Goal: Task Accomplishment & Management: Manage account settings

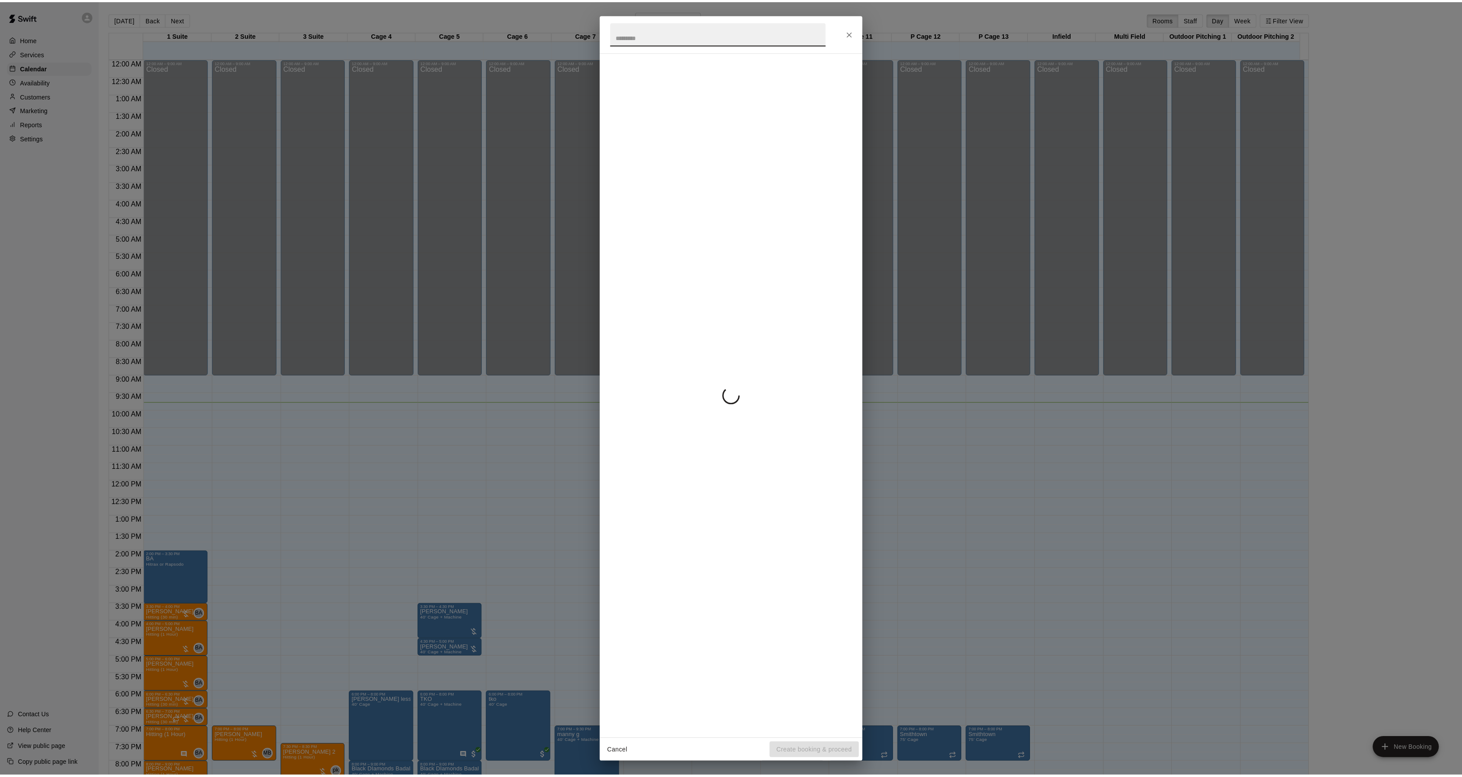
scroll to position [90, 0]
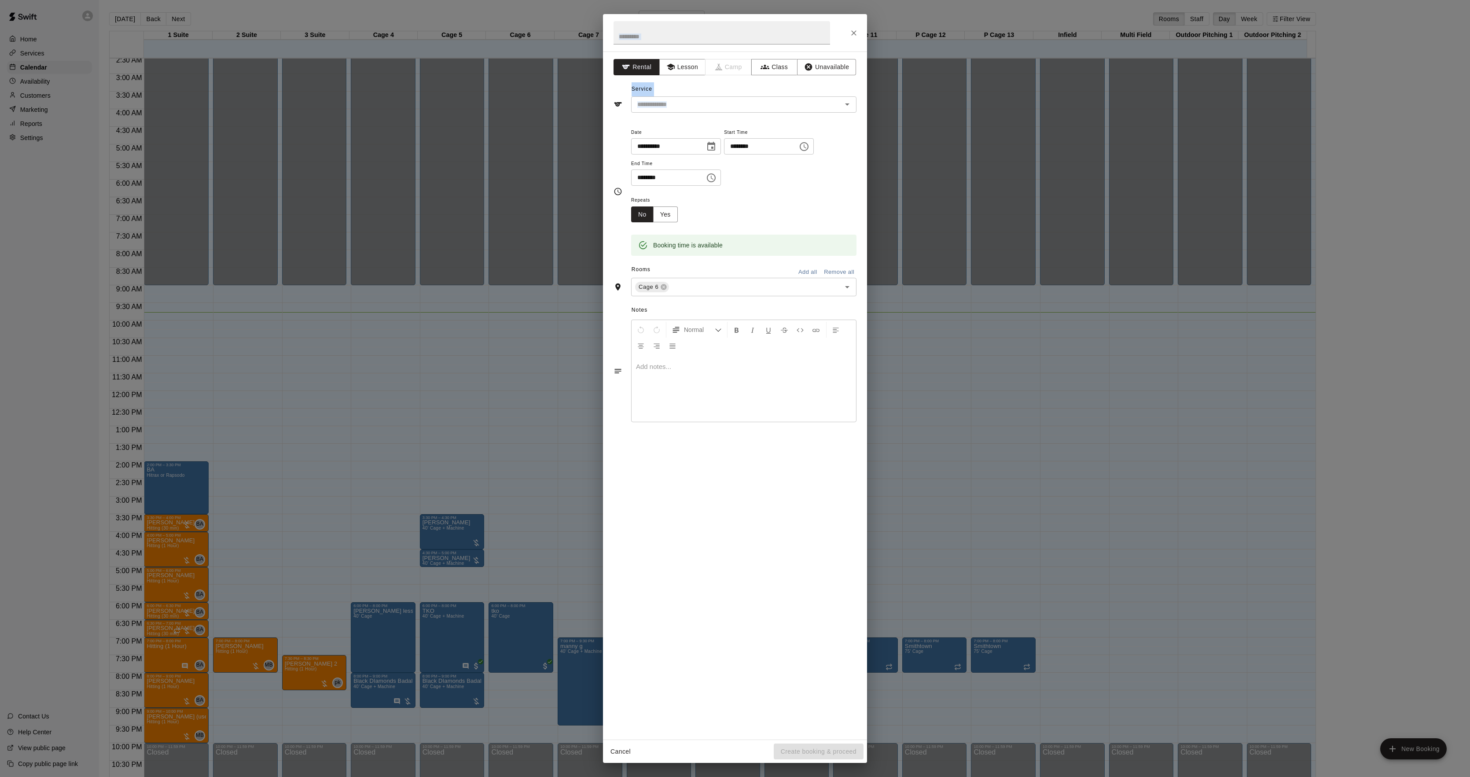
drag, startPoint x: 1469, startPoint y: 109, endPoint x: 1050, endPoint y: 802, distance: 810.0
click at [1050, 777] on html "Home Services Calendar Availability Customers Marketing Reports Settings Contac…" at bounding box center [735, 395] width 1470 height 791
click at [215, 317] on div "**********" at bounding box center [735, 388] width 1470 height 777
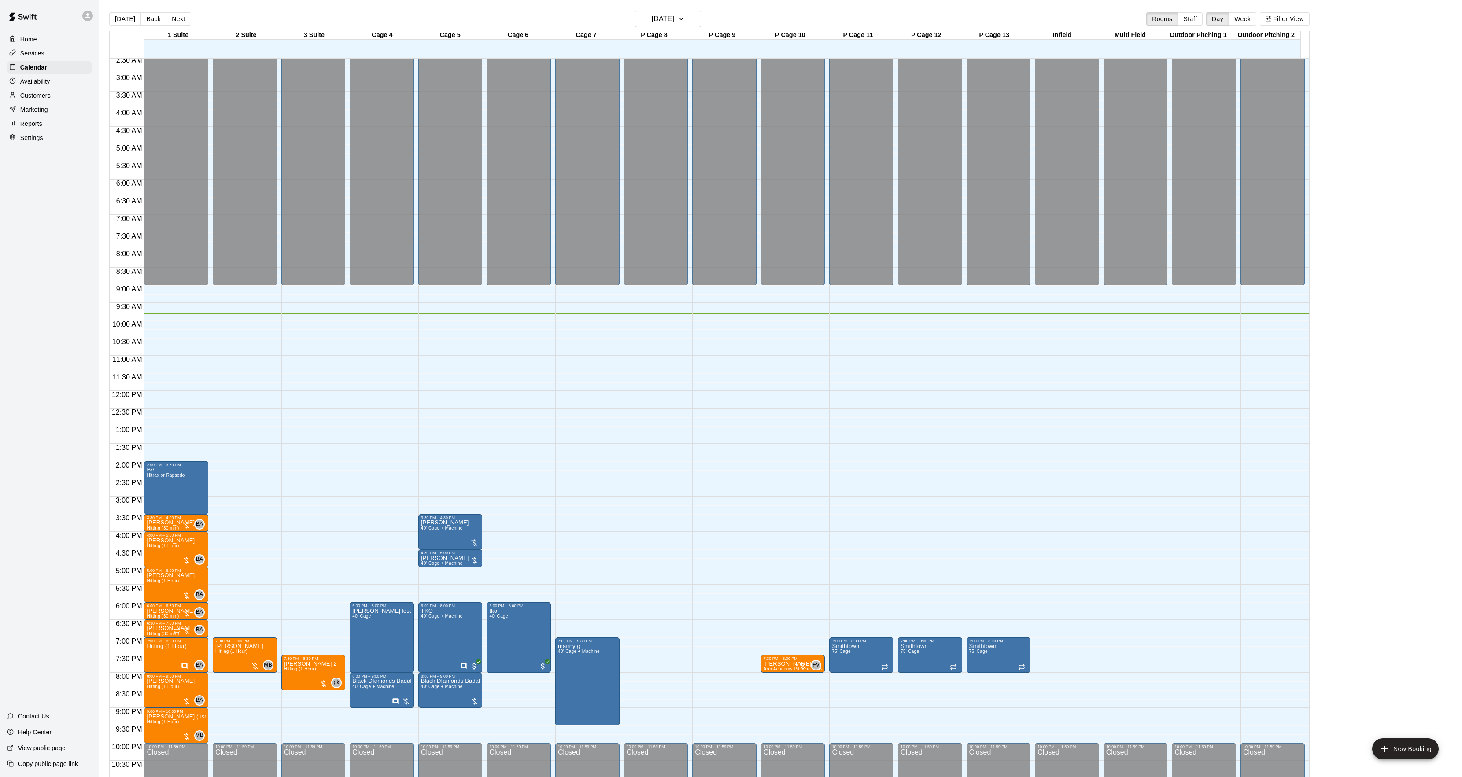
click at [20, 92] on div "Customers" at bounding box center [49, 95] width 85 height 13
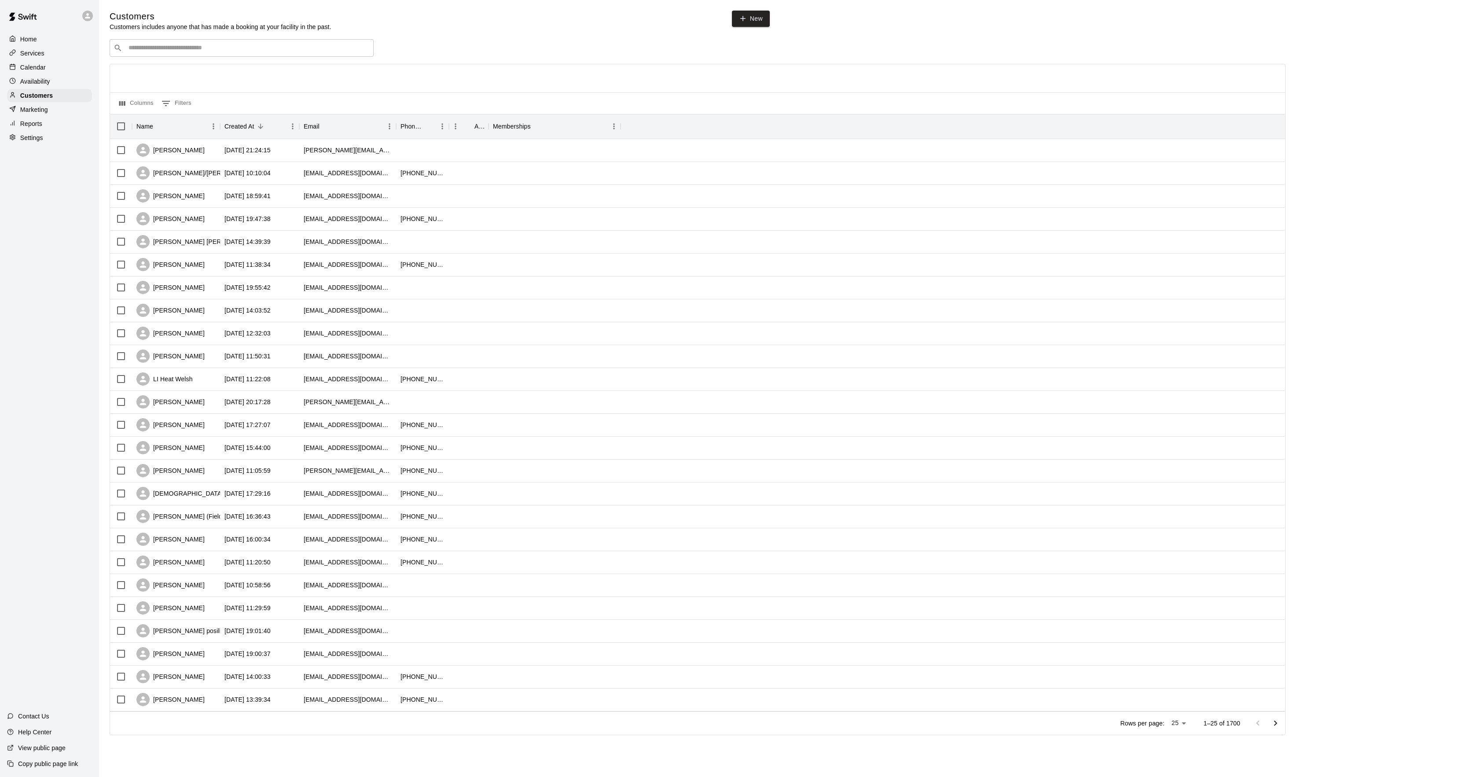
click at [173, 50] on input "Search customers by name or email" at bounding box center [248, 48] width 244 height 9
type input "*******"
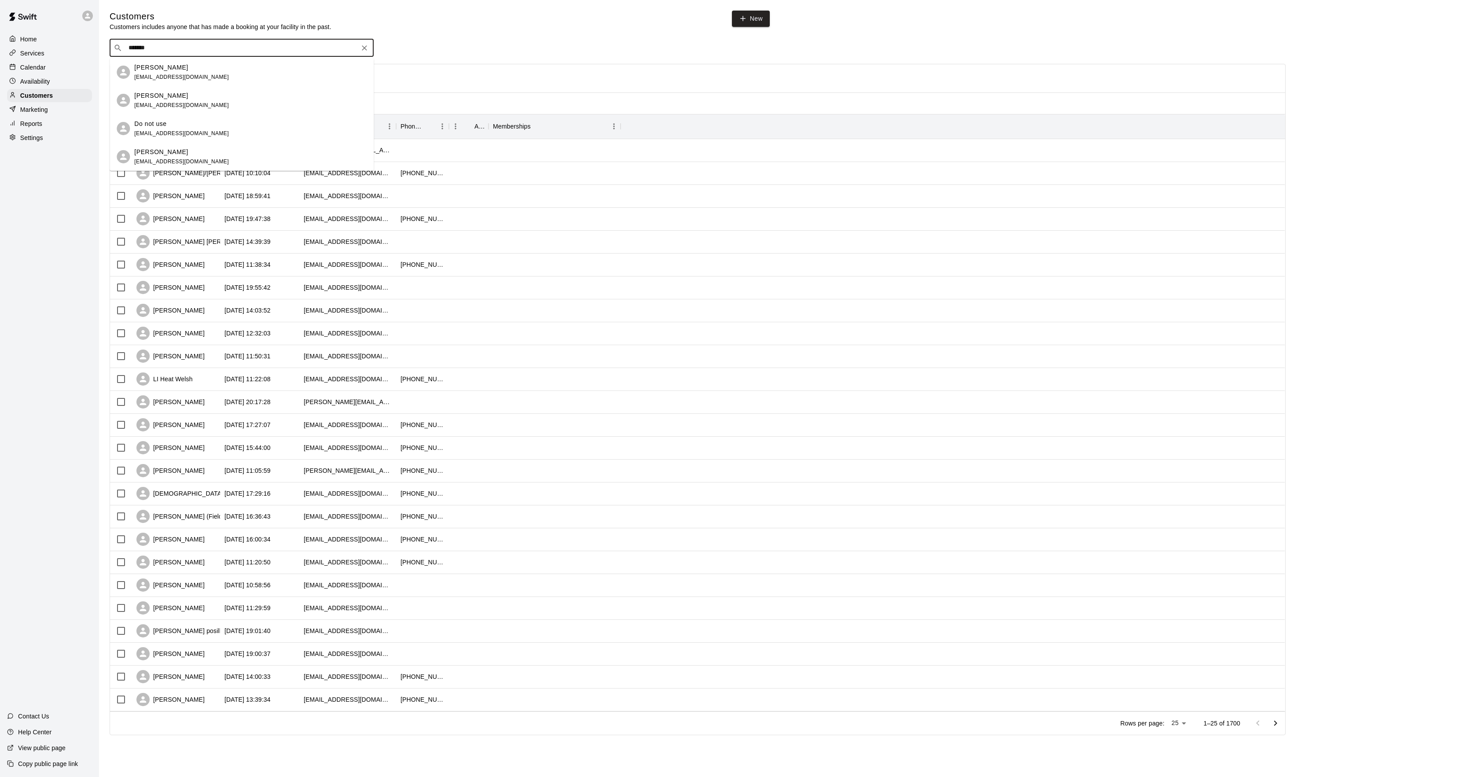
click at [168, 96] on p "[PERSON_NAME]" at bounding box center [161, 95] width 54 height 9
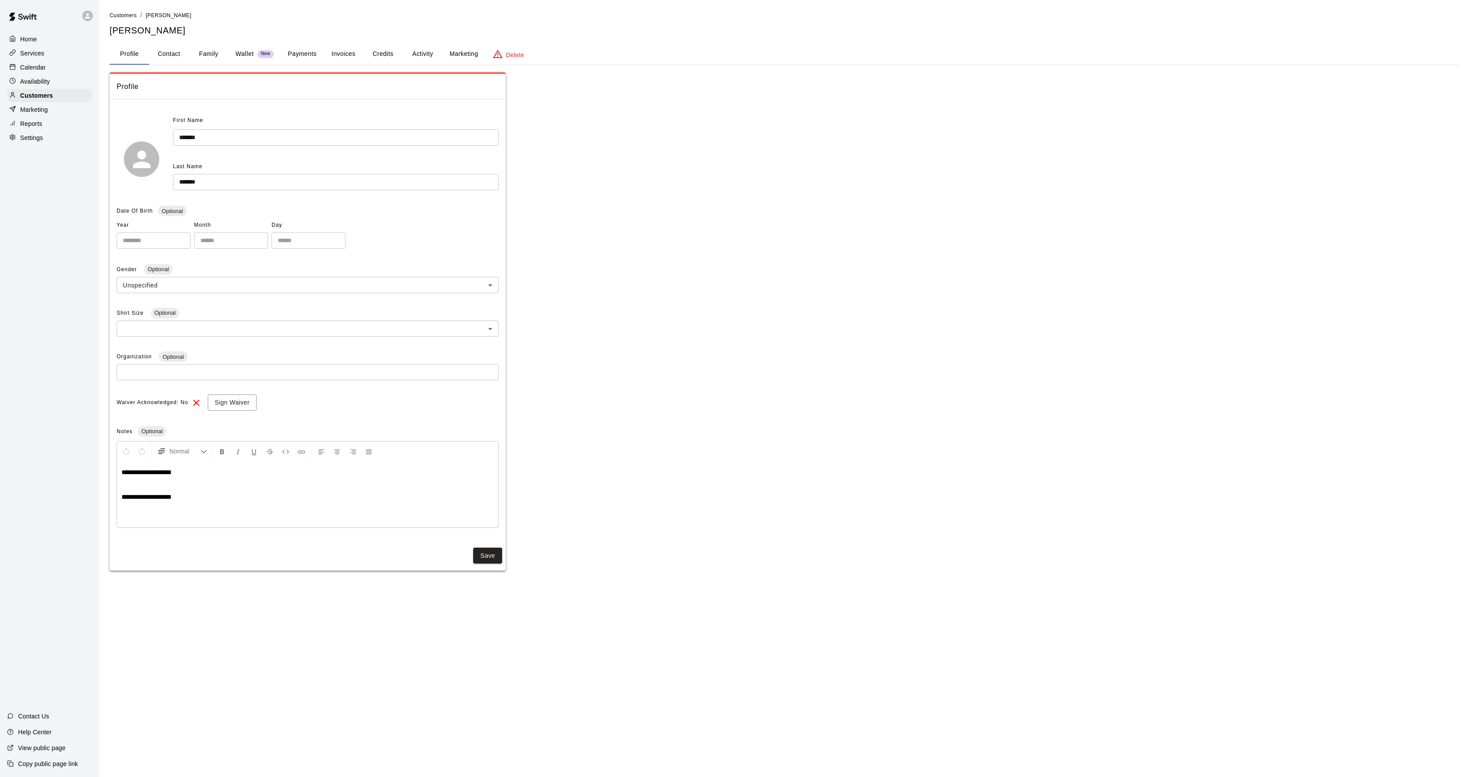
click at [428, 52] on button "Activity" at bounding box center [423, 54] width 40 height 21
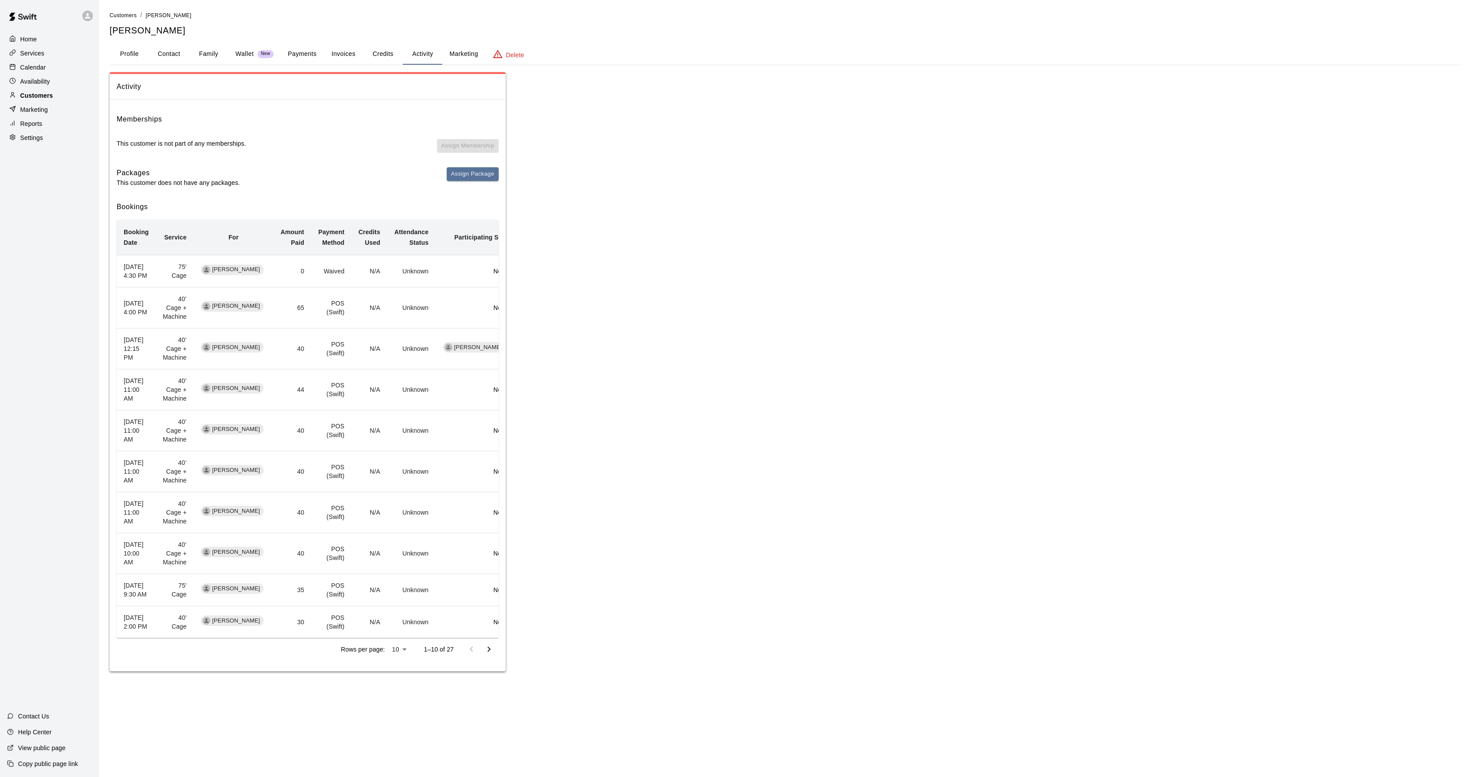
click at [74, 94] on div "Customers" at bounding box center [49, 95] width 85 height 13
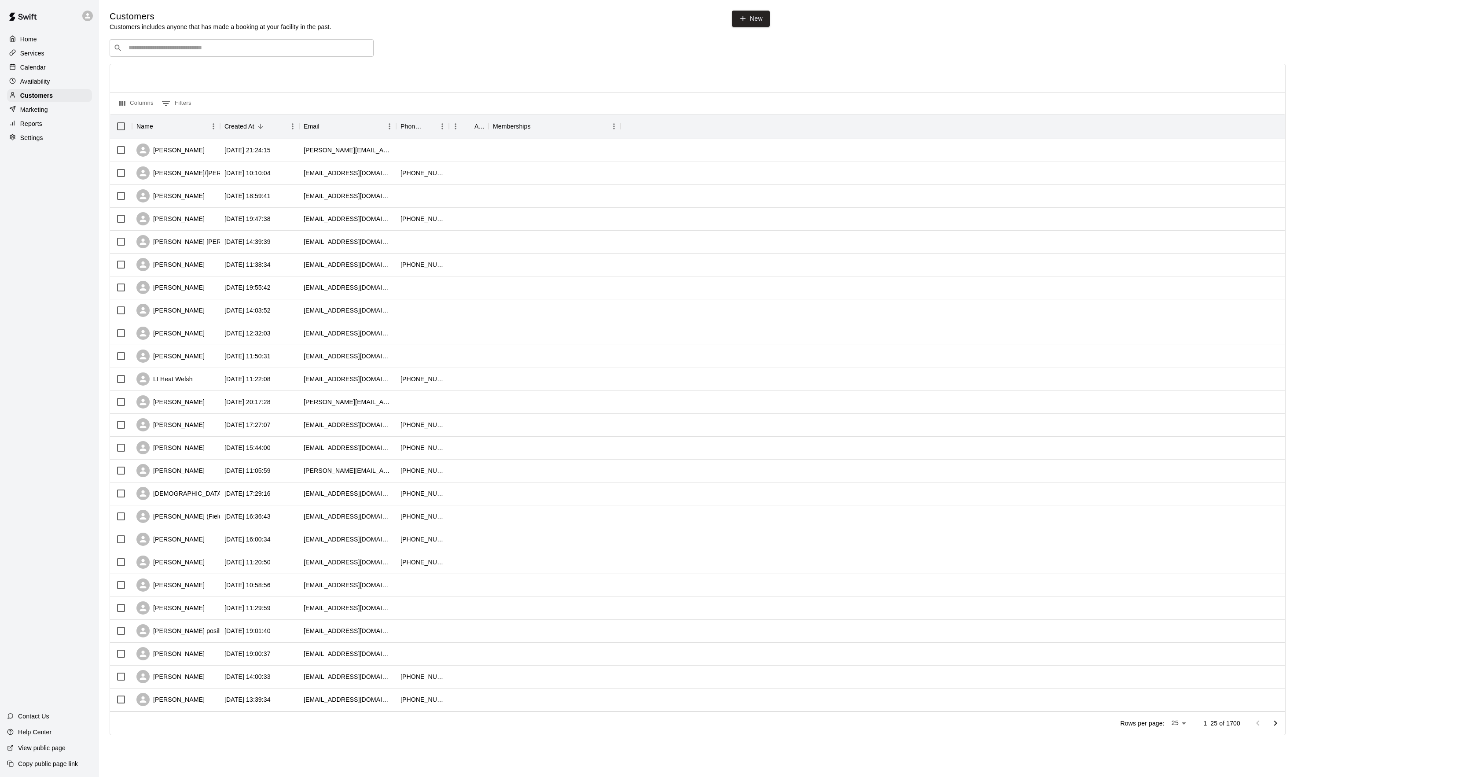
click at [166, 52] on input "Search customers by name or email" at bounding box center [248, 48] width 244 height 9
type input "*****"
click at [177, 69] on div "[PERSON_NAME]" at bounding box center [227, 67] width 186 height 9
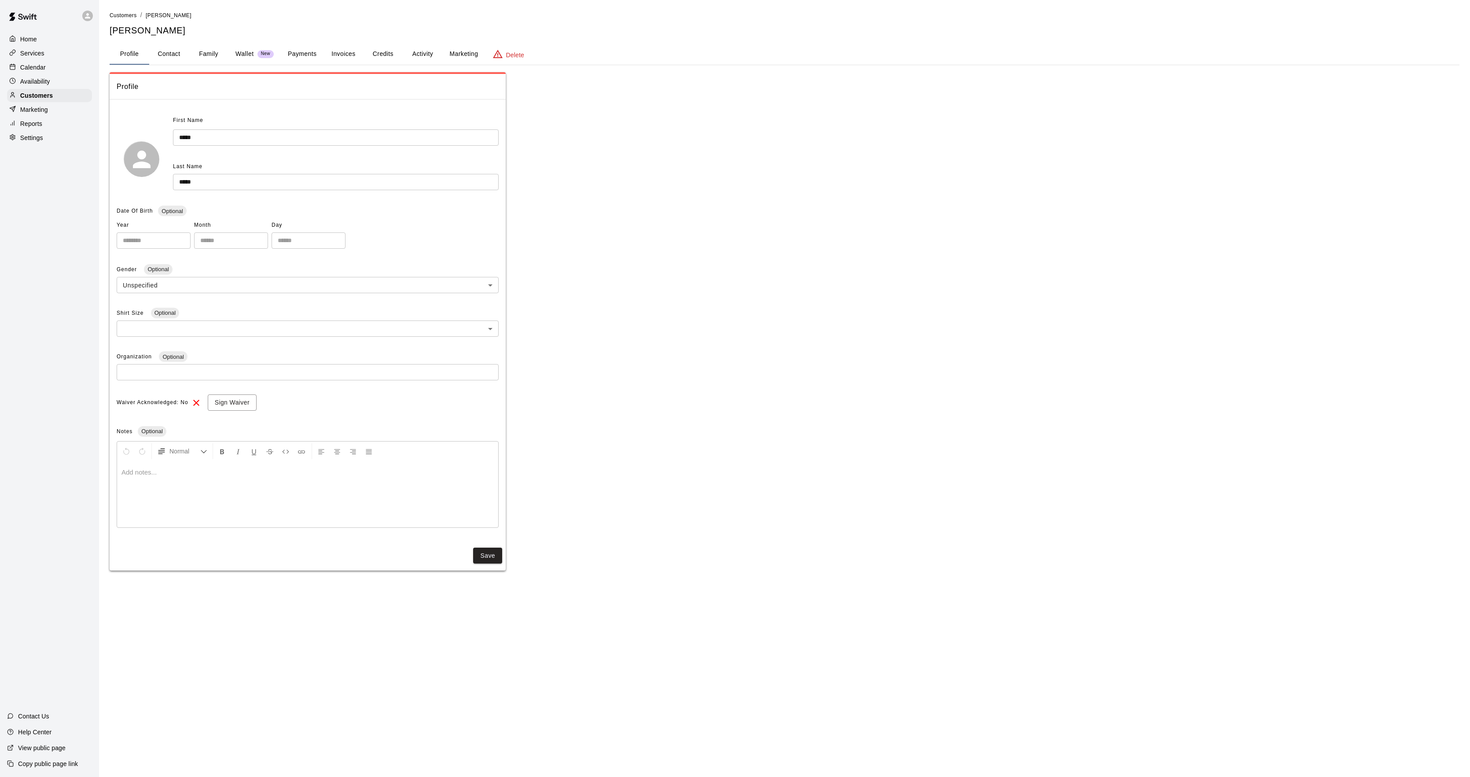
click at [428, 44] on button "Activity" at bounding box center [423, 54] width 40 height 21
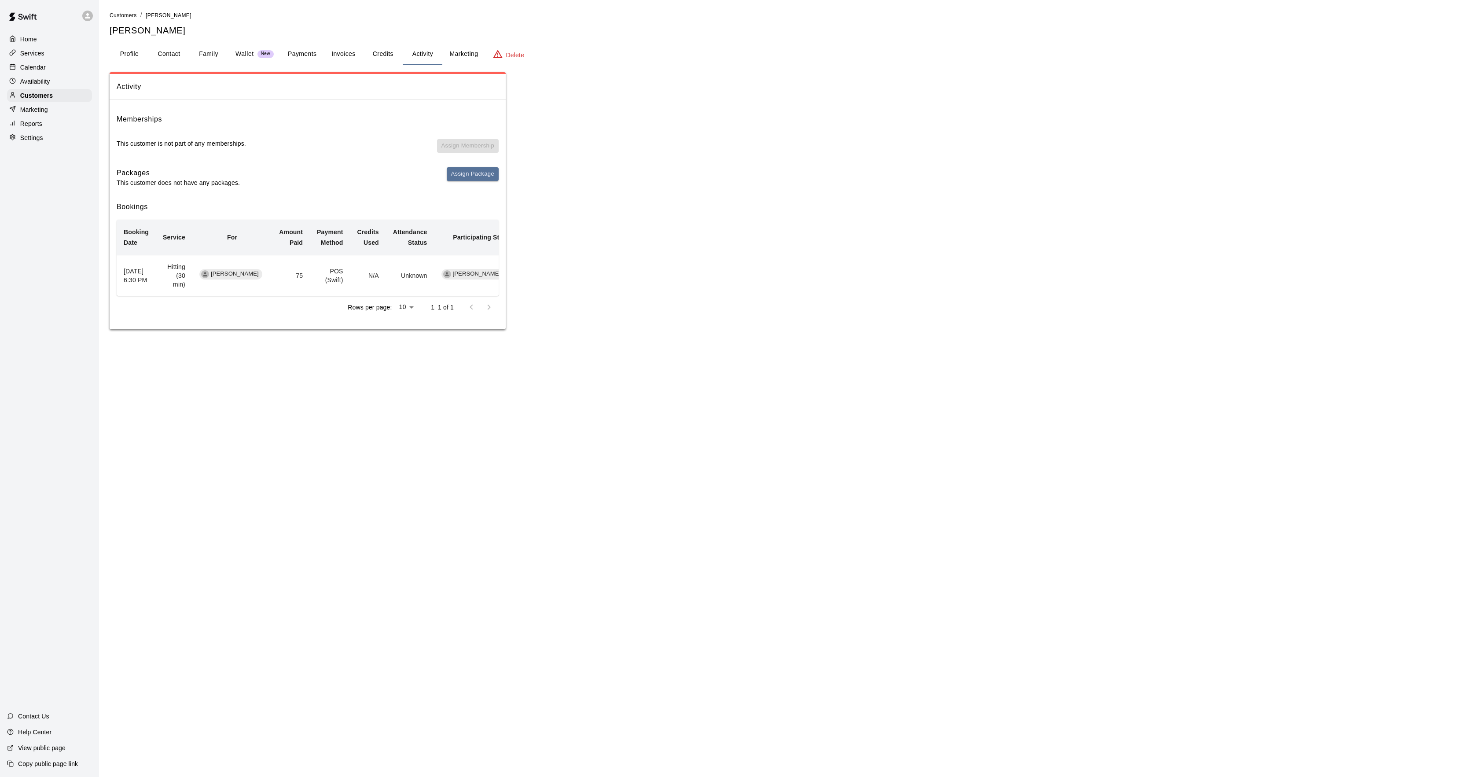
click at [23, 102] on div "Customers" at bounding box center [49, 95] width 85 height 13
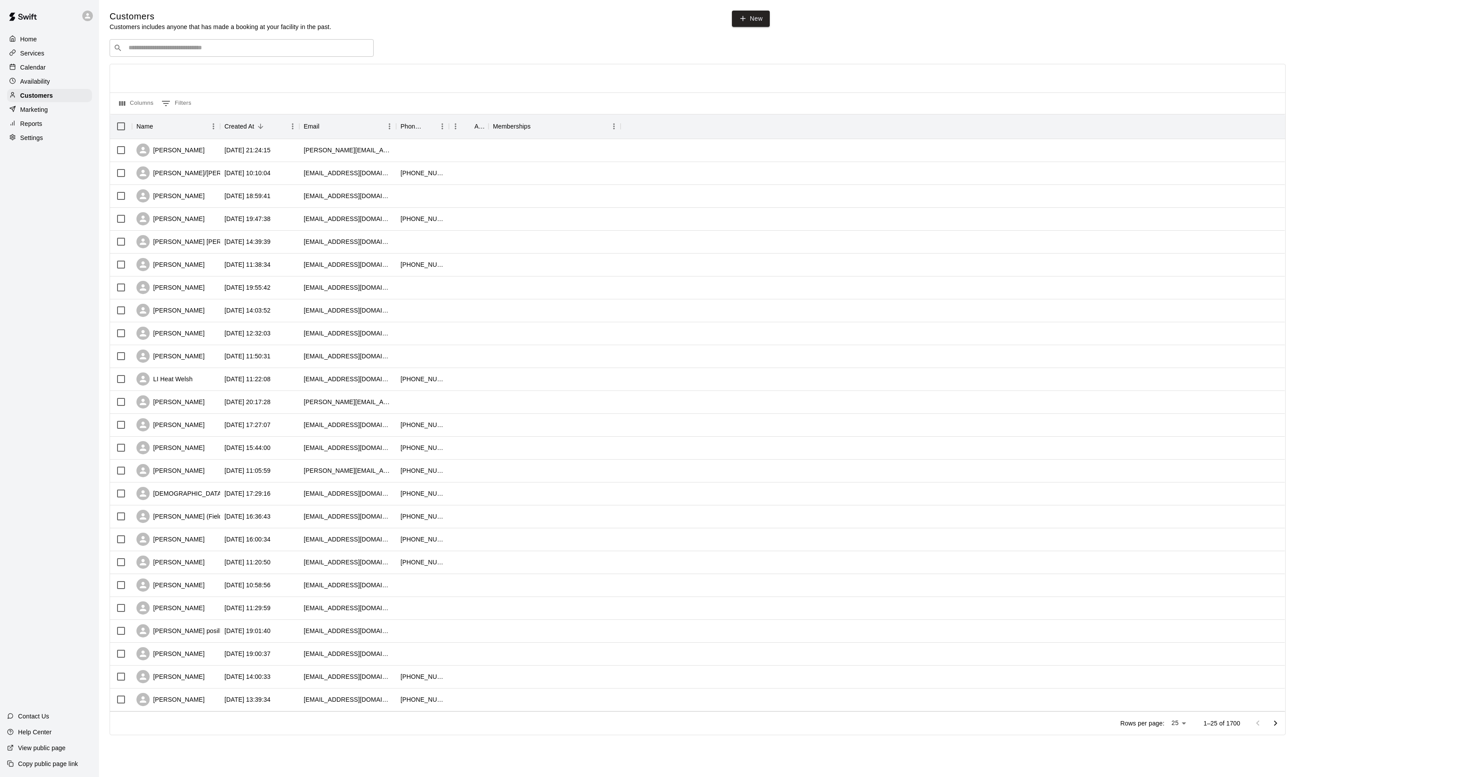
click at [212, 57] on div "​ ​" at bounding box center [242, 48] width 264 height 18
drag, startPoint x: 113, startPoint y: 50, endPoint x: 46, endPoint y: 50, distance: 66.5
click at [46, 50] on div "Home Services Calendar Availability Customers Marketing Reports Settings Contac…" at bounding box center [735, 380] width 1470 height 760
type input "*****"
click at [370, 49] on button "Clear" at bounding box center [364, 48] width 12 height 12
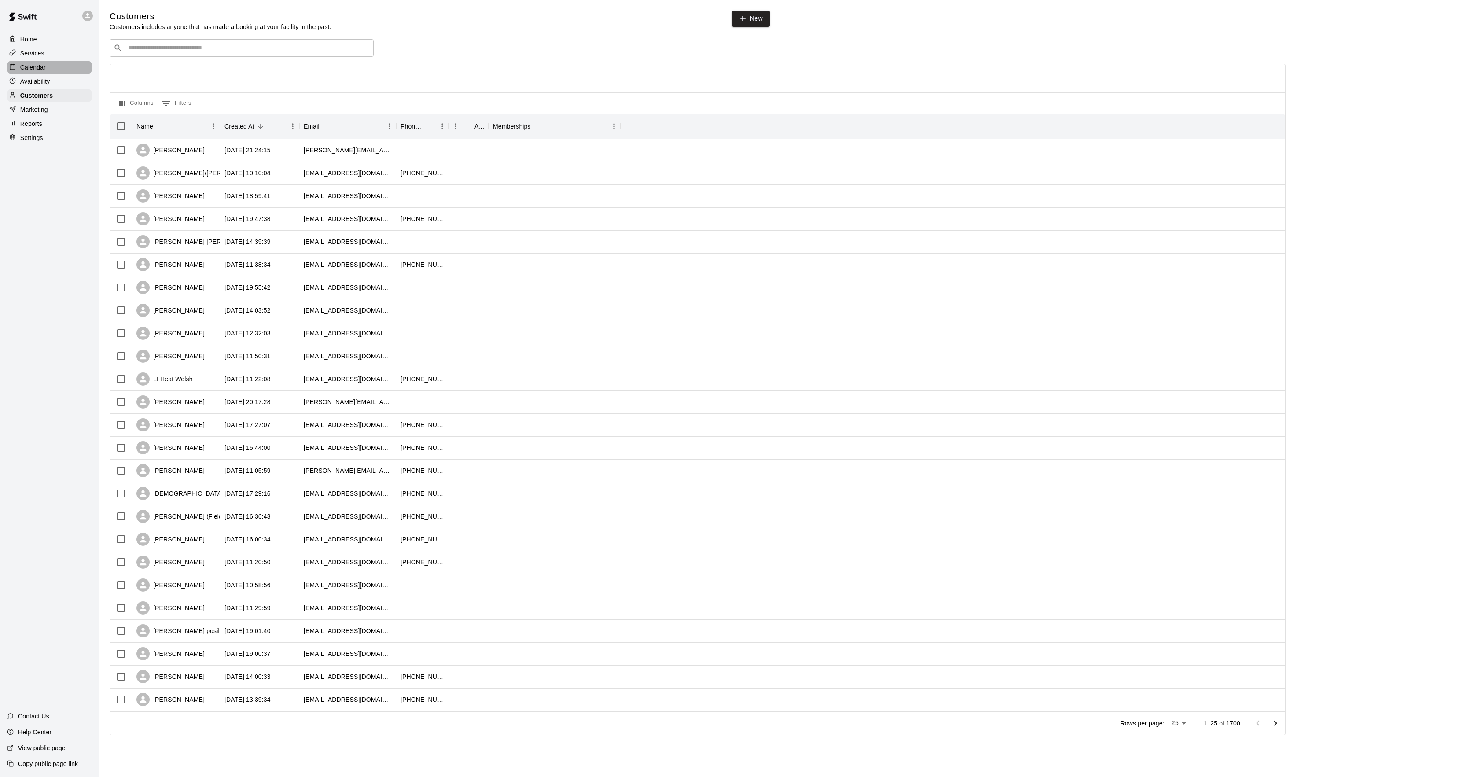
click at [52, 64] on div "Calendar" at bounding box center [49, 67] width 85 height 13
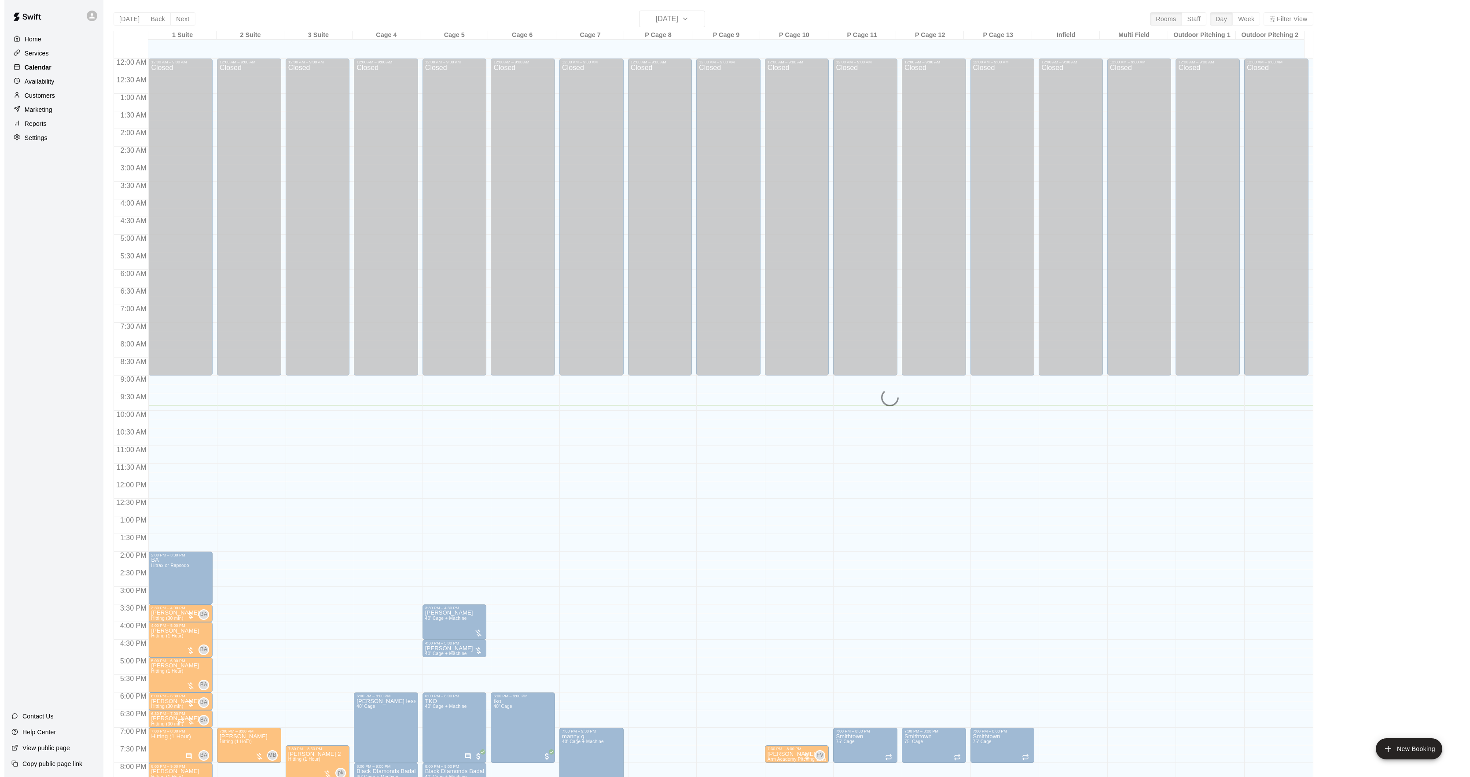
scroll to position [90, 0]
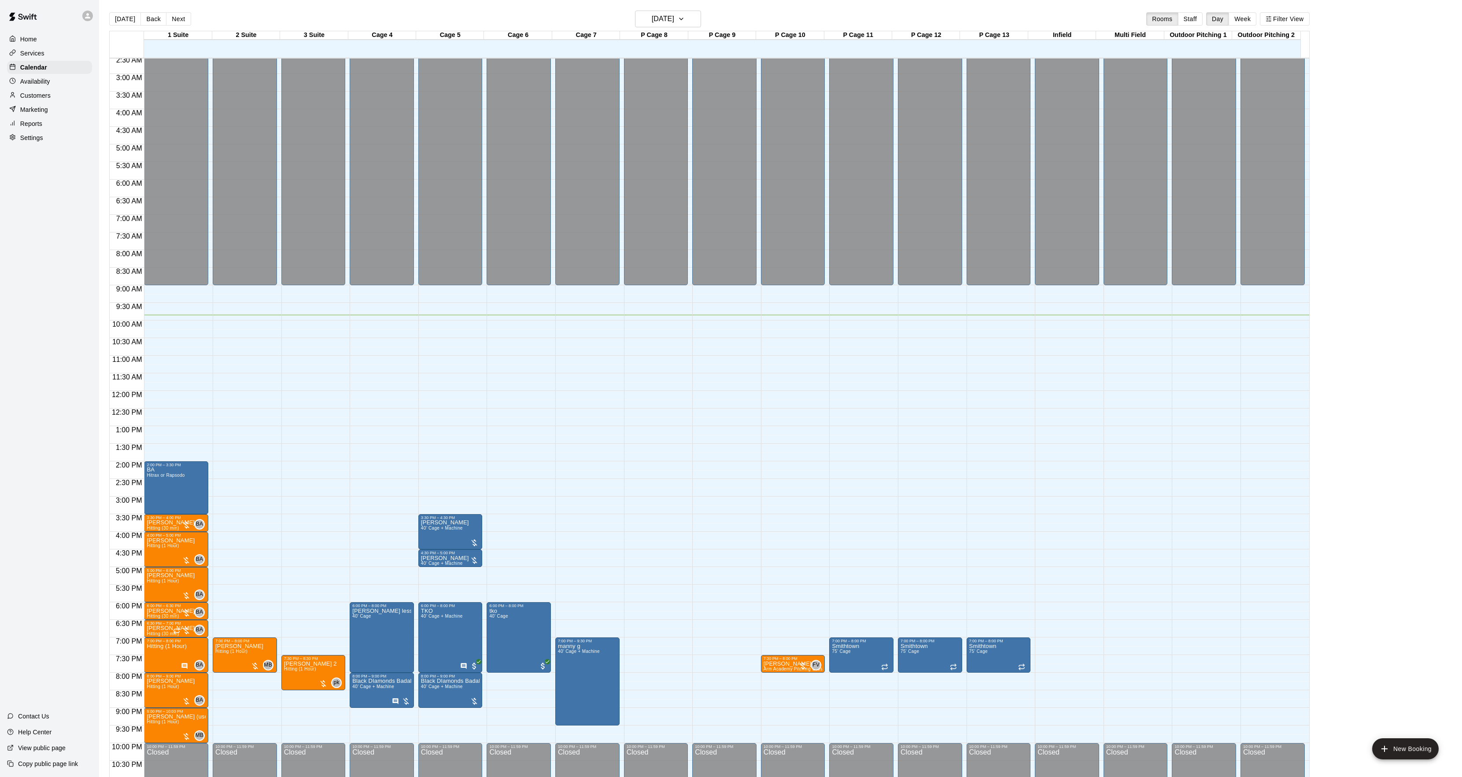
click at [41, 100] on p "Customers" at bounding box center [35, 95] width 30 height 9
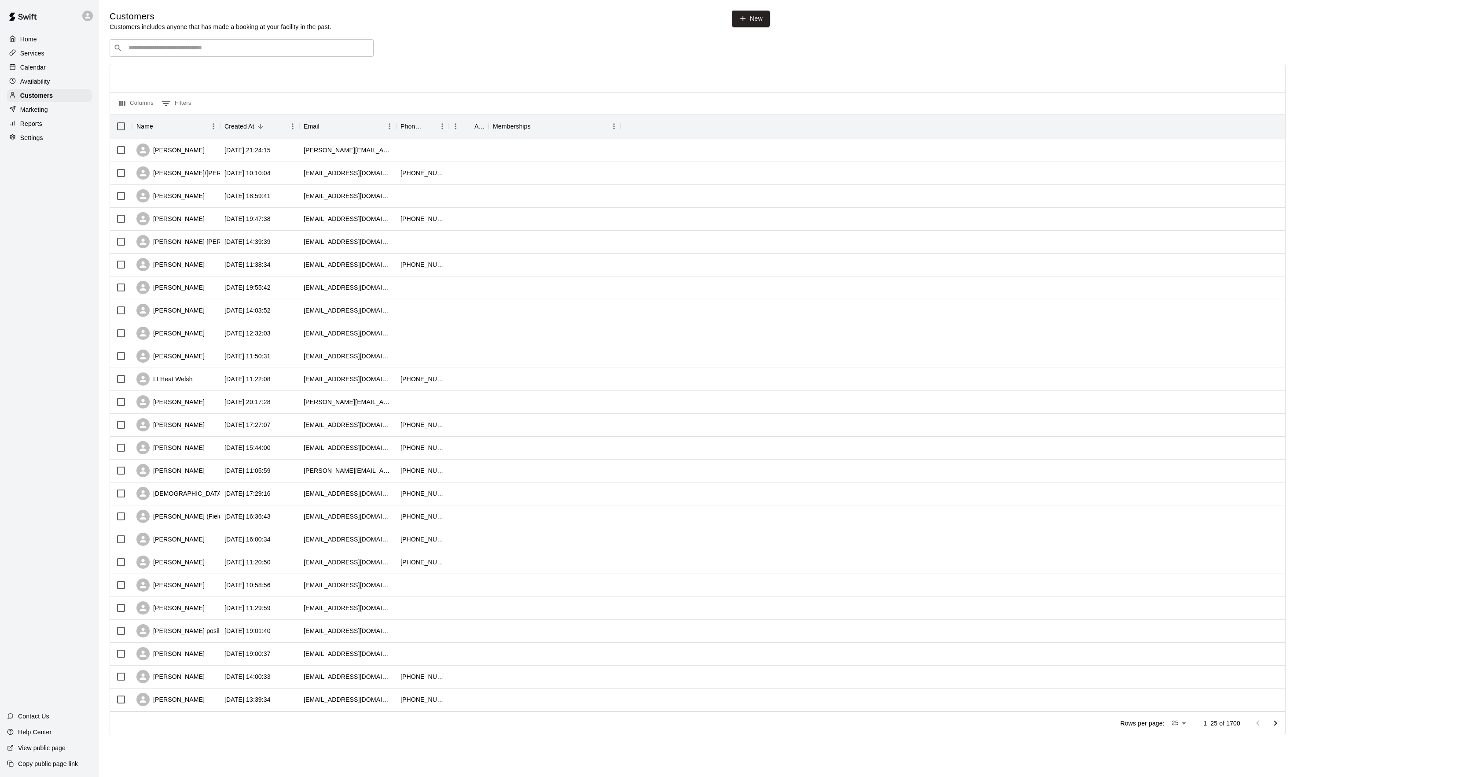
click at [166, 55] on div "​ ​" at bounding box center [242, 48] width 264 height 18
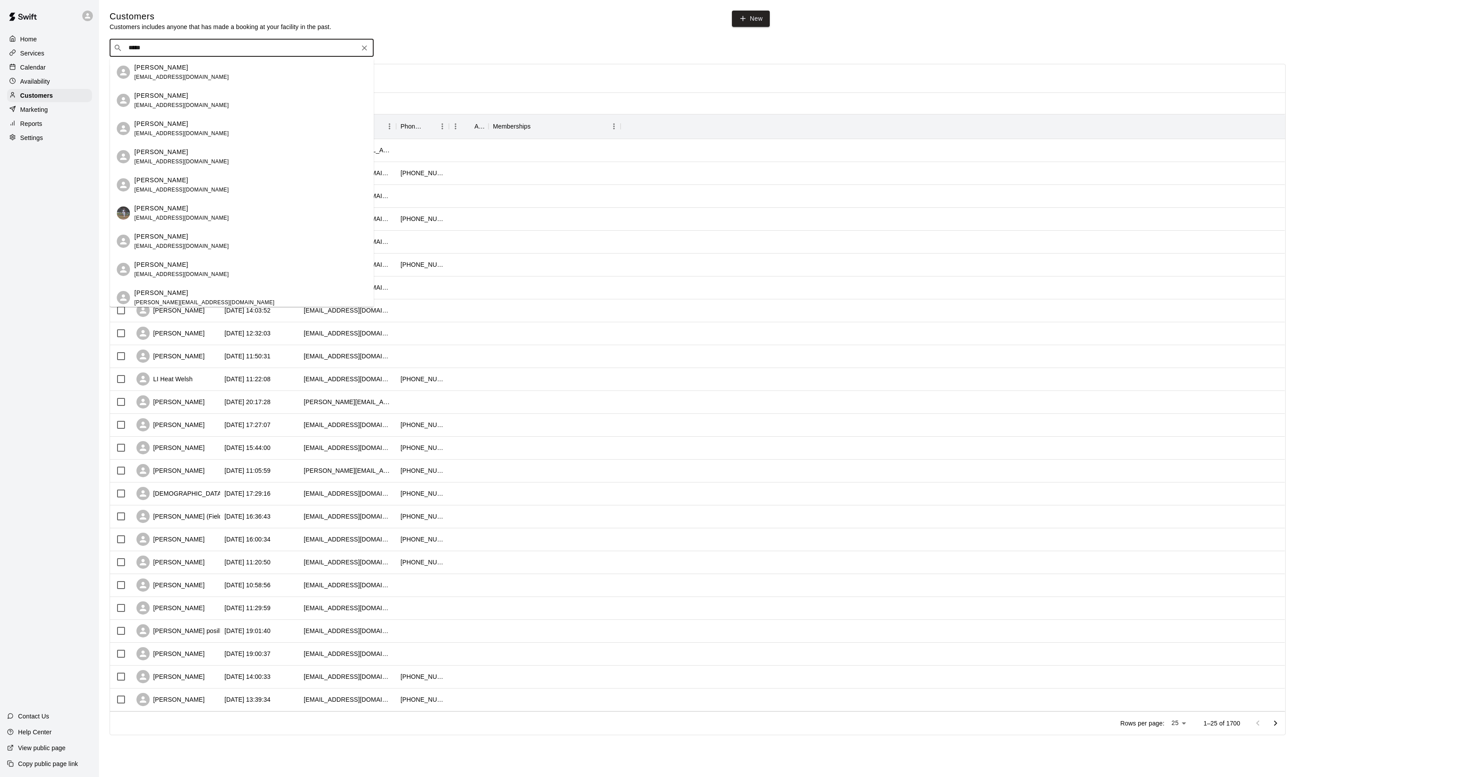
type input "*****"
drag, startPoint x: 166, startPoint y: 58, endPoint x: 161, endPoint y: 68, distance: 10.6
click at [161, 68] on p "[PERSON_NAME]" at bounding box center [161, 67] width 54 height 9
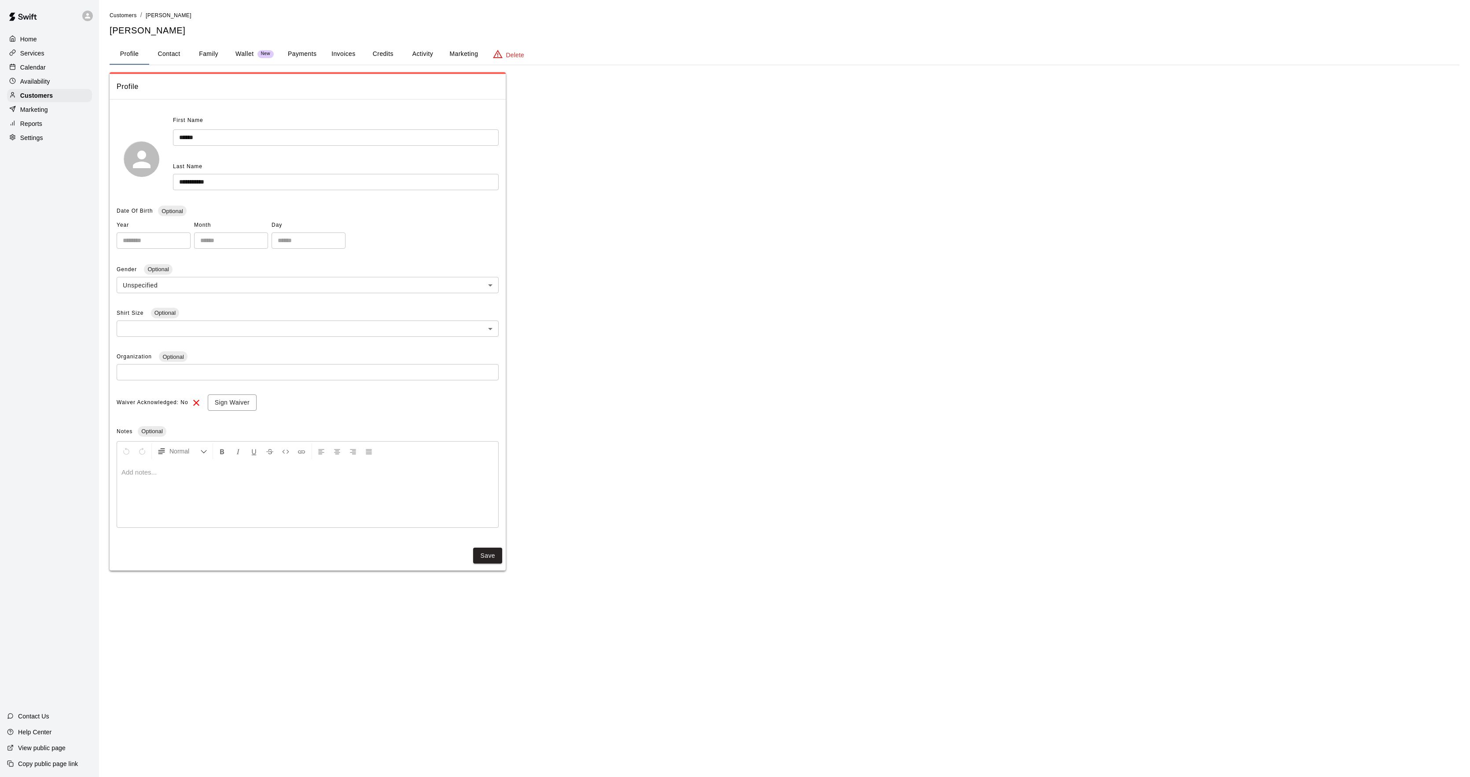
click at [417, 59] on button "Activity" at bounding box center [423, 54] width 40 height 21
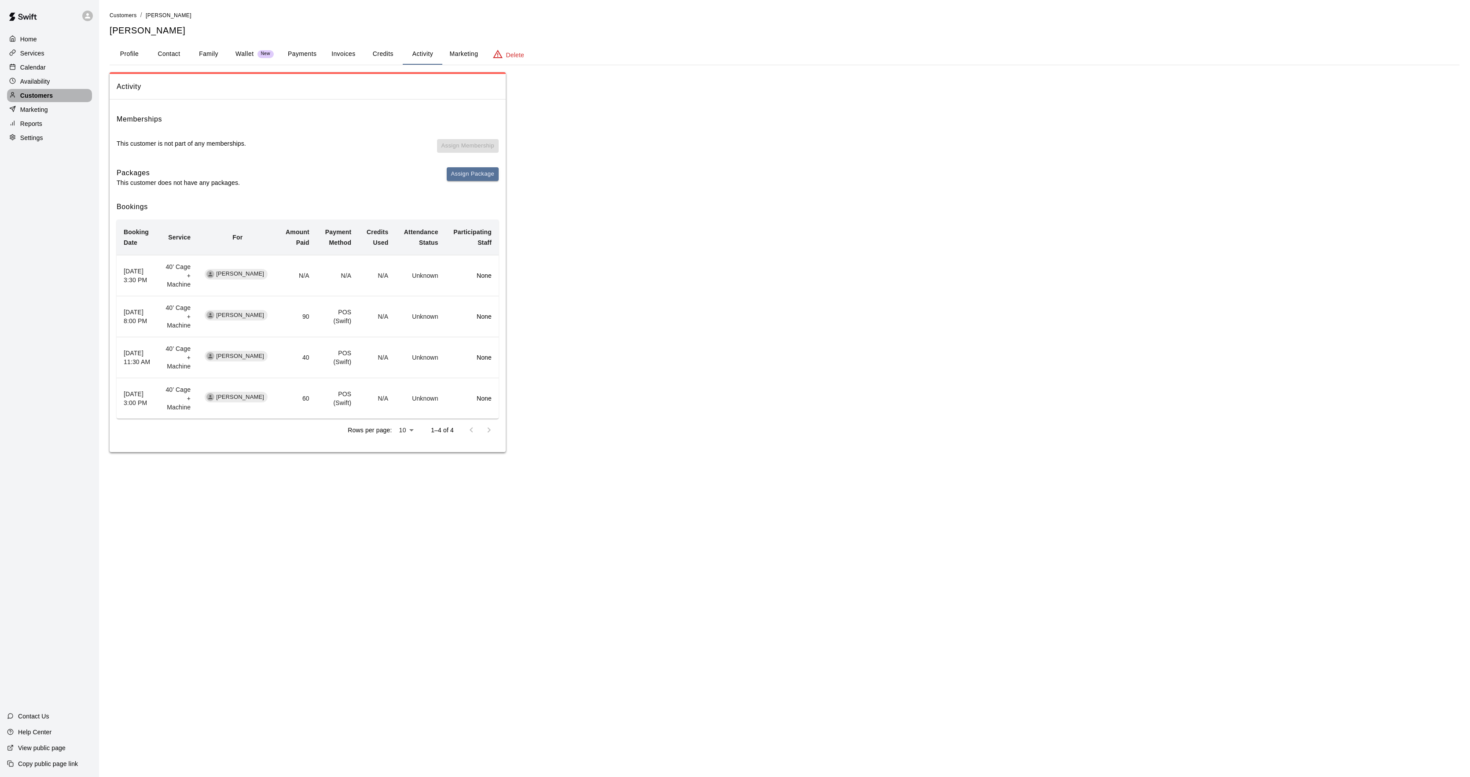
click at [55, 94] on div "Customers" at bounding box center [49, 95] width 85 height 13
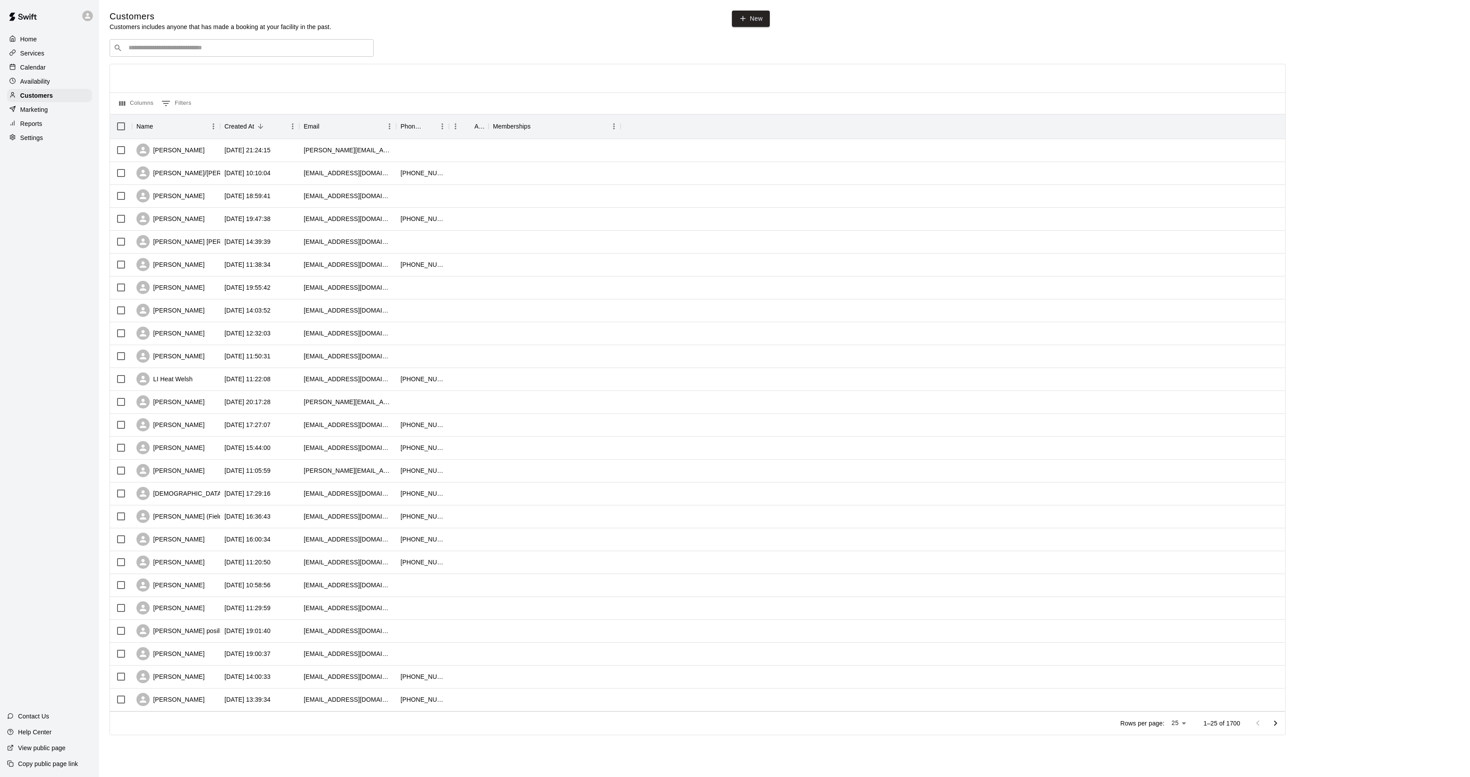
click at [147, 44] on div "​ ​" at bounding box center [242, 48] width 264 height 18
type input "*****"
click at [164, 118] on div "[PERSON_NAME] [EMAIL_ADDRESS][DOMAIN_NAME]" at bounding box center [242, 128] width 264 height 28
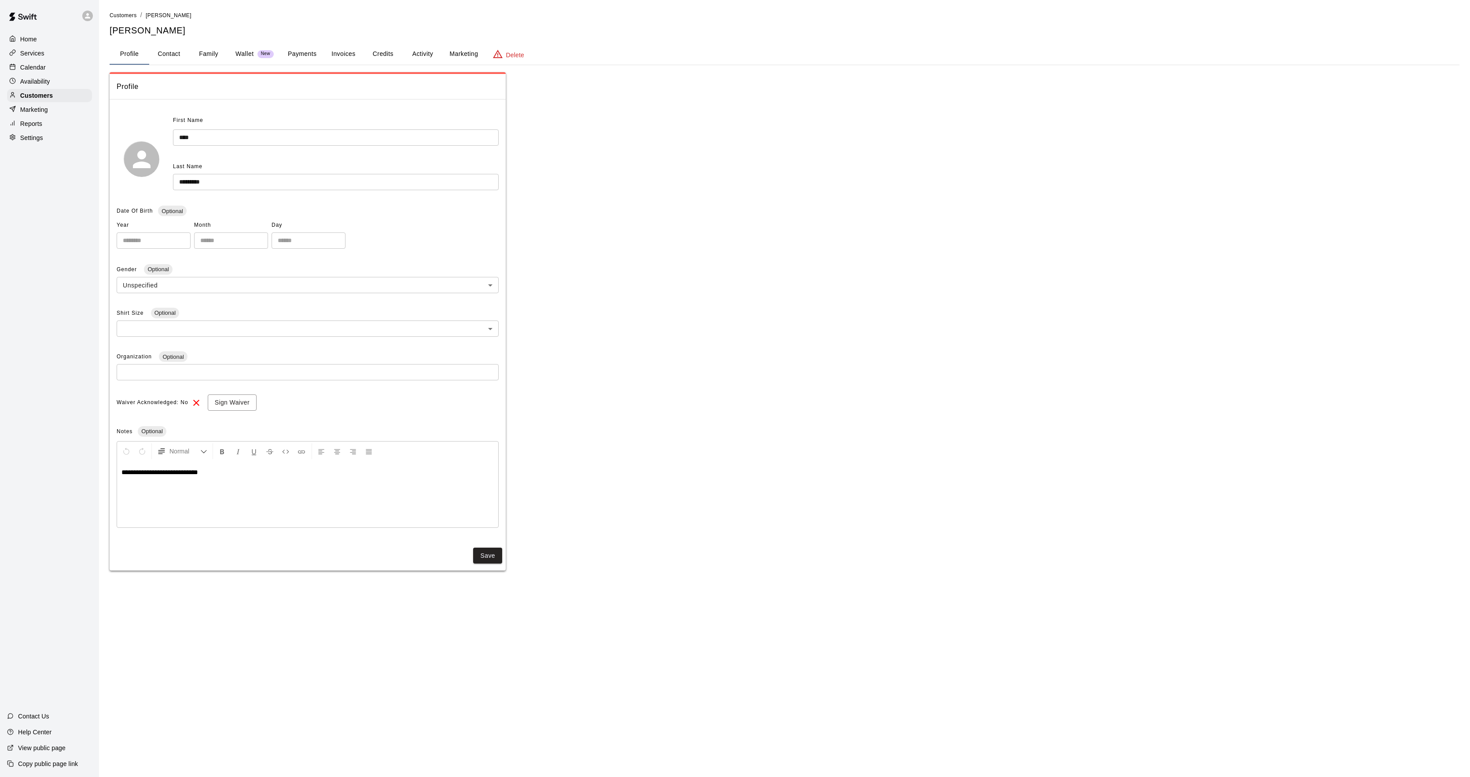
click at [406, 41] on div "**********" at bounding box center [785, 291] width 1350 height 560
click at [420, 42] on div "**********" at bounding box center [785, 291] width 1350 height 560
click at [421, 48] on button "Activity" at bounding box center [423, 54] width 40 height 21
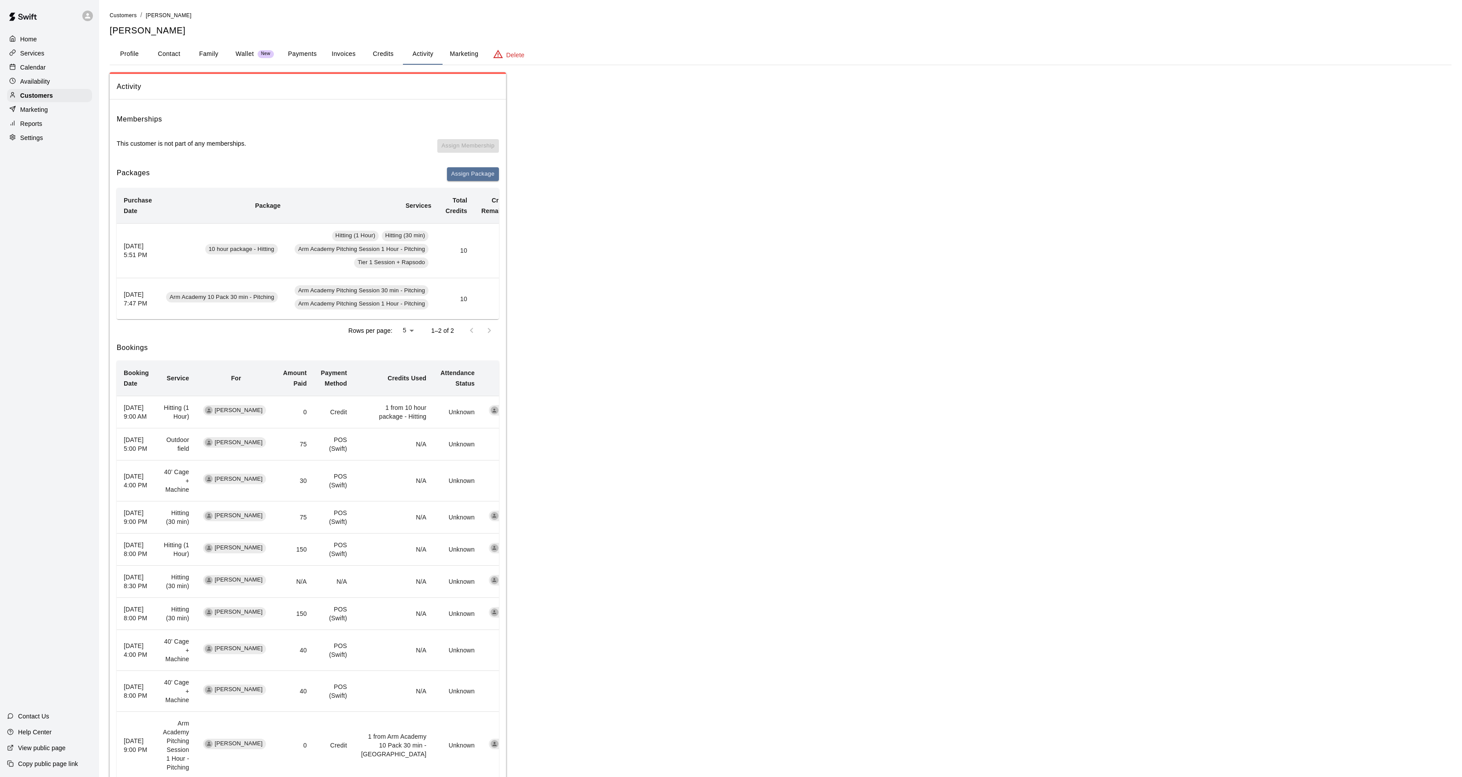
click at [69, 106] on div "Marketing" at bounding box center [49, 109] width 85 height 13
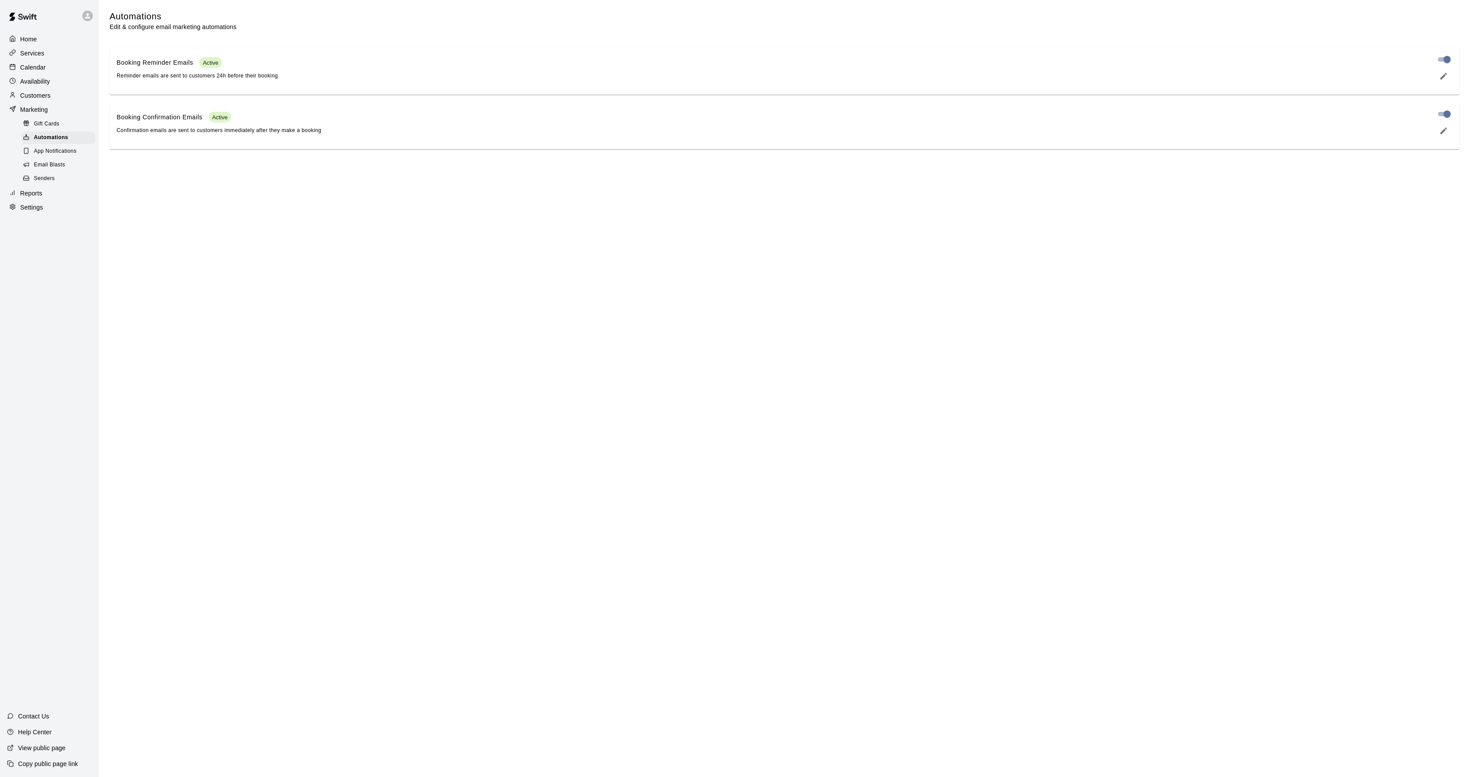
click at [74, 100] on div "Customers" at bounding box center [49, 95] width 85 height 13
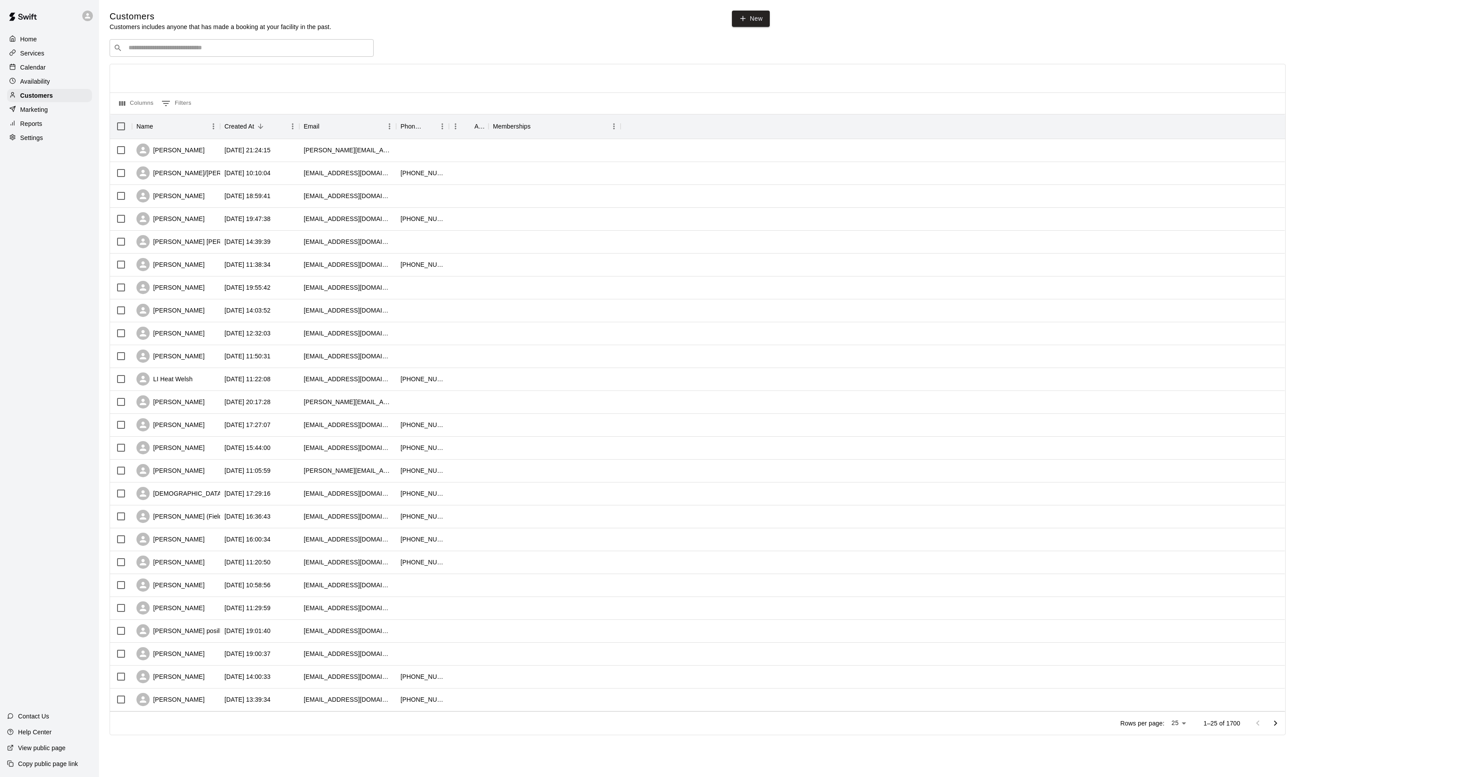
click at [282, 45] on input "Search customers by name or email" at bounding box center [248, 48] width 244 height 9
type input "*****"
click at [180, 77] on span "[EMAIL_ADDRESS][DOMAIN_NAME]" at bounding box center [181, 77] width 95 height 6
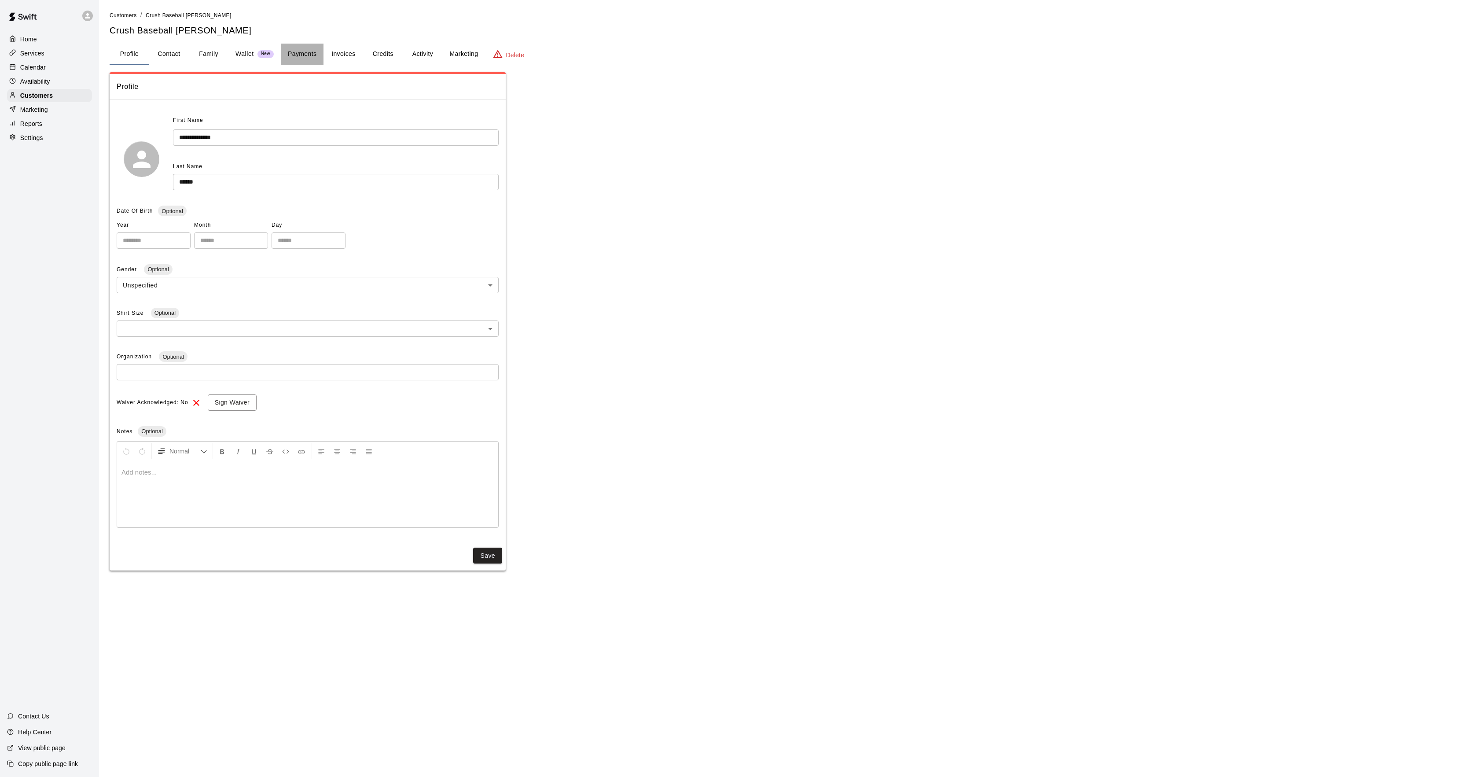
click at [292, 57] on button "Payments" at bounding box center [302, 54] width 43 height 21
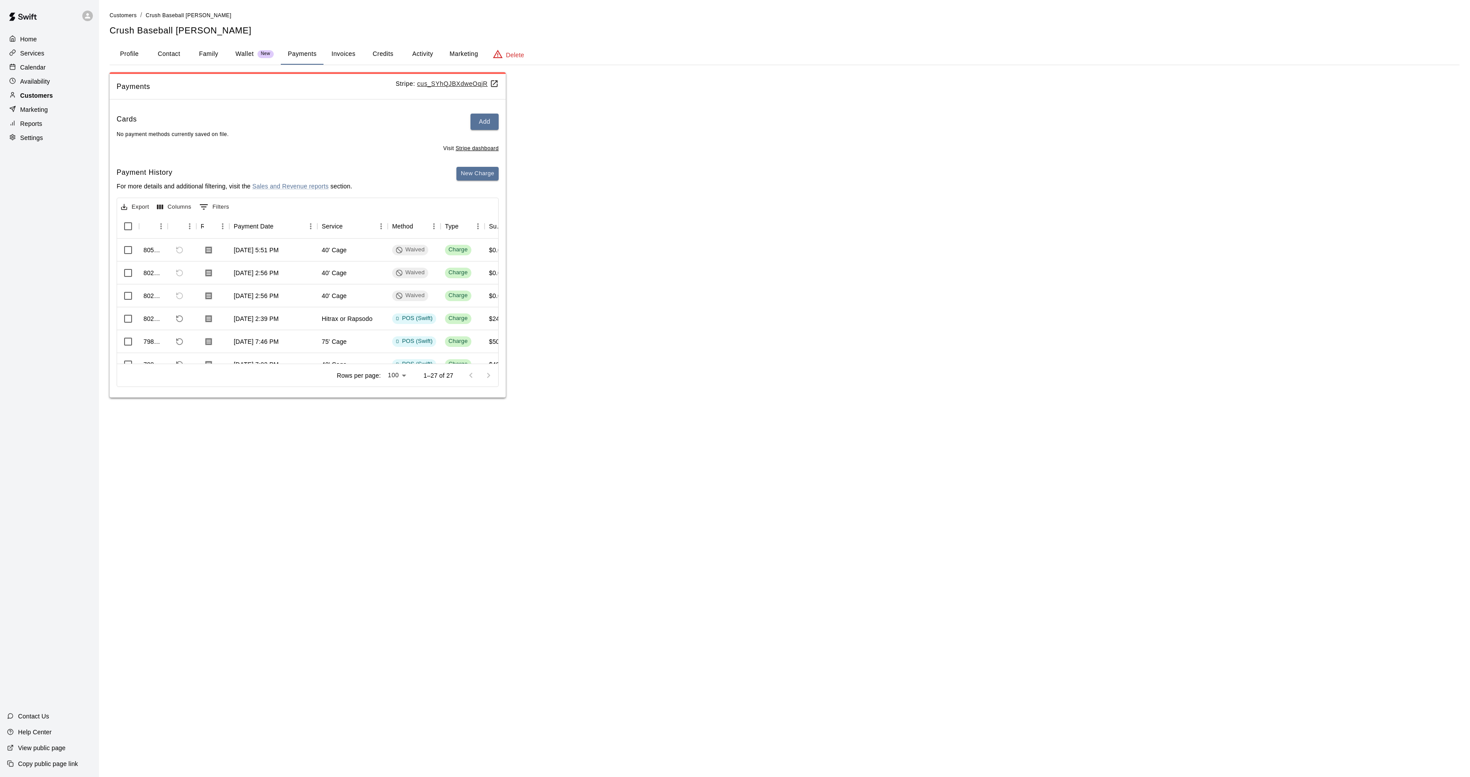
click at [46, 97] on p "Customers" at bounding box center [36, 95] width 33 height 9
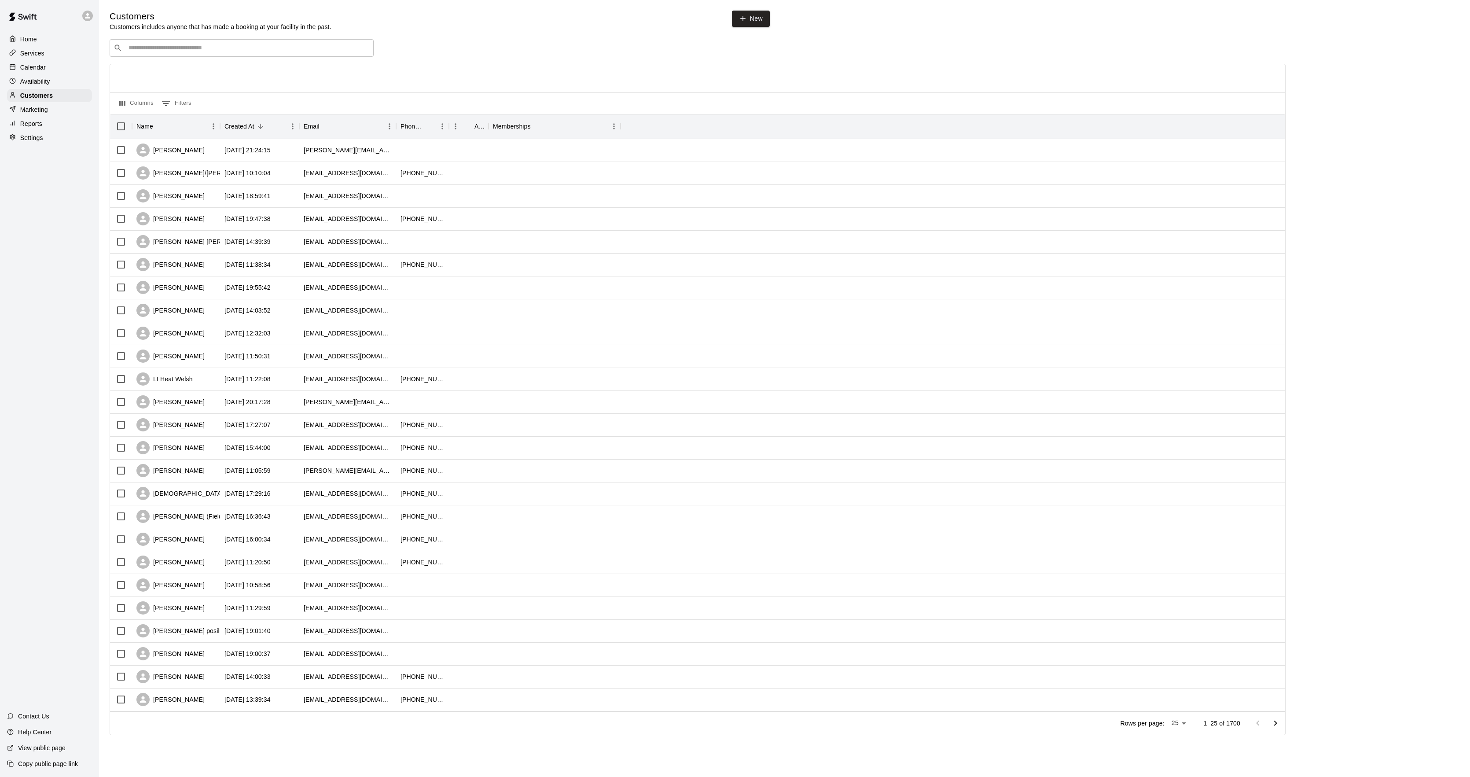
click at [219, 52] on input "Search customers by name or email" at bounding box center [248, 48] width 244 height 9
type input "********"
click at [166, 120] on p "[PERSON_NAME]" at bounding box center [161, 123] width 54 height 9
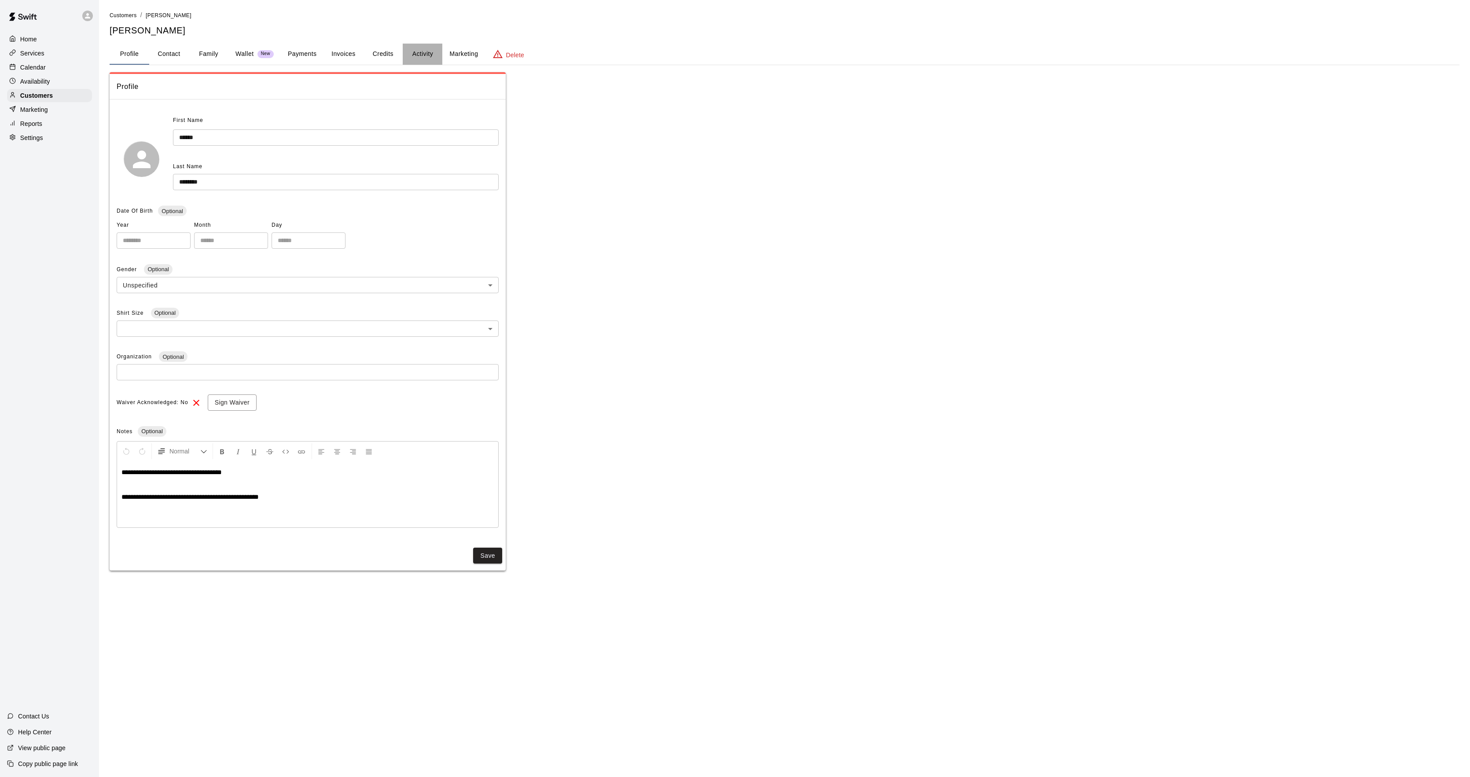
click at [420, 58] on button "Activity" at bounding box center [423, 54] width 40 height 21
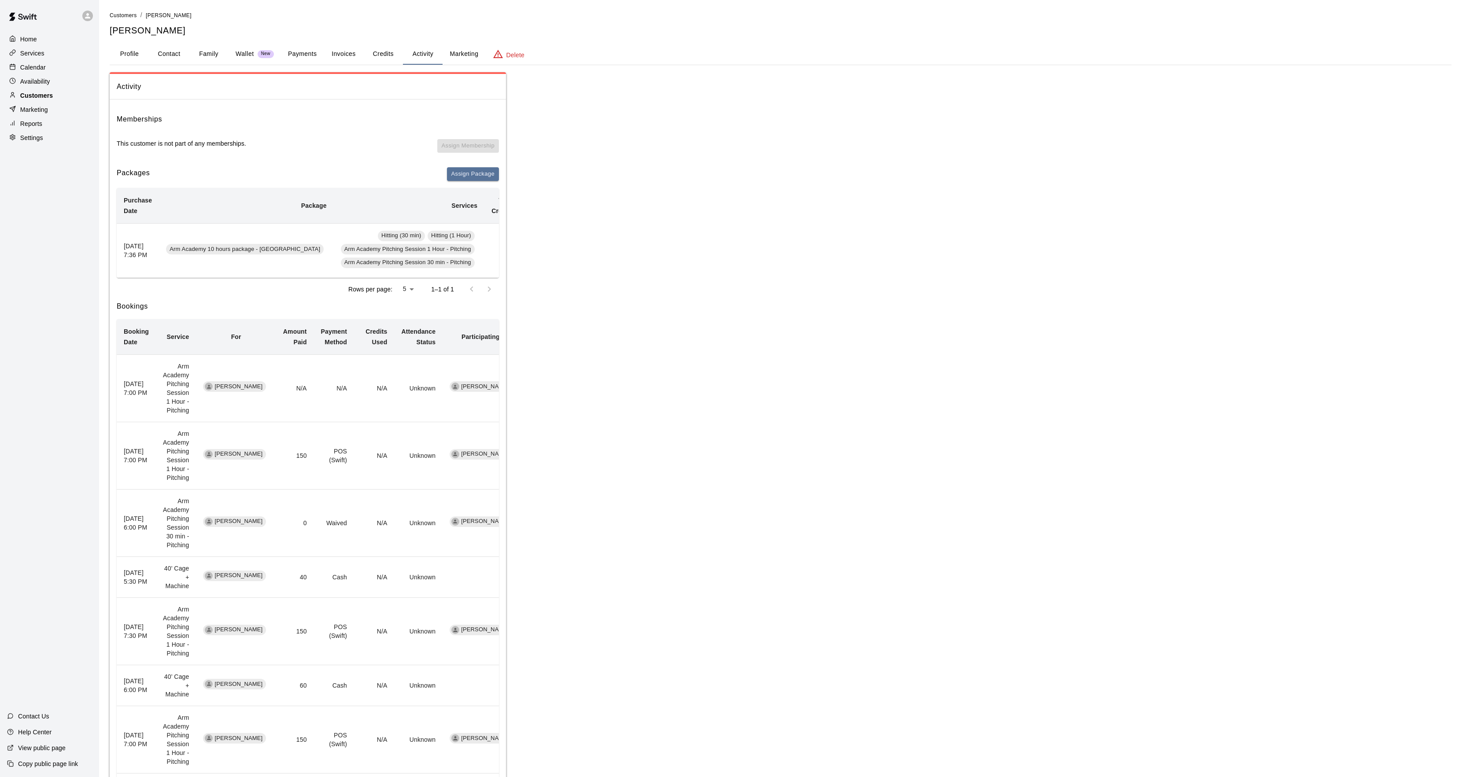
click at [45, 97] on p "Customers" at bounding box center [36, 95] width 33 height 9
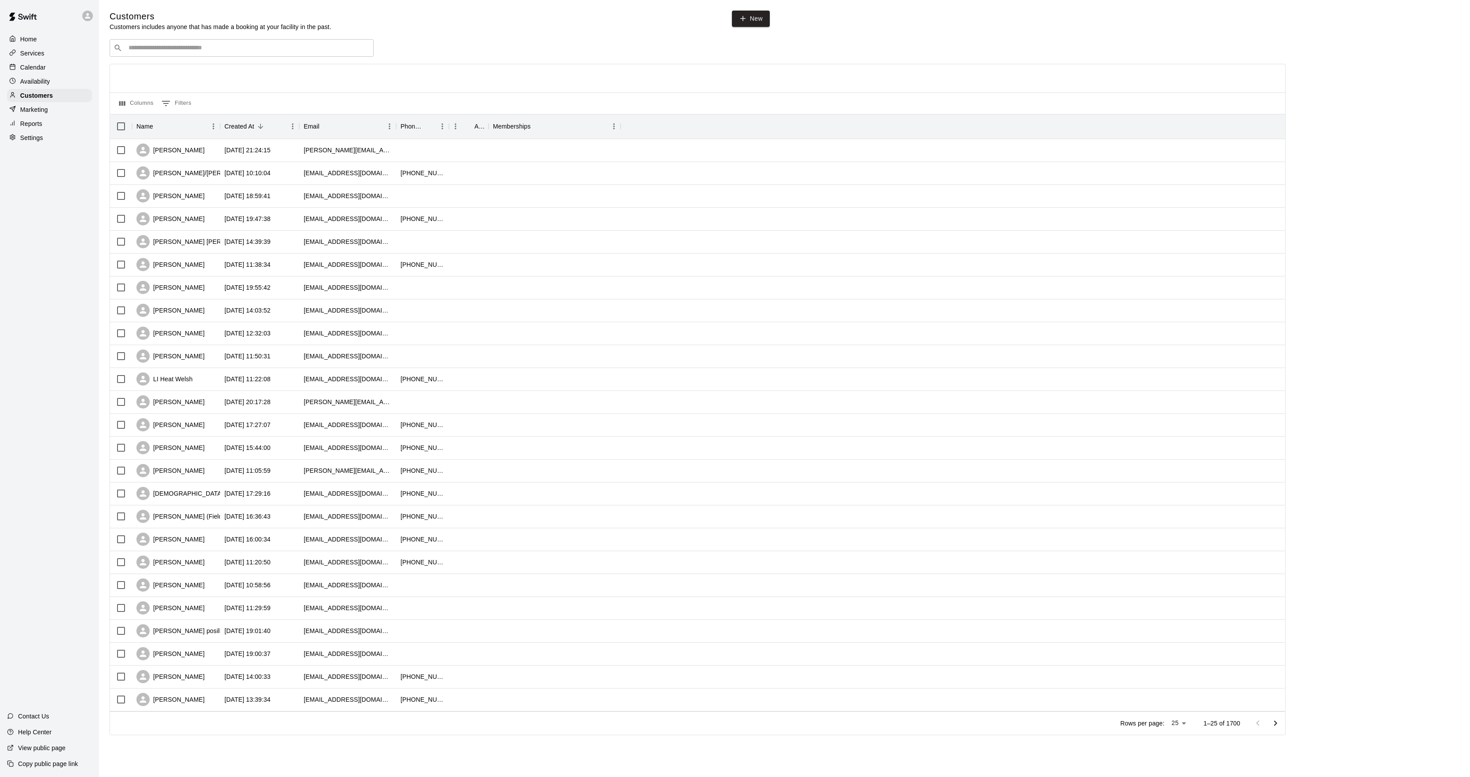
click at [151, 48] on input "Search customers by name or email" at bounding box center [248, 48] width 244 height 9
drag, startPoint x: 154, startPoint y: 54, endPoint x: 114, endPoint y: 48, distance: 40.0
click at [119, 50] on div "​ ******* ​" at bounding box center [242, 48] width 264 height 18
type input "*"
type input "*****"
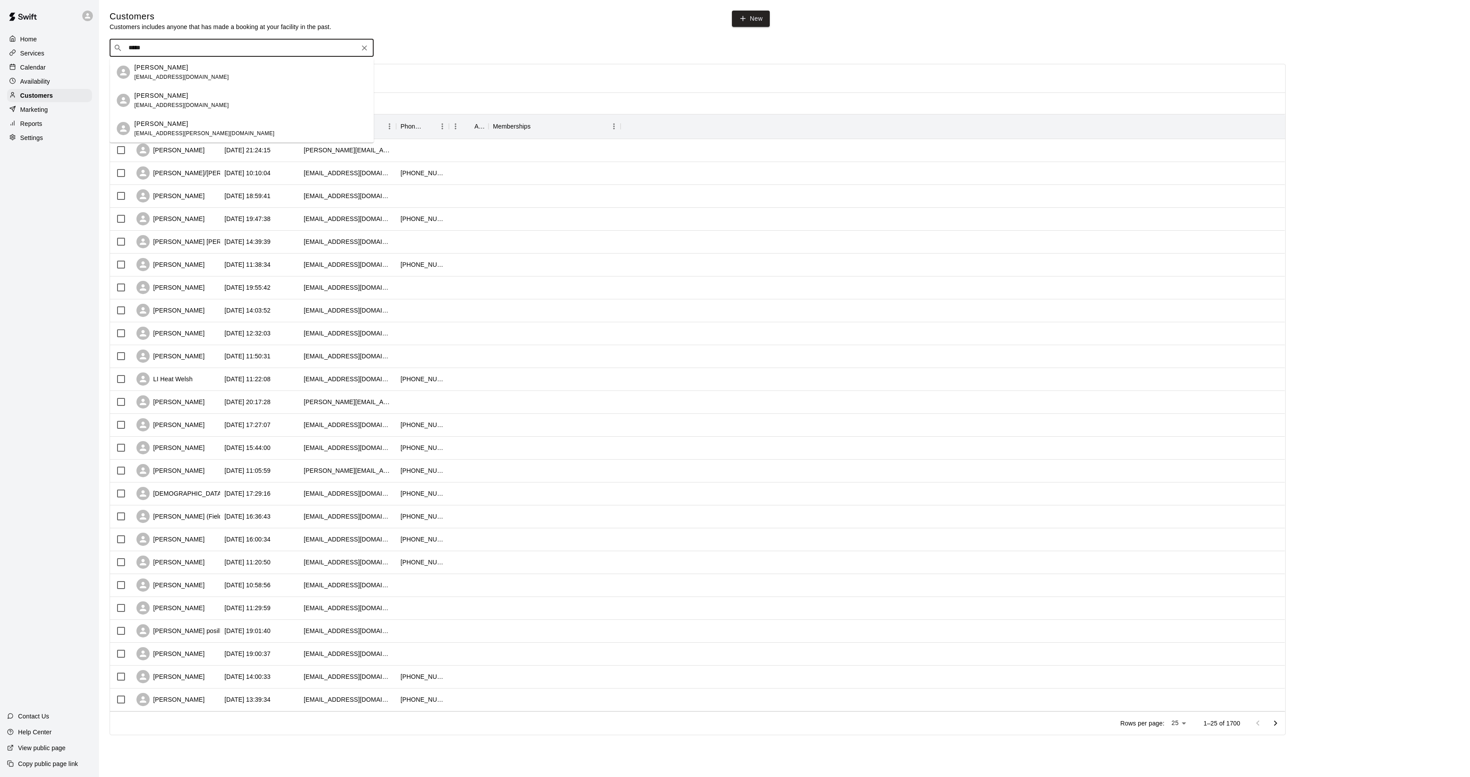
click at [169, 74] on span "[EMAIL_ADDRESS][DOMAIN_NAME]" at bounding box center [181, 77] width 95 height 6
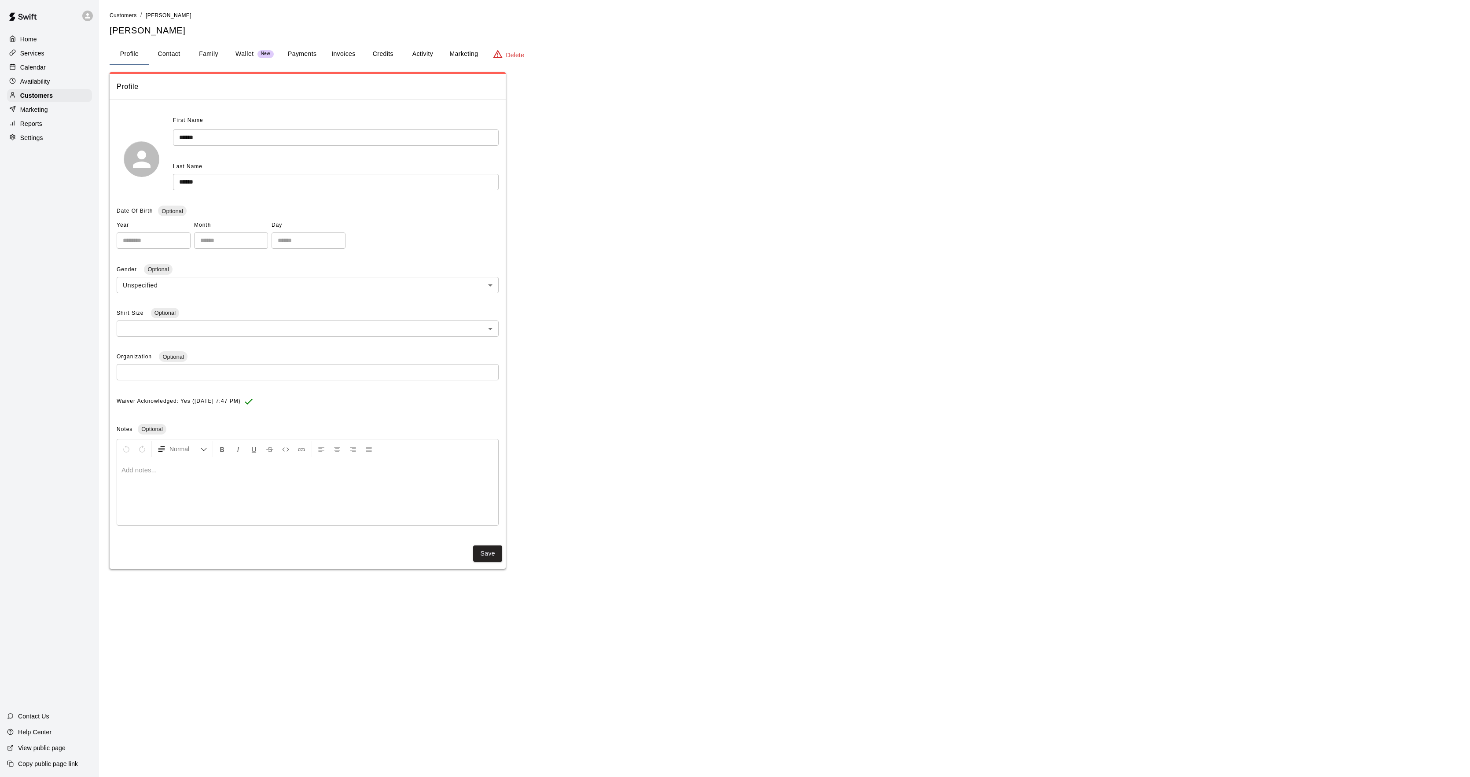
click at [416, 46] on button "Activity" at bounding box center [423, 54] width 40 height 21
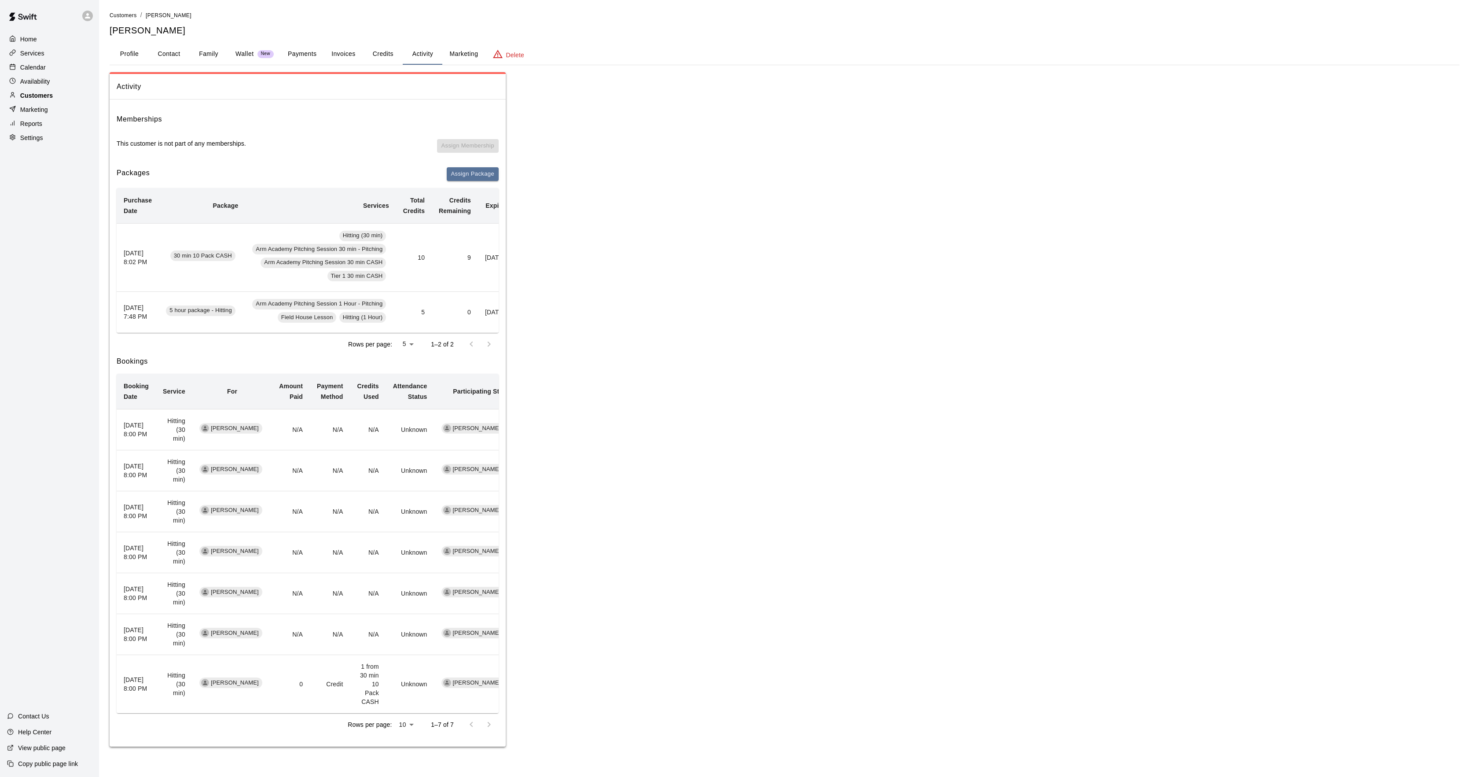
click at [62, 102] on div "Customers" at bounding box center [49, 95] width 85 height 13
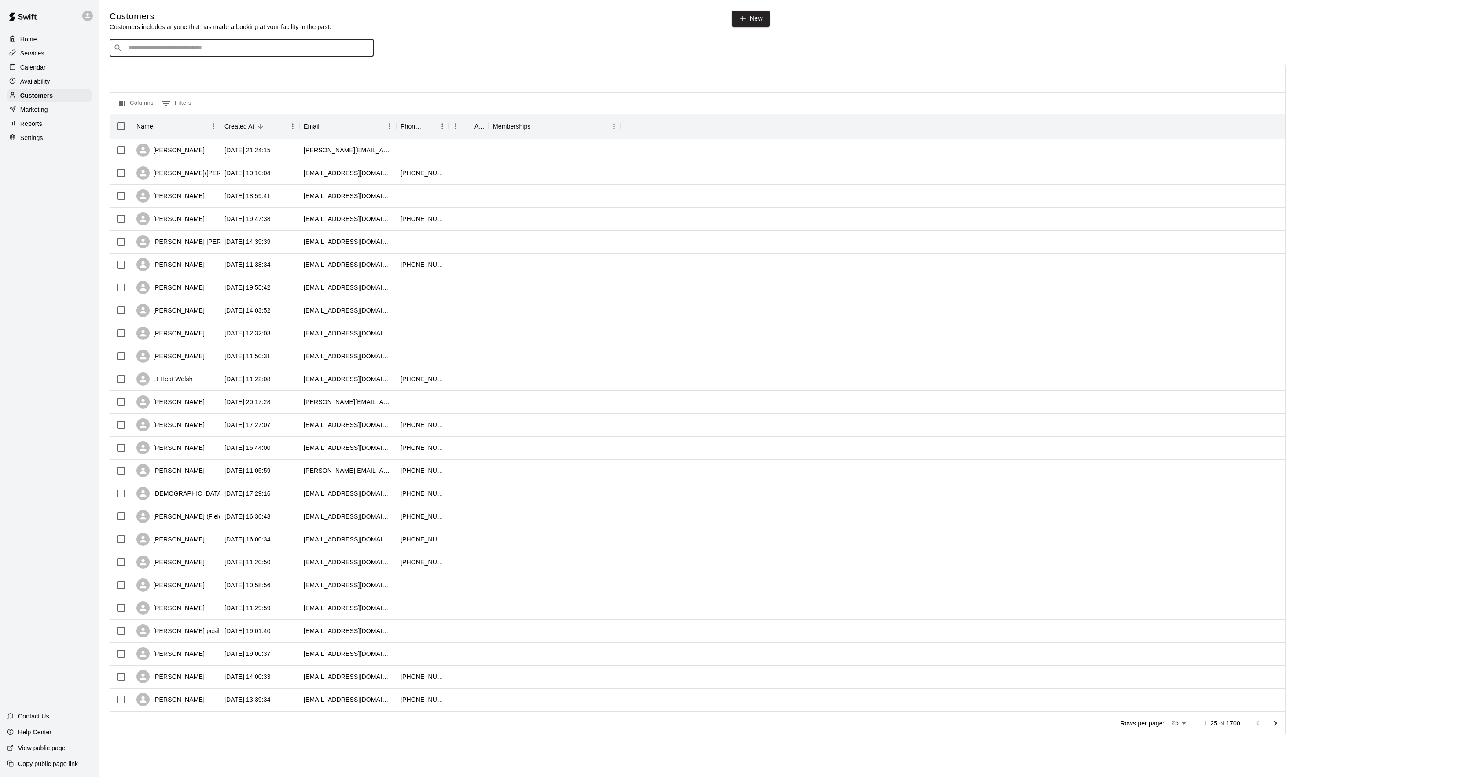
click at [169, 48] on input "Search customers by name or email" at bounding box center [248, 48] width 244 height 9
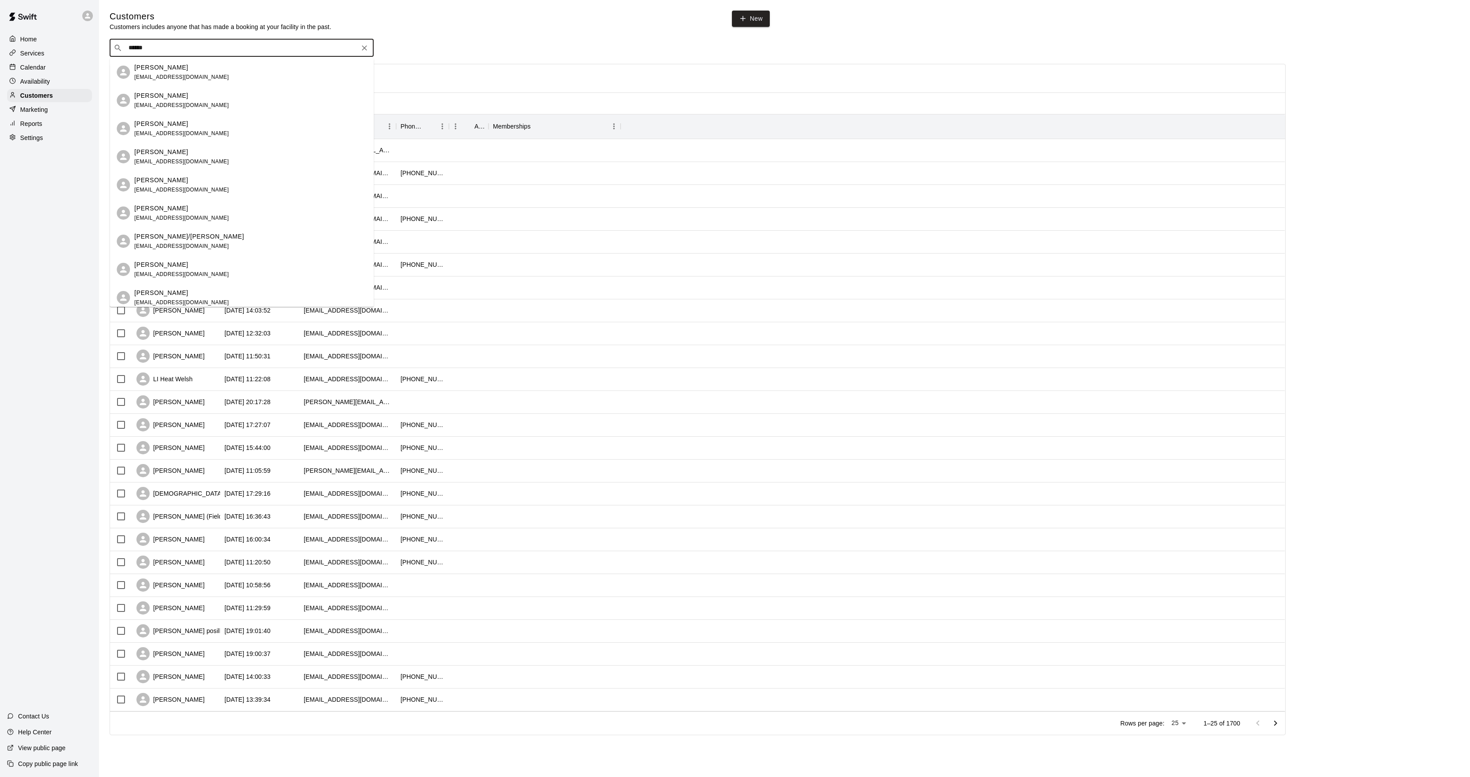
type input "*******"
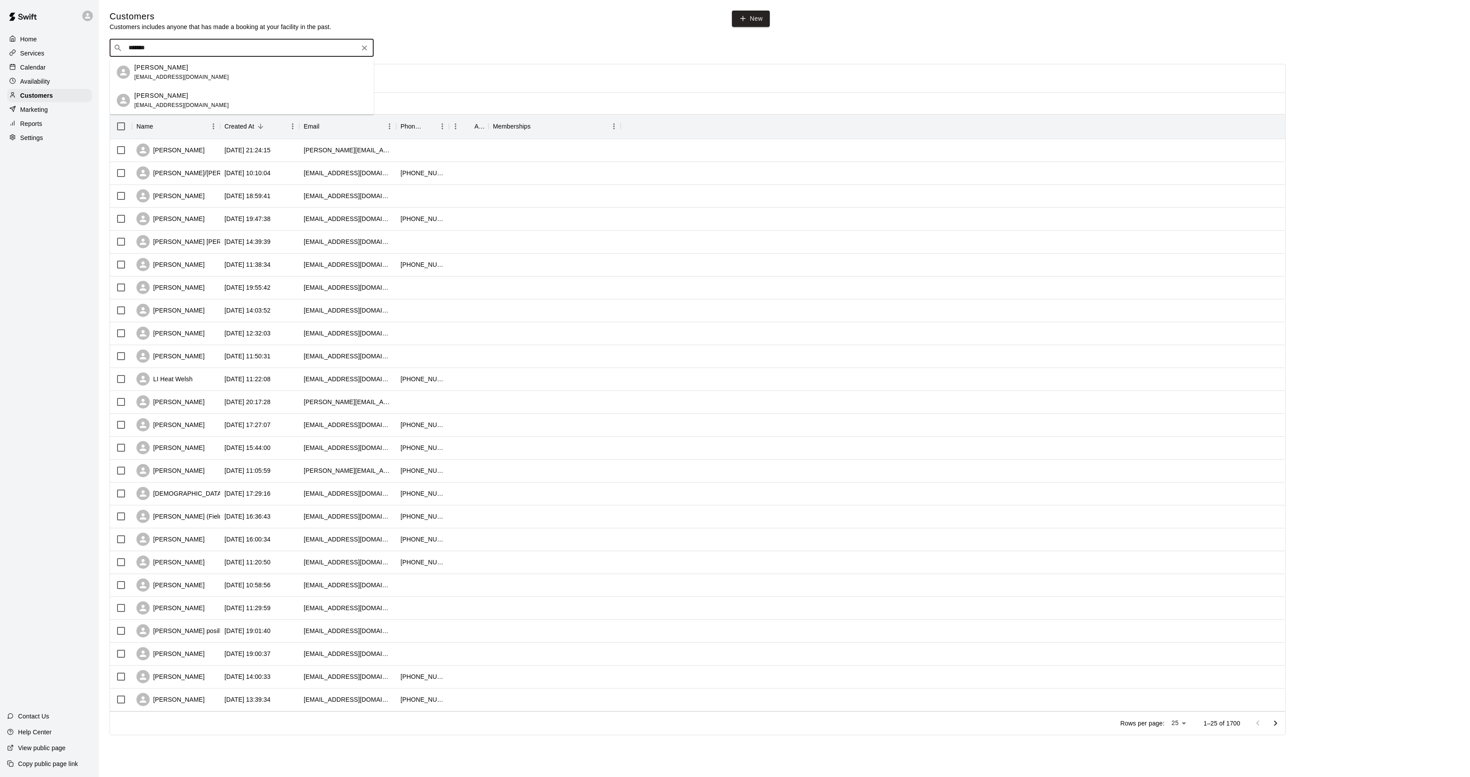
drag, startPoint x: 24, startPoint y: 29, endPoint x: 53, endPoint y: 41, distance: 31.4
click at [4, 24] on div "Home Services Calendar Availability Customers Marketing Reports Settings Contac…" at bounding box center [735, 380] width 1470 height 760
click at [166, 71] on p "[PERSON_NAME]" at bounding box center [161, 67] width 54 height 9
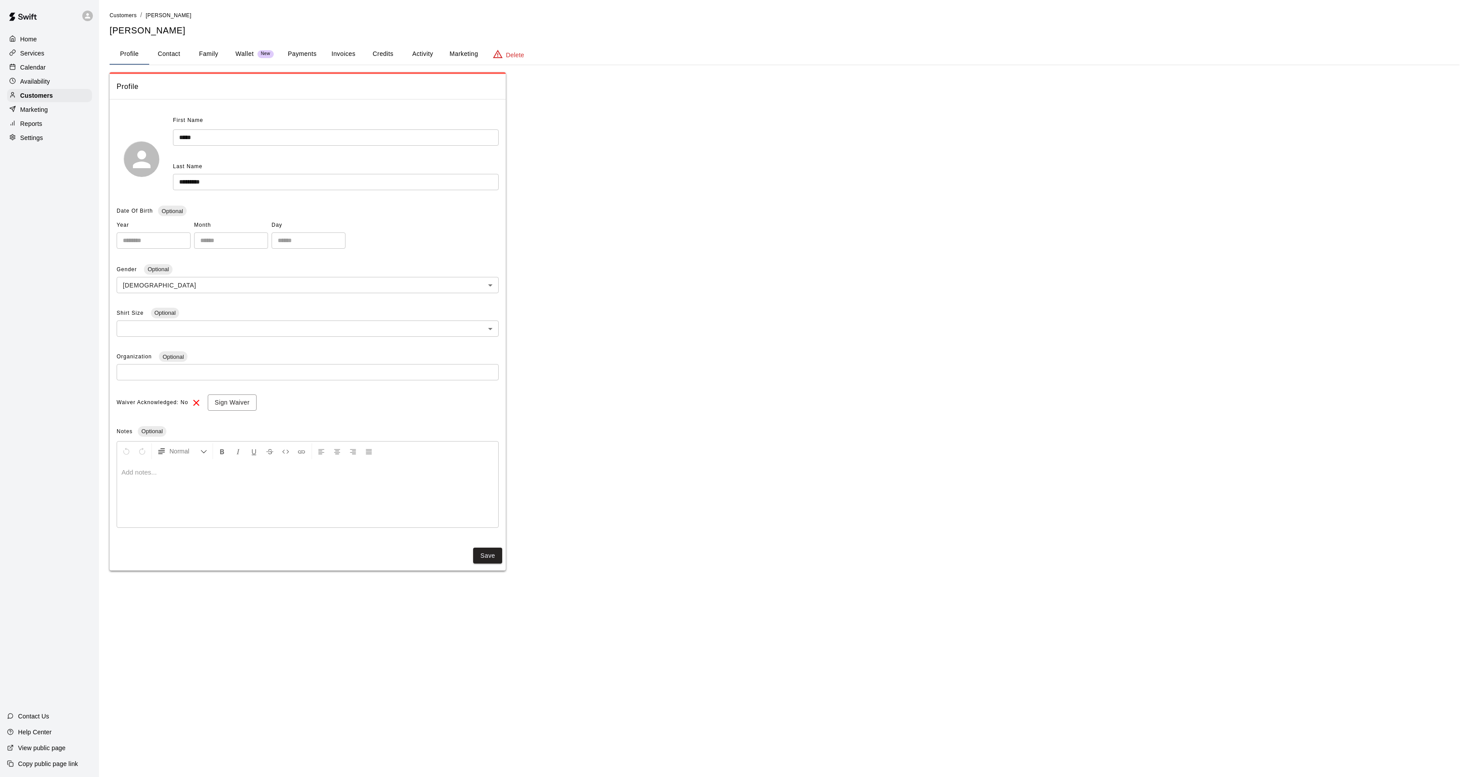
click at [413, 52] on button "Activity" at bounding box center [423, 54] width 40 height 21
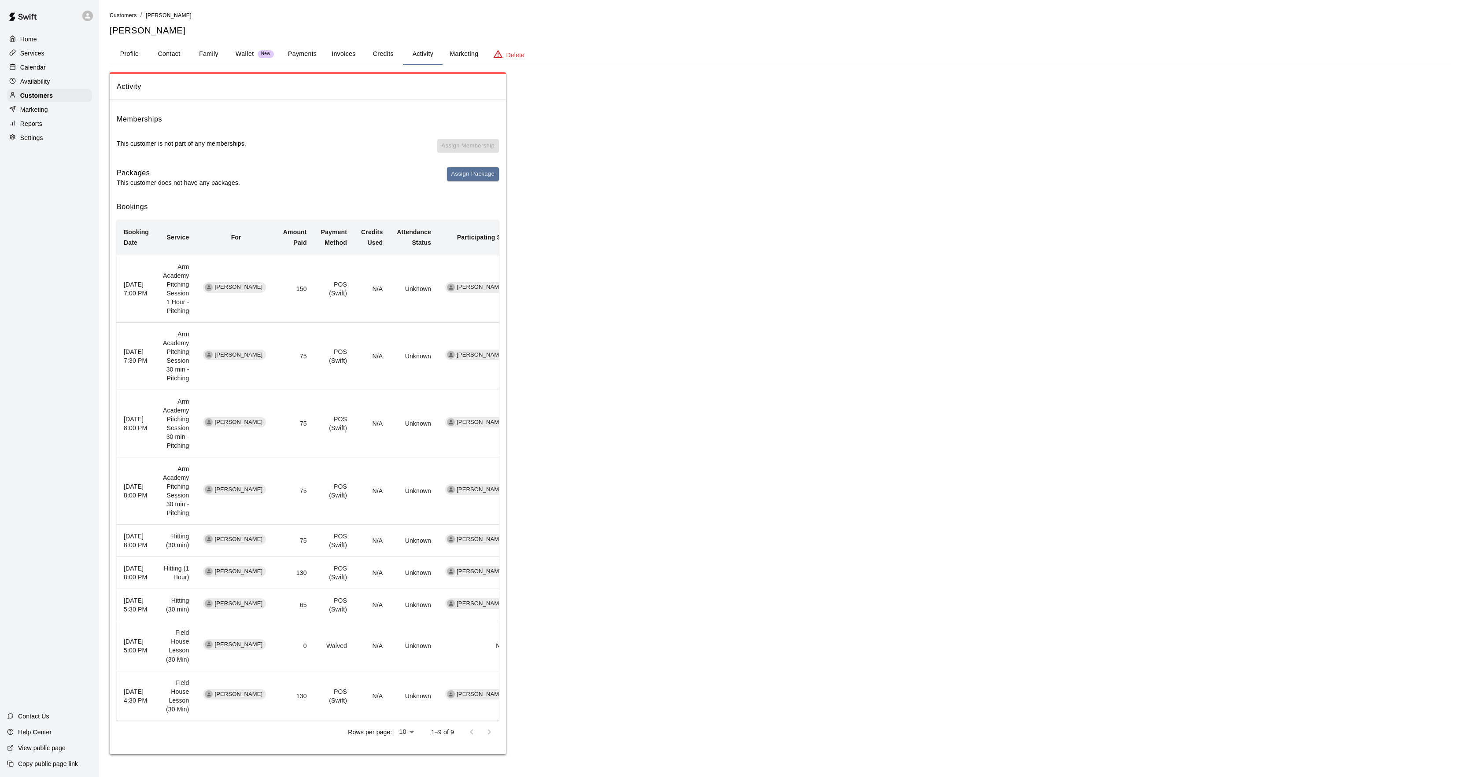
drag, startPoint x: 46, startPoint y: 105, endPoint x: 52, endPoint y: 90, distance: 15.9
click at [46, 105] on div "Home Services Calendar Availability Customers Marketing Reports Settings" at bounding box center [49, 89] width 99 height 114
click at [53, 88] on div "Availability" at bounding box center [49, 81] width 85 height 13
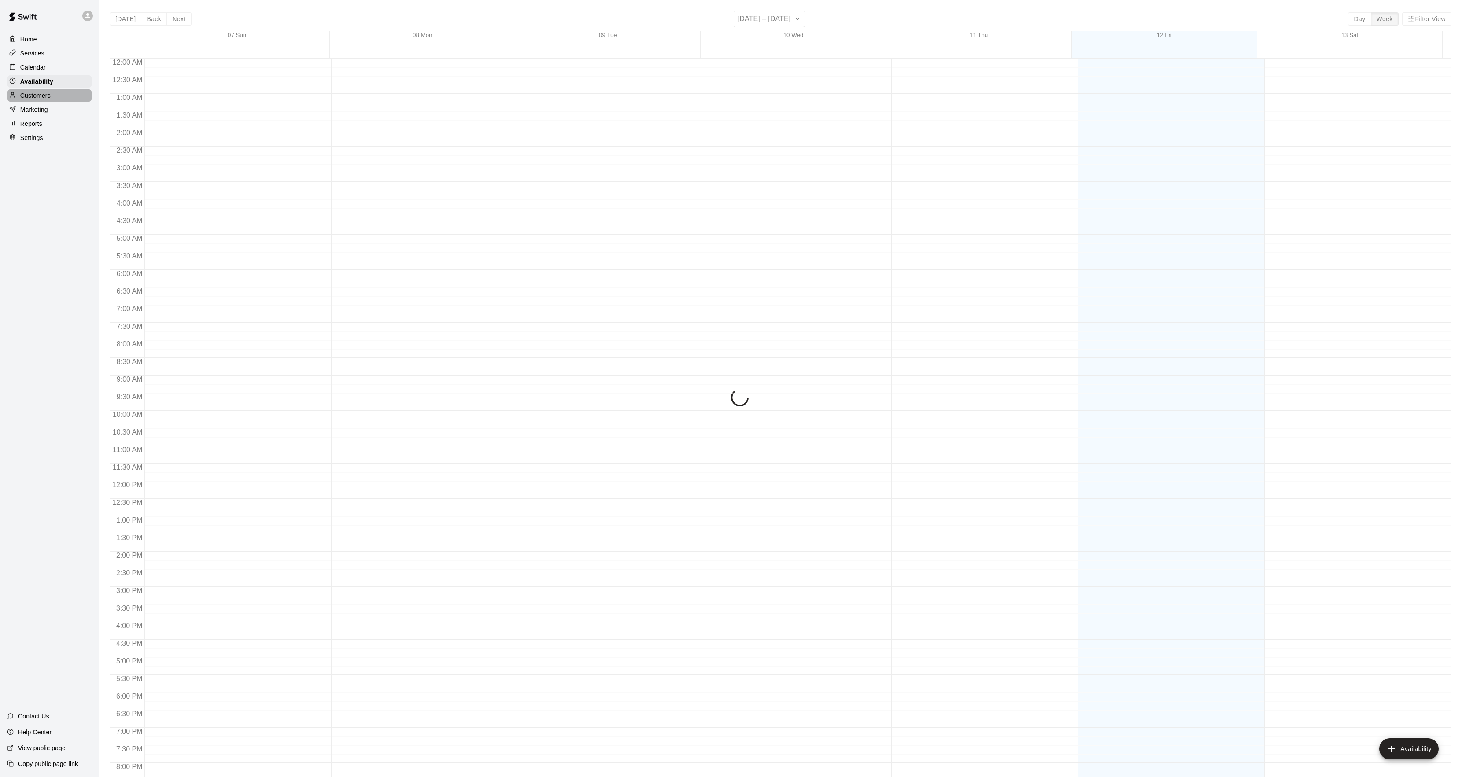
click at [57, 94] on div "Customers" at bounding box center [49, 95] width 85 height 13
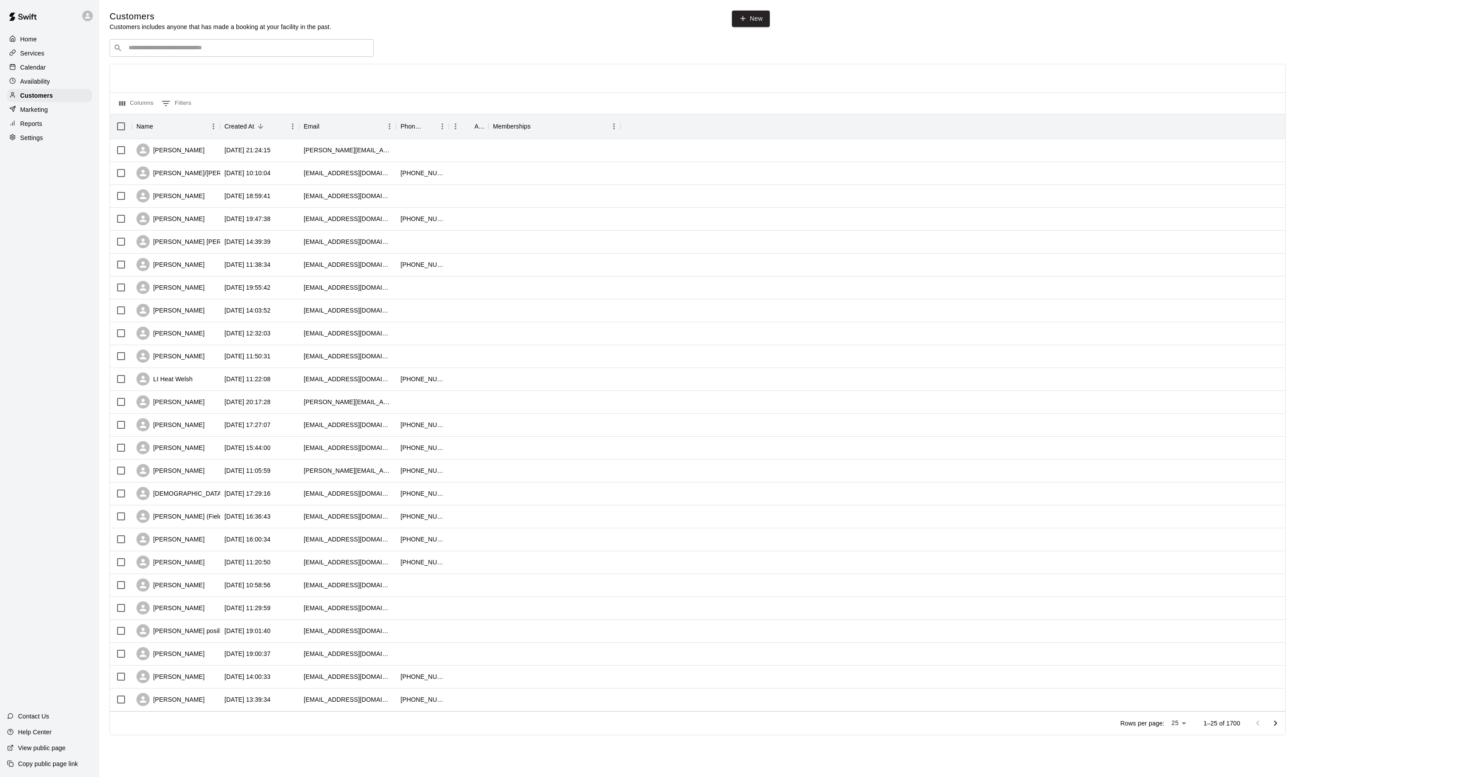
click at [198, 54] on div "​ ​" at bounding box center [242, 48] width 264 height 18
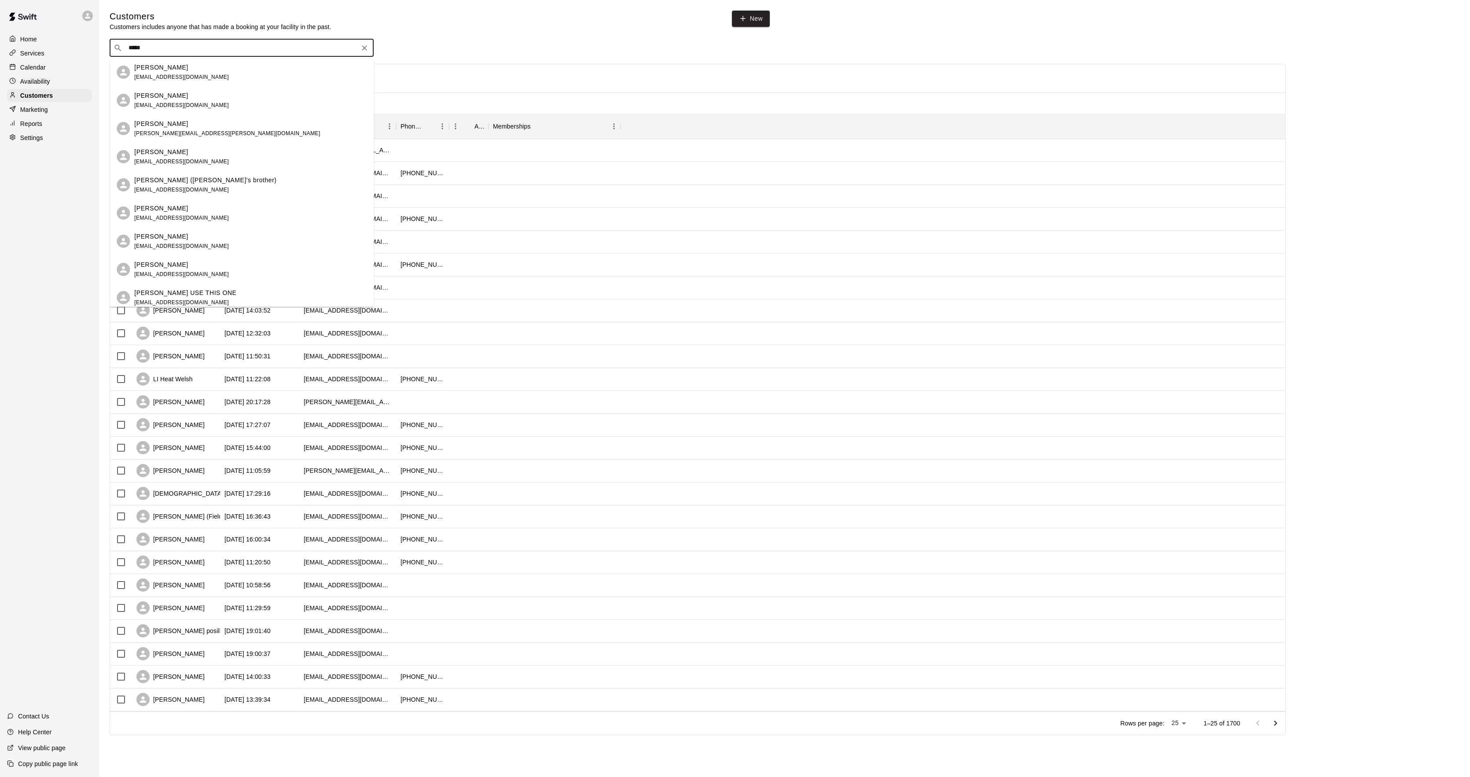
type input "******"
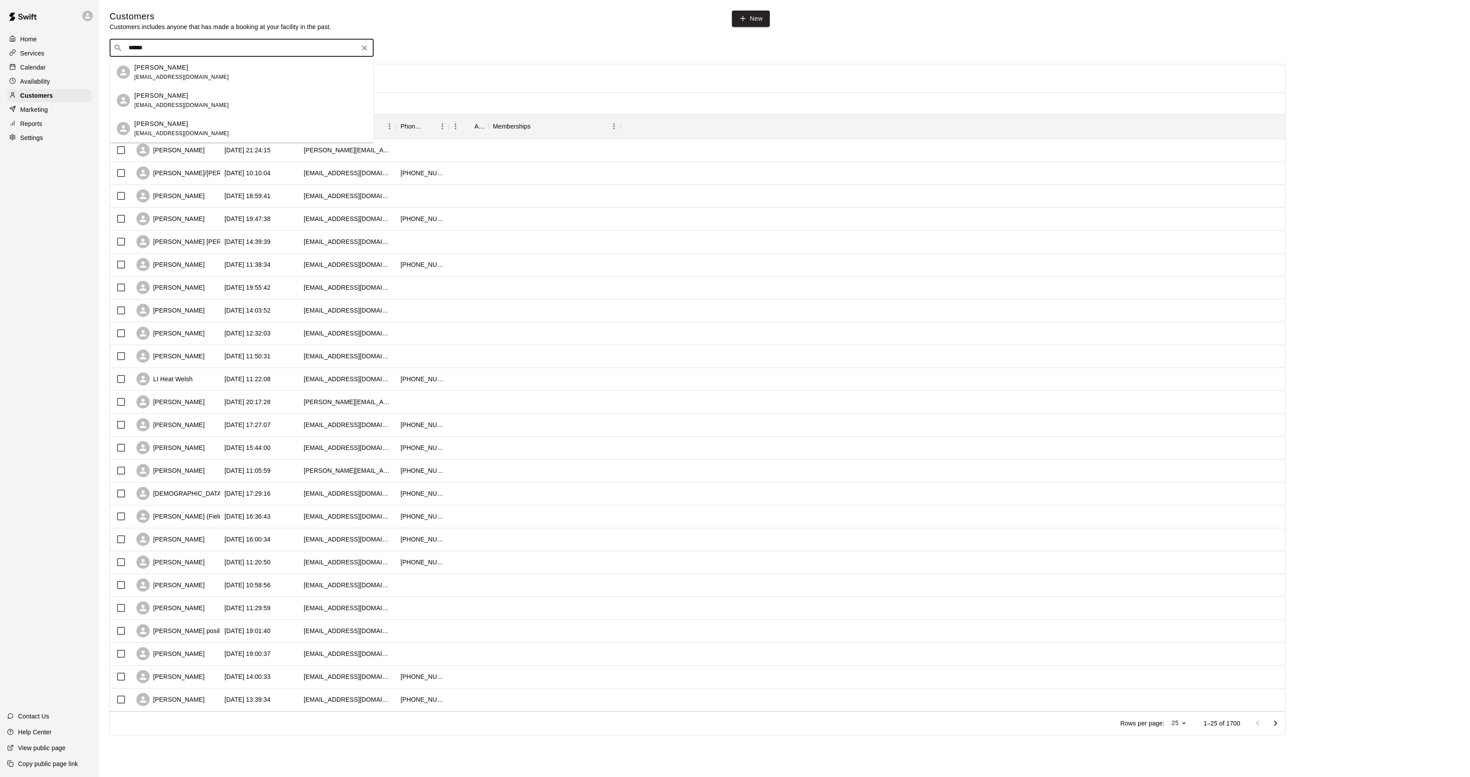
click at [164, 74] on span "[EMAIL_ADDRESS][DOMAIN_NAME]" at bounding box center [181, 77] width 95 height 6
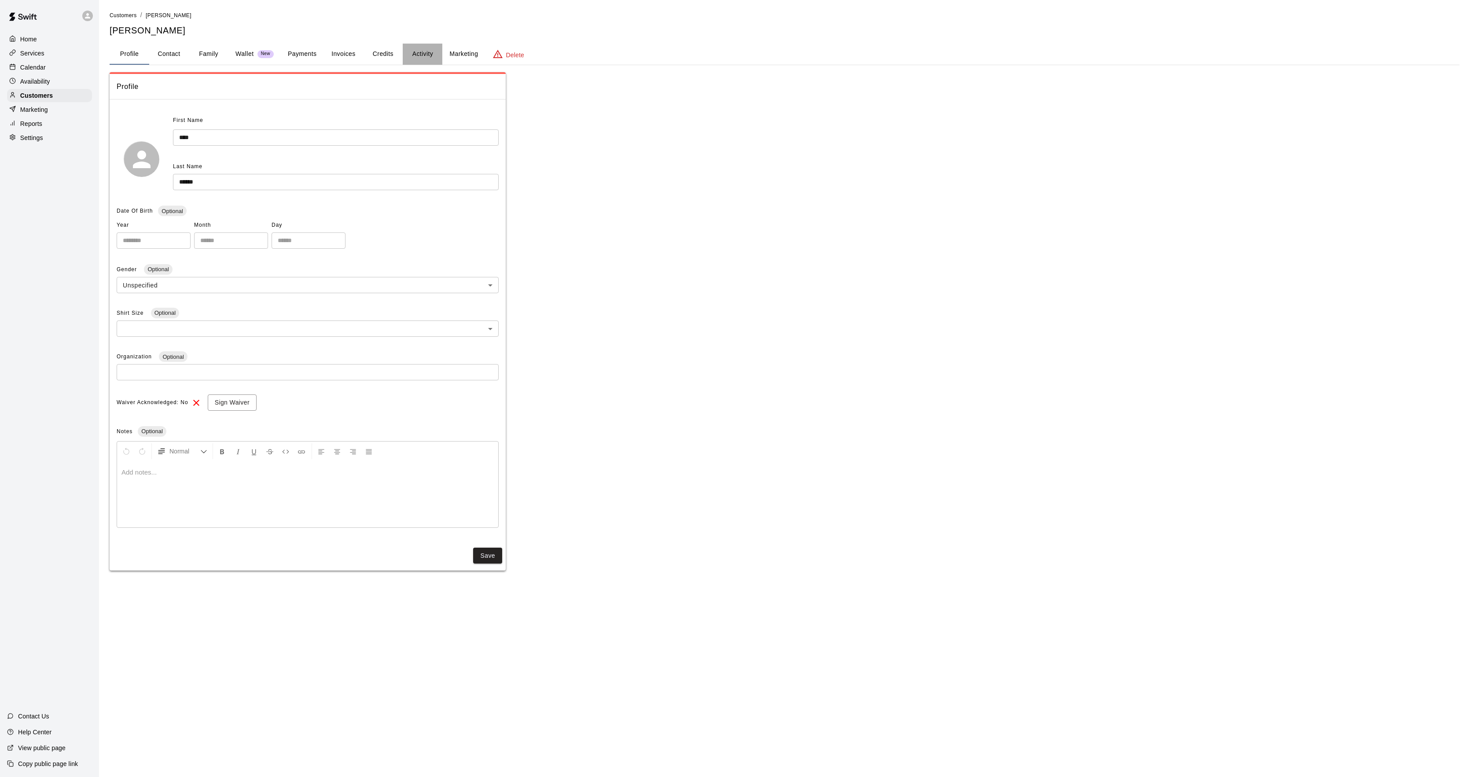
click at [409, 57] on button "Activity" at bounding box center [423, 54] width 40 height 21
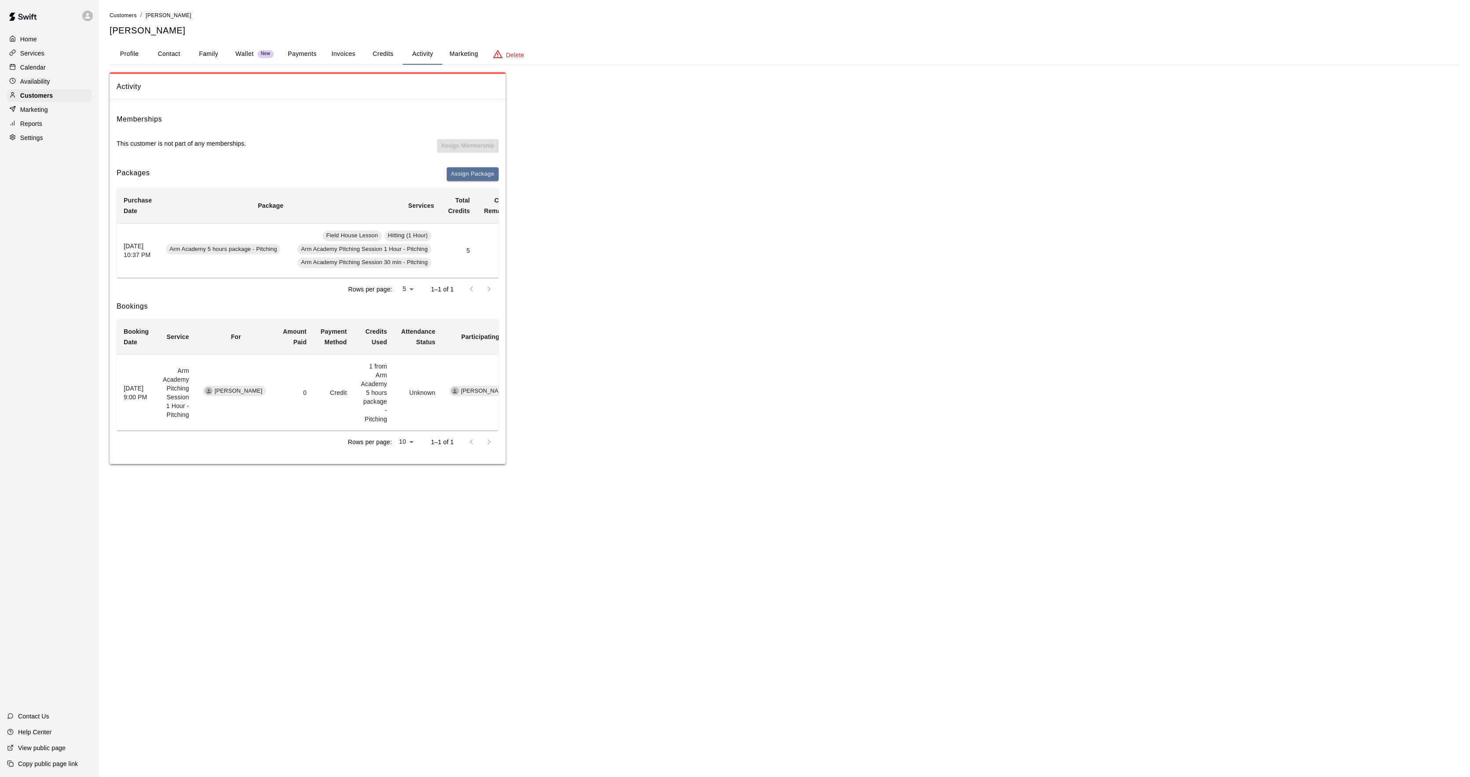
drag, startPoint x: 32, startPoint y: 68, endPoint x: 48, endPoint y: 59, distance: 18.9
click at [32, 68] on p "Calendar" at bounding box center [33, 67] width 26 height 9
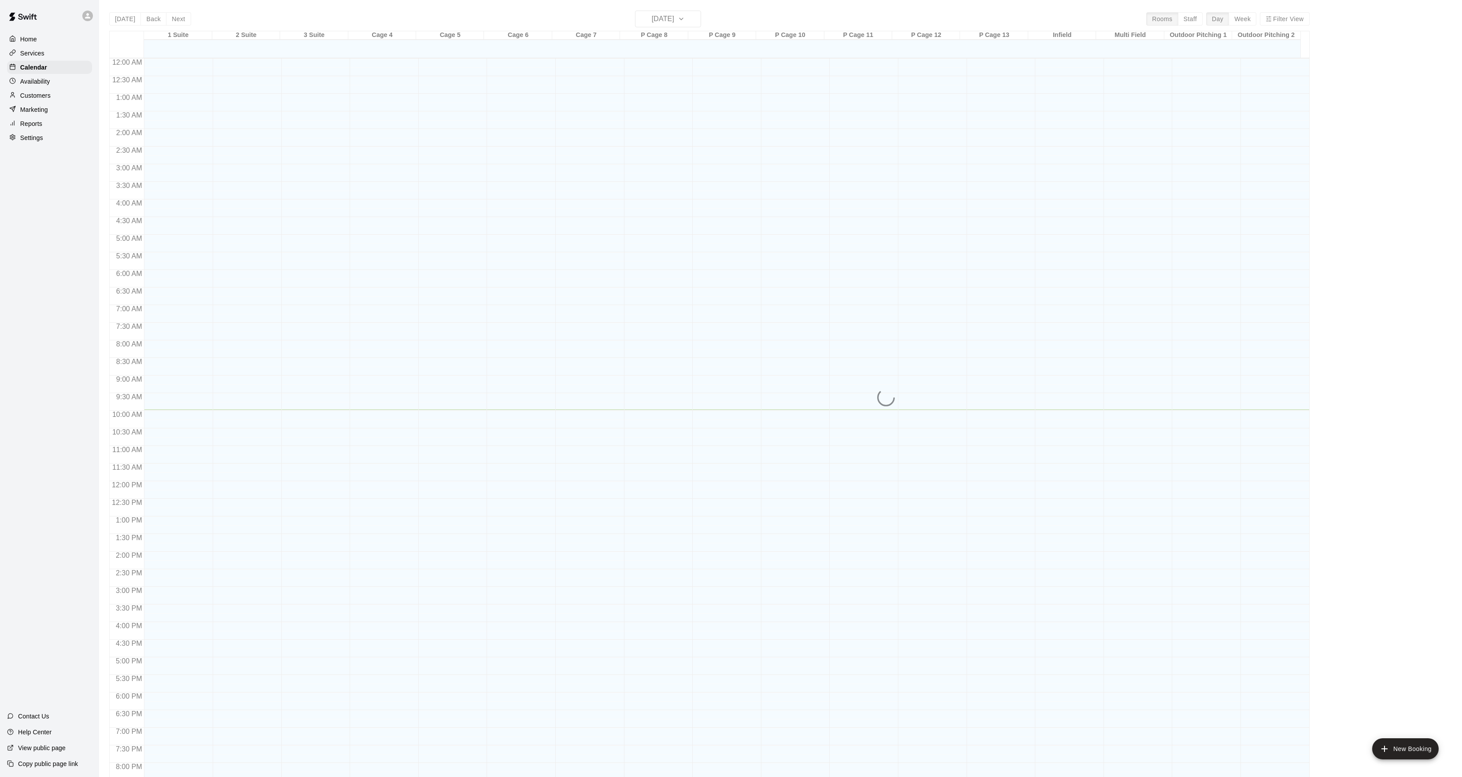
scroll to position [90, 0]
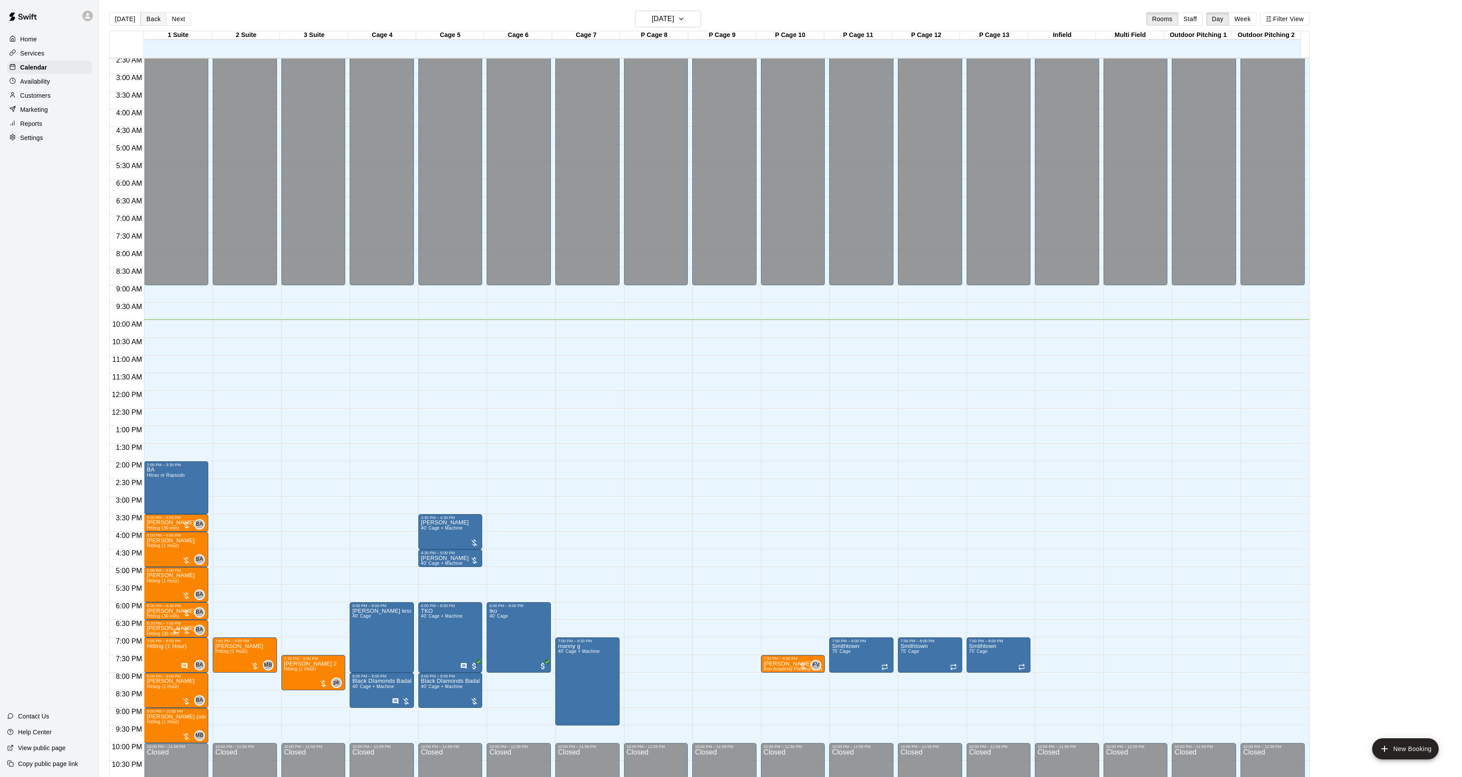
click at [150, 22] on button "Back" at bounding box center [153, 18] width 26 height 13
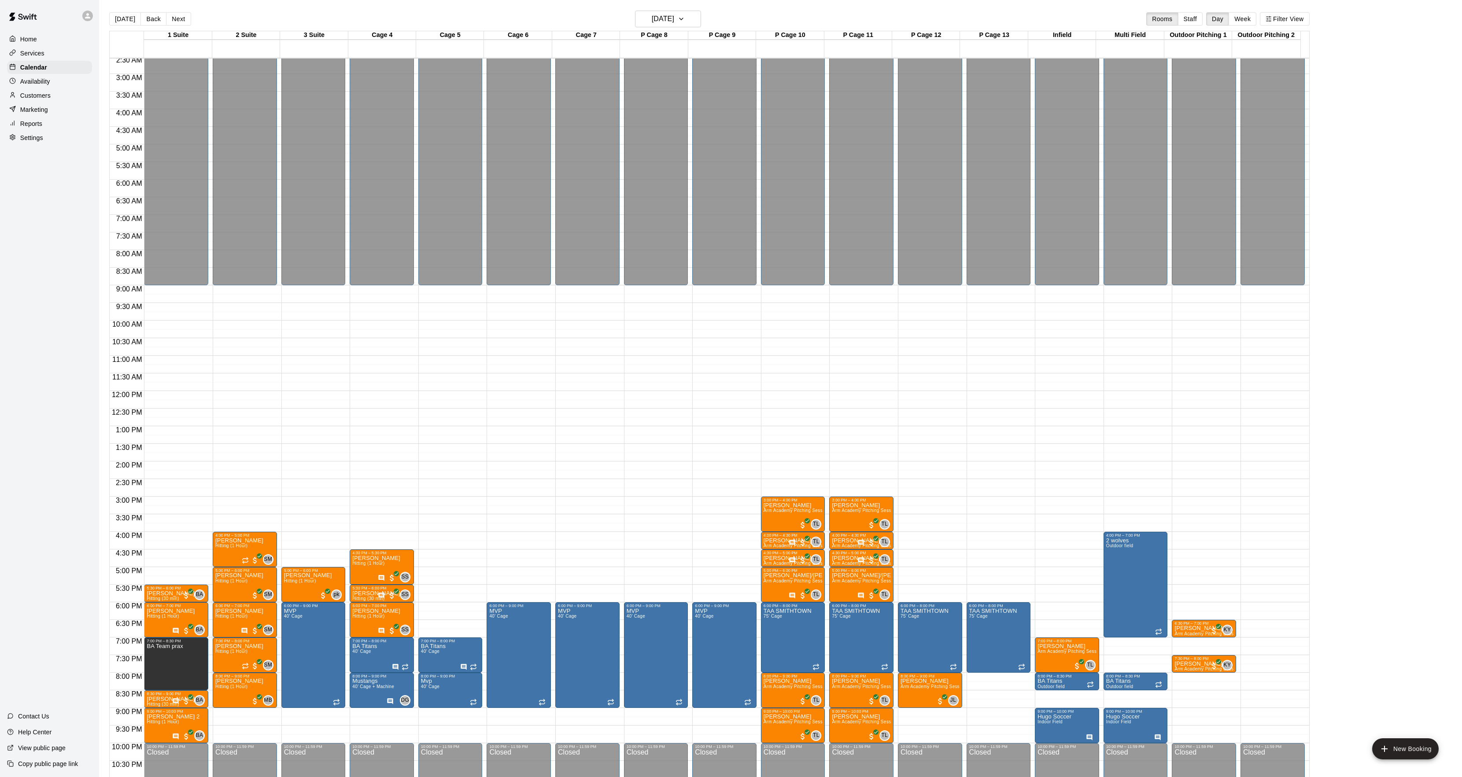
drag, startPoint x: 45, startPoint y: 228, endPoint x: 29, endPoint y: 203, distance: 30.3
click at [45, 228] on div "Home Services Calendar Availability Customers Marketing Reports Settings Contac…" at bounding box center [49, 388] width 99 height 777
click at [117, 18] on button "[DATE]" at bounding box center [125, 18] width 32 height 13
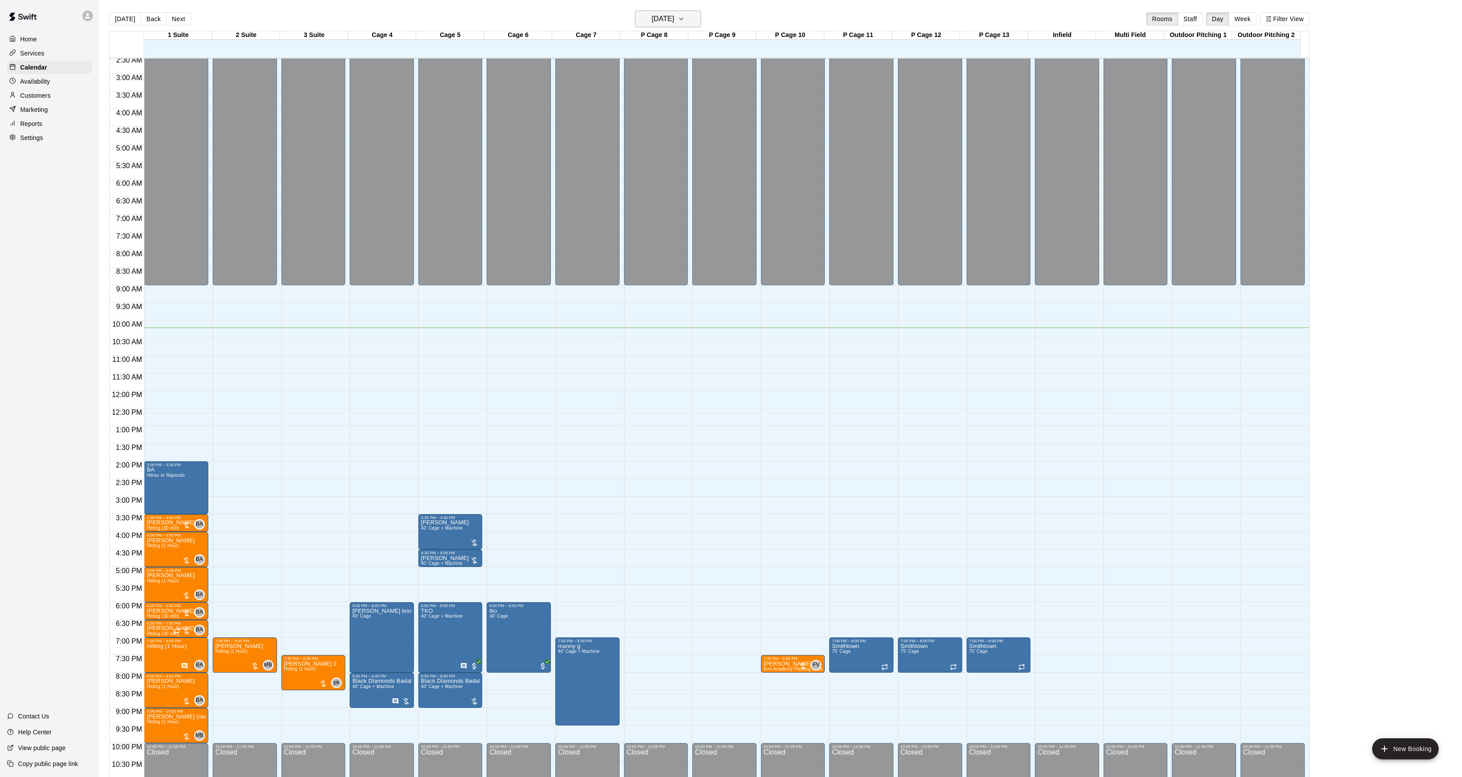
click at [667, 18] on h6 "[DATE]" at bounding box center [663, 19] width 22 height 12
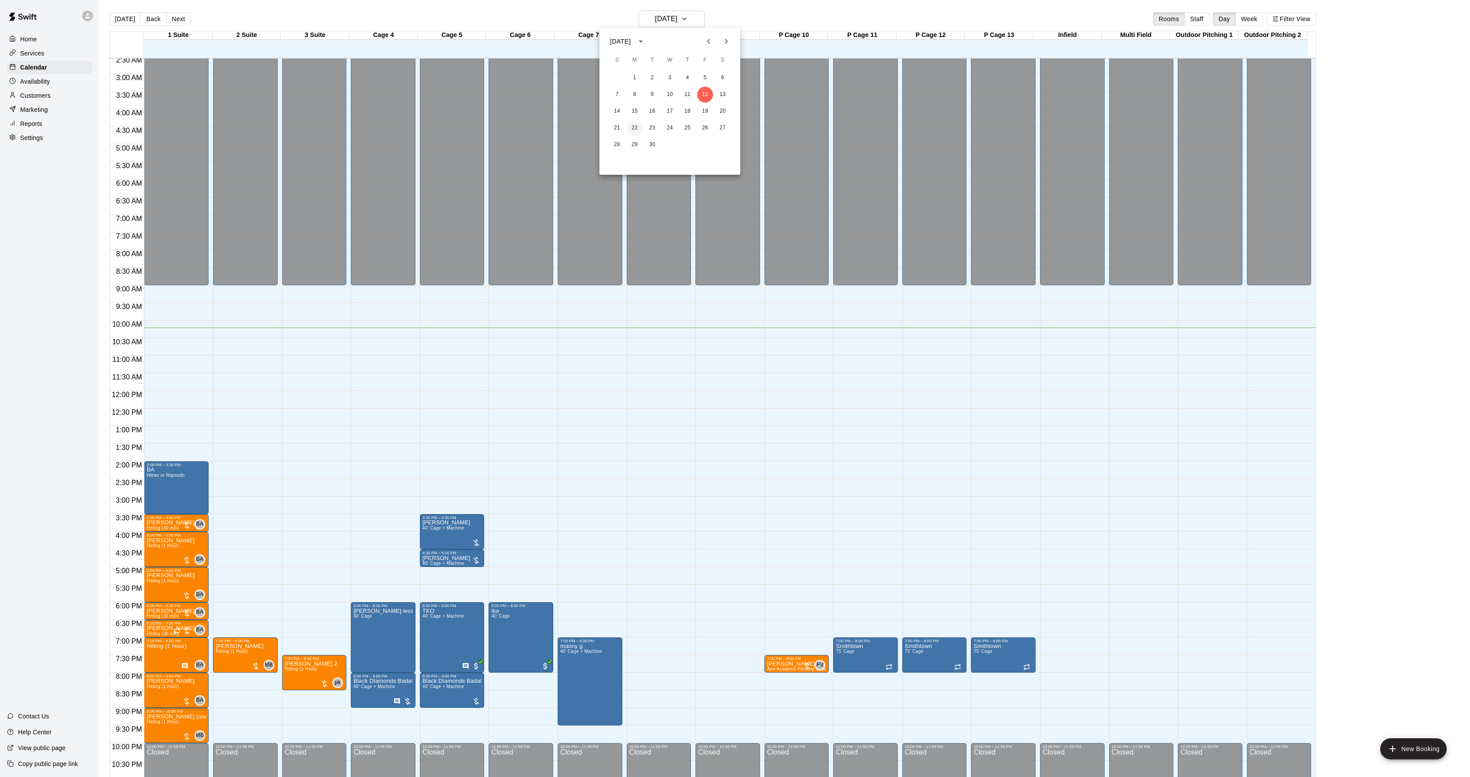
click at [629, 128] on button "22" at bounding box center [635, 128] width 16 height 16
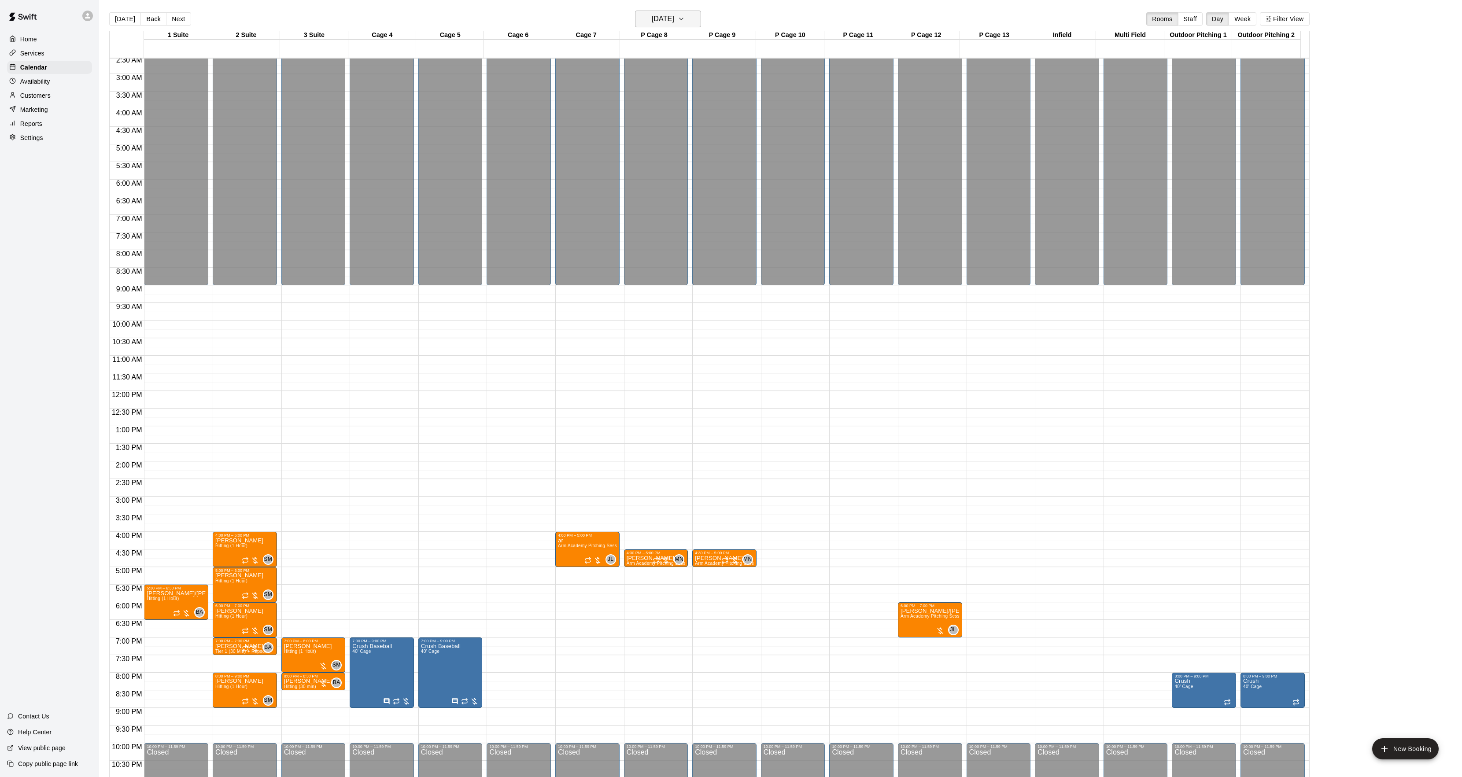
click at [652, 19] on h6 "[DATE]" at bounding box center [663, 19] width 22 height 12
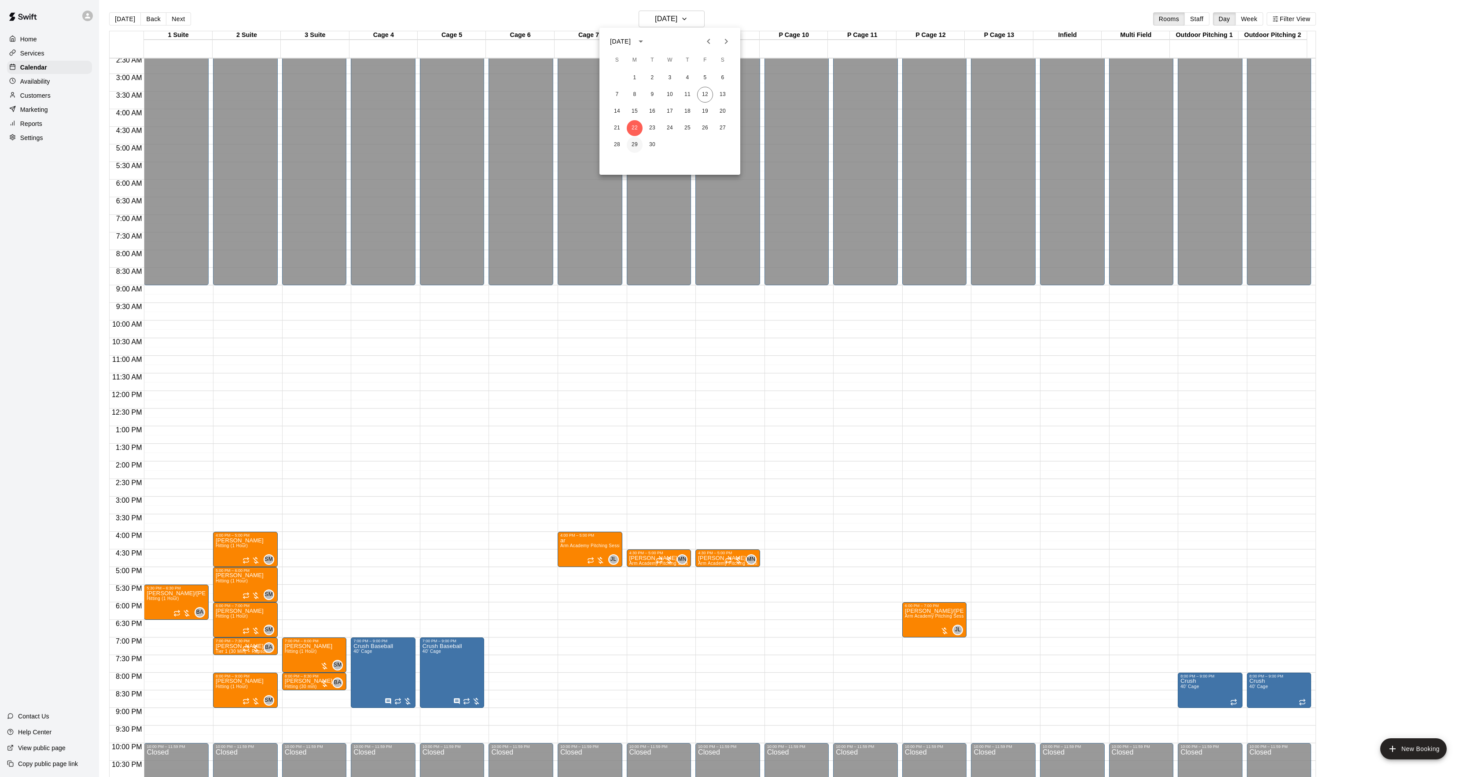
click at [631, 138] on button "29" at bounding box center [635, 145] width 16 height 16
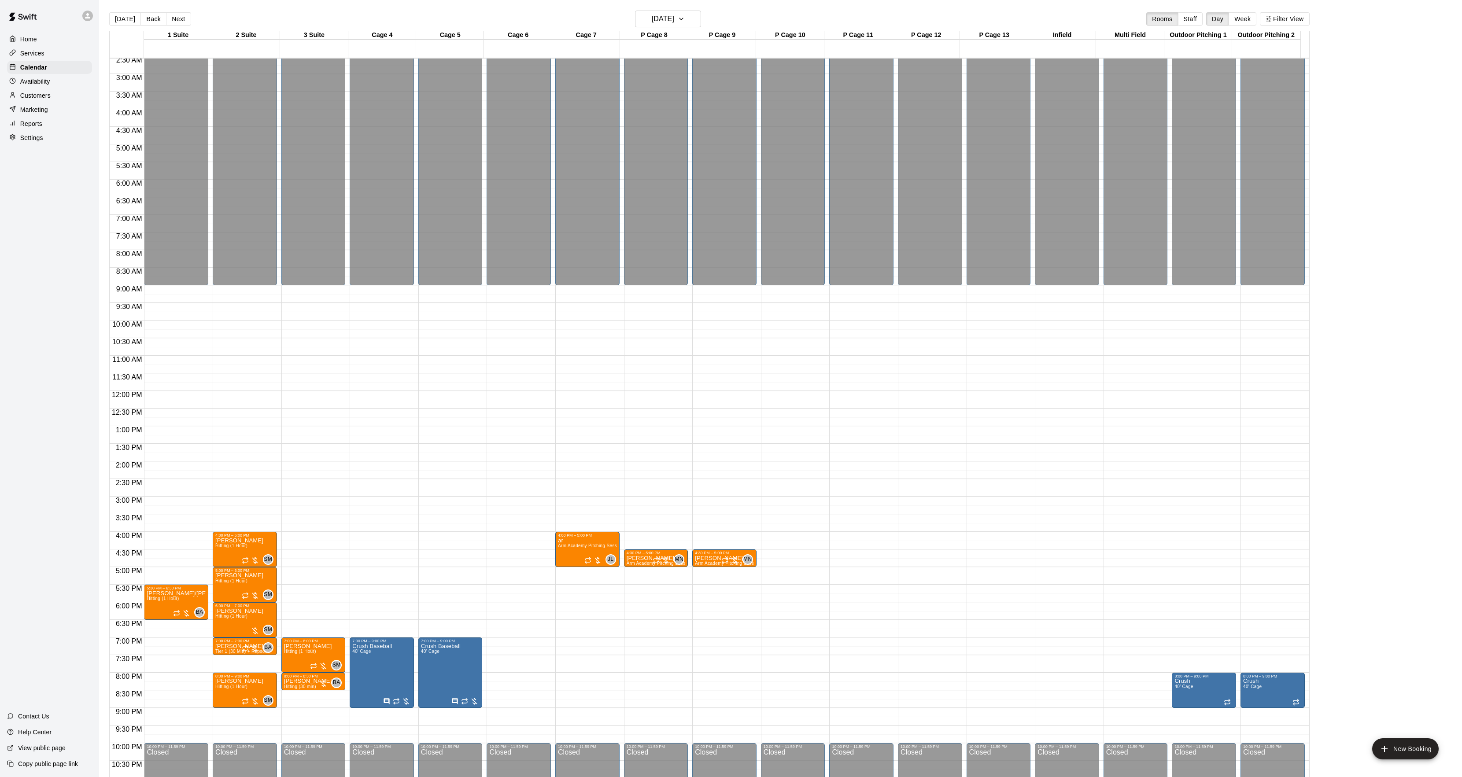
click at [650, 30] on div "[DATE] Back [DATE][DATE] Rooms Staff Day Week Filter View" at bounding box center [709, 21] width 1200 height 20
click at [650, 27] on button "[DATE]" at bounding box center [668, 19] width 66 height 17
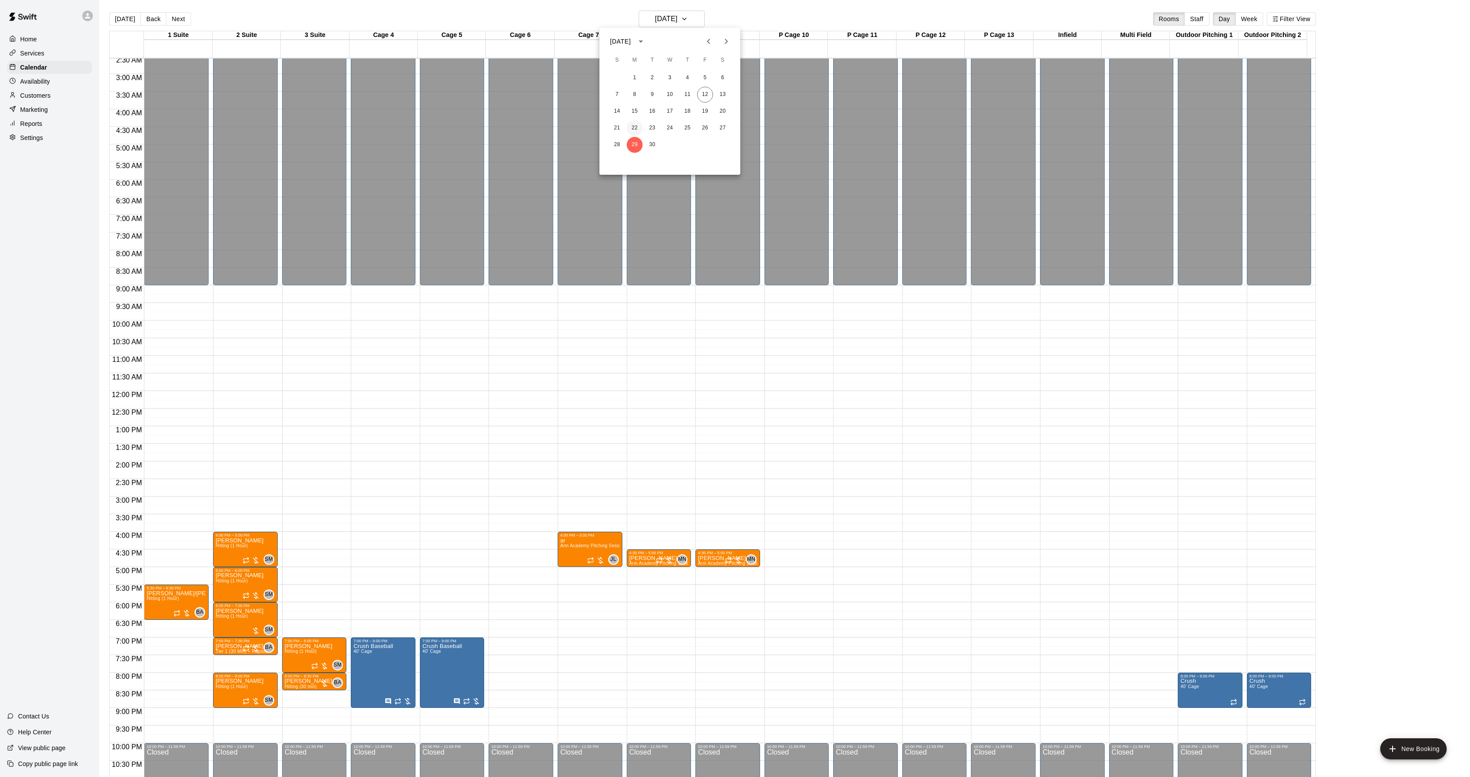
click at [630, 129] on button "22" at bounding box center [635, 128] width 16 height 16
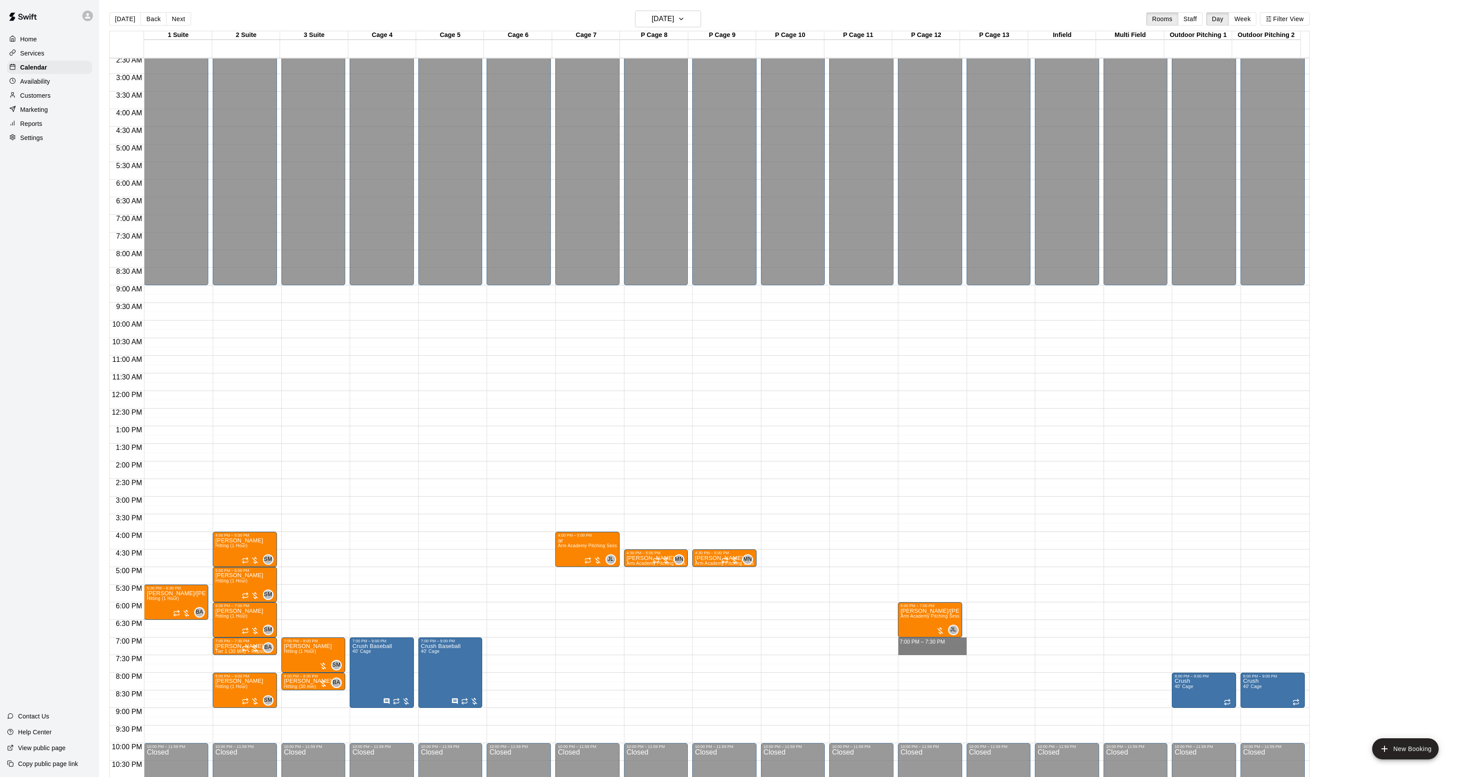
drag, startPoint x: 912, startPoint y: 640, endPoint x: 912, endPoint y: 656, distance: 15.4
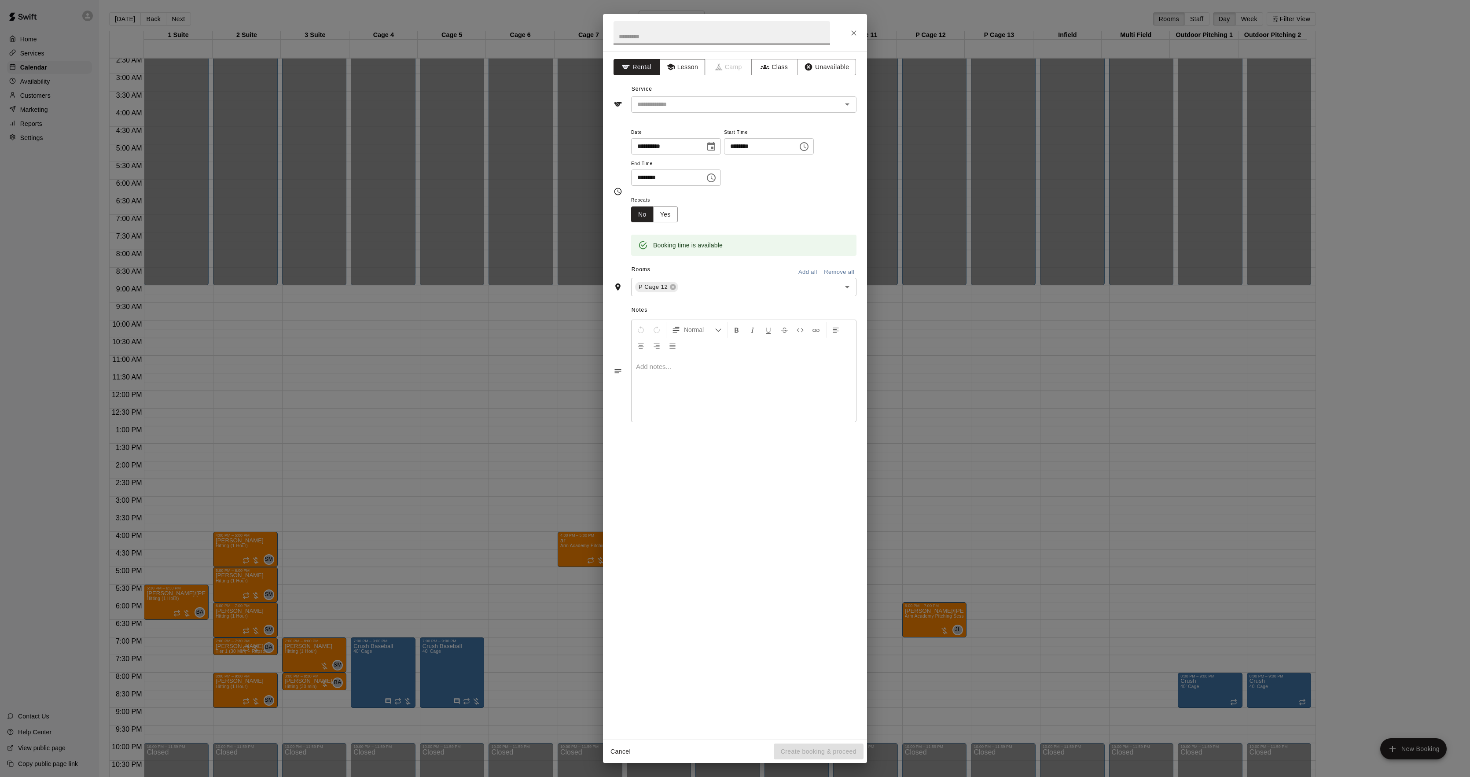
click at [678, 66] on button "Lesson" at bounding box center [682, 67] width 46 height 16
click at [677, 98] on div "​" at bounding box center [743, 104] width 225 height 16
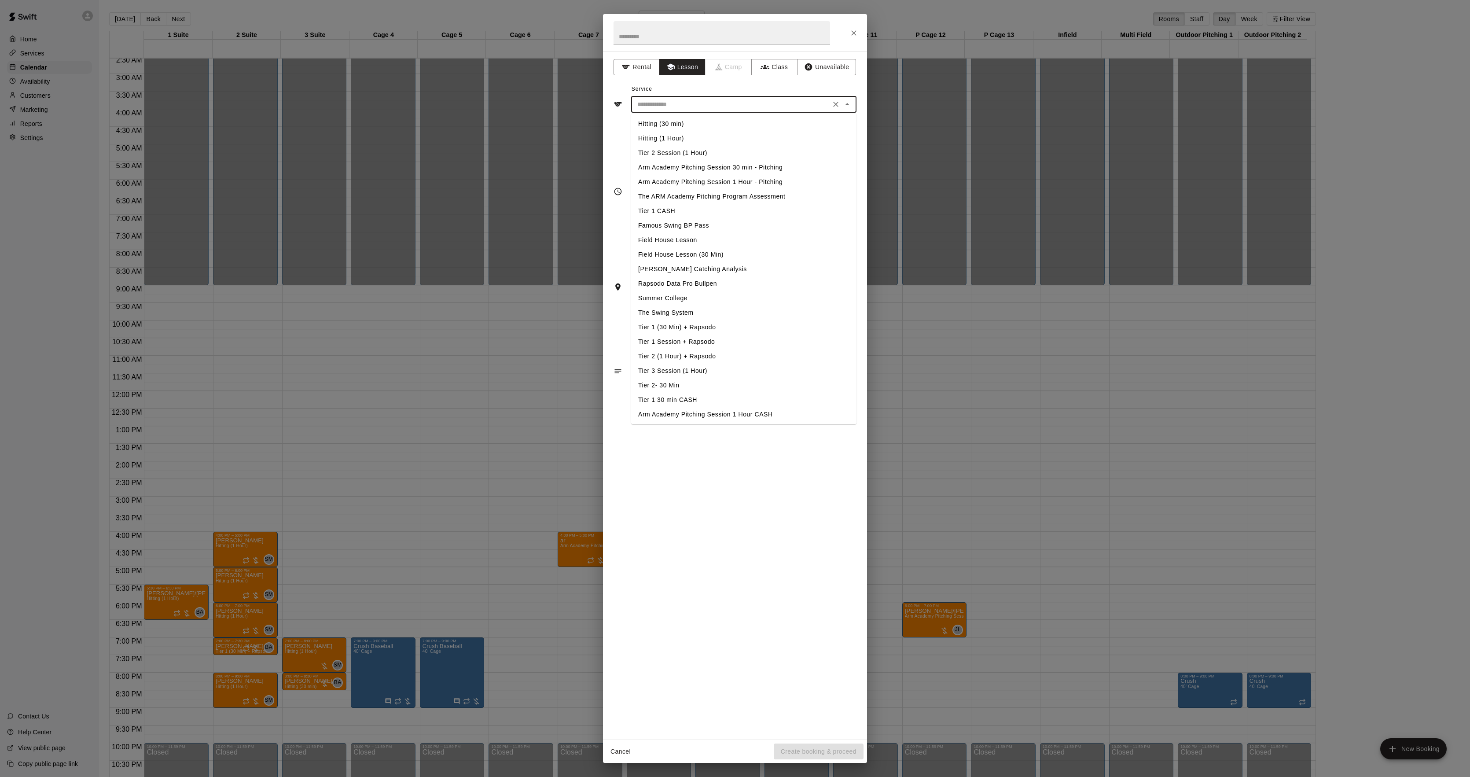
click at [667, 168] on li "Arm Academy Pitching Session 30 min - Pitching" at bounding box center [743, 167] width 225 height 15
type input "**********"
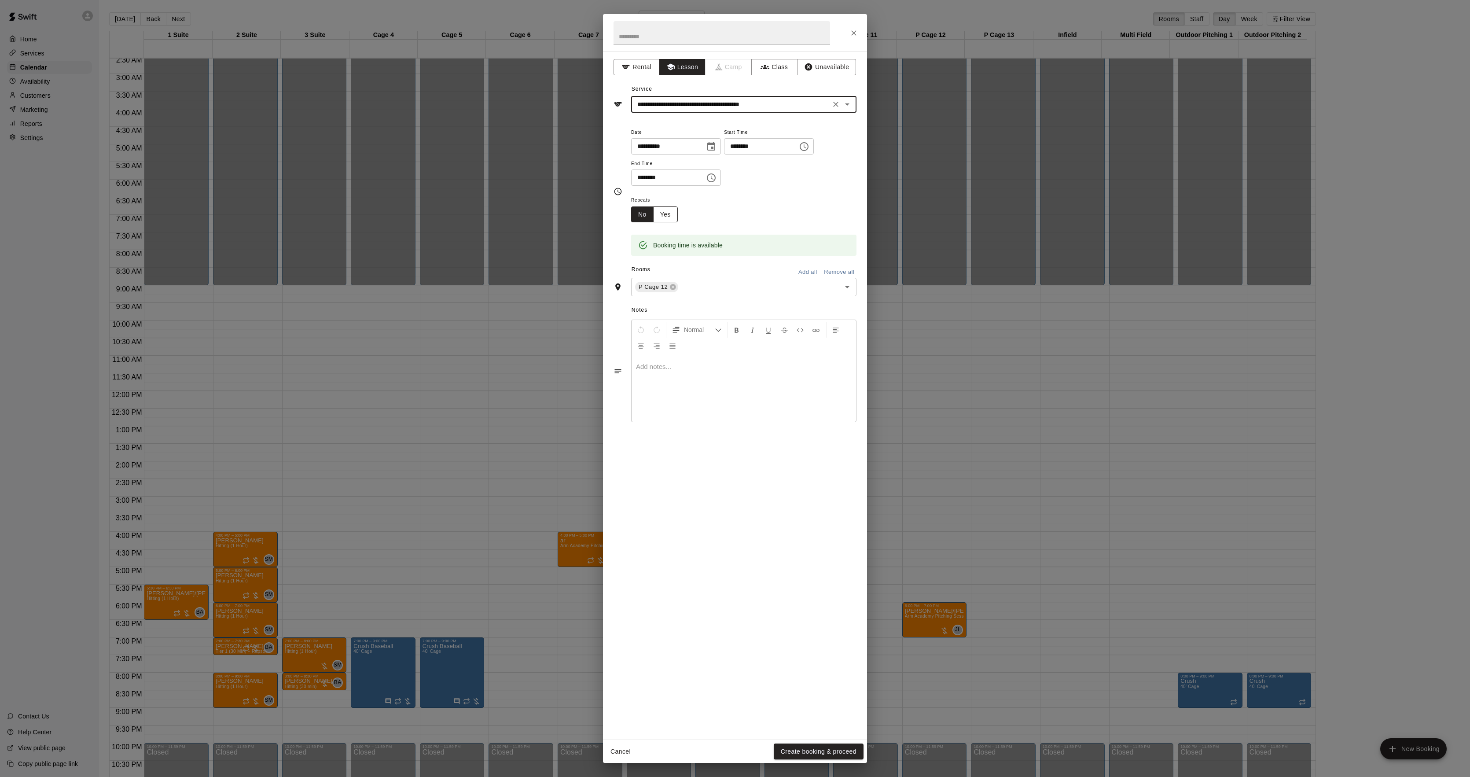
click at [674, 214] on button "Yes" at bounding box center [665, 214] width 25 height 16
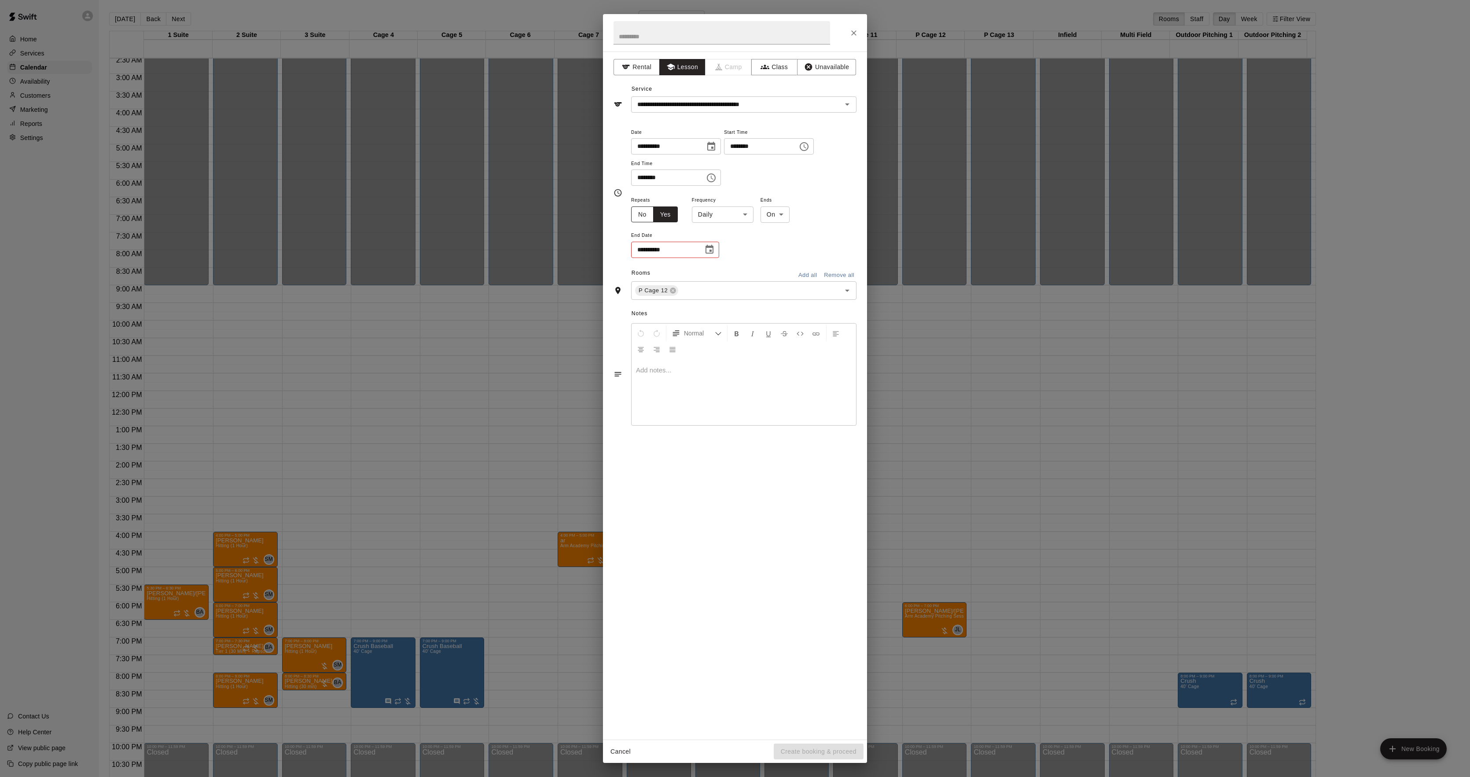
click at [644, 220] on button "No" at bounding box center [642, 214] width 22 height 16
click at [805, 749] on button "Create booking & proceed" at bounding box center [819, 752] width 90 height 16
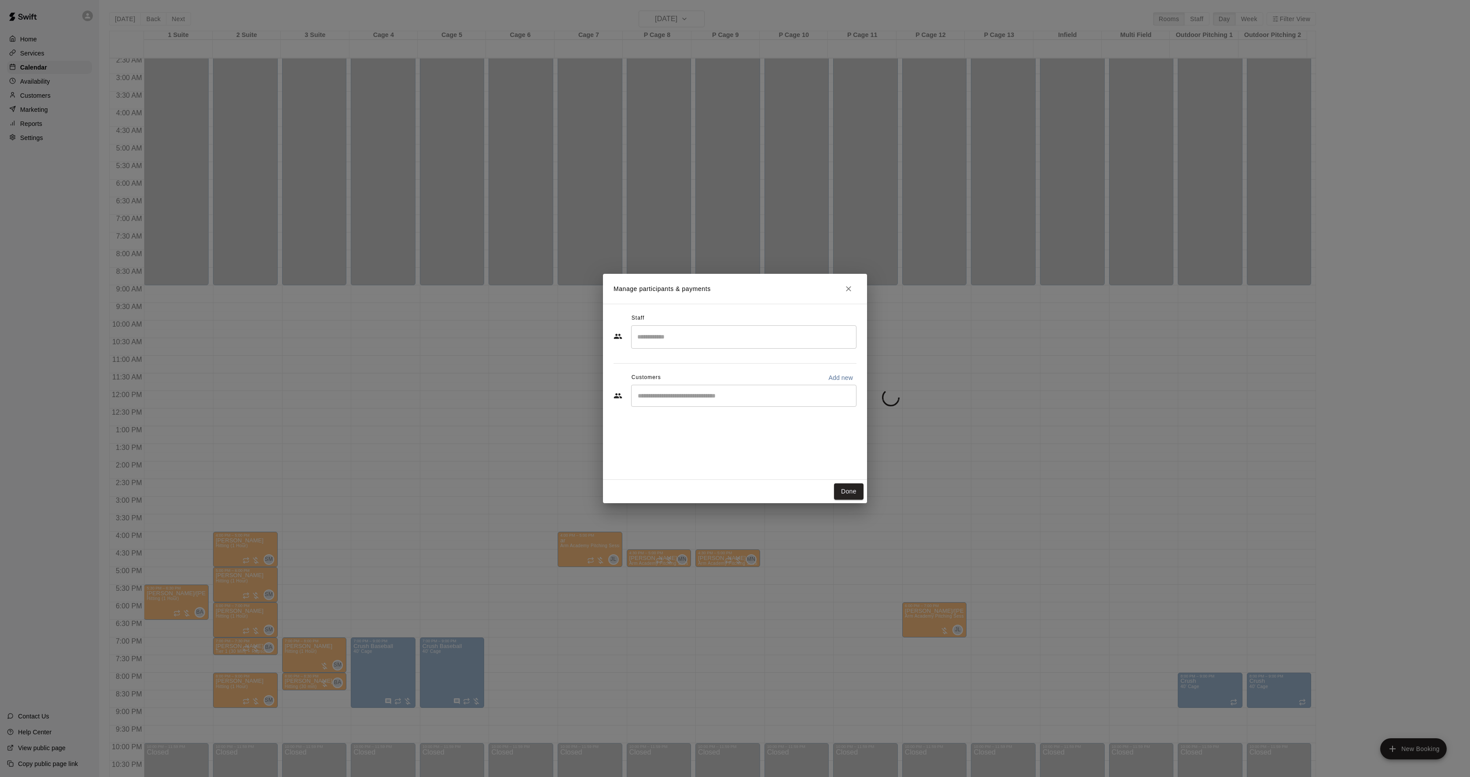
click at [687, 347] on div "​" at bounding box center [743, 336] width 225 height 23
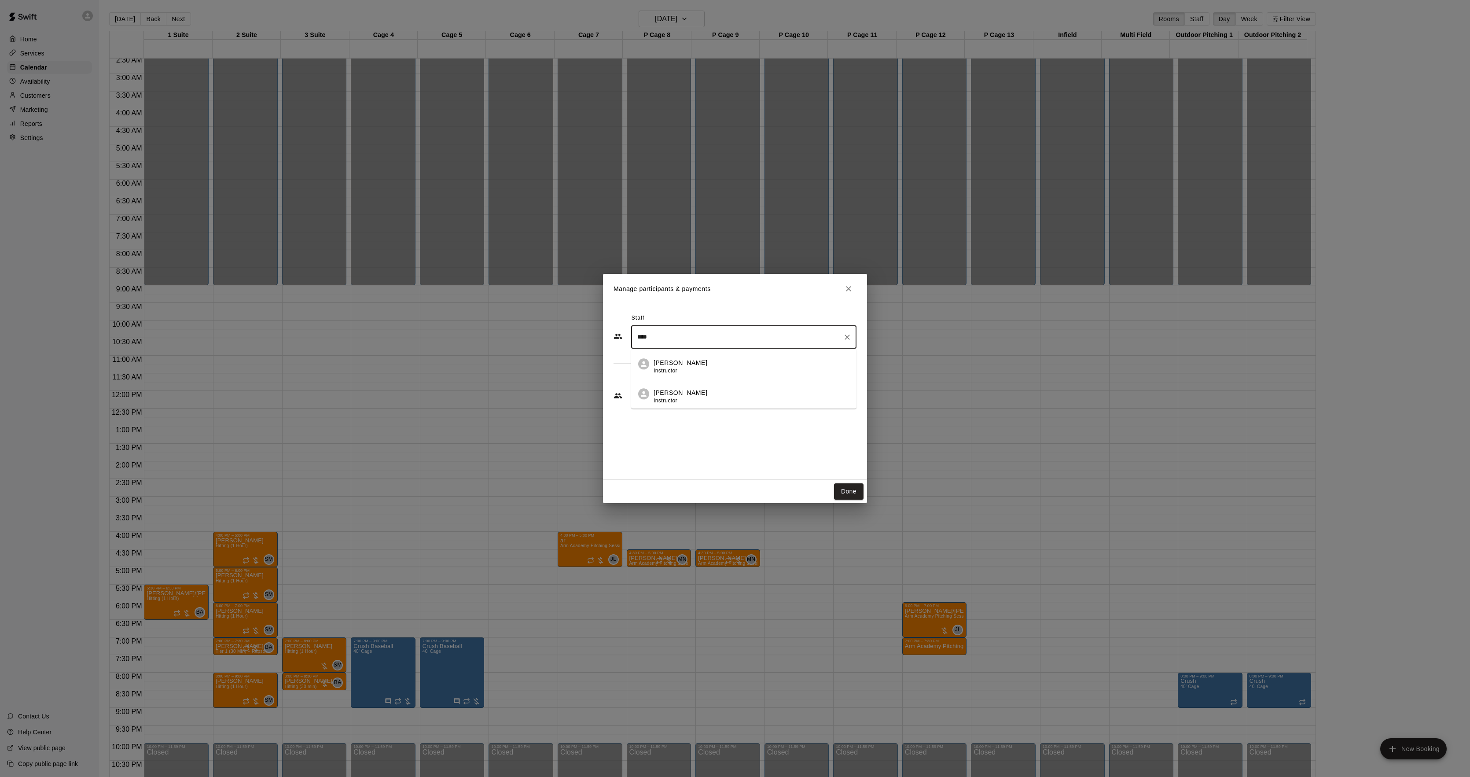
click at [684, 391] on p "[PERSON_NAME]" at bounding box center [681, 392] width 54 height 9
type input "****"
click at [851, 495] on button "Done" at bounding box center [848, 491] width 29 height 16
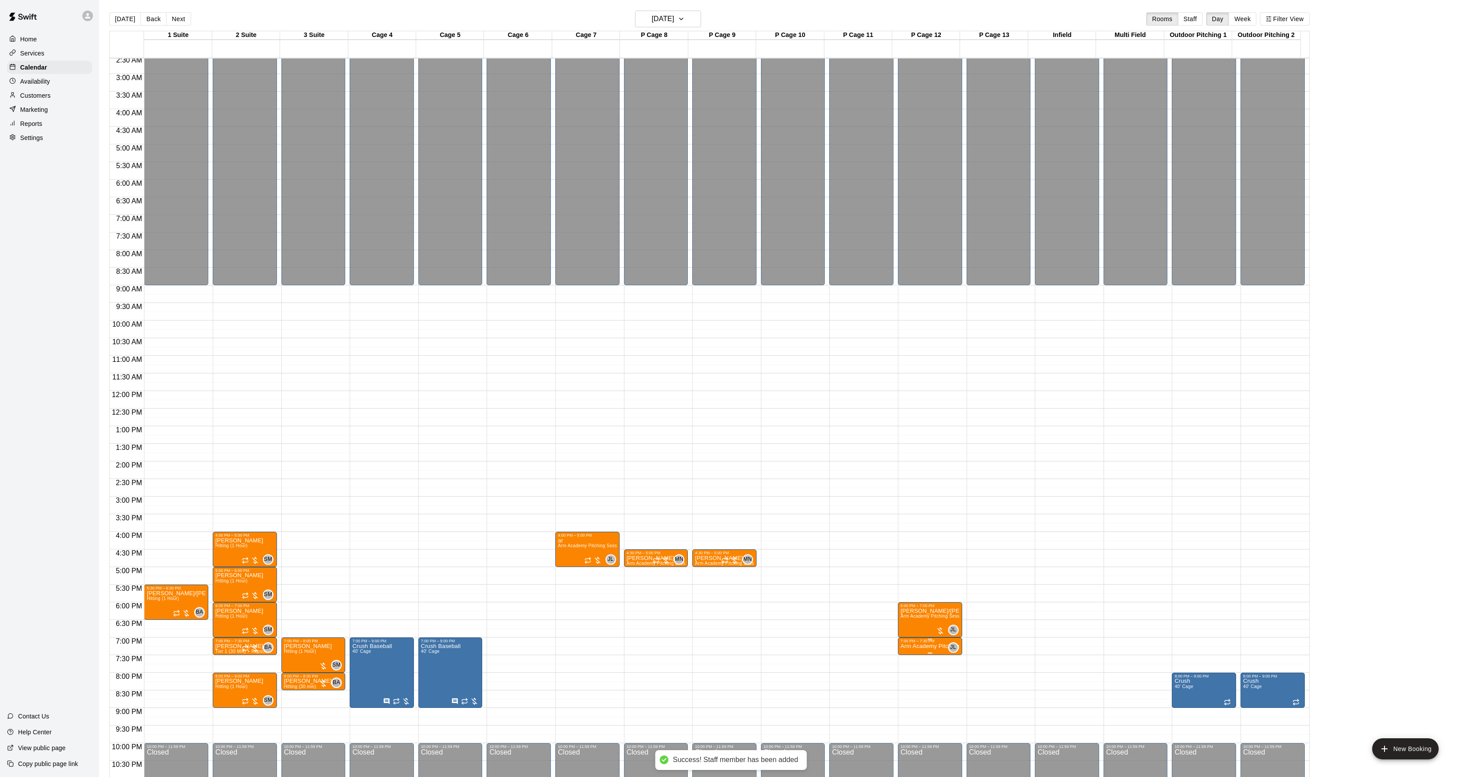
click at [913, 655] on icon "edit" at bounding box center [908, 654] width 11 height 11
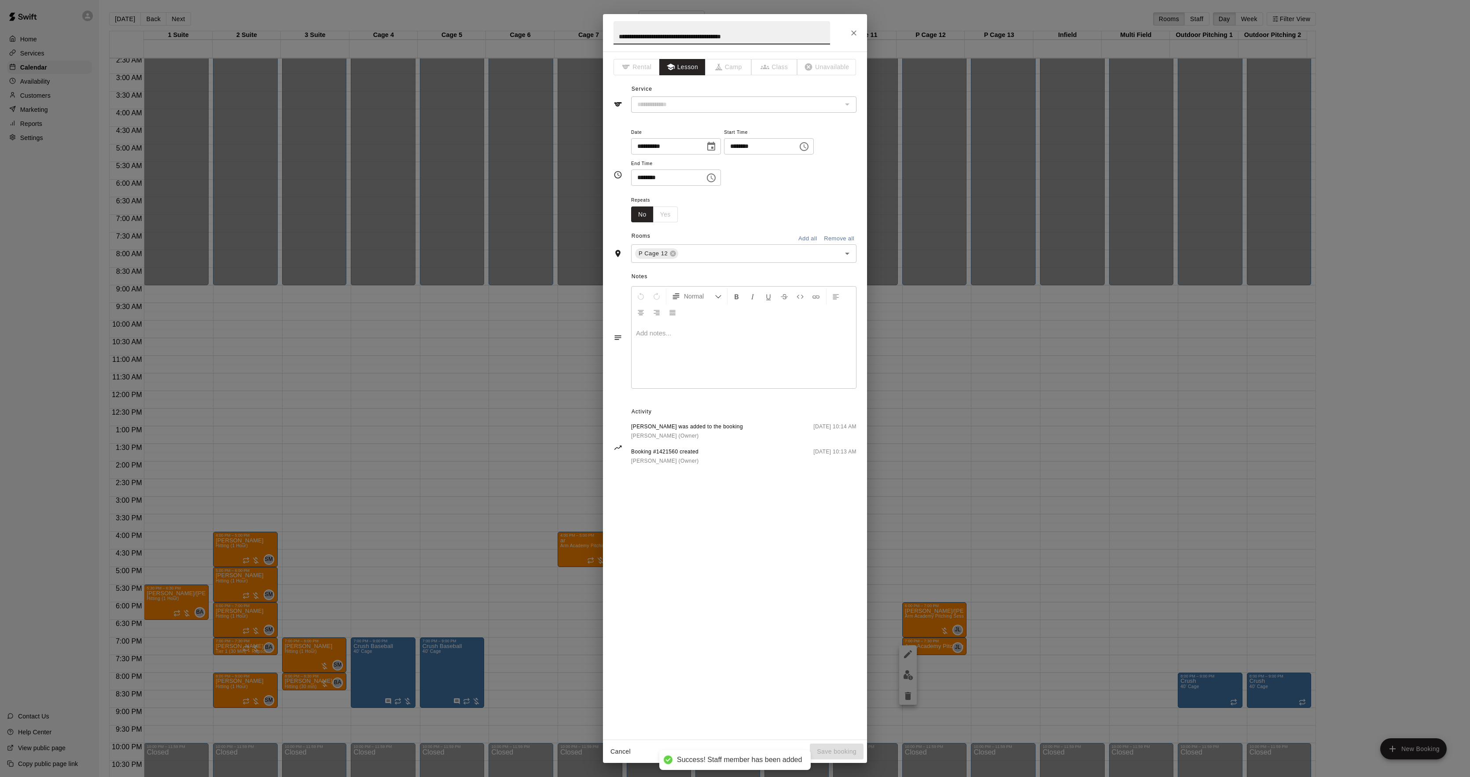
type input "**********"
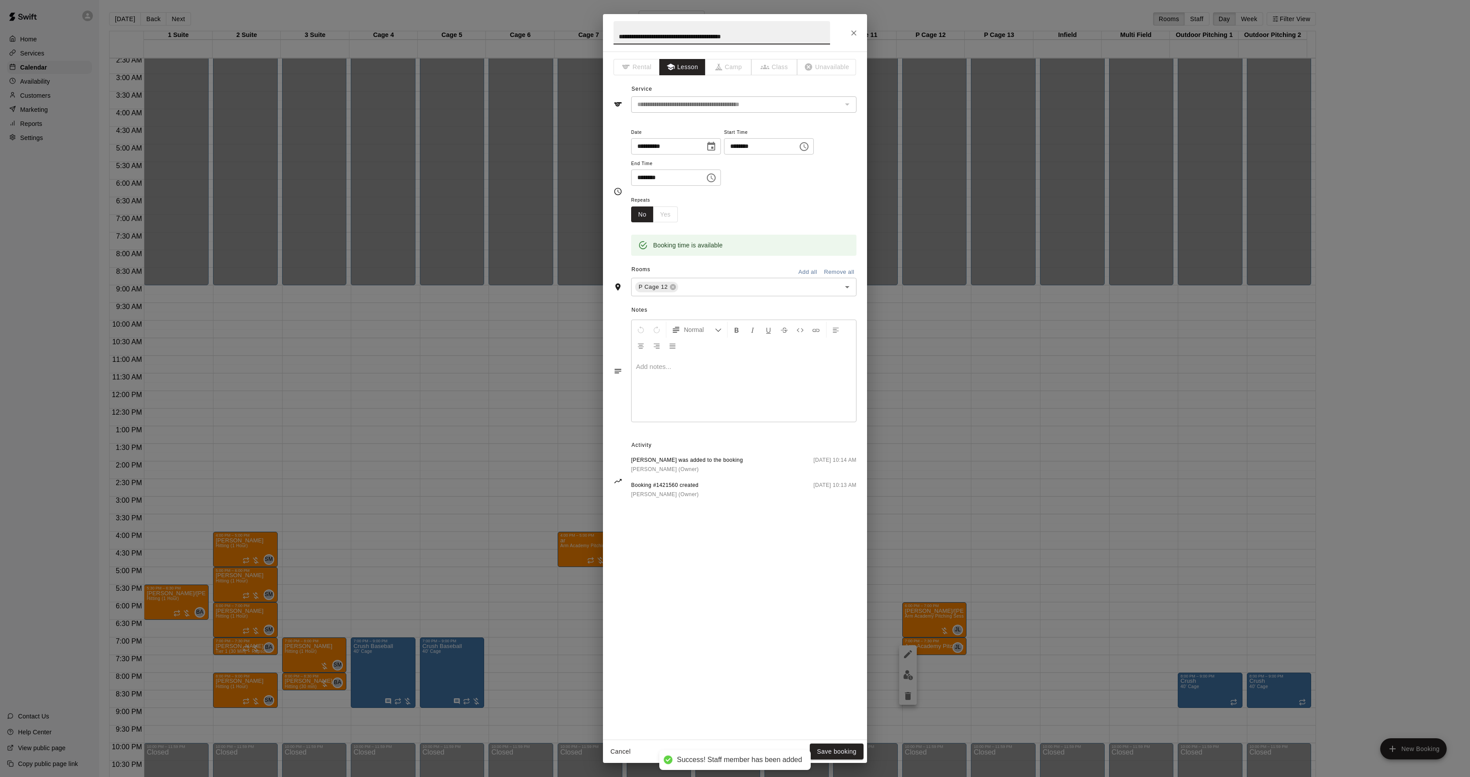
click at [691, 390] on div at bounding box center [744, 389] width 225 height 66
click at [839, 747] on button "Save booking" at bounding box center [837, 752] width 54 height 16
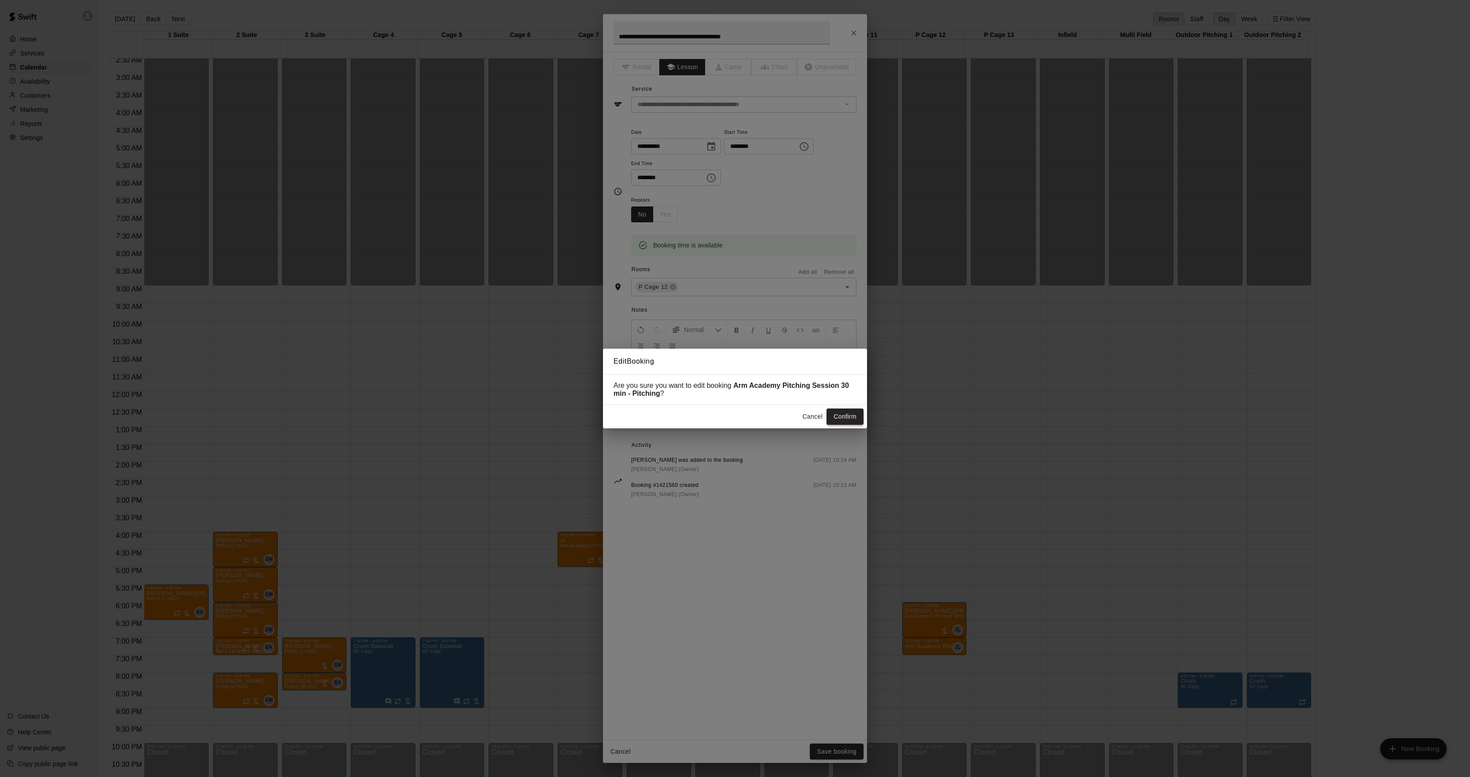
click at [844, 422] on button "Confirm" at bounding box center [845, 417] width 37 height 16
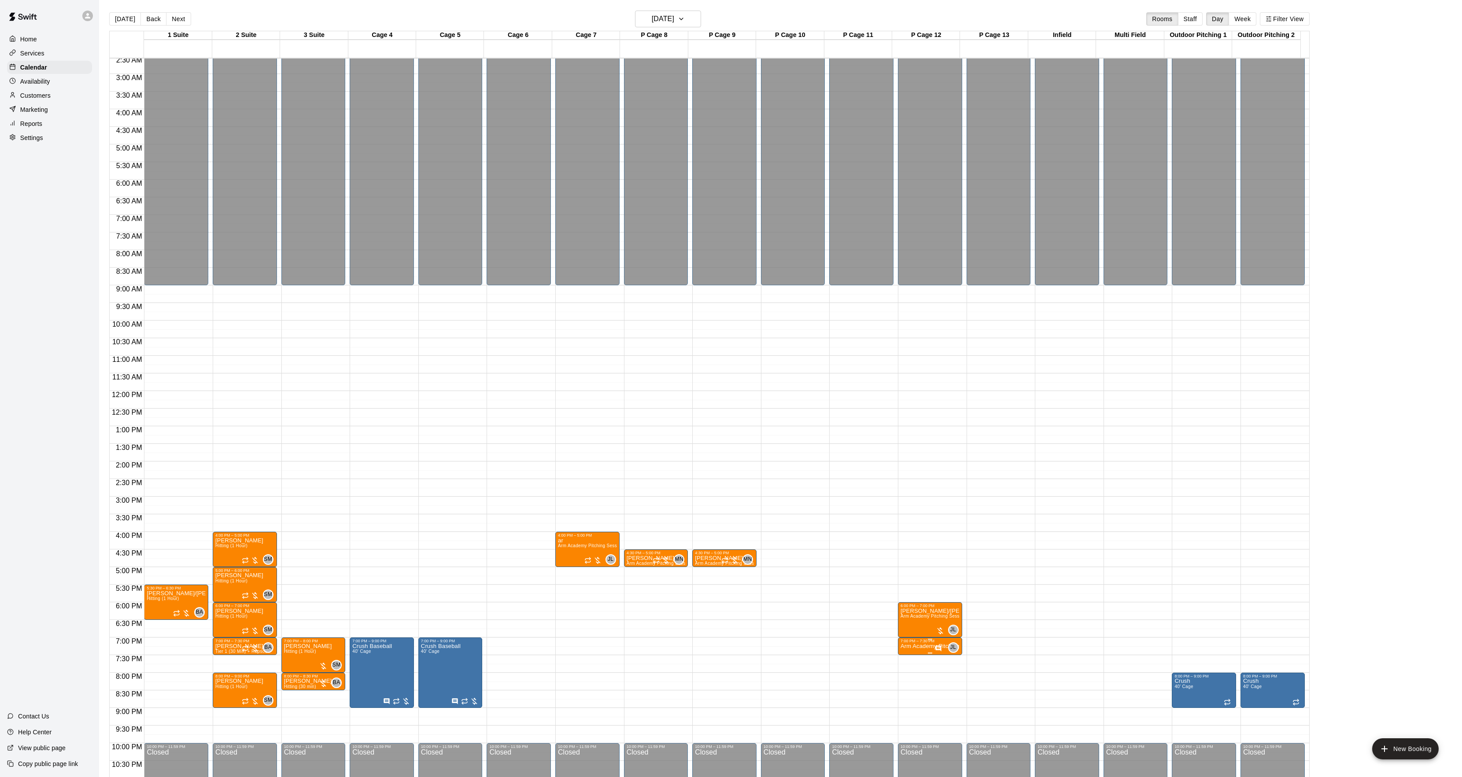
click at [906, 652] on icon "edit" at bounding box center [908, 654] width 11 height 11
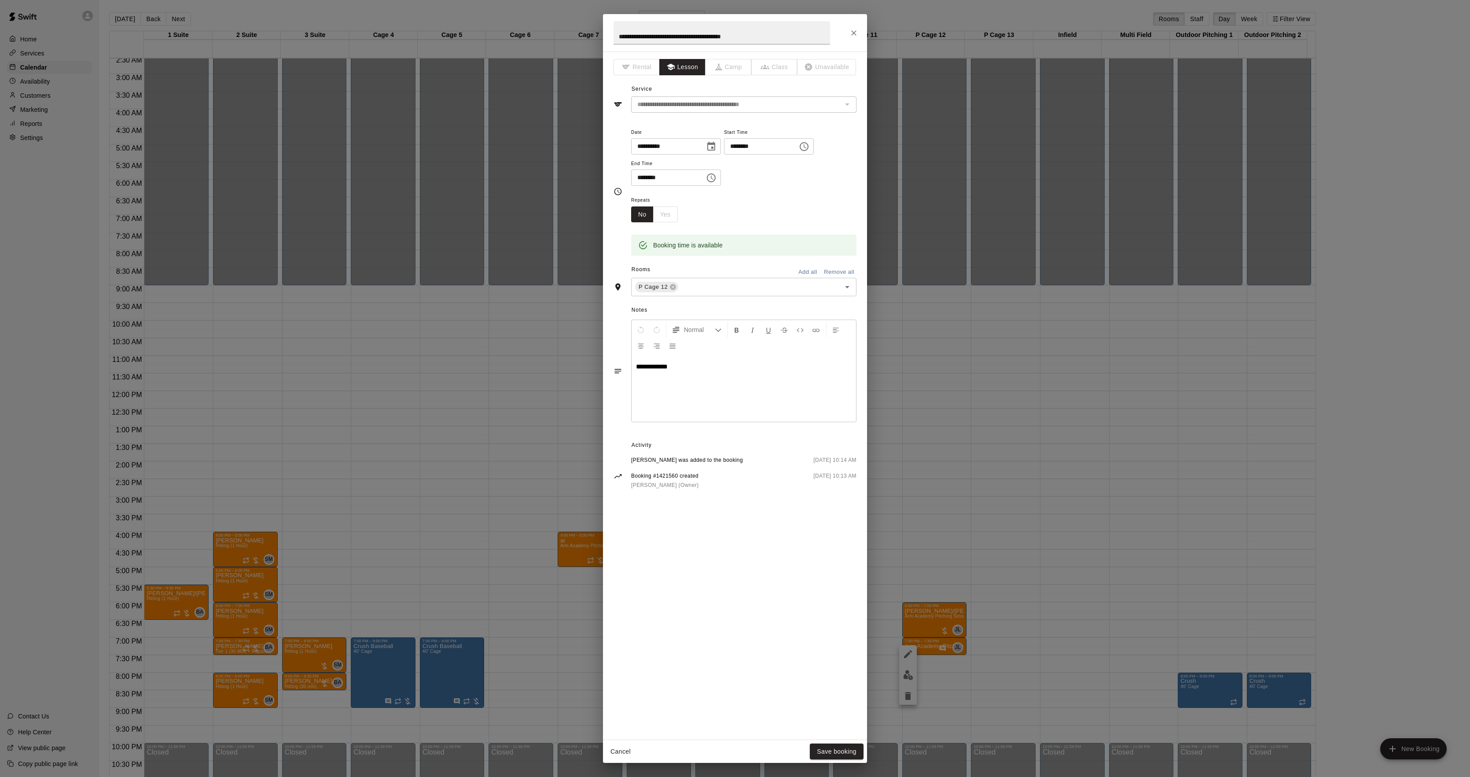
click at [632, 367] on div "**********" at bounding box center [744, 389] width 225 height 66
click at [823, 750] on button "Save booking" at bounding box center [837, 752] width 54 height 16
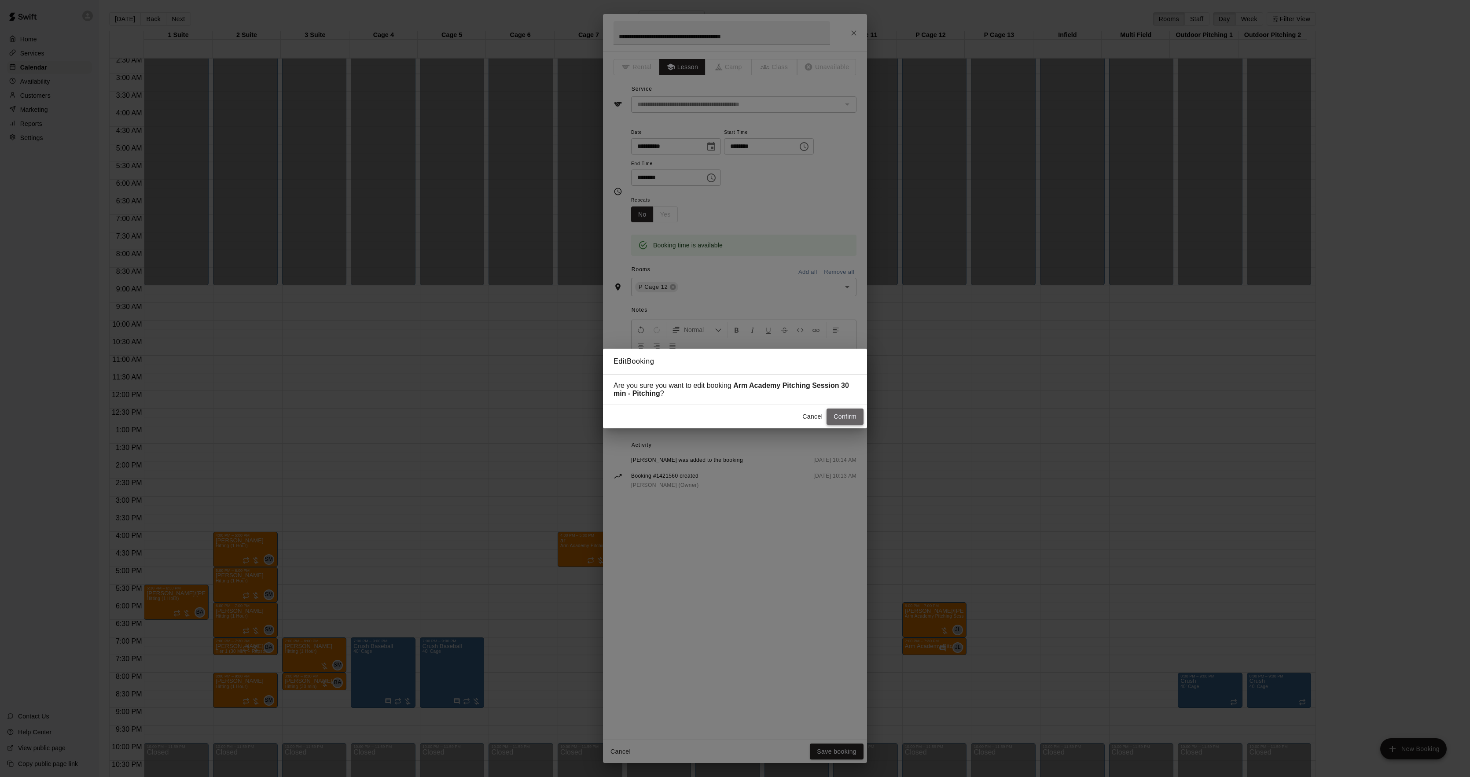
click at [851, 416] on button "Confirm" at bounding box center [845, 417] width 37 height 16
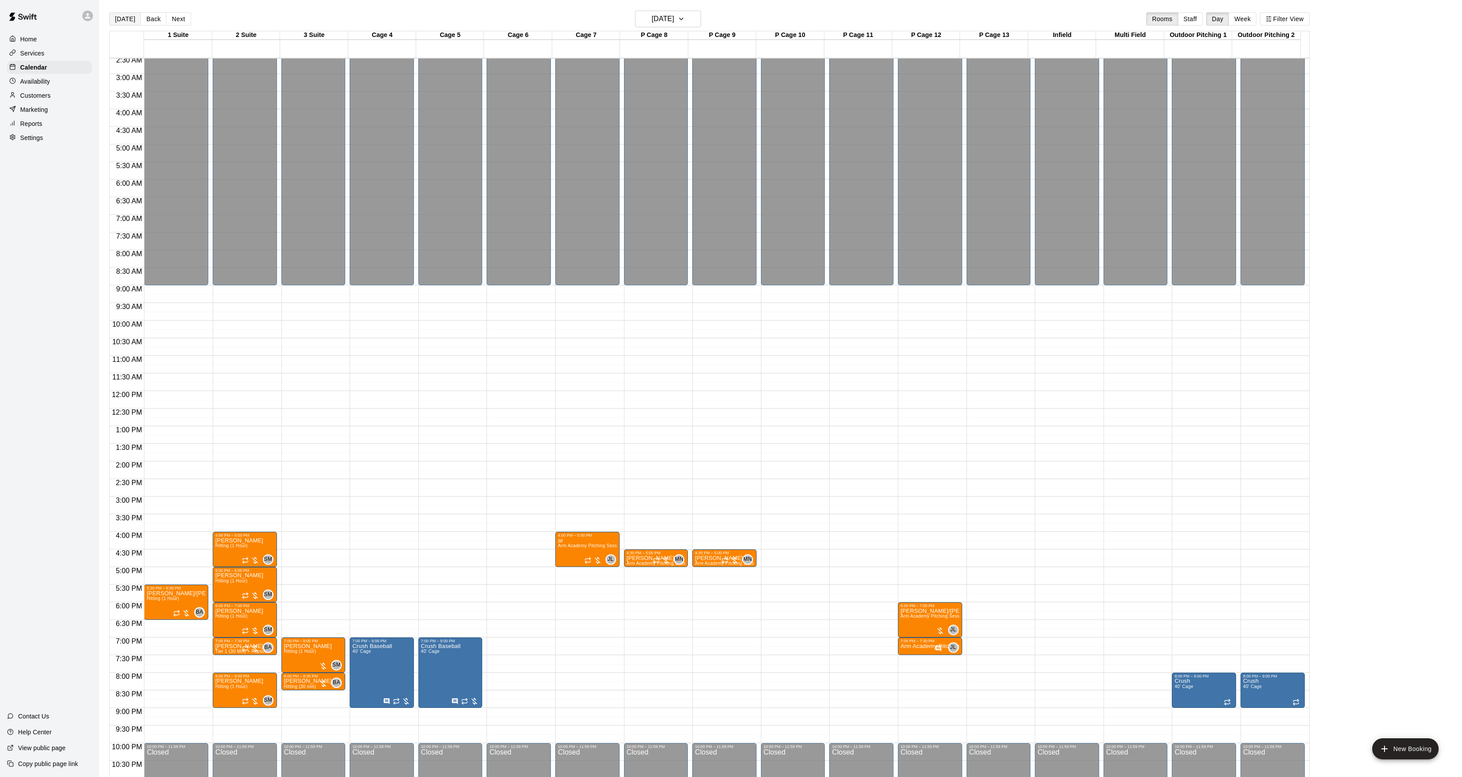
click at [133, 16] on button "[DATE]" at bounding box center [125, 18] width 32 height 13
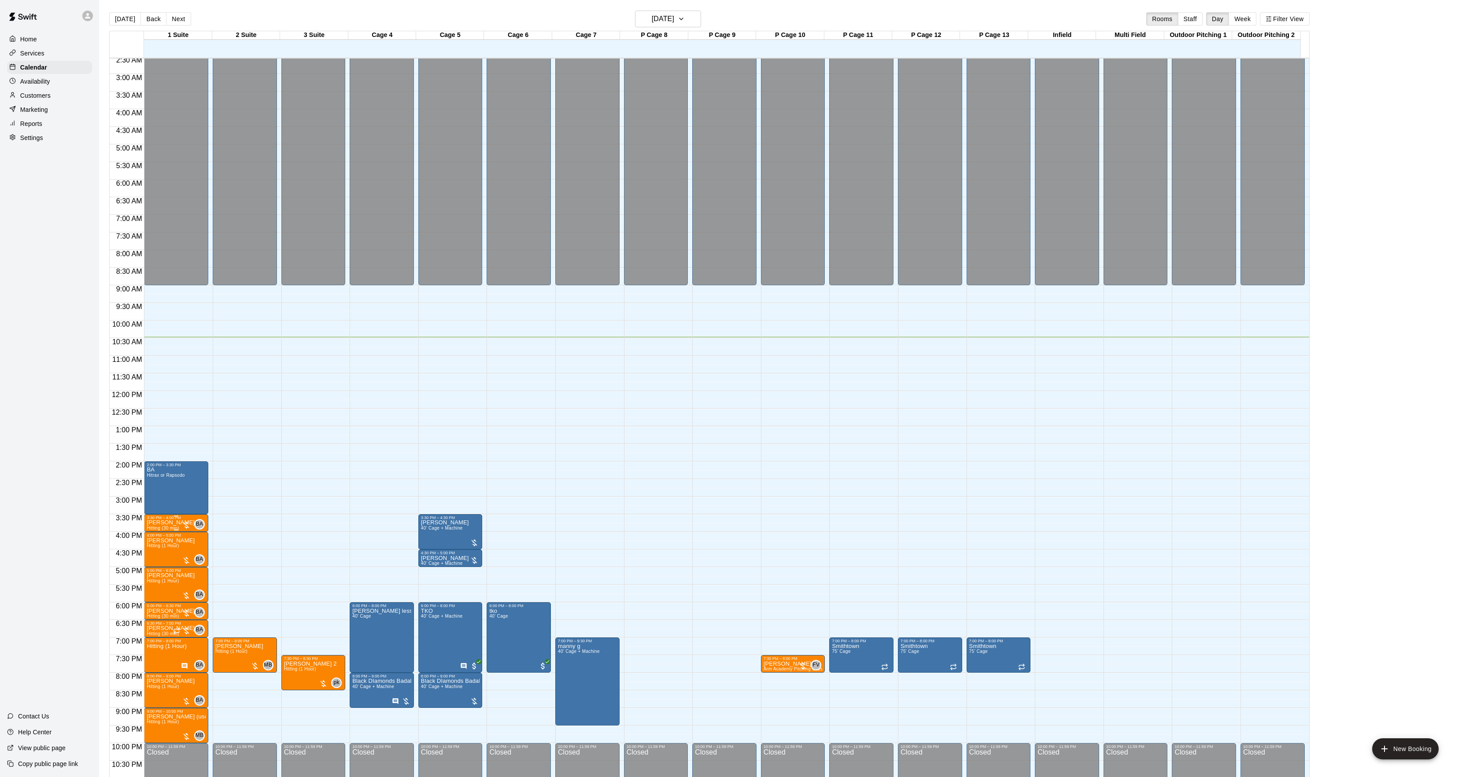
click at [159, 523] on p "[PERSON_NAME]" at bounding box center [171, 523] width 48 height 0
click at [157, 530] on icon "edit" at bounding box center [155, 534] width 11 height 11
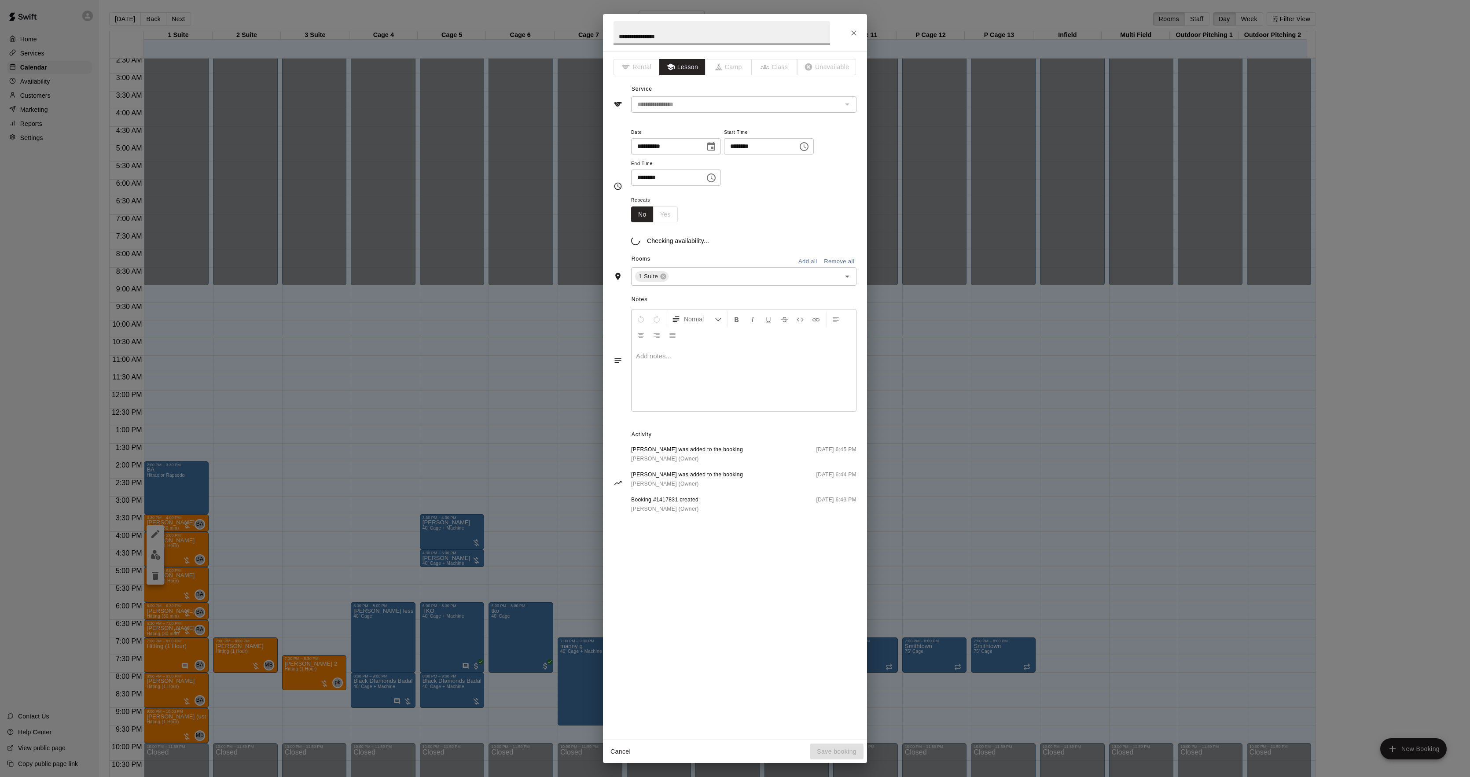
drag, startPoint x: 444, startPoint y: 480, endPoint x: 380, endPoint y: 497, distance: 65.8
click at [443, 480] on div "**********" at bounding box center [735, 388] width 1470 height 777
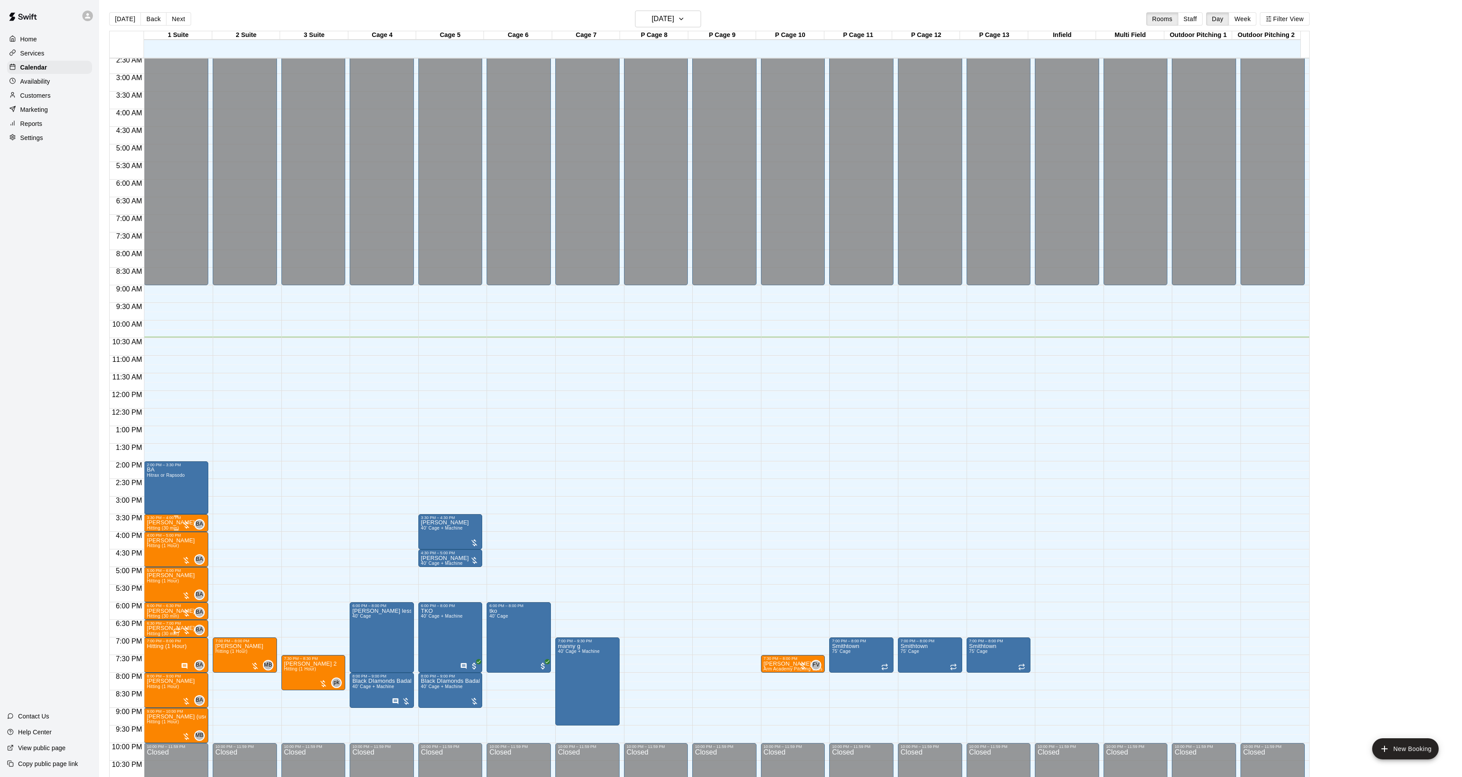
click at [171, 523] on p "[PERSON_NAME]" at bounding box center [171, 523] width 48 height 0
click at [158, 548] on button "edit" at bounding box center [156, 554] width 18 height 17
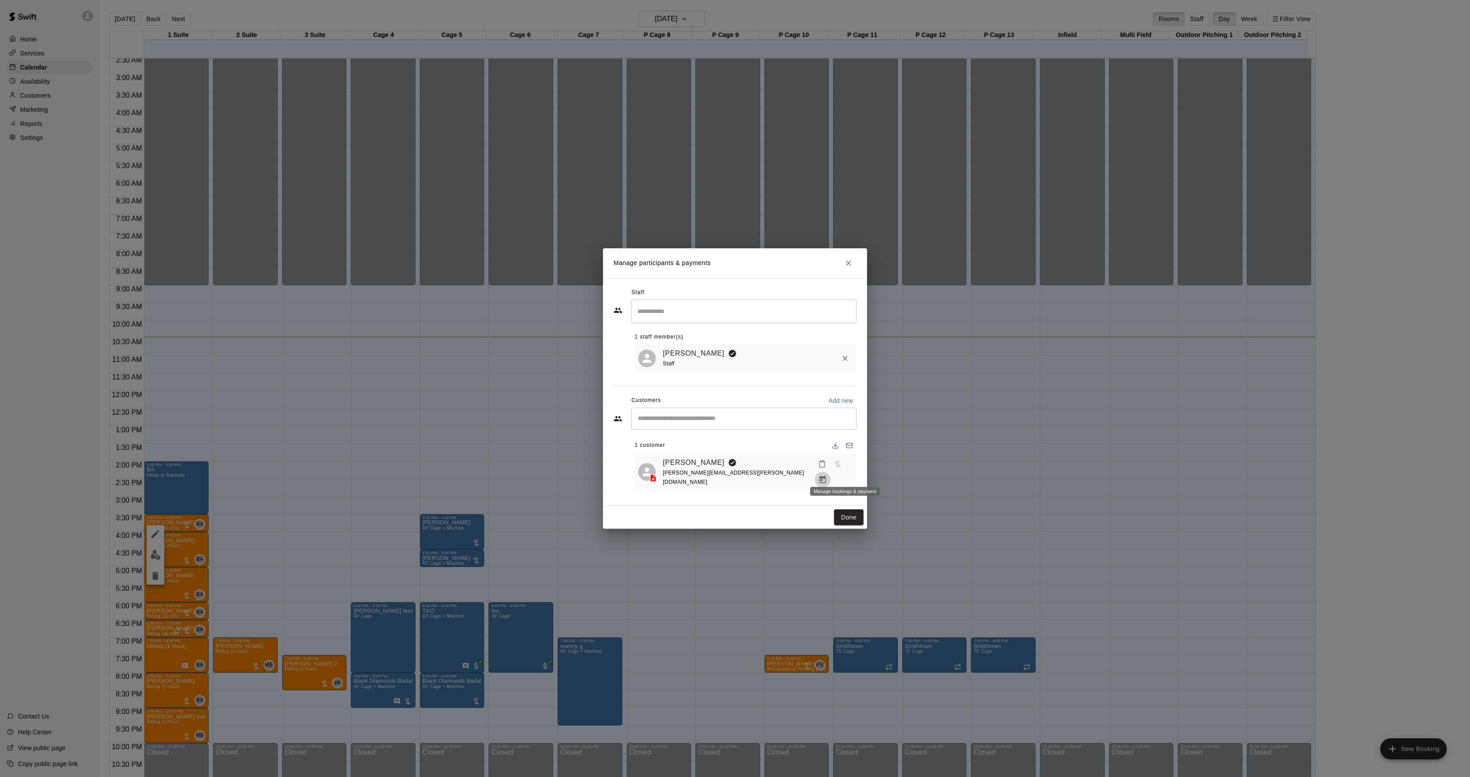
click at [827, 475] on icon "Manage bookings & payment" at bounding box center [822, 479] width 9 height 9
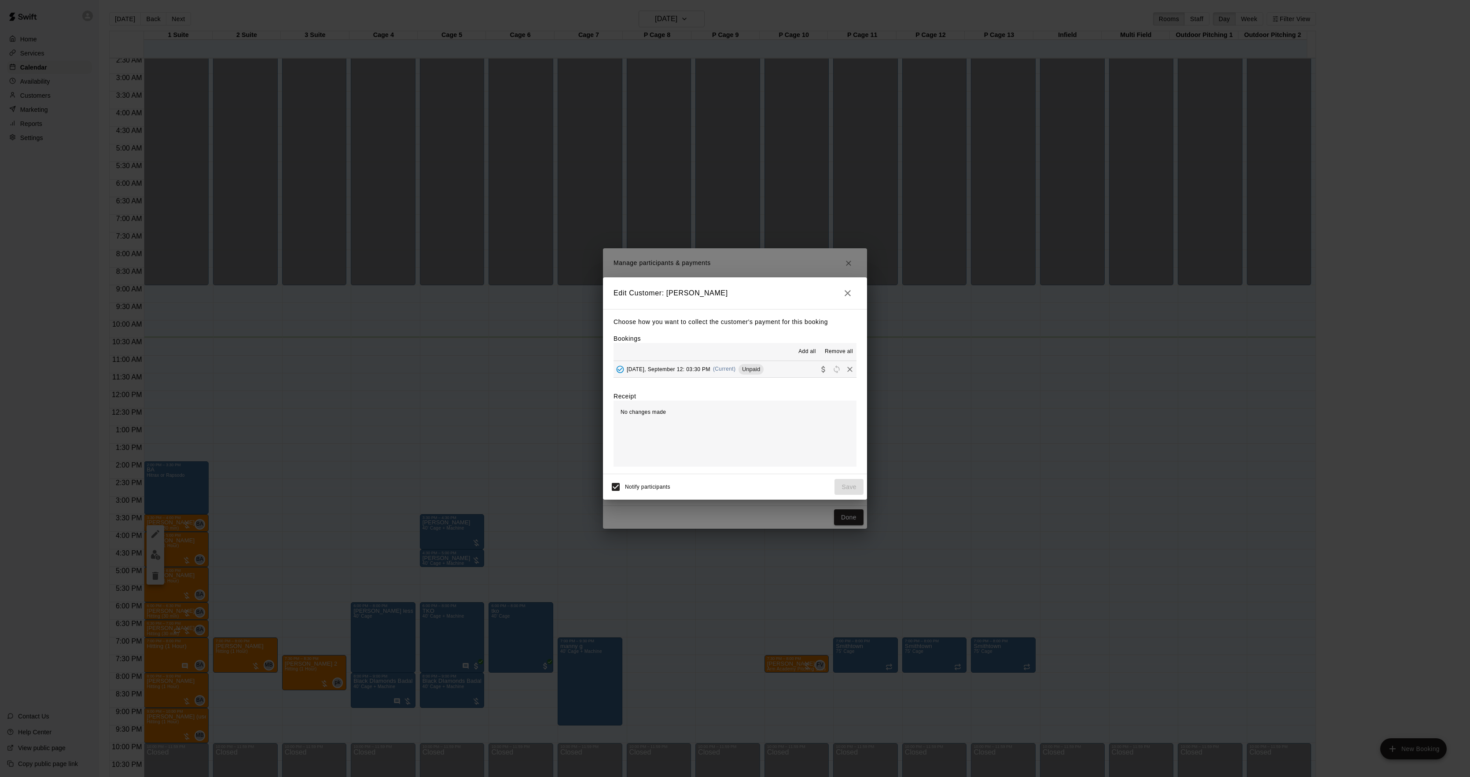
click at [734, 379] on div "Choose how you want to collect the customer's payment for this booking Bookings…" at bounding box center [735, 391] width 264 height 165
click at [739, 373] on div "Unpaid" at bounding box center [751, 369] width 25 height 11
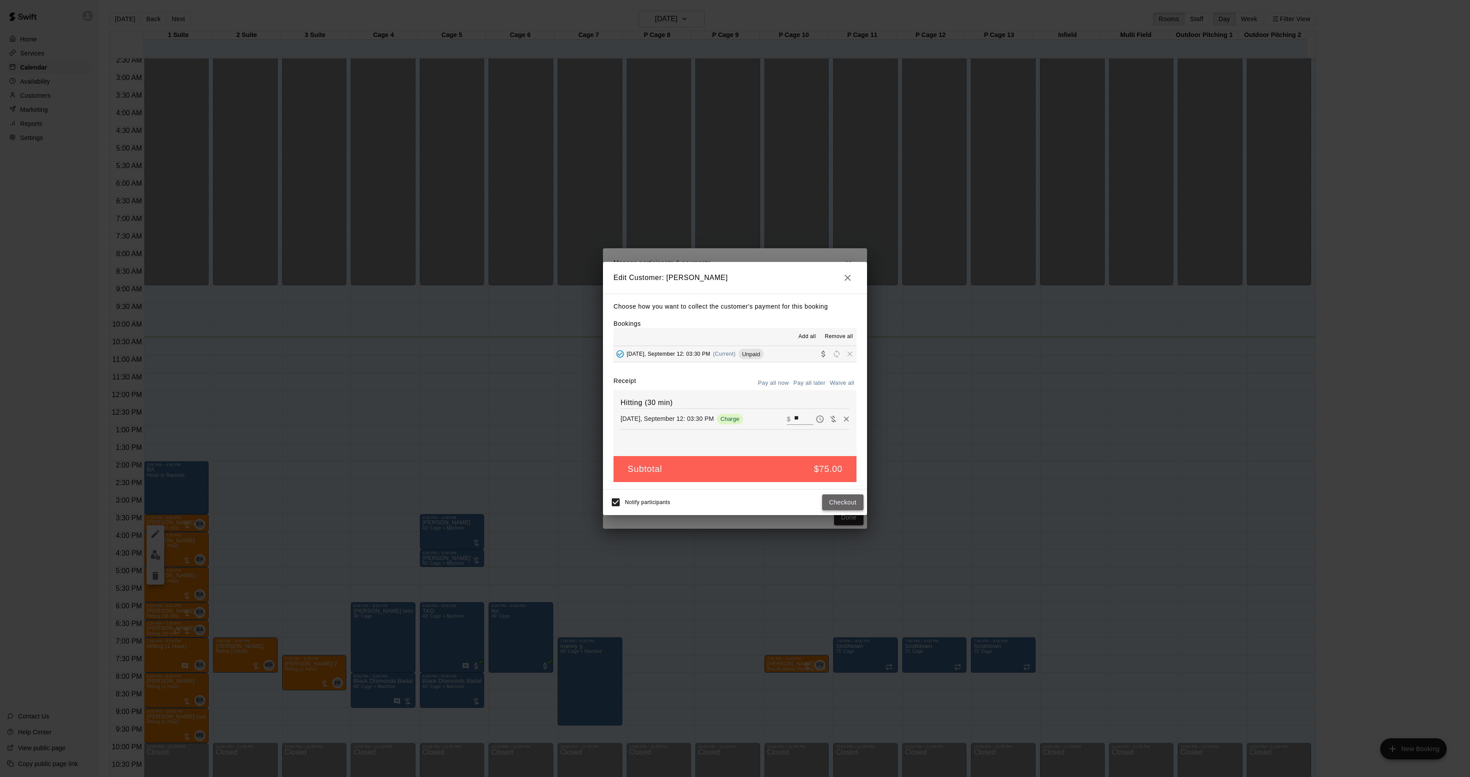
click at [831, 506] on button "Checkout" at bounding box center [842, 502] width 41 height 16
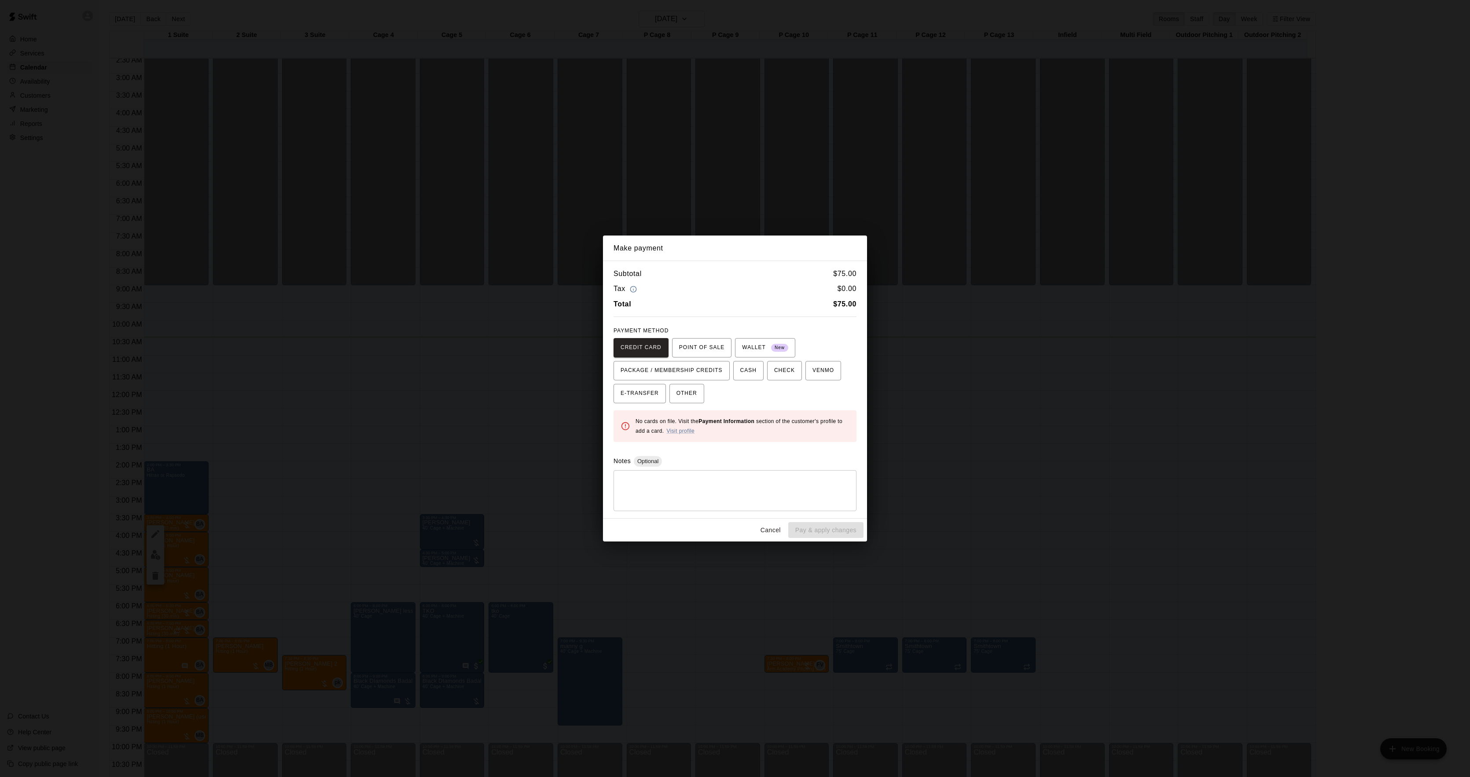
click at [1009, 428] on div "Make payment Subtotal $ 75.00 Tax $ 0.00 Total $ 75.00 PAYMENT METHOD CREDIT CA…" at bounding box center [735, 388] width 1470 height 777
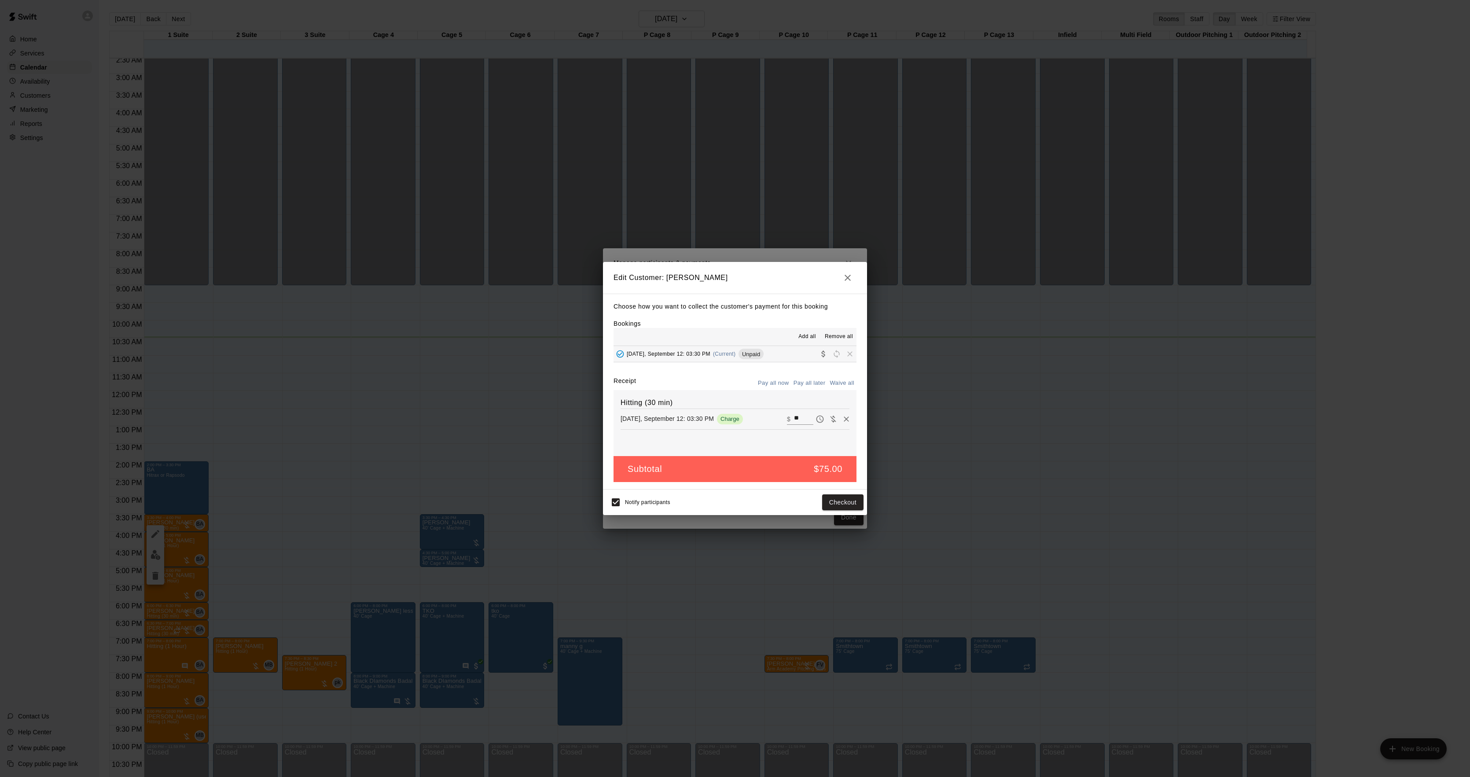
click at [1007, 430] on div "Edit Customer: [PERSON_NAME] Choose how you want to collect the customer's paym…" at bounding box center [735, 388] width 1470 height 777
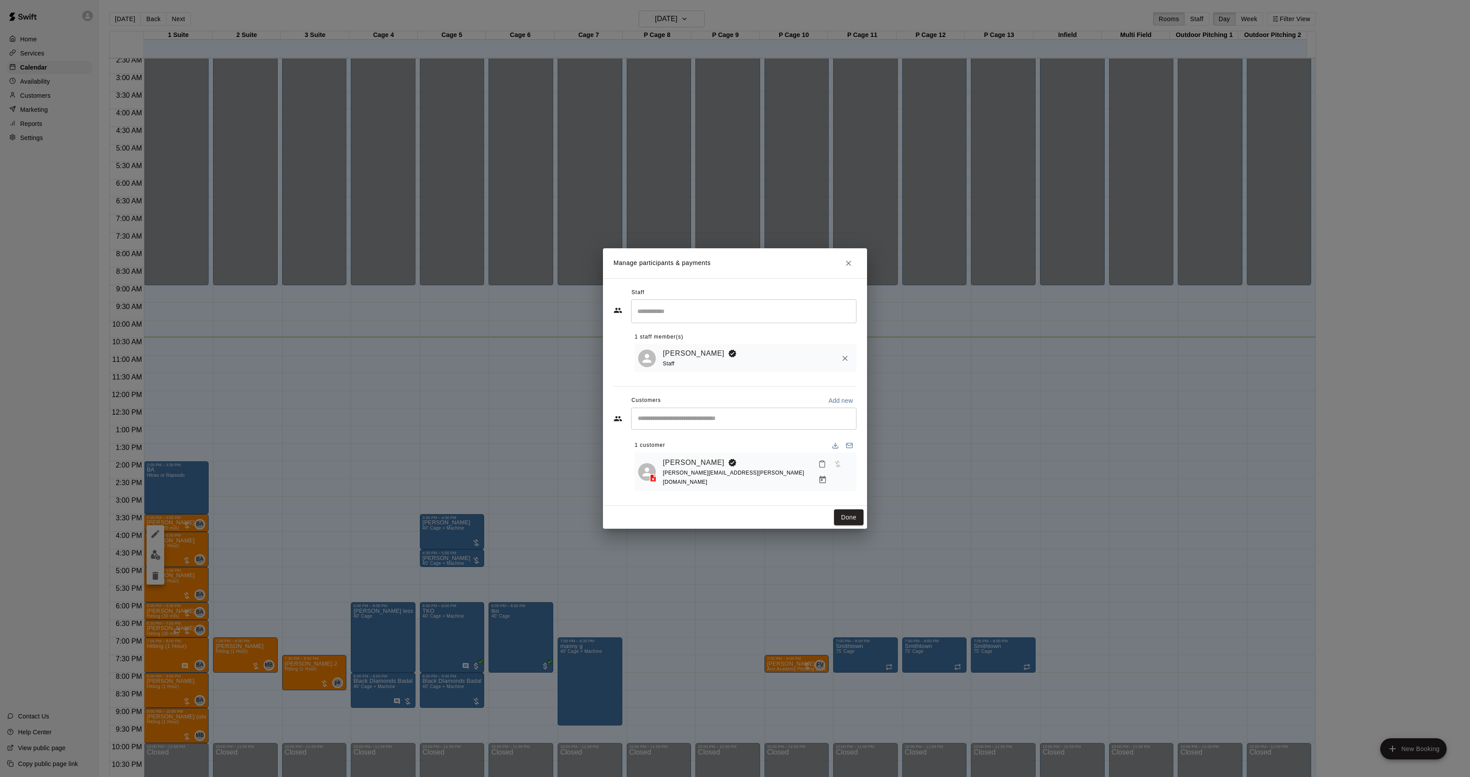
click at [1007, 430] on div "Manage participants & payments Staff ​ 1 staff member(s) [PERSON_NAME] Staff Cu…" at bounding box center [735, 388] width 1470 height 777
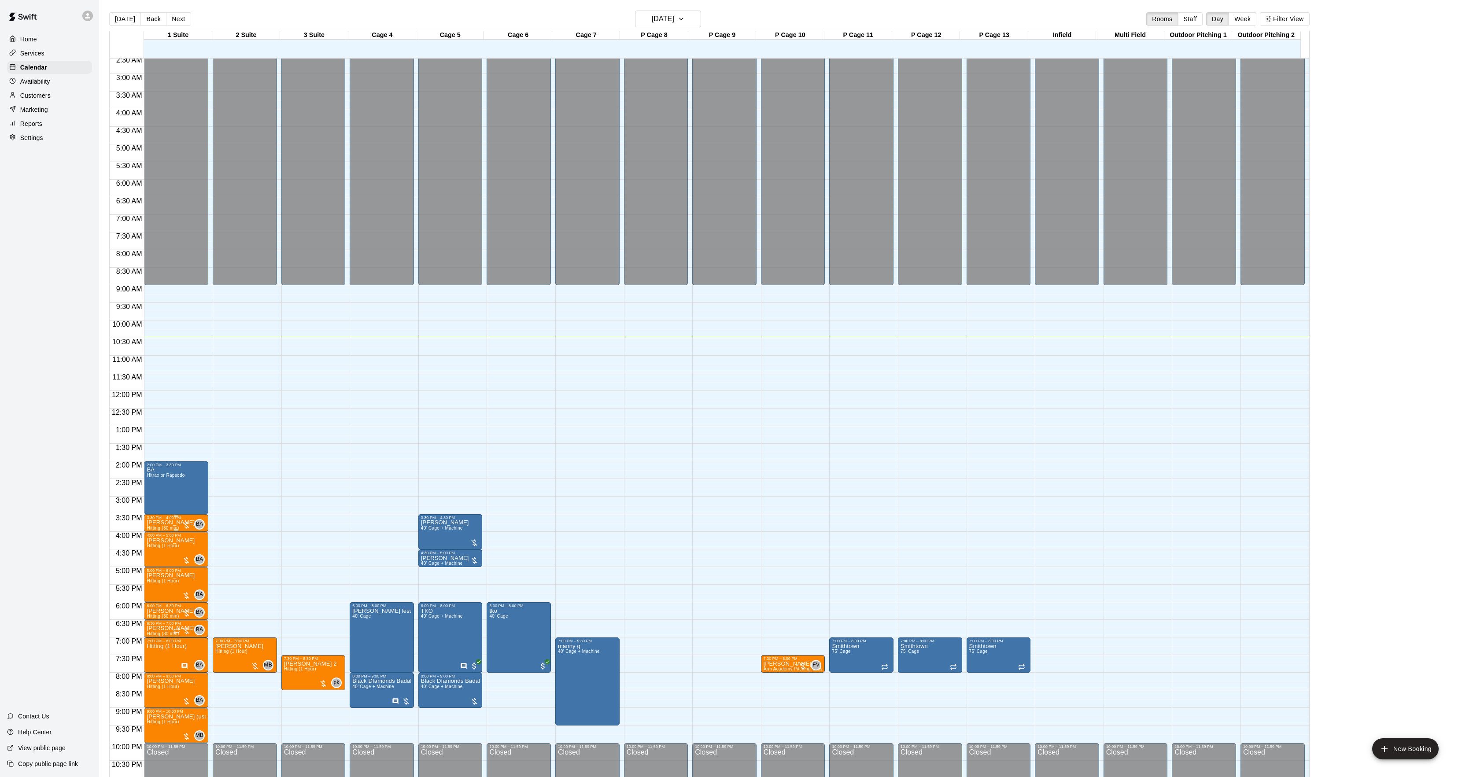
click at [157, 523] on p "[PERSON_NAME]" at bounding box center [171, 523] width 48 height 0
click at [148, 528] on button "edit" at bounding box center [156, 534] width 18 height 18
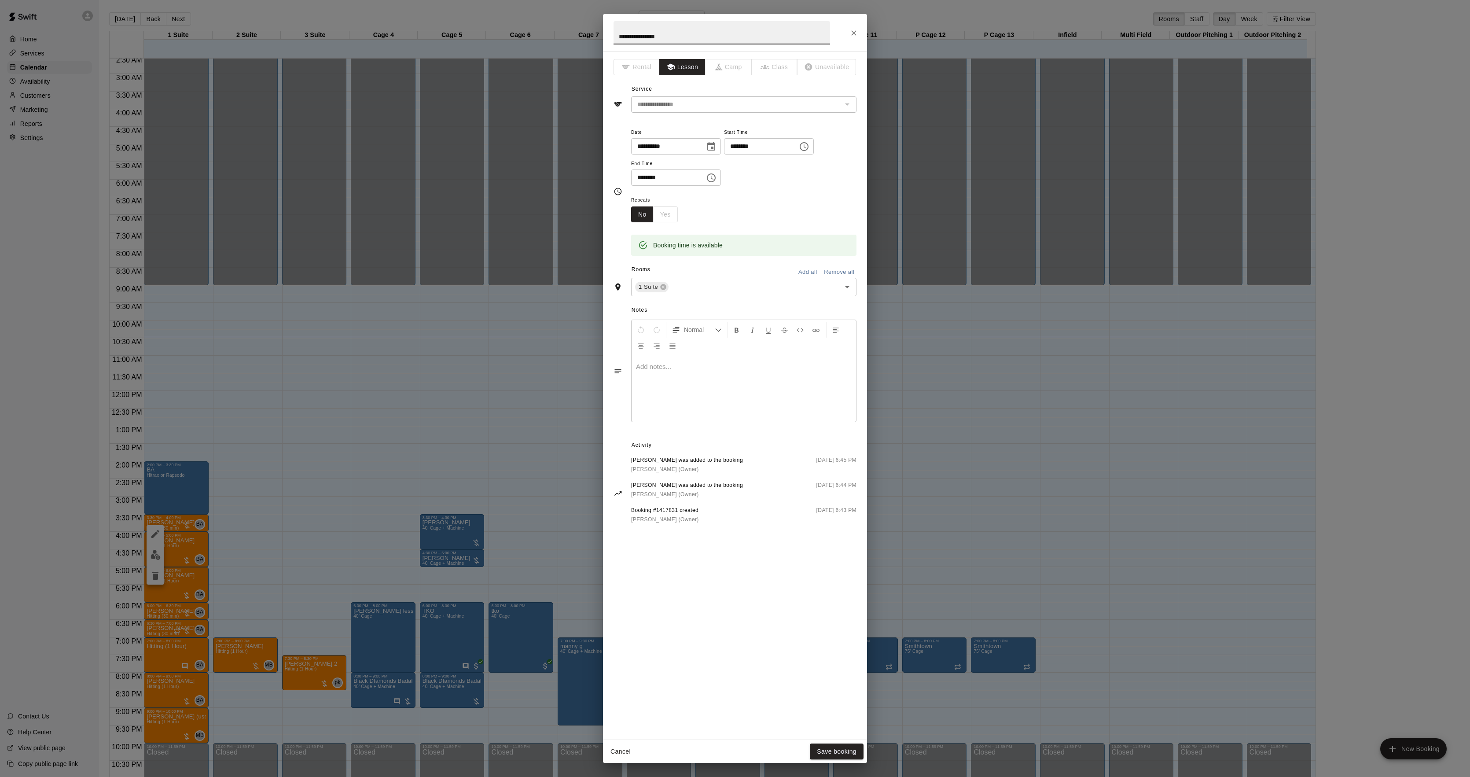
click at [681, 406] on div at bounding box center [744, 389] width 225 height 66
click at [829, 752] on button "Save booking" at bounding box center [837, 752] width 54 height 16
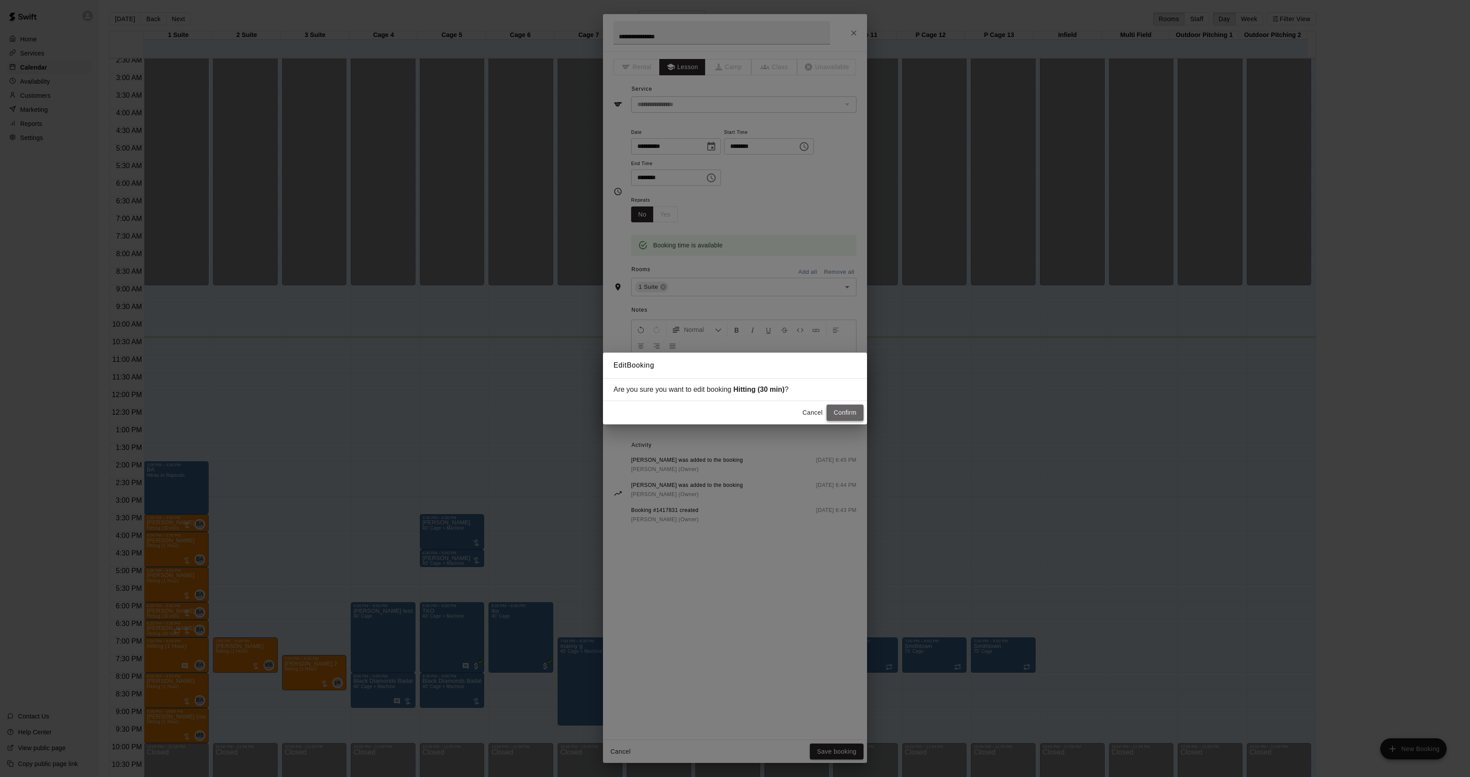
click at [846, 414] on button "Confirm" at bounding box center [845, 413] width 37 height 16
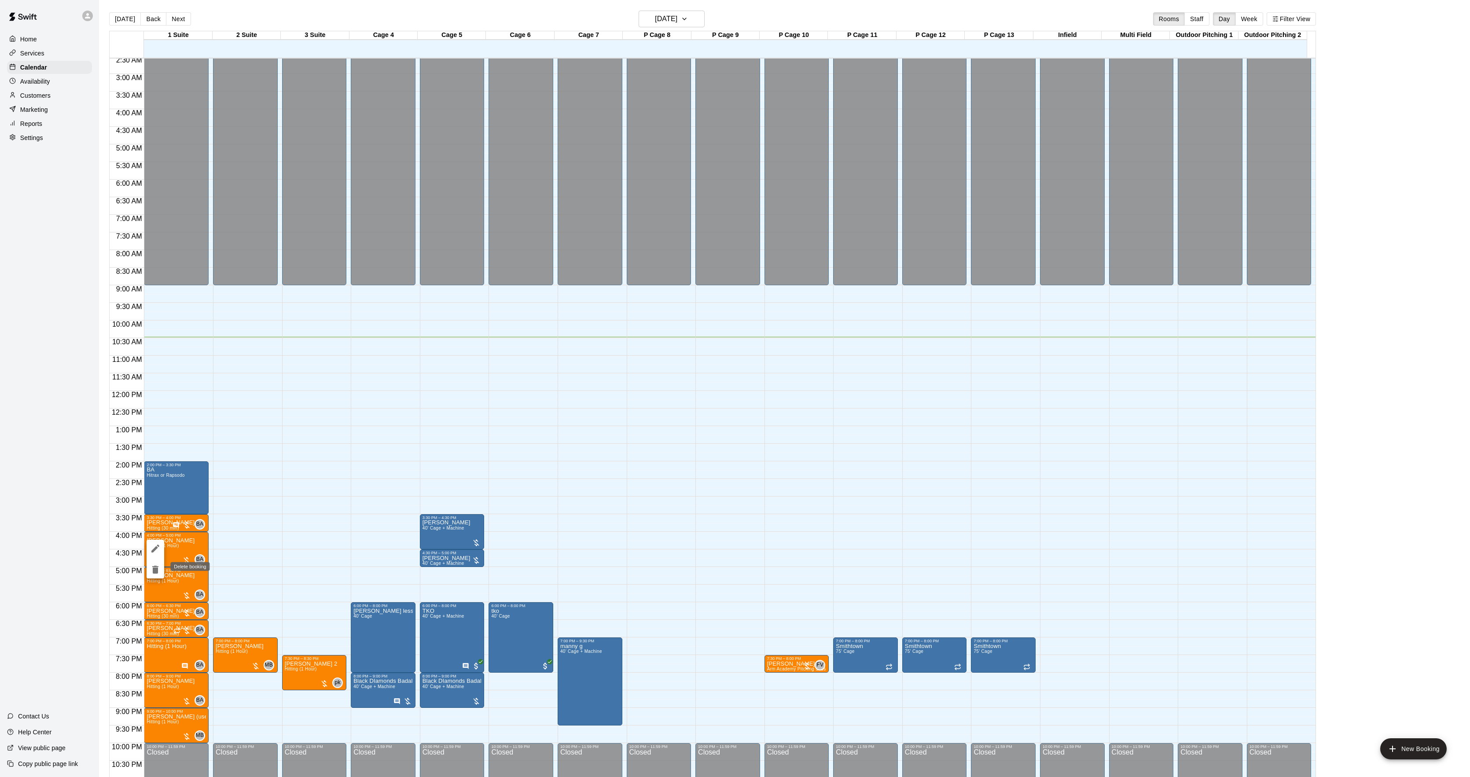
click at [279, 559] on div at bounding box center [735, 388] width 1470 height 777
click at [156, 571] on img "edit" at bounding box center [156, 569] width 10 height 10
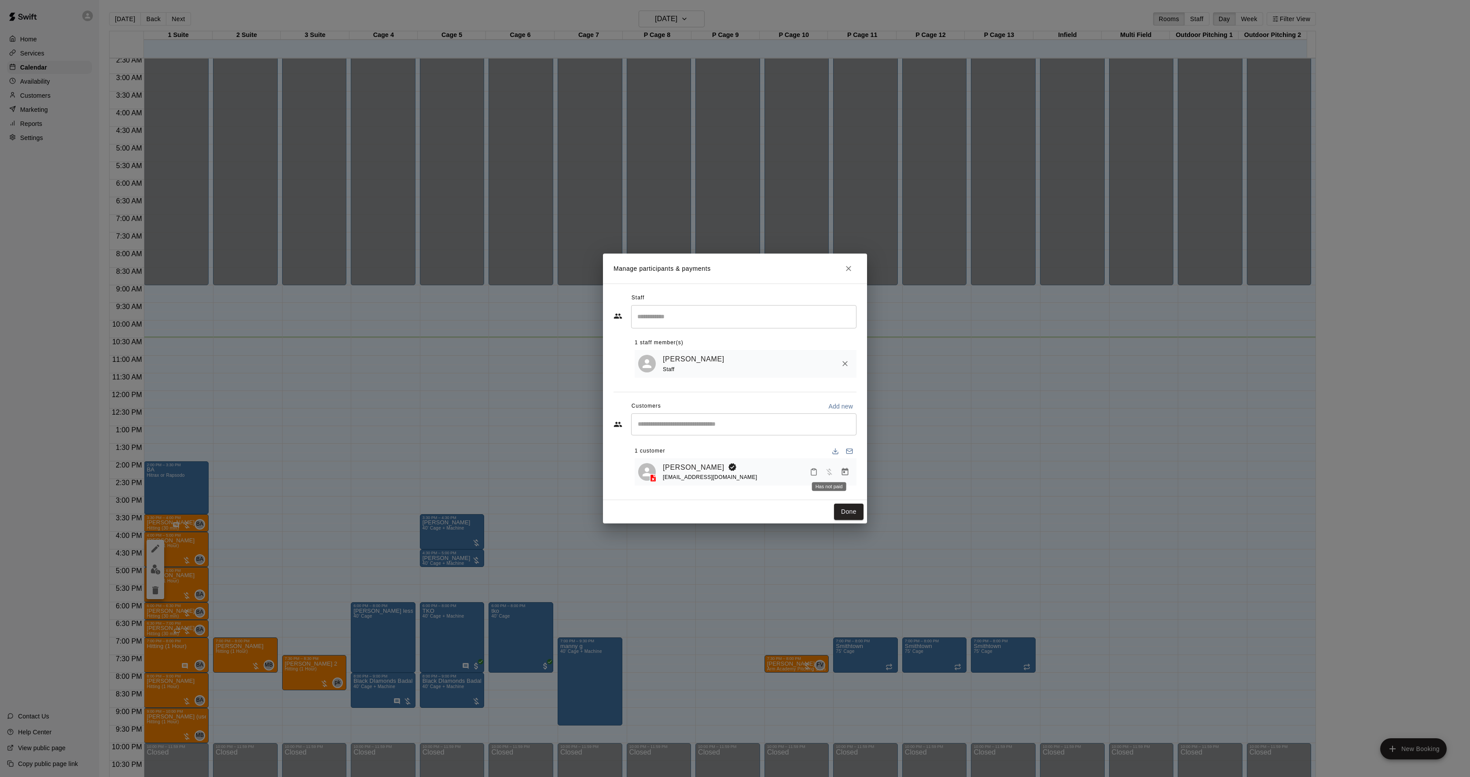
click at [836, 471] on span "Has not paid" at bounding box center [829, 471] width 16 height 7
click at [841, 471] on icon "Manage bookings & payment" at bounding box center [845, 472] width 9 height 9
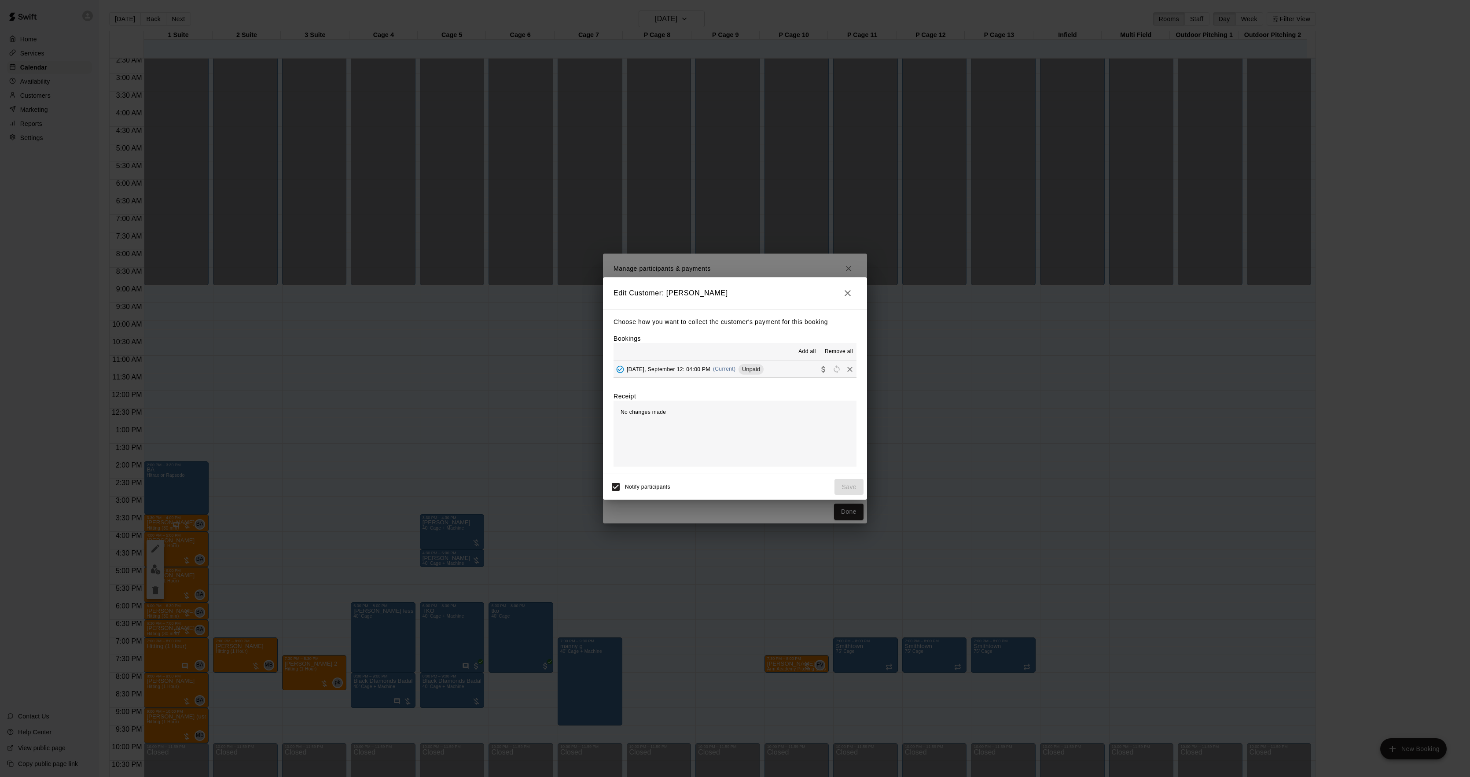
click at [731, 365] on div "[DATE], September 12: 04:00 PM (Current) Unpaid" at bounding box center [689, 369] width 150 height 13
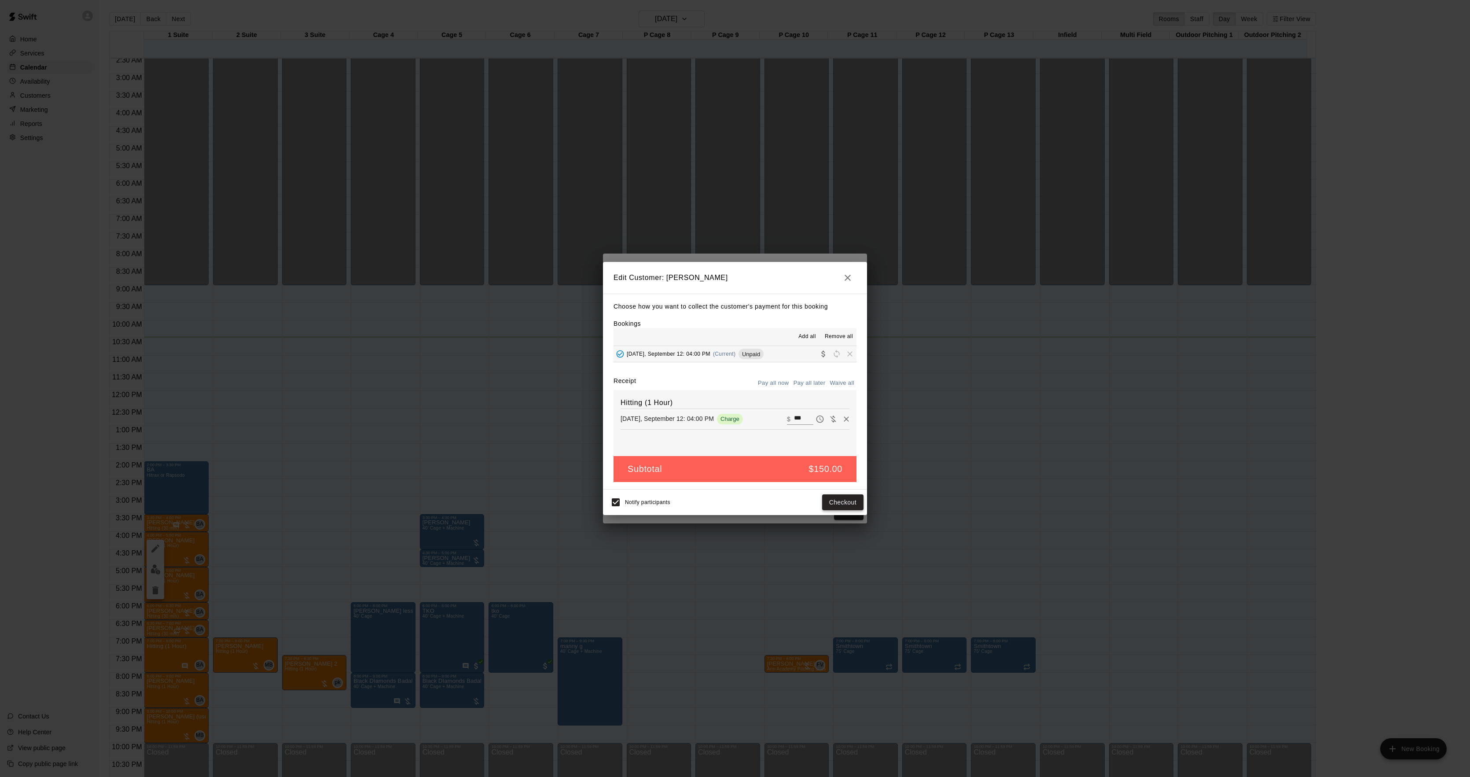
click at [836, 499] on button "Checkout" at bounding box center [842, 502] width 41 height 16
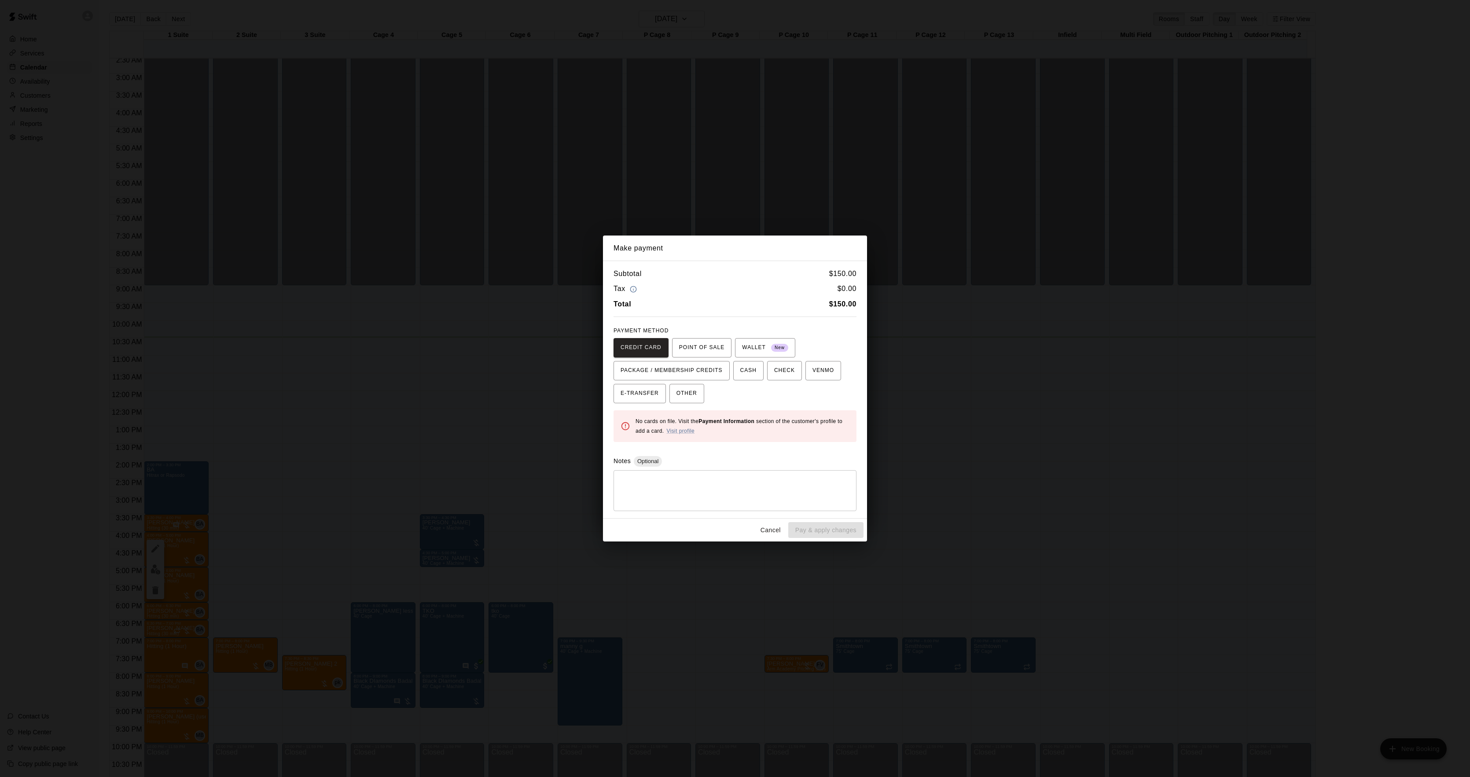
click at [1071, 434] on div "Make payment Subtotal $ 150.00 Tax $ 0.00 Total $ 150.00 PAYMENT METHOD CREDIT …" at bounding box center [735, 388] width 1470 height 777
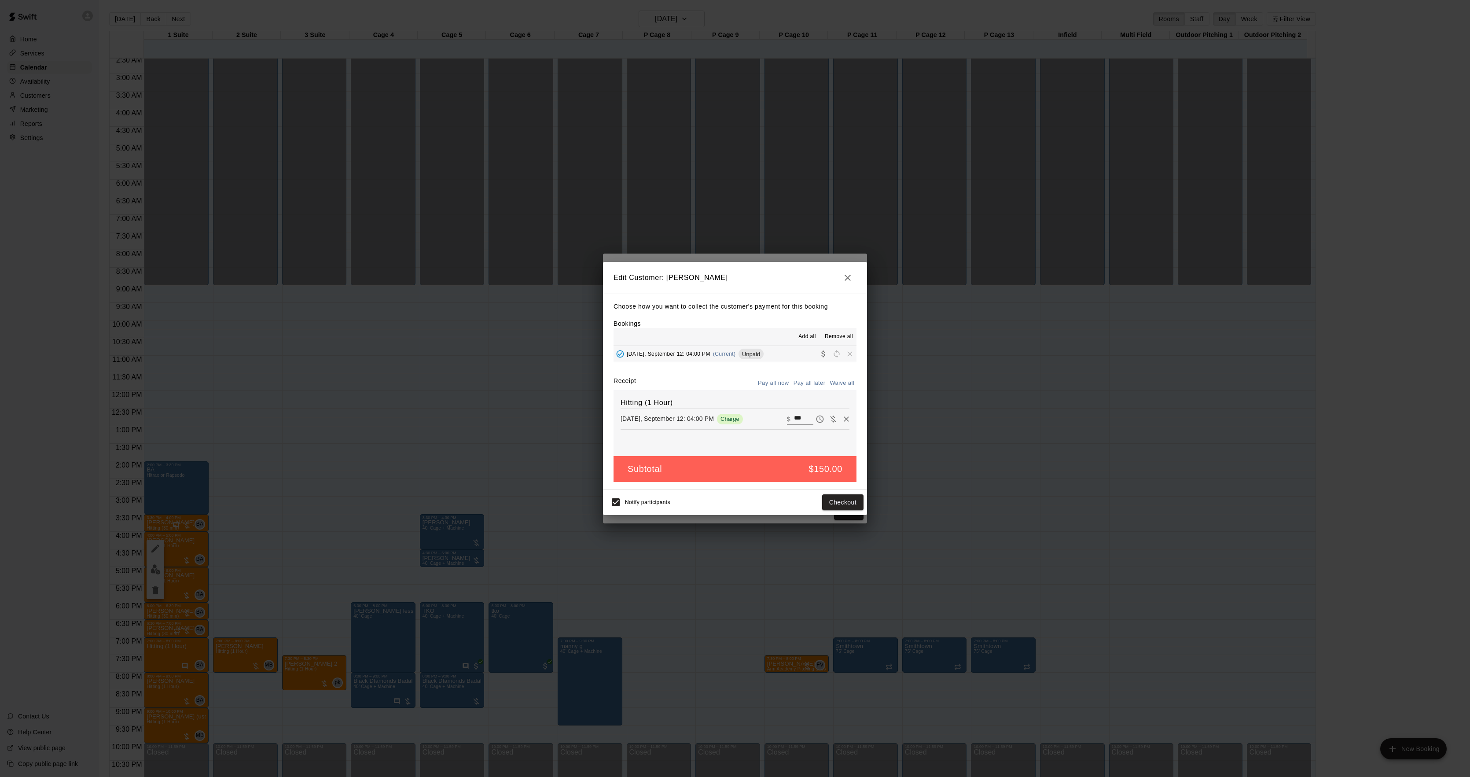
click at [1071, 434] on div "Edit Customer: [PERSON_NAME] how you want to collect the customer's payment for…" at bounding box center [735, 388] width 1470 height 777
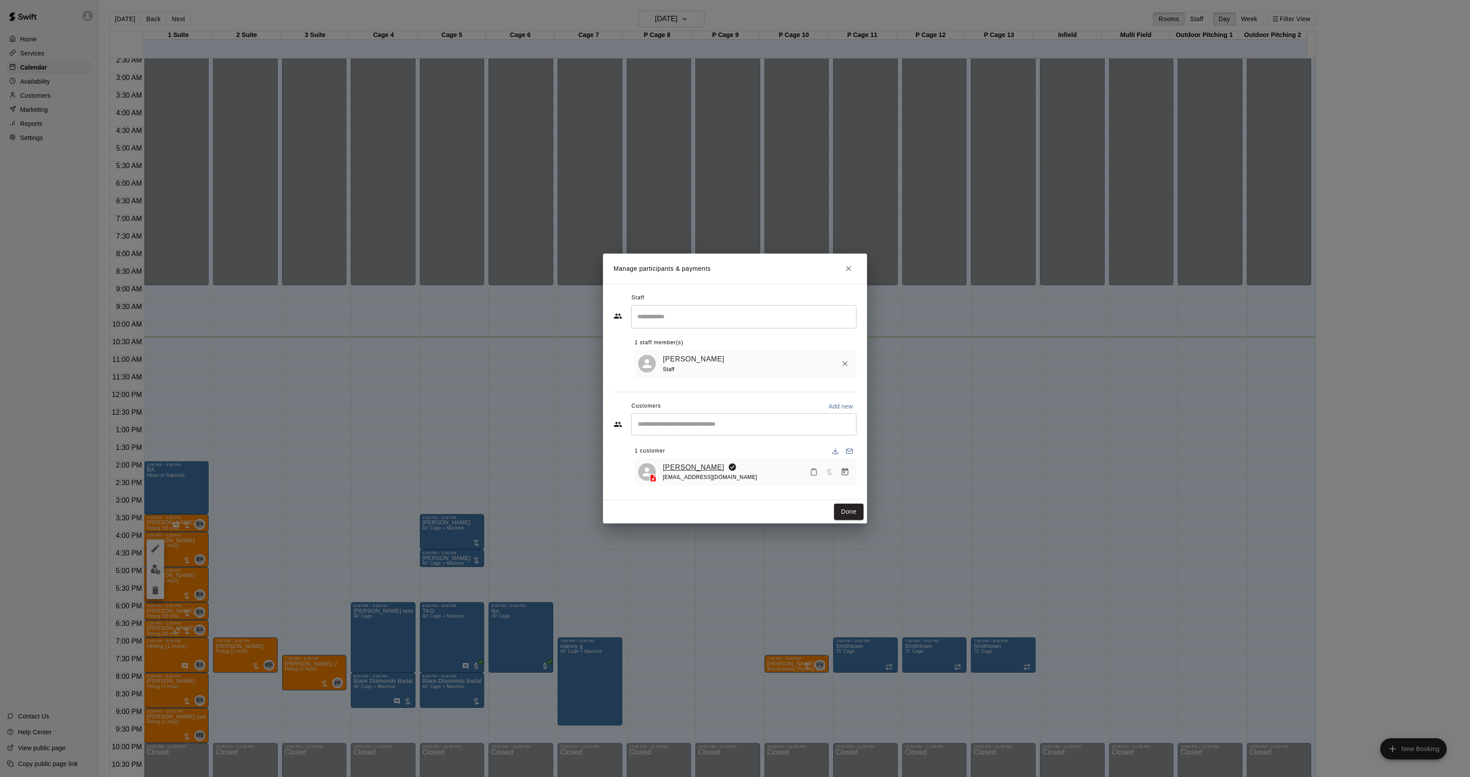
click at [666, 464] on link "[PERSON_NAME]" at bounding box center [694, 467] width 62 height 11
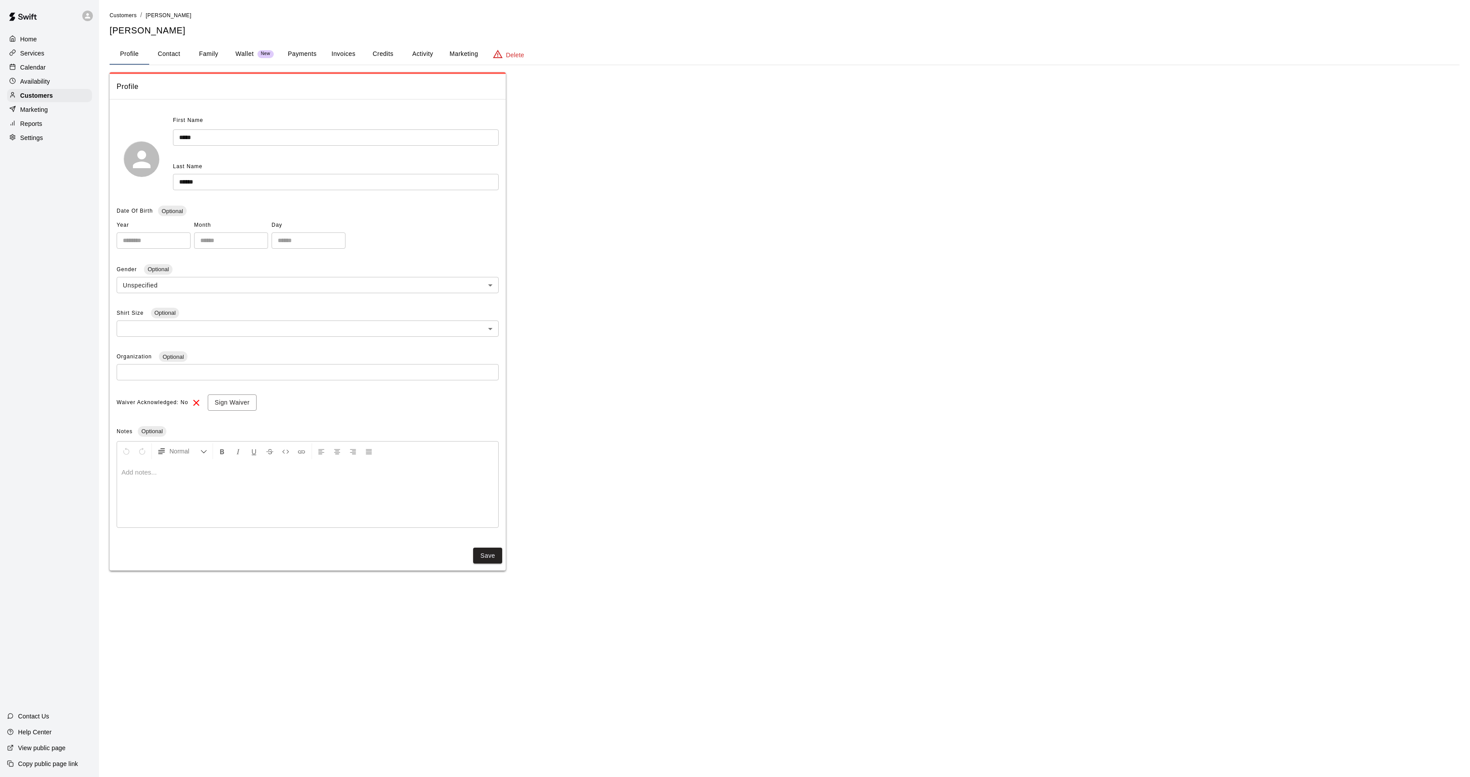
click at [418, 55] on button "Activity" at bounding box center [423, 54] width 40 height 21
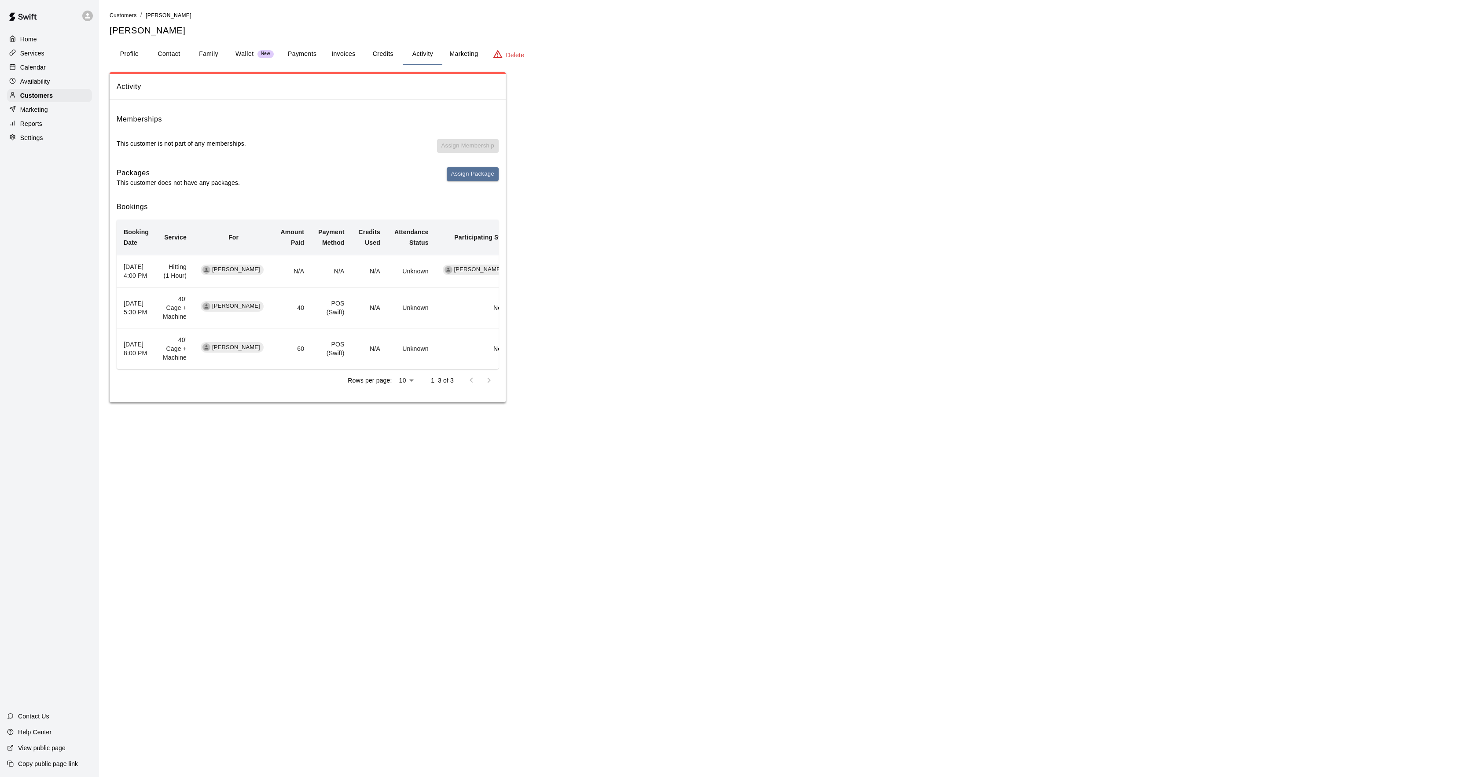
drag, startPoint x: 26, startPoint y: 71, endPoint x: 92, endPoint y: 221, distance: 163.8
click at [26, 71] on p "Calendar" at bounding box center [33, 67] width 26 height 9
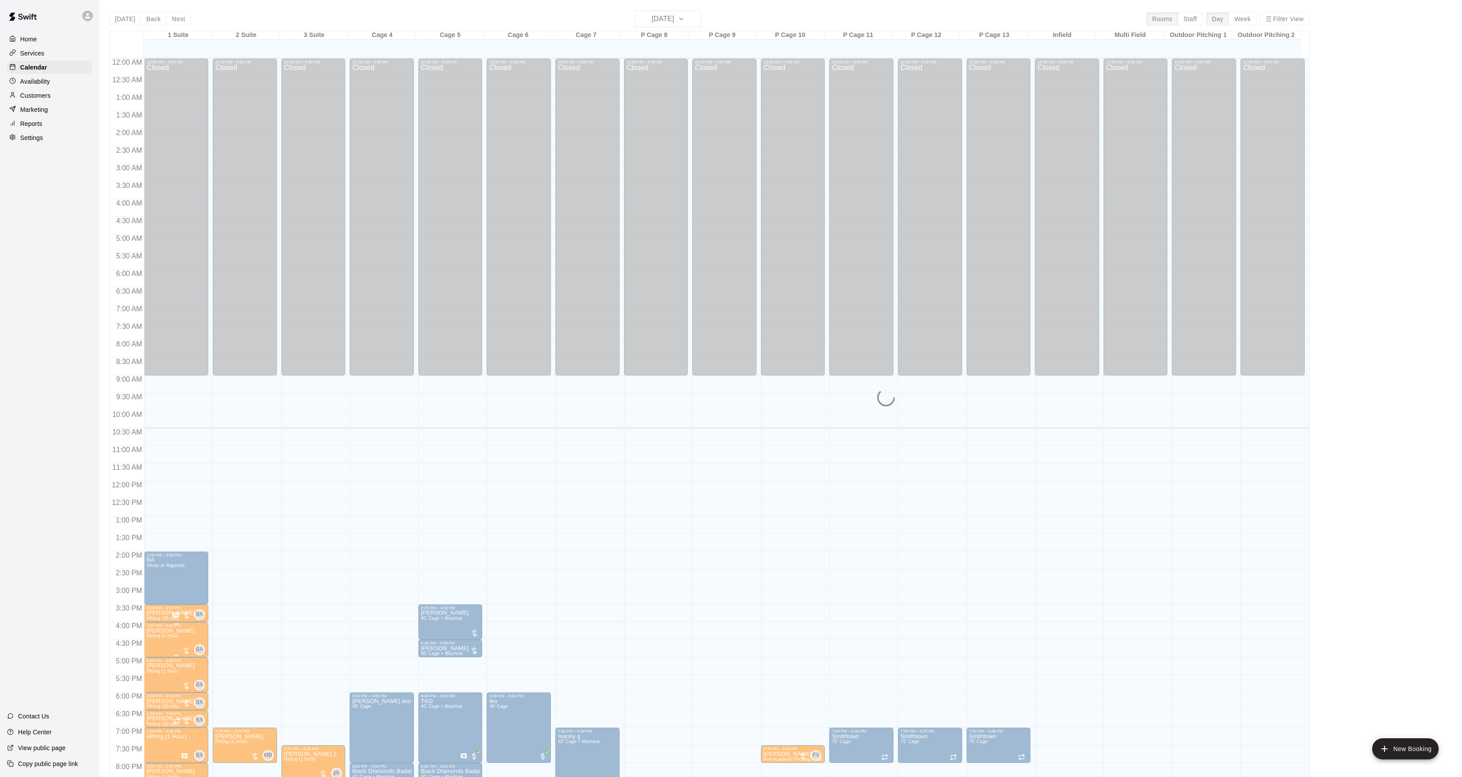
scroll to position [90, 0]
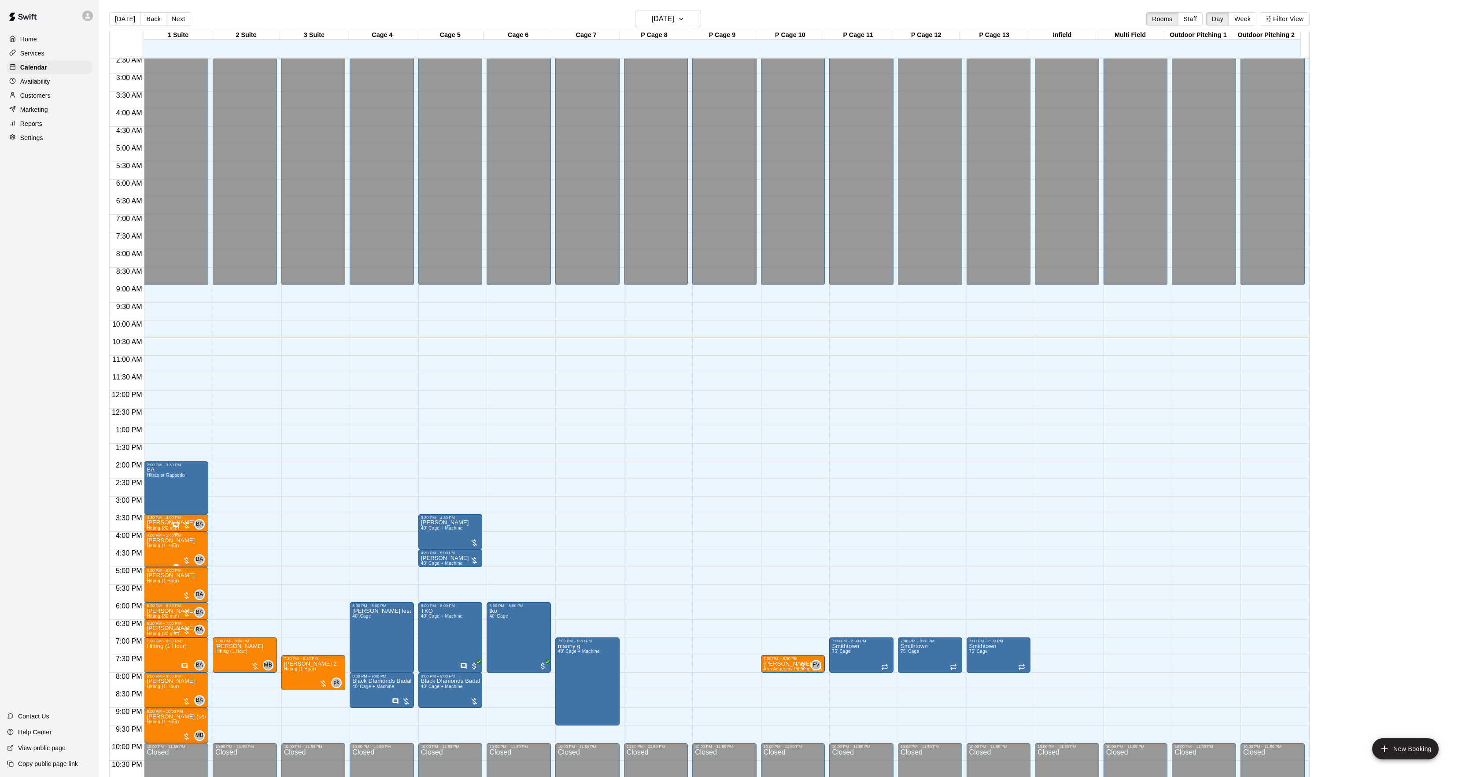
click at [168, 541] on p "[PERSON_NAME]" at bounding box center [171, 541] width 48 height 0
click at [147, 544] on div at bounding box center [156, 572] width 18 height 59
click at [152, 550] on icon "edit" at bounding box center [155, 551] width 11 height 11
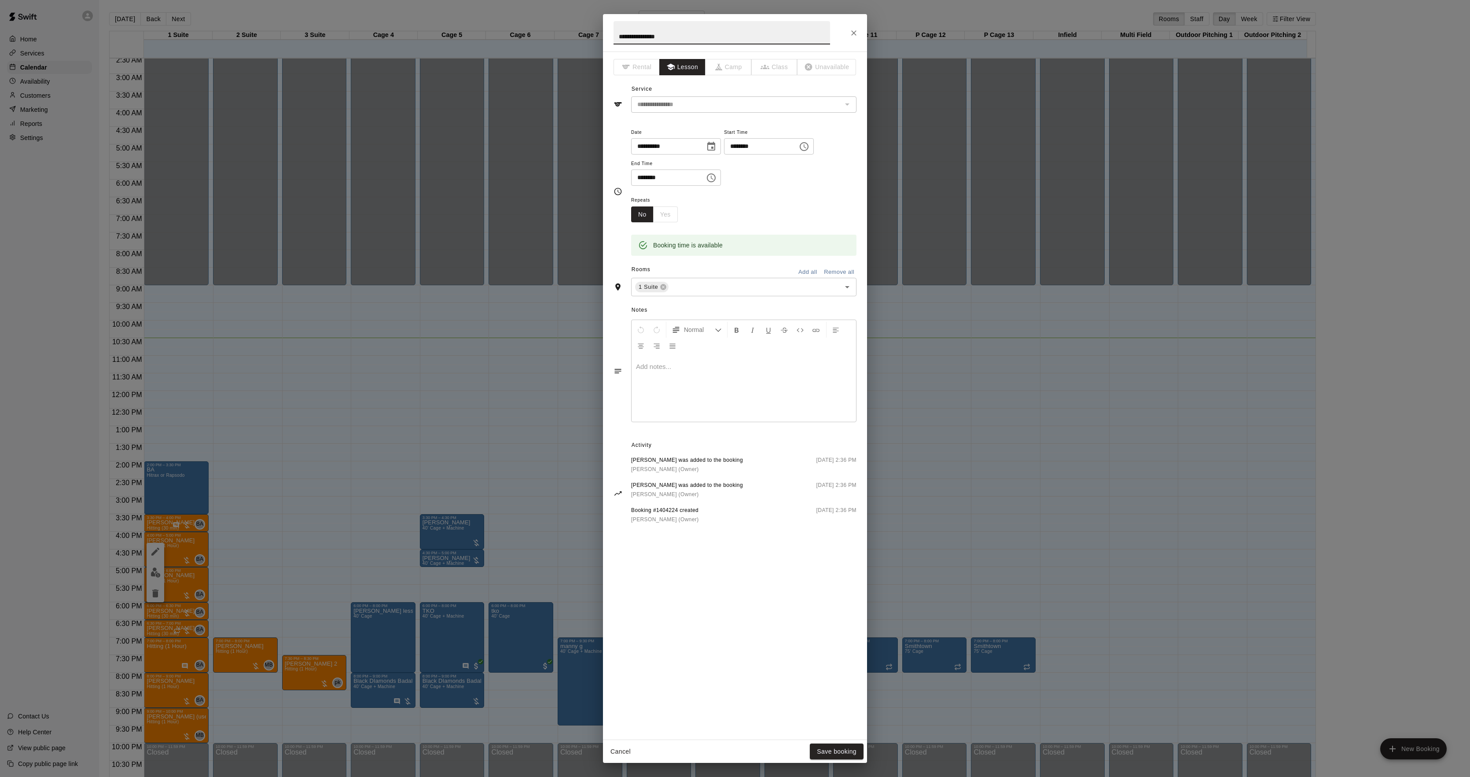
click at [701, 386] on div at bounding box center [744, 389] width 225 height 66
click at [823, 751] on button "Save booking" at bounding box center [837, 752] width 54 height 16
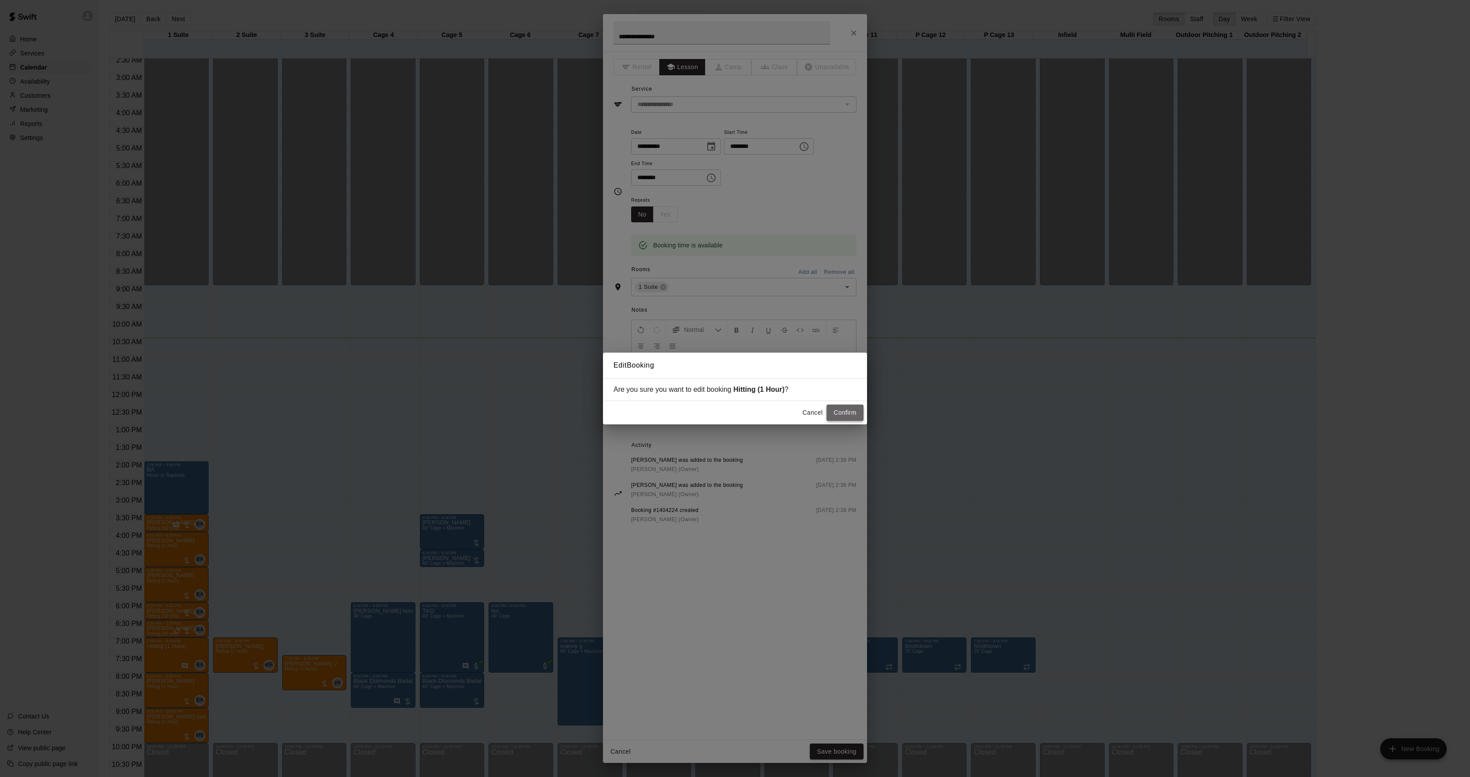
click at [848, 411] on button "Confirm" at bounding box center [845, 413] width 37 height 16
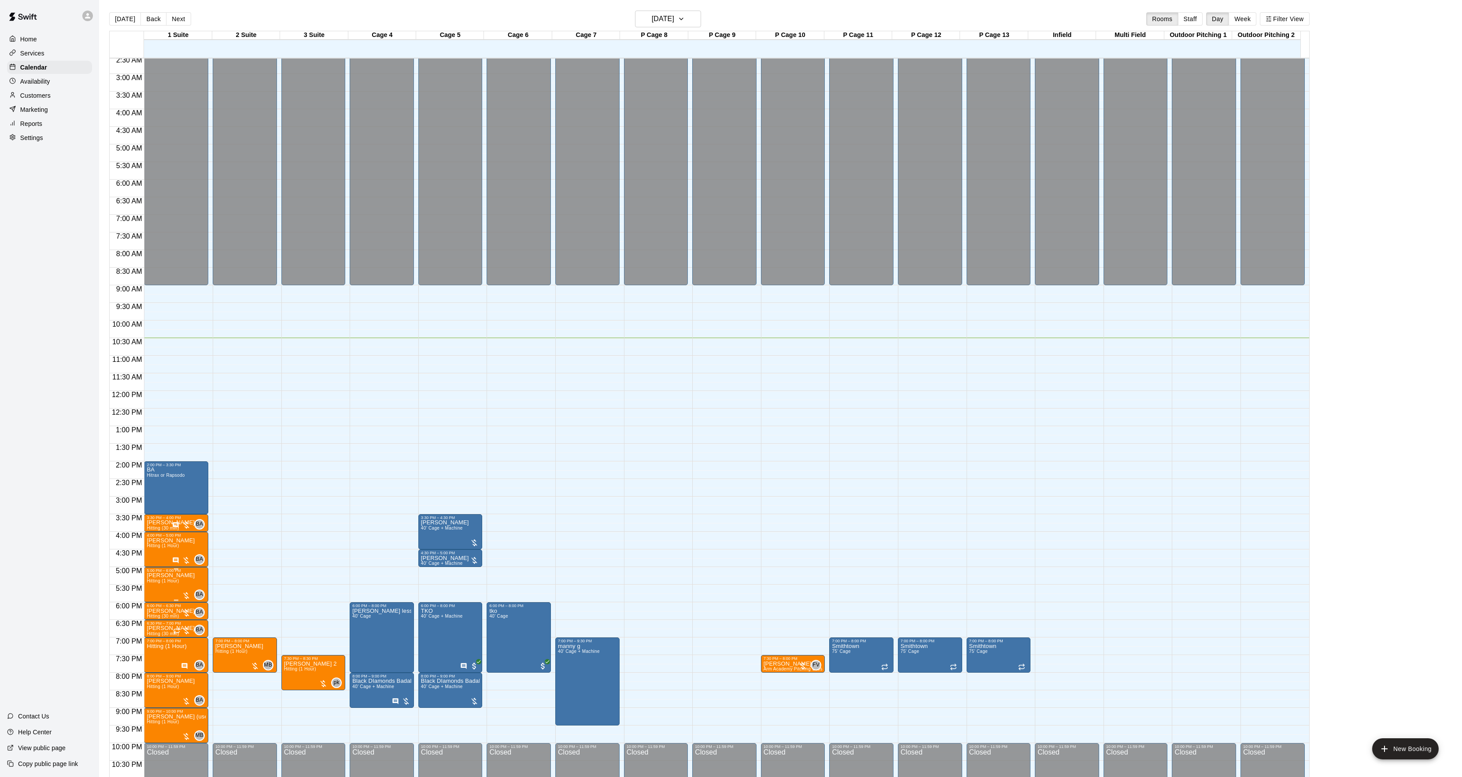
click at [157, 581] on span "Hitting (1 Hour)" at bounding box center [163, 580] width 32 height 5
click at [155, 604] on button "edit" at bounding box center [156, 609] width 18 height 17
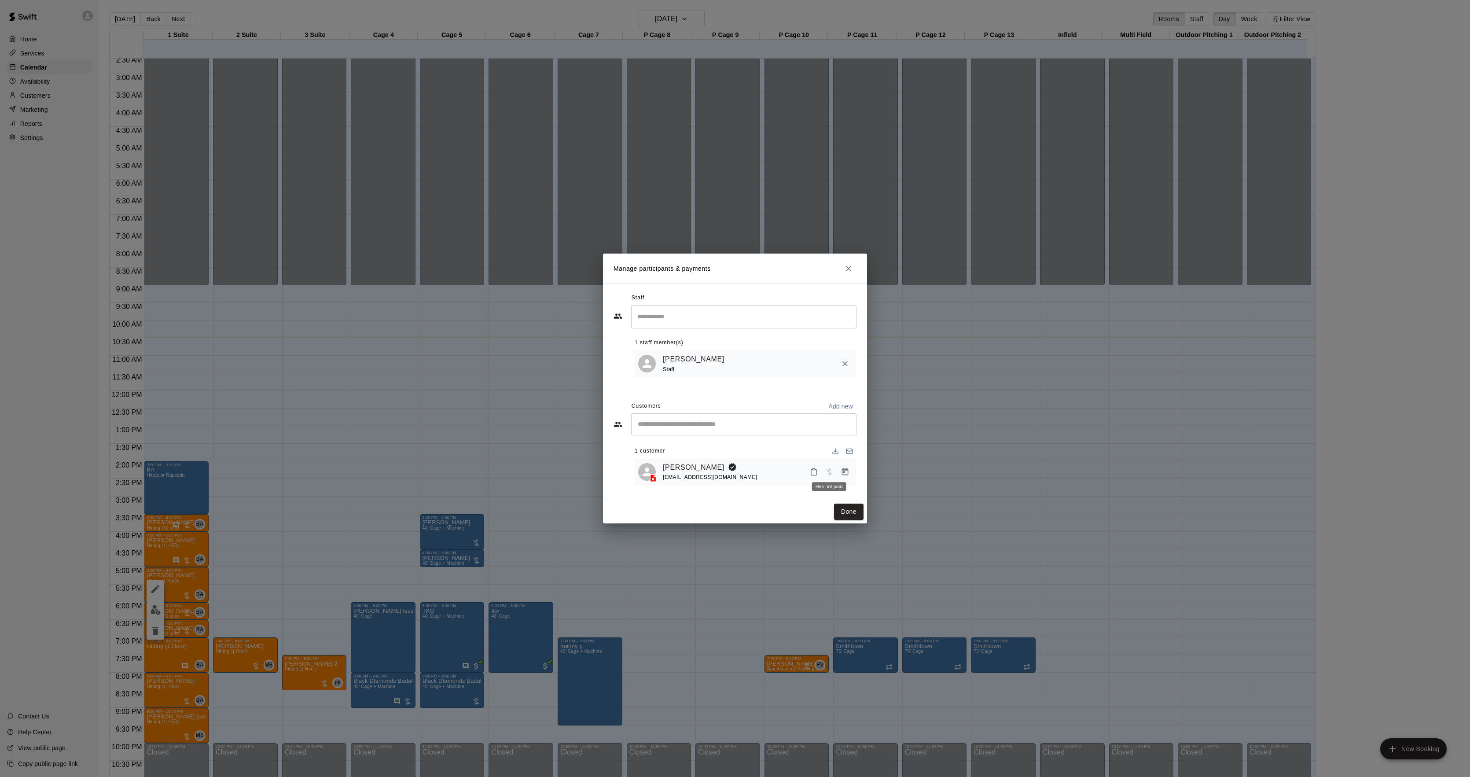
click at [842, 469] on icon "Manage bookings & payment" at bounding box center [845, 472] width 9 height 9
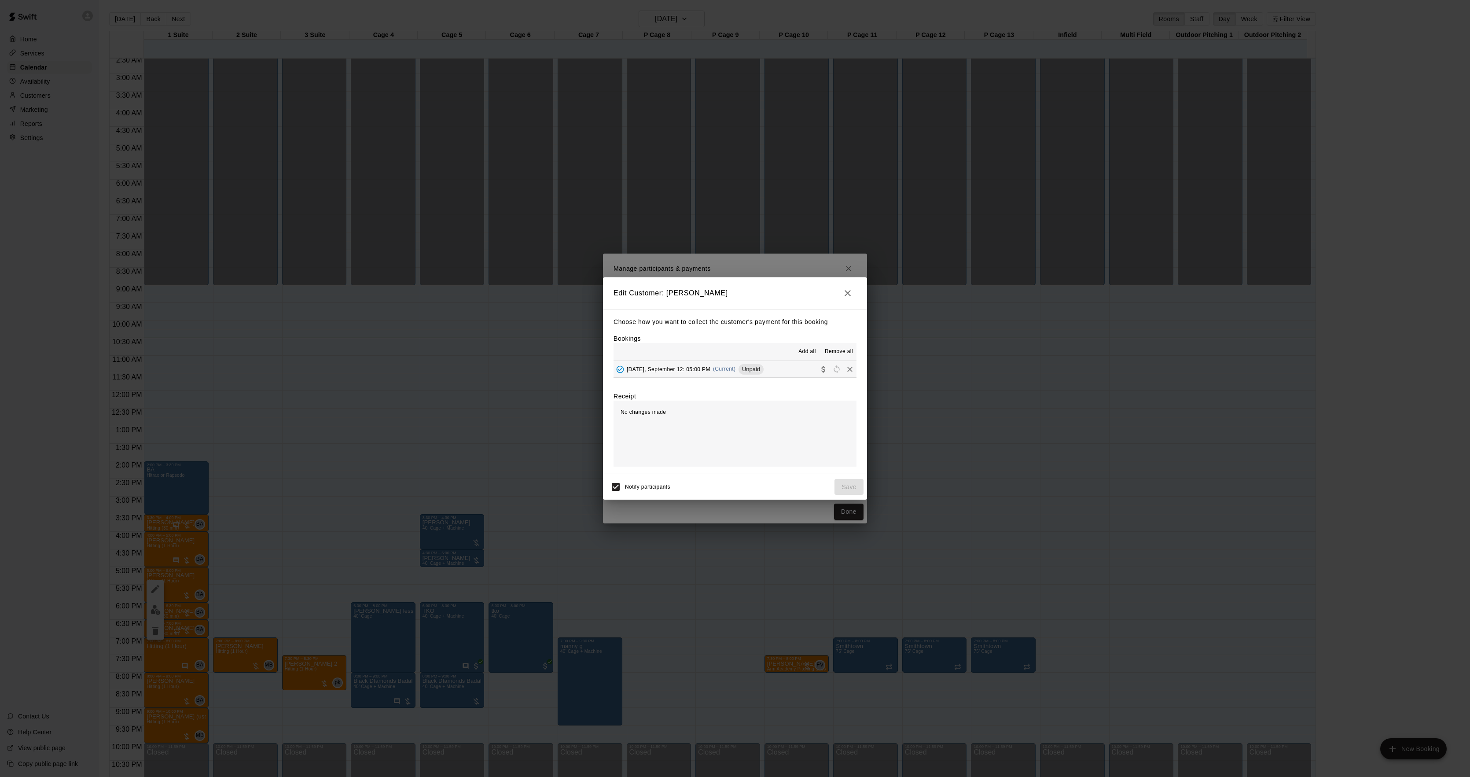
click at [728, 377] on button "[DATE], September 12: 05:00 PM (Current) Unpaid" at bounding box center [735, 369] width 243 height 16
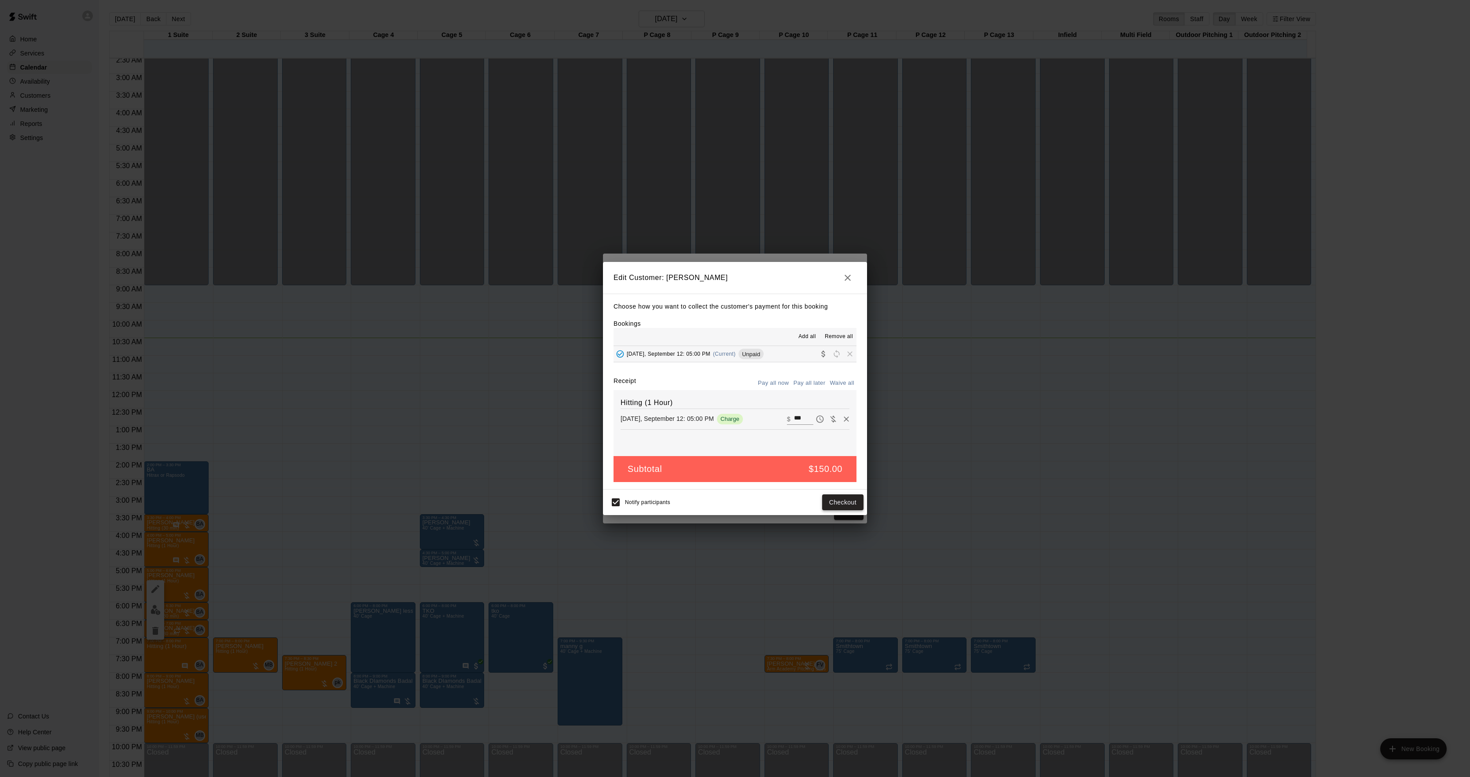
click at [835, 506] on button "Checkout" at bounding box center [842, 502] width 41 height 16
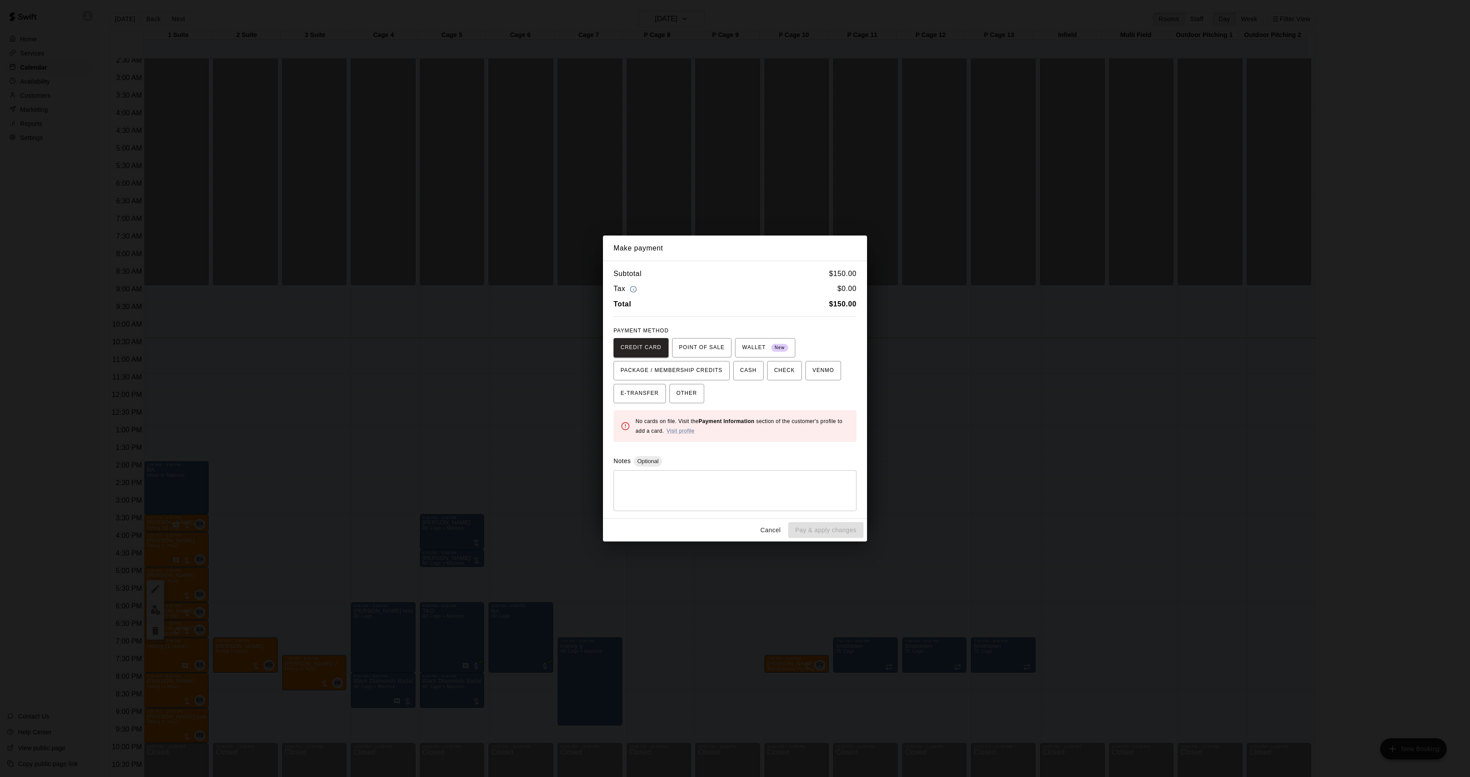
click at [957, 423] on div "Make payment Subtotal $ 150.00 Tax $ 0.00 Total $ 150.00 PAYMENT METHOD CREDIT …" at bounding box center [735, 388] width 1470 height 777
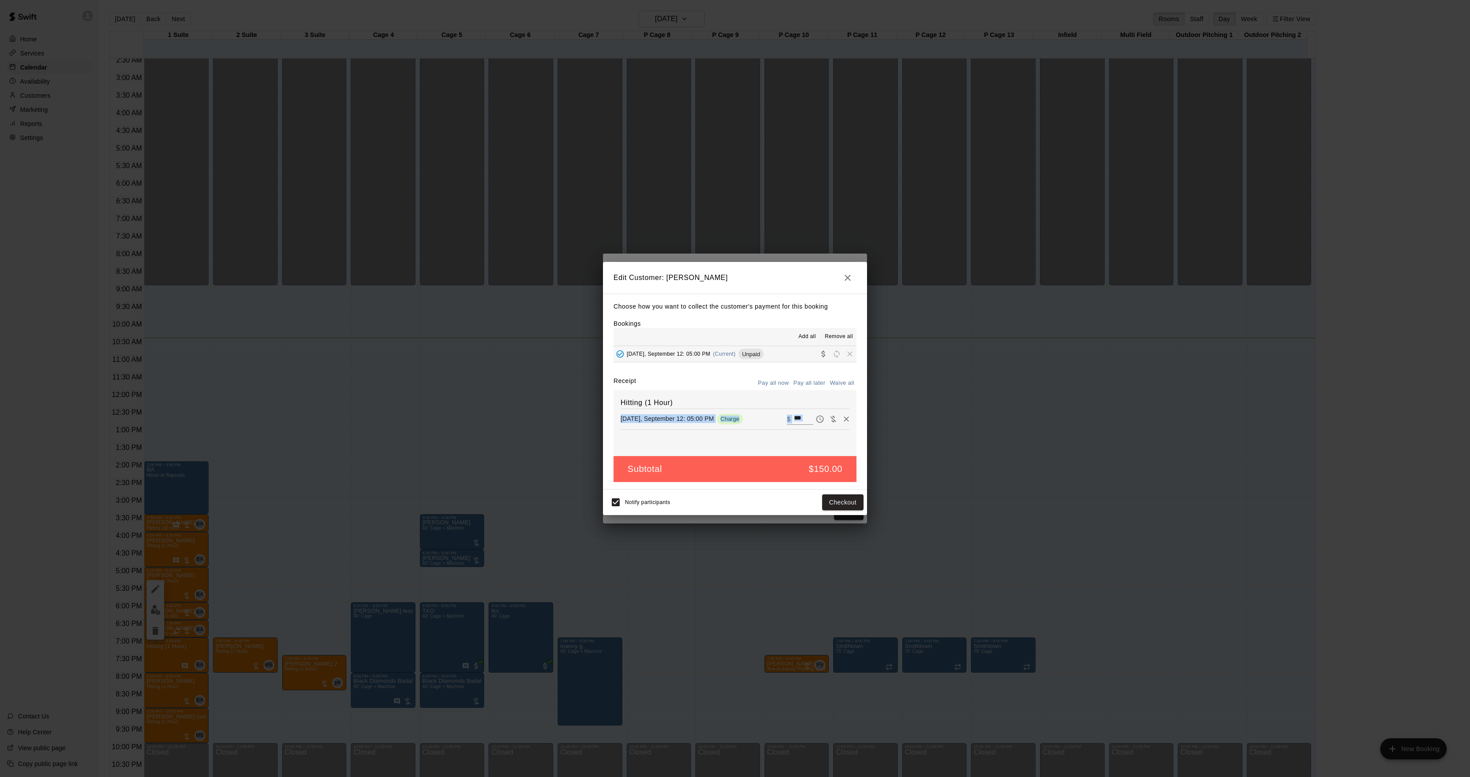
click at [957, 423] on div "Edit Customer: [PERSON_NAME] Choose how you want to collect the customer's paym…" at bounding box center [735, 388] width 1470 height 777
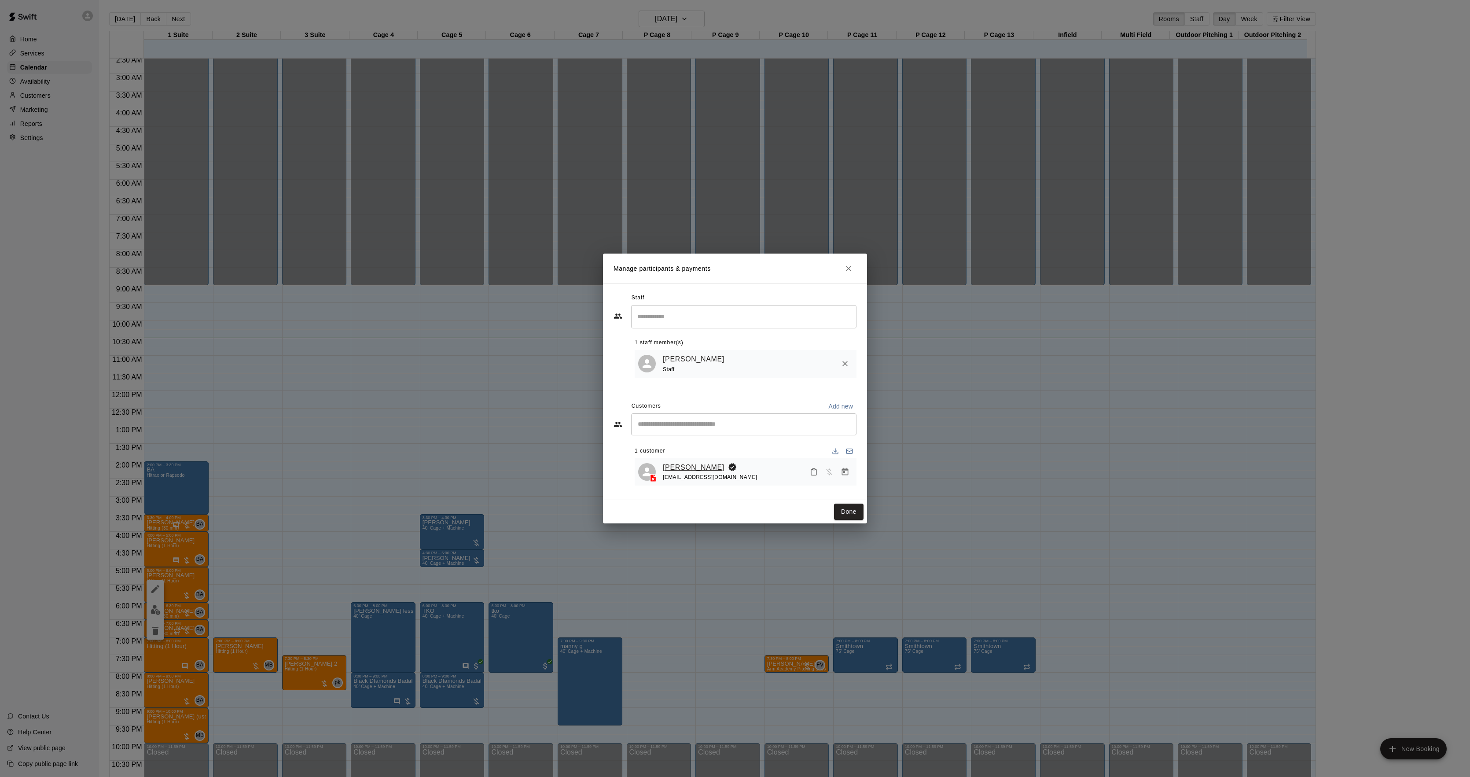
click at [677, 470] on link "[PERSON_NAME]" at bounding box center [694, 467] width 62 height 11
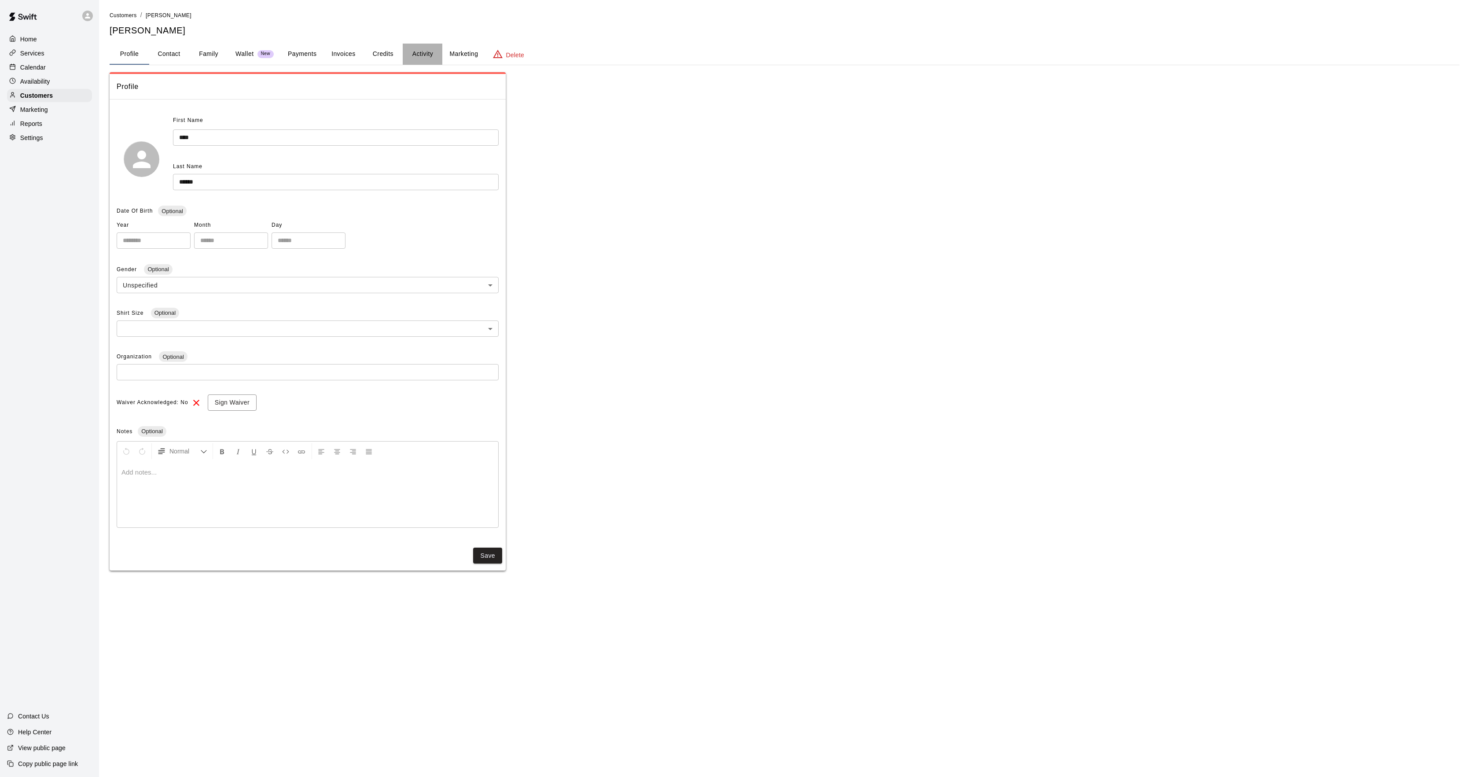
click at [416, 52] on button "Activity" at bounding box center [423, 54] width 40 height 21
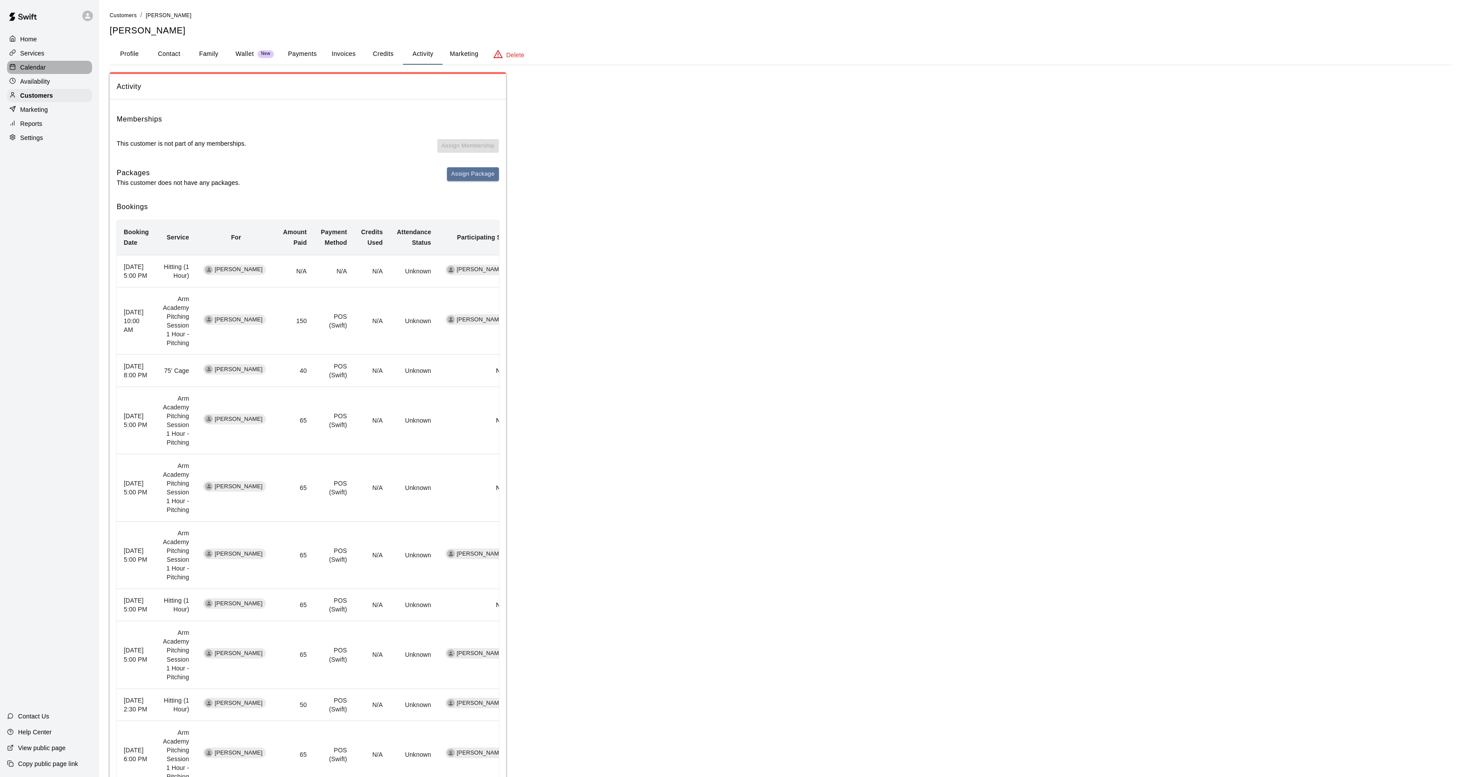
click at [63, 69] on div "Calendar" at bounding box center [49, 67] width 85 height 13
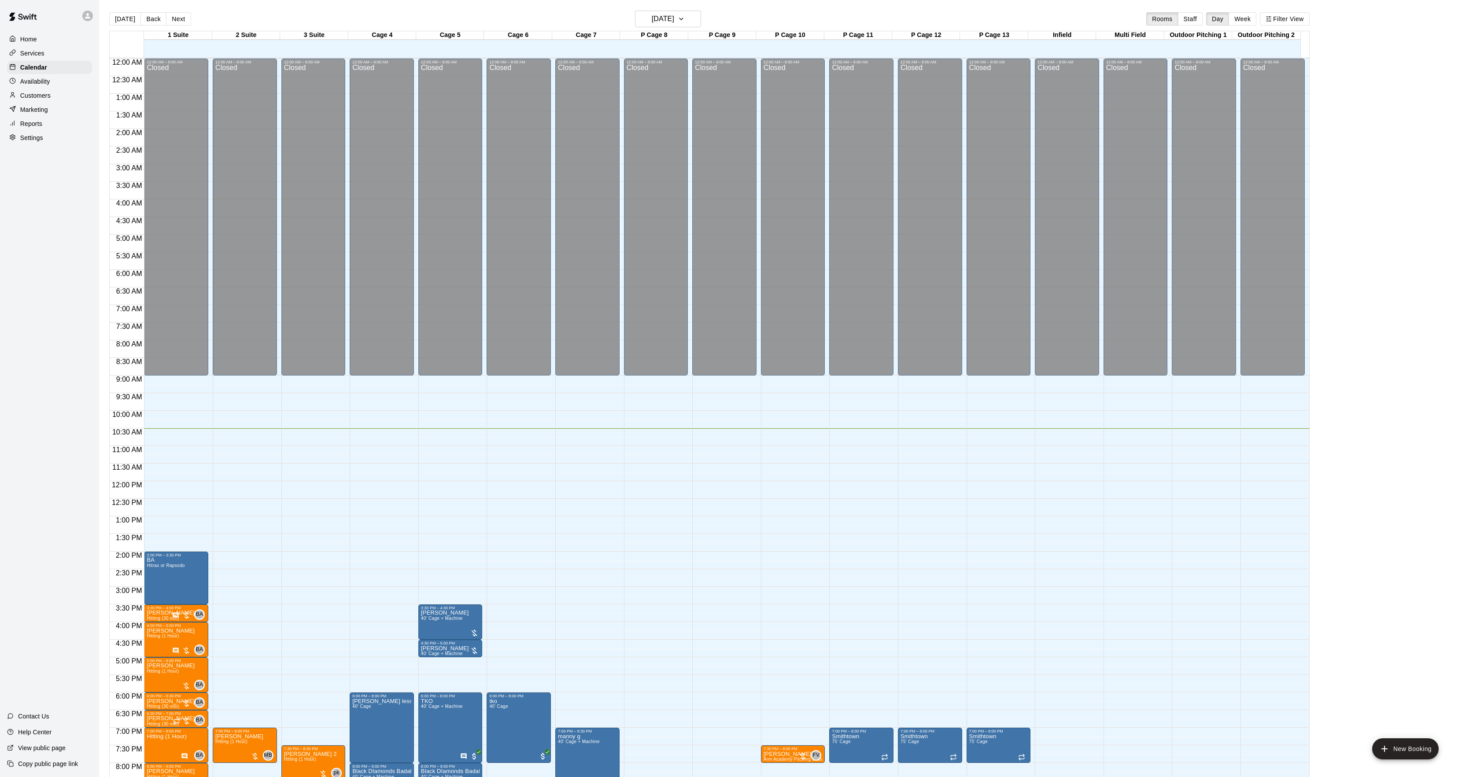
scroll to position [90, 0]
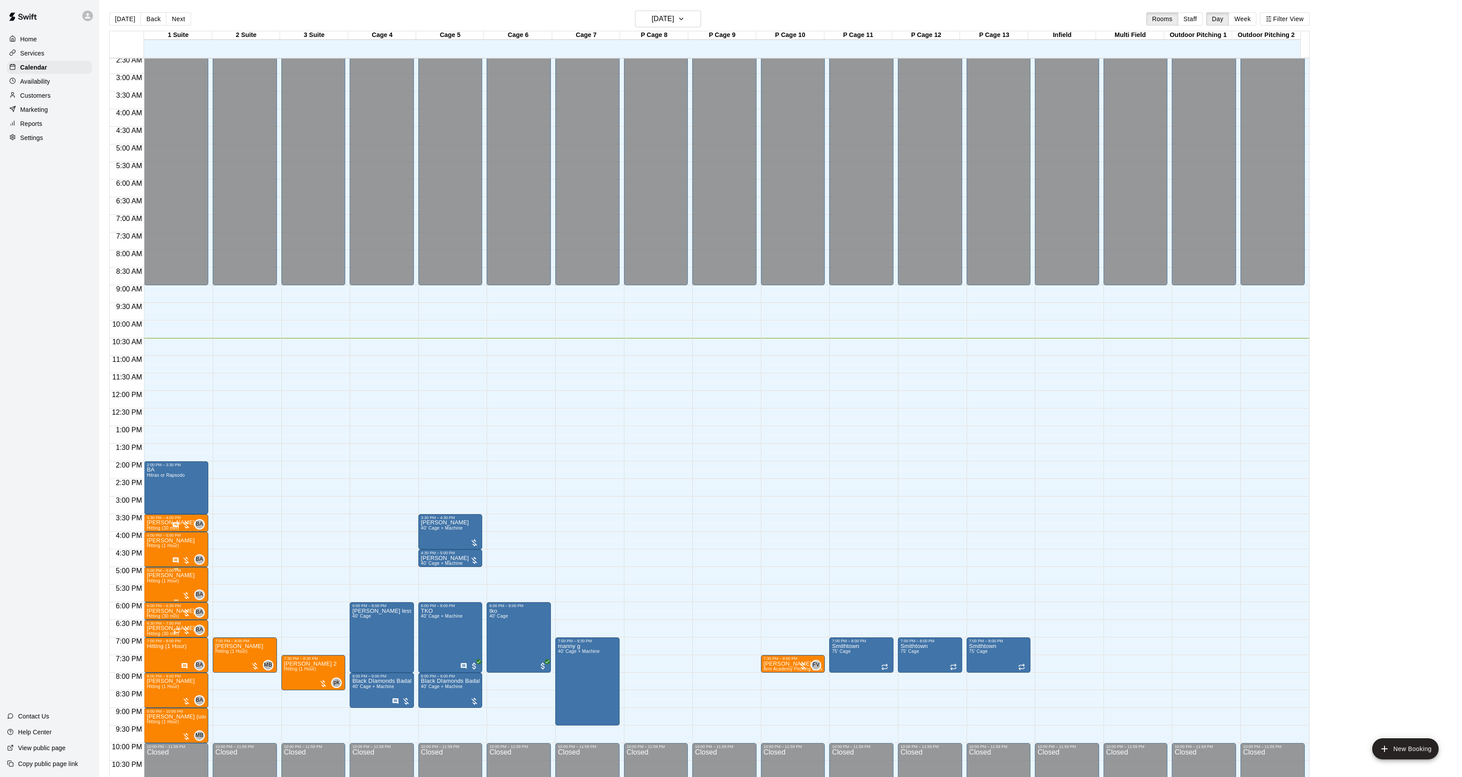
click at [156, 589] on icon "edit" at bounding box center [155, 583] width 11 height 11
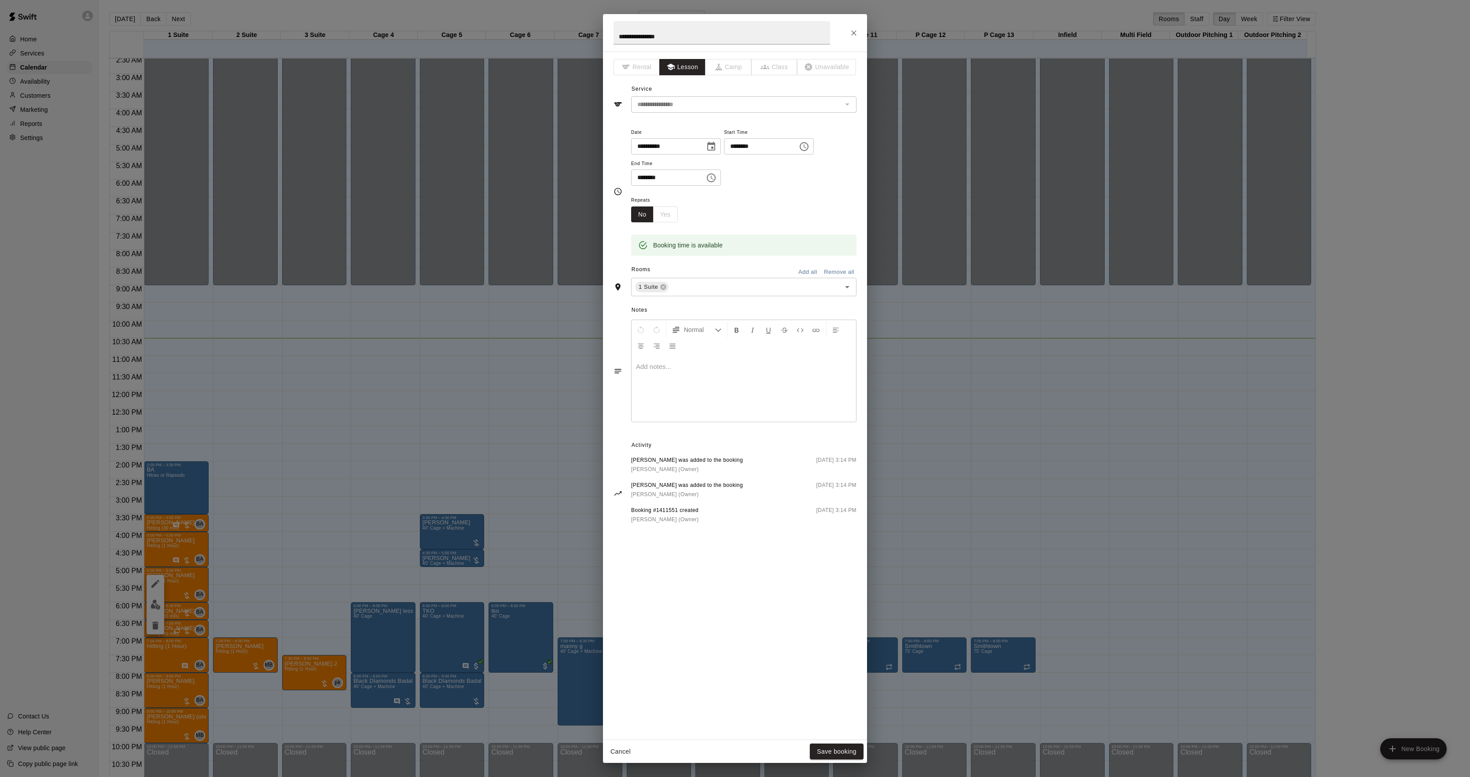
click at [728, 381] on div at bounding box center [744, 389] width 225 height 66
click at [831, 756] on button "Save booking" at bounding box center [837, 752] width 54 height 16
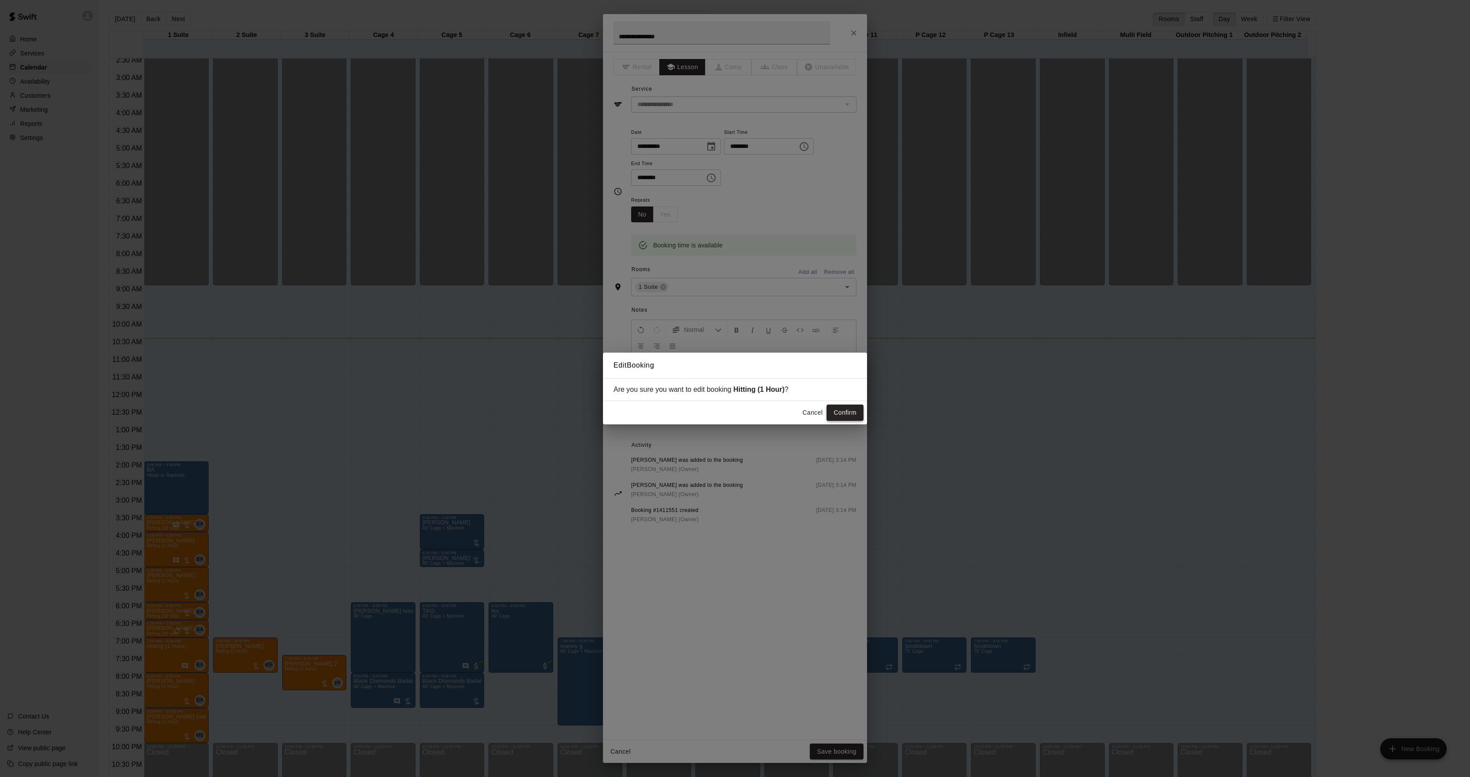
click at [840, 409] on button "Confirm" at bounding box center [845, 413] width 37 height 16
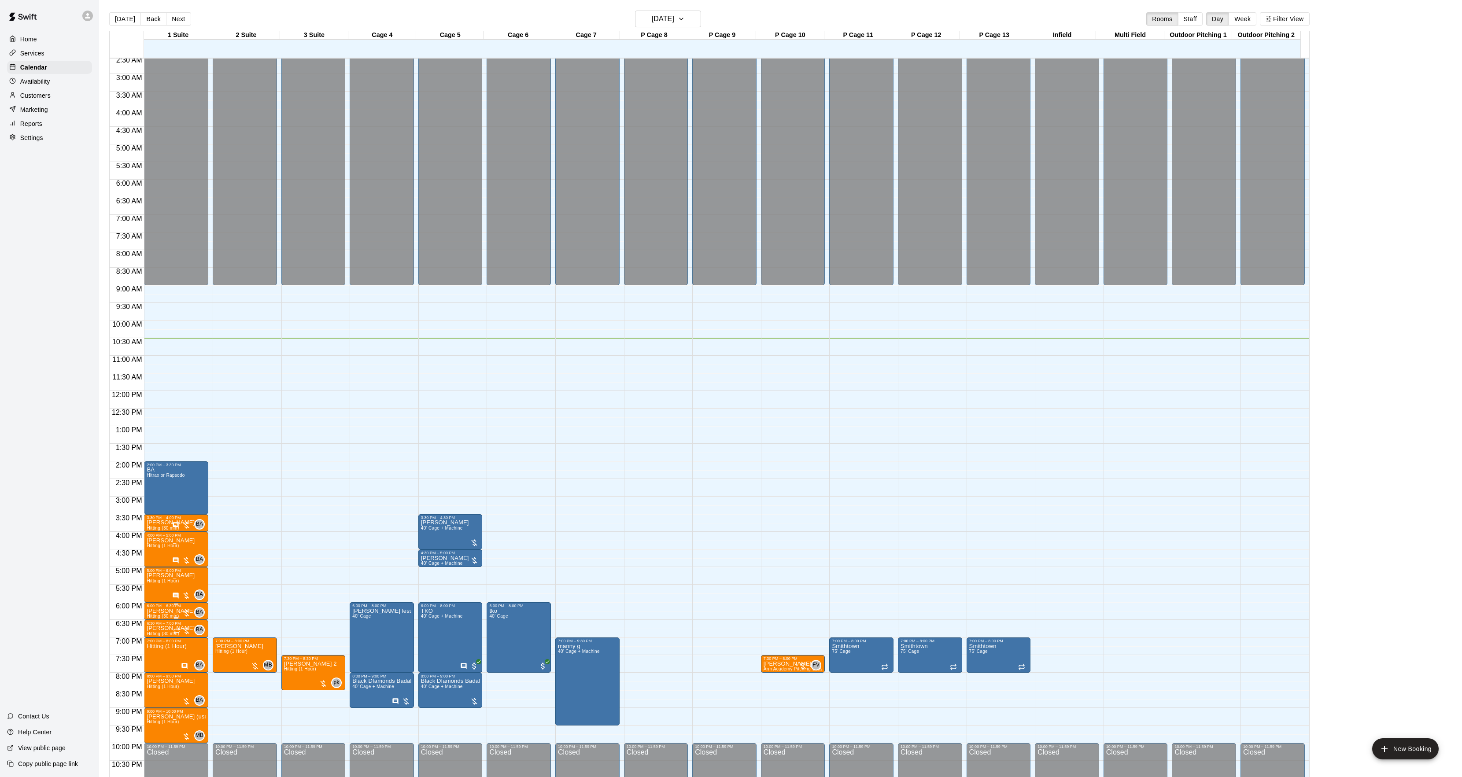
click at [158, 611] on p "[PERSON_NAME]" at bounding box center [171, 611] width 48 height 0
click at [155, 634] on button "edit" at bounding box center [156, 642] width 18 height 17
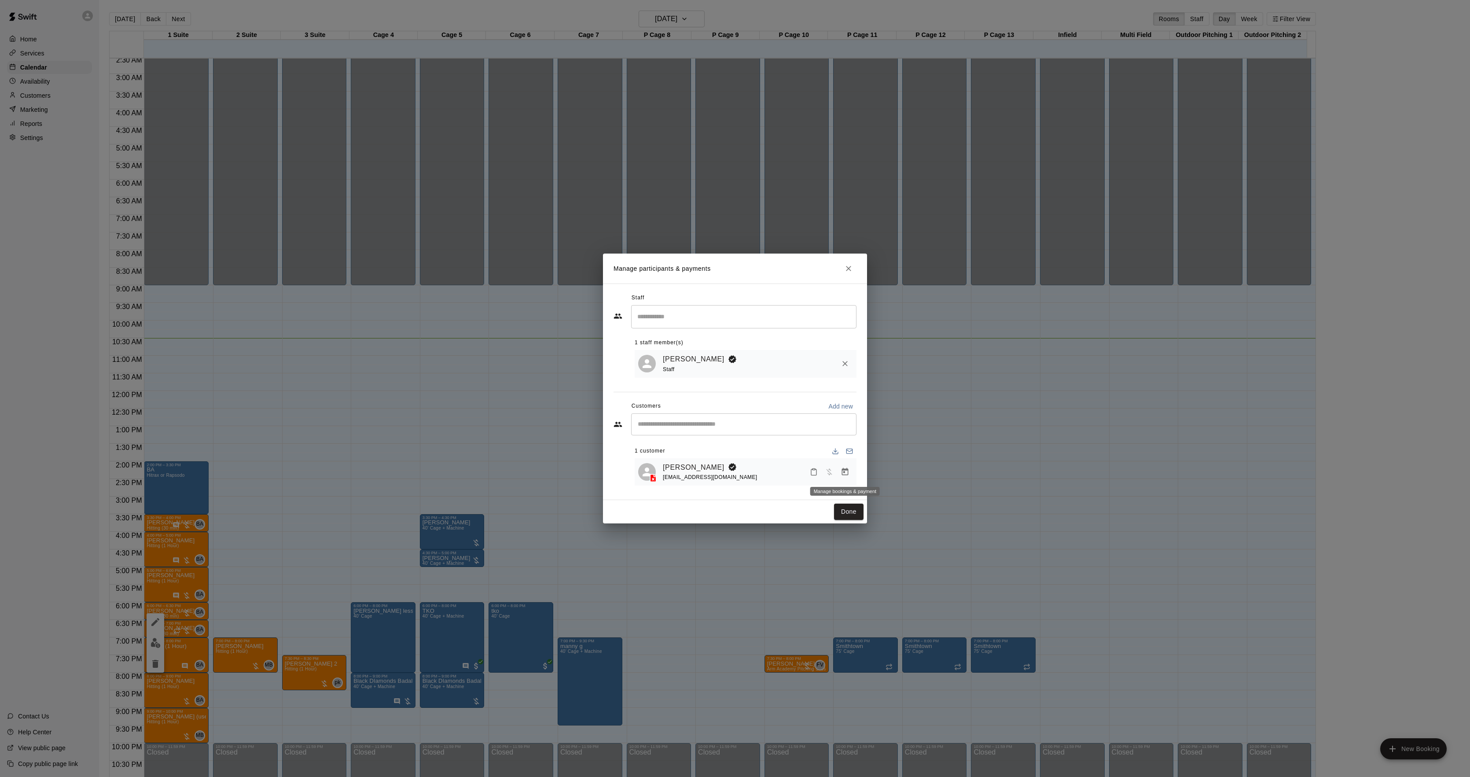
click at [839, 471] on button "Manage bookings & payment" at bounding box center [845, 472] width 16 height 16
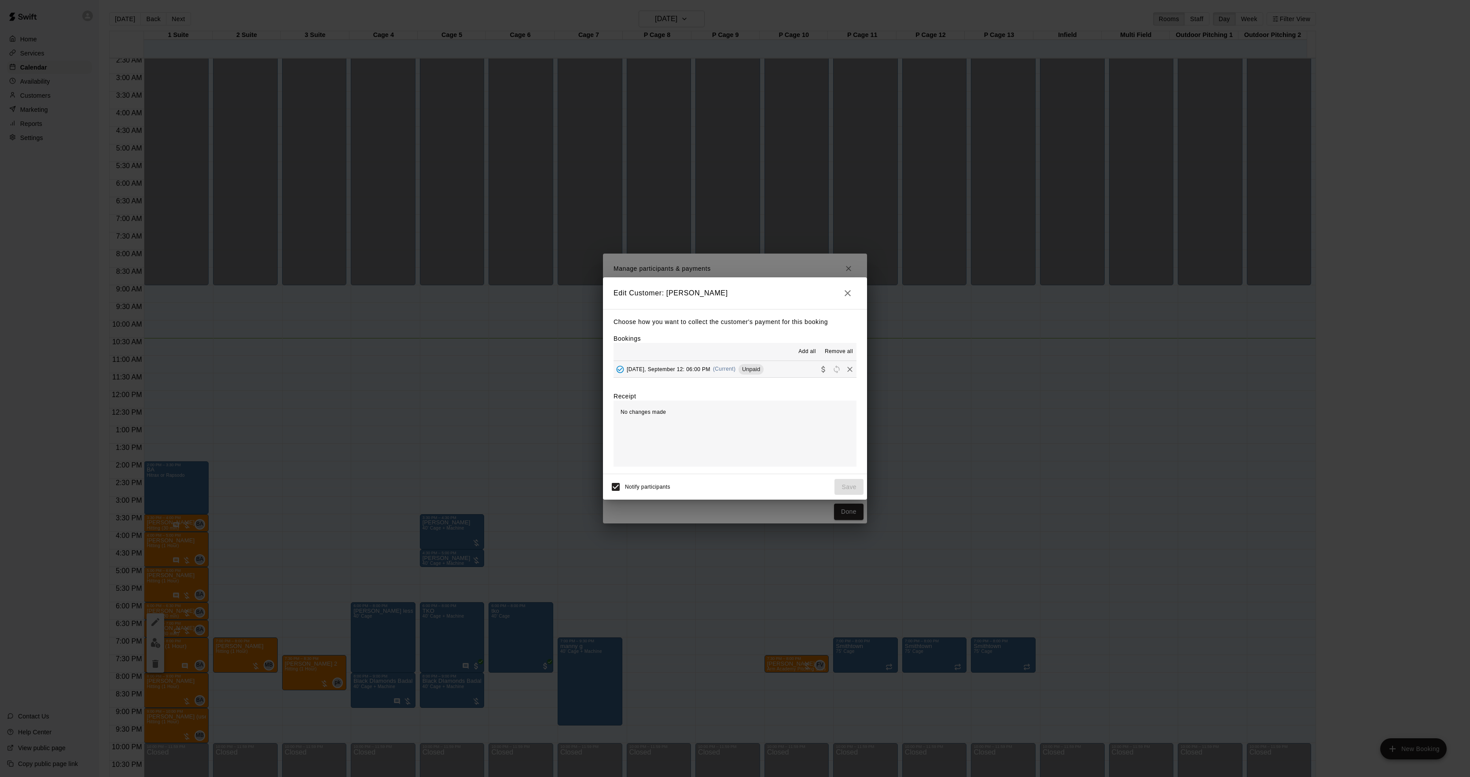
click at [728, 356] on div "Add all Remove all" at bounding box center [735, 352] width 243 height 18
click at [720, 378] on hr at bounding box center [735, 377] width 243 height 0
click at [720, 377] on button "[DATE], September 12: 06:00 PM (Current) Unpaid" at bounding box center [735, 369] width 243 height 16
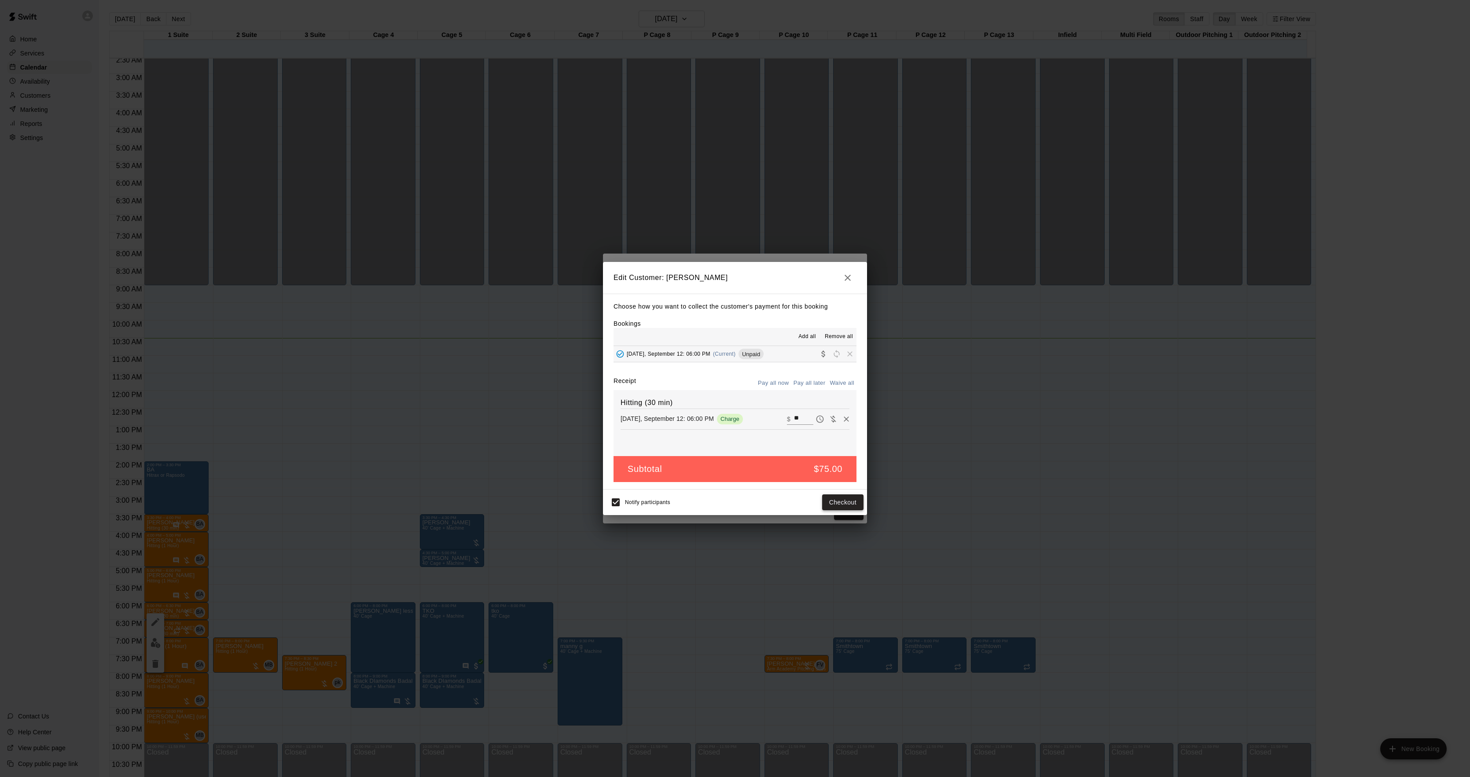
click at [839, 499] on button "Checkout" at bounding box center [842, 502] width 41 height 16
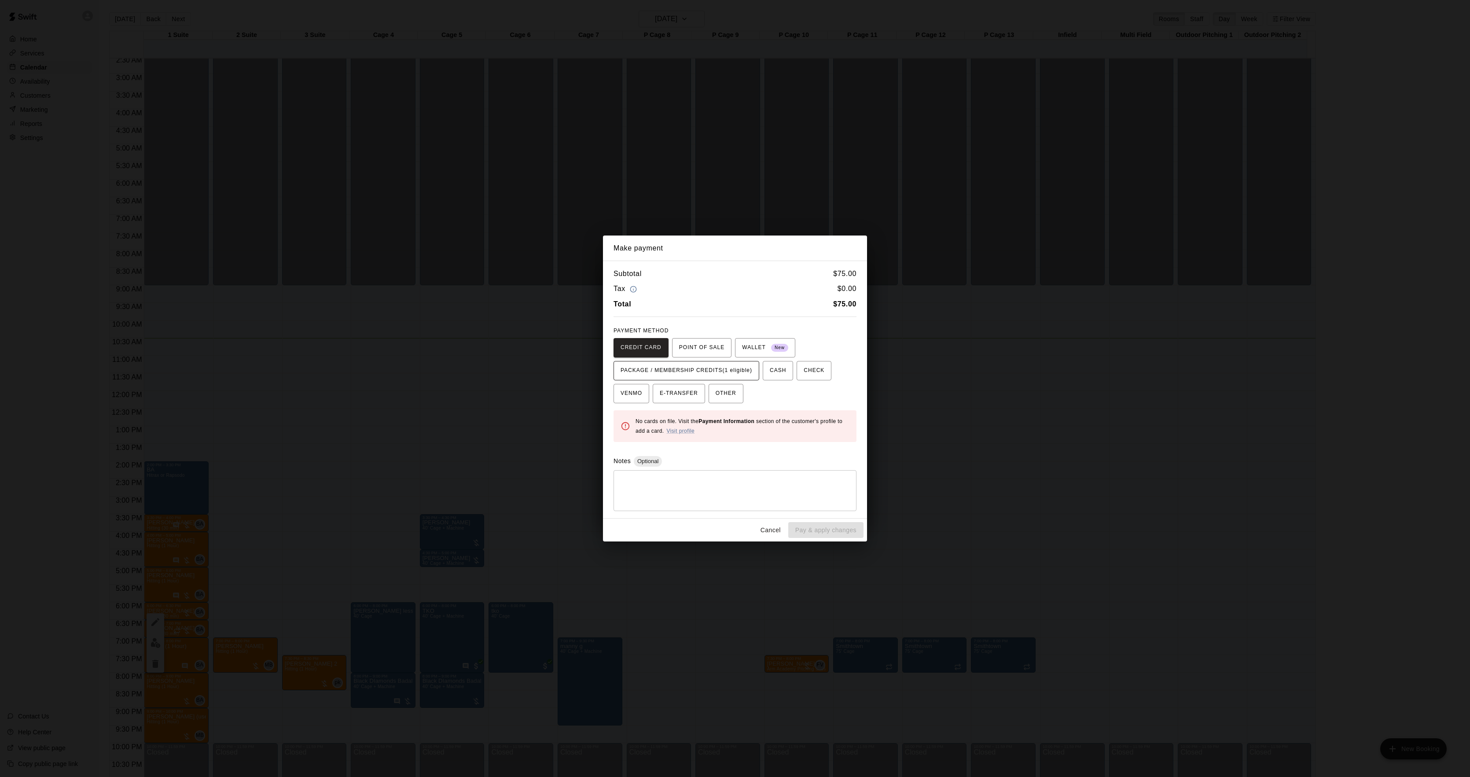
click at [723, 376] on span "PACKAGE / MEMBERSHIP CREDITS (1 eligible)" at bounding box center [687, 371] width 132 height 14
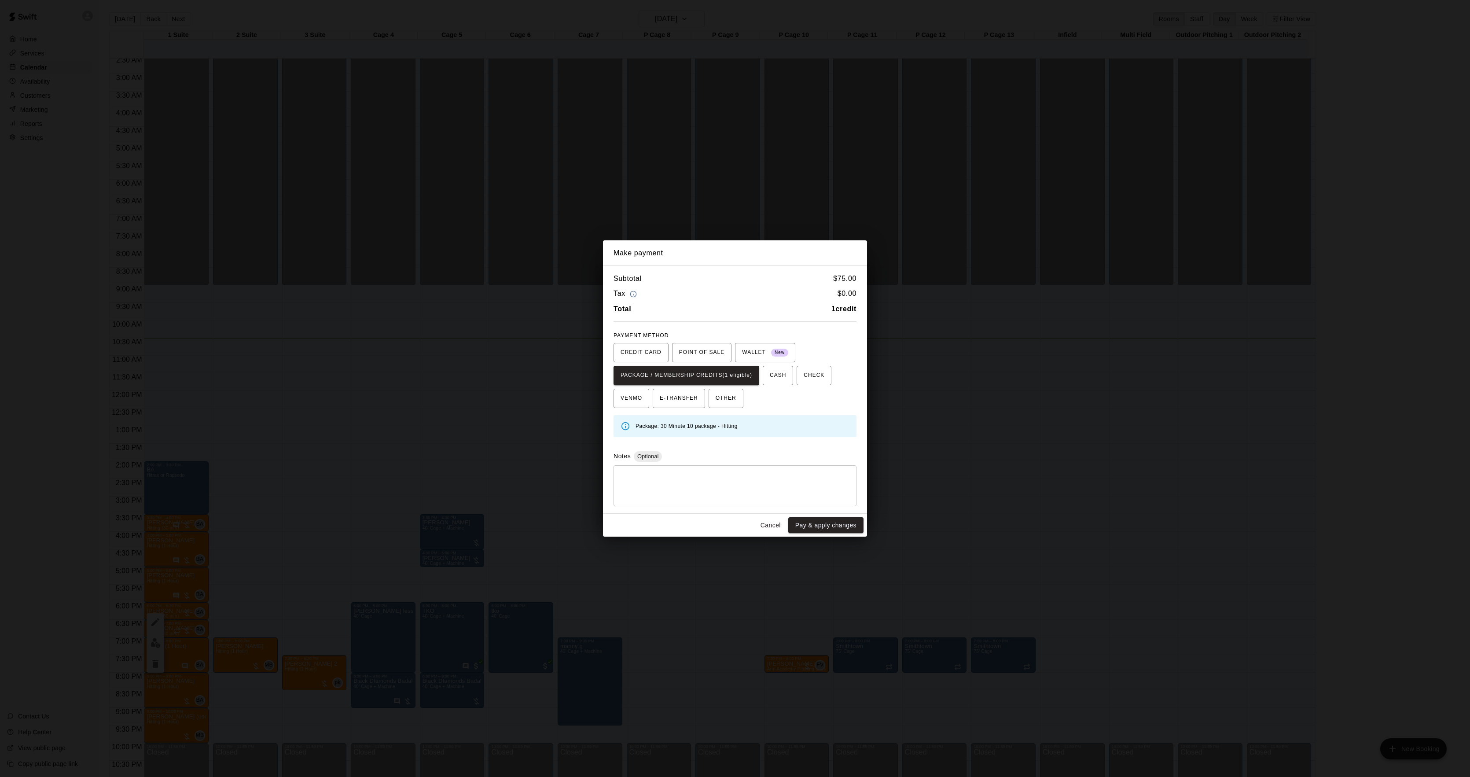
click at [821, 516] on div "Cancel Pay & apply changes" at bounding box center [735, 525] width 264 height 23
click at [819, 522] on button "Pay & apply changes" at bounding box center [825, 525] width 75 height 16
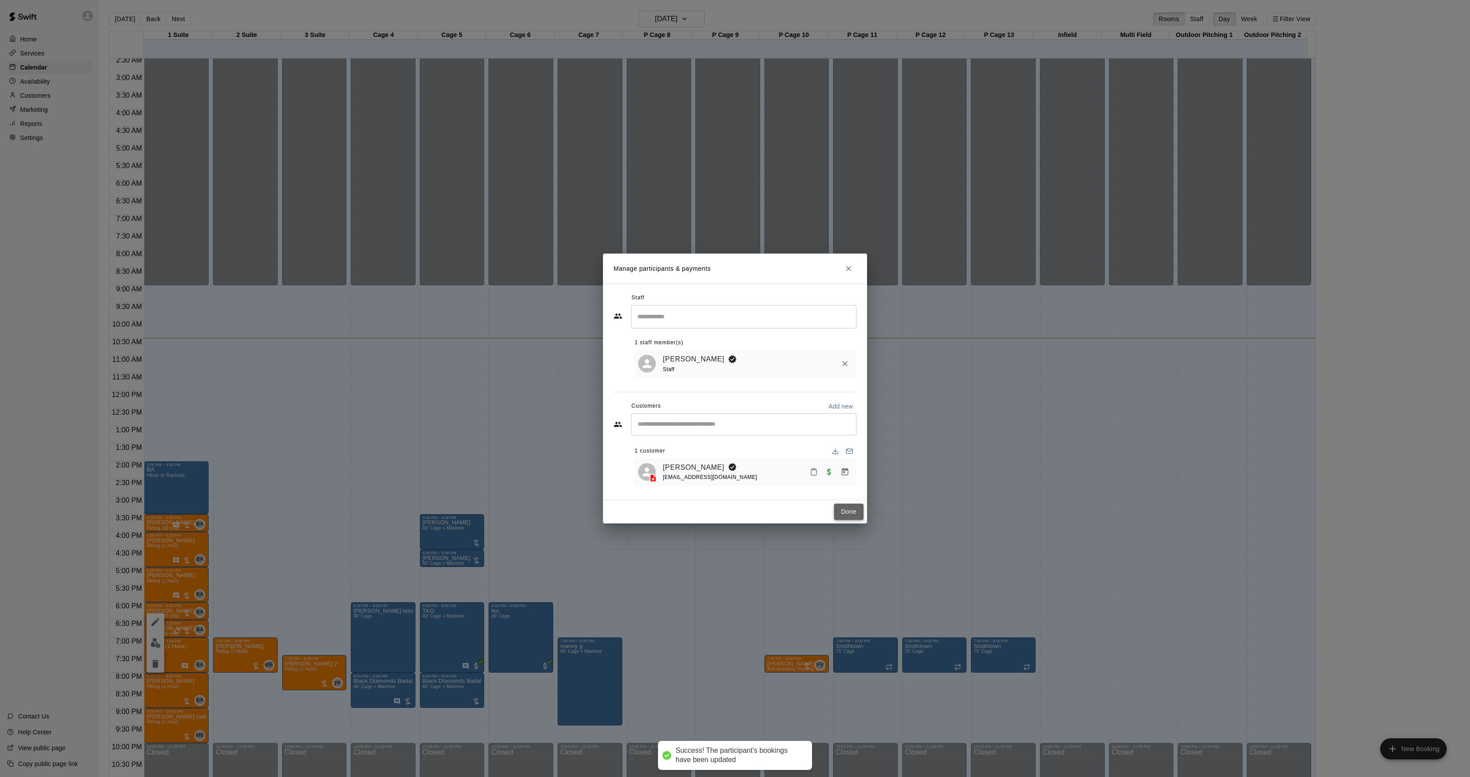
click at [858, 519] on button "Done" at bounding box center [848, 512] width 29 height 16
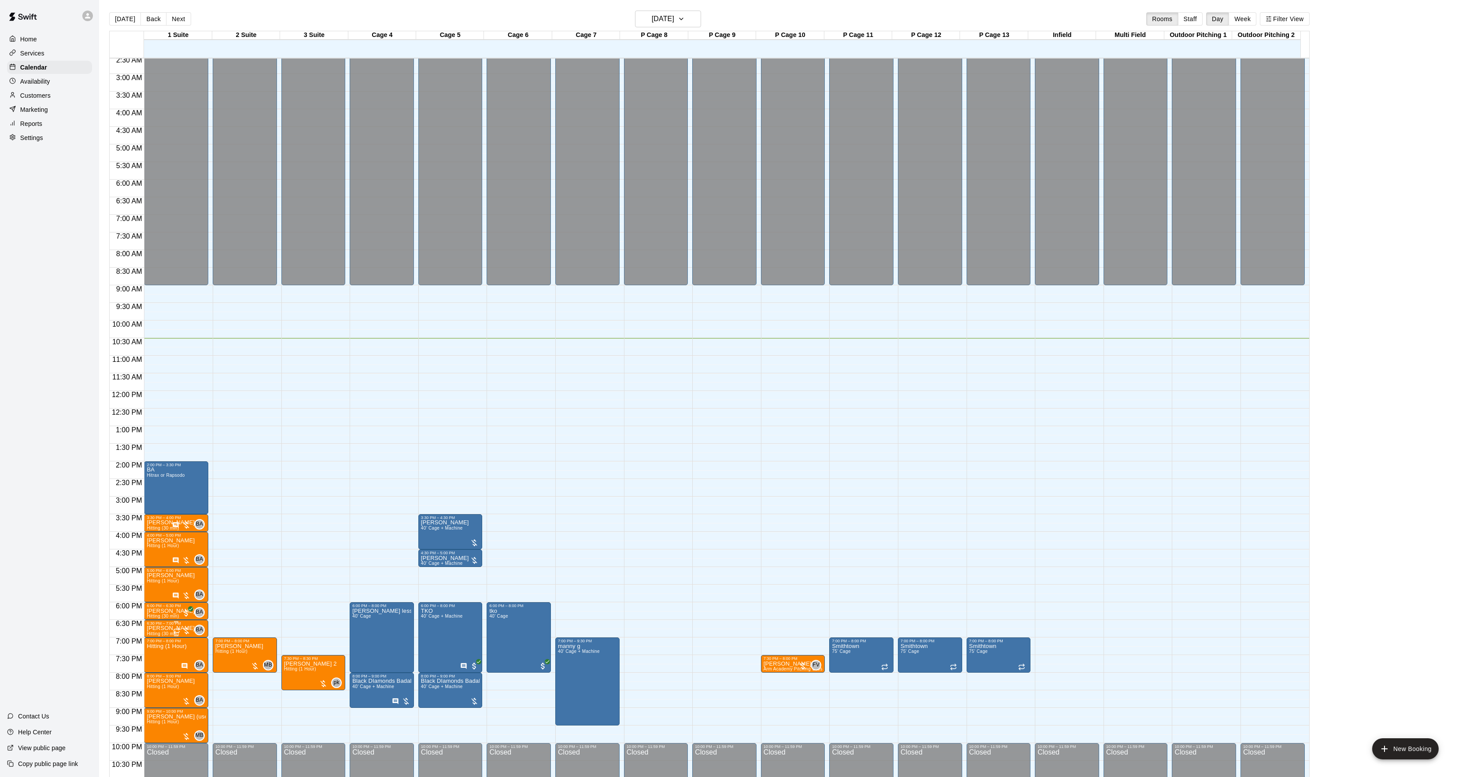
click at [157, 662] on img "edit" at bounding box center [156, 657] width 10 height 10
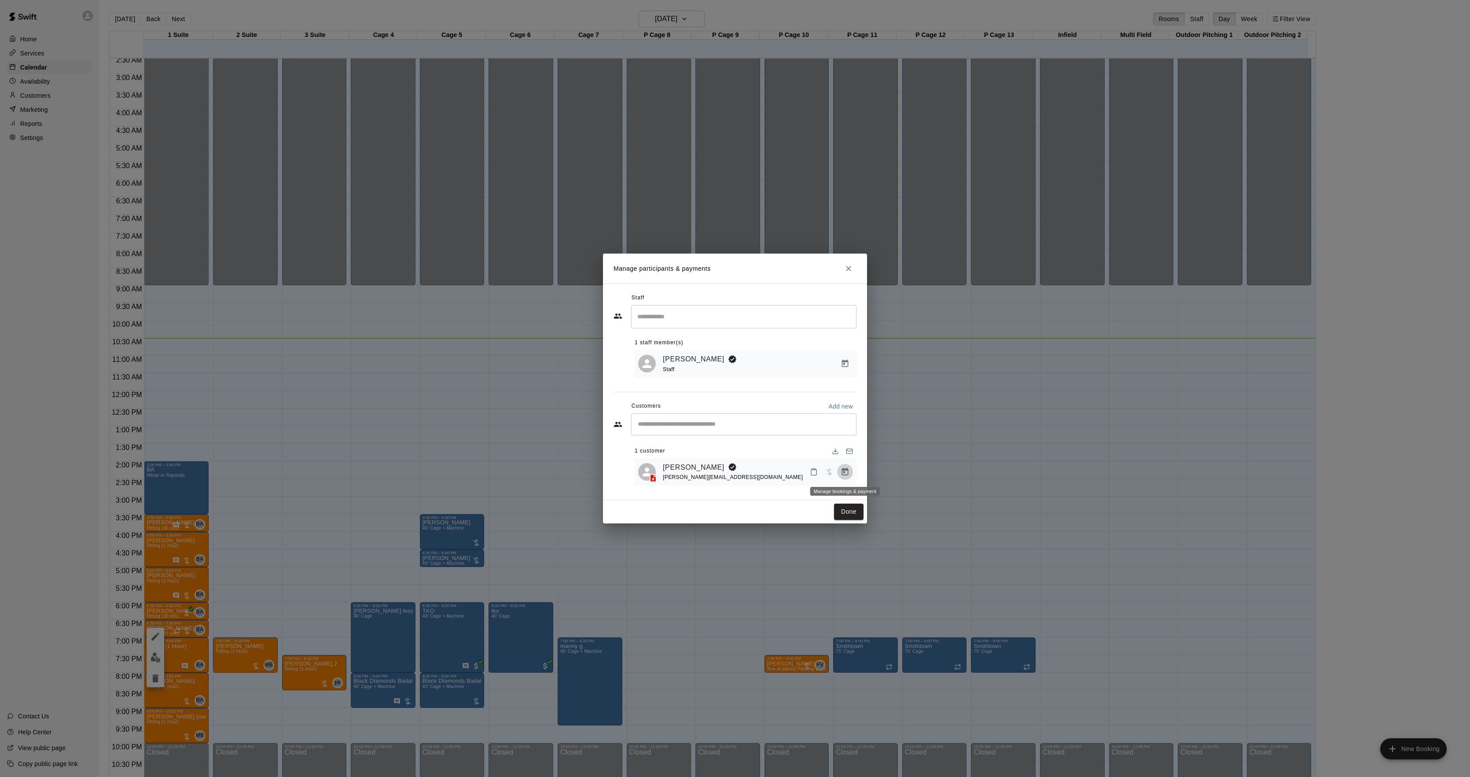
click at [846, 472] on icon "Manage bookings & payment" at bounding box center [845, 472] width 9 height 9
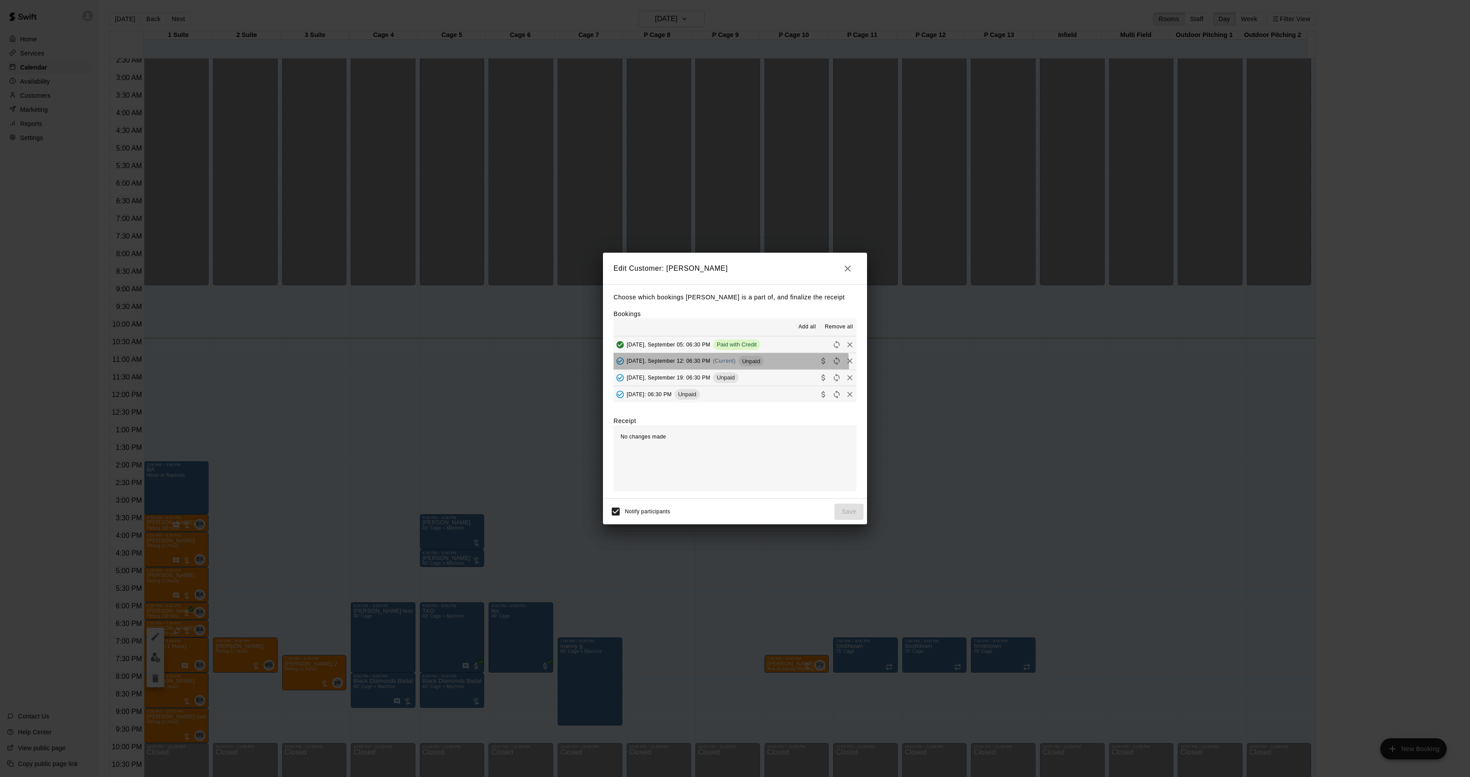
click at [719, 367] on div "[DATE], September 12: 06:30 PM (Current) Unpaid" at bounding box center [689, 360] width 150 height 13
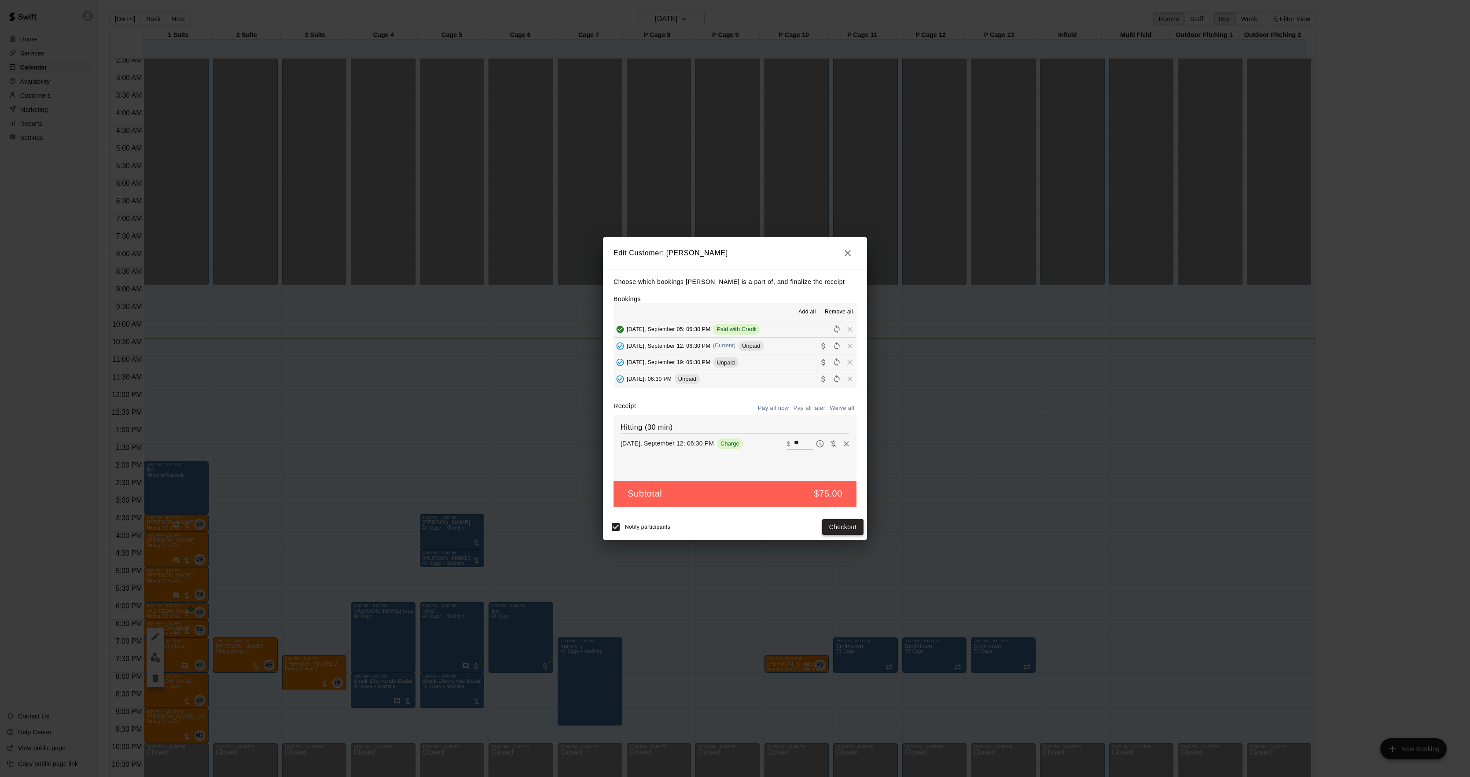
click at [836, 526] on button "Checkout" at bounding box center [842, 527] width 41 height 16
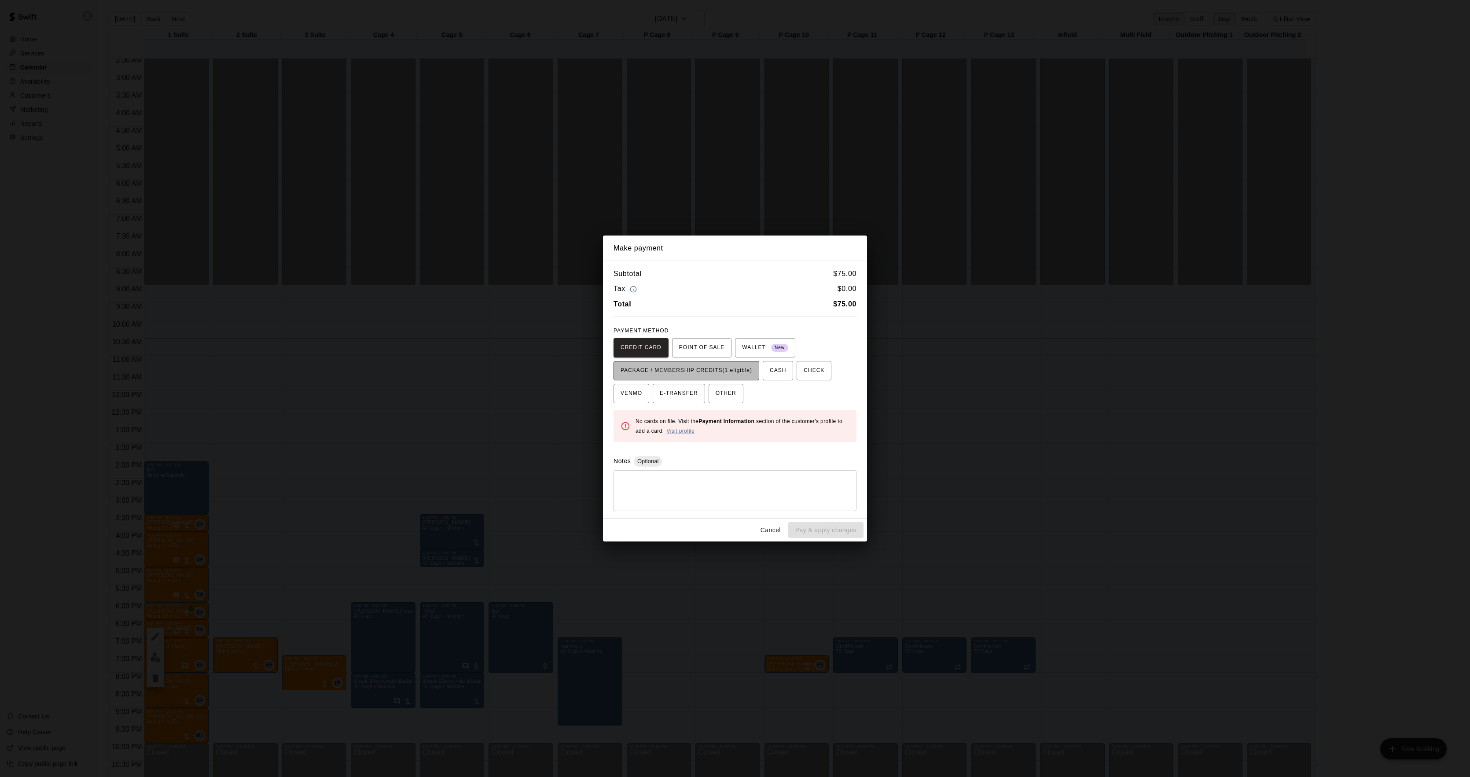
click at [699, 371] on span "PACKAGE / MEMBERSHIP CREDITS (1 eligible)" at bounding box center [687, 371] width 132 height 14
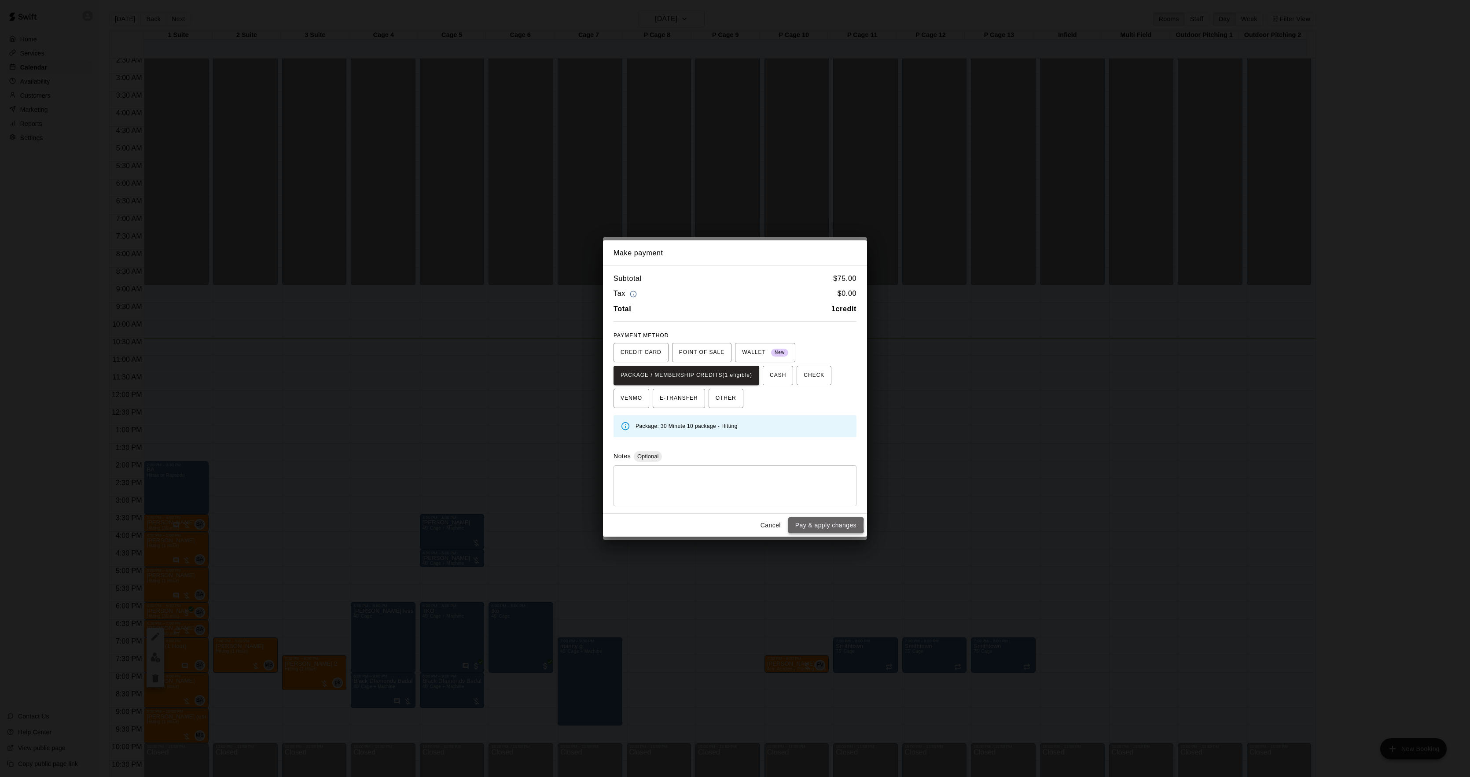
click at [826, 526] on button "Pay & apply changes" at bounding box center [825, 525] width 75 height 16
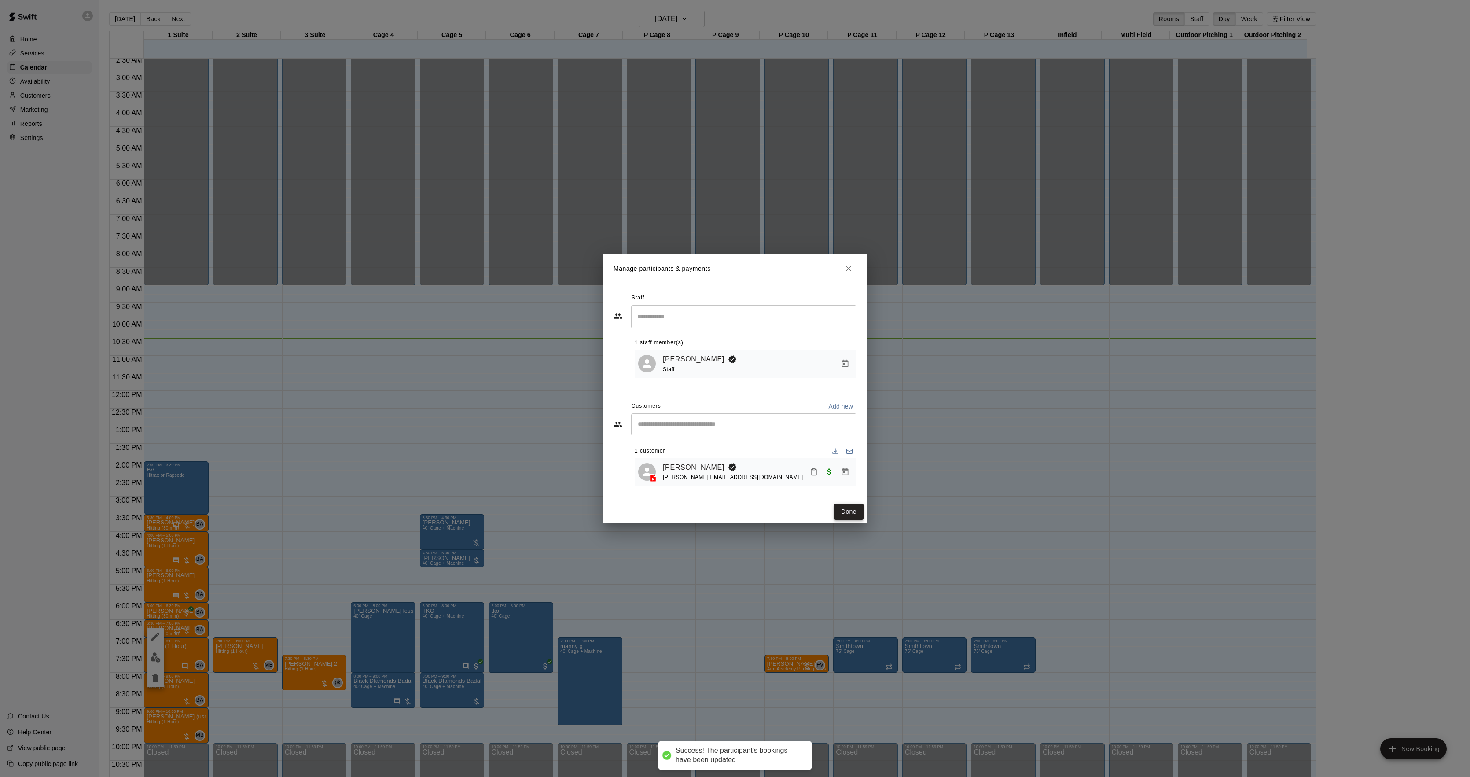
click at [847, 516] on button "Done" at bounding box center [848, 512] width 29 height 16
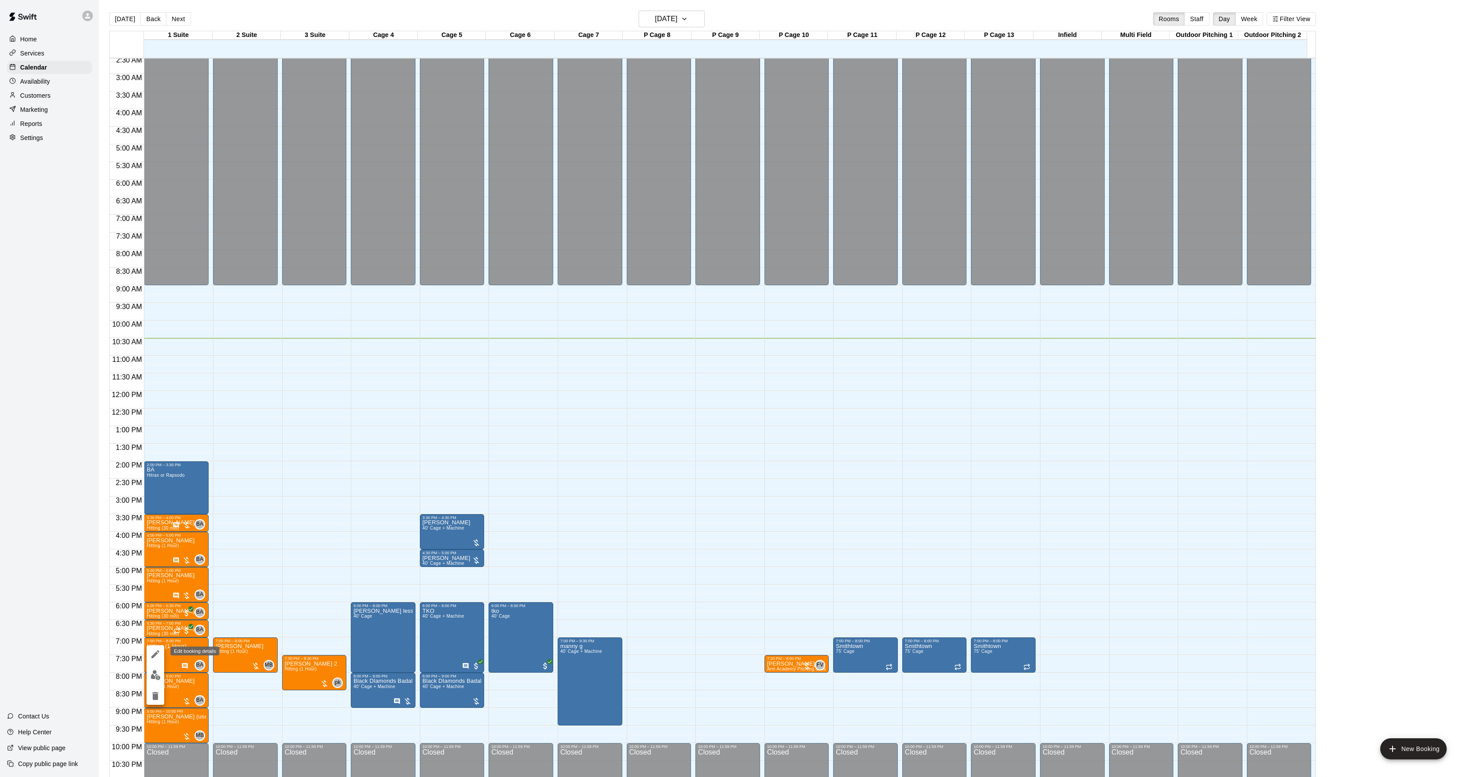
click at [158, 652] on icon "edit" at bounding box center [155, 654] width 11 height 11
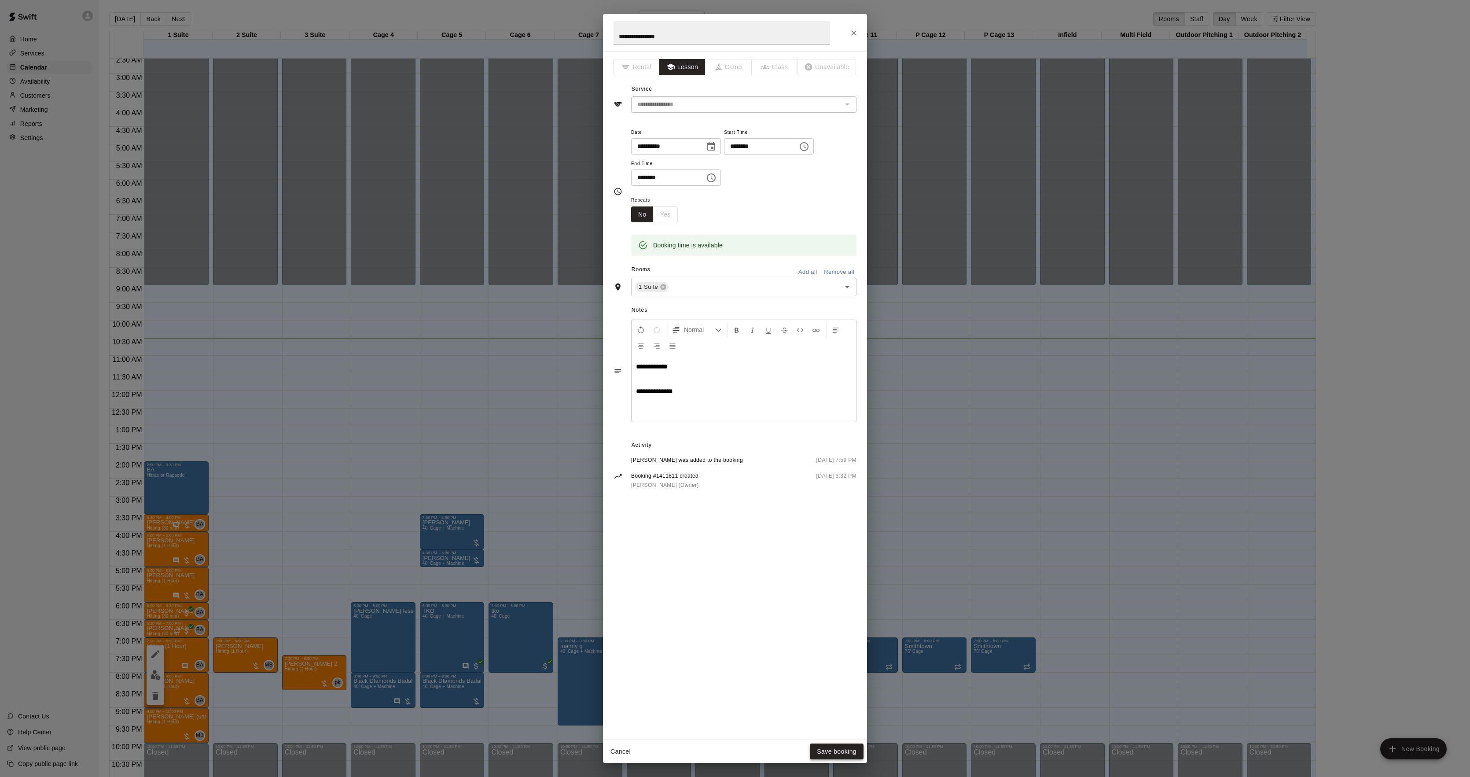
click at [825, 745] on button "Save booking" at bounding box center [837, 752] width 54 height 16
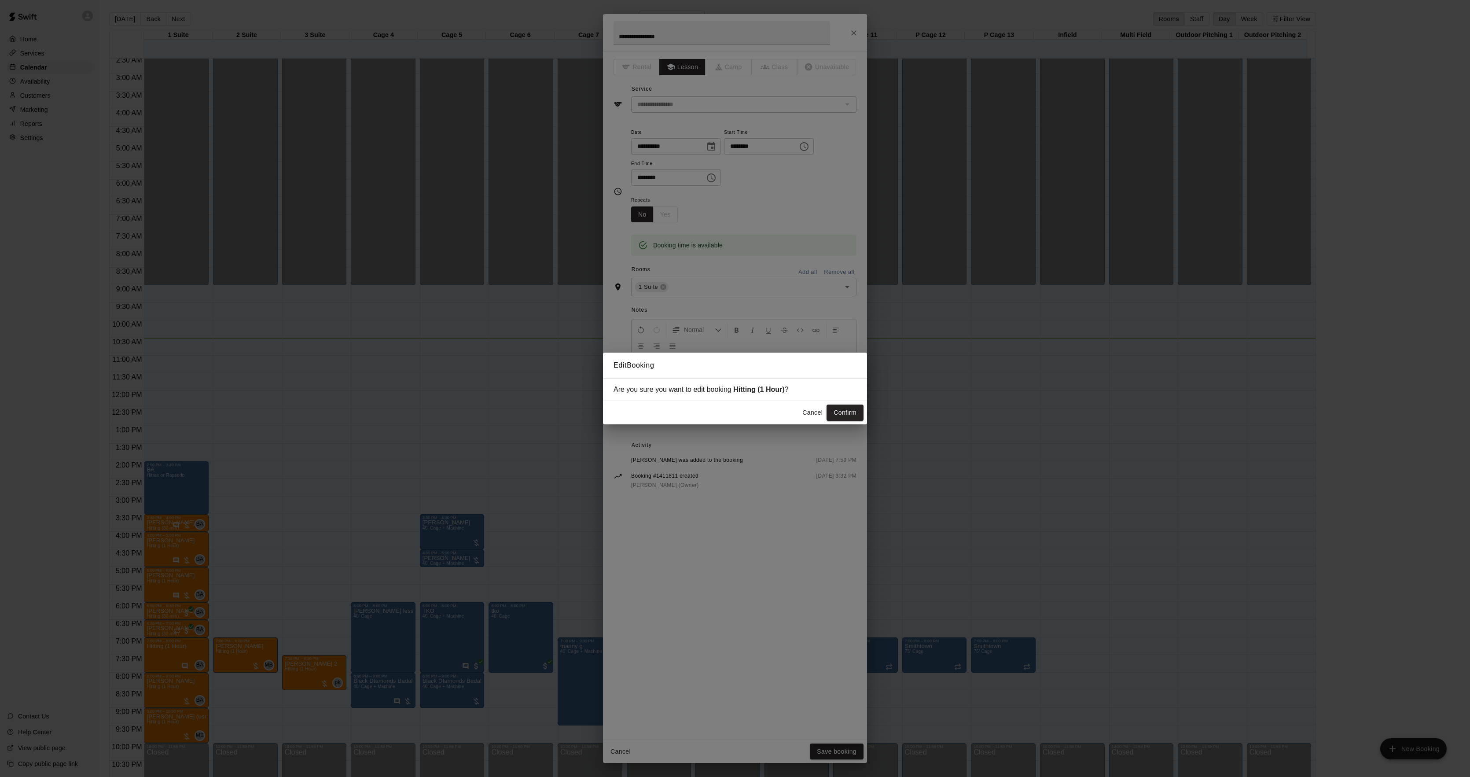
click at [847, 404] on div "Cancel Confirm" at bounding box center [735, 412] width 264 height 23
click at [846, 409] on button "Confirm" at bounding box center [845, 413] width 37 height 16
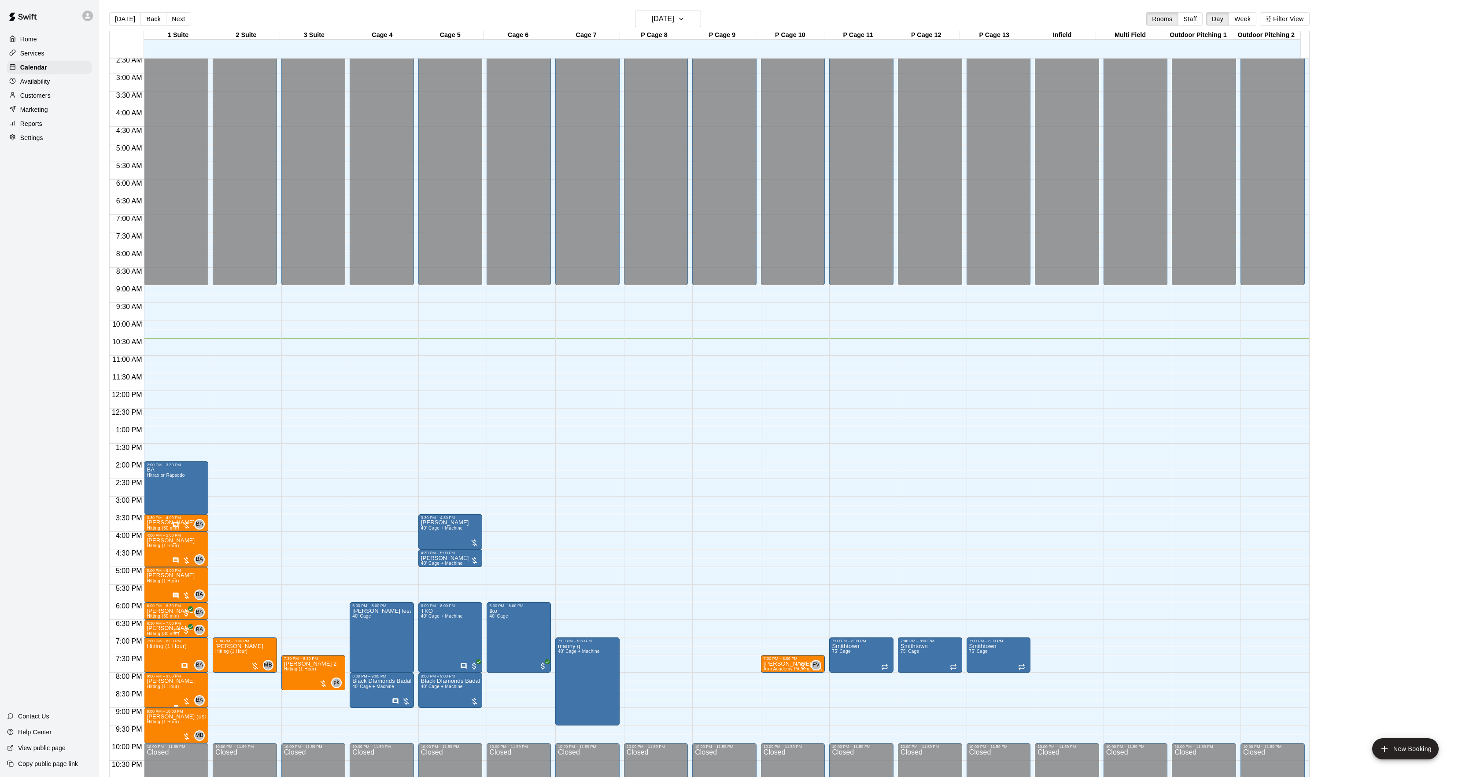
click at [157, 704] on button "edit" at bounding box center [156, 710] width 18 height 17
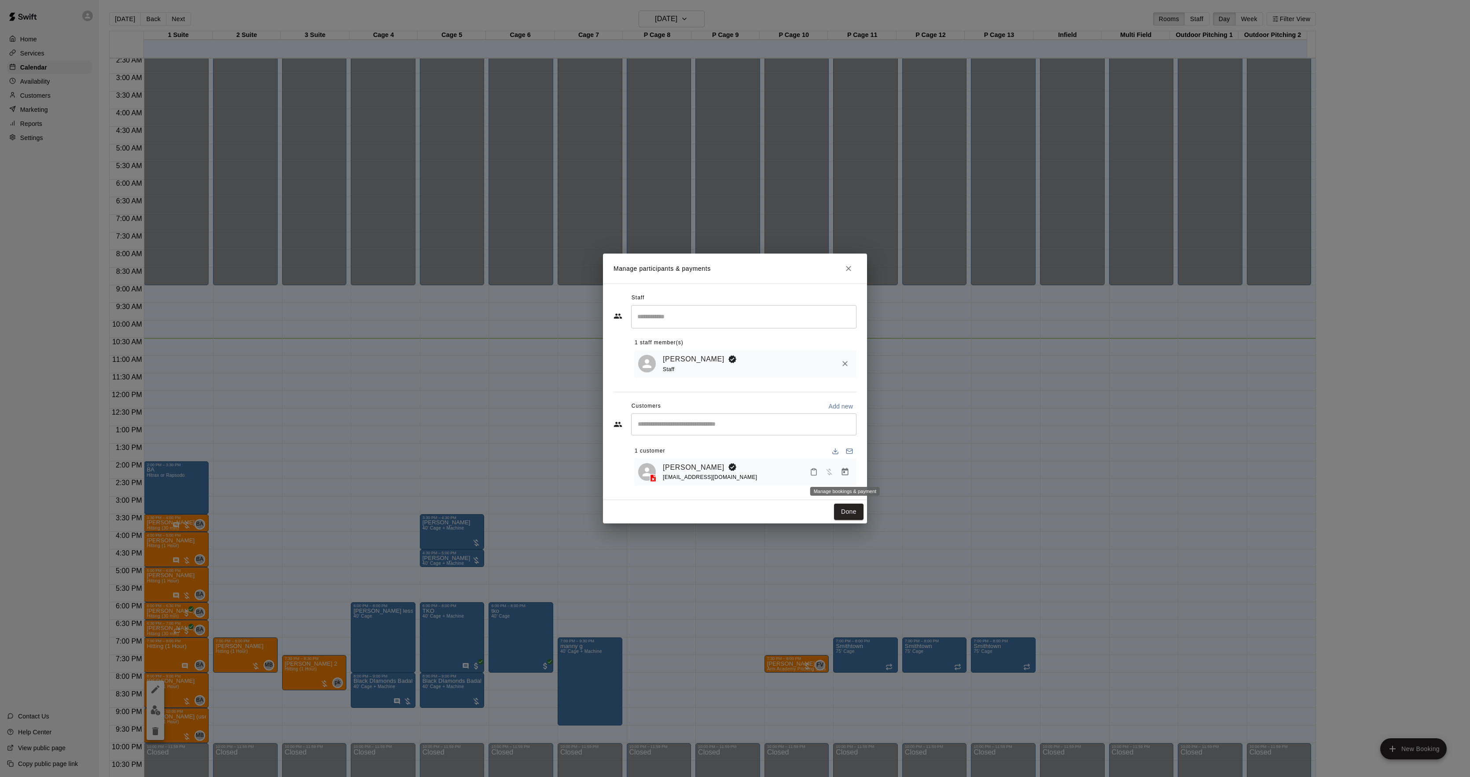
click at [839, 474] on button "Manage bookings & payment" at bounding box center [845, 472] width 16 height 16
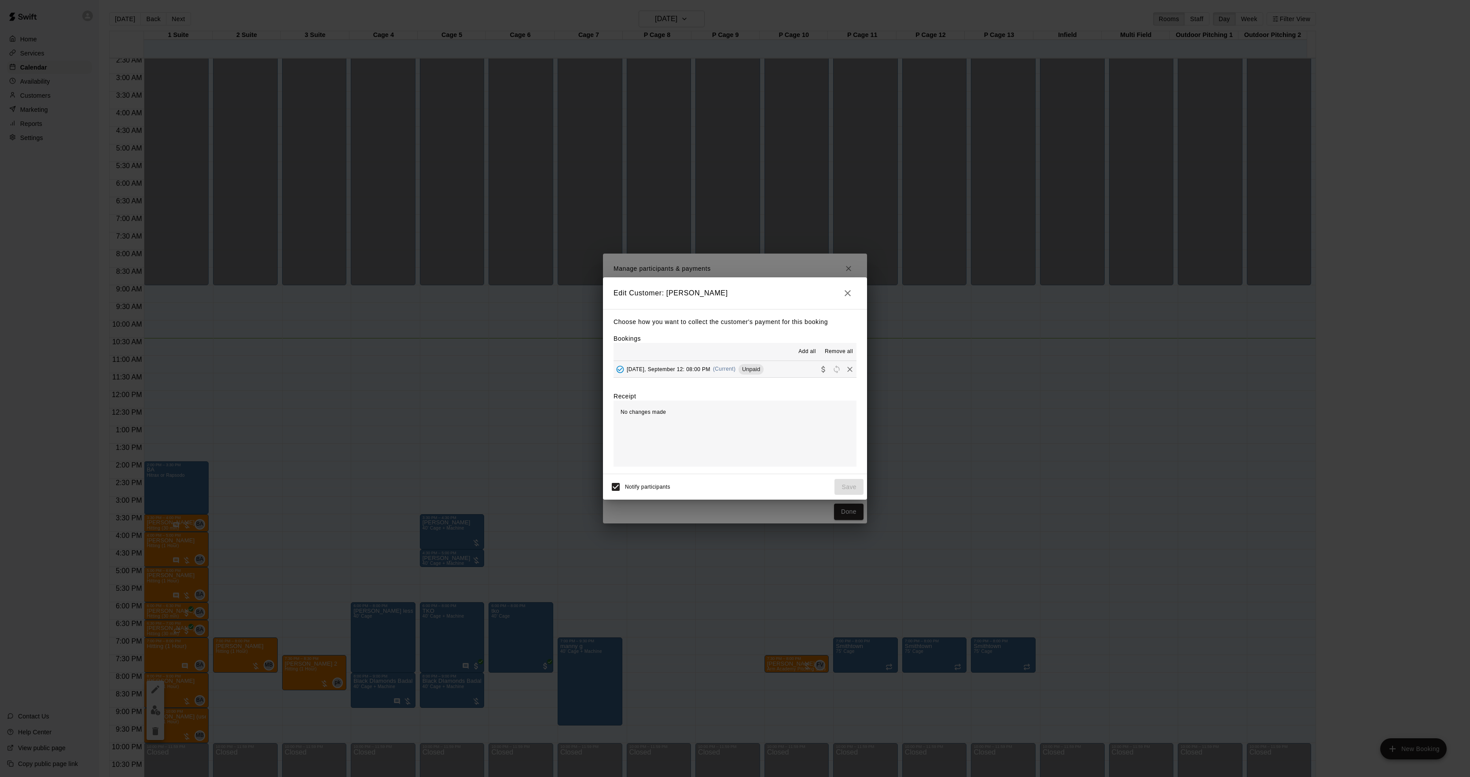
click at [717, 365] on div "[DATE], September 12: 08:00 PM (Current) Unpaid" at bounding box center [689, 369] width 150 height 13
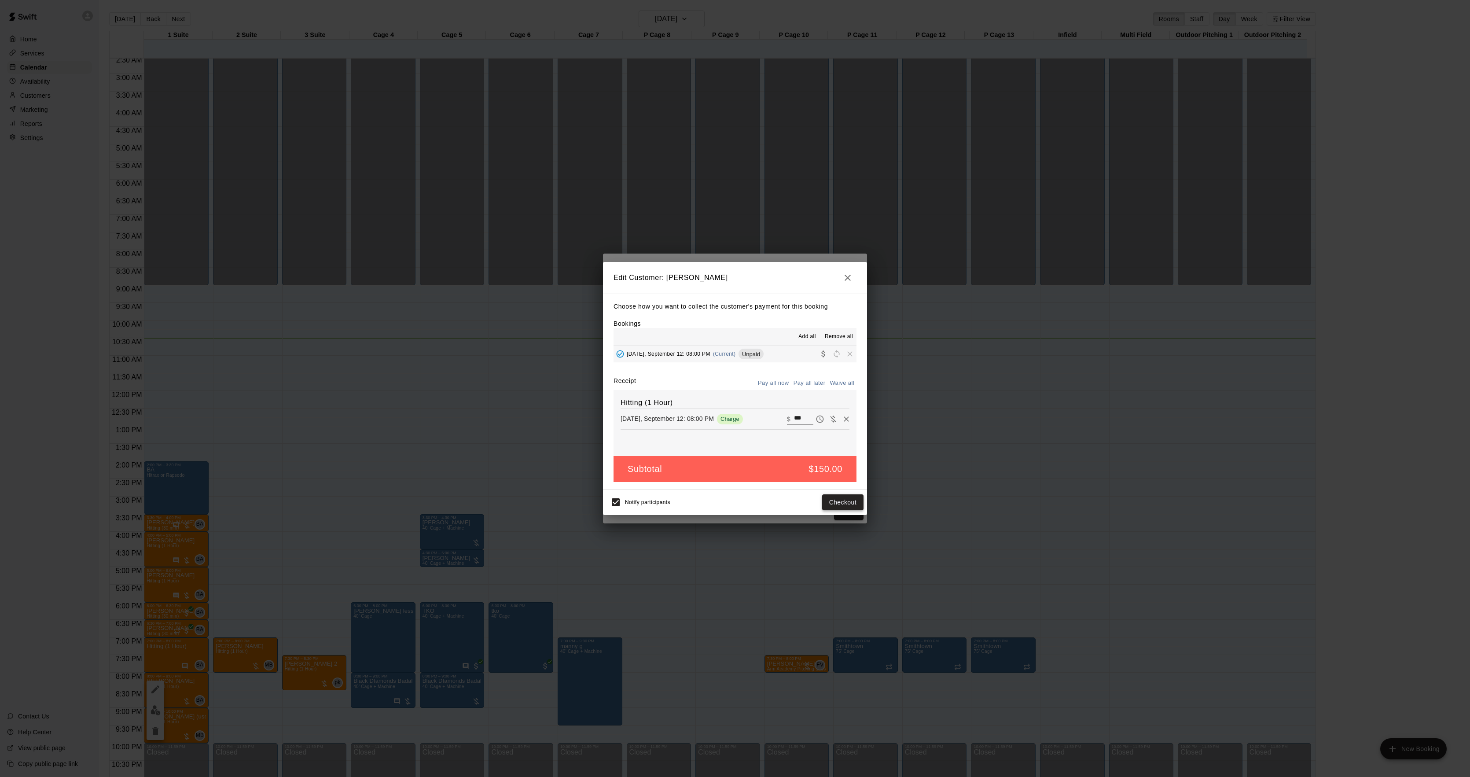
click at [835, 497] on button "Checkout" at bounding box center [842, 502] width 41 height 16
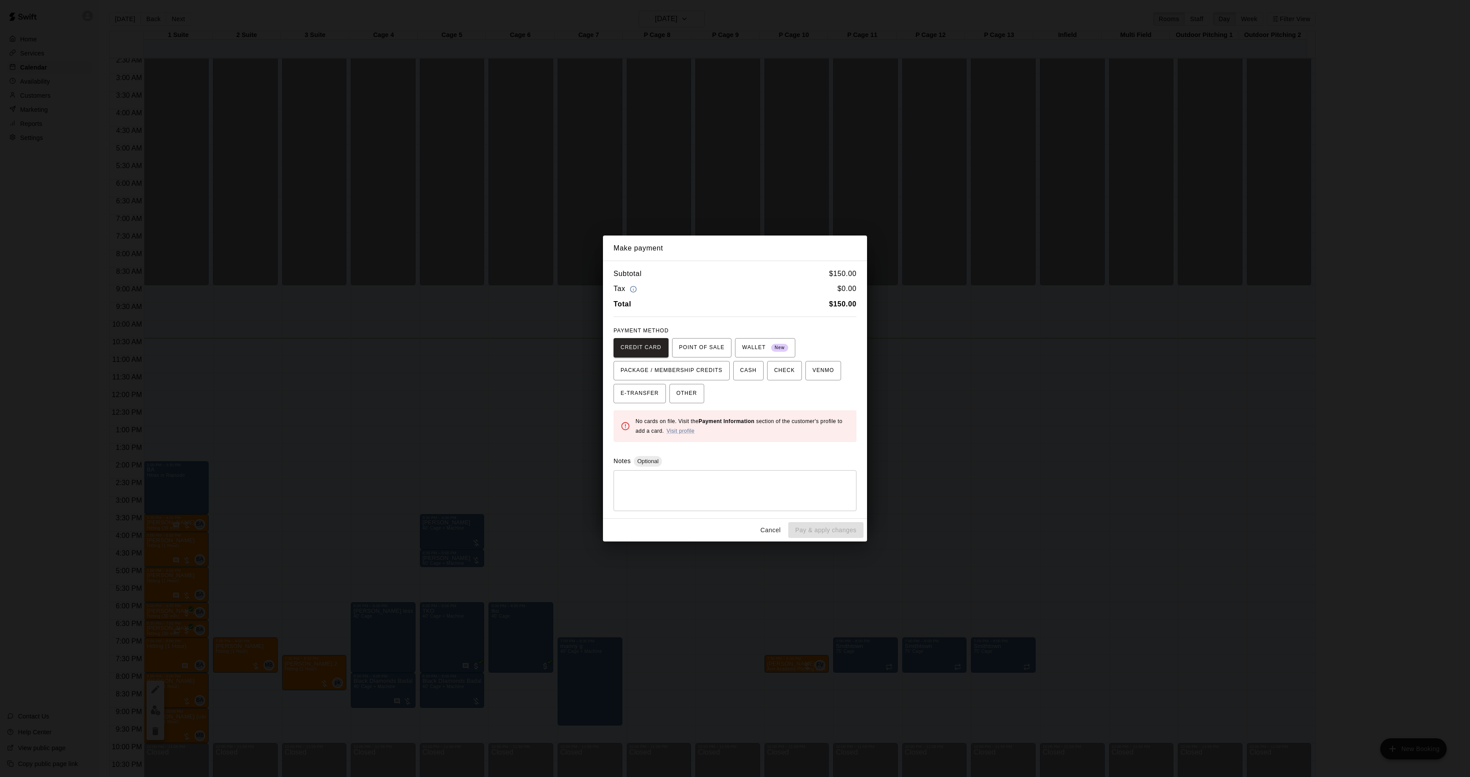
click at [989, 424] on div "Make payment Subtotal $ 150.00 Tax $ 0.00 Total $ 150.00 PAYMENT METHOD CREDIT …" at bounding box center [735, 388] width 1470 height 777
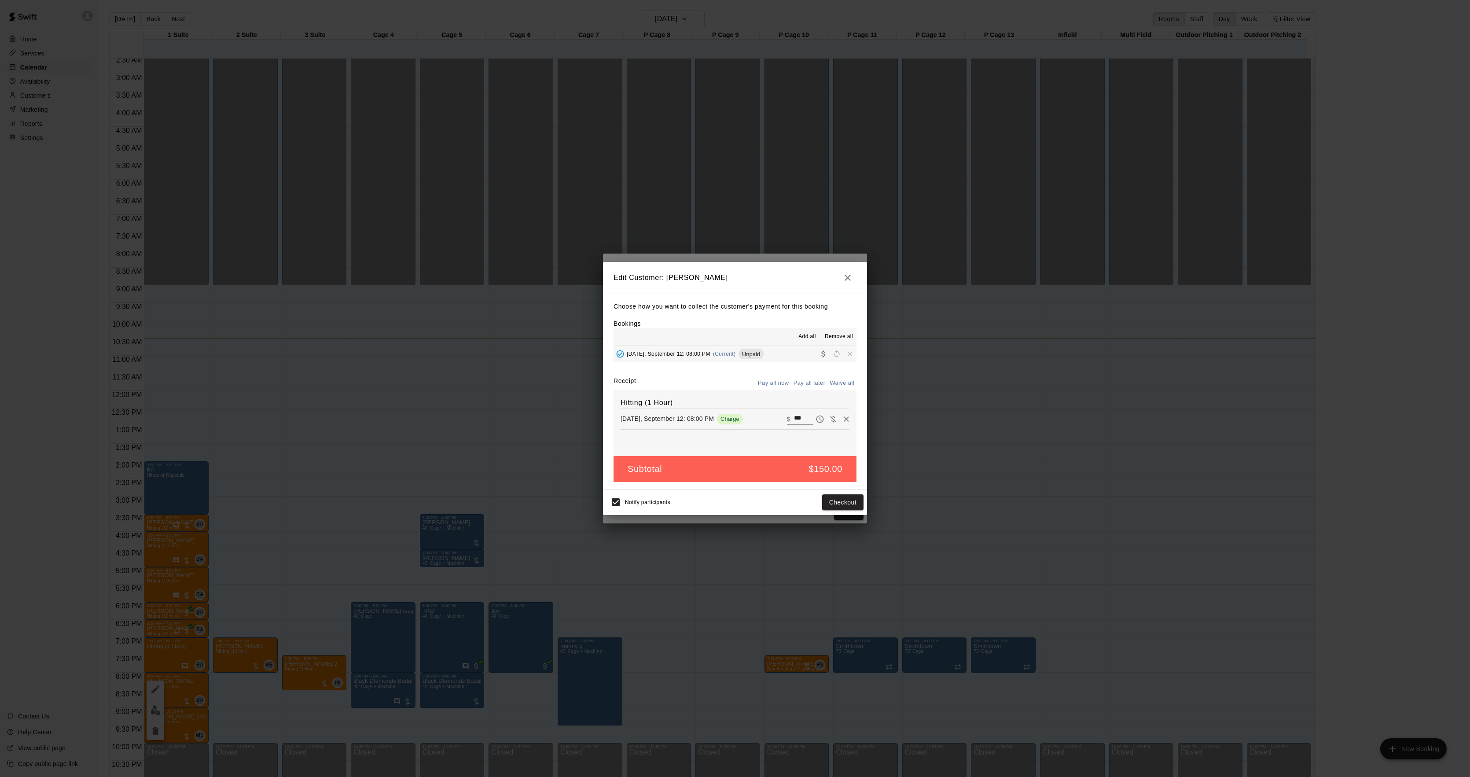
click at [989, 424] on div "Make payment Subtotal $ 150.00 Tax $ 0.00 Total $ 150.00 PAYMENT METHOD CREDIT …" at bounding box center [735, 388] width 1470 height 777
click at [989, 424] on div "Edit Customer: [PERSON_NAME] Choose how you want to collect the customer's paym…" at bounding box center [735, 388] width 1470 height 777
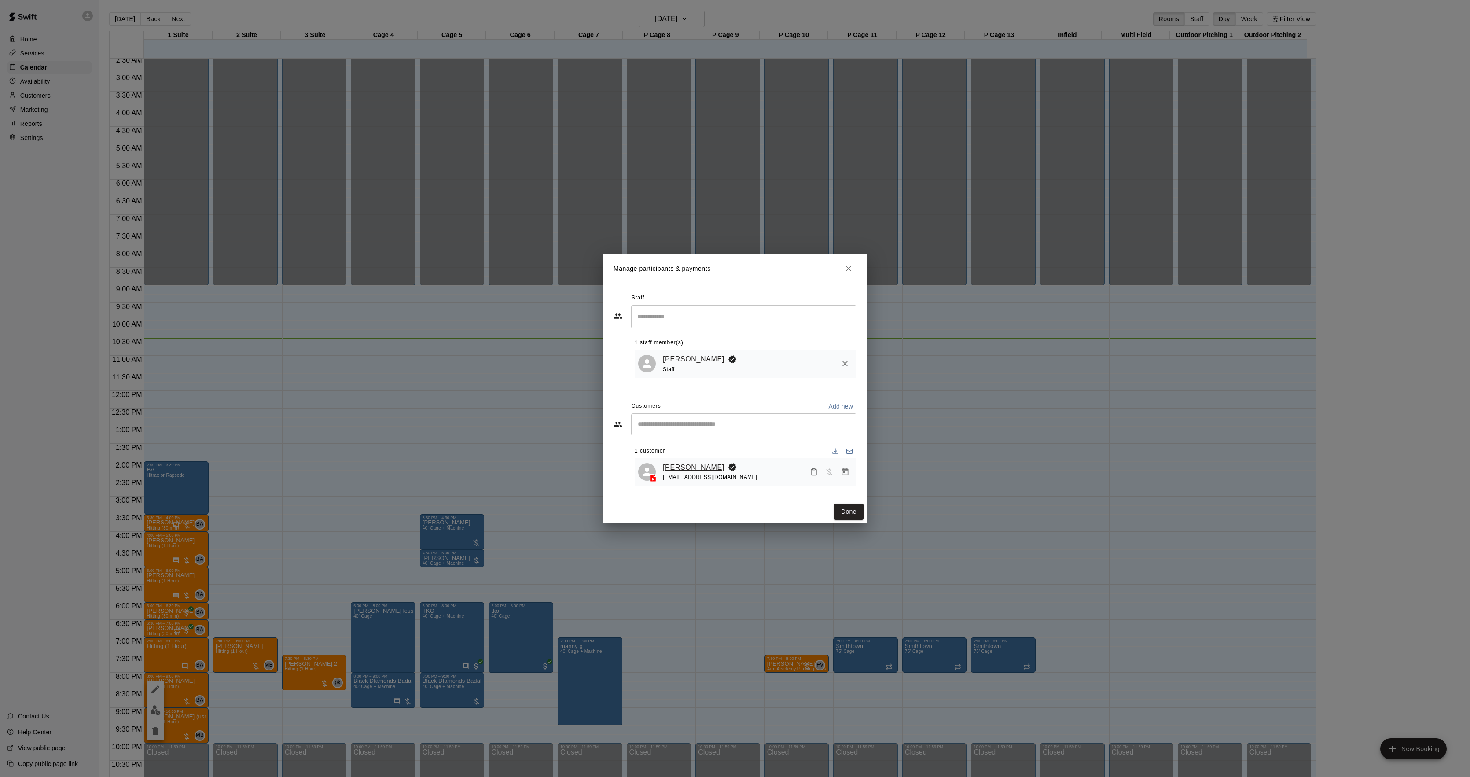
click at [698, 467] on link "[PERSON_NAME]" at bounding box center [694, 467] width 62 height 11
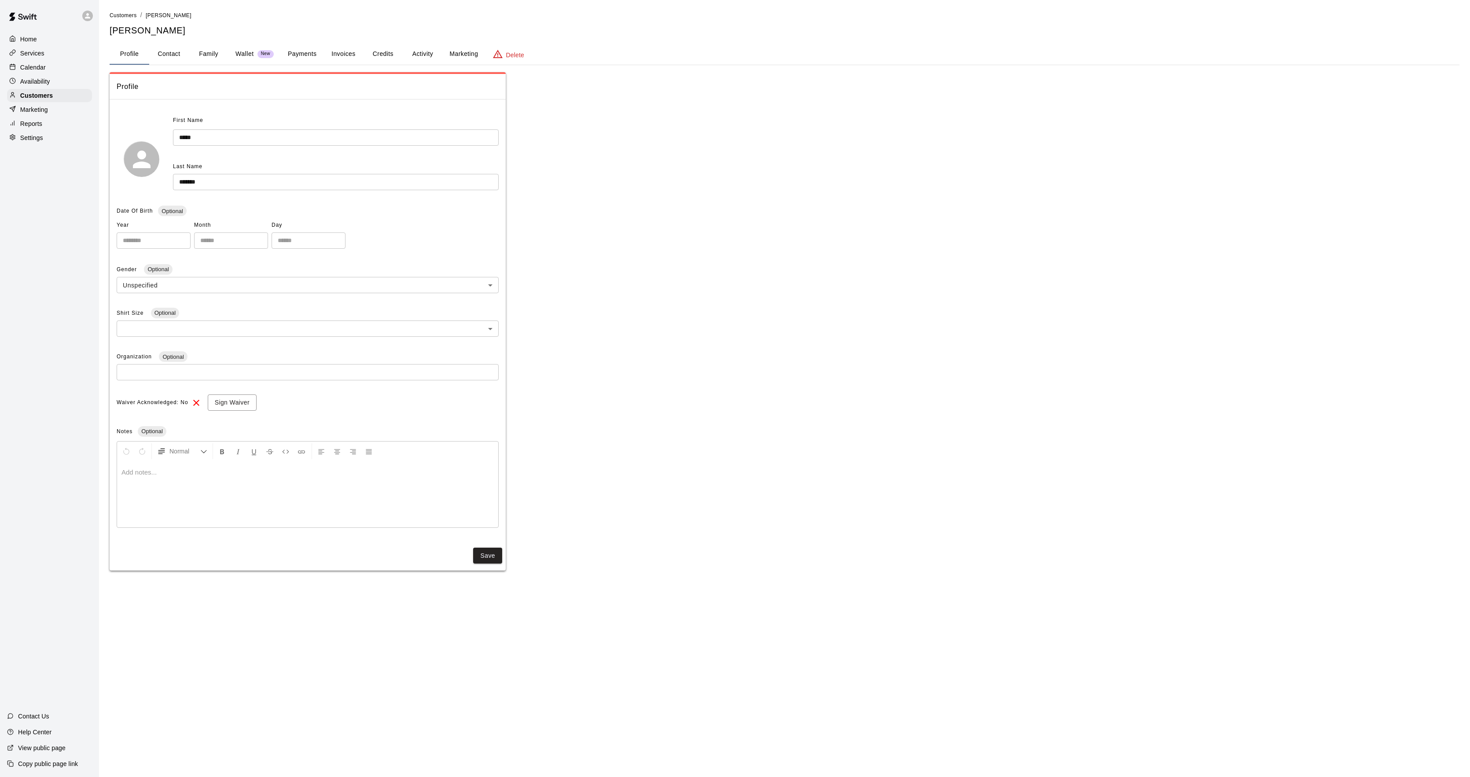
click at [398, 44] on button "Credits" at bounding box center [383, 54] width 40 height 21
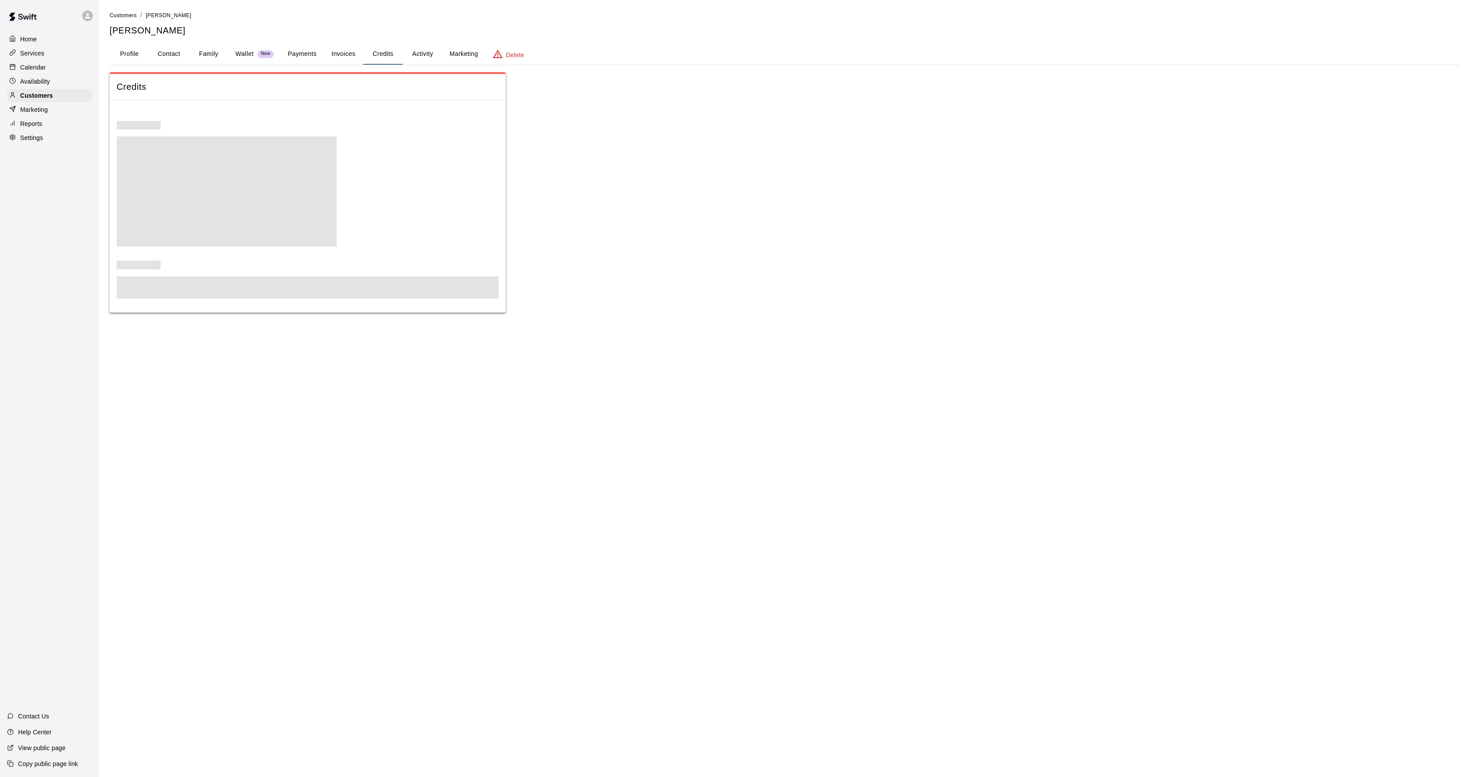
click at [424, 55] on button "Activity" at bounding box center [423, 54] width 40 height 21
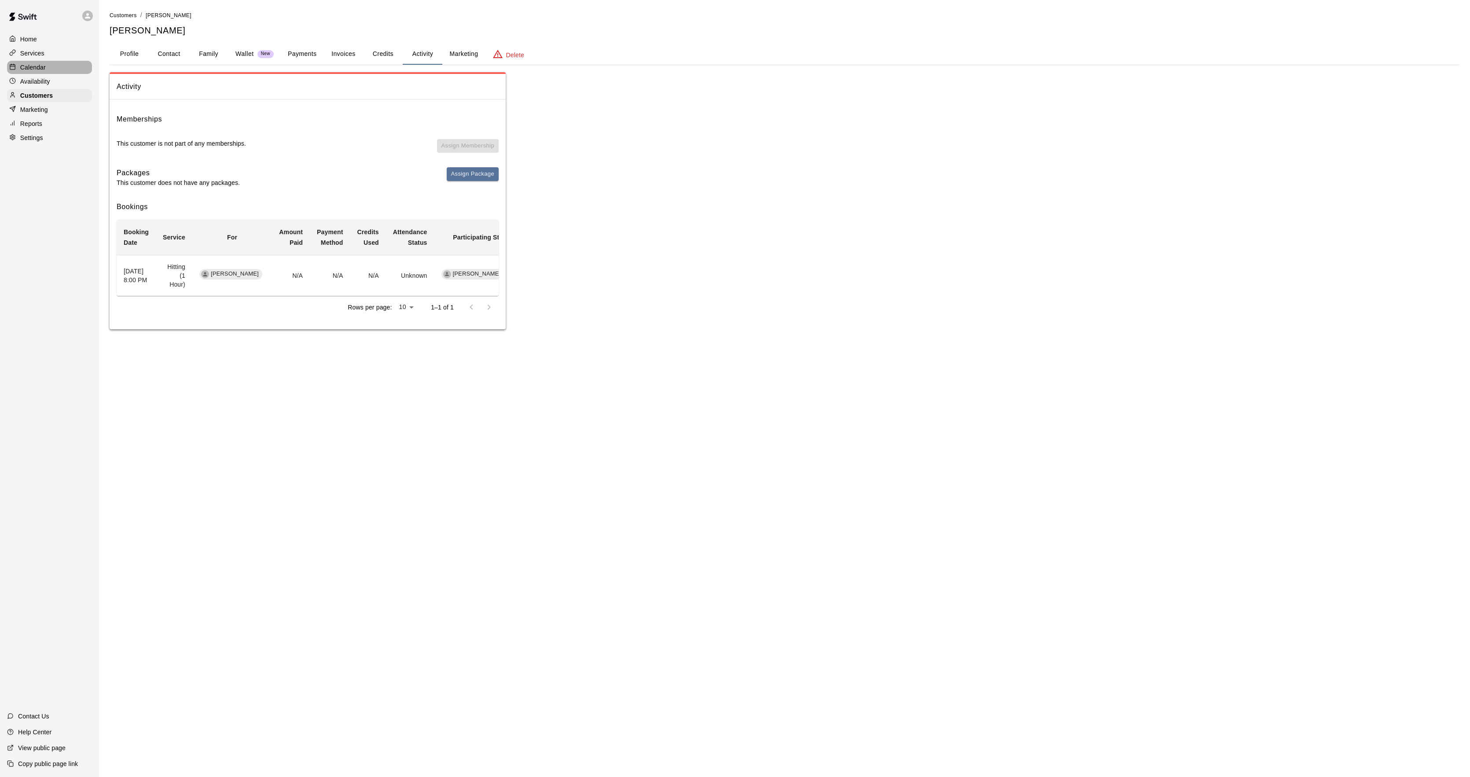
click at [64, 74] on div "Calendar" at bounding box center [49, 67] width 85 height 13
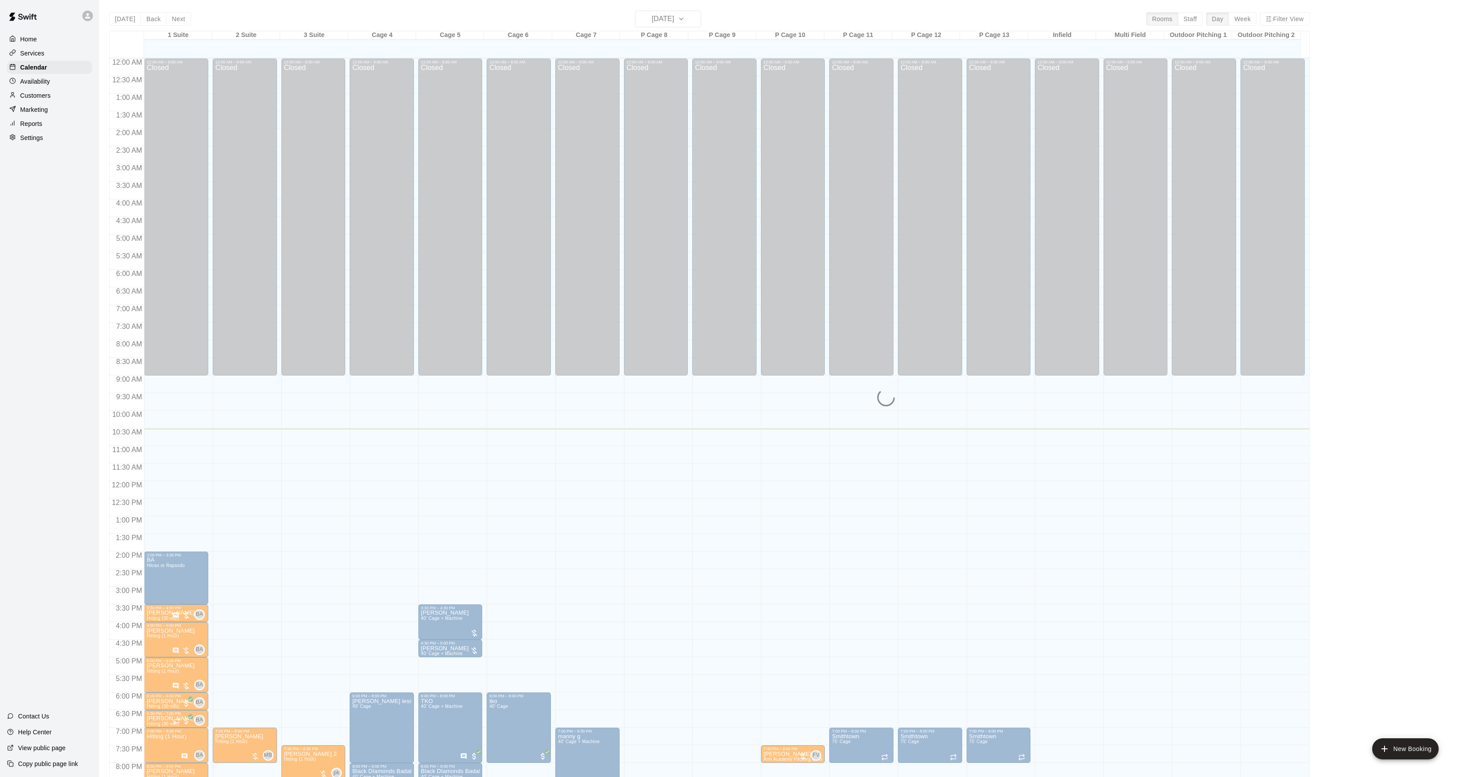
scroll to position [90, 0]
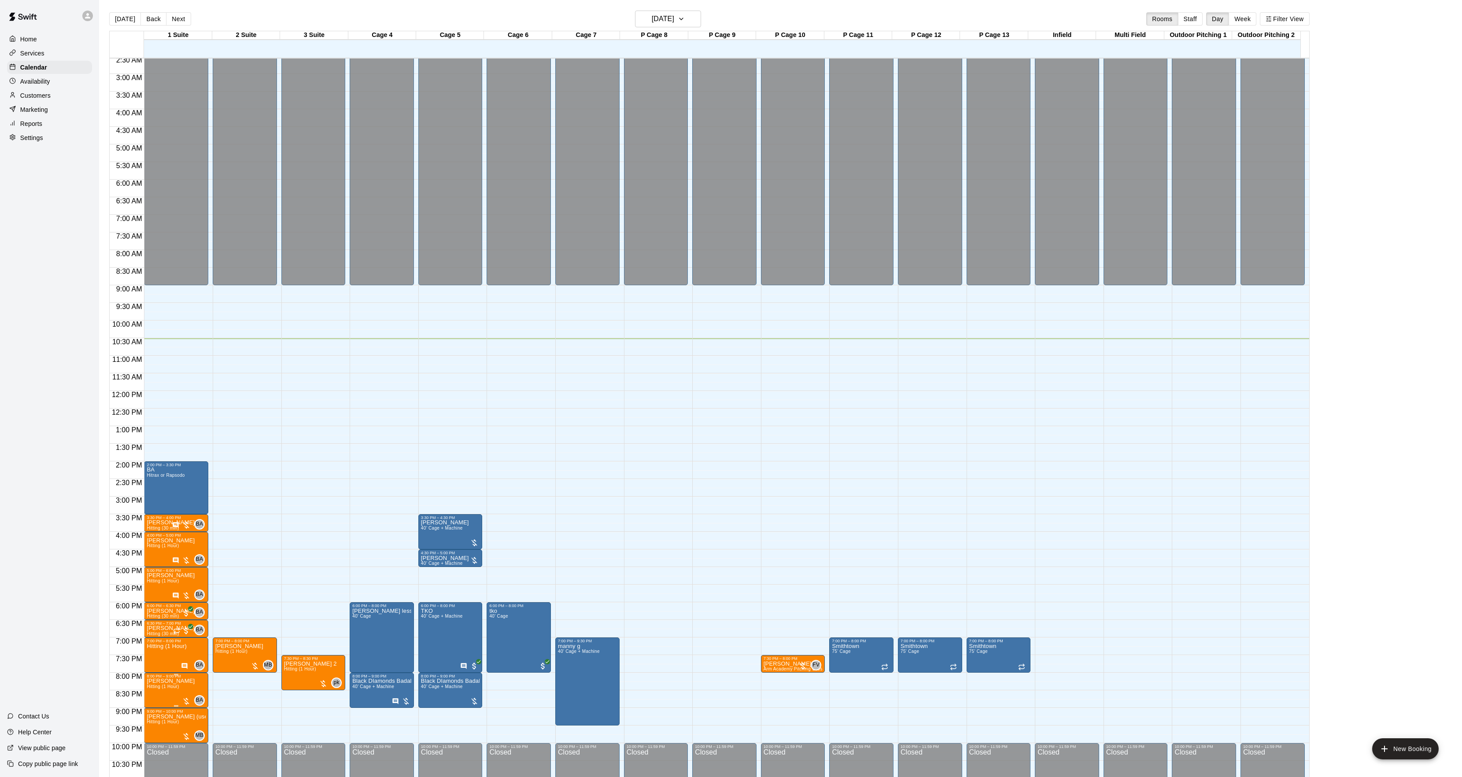
click at [155, 692] on icon "edit" at bounding box center [155, 689] width 11 height 11
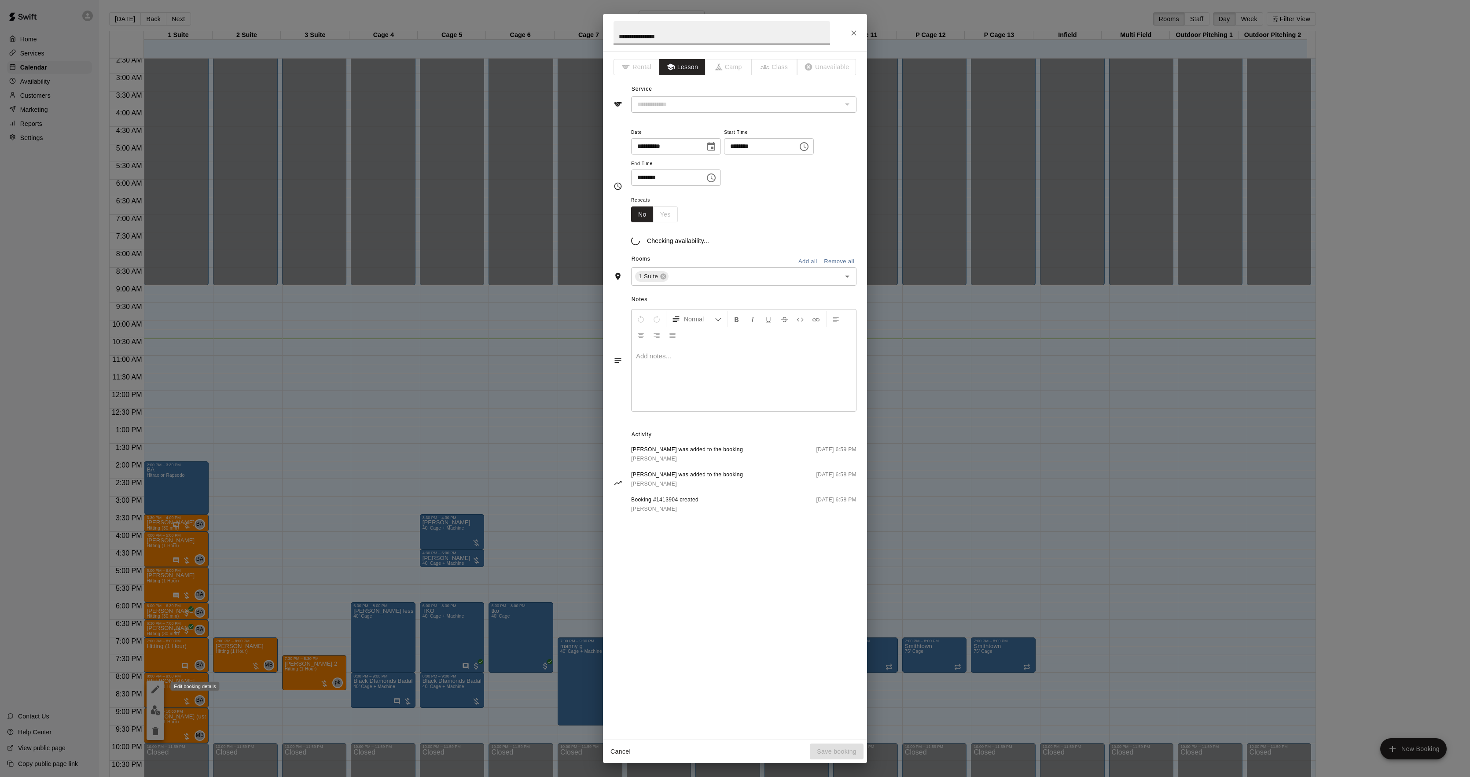
type input "**********"
click at [681, 401] on div at bounding box center [744, 389] width 225 height 66
click at [831, 752] on button "Save booking" at bounding box center [837, 752] width 54 height 16
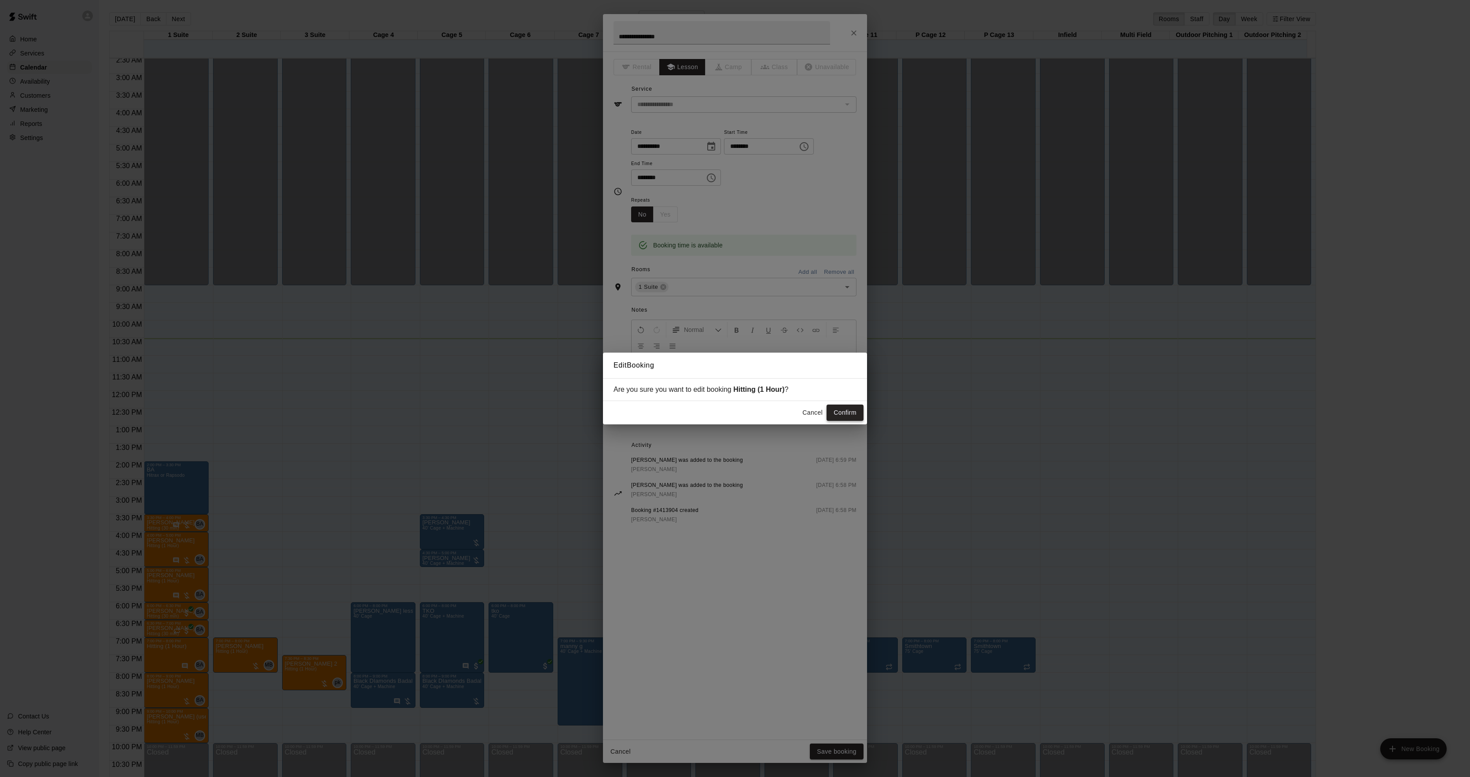
click at [844, 417] on button "Confirm" at bounding box center [845, 413] width 37 height 16
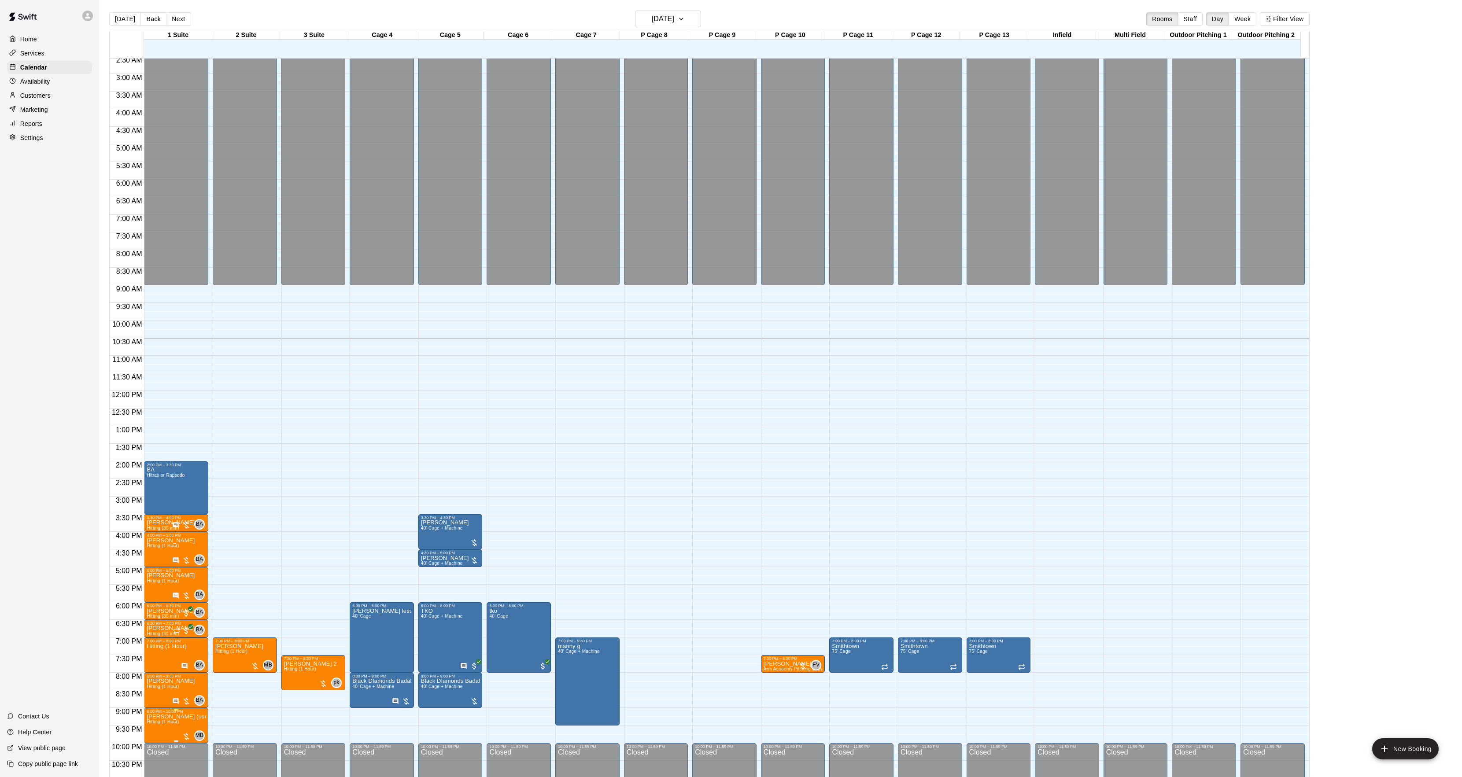
click at [156, 745] on img "edit" at bounding box center [156, 740] width 10 height 10
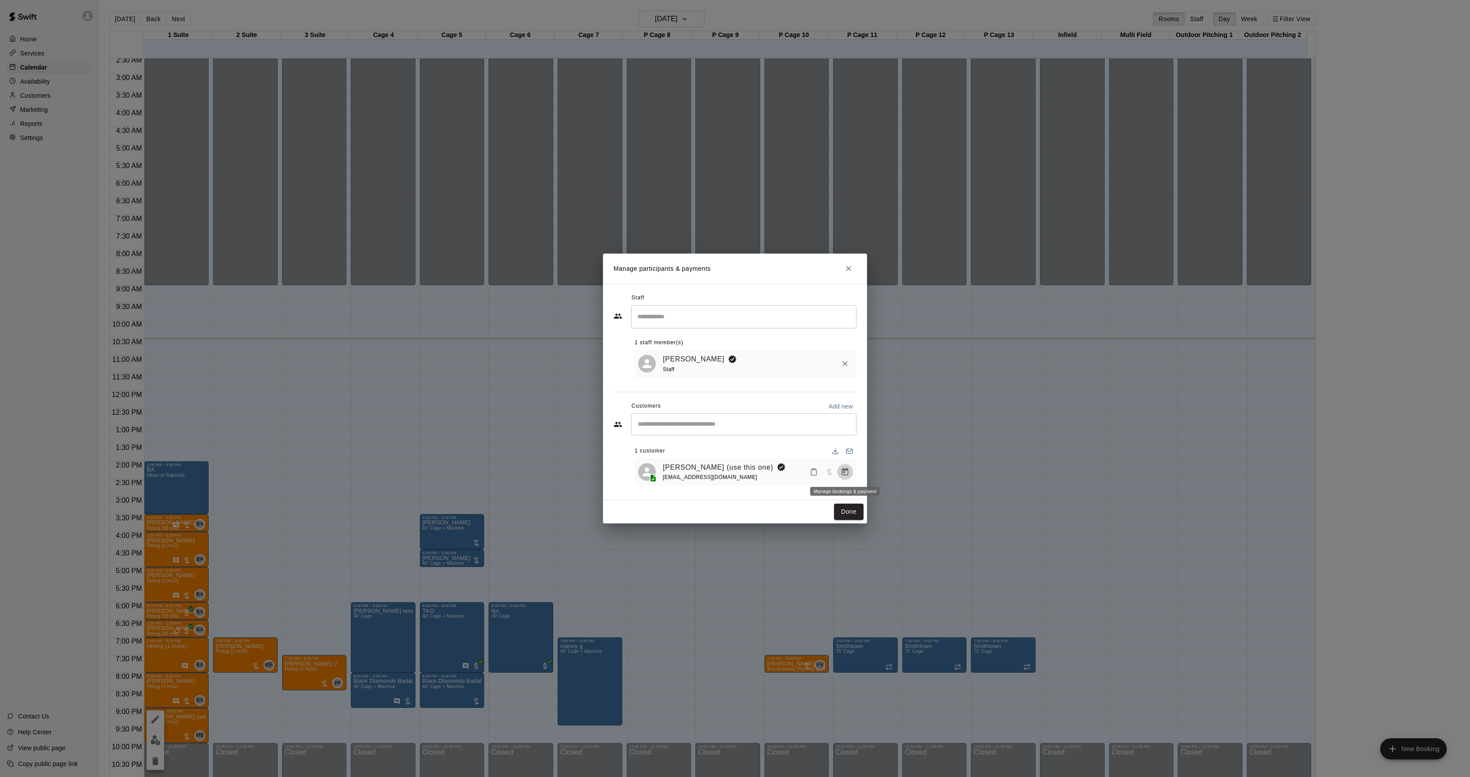
click at [841, 471] on icon "Manage bookings & payment" at bounding box center [845, 472] width 9 height 9
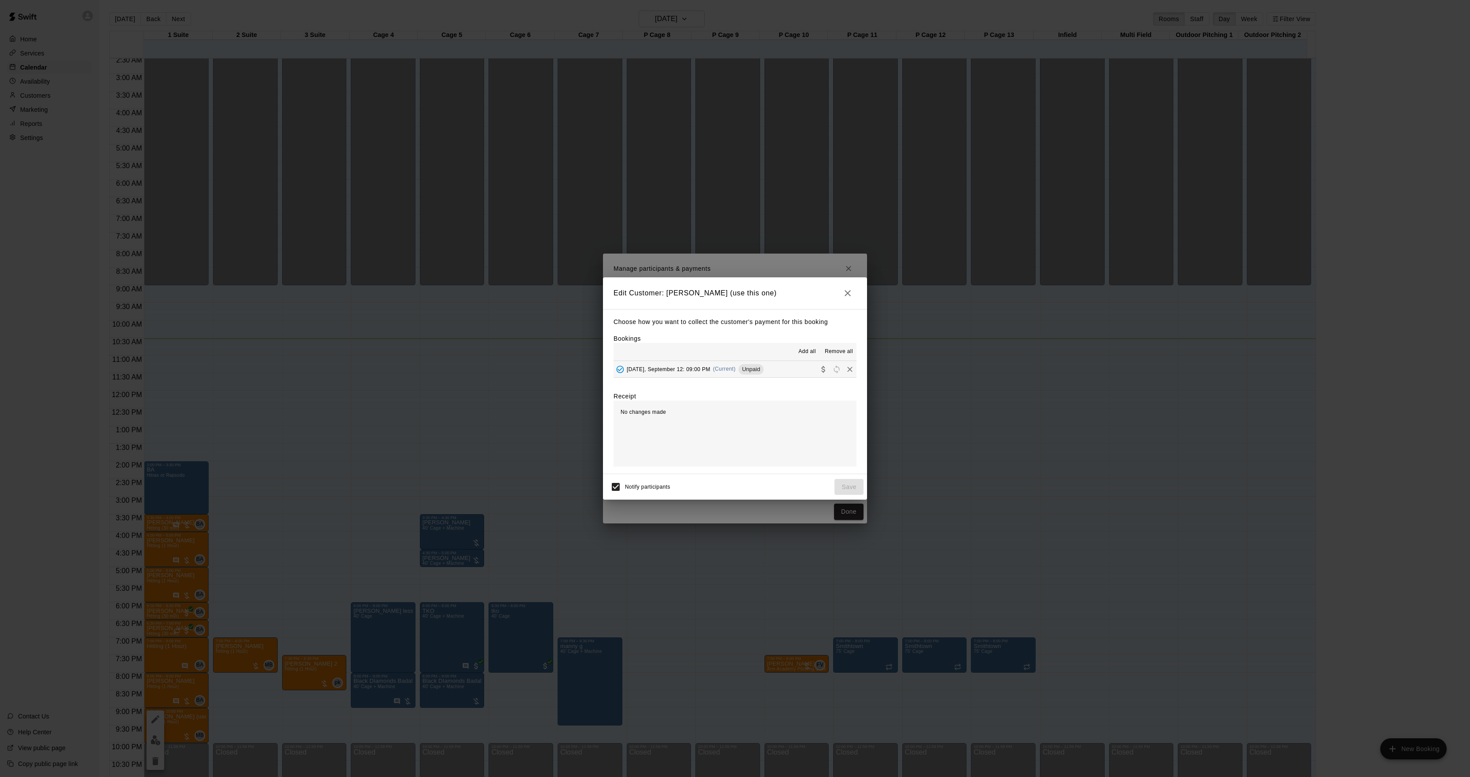
click at [719, 362] on button "[DATE], September 12: 09:00 PM (Current) Unpaid" at bounding box center [735, 369] width 243 height 16
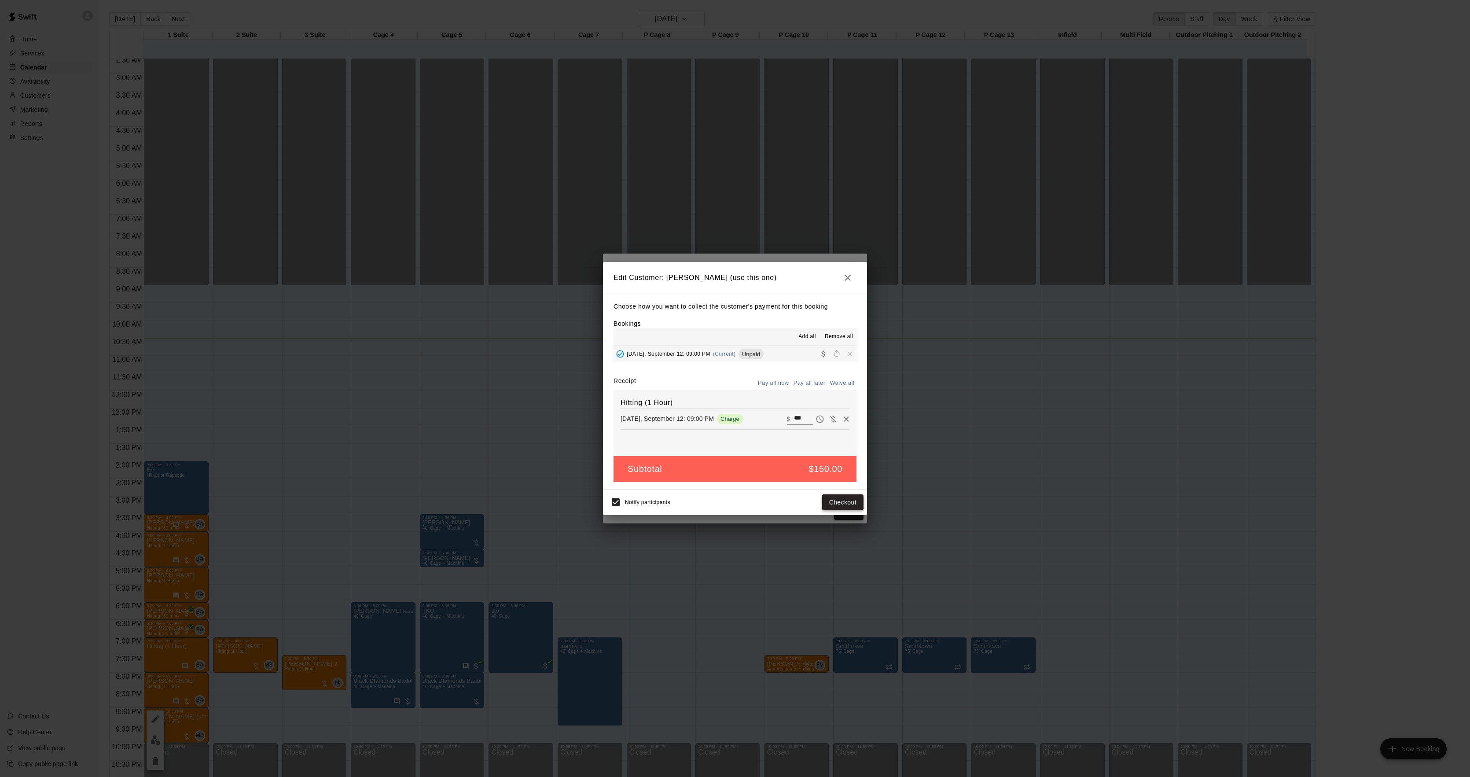
click at [830, 499] on button "Checkout" at bounding box center [842, 502] width 41 height 16
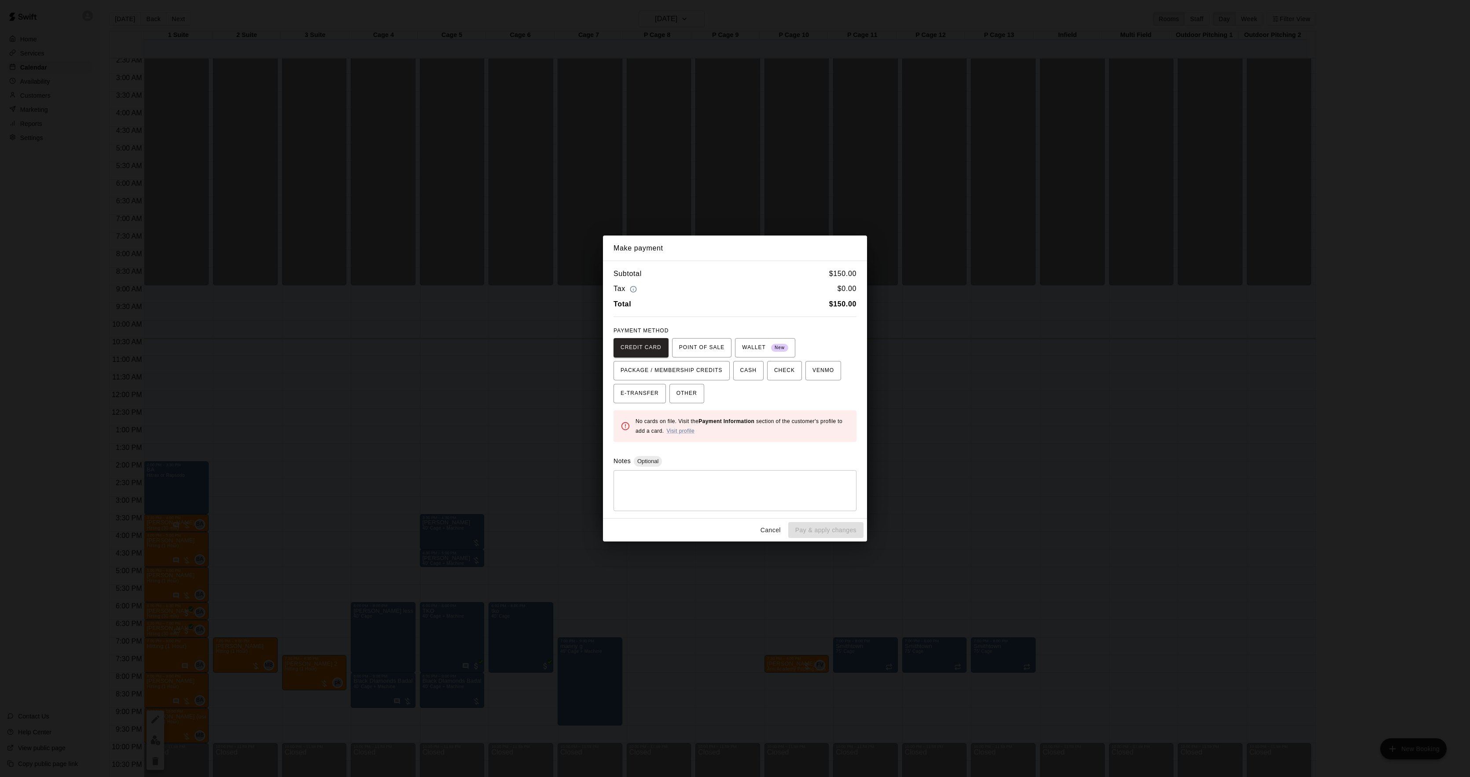
click at [954, 432] on div "Make payment Subtotal $ 150.00 Tax $ 0.00 Total $ 150.00 PAYMENT METHOD CREDIT …" at bounding box center [735, 388] width 1470 height 777
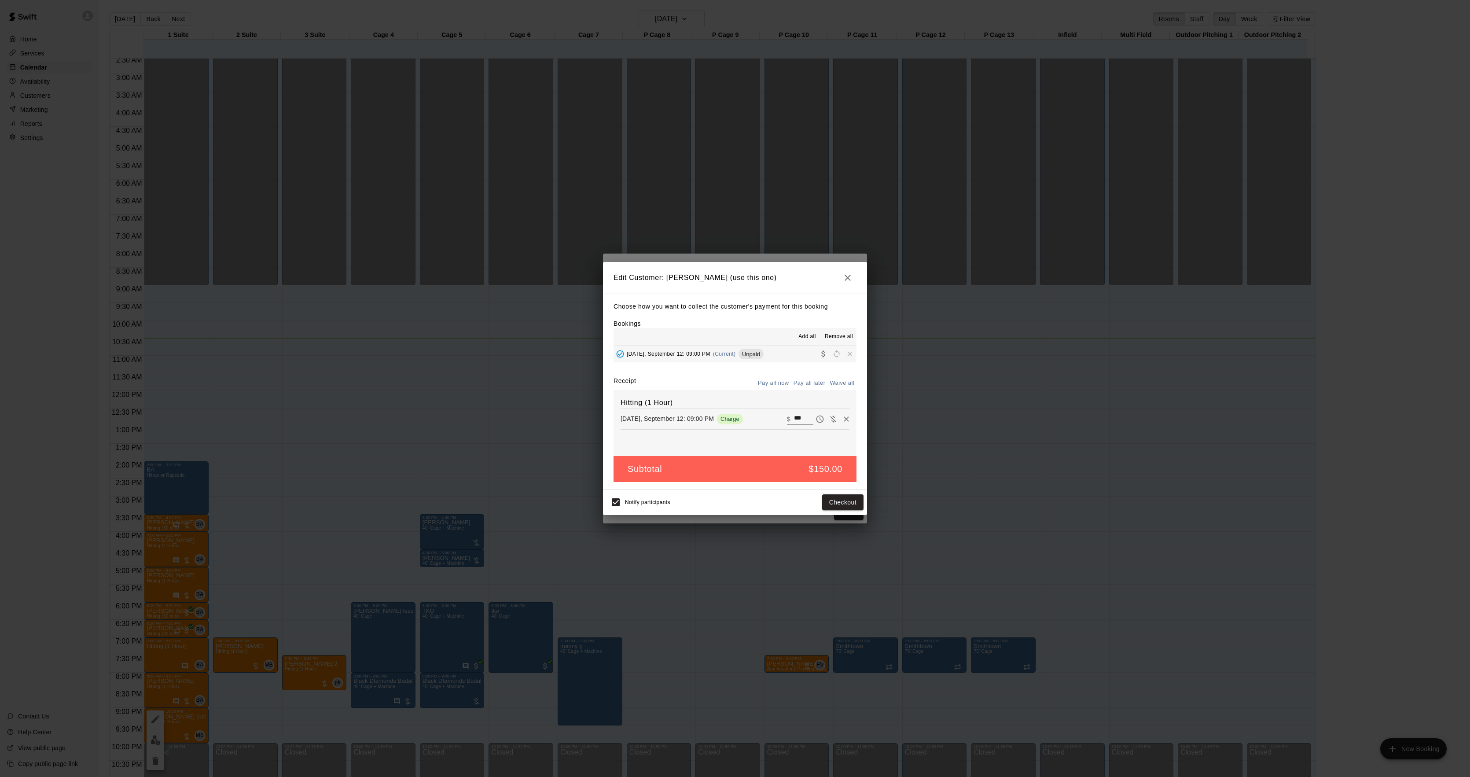
click at [954, 432] on div "Make payment Subtotal $ 150.00 Tax $ 0.00 Total $ 150.00 PAYMENT METHOD CREDIT …" at bounding box center [735, 388] width 1470 height 777
click at [954, 432] on div "Edit Customer: [PERSON_NAME] (use this one) Choose how you want to collect the …" at bounding box center [735, 388] width 1470 height 777
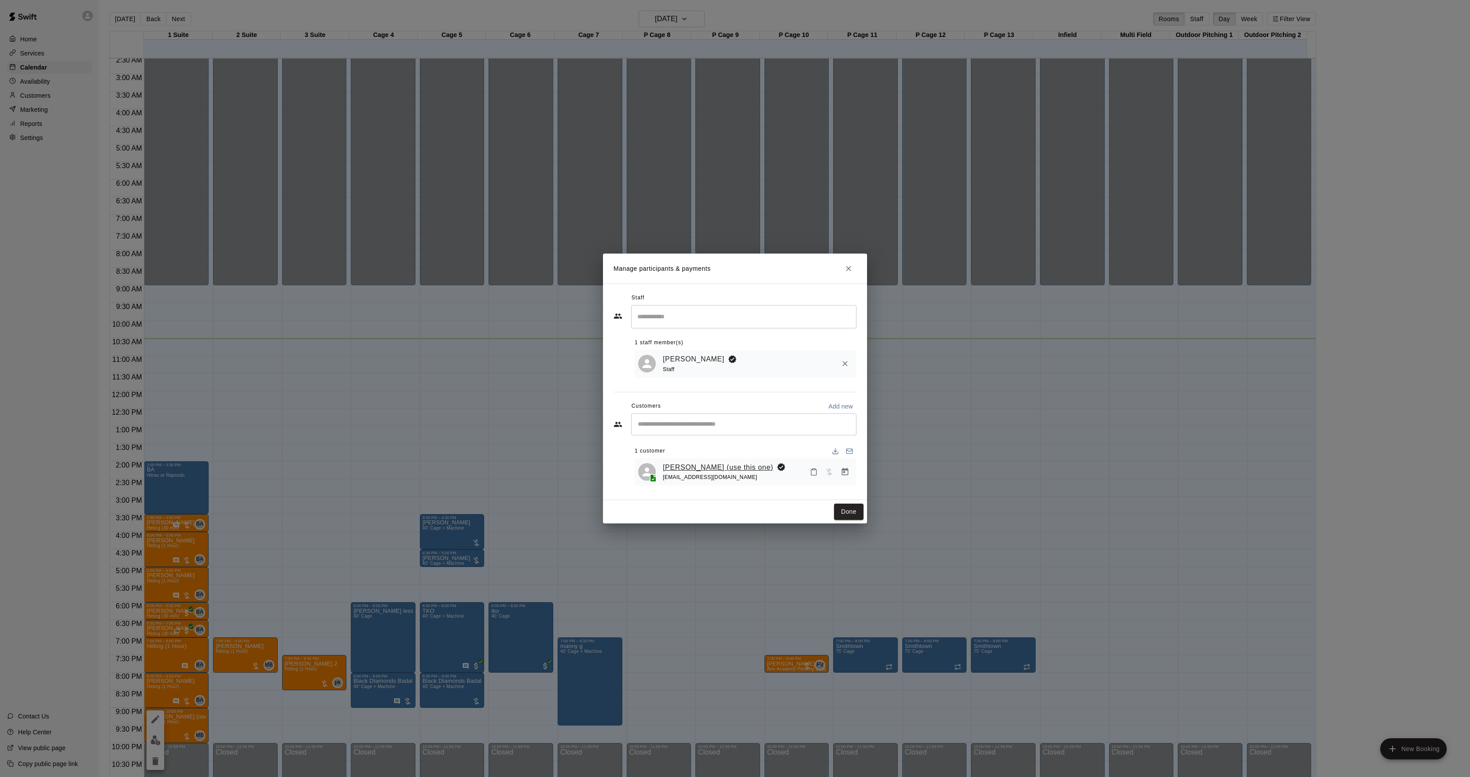
click at [698, 471] on link "[PERSON_NAME] (use this one)" at bounding box center [718, 467] width 110 height 11
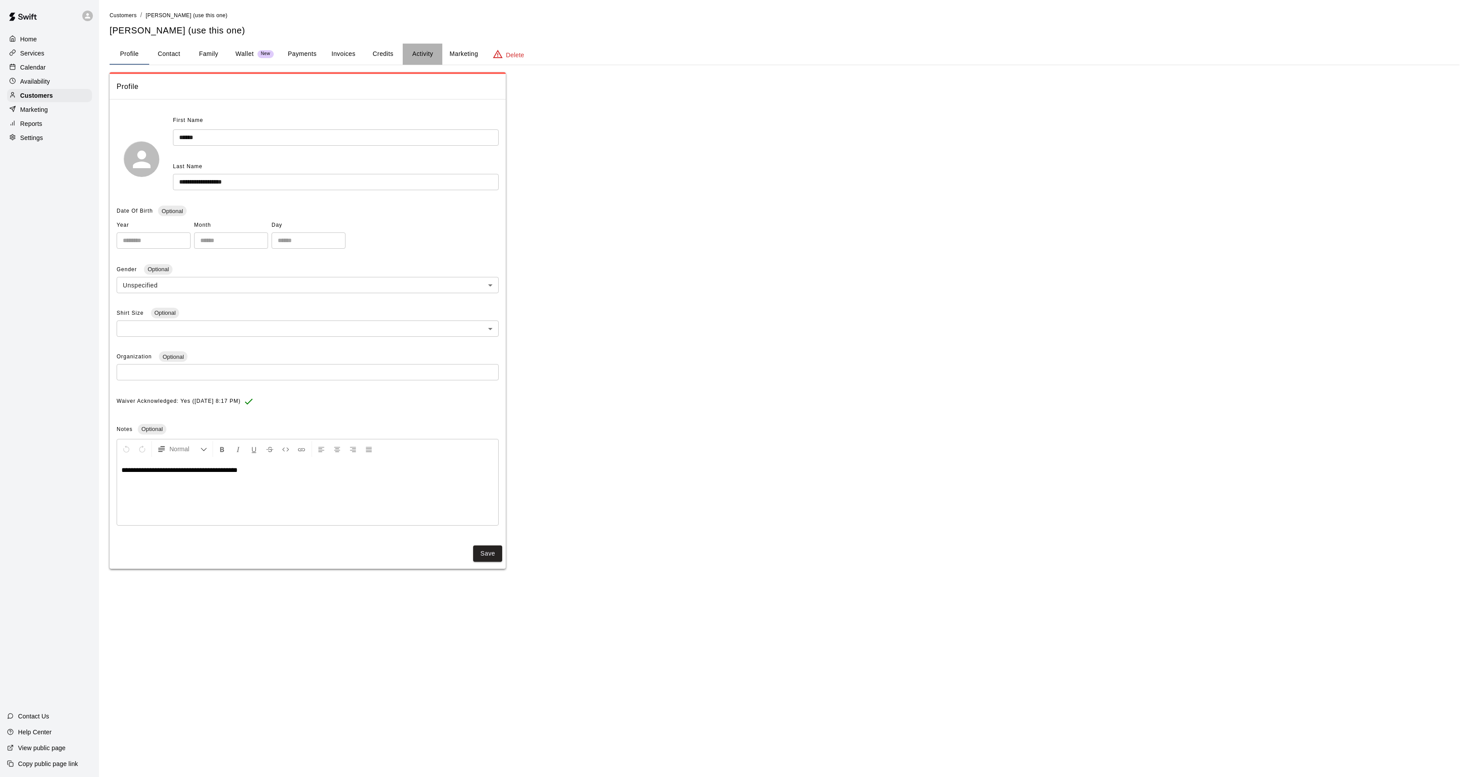
click at [405, 60] on button "Activity" at bounding box center [423, 54] width 40 height 21
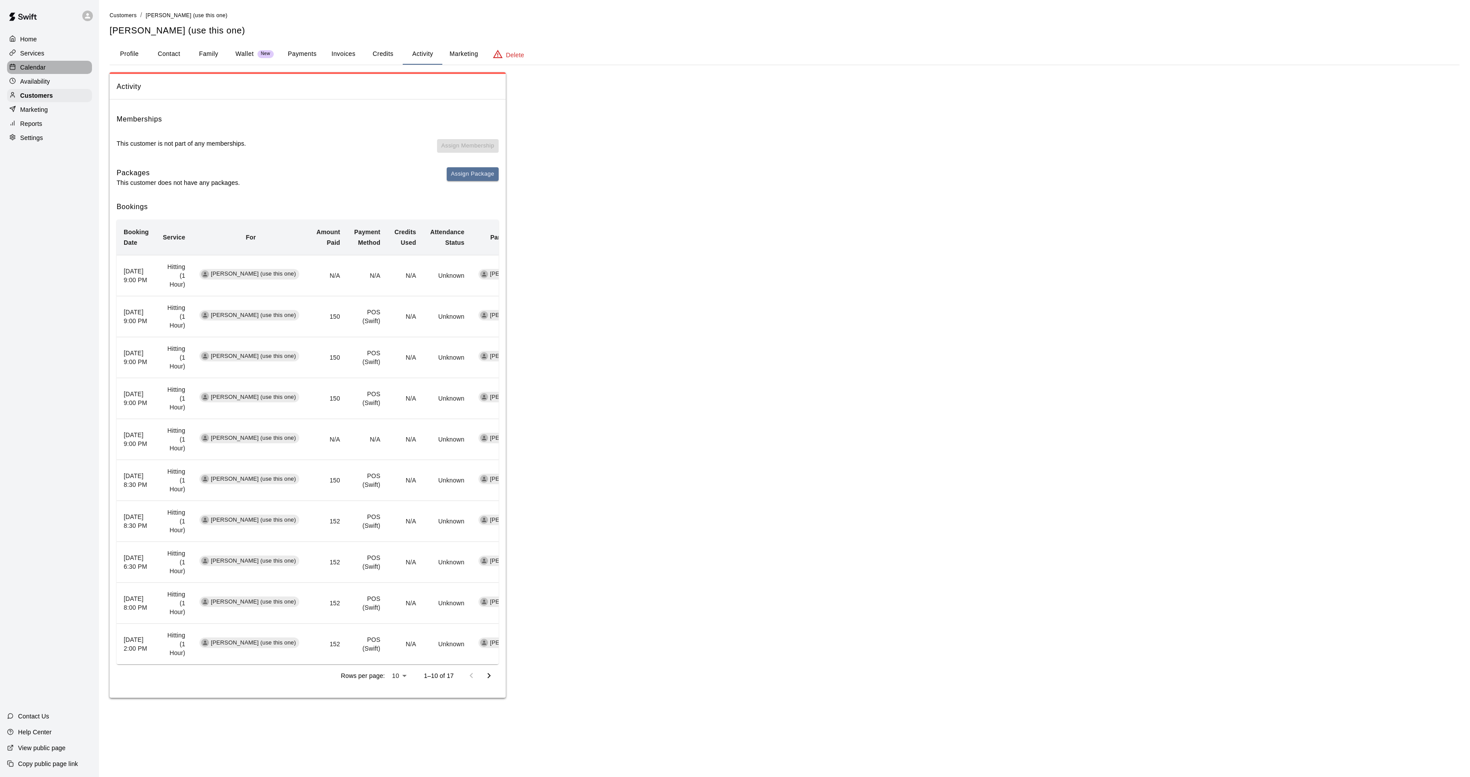
click at [37, 72] on p "Calendar" at bounding box center [33, 67] width 26 height 9
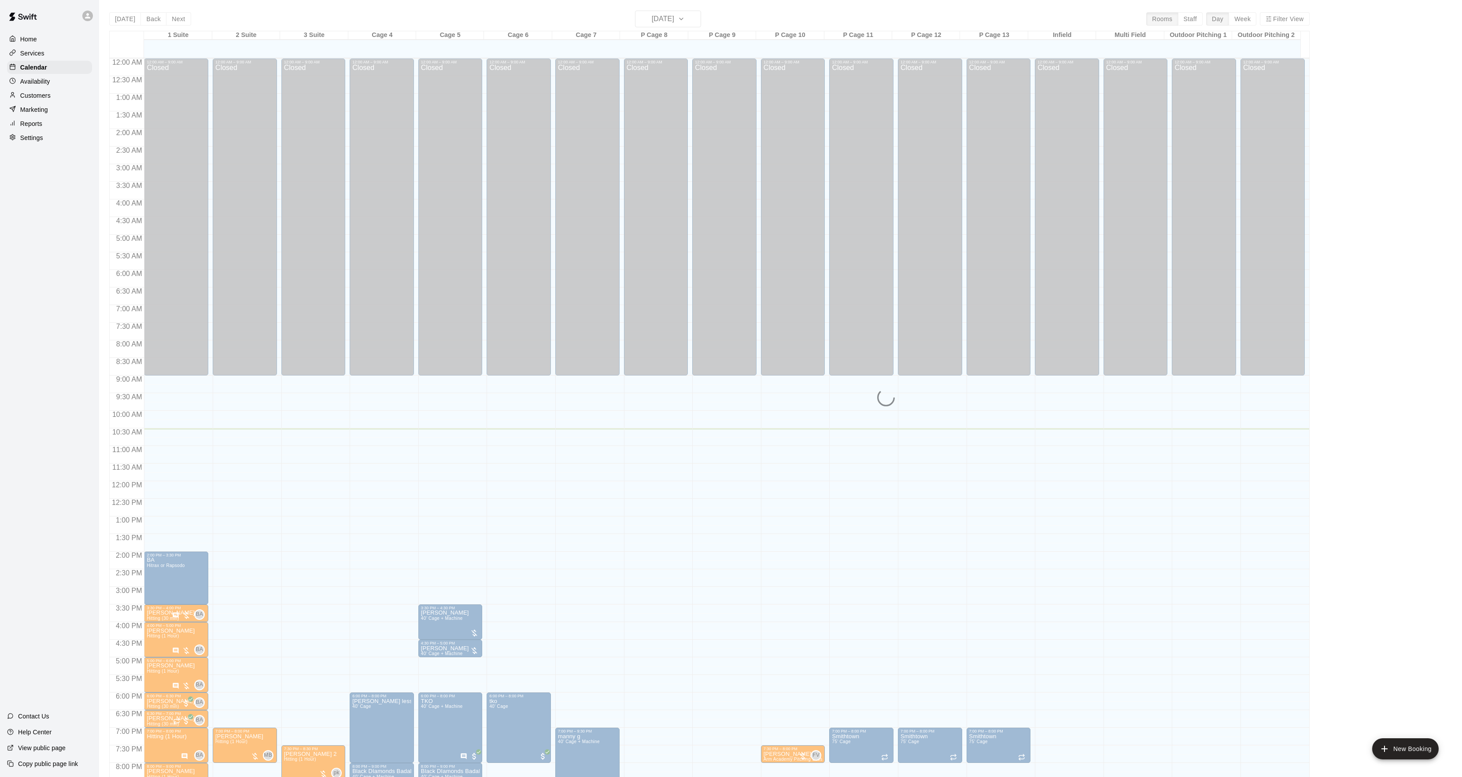
scroll to position [90, 0]
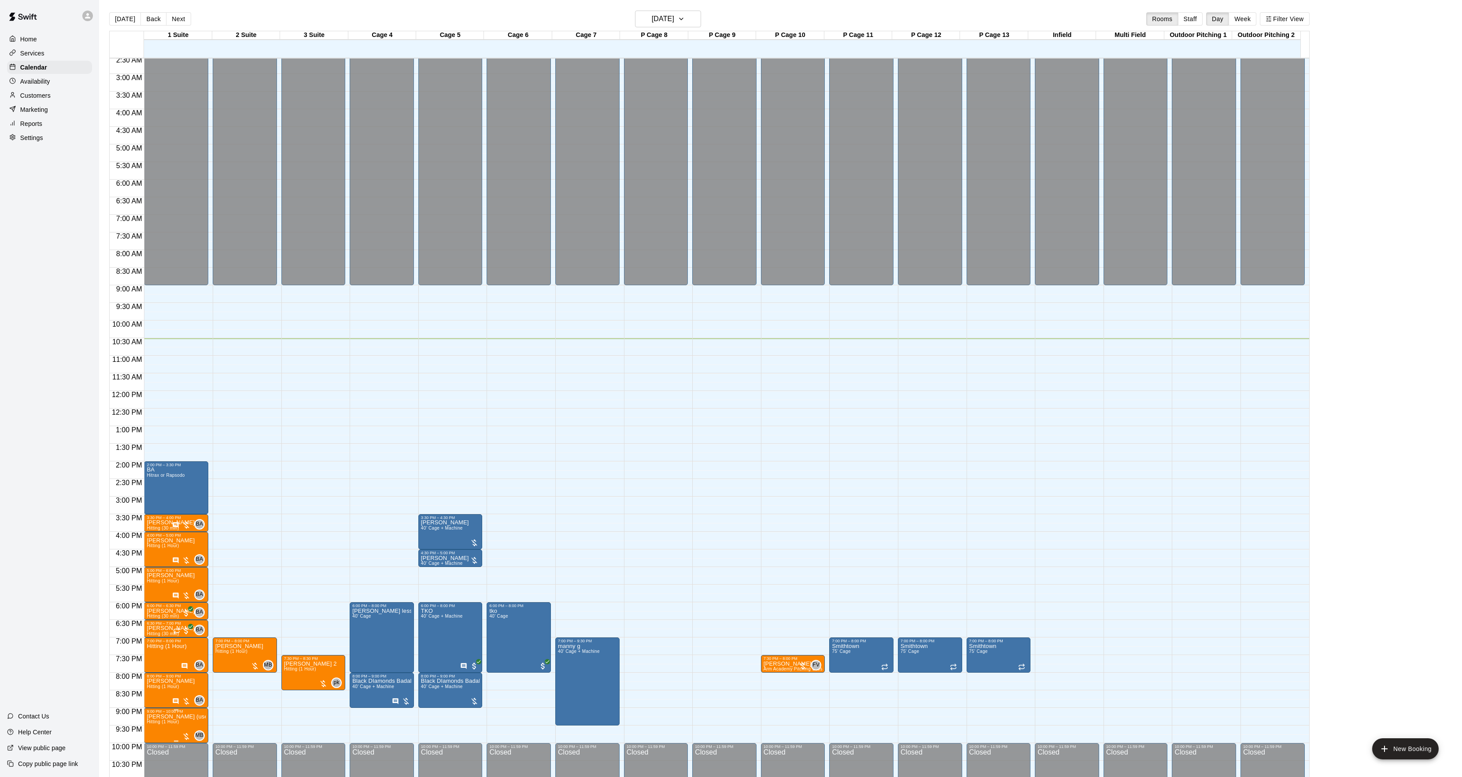
click at [154, 724] on span "Hitting (1 Hour)" at bounding box center [163, 721] width 32 height 5
click at [154, 725] on button "edit" at bounding box center [156, 720] width 18 height 18
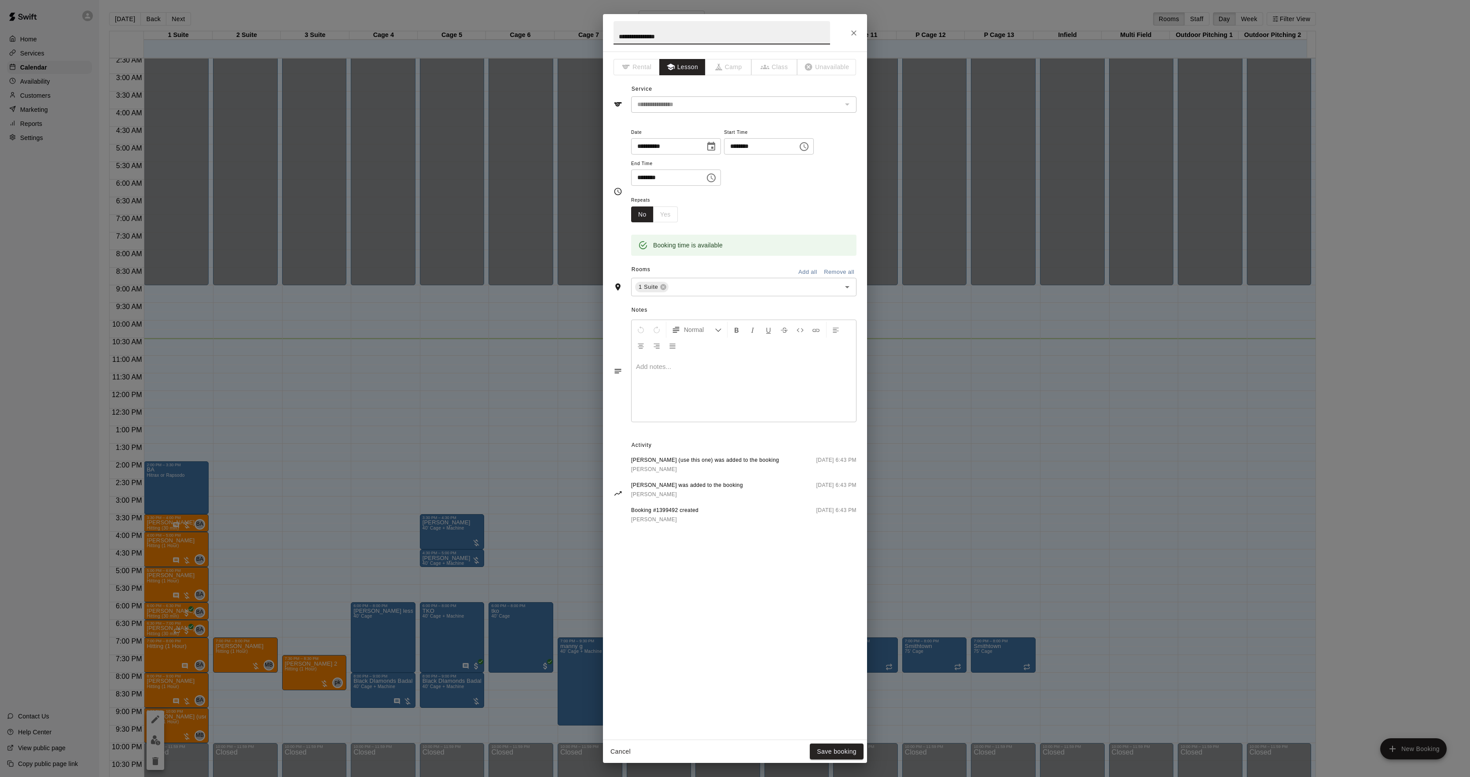
click at [727, 385] on div at bounding box center [744, 389] width 225 height 66
click at [858, 751] on button "Save booking" at bounding box center [837, 752] width 54 height 16
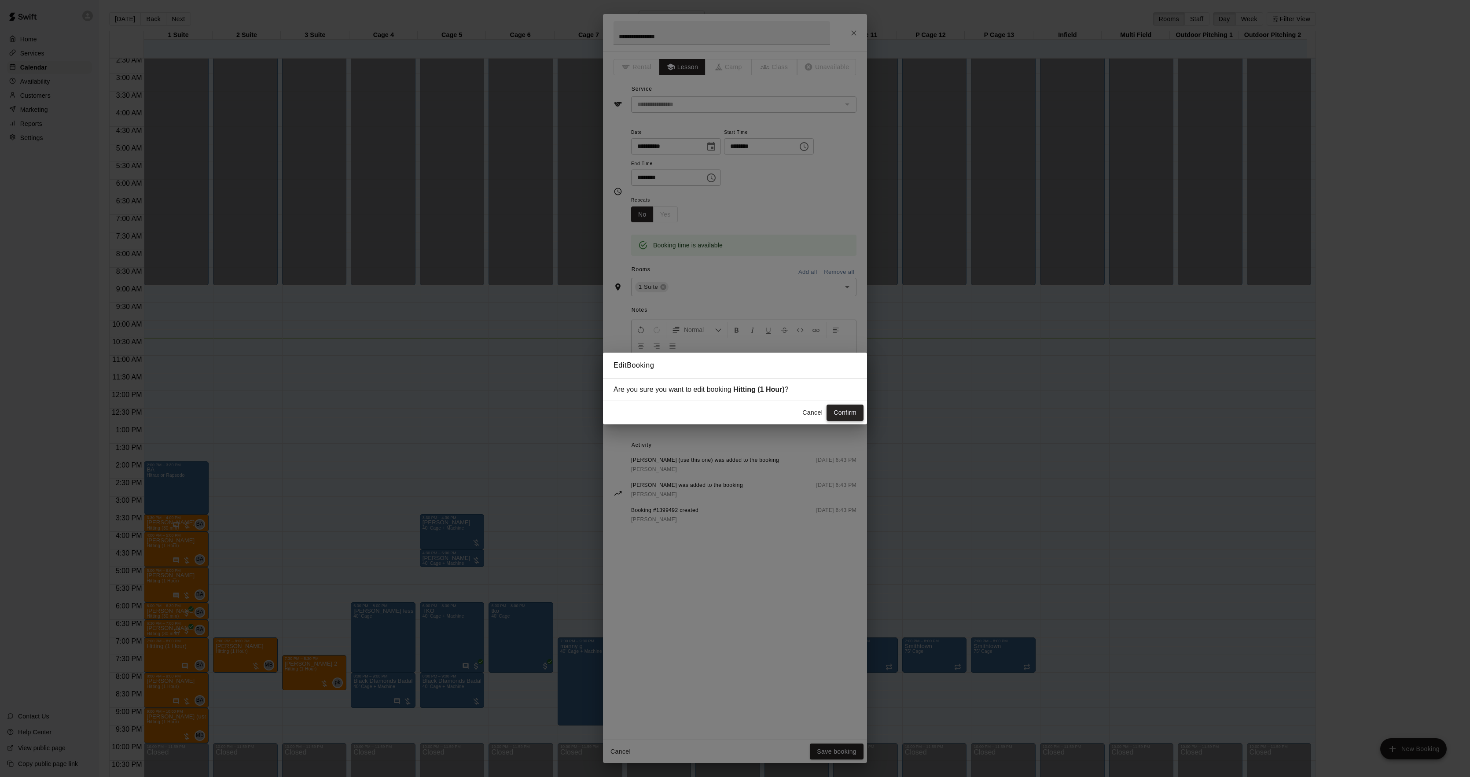
click at [842, 409] on button "Confirm" at bounding box center [845, 413] width 37 height 16
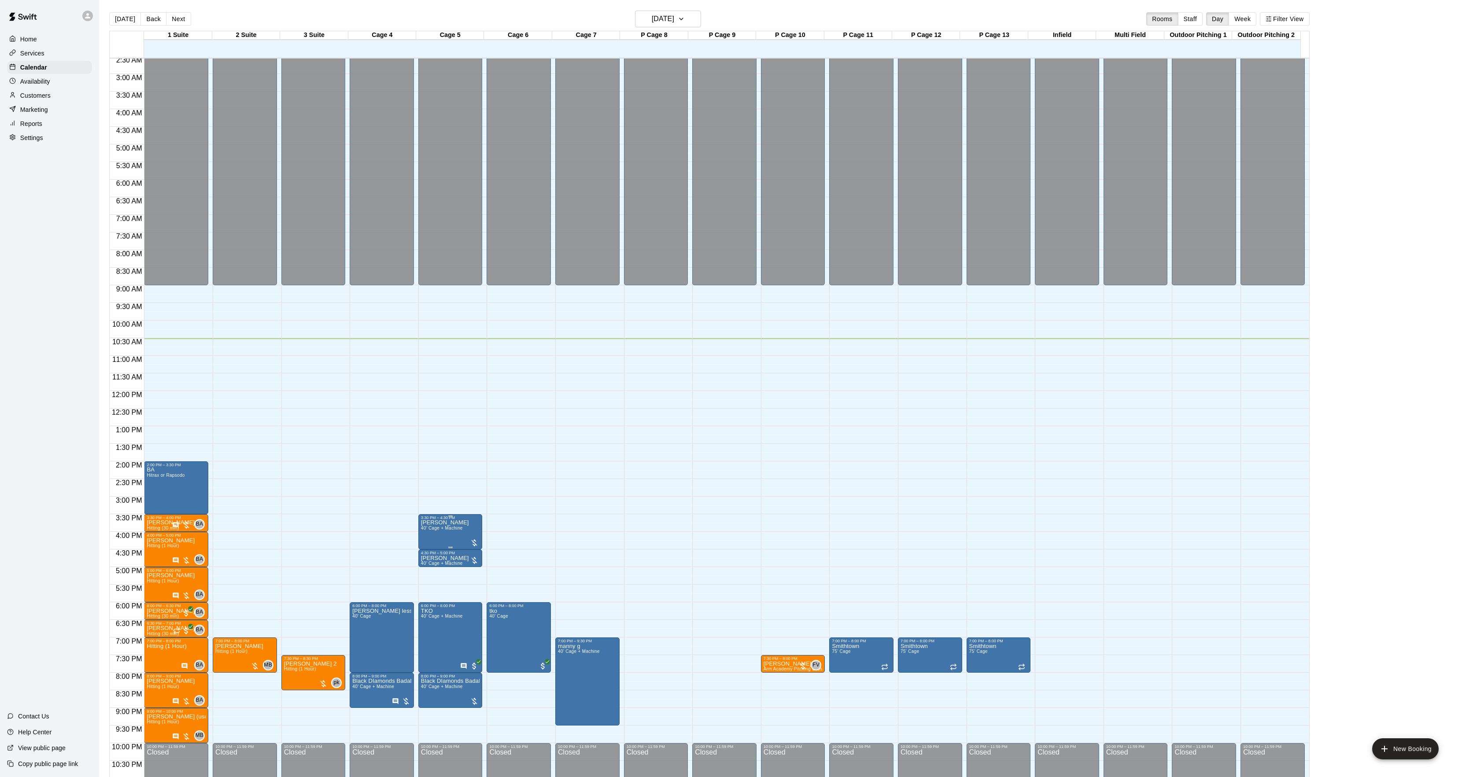
click at [449, 527] on span "40’ Cage + Machine" at bounding box center [442, 528] width 42 height 5
click at [438, 527] on div at bounding box center [735, 388] width 1470 height 777
click at [437, 529] on span "40’ Cage + Machine" at bounding box center [442, 528] width 42 height 5
click at [427, 534] on icon "edit" at bounding box center [429, 536] width 11 height 11
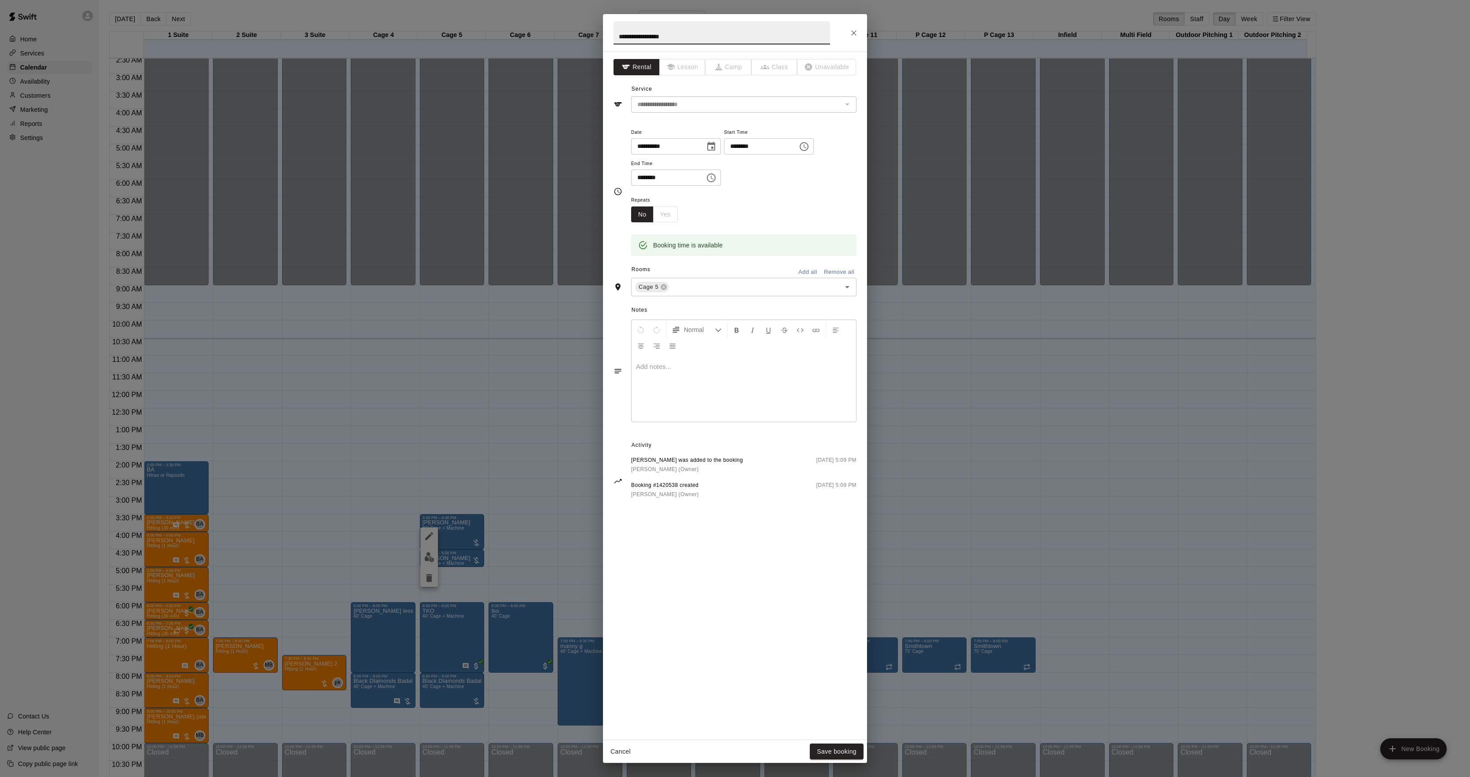
click at [696, 379] on div at bounding box center [744, 389] width 225 height 66
click at [855, 751] on button "Save booking" at bounding box center [837, 752] width 54 height 16
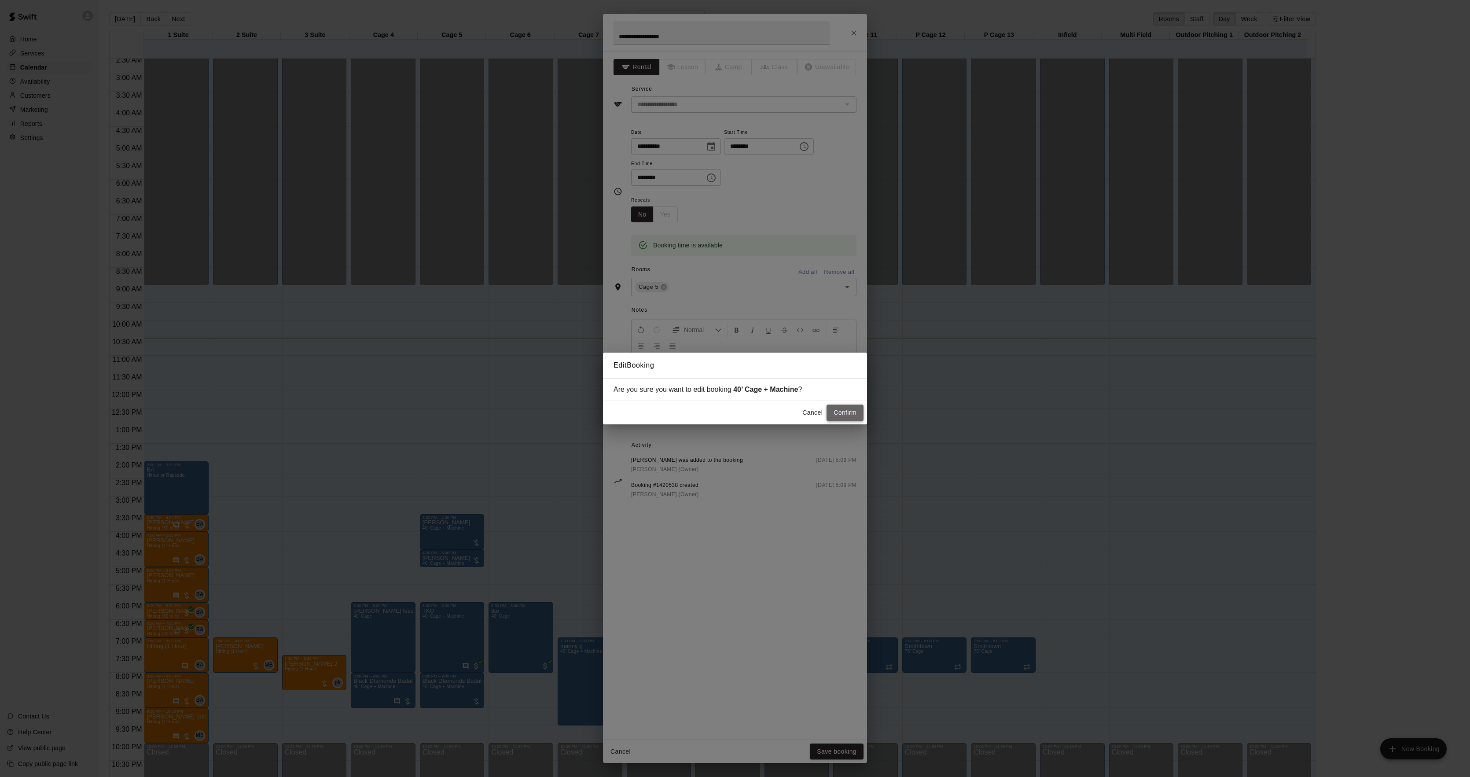
click at [844, 409] on button "Confirm" at bounding box center [845, 413] width 37 height 16
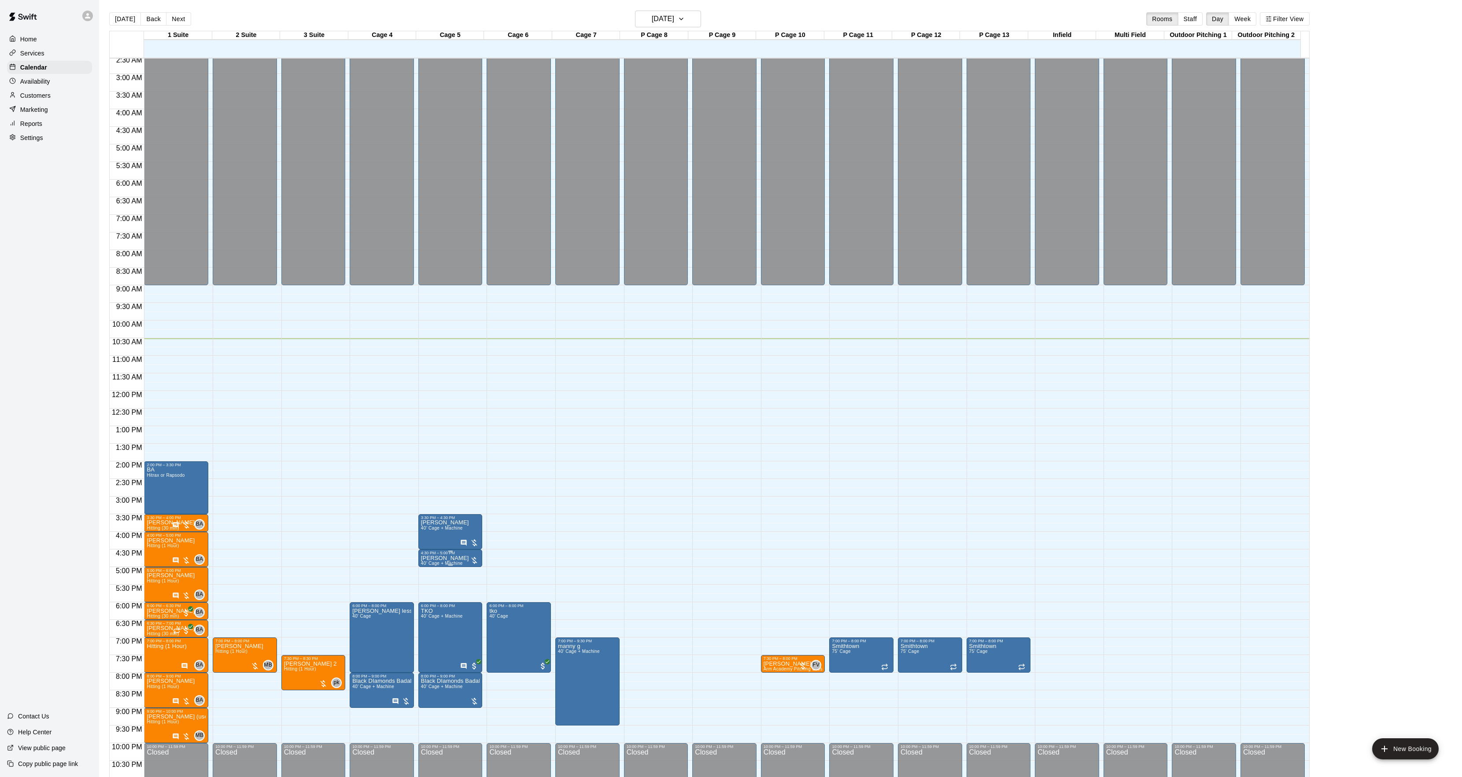
click at [438, 558] on p "[PERSON_NAME]" at bounding box center [445, 558] width 48 height 0
click at [429, 566] on icon "edit" at bounding box center [429, 569] width 11 height 11
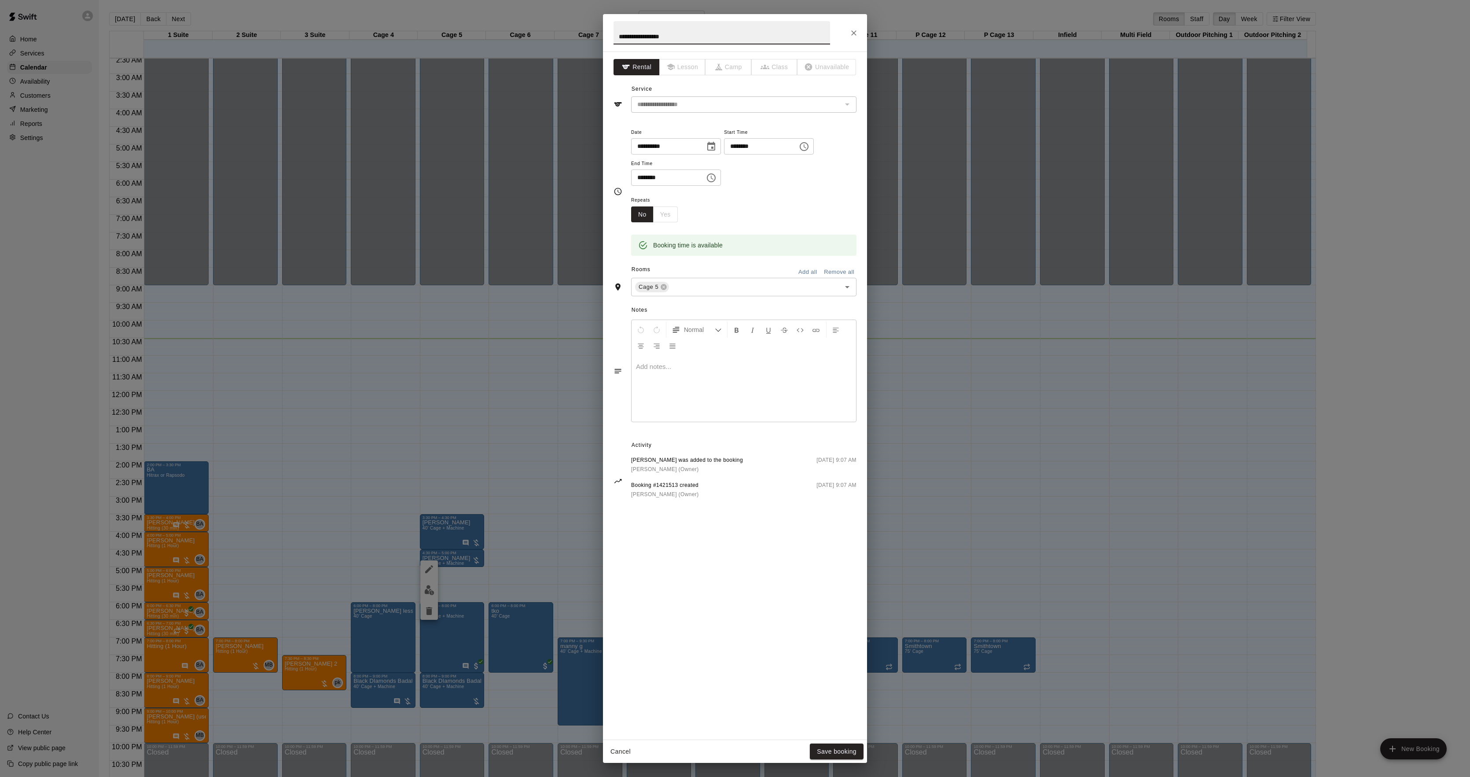
click at [747, 388] on div at bounding box center [744, 389] width 225 height 66
click at [843, 751] on button "Save booking" at bounding box center [837, 752] width 54 height 16
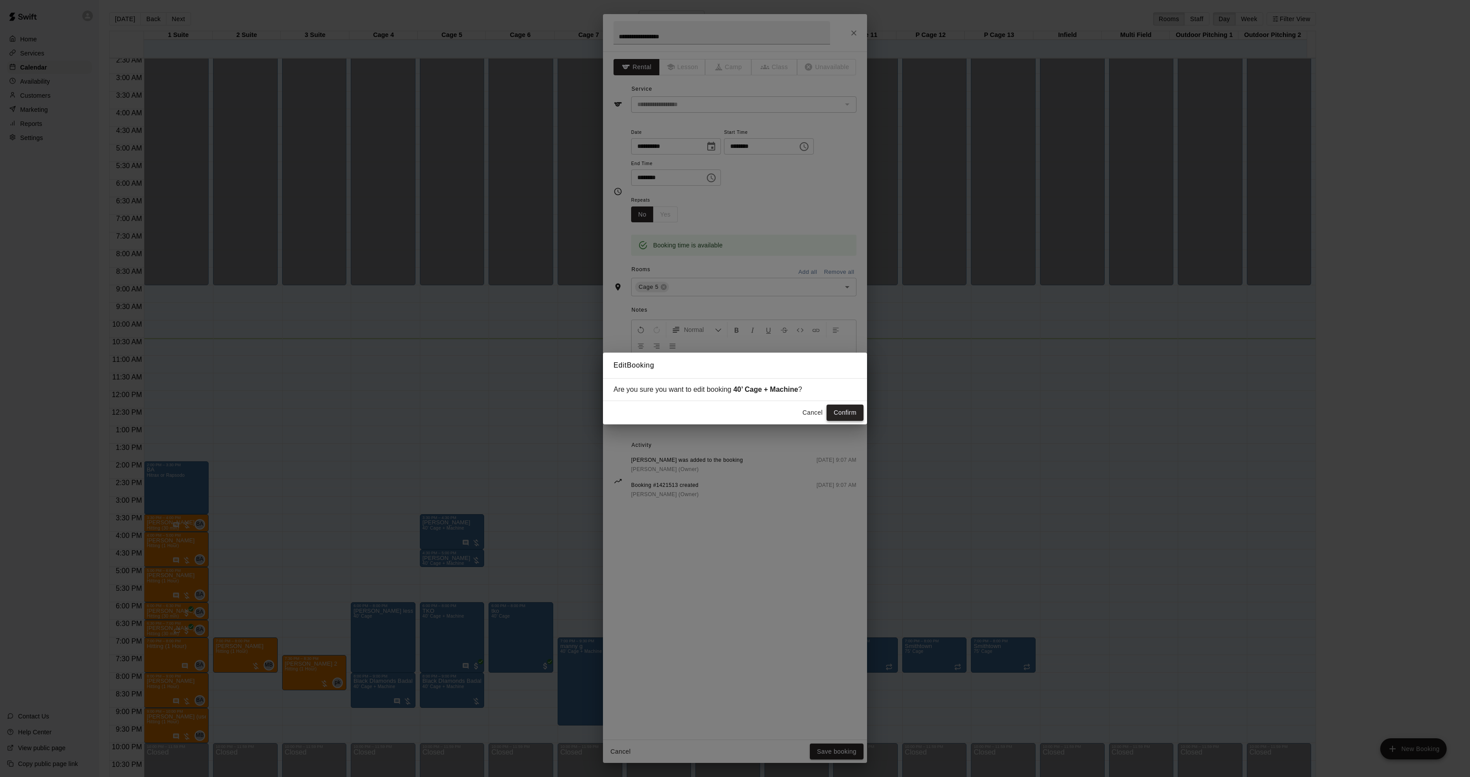
click at [842, 412] on button "Confirm" at bounding box center [845, 413] width 37 height 16
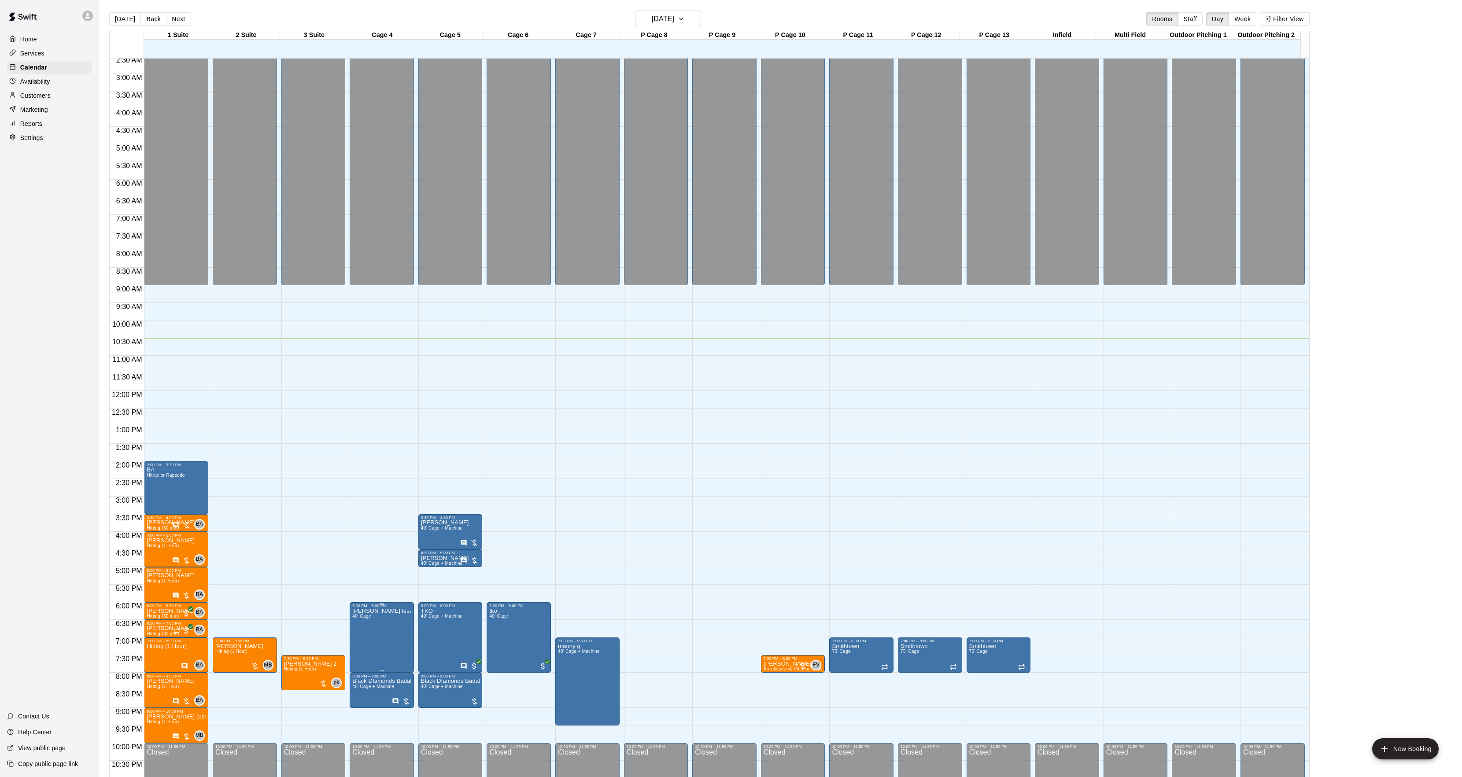
click at [365, 617] on icon "edit" at bounding box center [360, 619] width 11 height 11
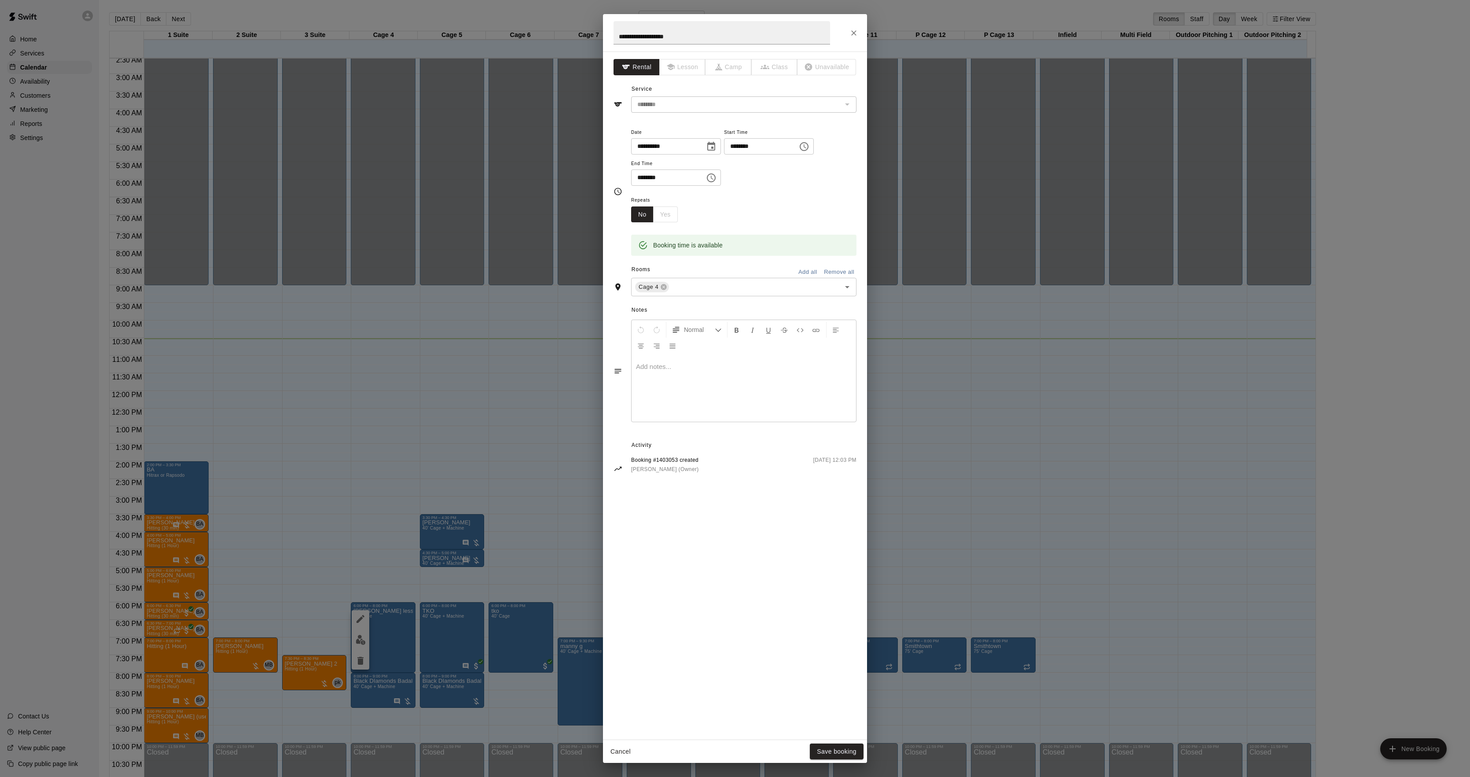
click at [724, 380] on div at bounding box center [744, 389] width 225 height 66
click at [659, 369] on span "**********" at bounding box center [728, 366] width 185 height 7
click at [738, 330] on icon "Format Bold" at bounding box center [737, 330] width 8 height 8
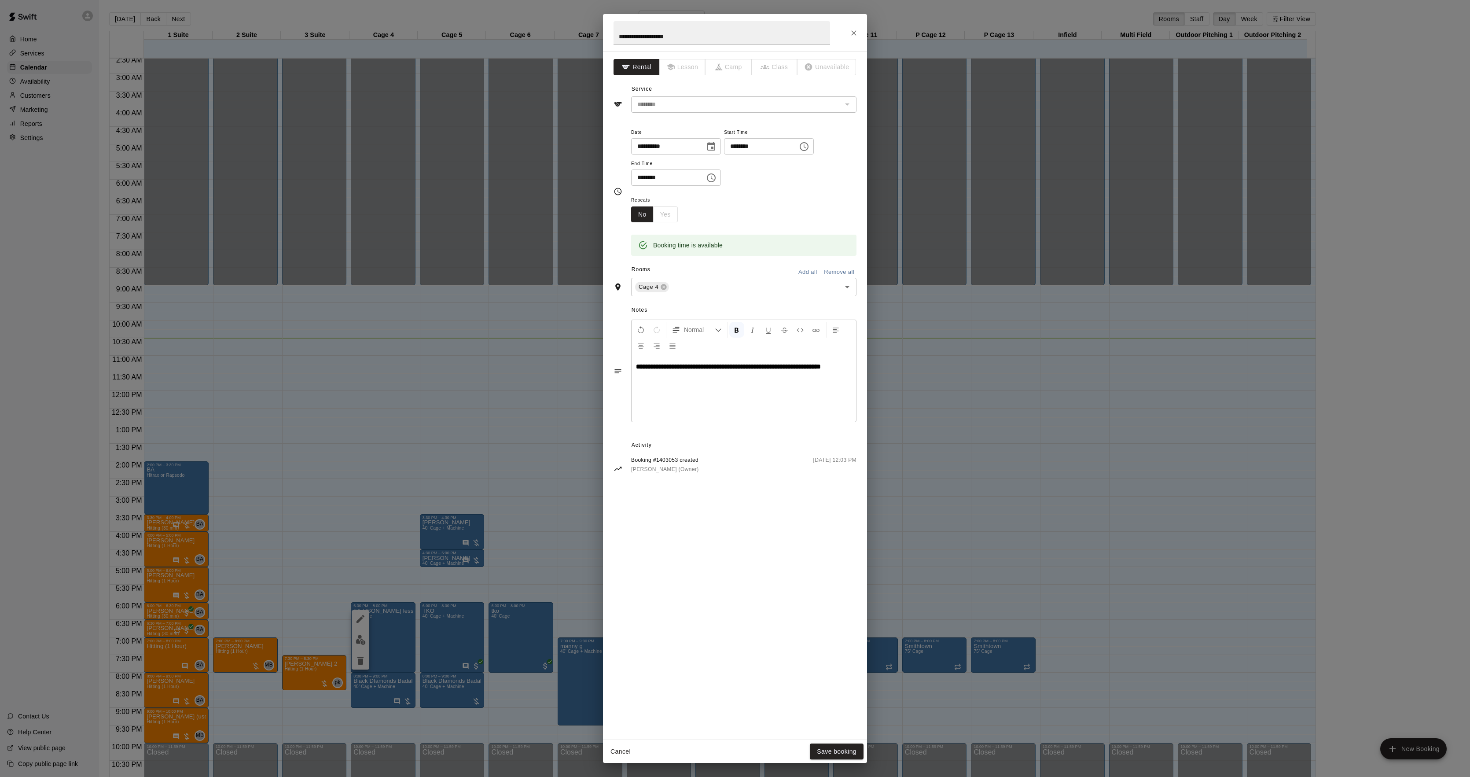
click at [832, 740] on div "Cancel Save booking" at bounding box center [735, 751] width 264 height 23
click at [832, 745] on button "Save booking" at bounding box center [837, 752] width 54 height 16
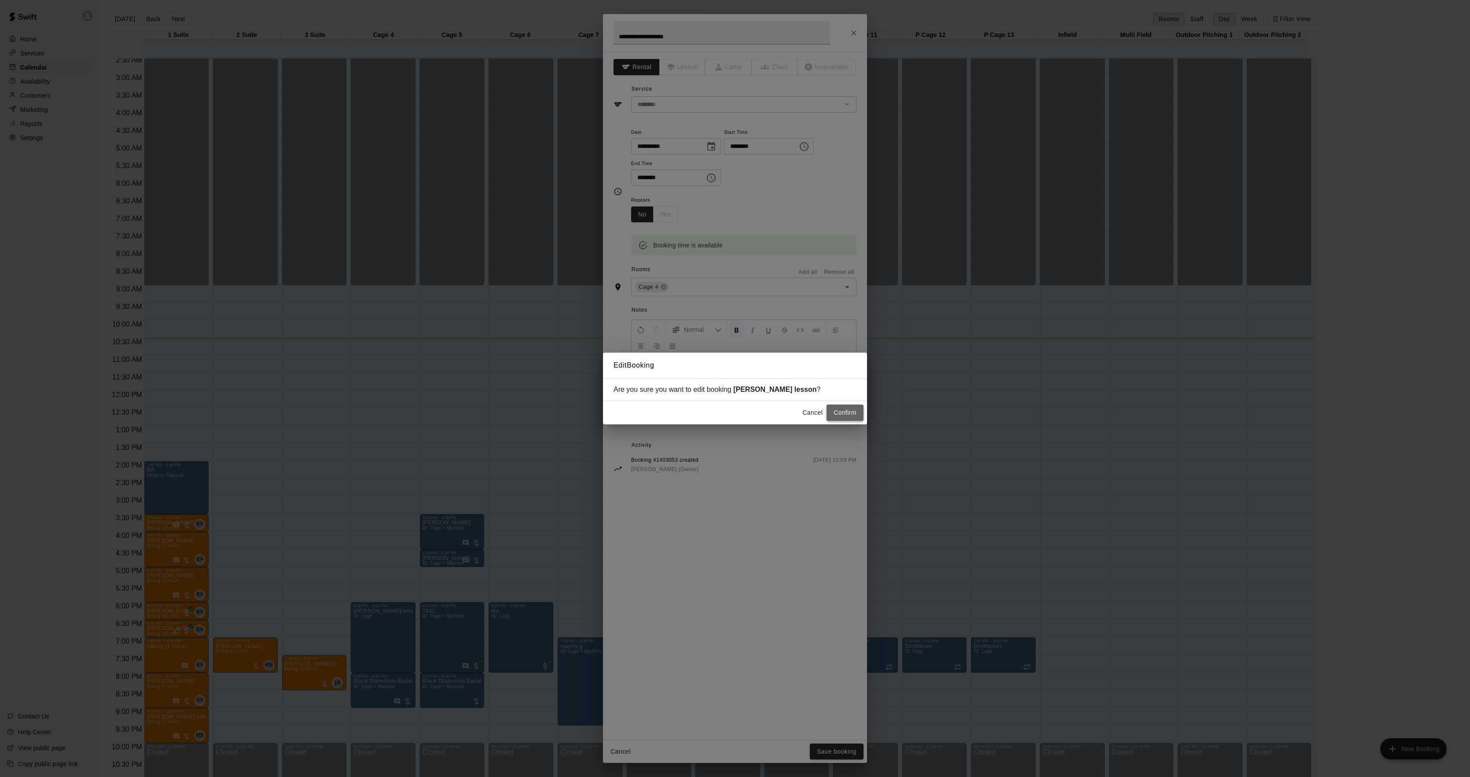
click at [851, 414] on button "Confirm" at bounding box center [845, 413] width 37 height 16
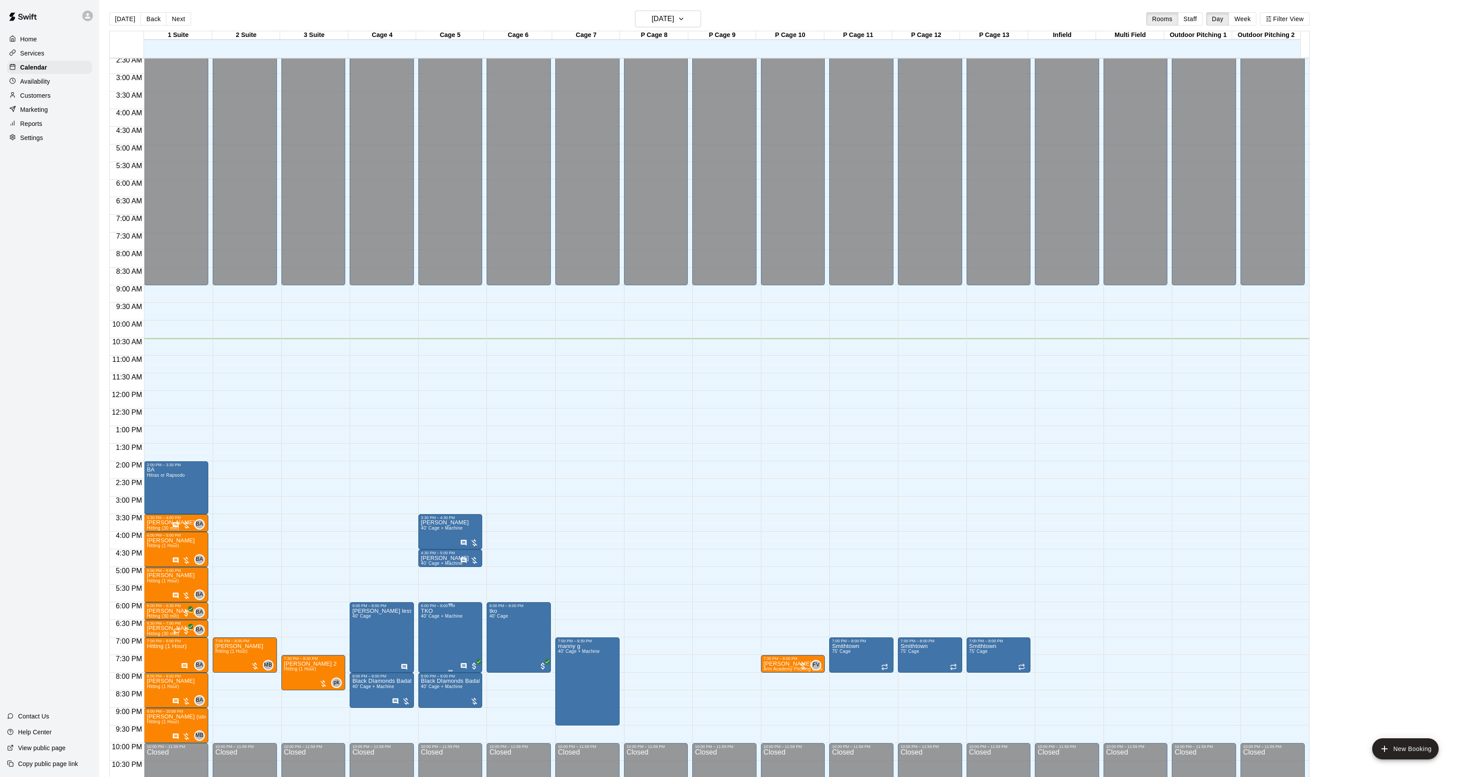
click at [428, 620] on icon "edit" at bounding box center [429, 619] width 8 height 8
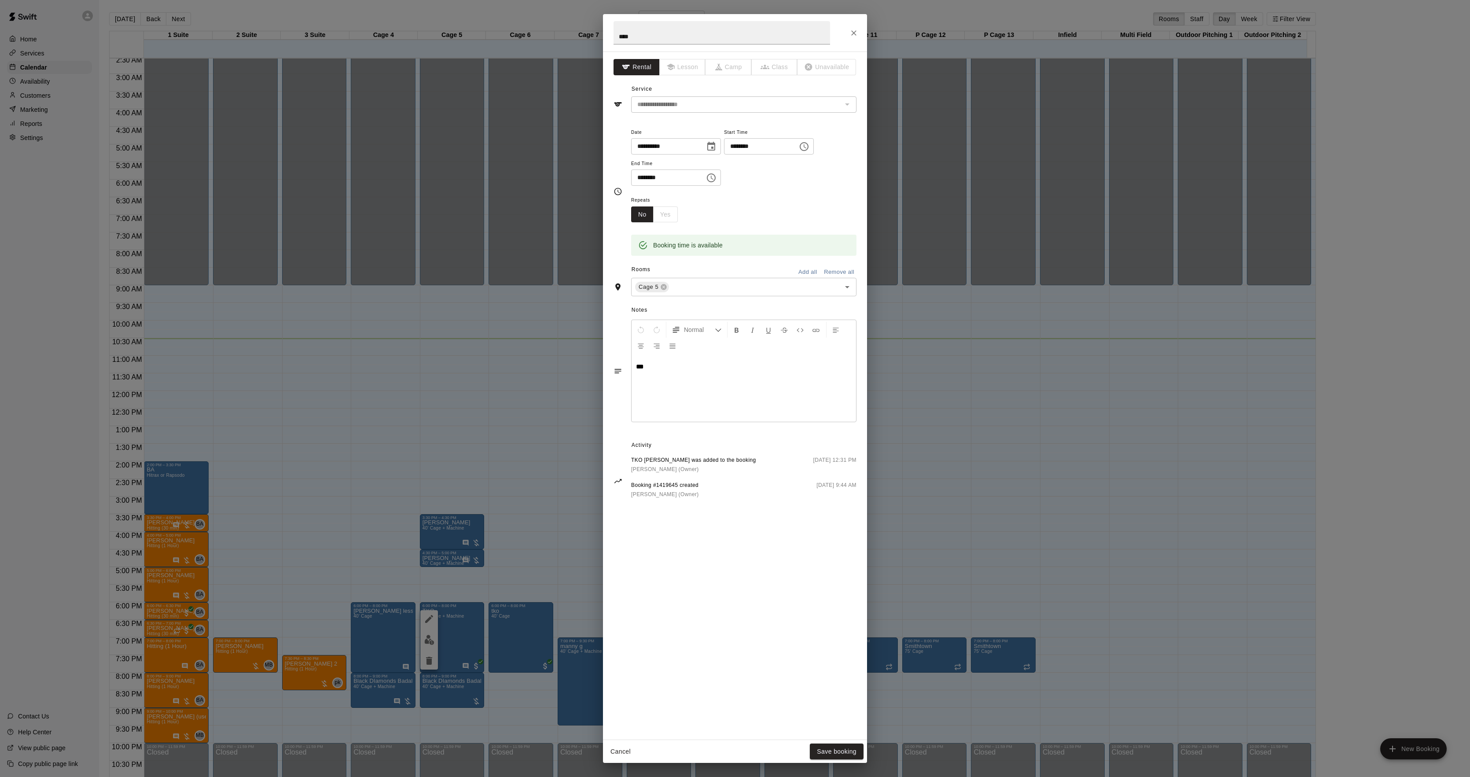
click at [431, 614] on div "**********" at bounding box center [735, 388] width 1470 height 777
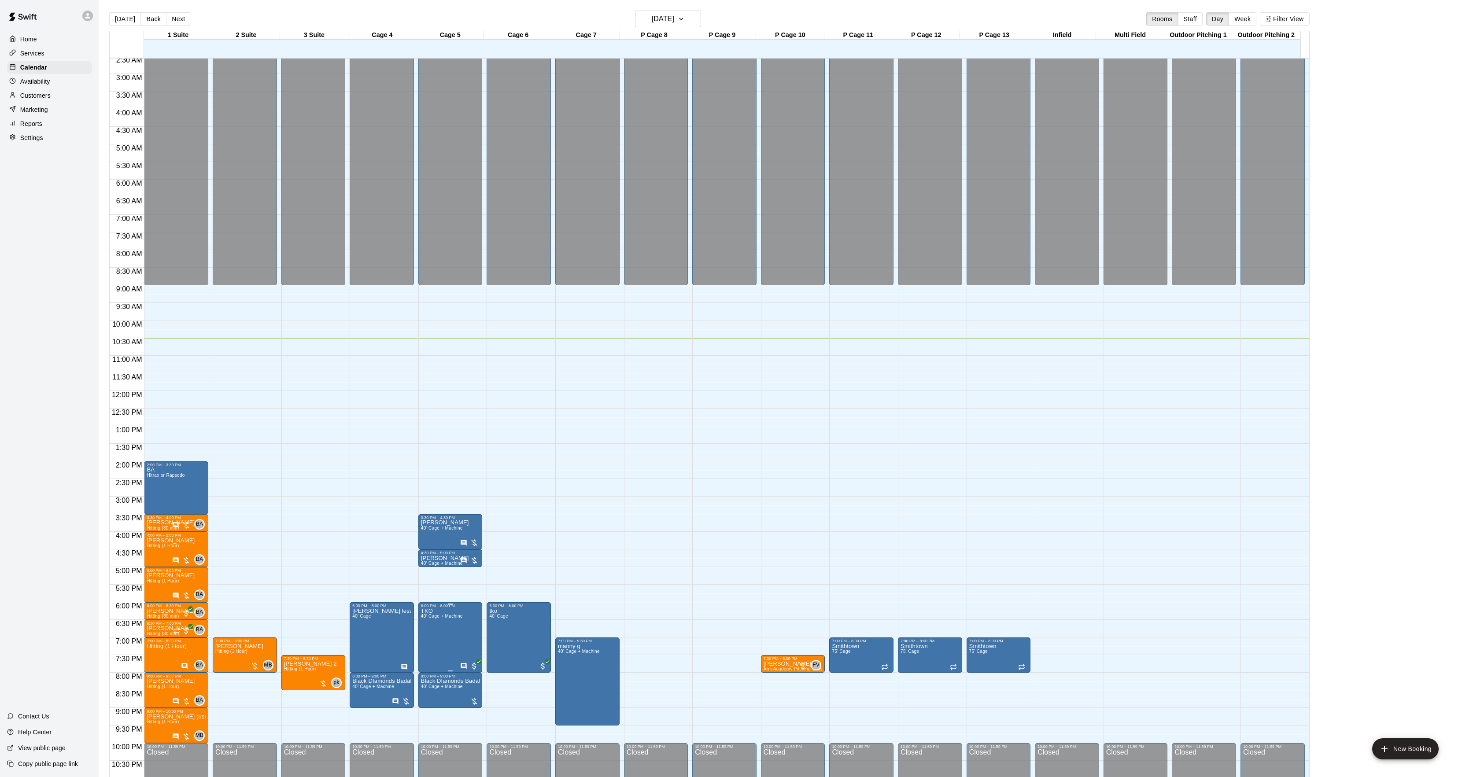
click at [431, 615] on icon "edit" at bounding box center [429, 619] width 8 height 8
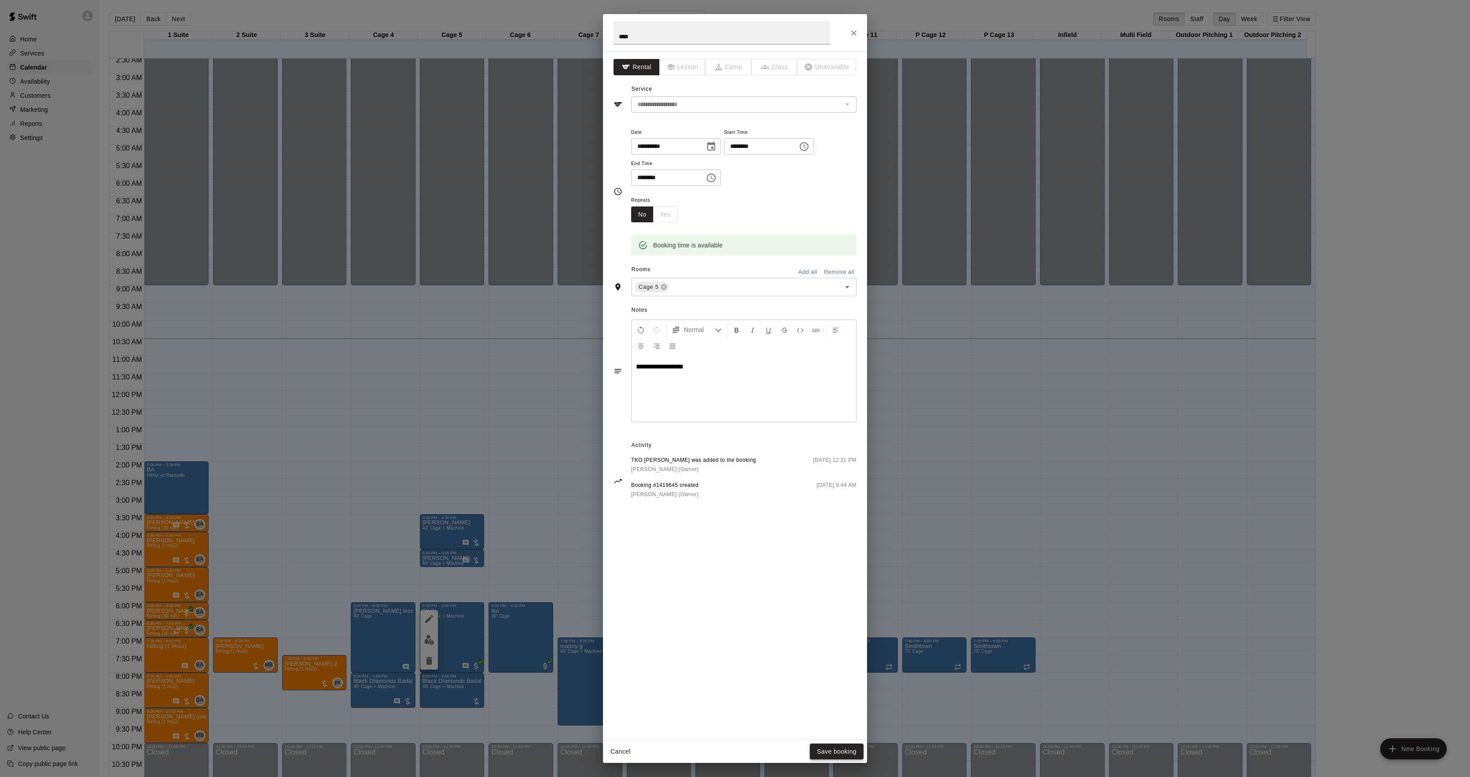
click at [826, 754] on button "Save booking" at bounding box center [837, 752] width 54 height 16
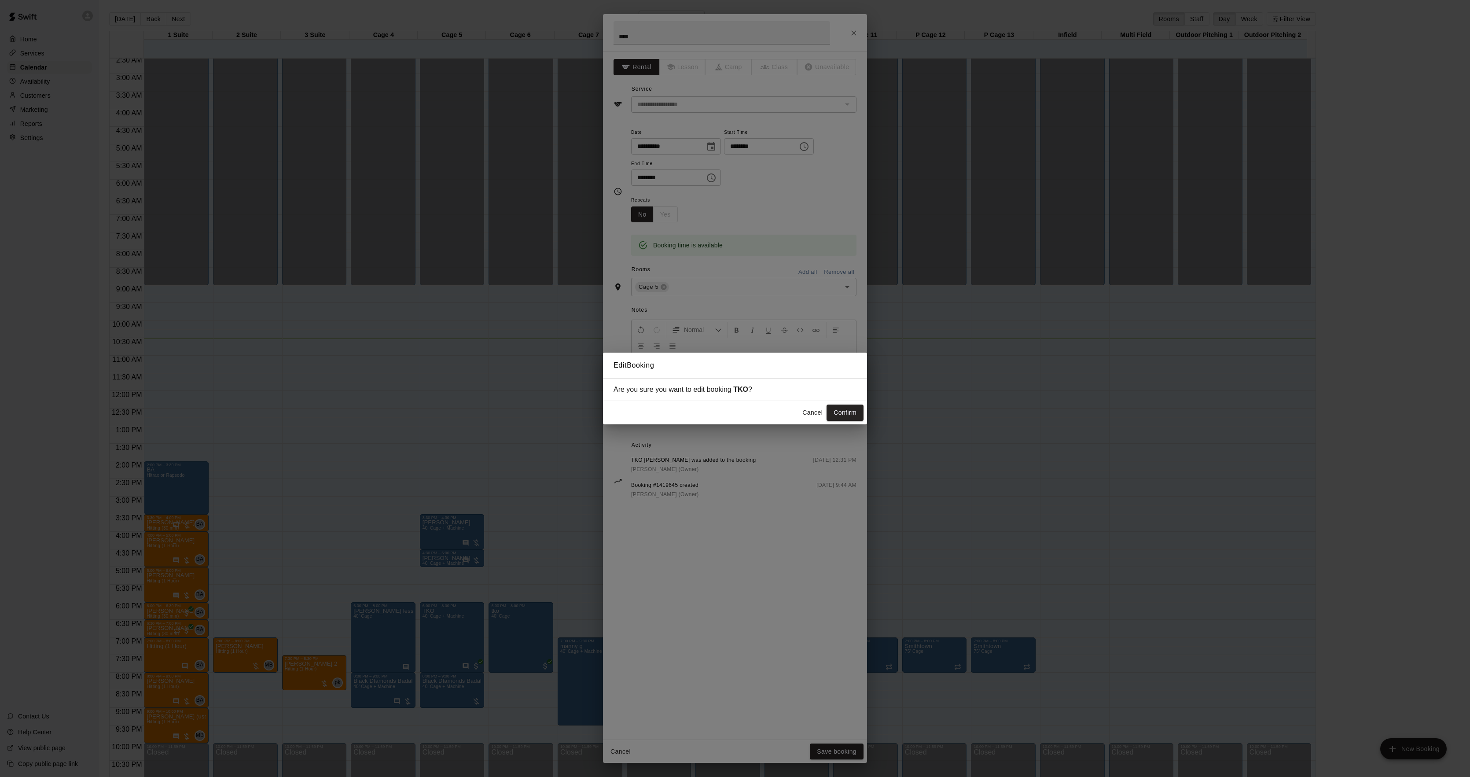
click at [801, 416] on button "Cancel" at bounding box center [813, 413] width 28 height 16
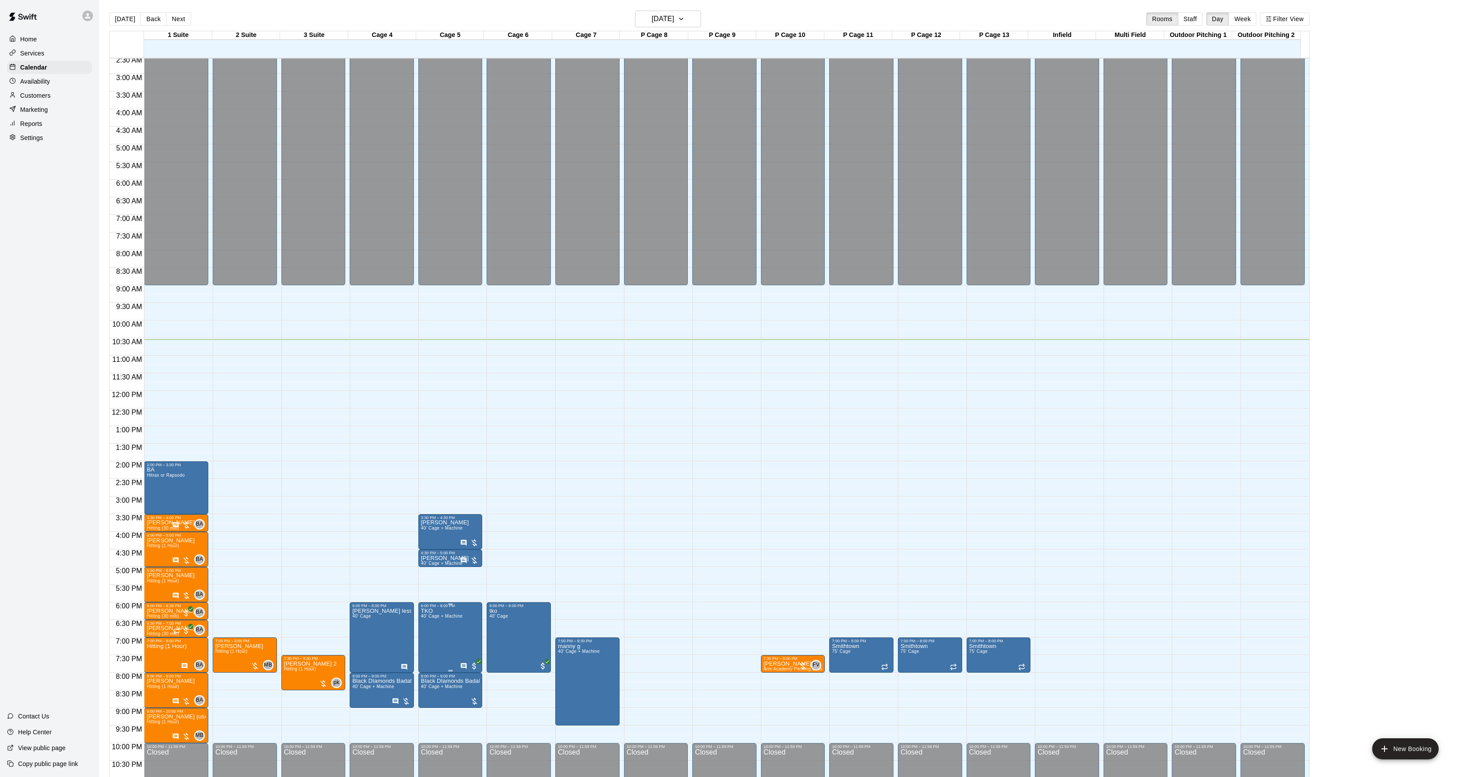
click at [424, 621] on icon "edit" at bounding box center [429, 619] width 11 height 11
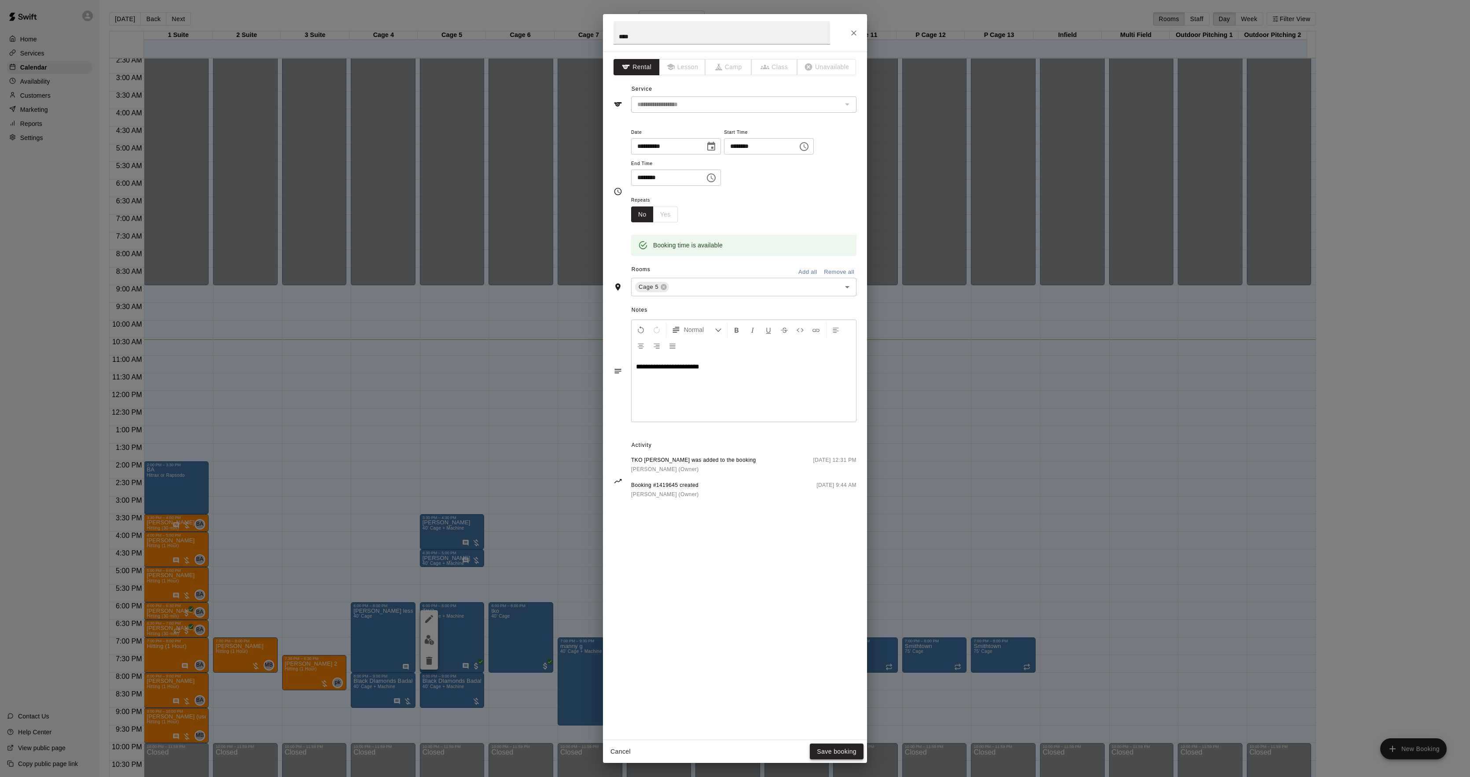
click at [828, 744] on button "Save booking" at bounding box center [837, 752] width 54 height 16
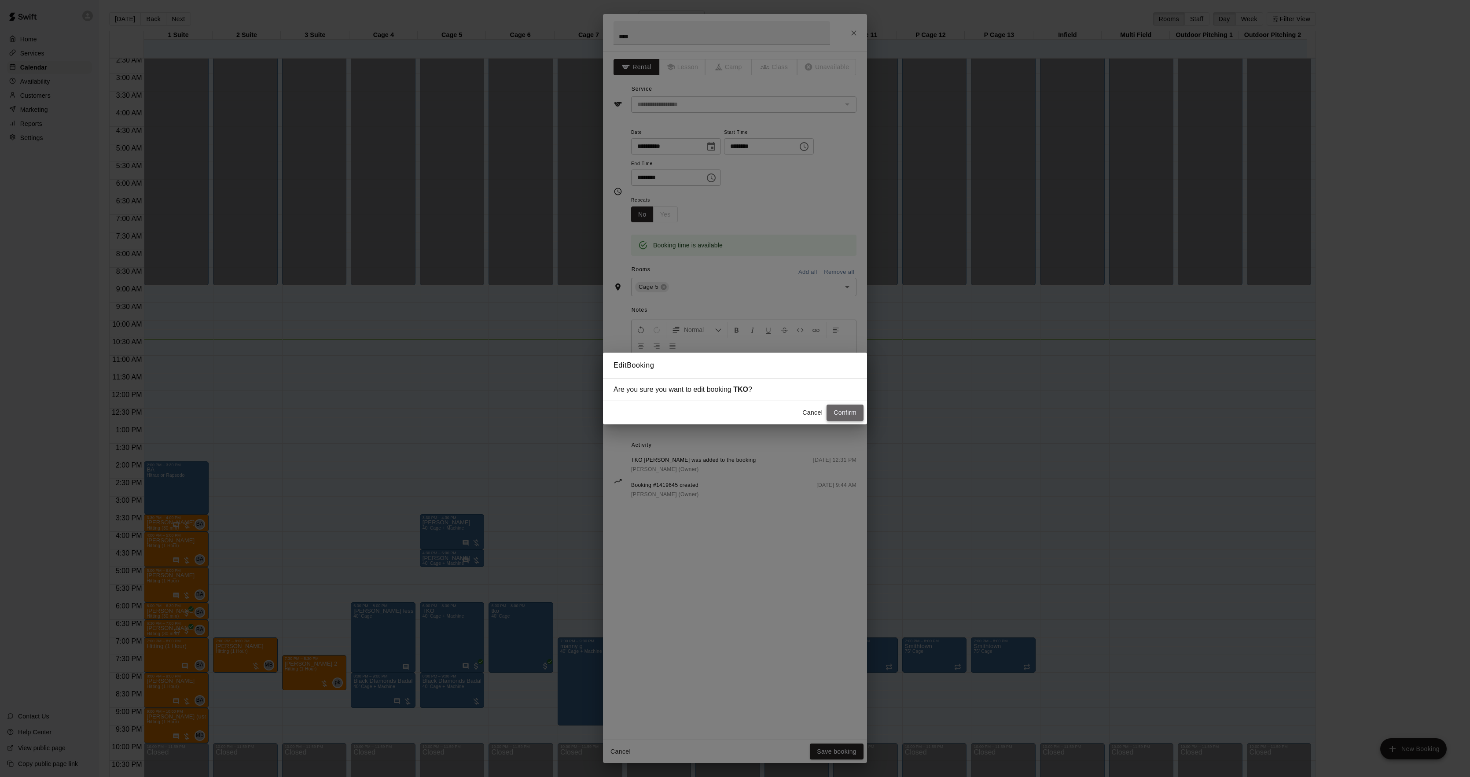
click at [849, 412] on button "Confirm" at bounding box center [845, 413] width 37 height 16
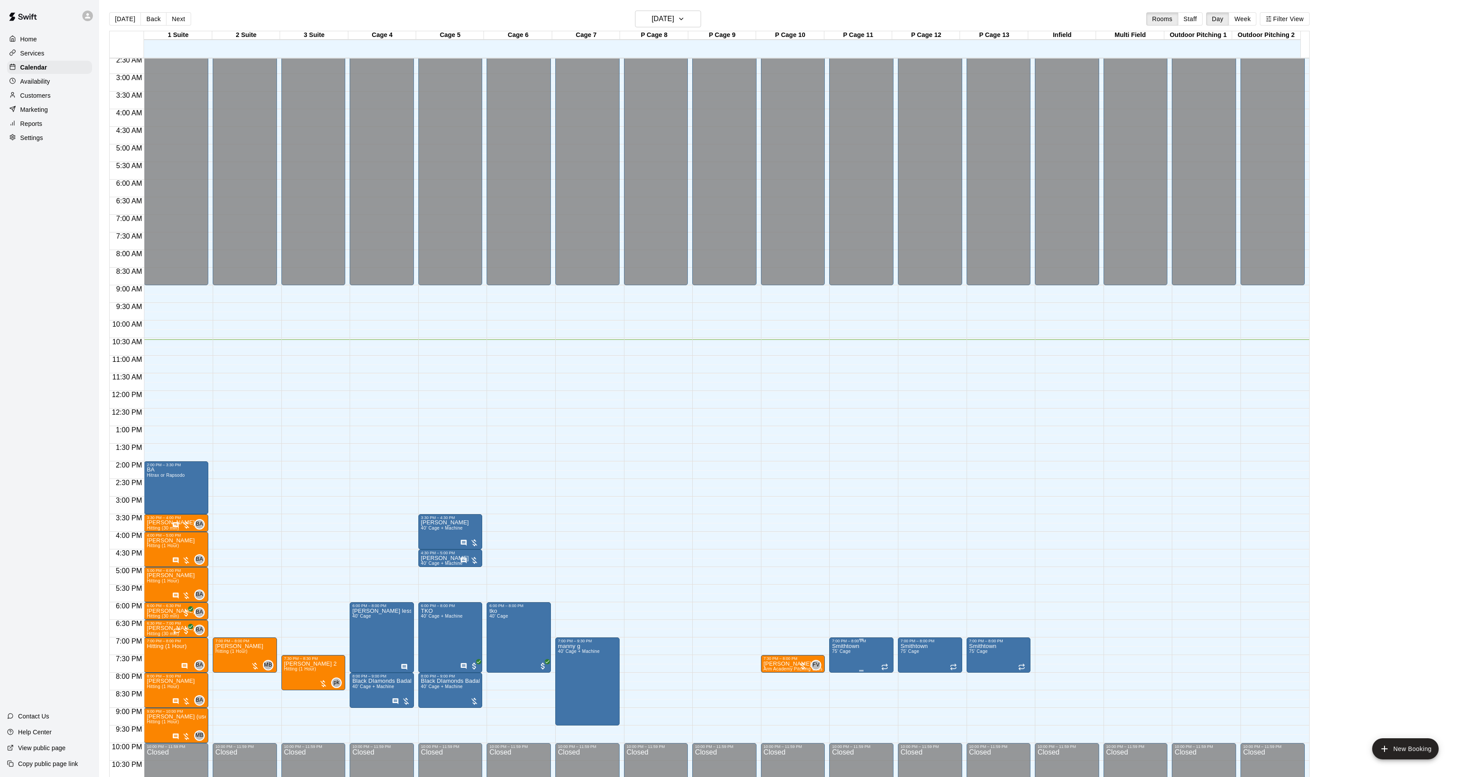
click at [852, 646] on p "Smithtown" at bounding box center [845, 646] width 27 height 0
click at [840, 651] on button "edit" at bounding box center [840, 657] width 18 height 18
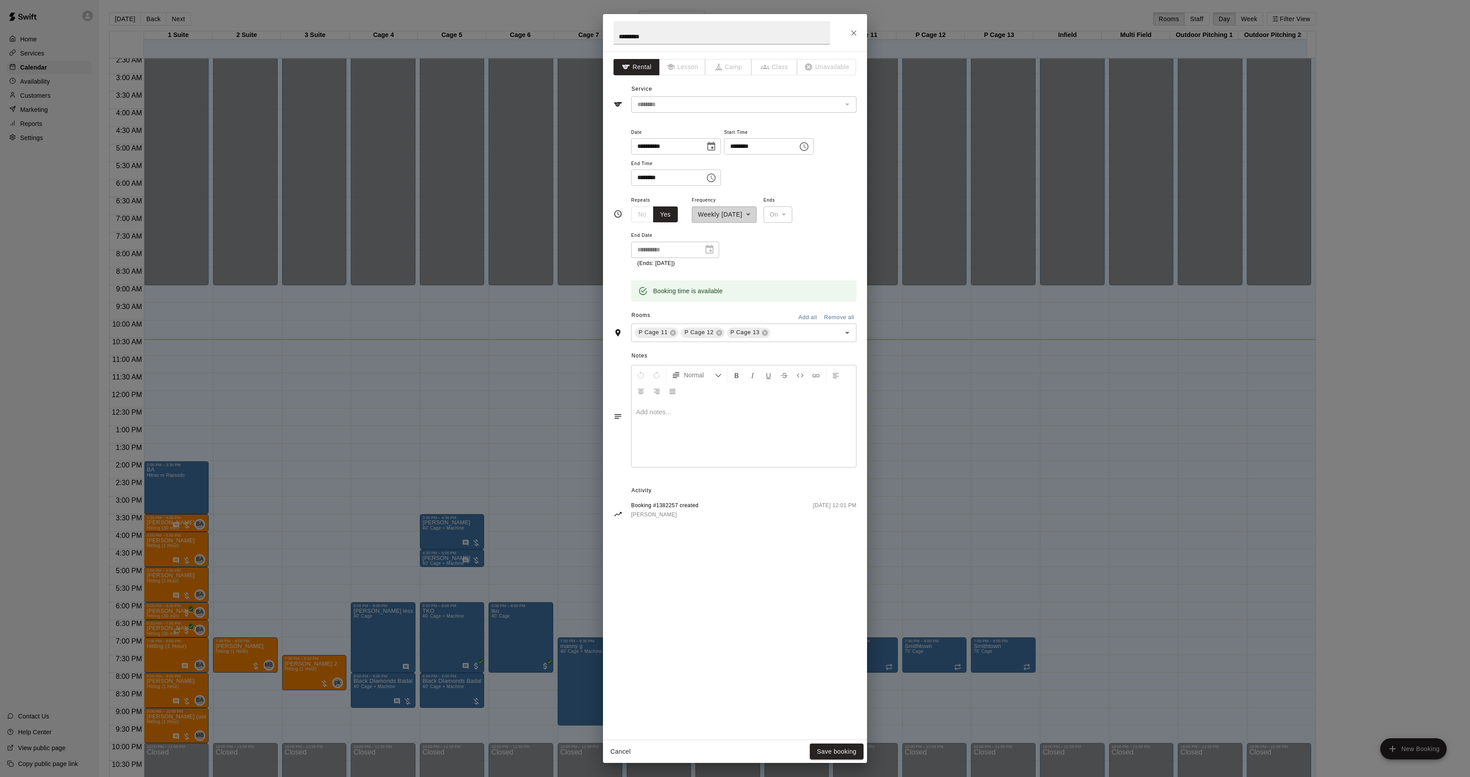
click at [755, 395] on div "Normal" at bounding box center [744, 382] width 225 height 35
click at [731, 421] on div at bounding box center [744, 434] width 225 height 66
click at [845, 750] on button "Save booking" at bounding box center [837, 752] width 54 height 16
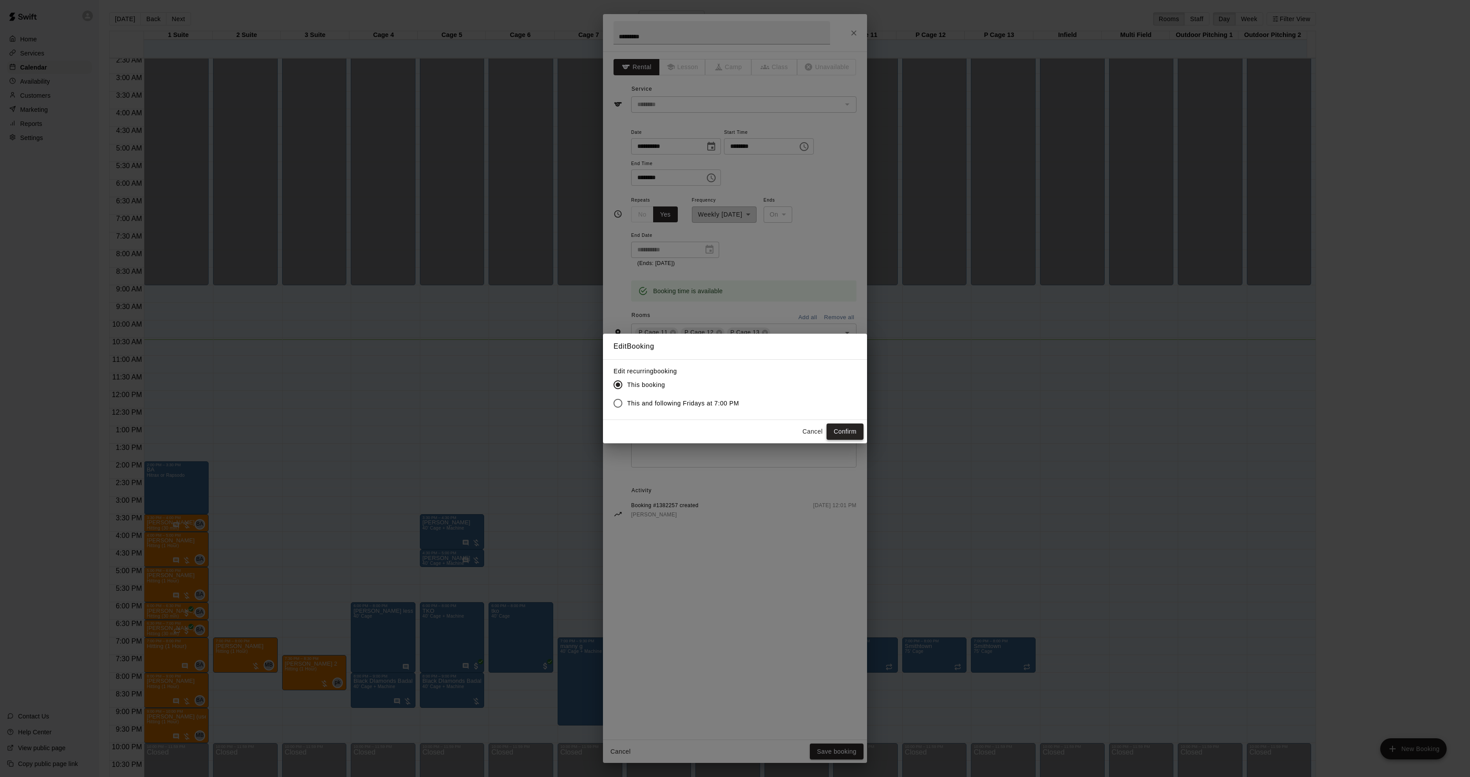
click at [846, 432] on button "Confirm" at bounding box center [845, 432] width 37 height 16
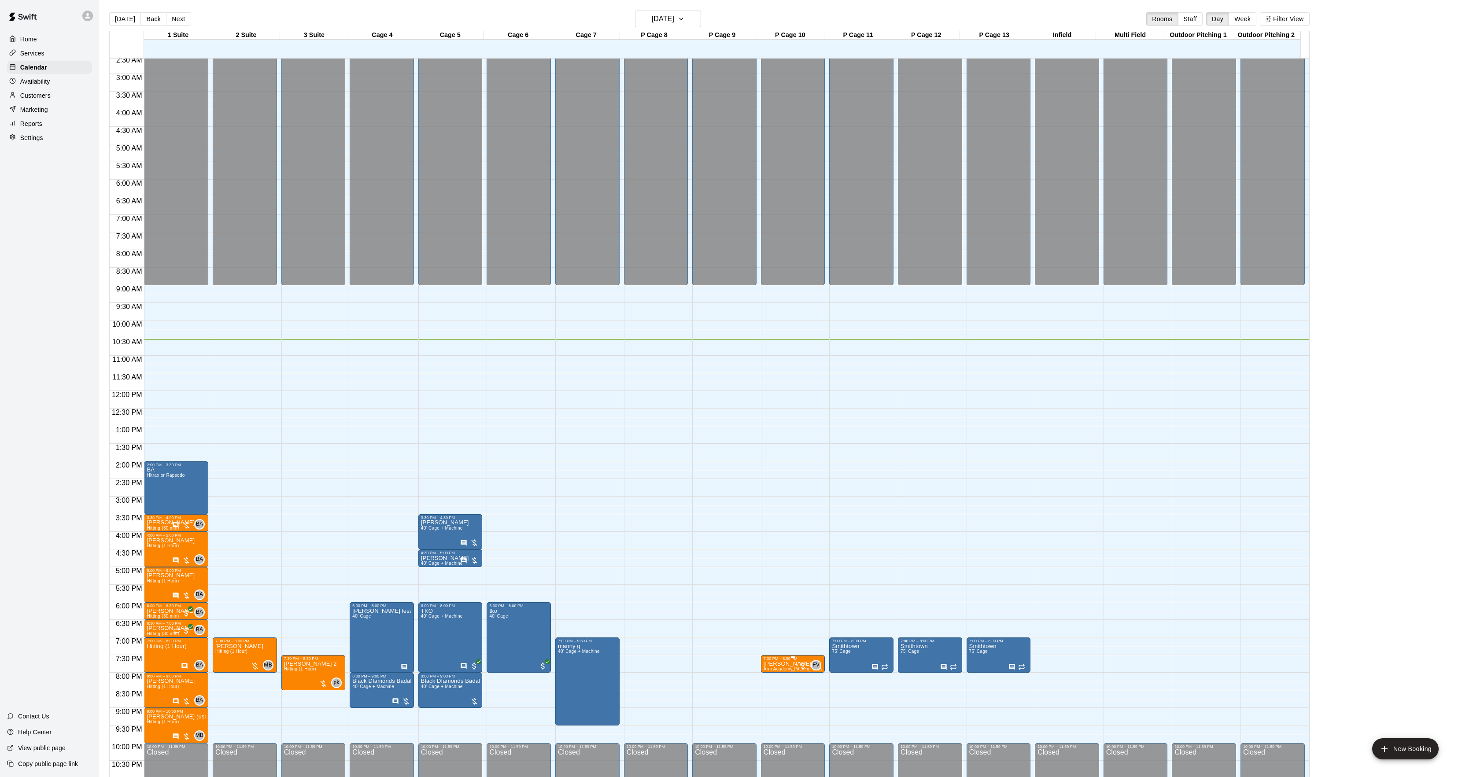
click at [770, 664] on p "[PERSON_NAME]" at bounding box center [792, 664] width 59 height 0
click at [772, 695] on img "edit" at bounding box center [771, 696] width 10 height 10
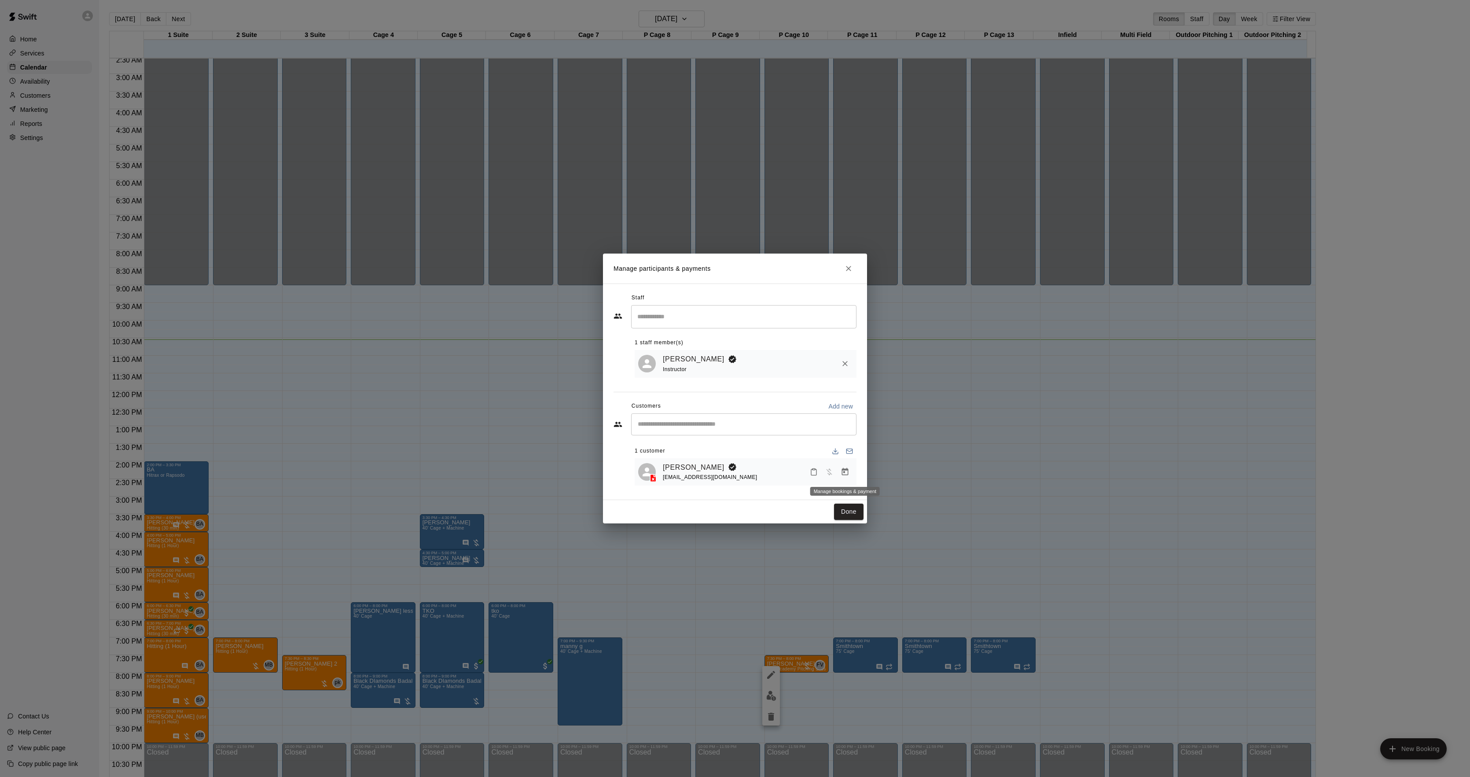
click at [846, 472] on icon "Manage bookings & payment" at bounding box center [845, 472] width 9 height 9
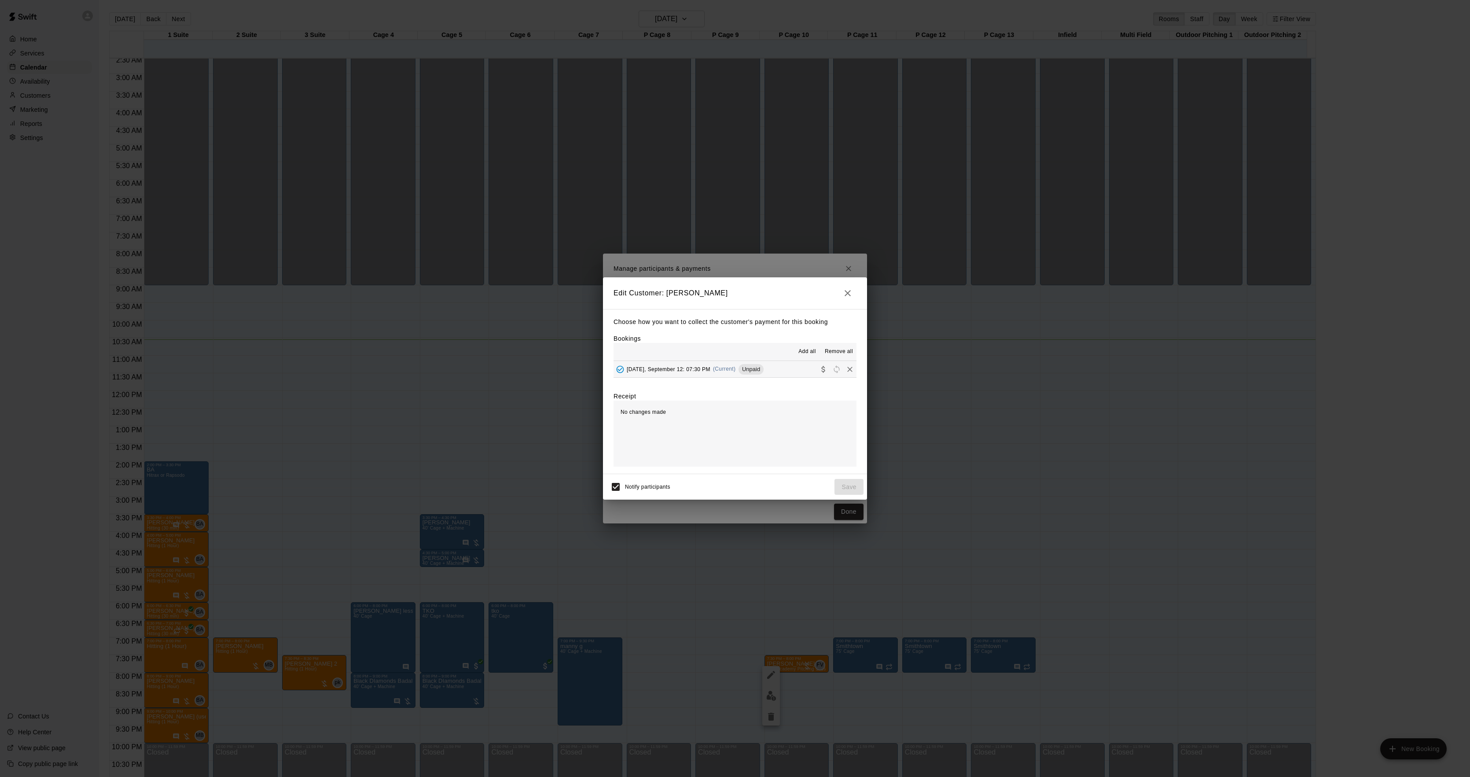
click at [739, 368] on span "Unpaid" at bounding box center [751, 369] width 25 height 7
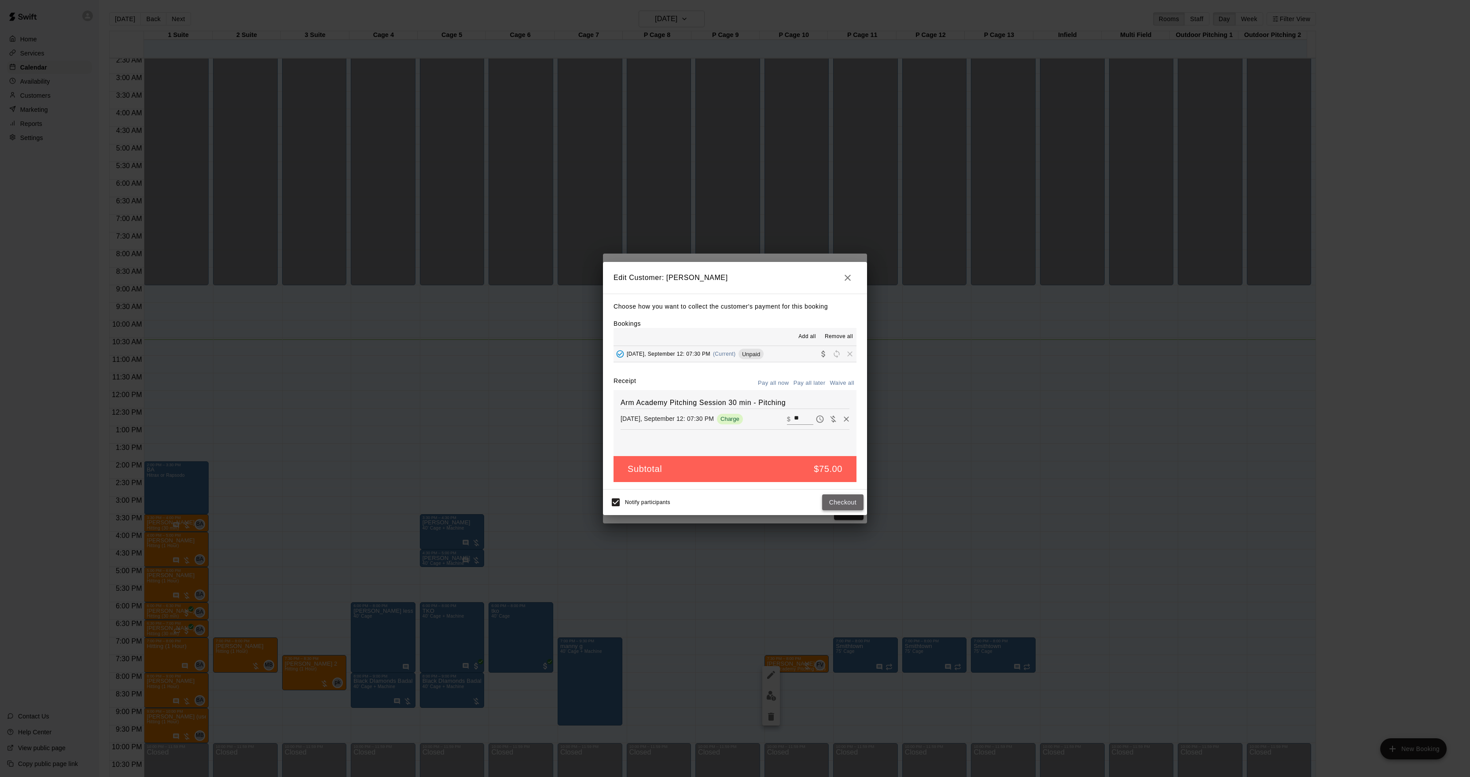
click at [855, 509] on button "Checkout" at bounding box center [842, 502] width 41 height 16
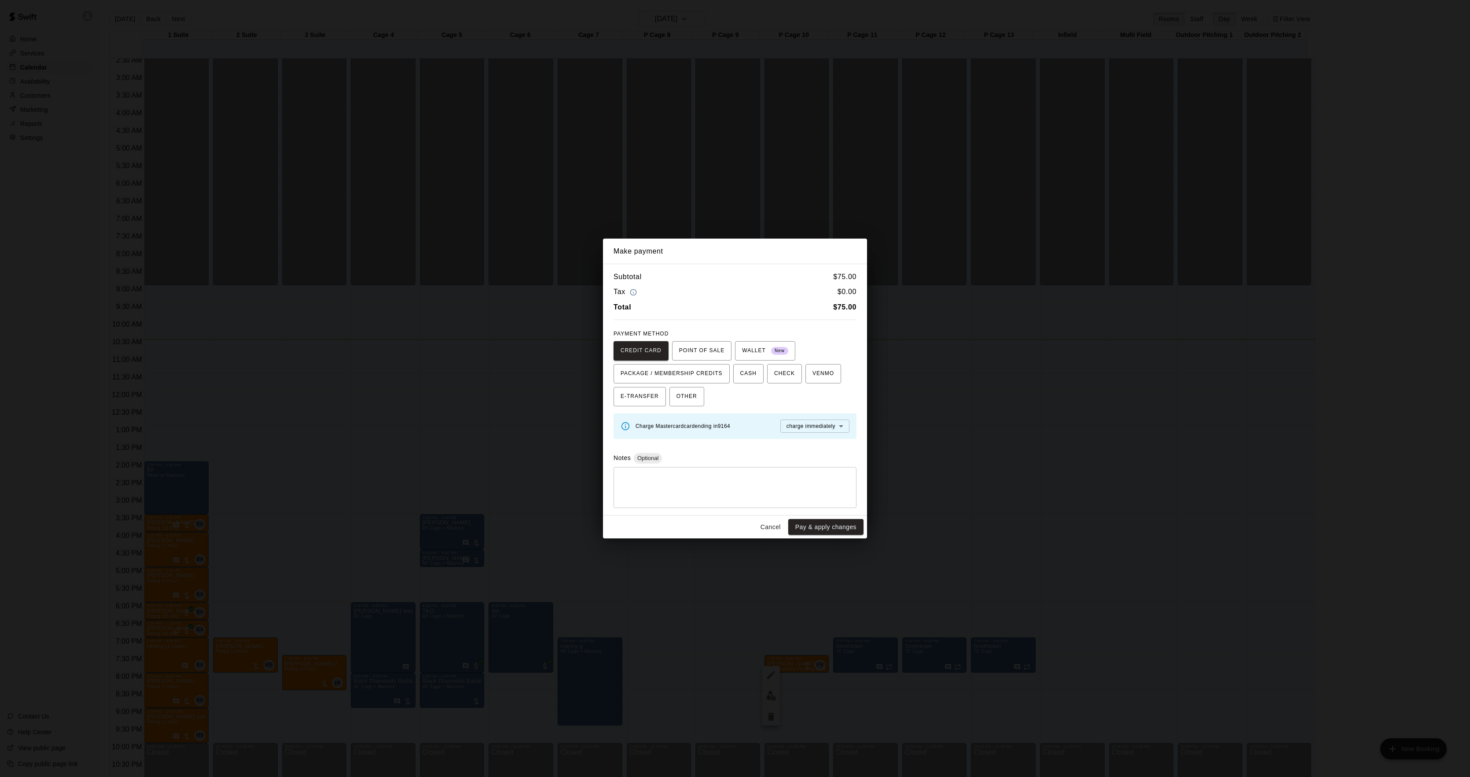
click at [1085, 489] on div "Make payment Subtotal $ 75.00 Tax $ 0.00 Total $ 75.00 PAYMENT METHOD CREDIT CA…" at bounding box center [735, 388] width 1470 height 777
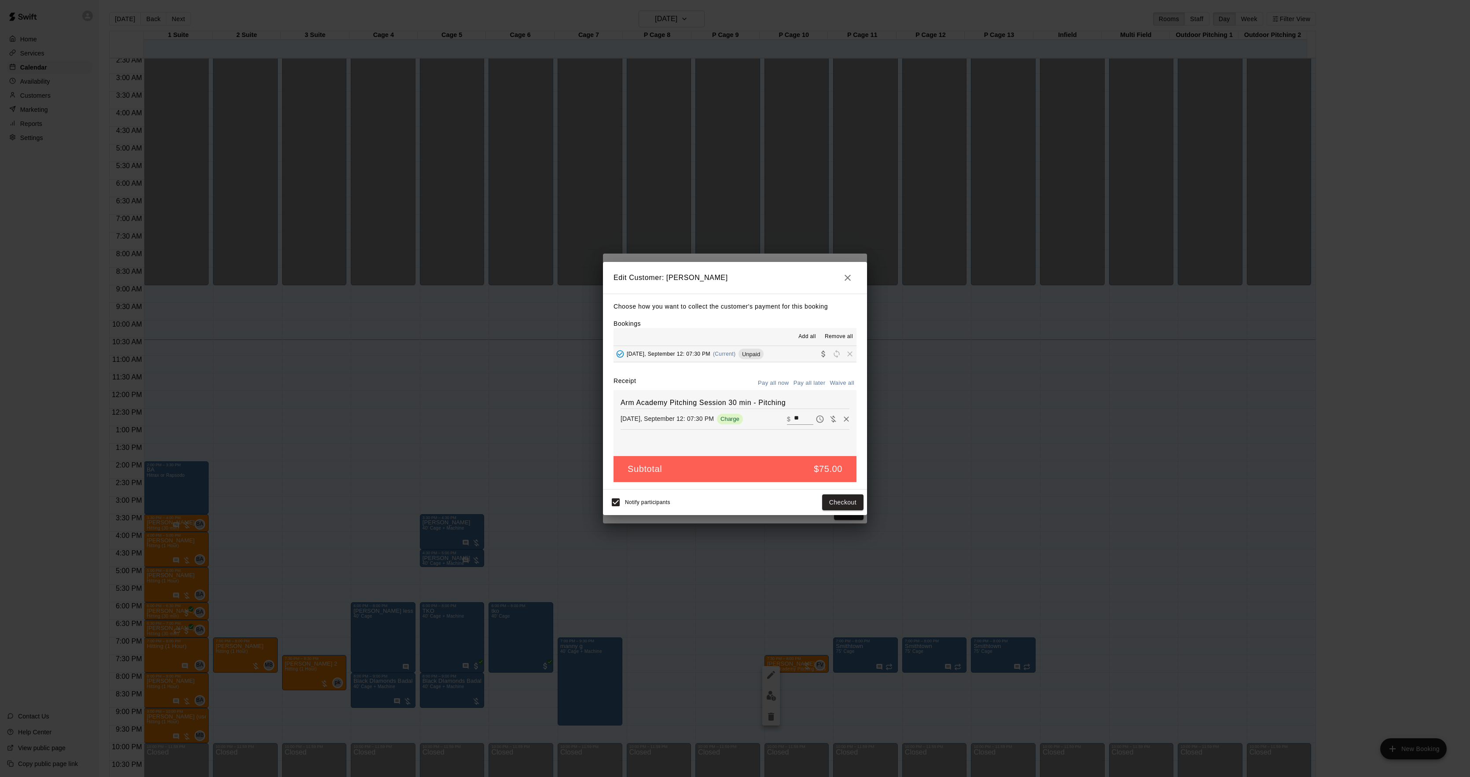
click at [1085, 489] on div "Edit Customer: [PERSON_NAME] Choose how you want to collect the customer's paym…" at bounding box center [735, 388] width 1470 height 777
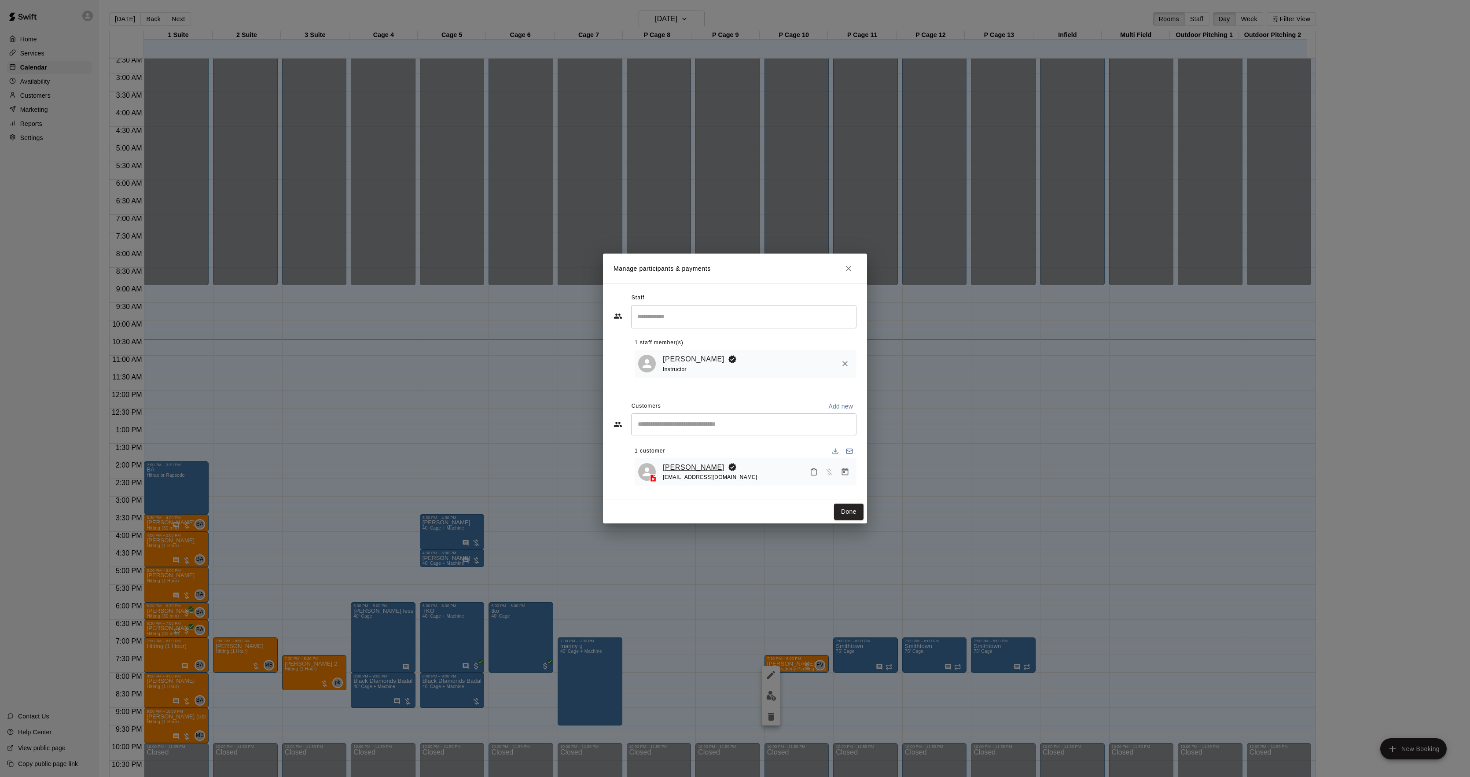
click at [666, 467] on link "[PERSON_NAME]" at bounding box center [694, 467] width 62 height 11
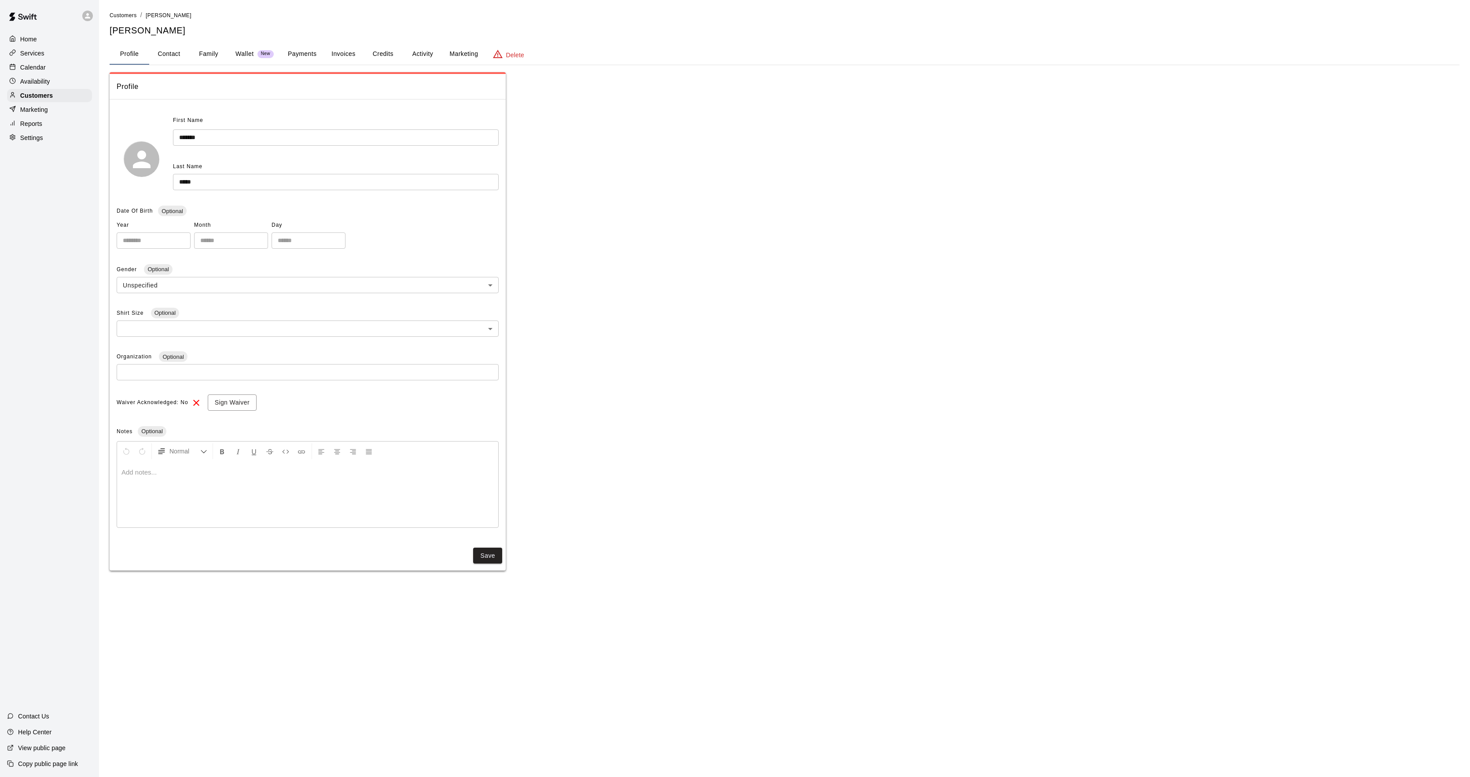
click at [424, 55] on button "Activity" at bounding box center [423, 54] width 40 height 21
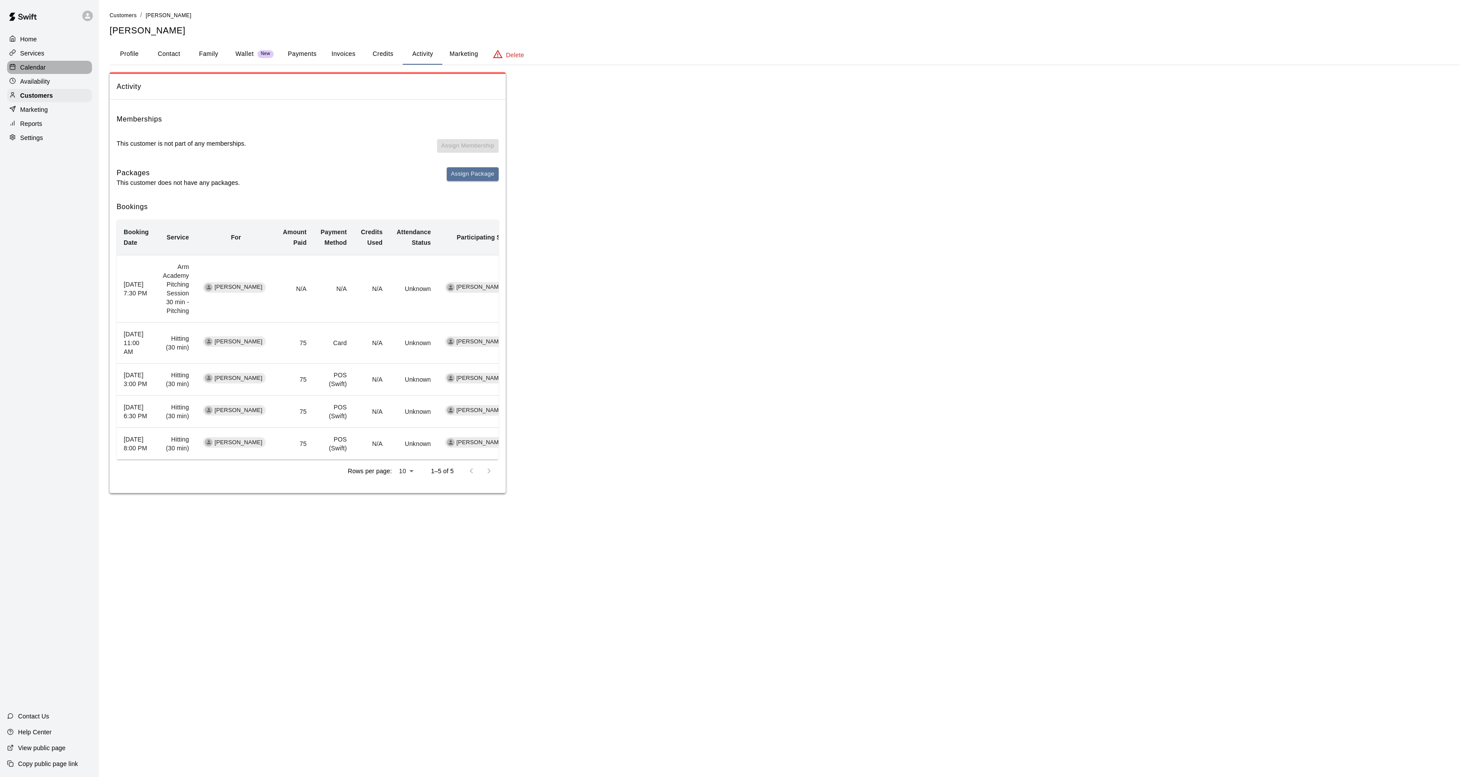
click at [49, 74] on div "Calendar" at bounding box center [49, 67] width 85 height 13
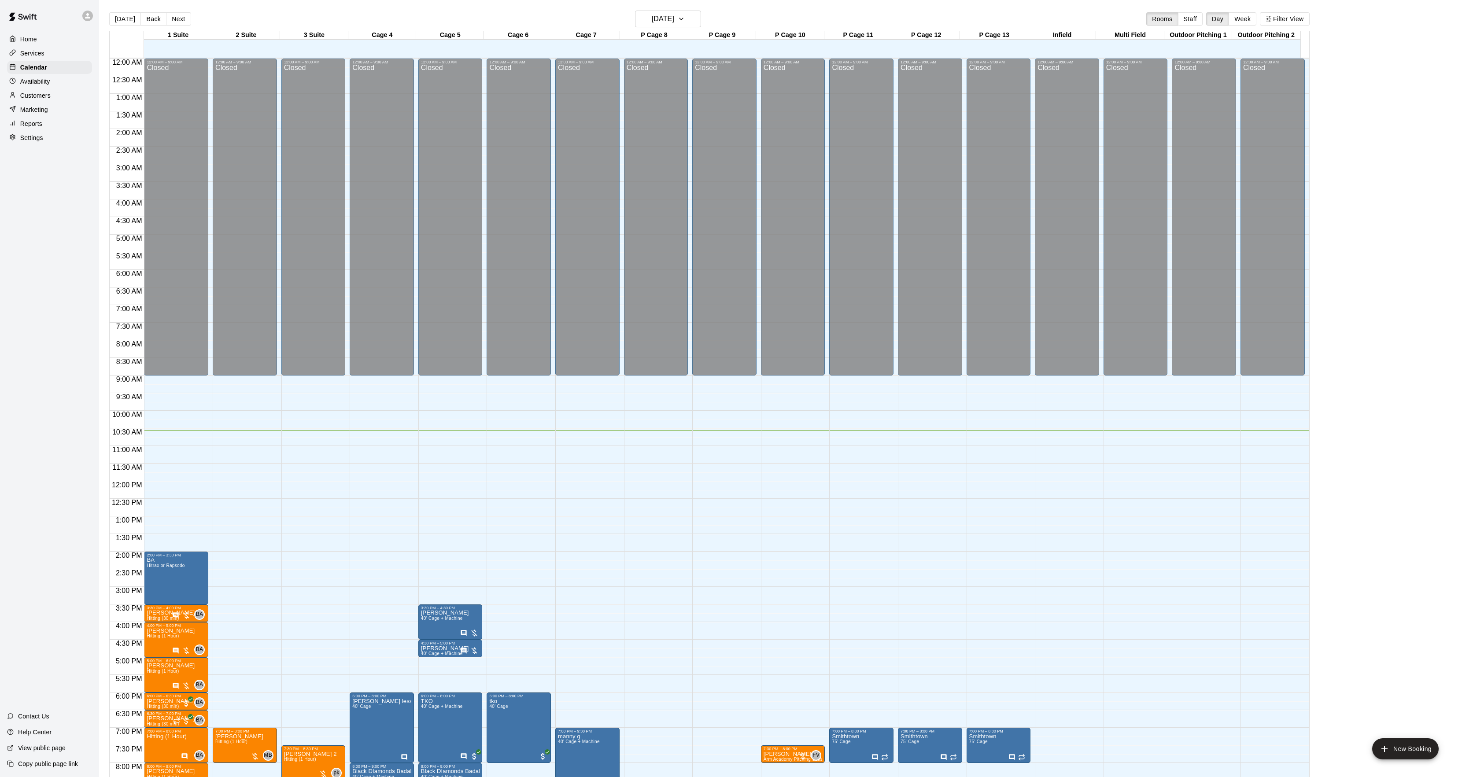
scroll to position [90, 0]
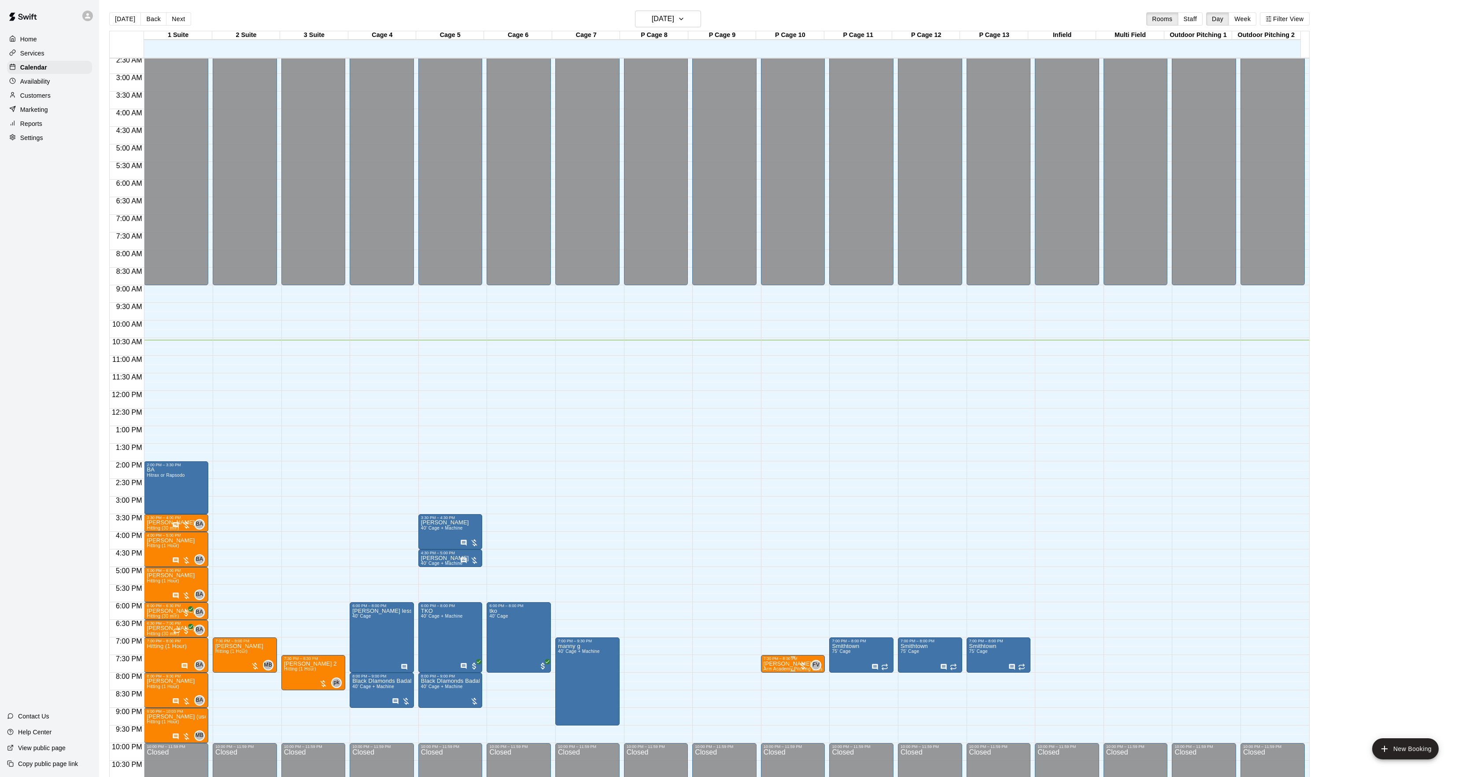
click at [786, 668] on span "Arm Academy Pitching Session 30 min - Pitching" at bounding box center [814, 669] width 102 height 5
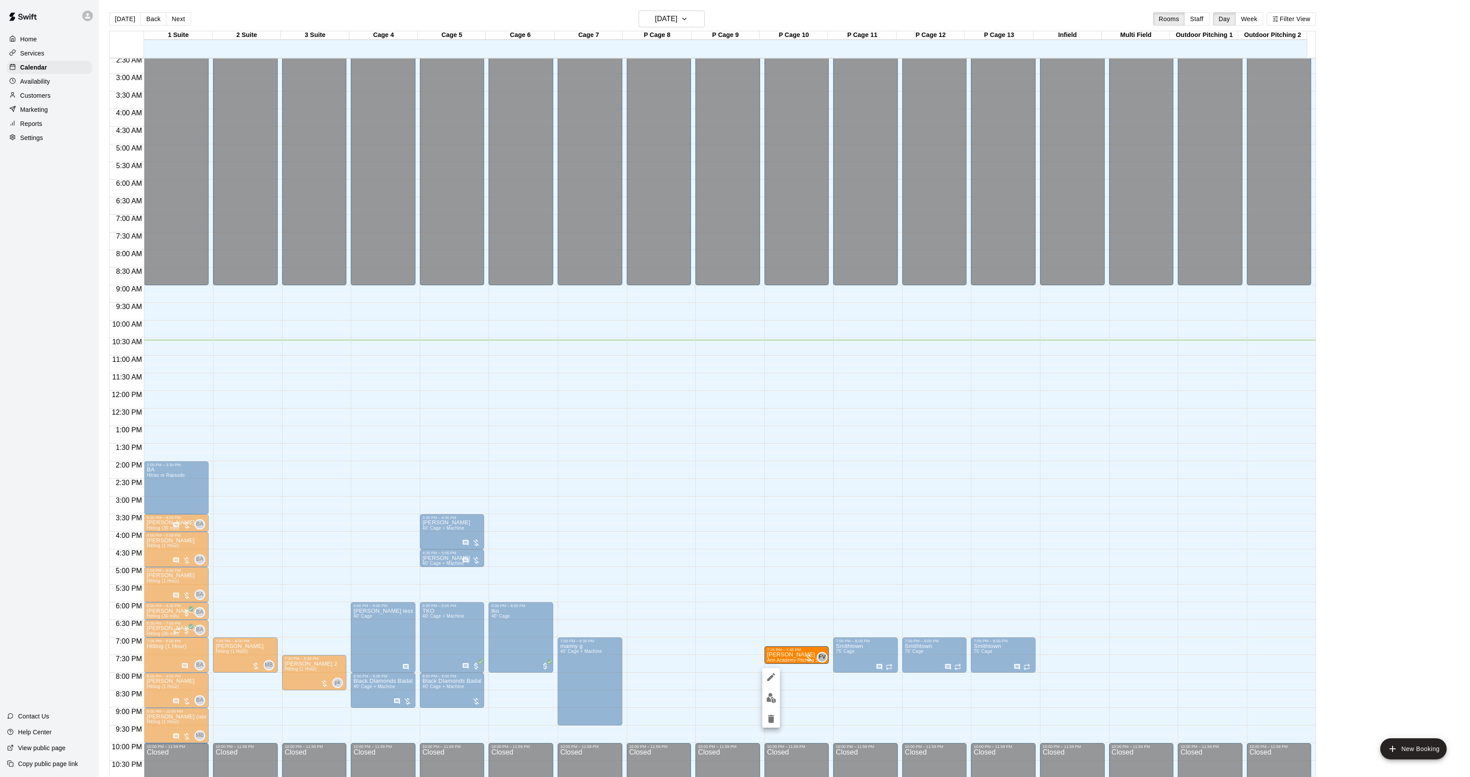
click at [973, 699] on div at bounding box center [735, 388] width 1470 height 777
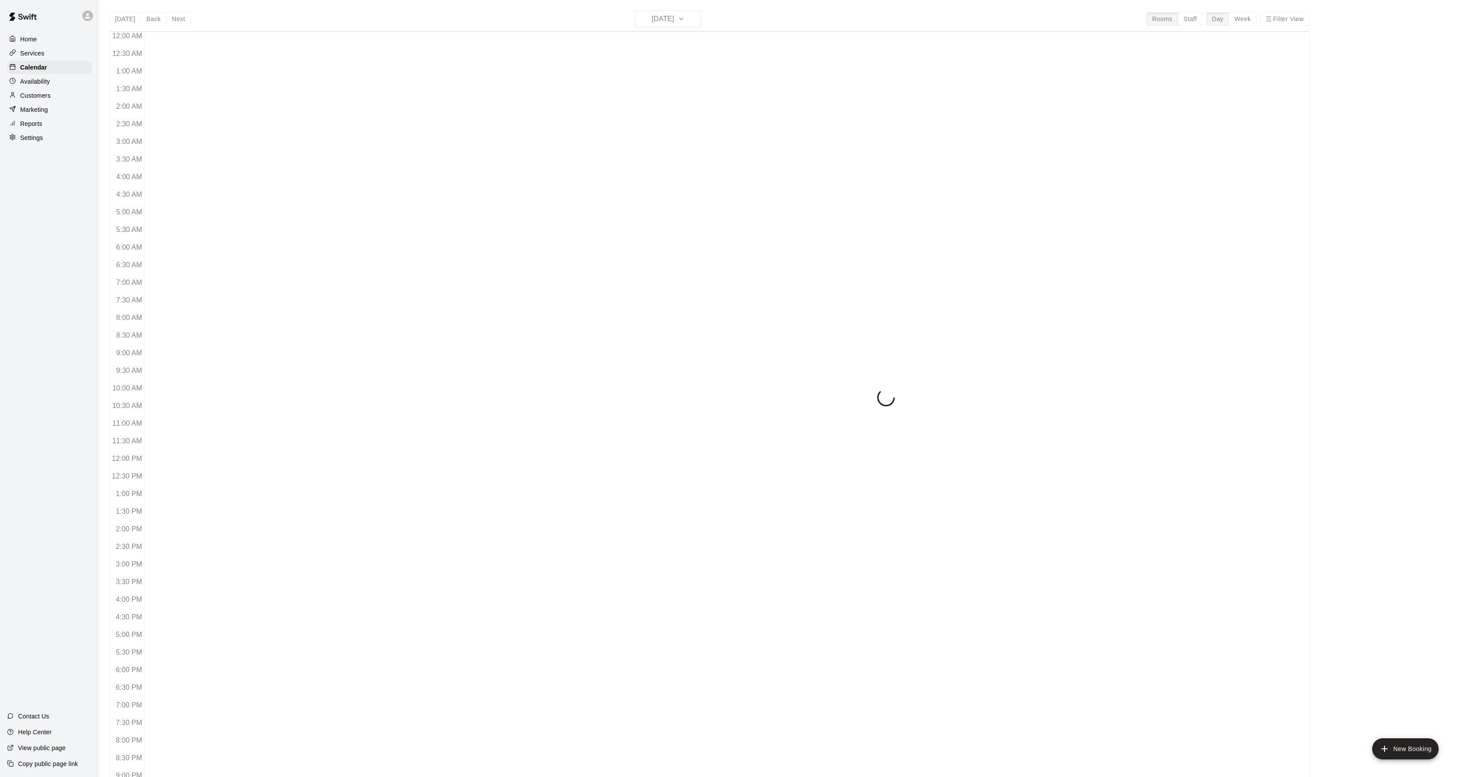
scroll to position [90, 0]
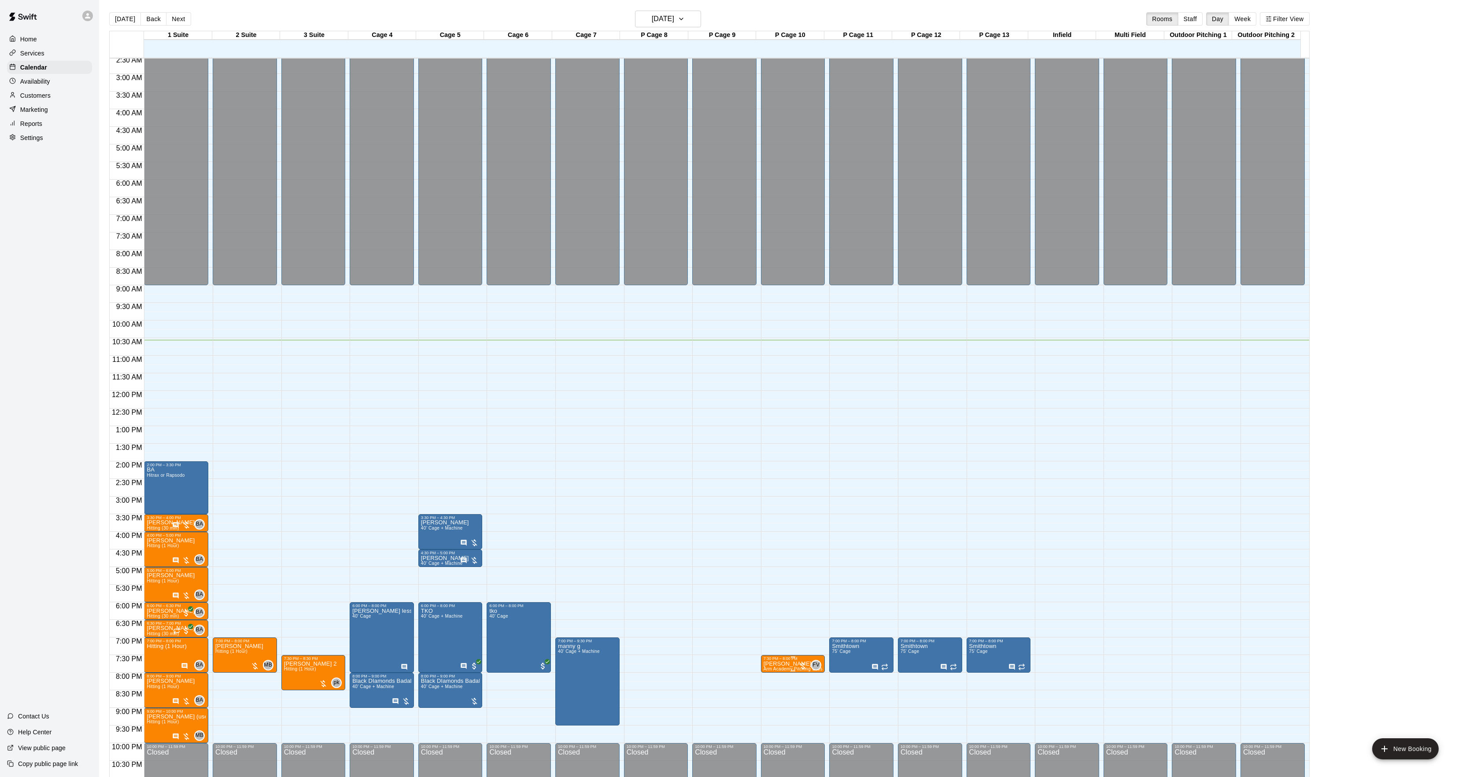
click at [772, 661] on div "7:30 PM – 8:00 PM" at bounding box center [792, 658] width 59 height 4
click at [771, 667] on icon "edit" at bounding box center [771, 667] width 8 height 8
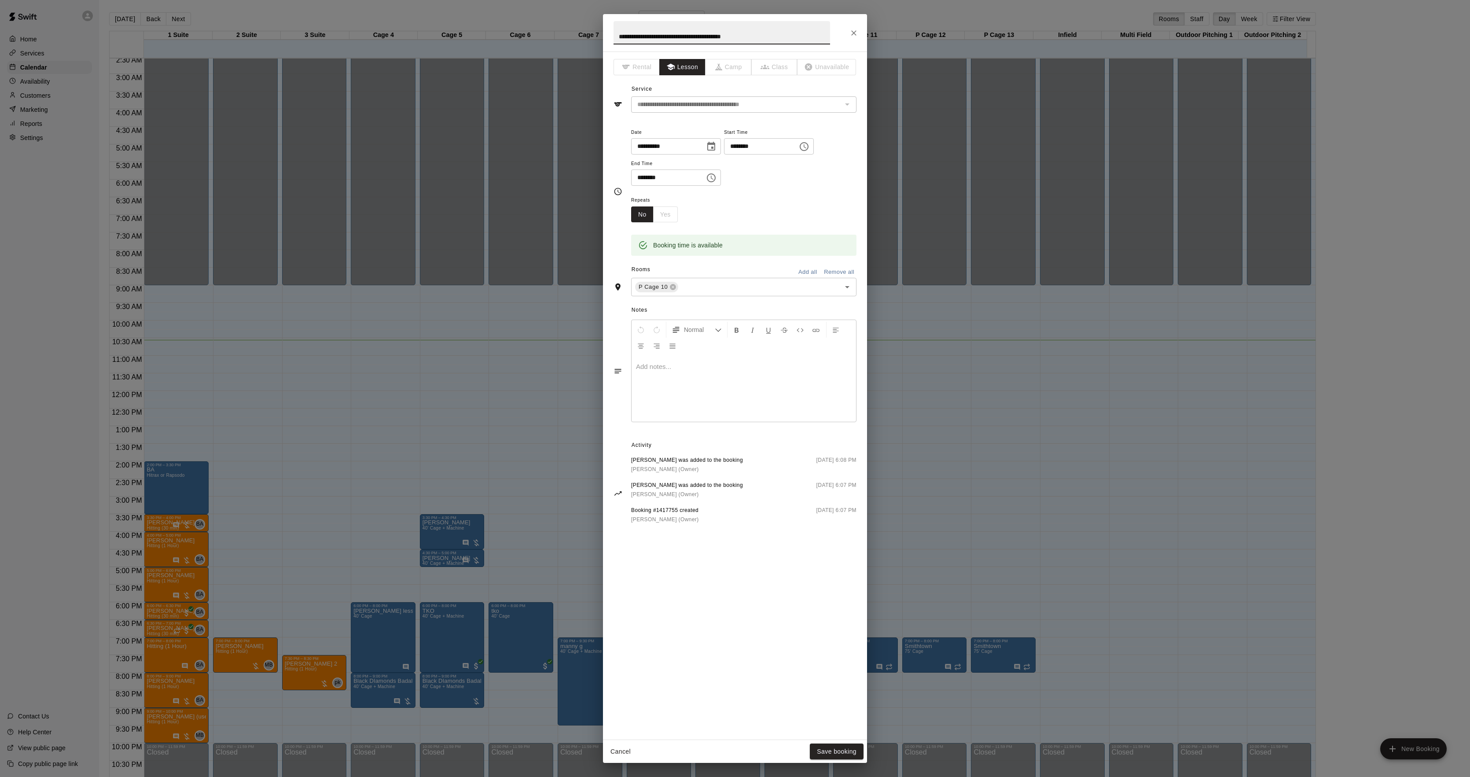
click at [679, 388] on div at bounding box center [744, 389] width 225 height 66
click at [836, 749] on button "Save booking" at bounding box center [837, 752] width 54 height 16
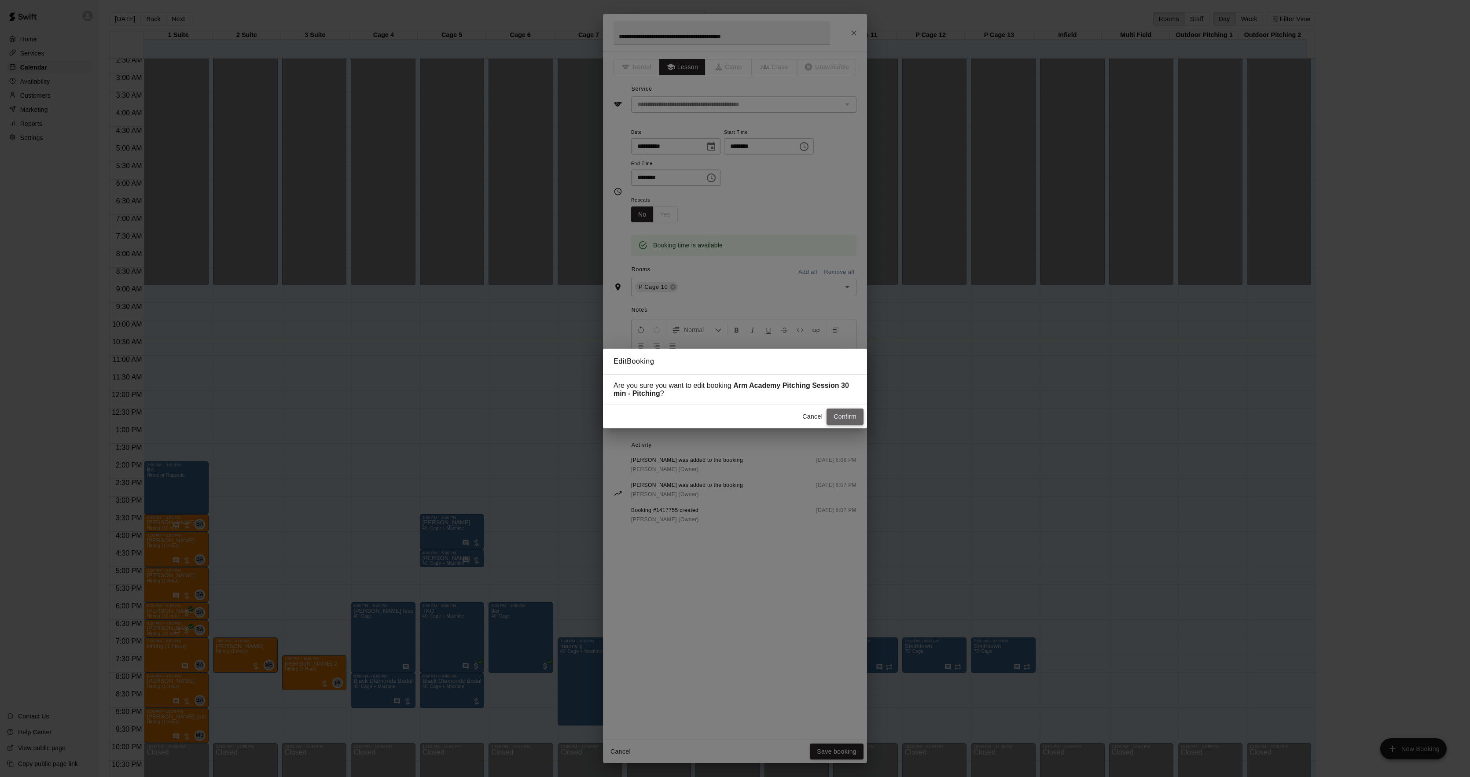
click at [849, 423] on button "Confirm" at bounding box center [845, 417] width 37 height 16
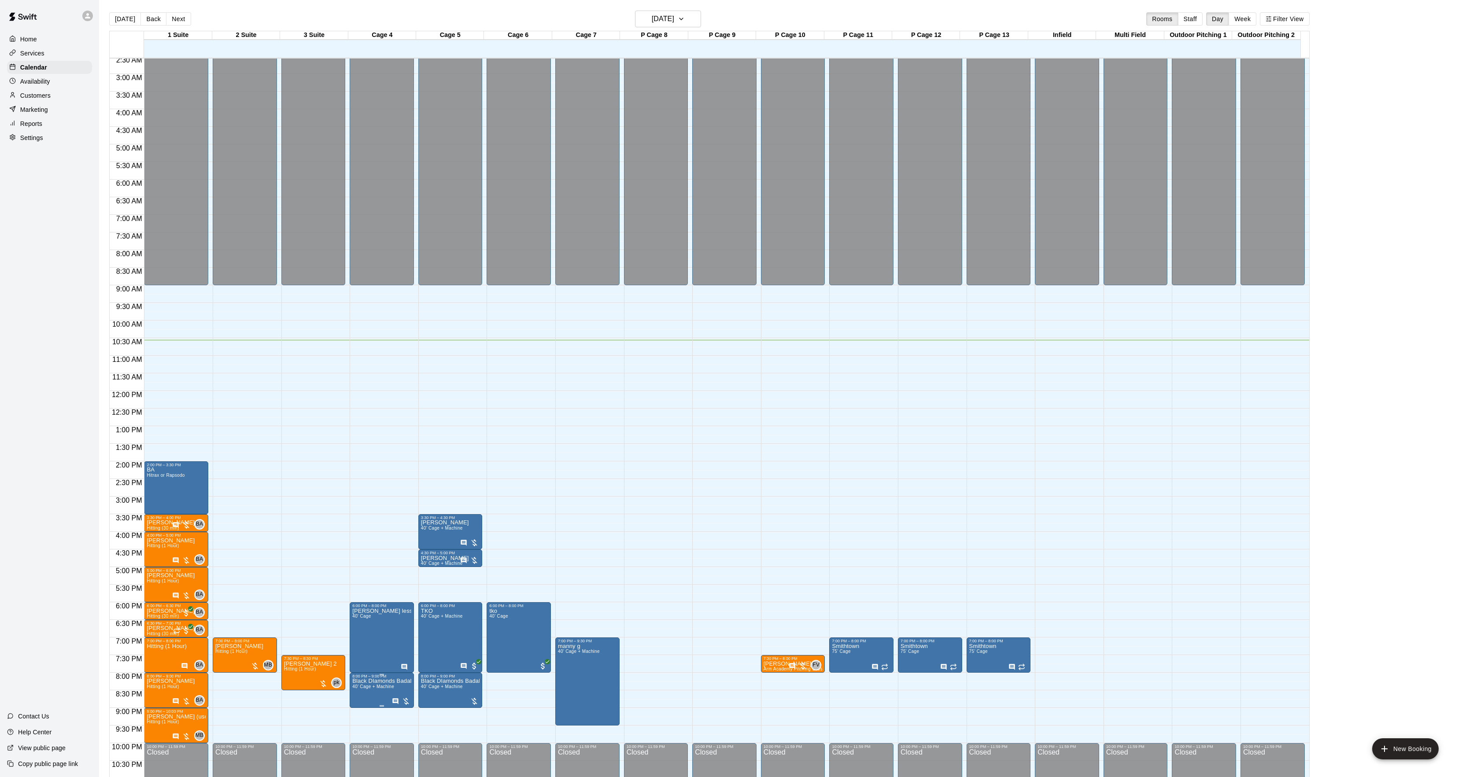
click at [357, 687] on icon "edit" at bounding box center [360, 689] width 11 height 11
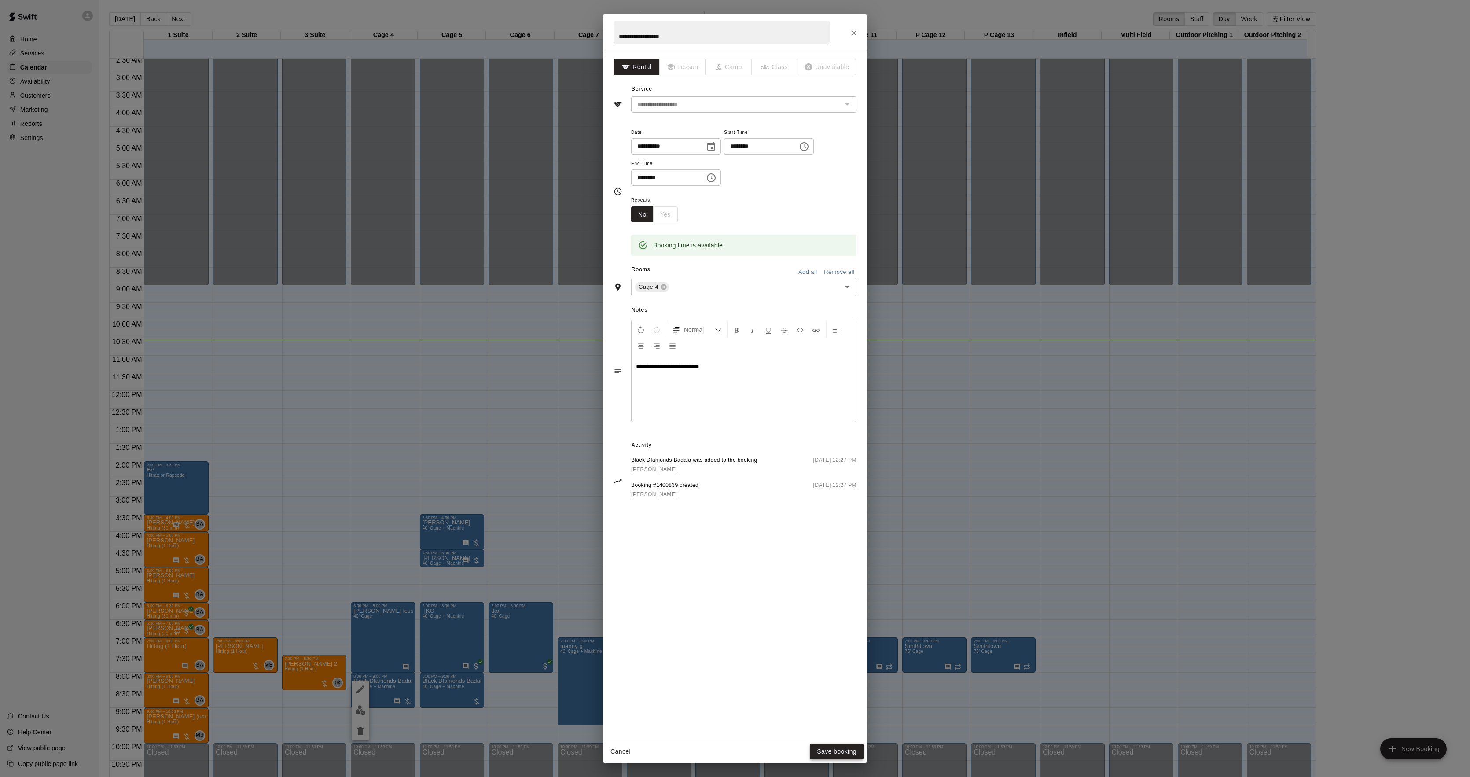
click at [838, 747] on button "Save booking" at bounding box center [837, 752] width 54 height 16
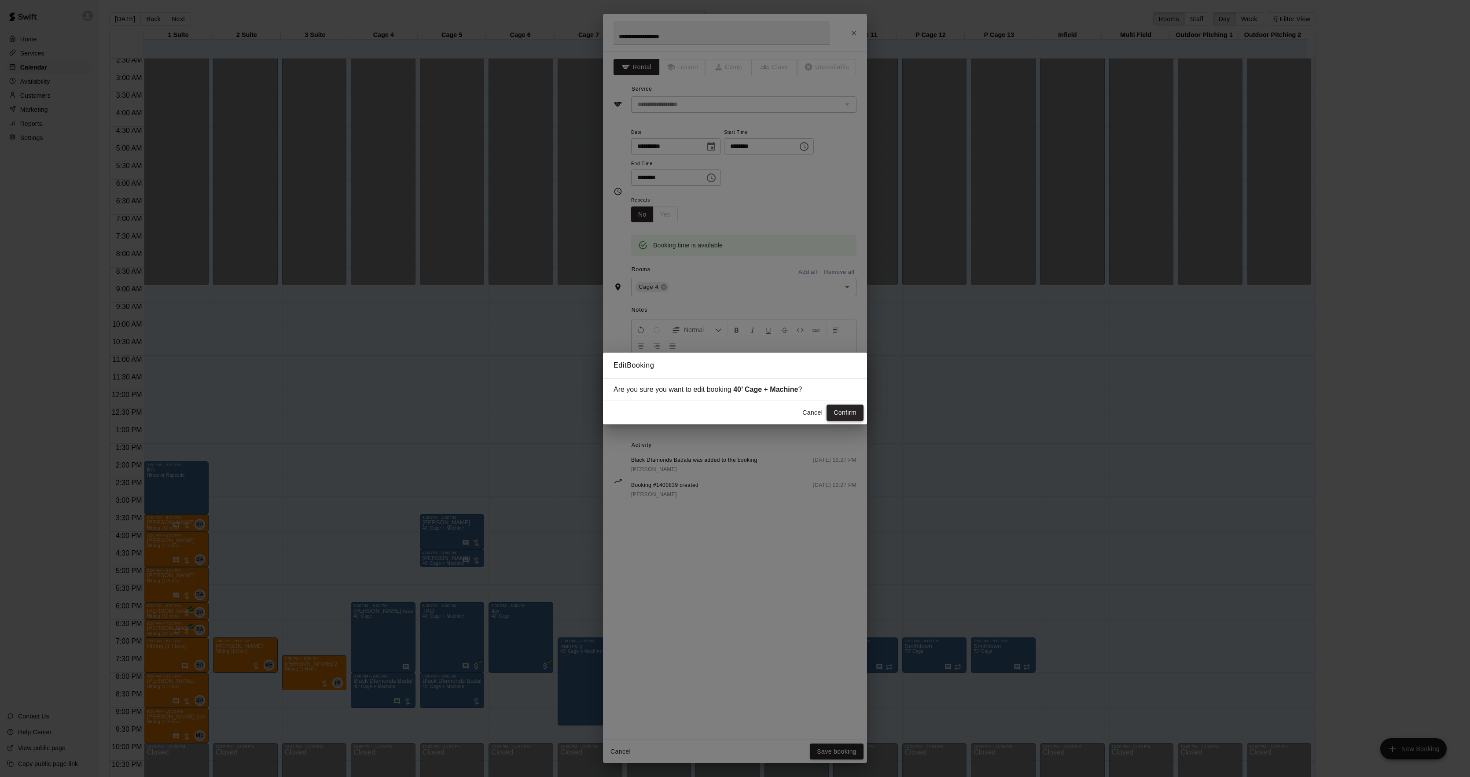
click at [844, 413] on button "Confirm" at bounding box center [845, 413] width 37 height 16
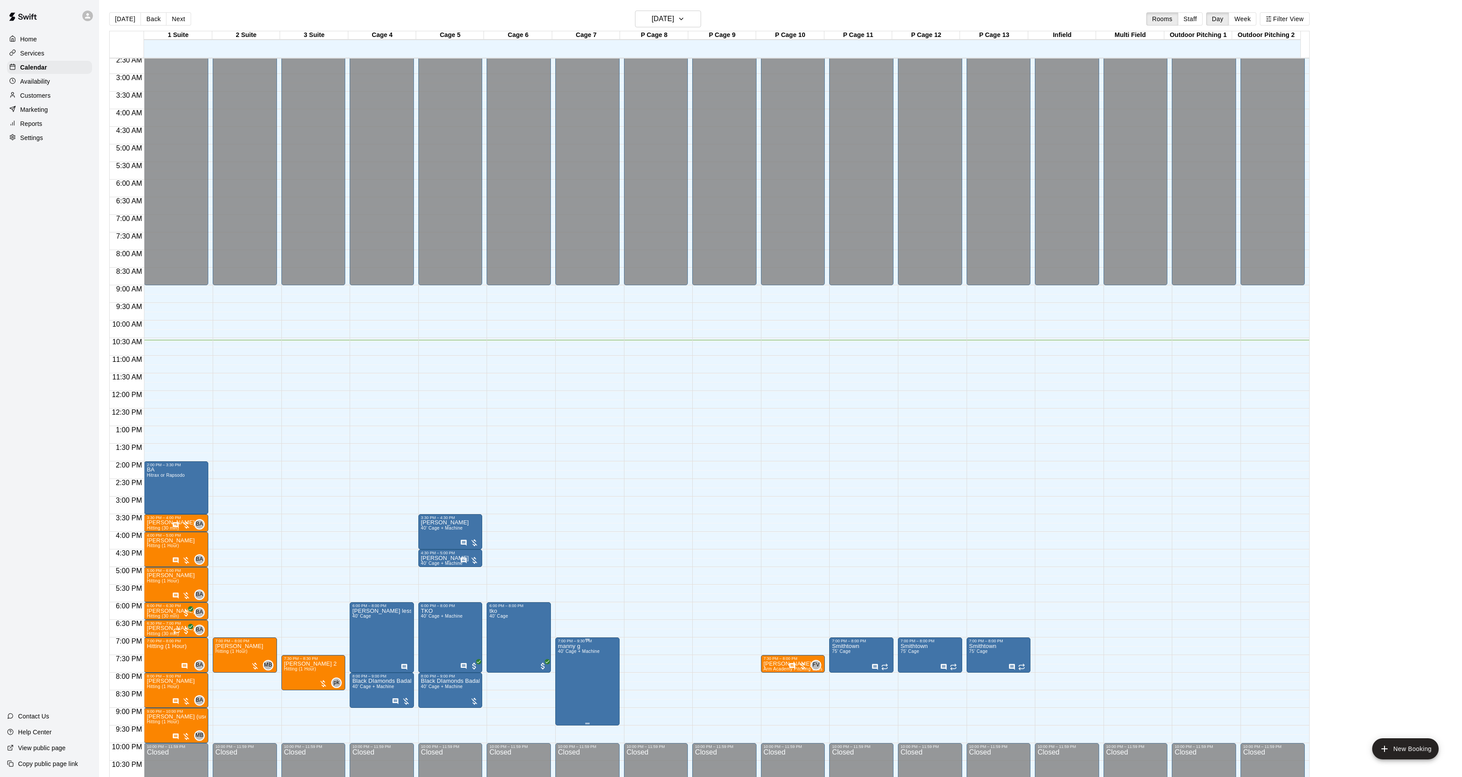
click at [563, 656] on icon "edit" at bounding box center [566, 654] width 11 height 11
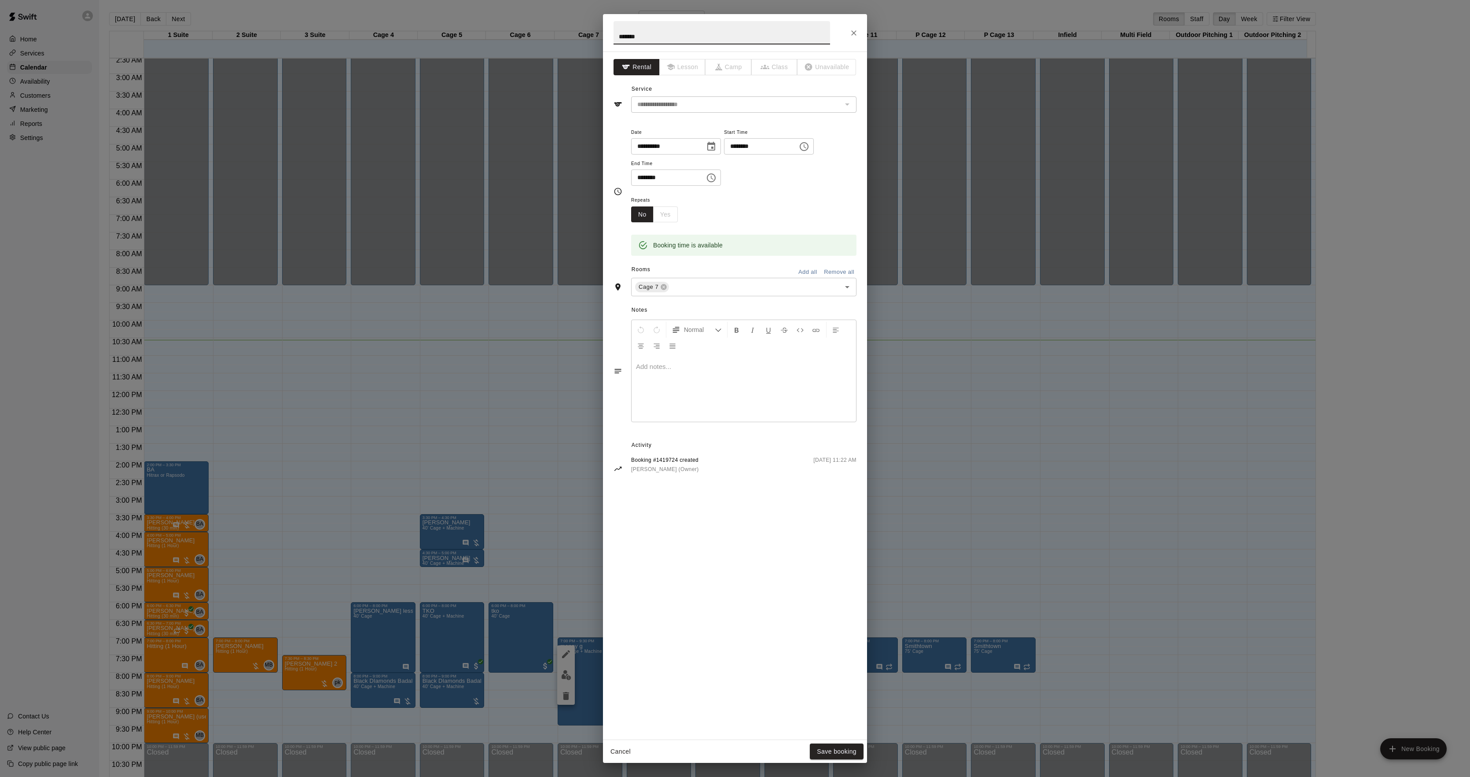
click at [1027, 391] on div "**********" at bounding box center [735, 388] width 1470 height 777
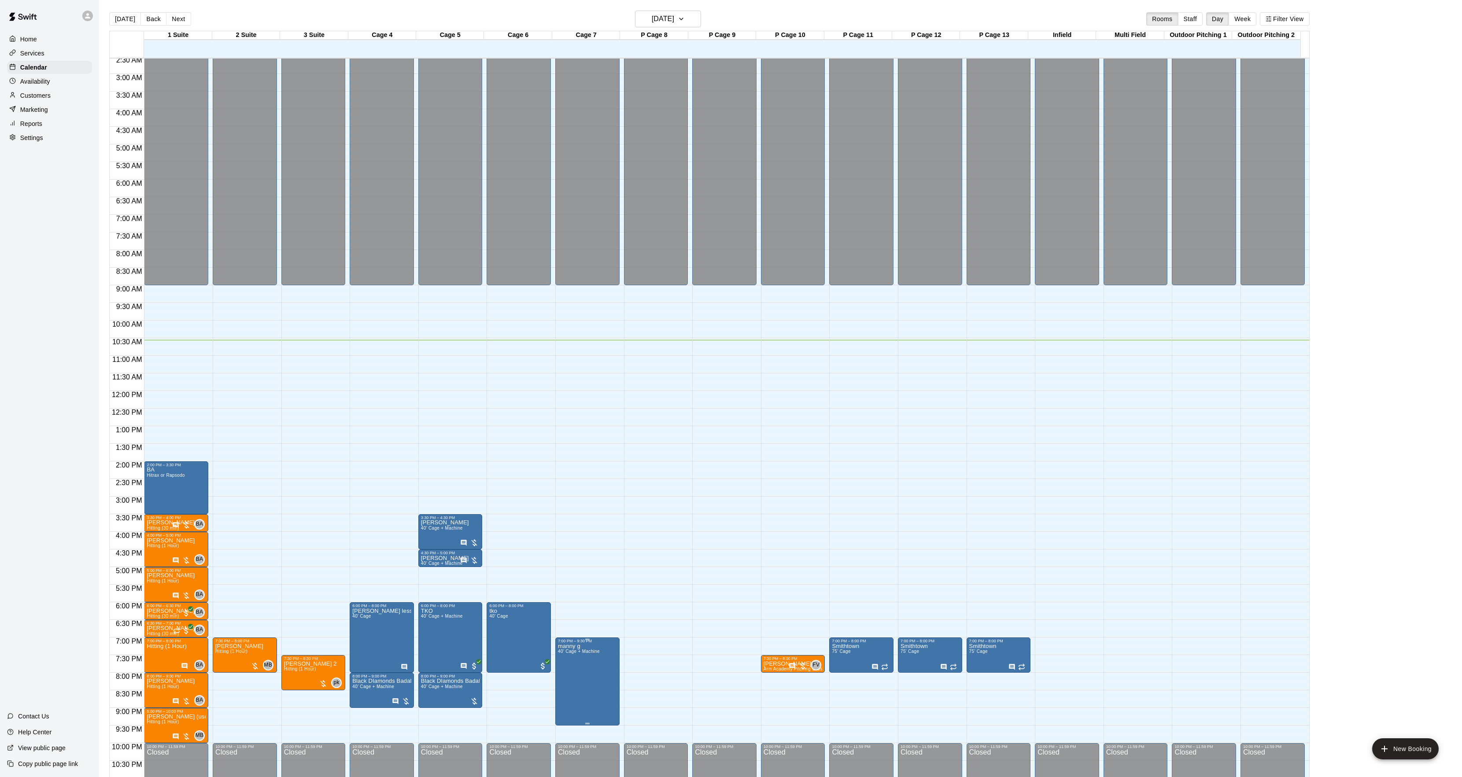
click at [606, 661] on div at bounding box center [735, 388] width 1470 height 777
click at [562, 647] on button "edit" at bounding box center [566, 654] width 18 height 18
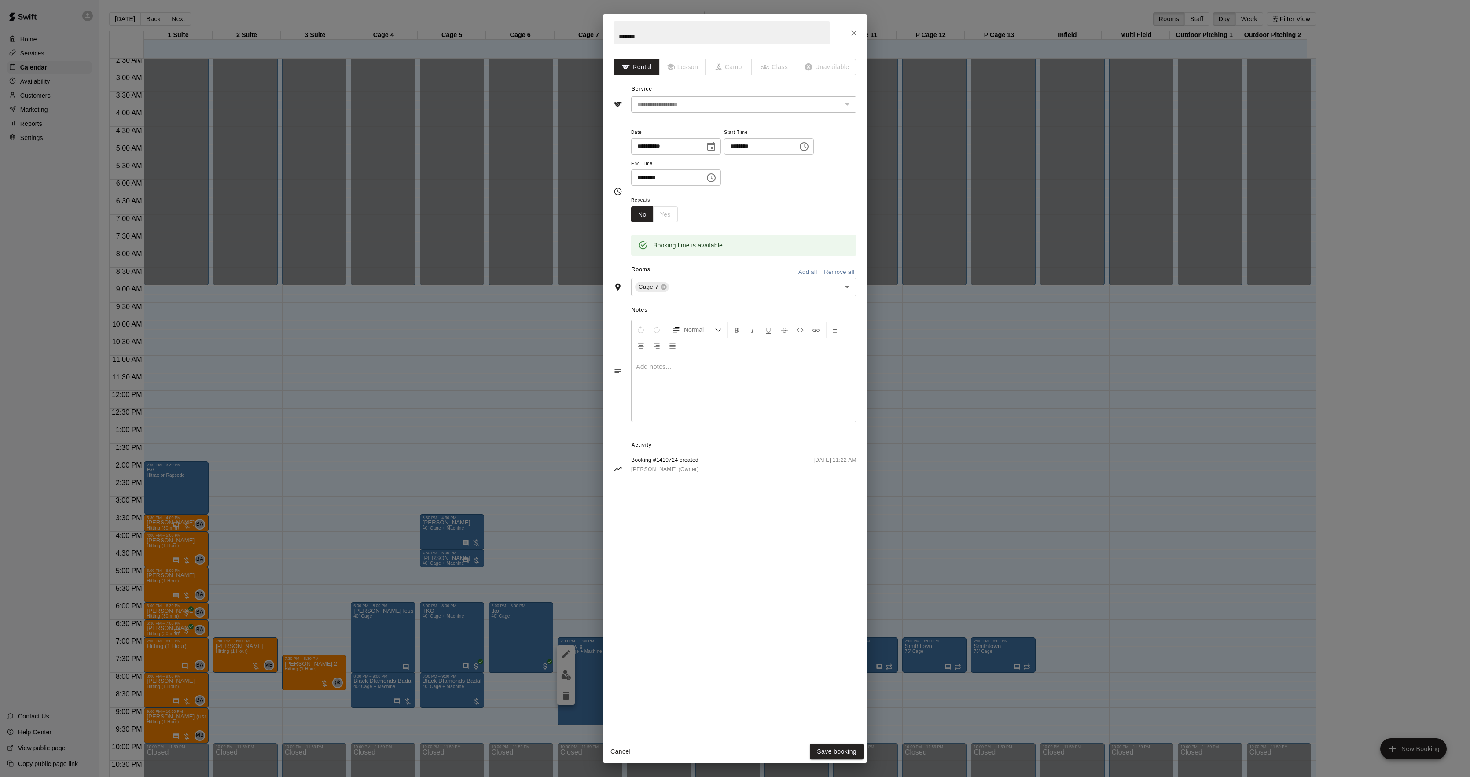
click at [700, 398] on div at bounding box center [744, 389] width 225 height 66
click at [845, 752] on button "Save booking" at bounding box center [837, 752] width 54 height 16
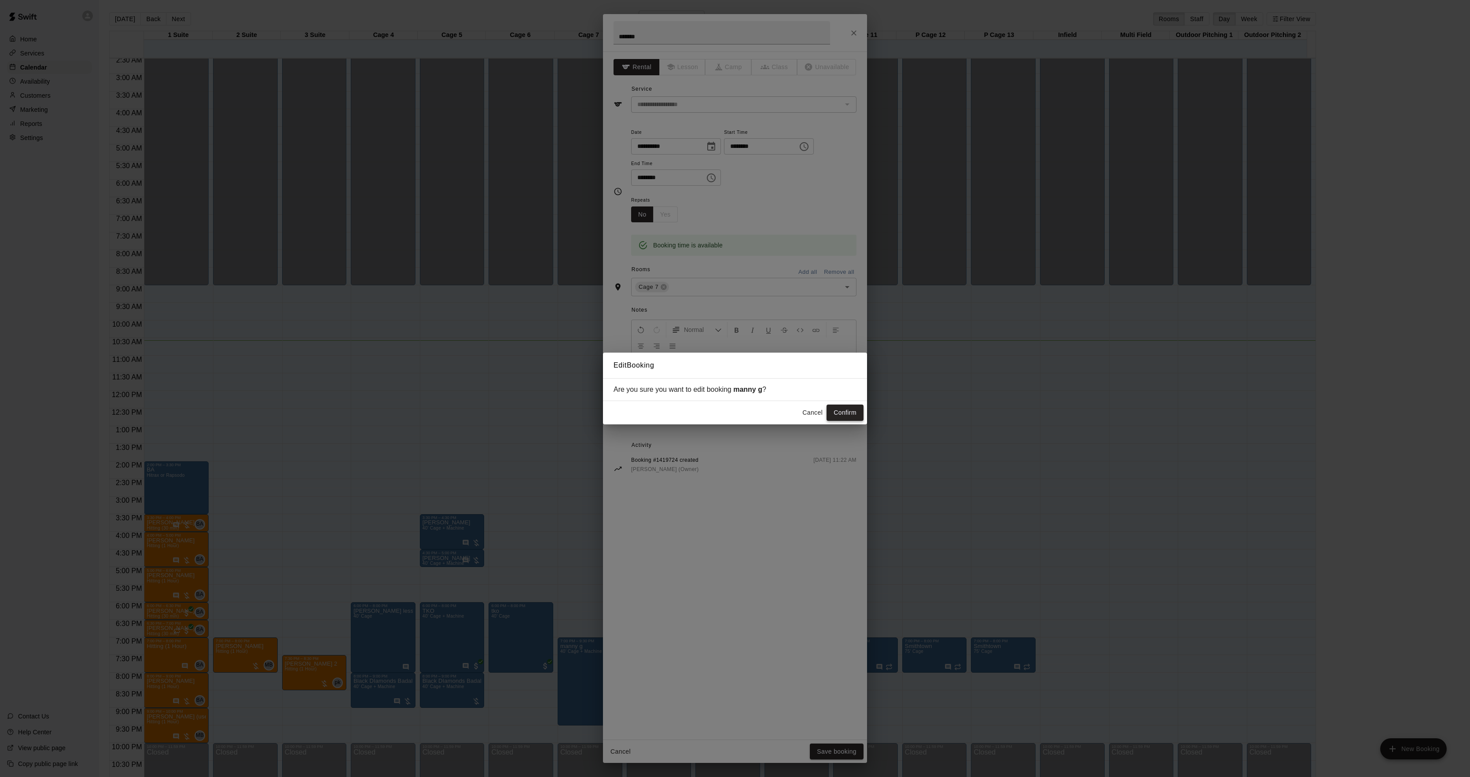
click at [839, 417] on button "Confirm" at bounding box center [845, 413] width 37 height 16
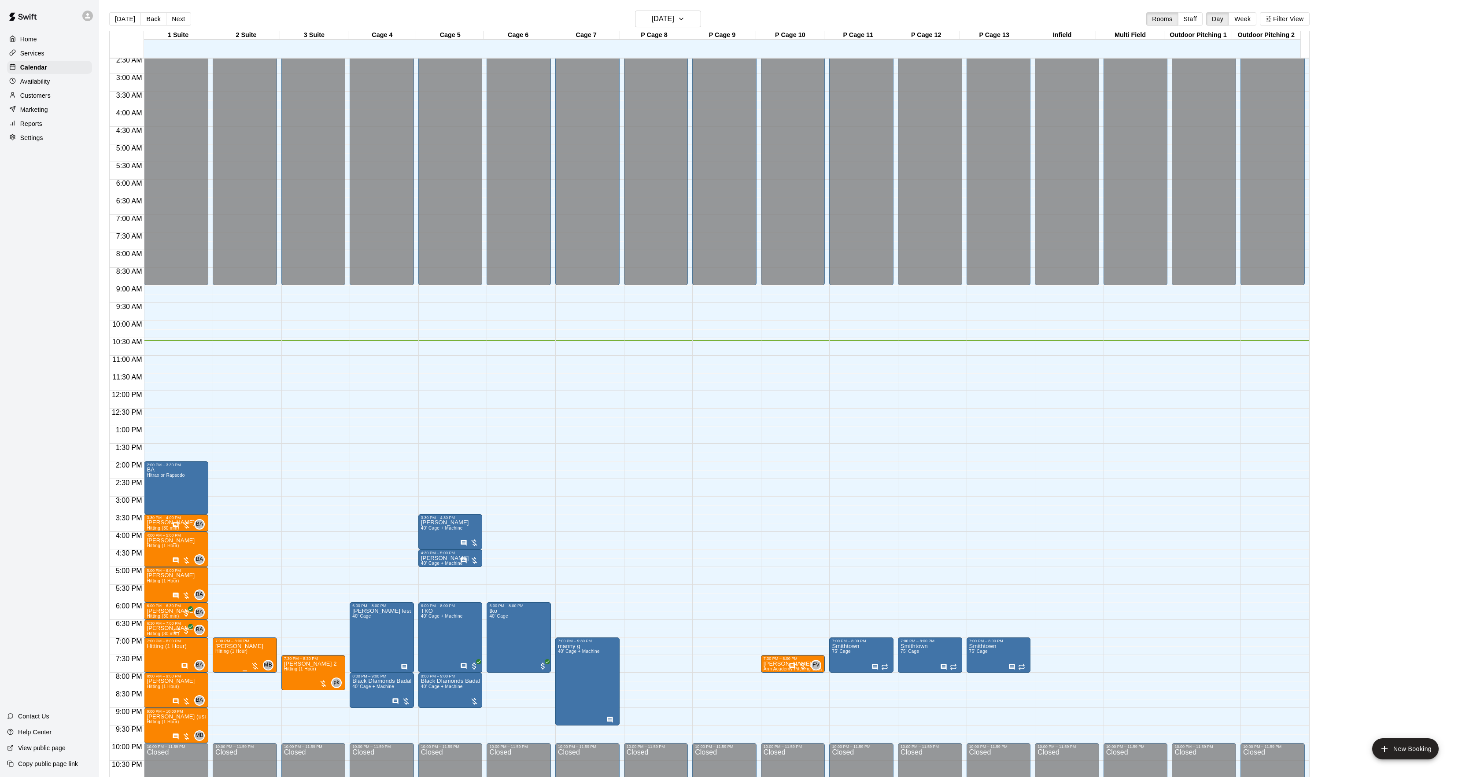
click at [228, 669] on button "edit" at bounding box center [224, 675] width 18 height 17
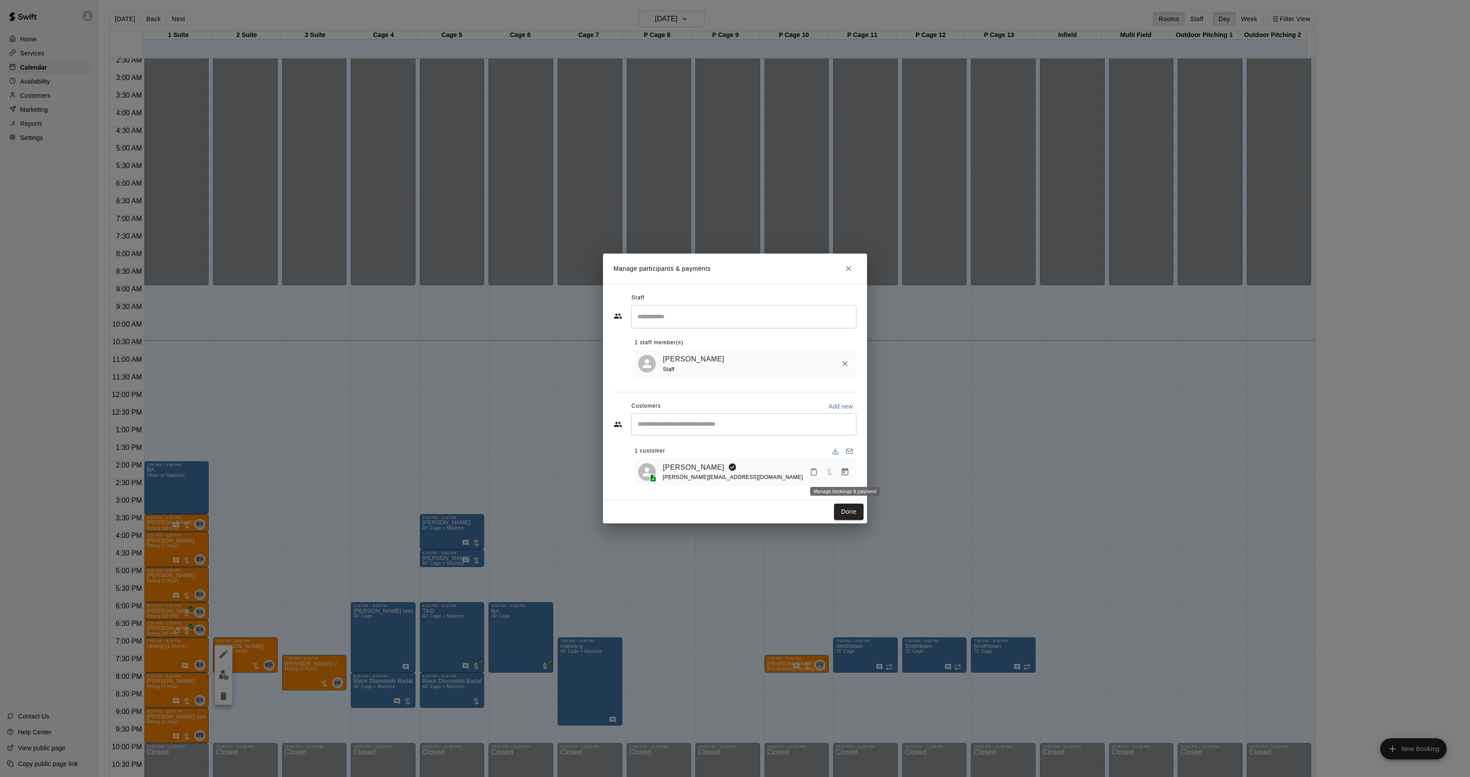
click at [845, 468] on icon "Manage bookings & payment" at bounding box center [845, 472] width 9 height 9
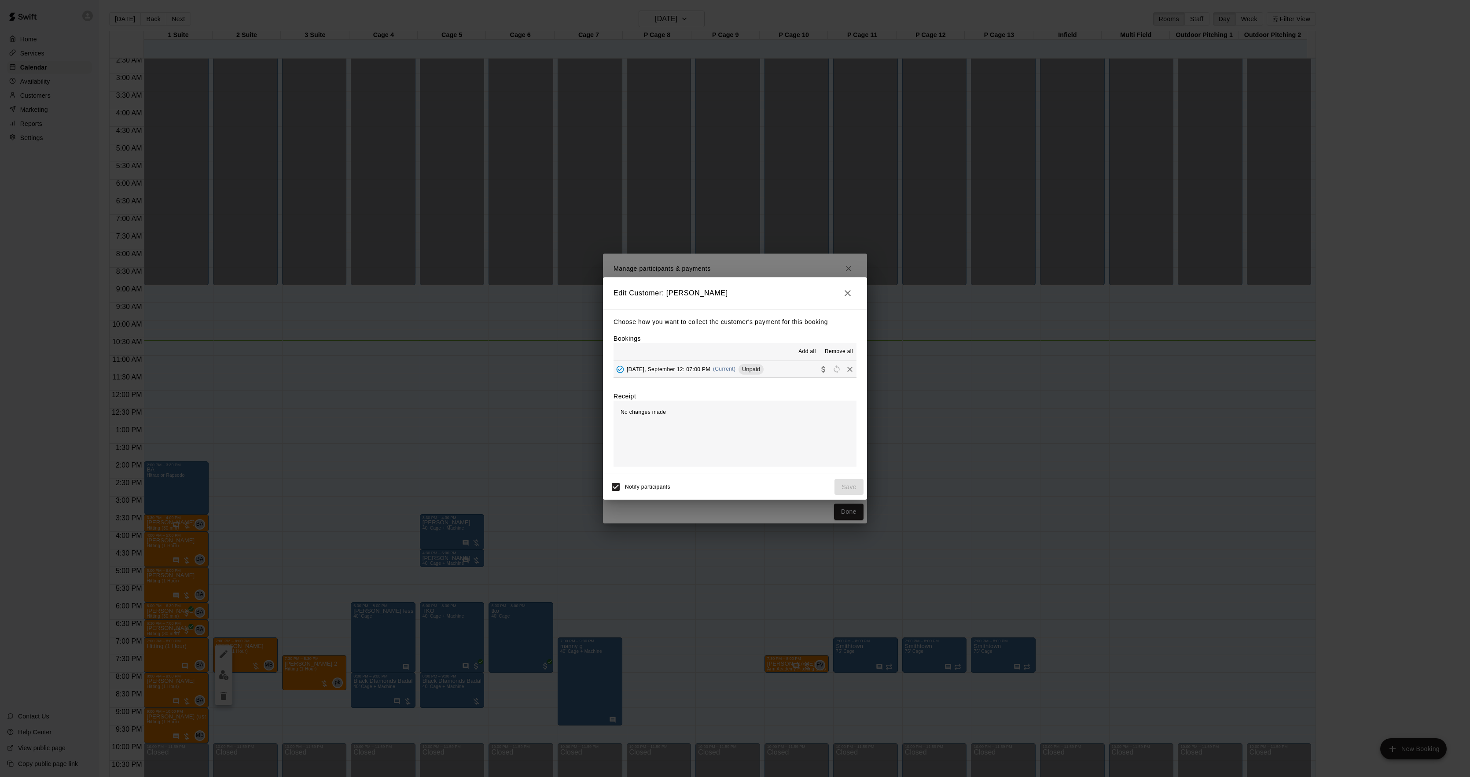
click at [728, 377] on button "Friday, September 12: 07:00 PM (Current) Unpaid" at bounding box center [735, 369] width 243 height 16
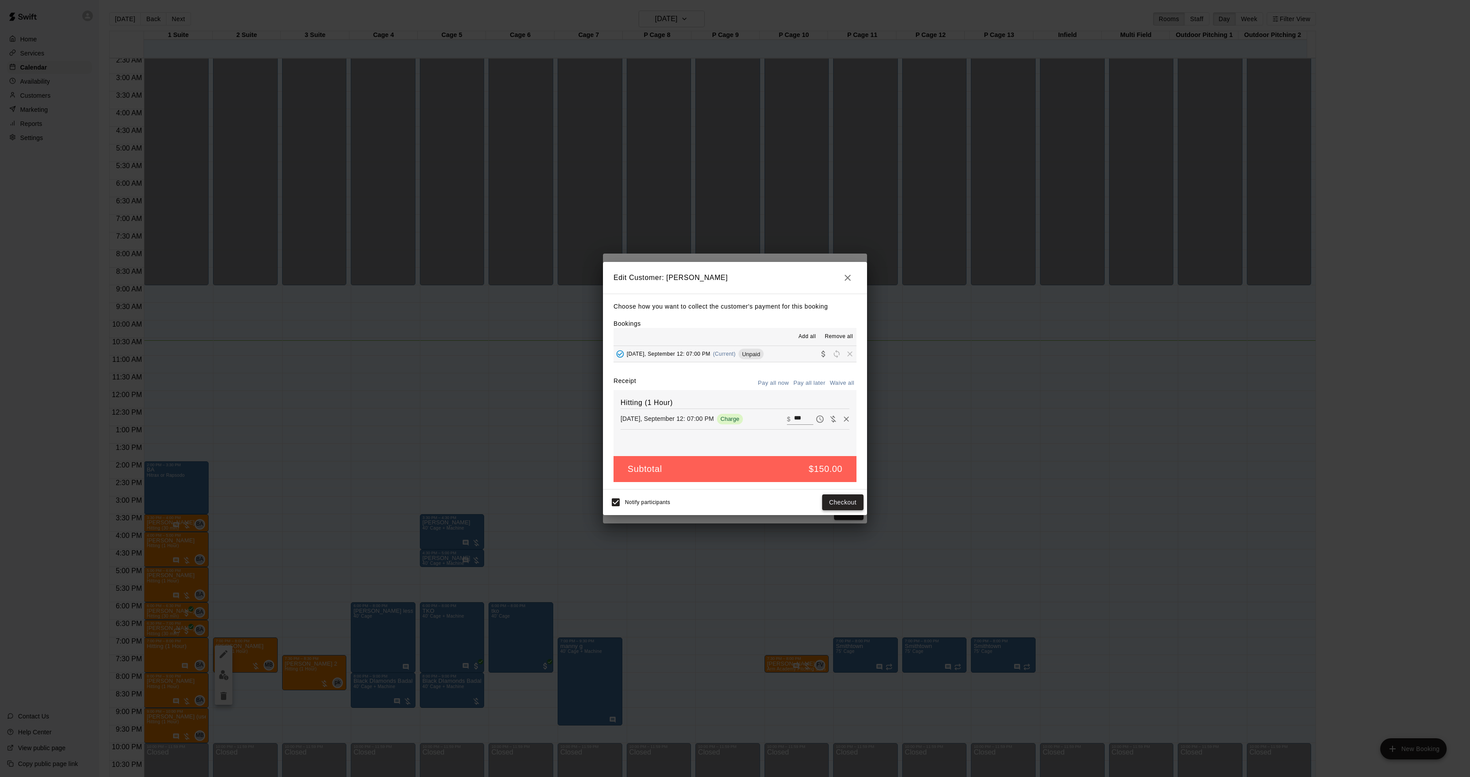
click at [849, 508] on button "Checkout" at bounding box center [842, 502] width 41 height 16
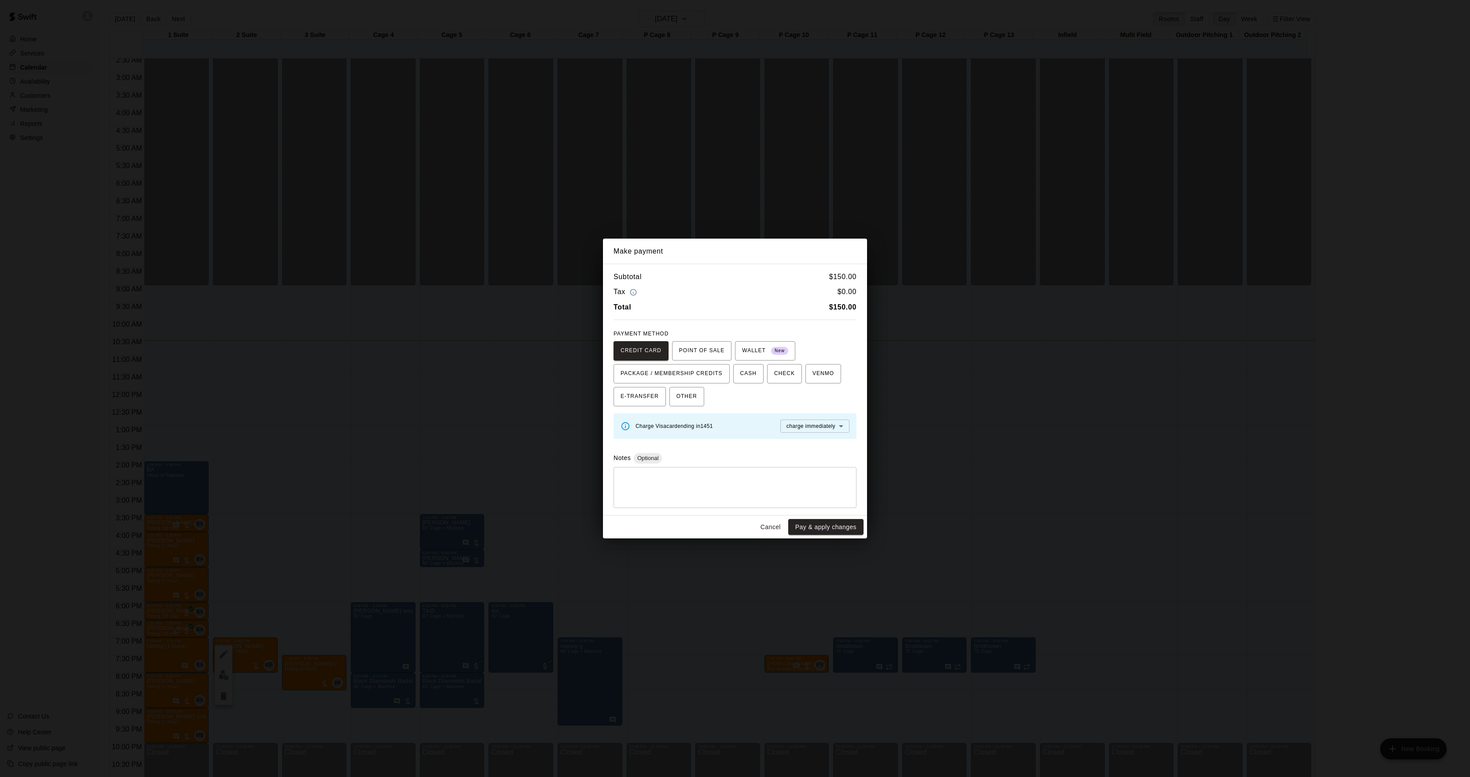
click at [969, 420] on div "Make payment Subtotal $ 150.00 Tax $ 0.00 Total $ 150.00 PAYMENT METHOD CREDIT …" at bounding box center [735, 388] width 1470 height 777
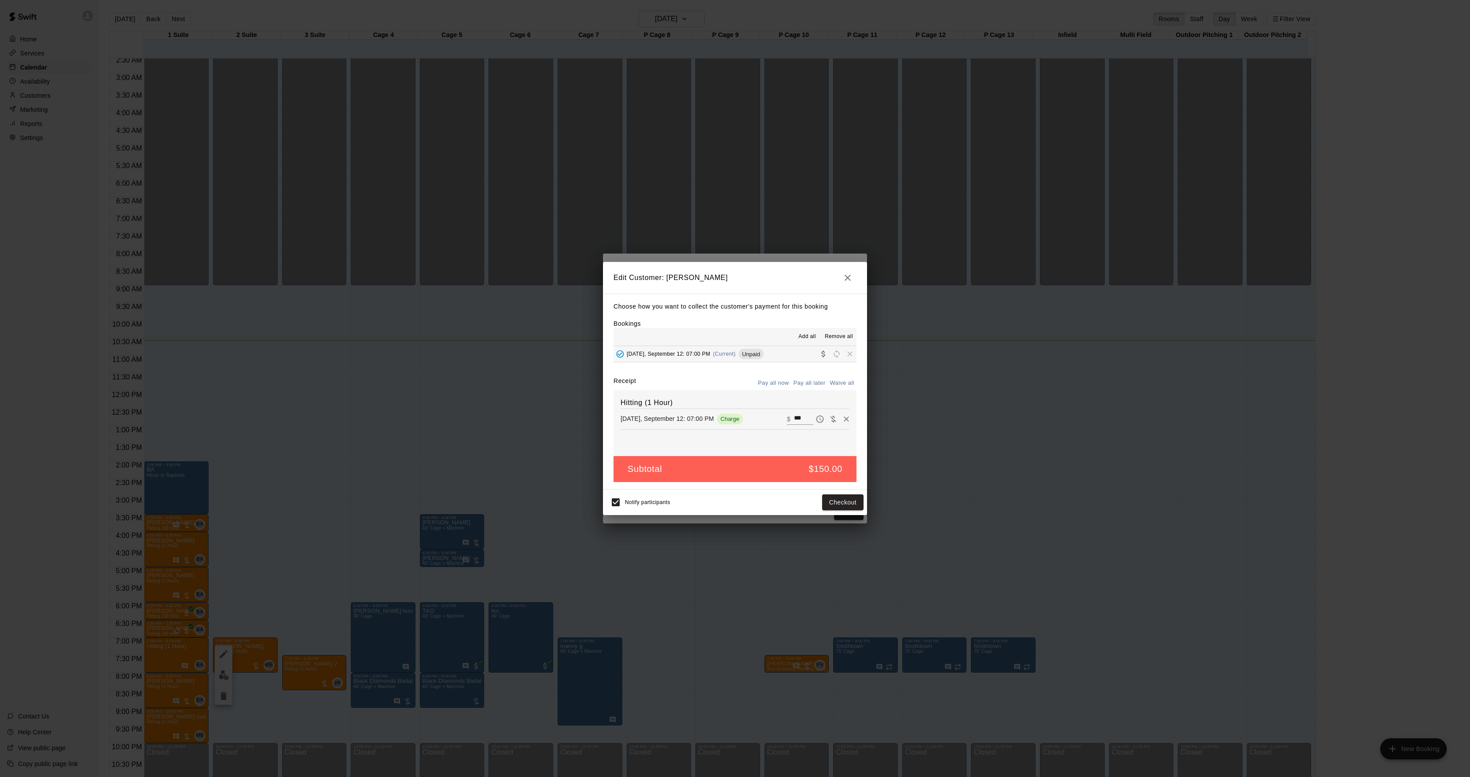
click at [1018, 437] on div "Edit Customer: John Bogovic Choose how you want to collect the customer's payme…" at bounding box center [735, 388] width 1470 height 777
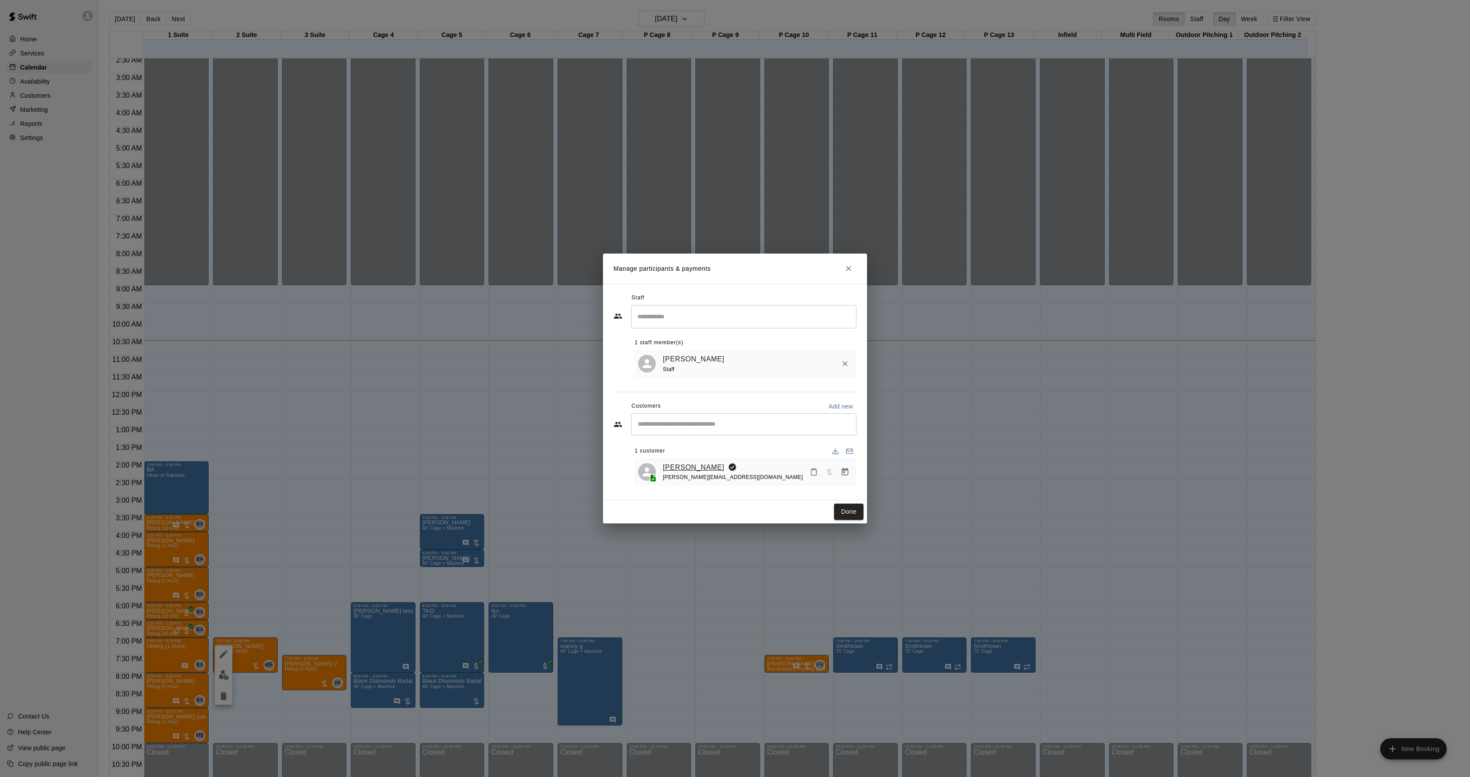
click at [679, 462] on link "[PERSON_NAME]" at bounding box center [694, 467] width 62 height 11
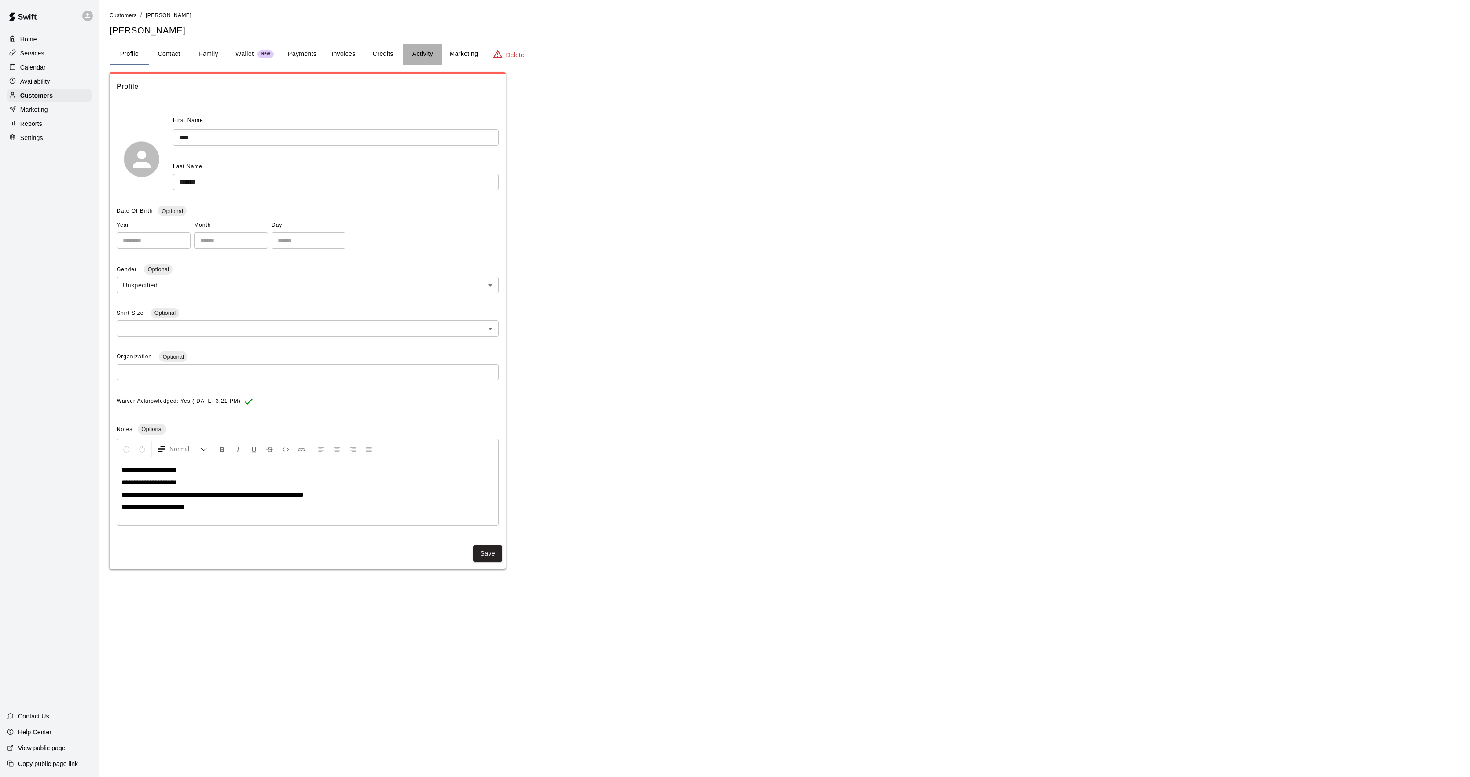
click at [413, 44] on button "Activity" at bounding box center [423, 54] width 40 height 21
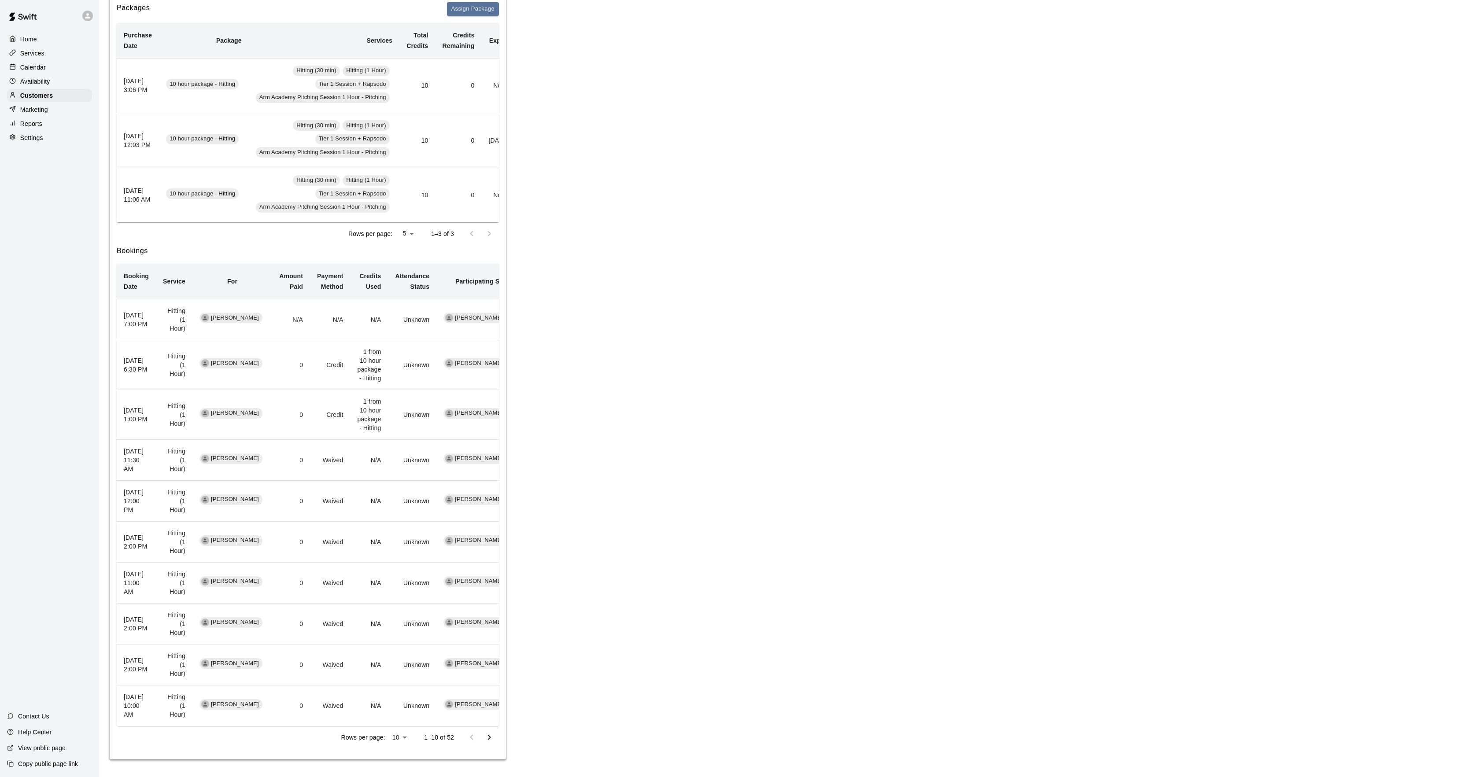
scroll to position [175, 0]
click at [487, 736] on icon "Go to next page" at bounding box center [489, 737] width 11 height 11
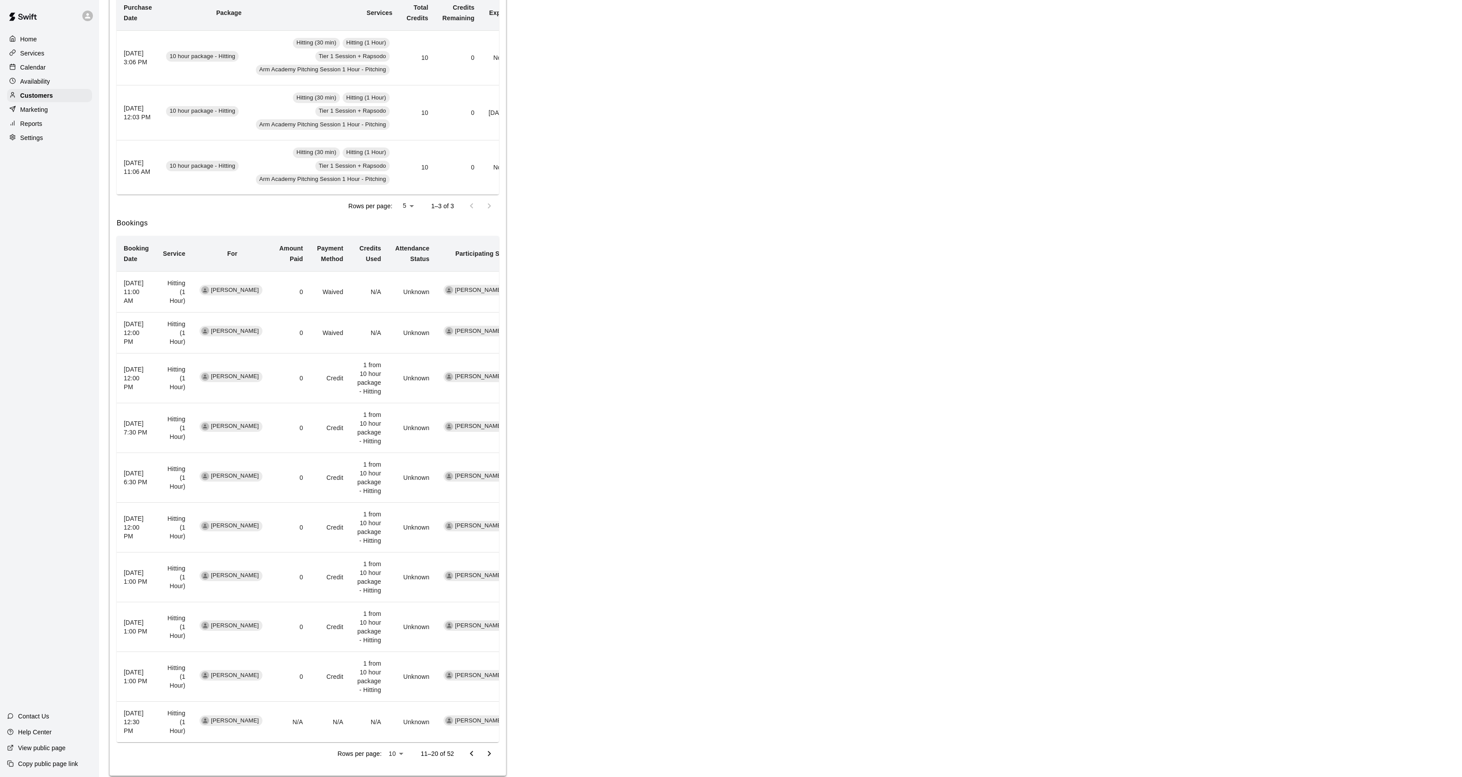
scroll to position [219, 0]
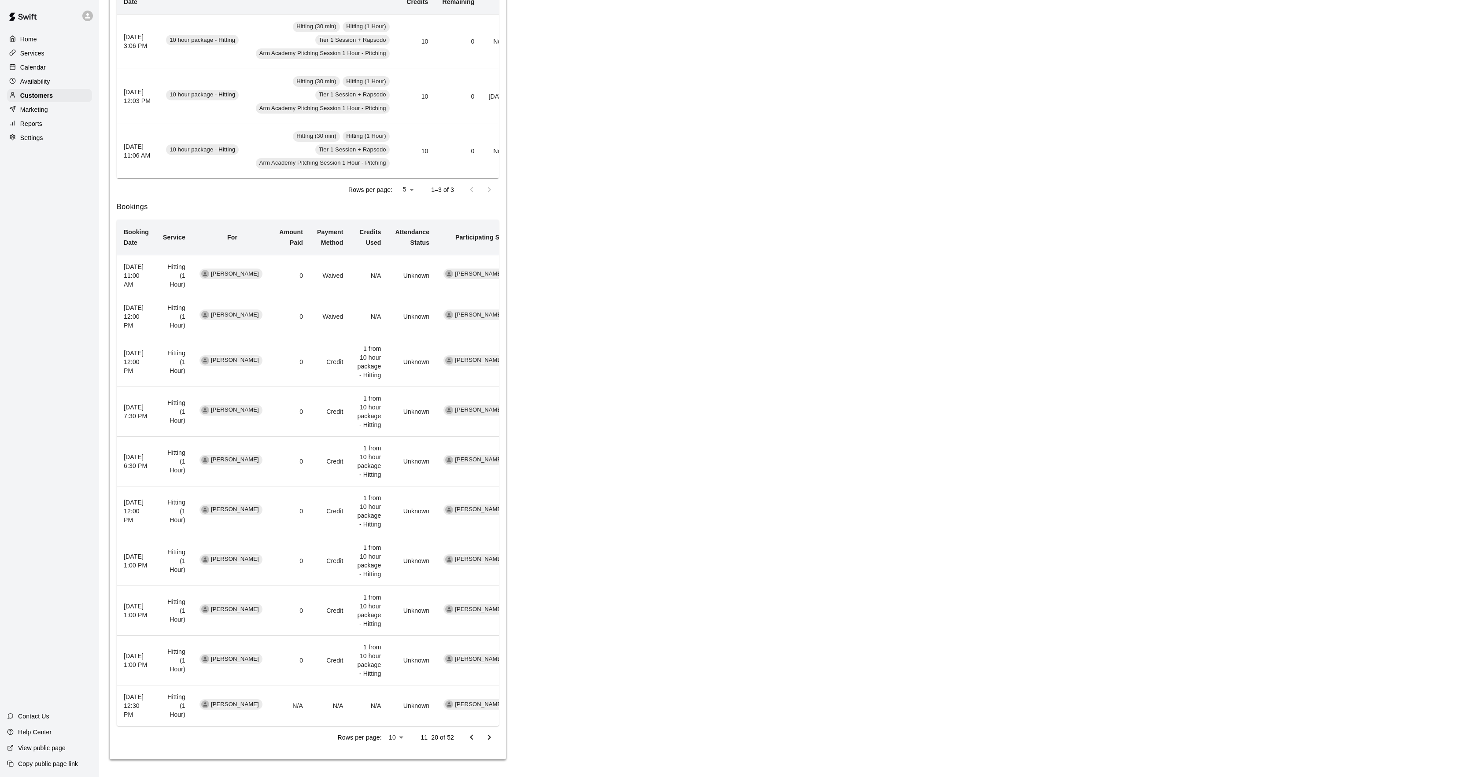
click at [488, 739] on icon "Go to next page" at bounding box center [489, 737] width 3 height 5
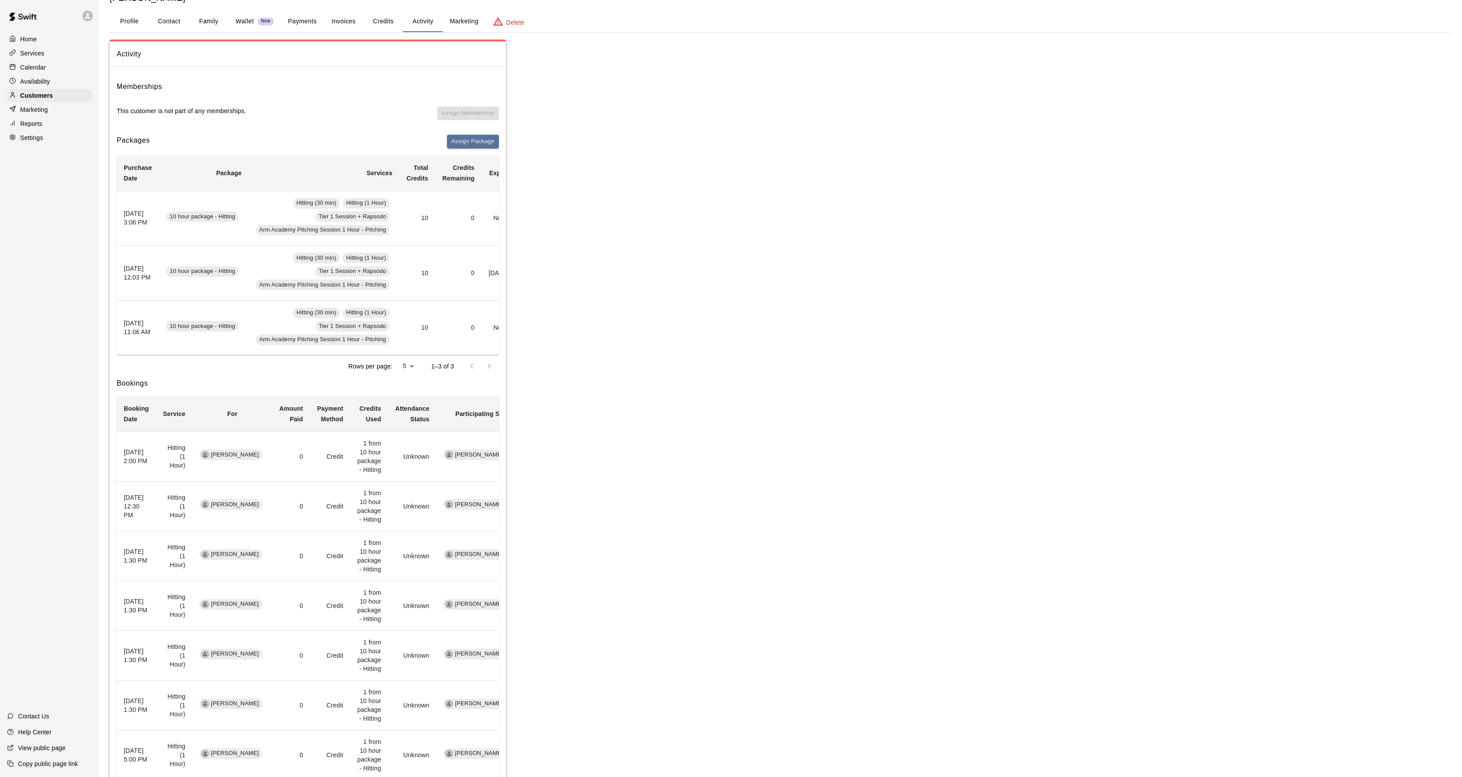
scroll to position [0, 0]
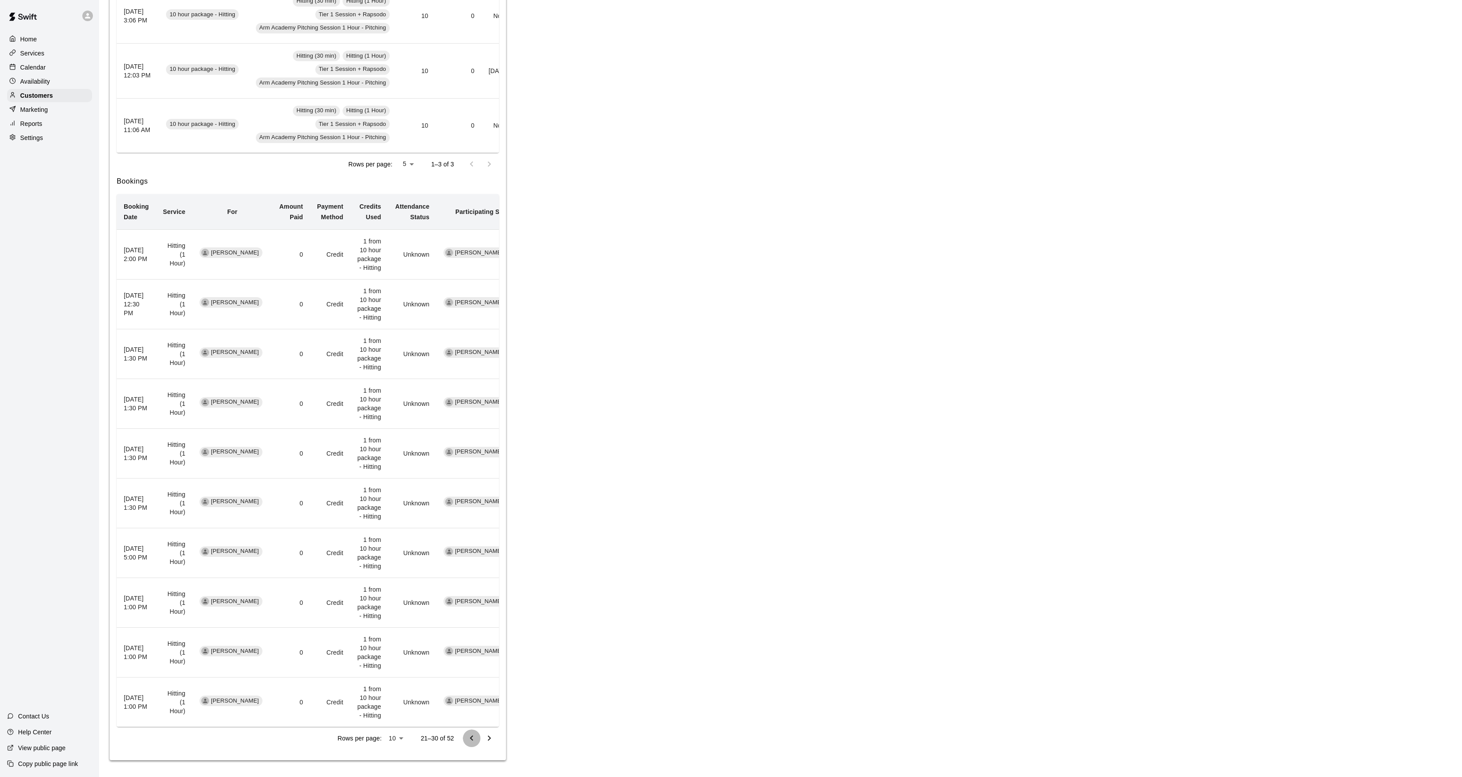
click at [475, 744] on icon "Go to previous page" at bounding box center [471, 738] width 11 height 11
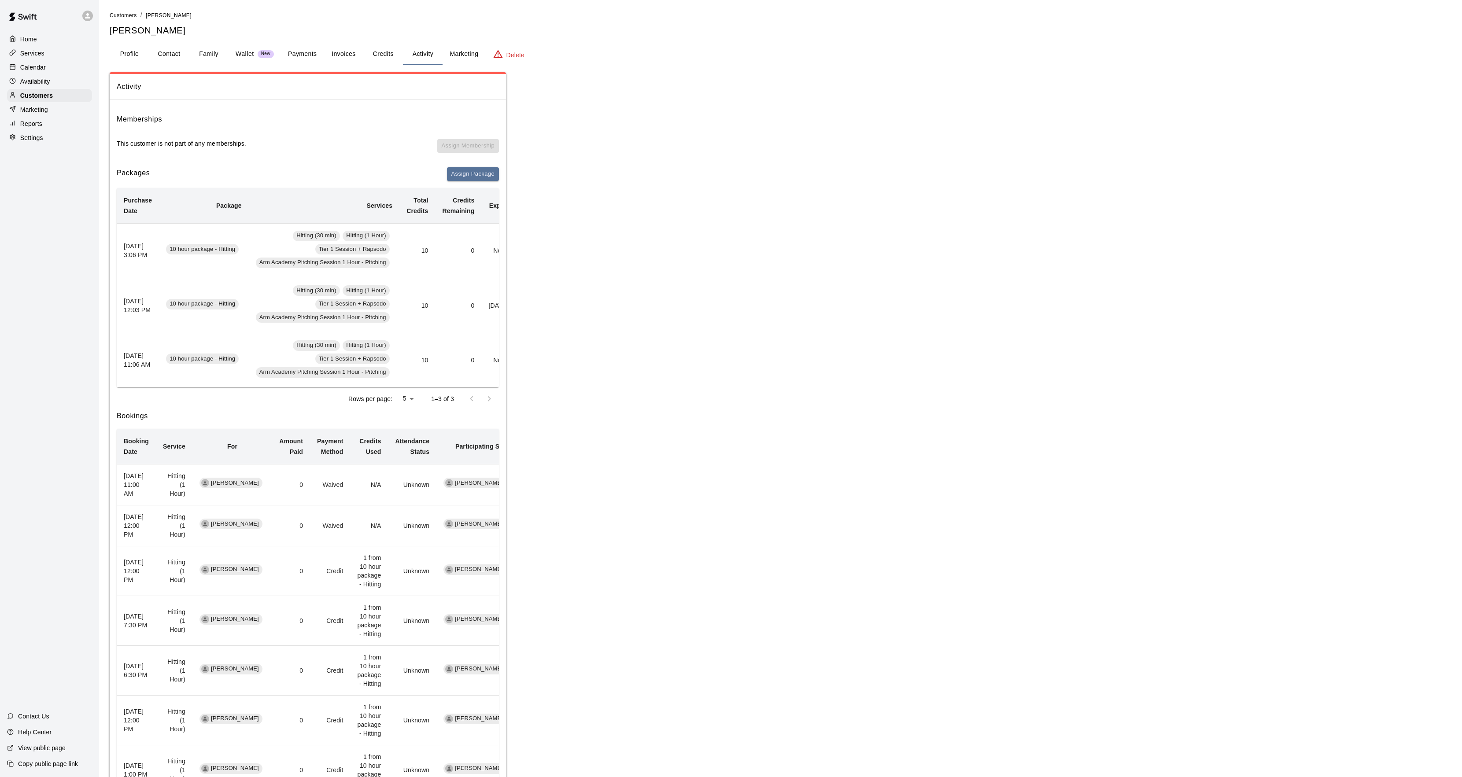
drag, startPoint x: 148, startPoint y: 53, endPoint x: 141, endPoint y: 55, distance: 7.3
click at [144, 55] on button "Profile" at bounding box center [130, 54] width 40 height 21
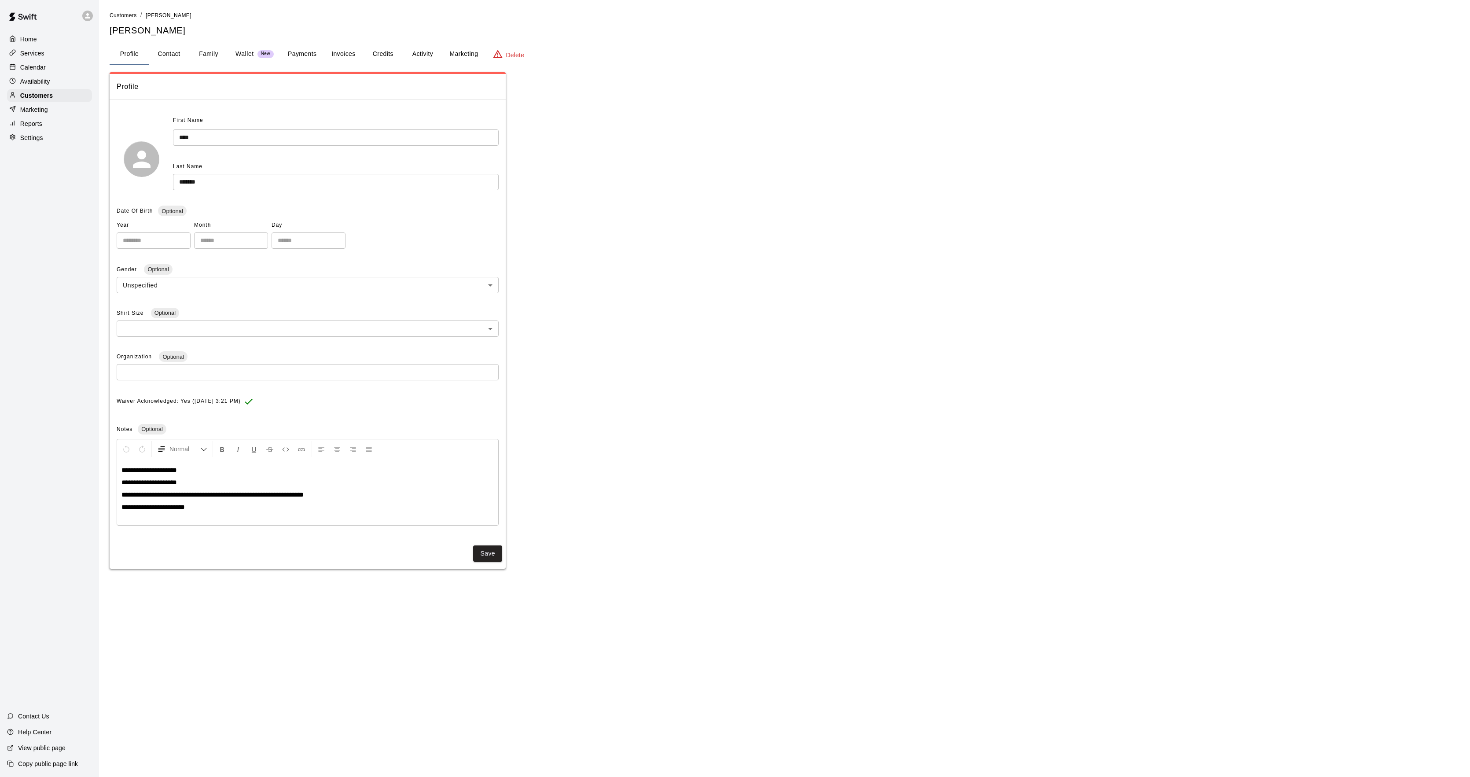
click at [412, 57] on button "Activity" at bounding box center [423, 54] width 40 height 21
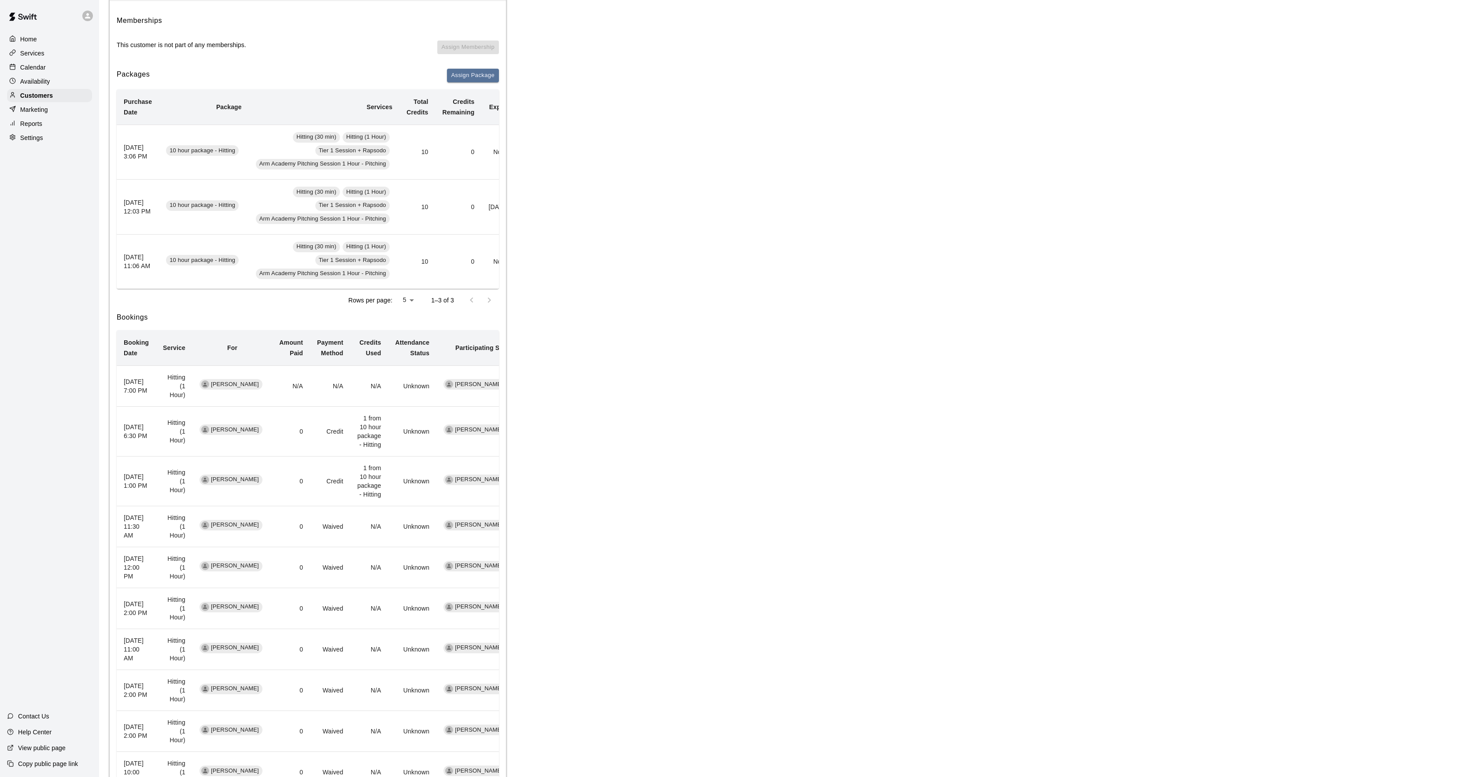
scroll to position [175, 0]
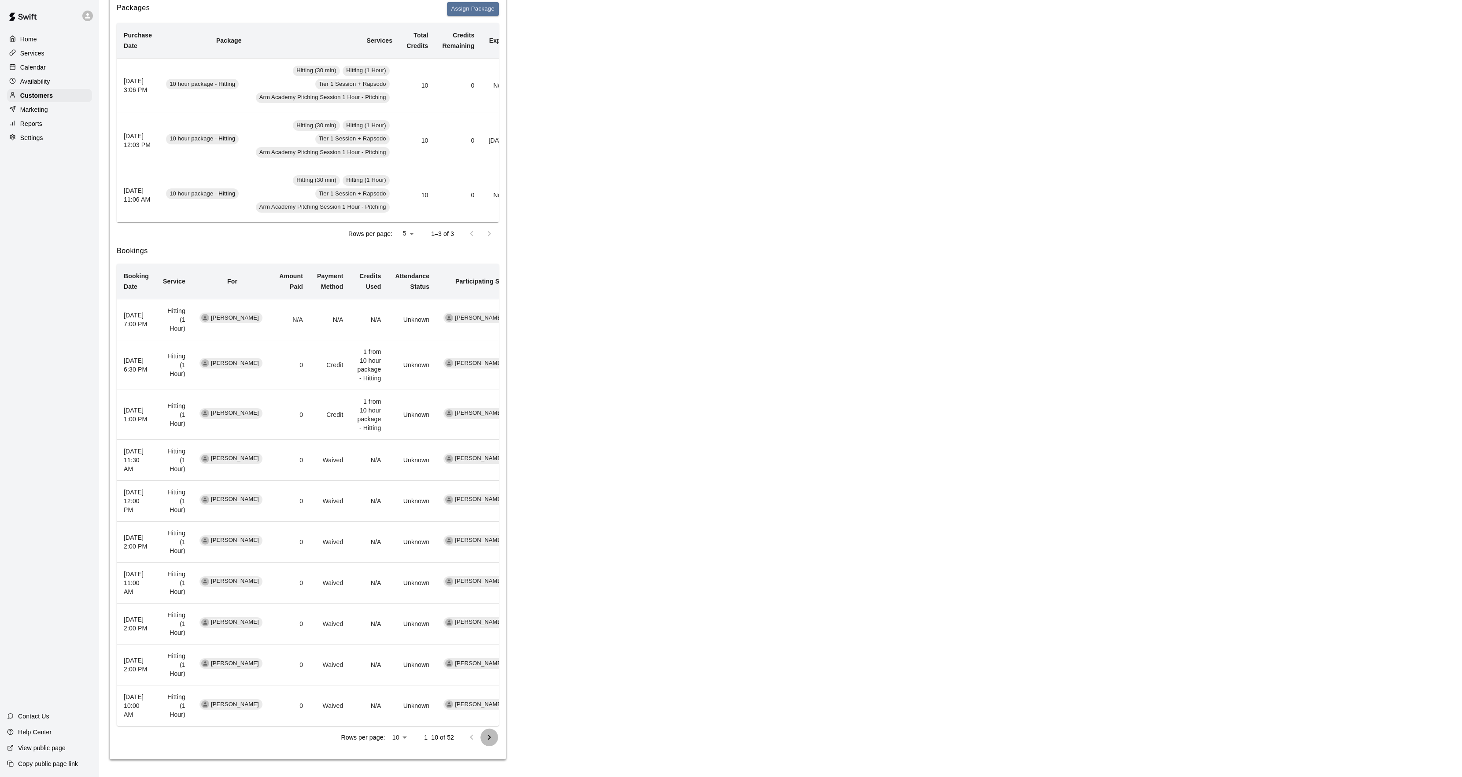
click at [490, 731] on button "Go to next page" at bounding box center [489, 738] width 18 height 18
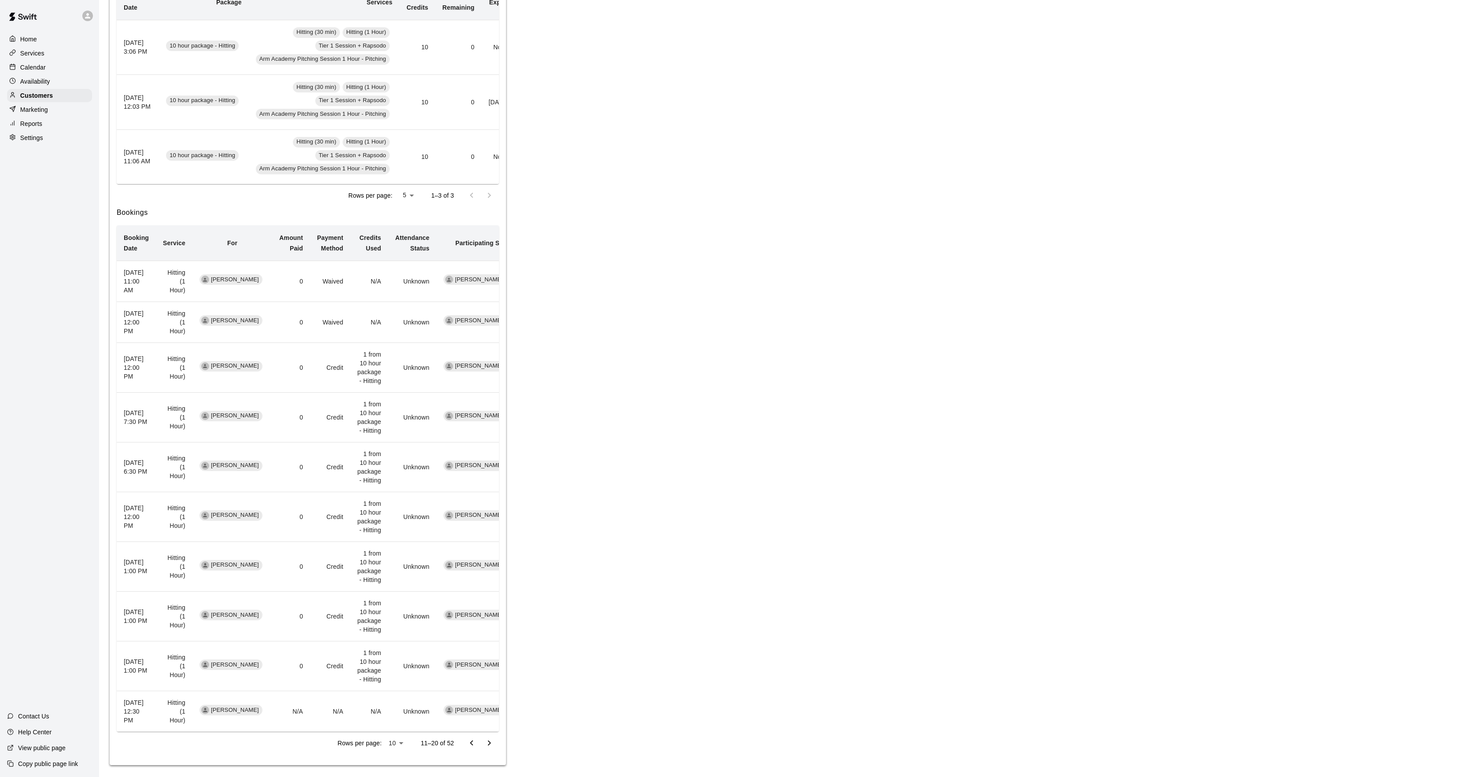
scroll to position [219, 0]
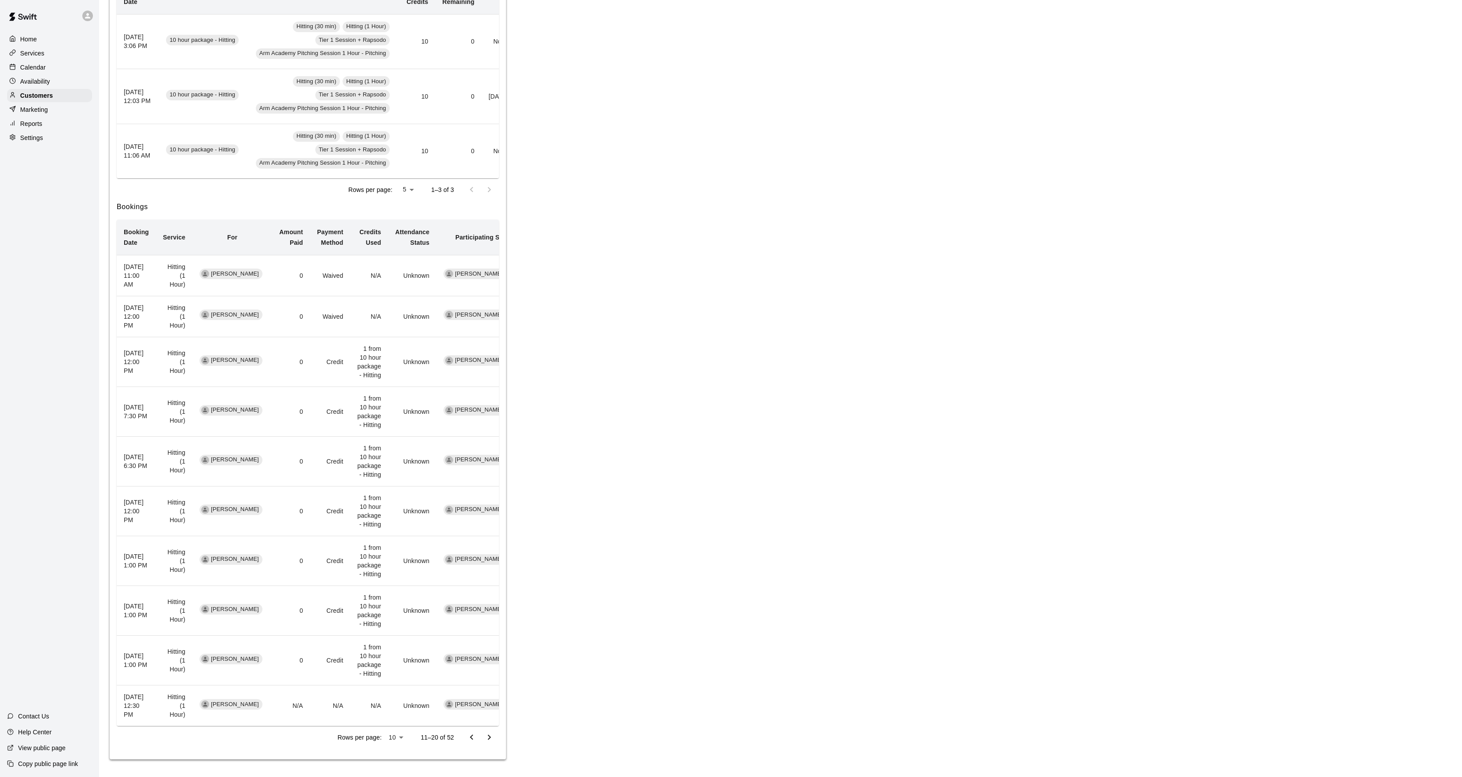
click at [469, 732] on icon "Go to previous page" at bounding box center [471, 737] width 11 height 11
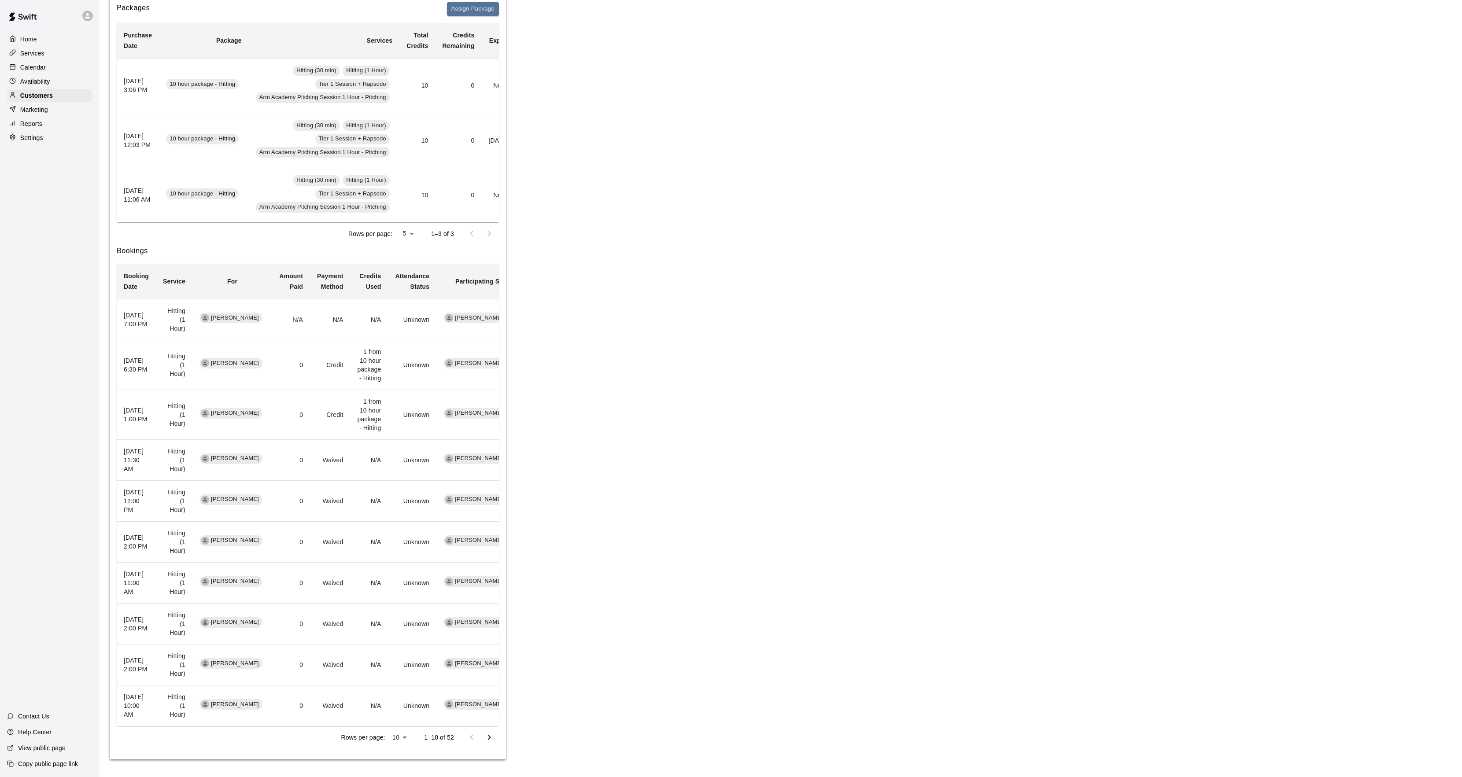
scroll to position [0, 0]
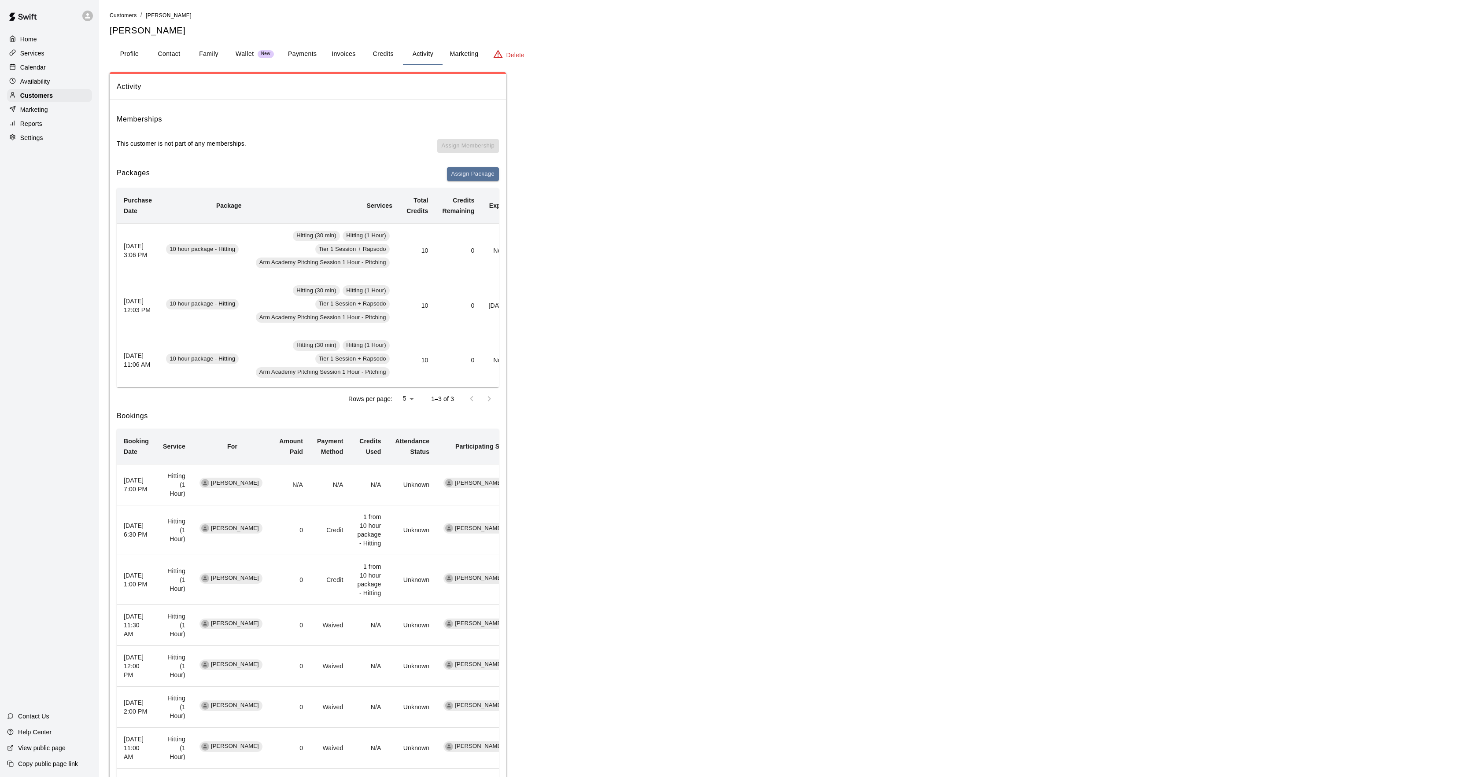
click at [39, 59] on div "Services" at bounding box center [49, 53] width 85 height 13
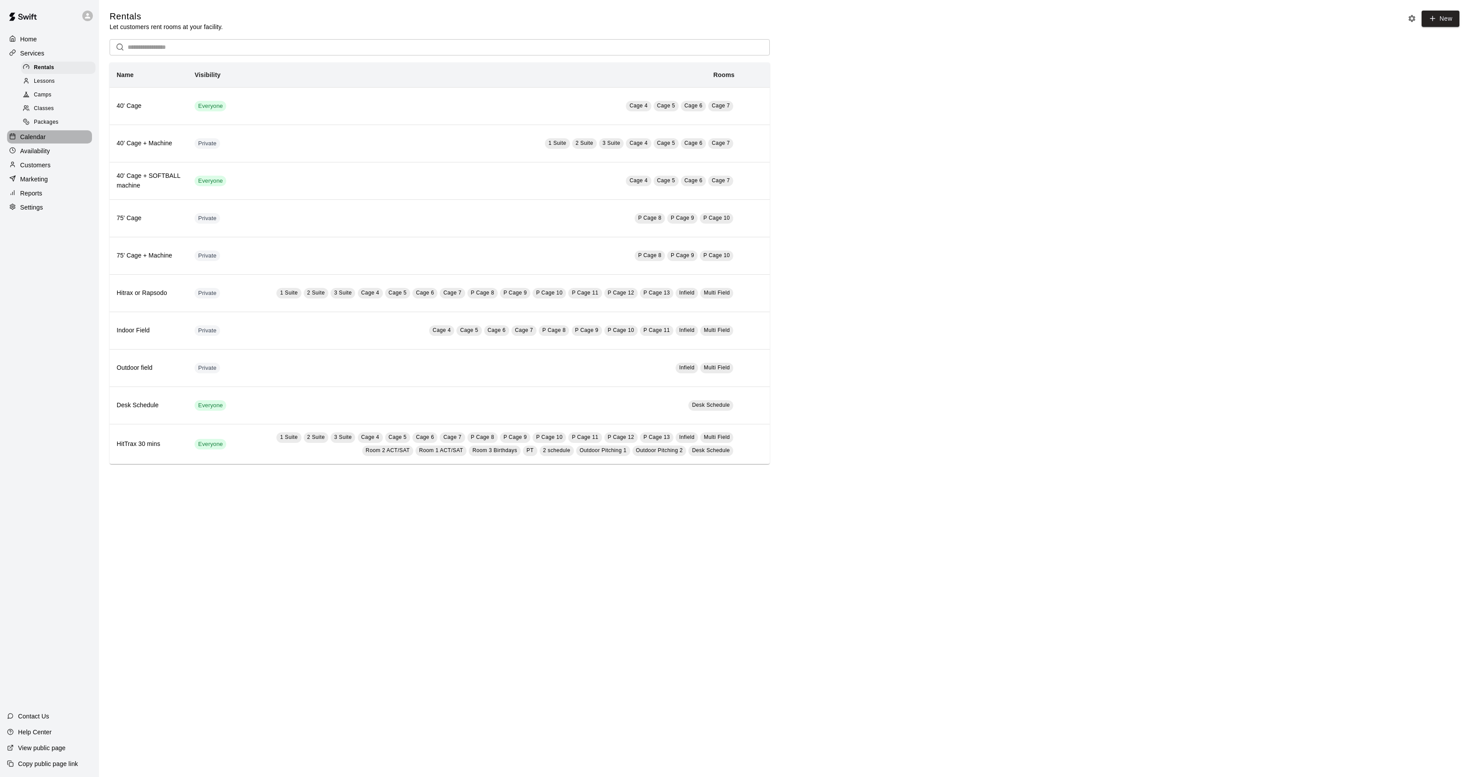
click at [41, 141] on p "Calendar" at bounding box center [33, 137] width 26 height 9
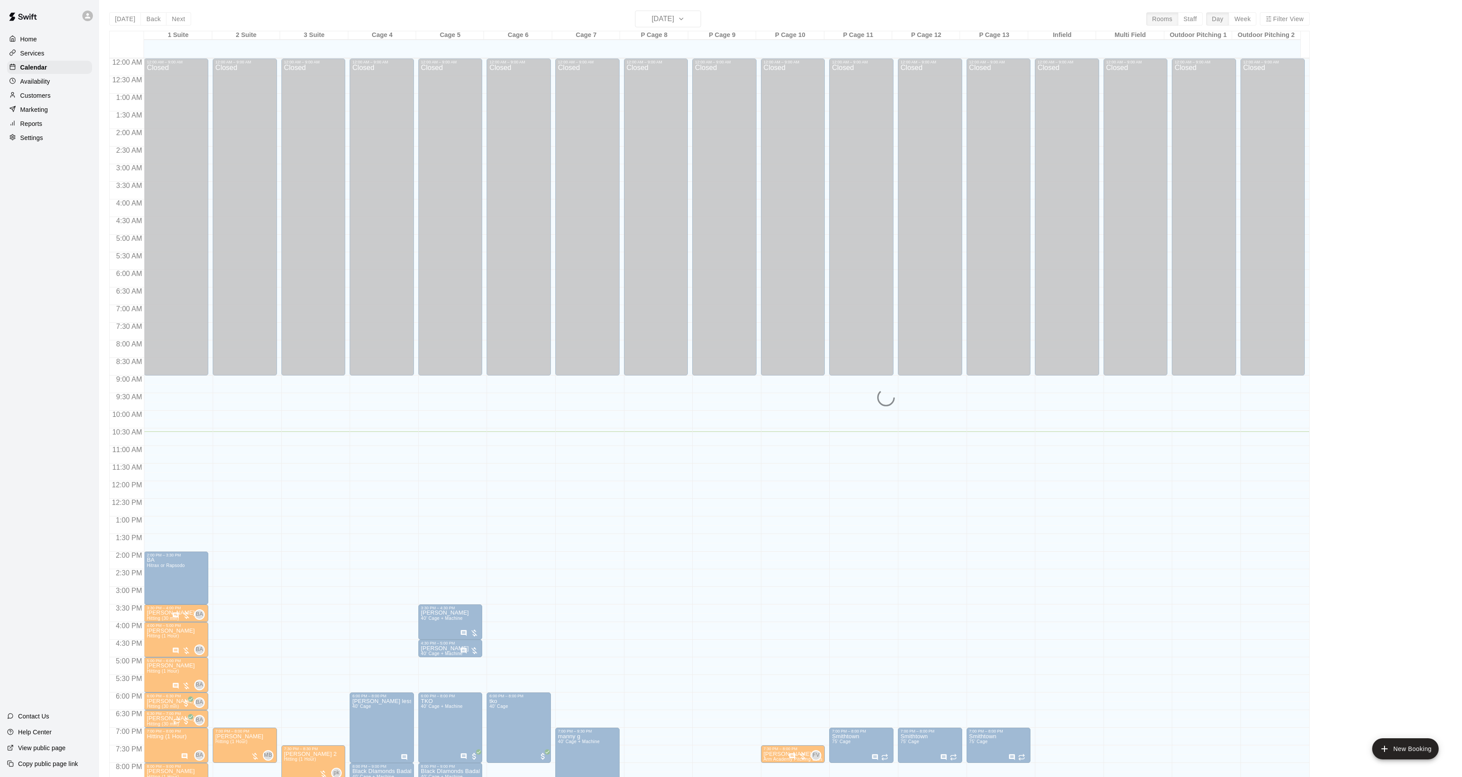
scroll to position [90, 0]
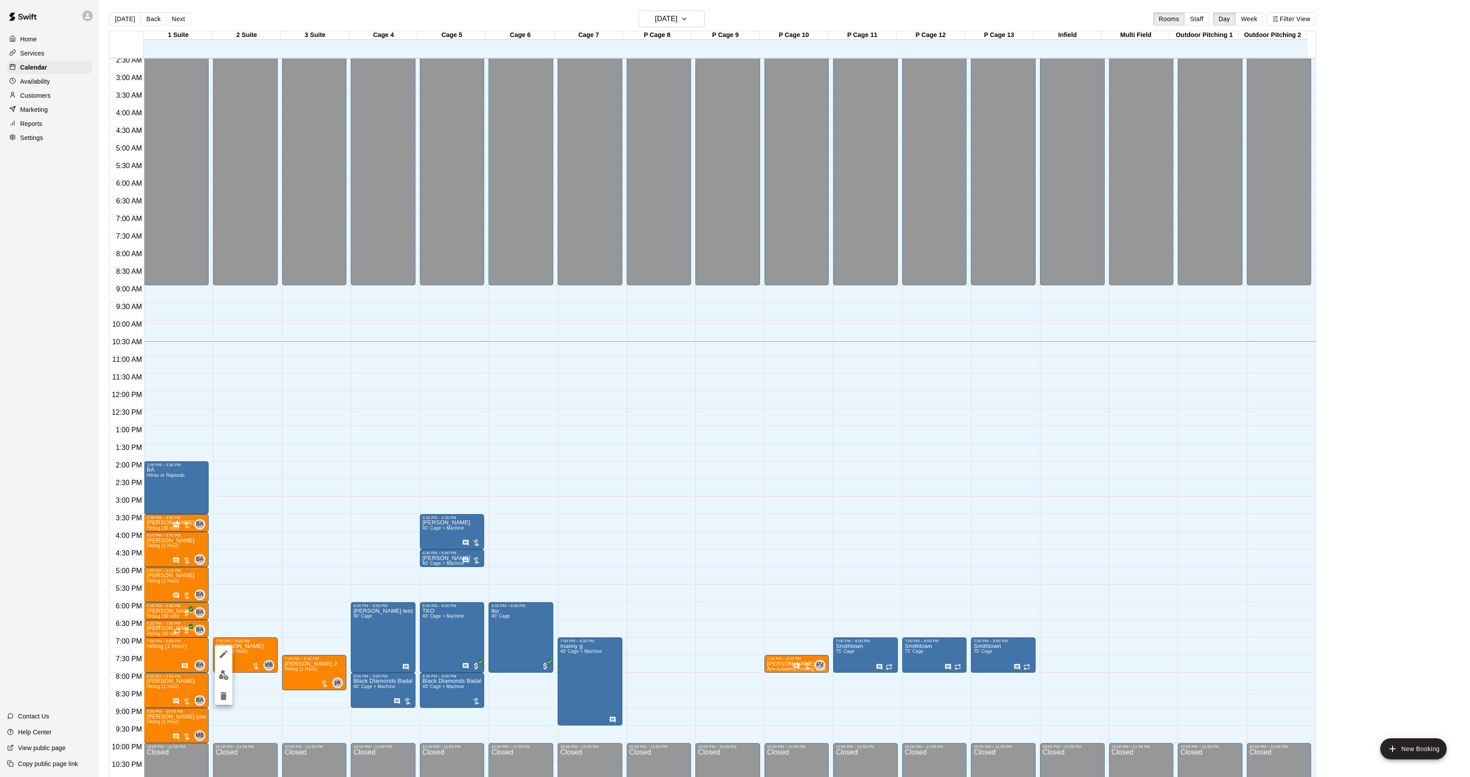
click at [231, 659] on button "edit" at bounding box center [224, 654] width 18 height 18
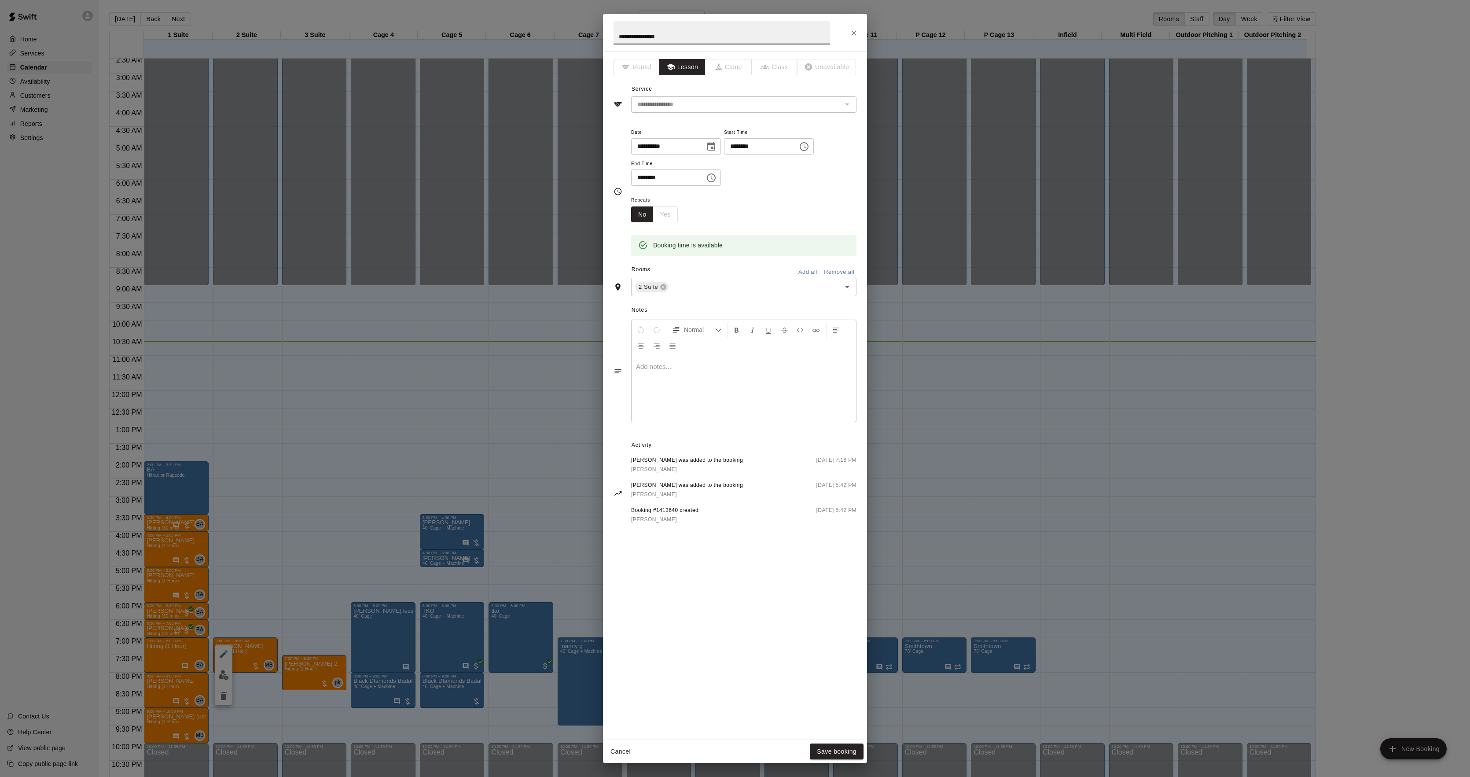
click at [733, 390] on div at bounding box center [744, 389] width 225 height 66
click at [828, 747] on button "Save booking" at bounding box center [837, 752] width 54 height 16
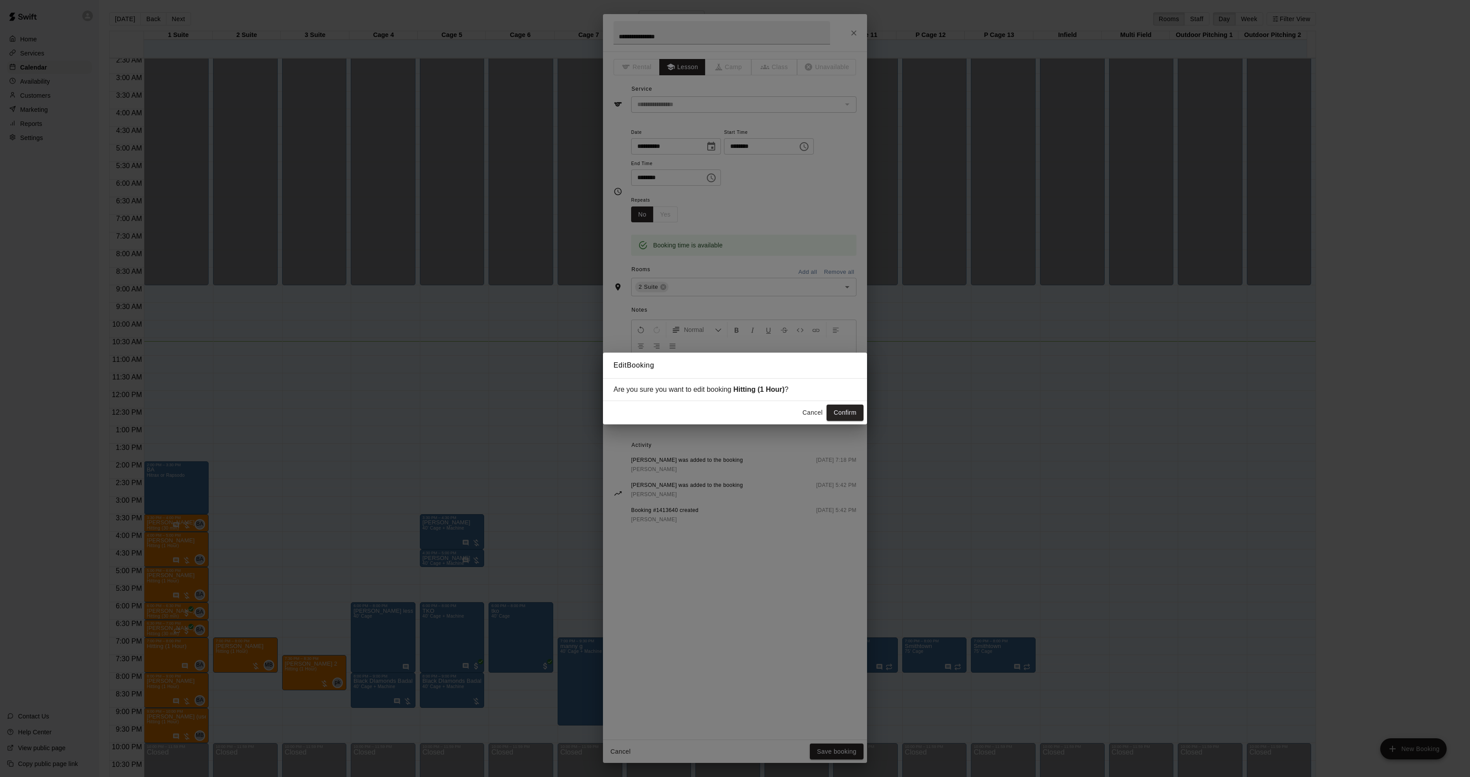
click at [843, 402] on div "Cancel Confirm" at bounding box center [735, 412] width 264 height 23
click at [839, 410] on button "Confirm" at bounding box center [845, 413] width 37 height 16
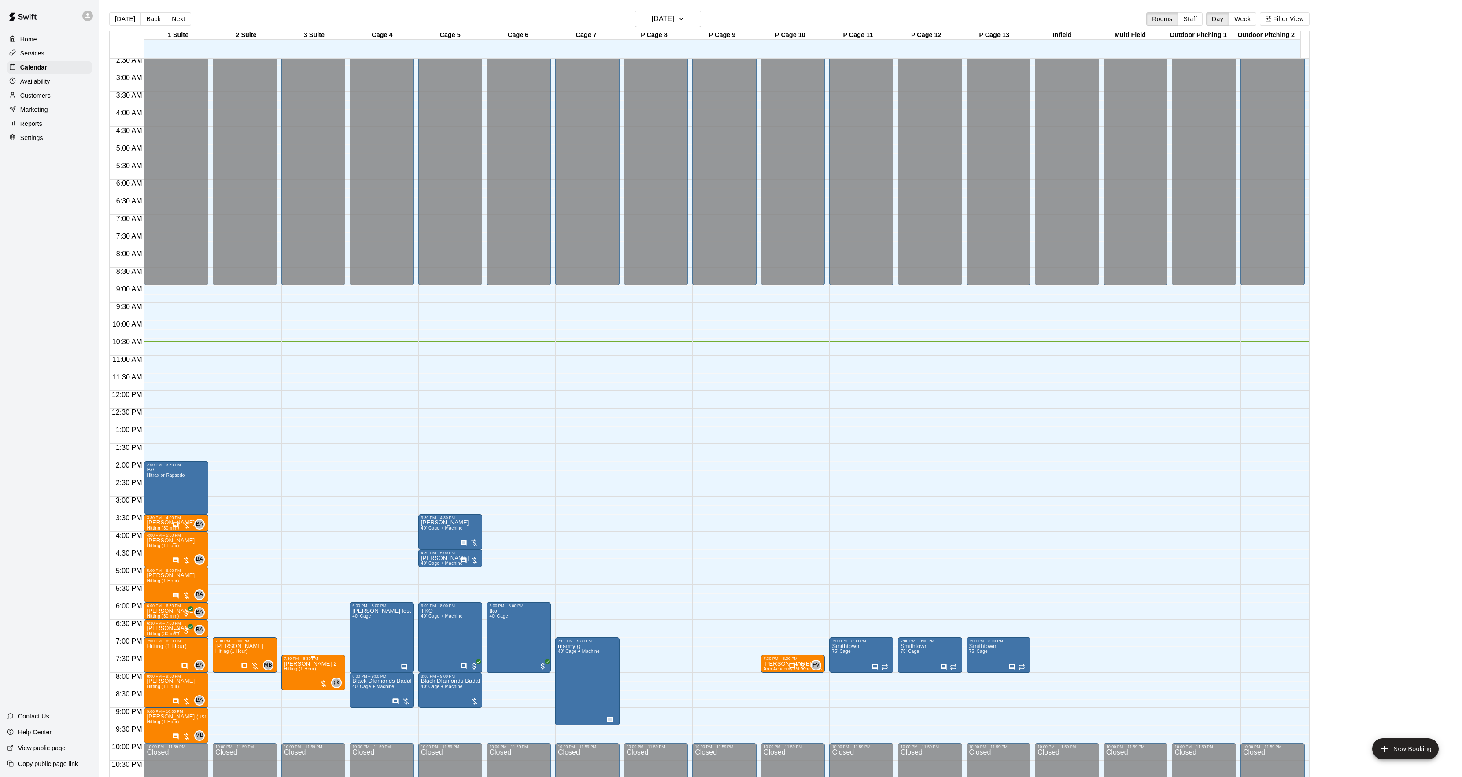
click at [314, 671] on span "Hitting (1 Hour)" at bounding box center [300, 669] width 32 height 5
click at [291, 691] on button "edit" at bounding box center [293, 697] width 18 height 17
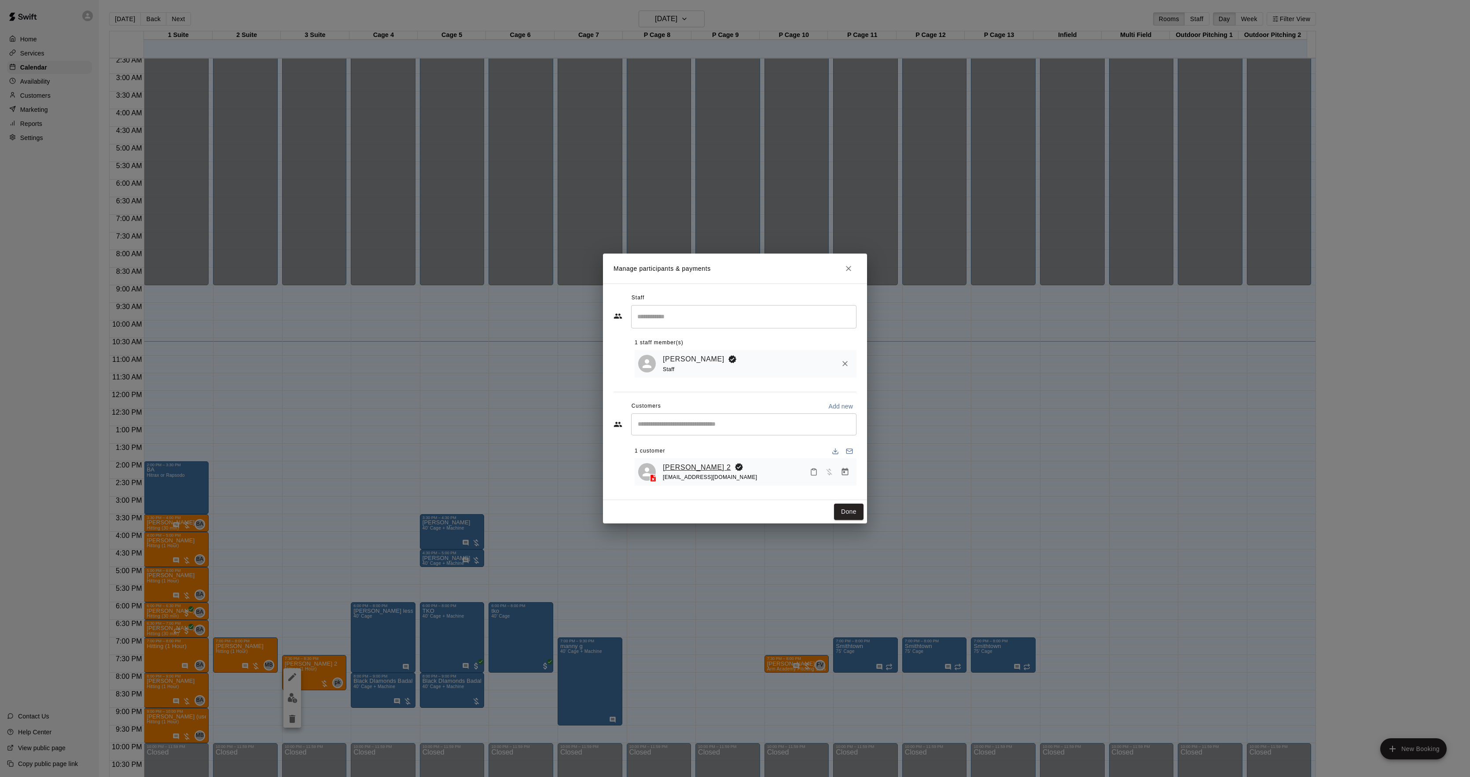
click at [677, 463] on link "[PERSON_NAME] 2" at bounding box center [697, 467] width 68 height 11
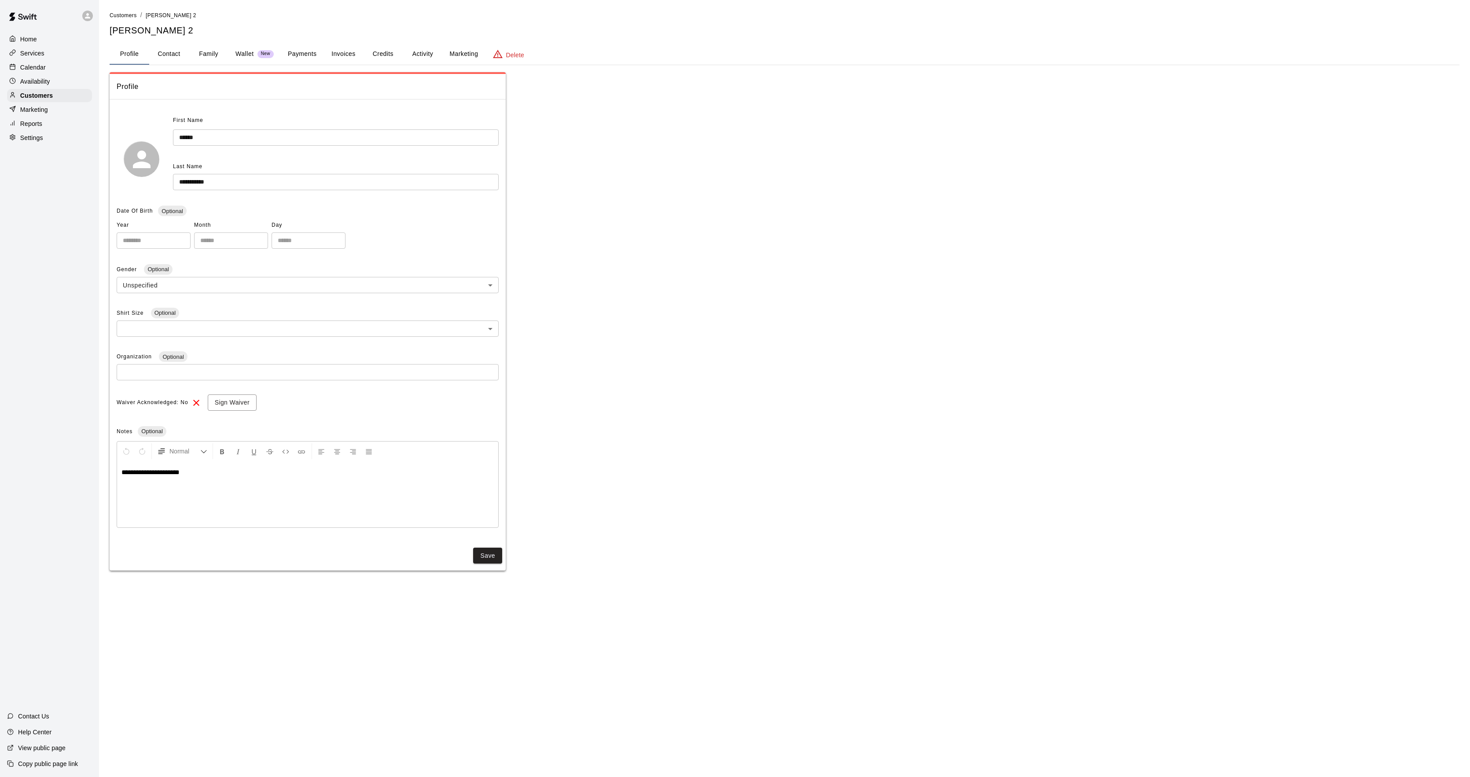
click at [424, 47] on button "Activity" at bounding box center [423, 54] width 40 height 21
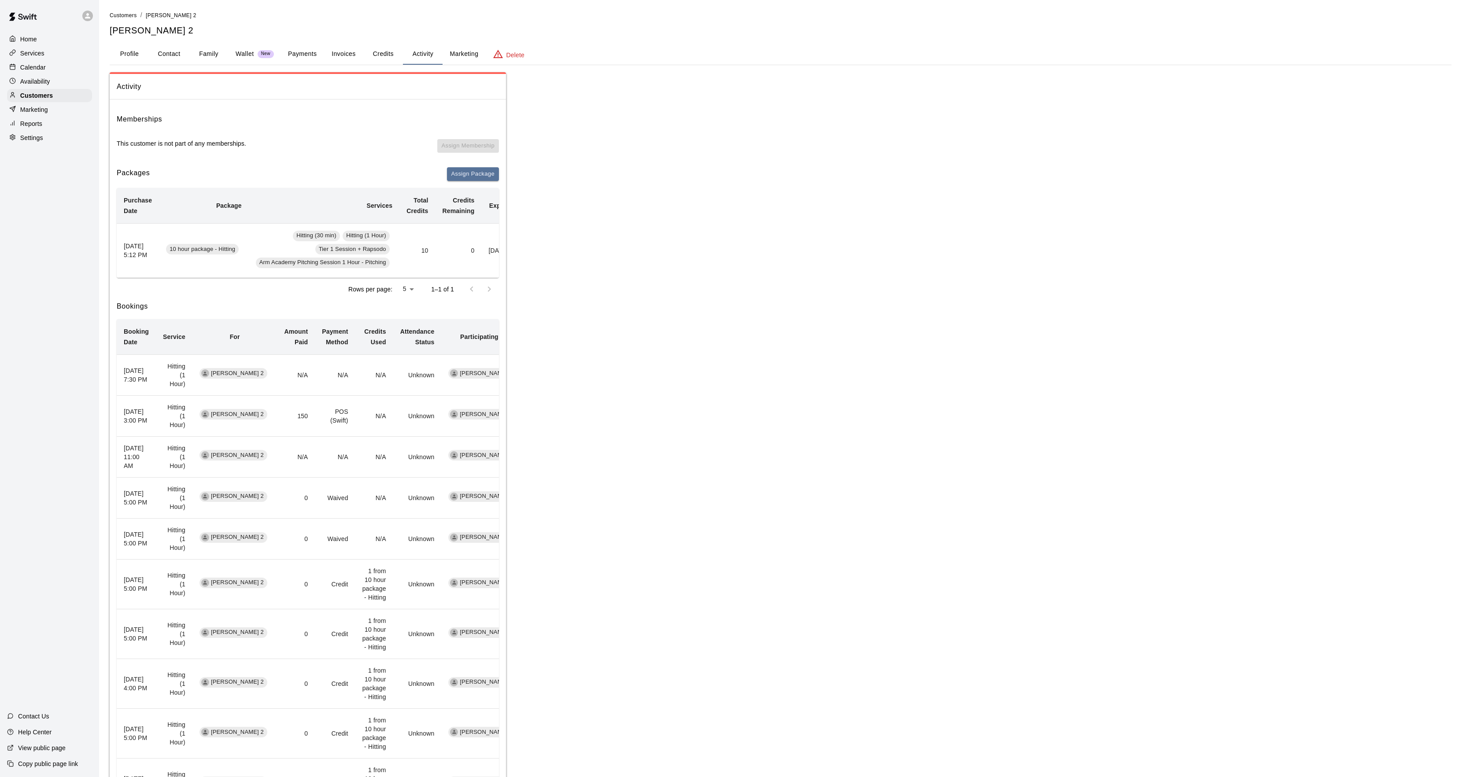
click at [20, 67] on p "Calendar" at bounding box center [33, 67] width 26 height 9
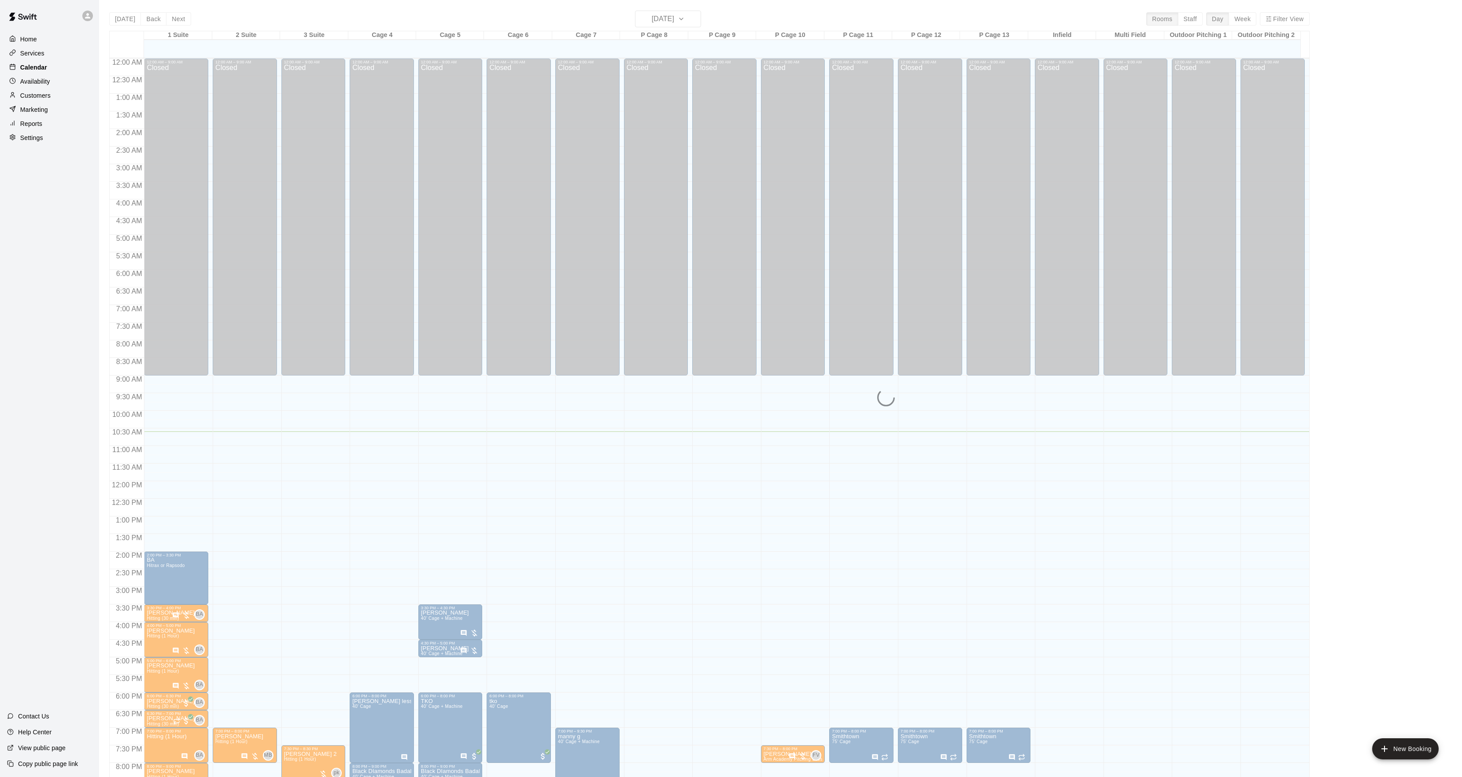
scroll to position [90, 0]
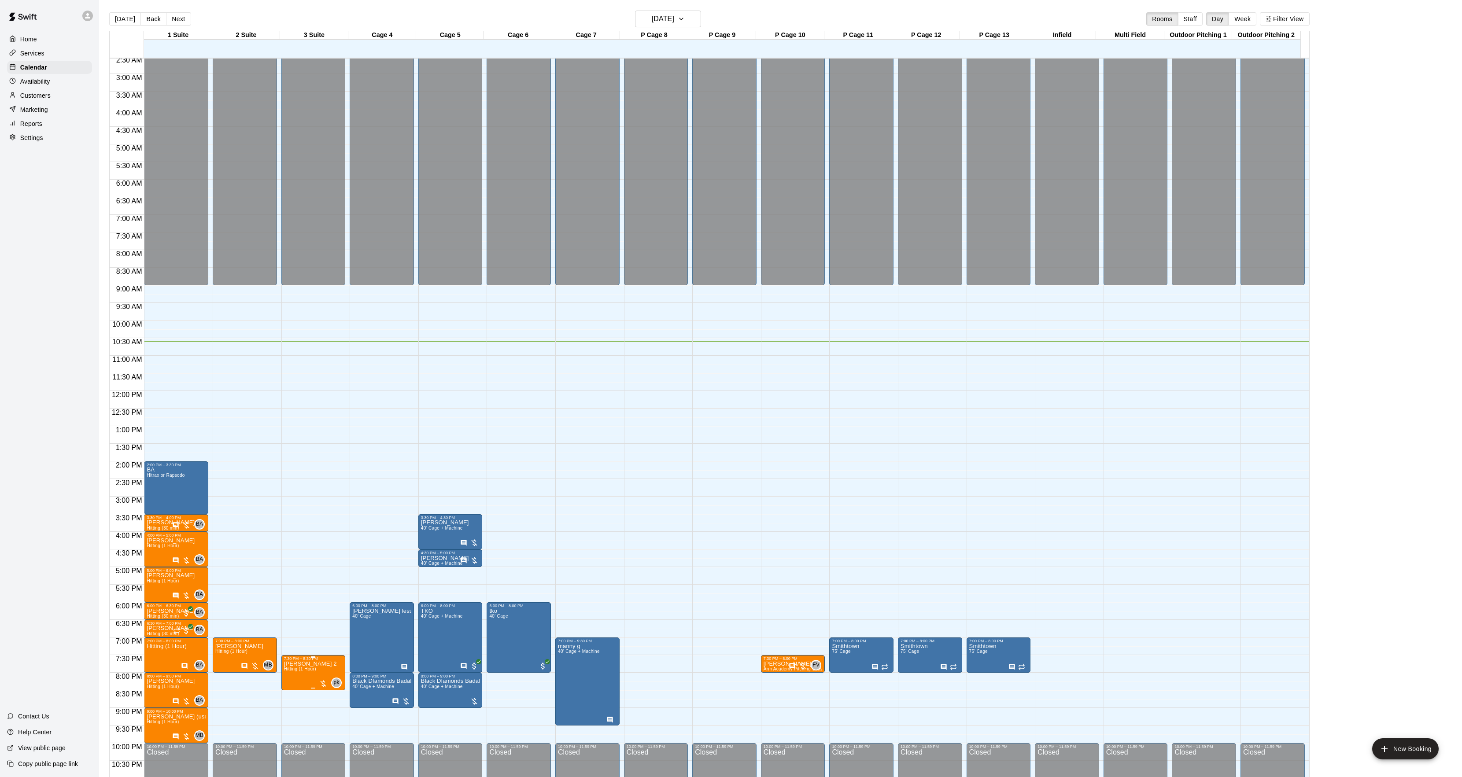
click at [292, 678] on button "edit" at bounding box center [293, 672] width 18 height 18
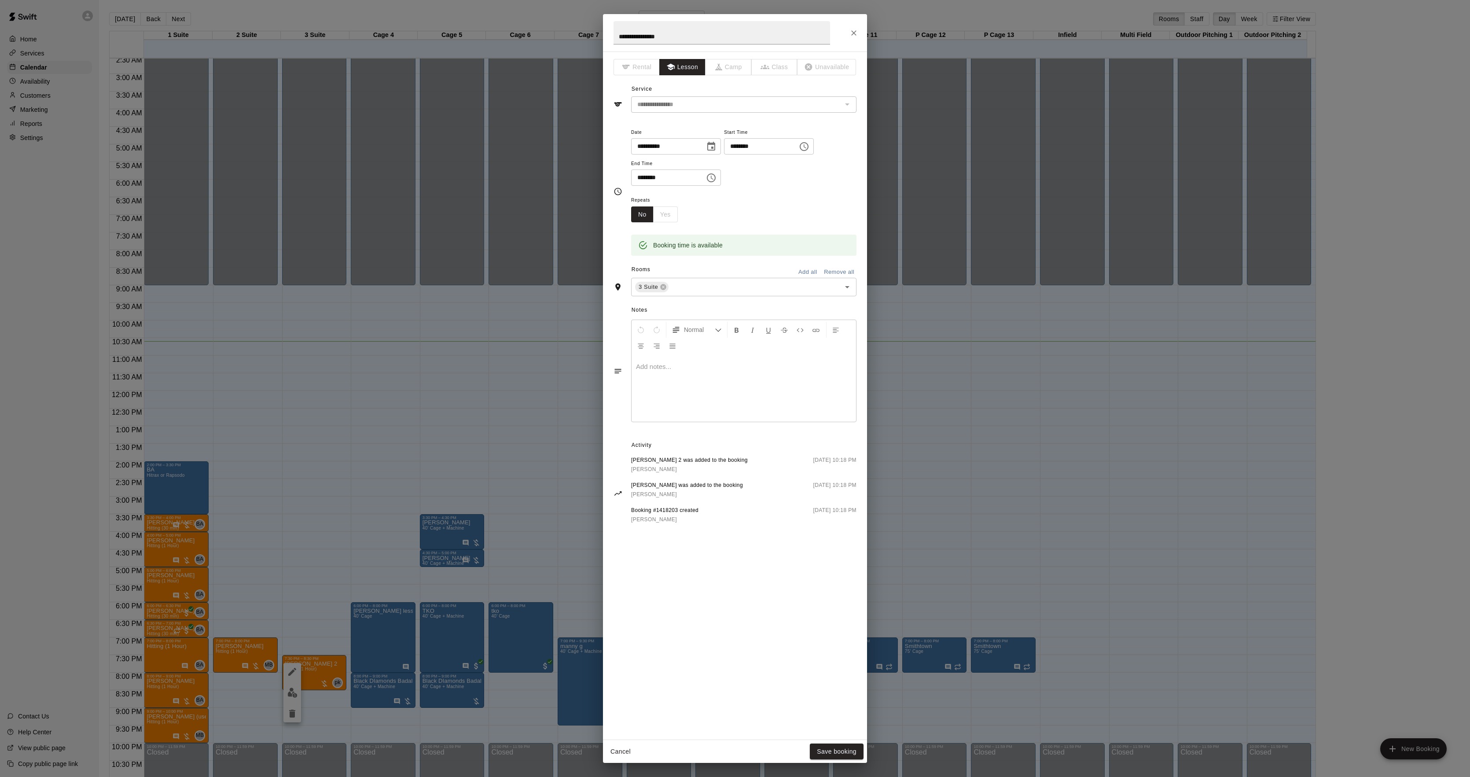
click at [775, 398] on div at bounding box center [744, 389] width 225 height 66
click at [835, 751] on button "Save booking" at bounding box center [837, 752] width 54 height 16
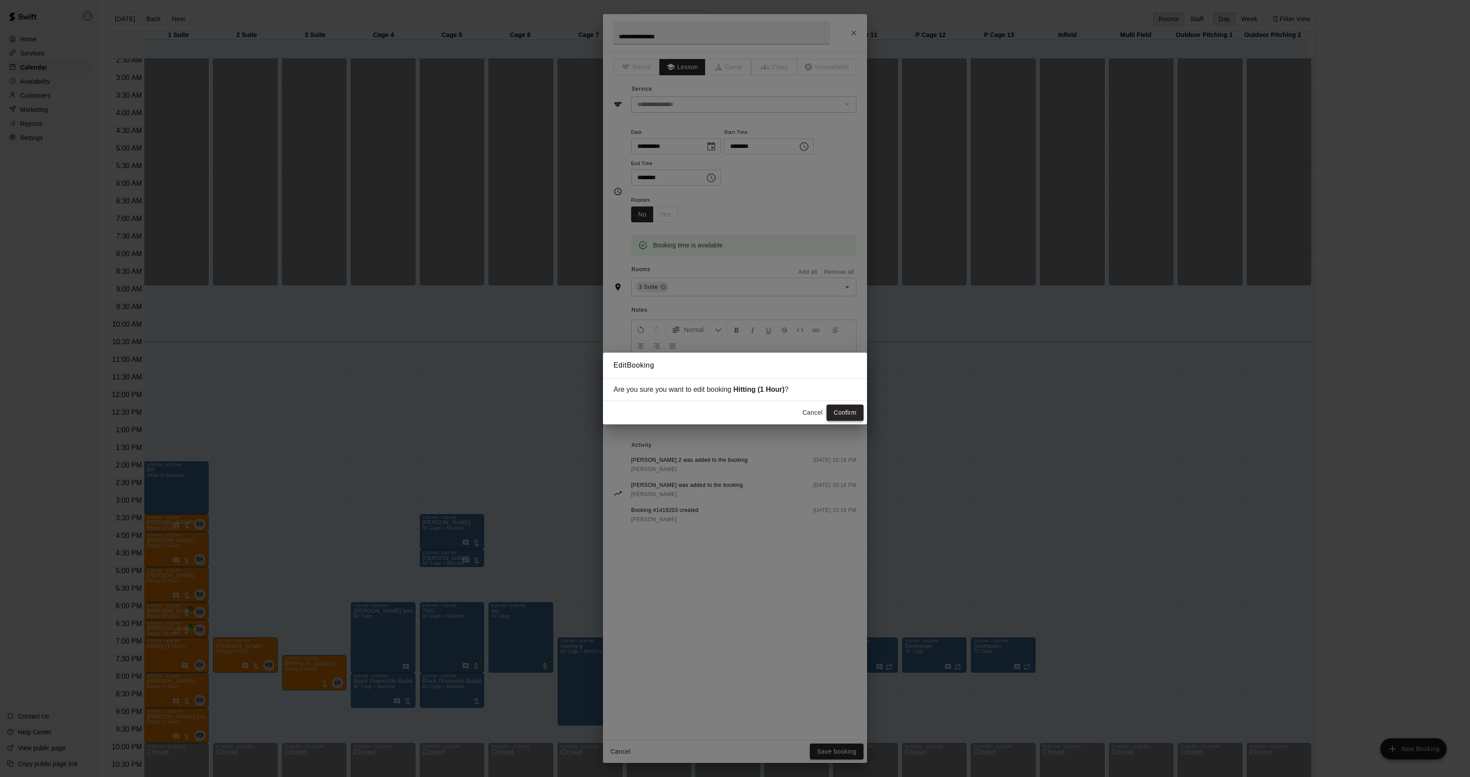
click at [841, 416] on button "Confirm" at bounding box center [845, 413] width 37 height 16
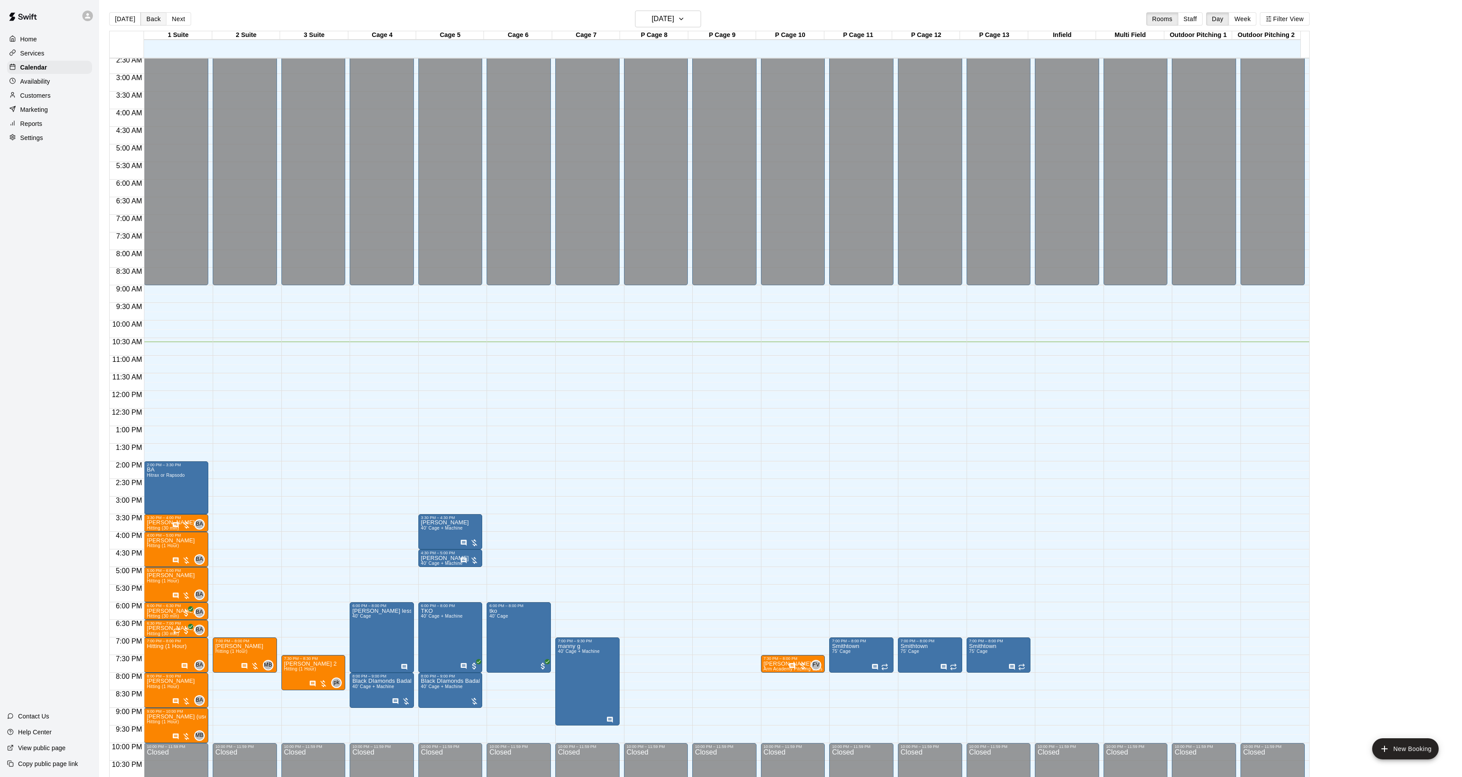
click at [155, 16] on button "Back" at bounding box center [153, 18] width 26 height 13
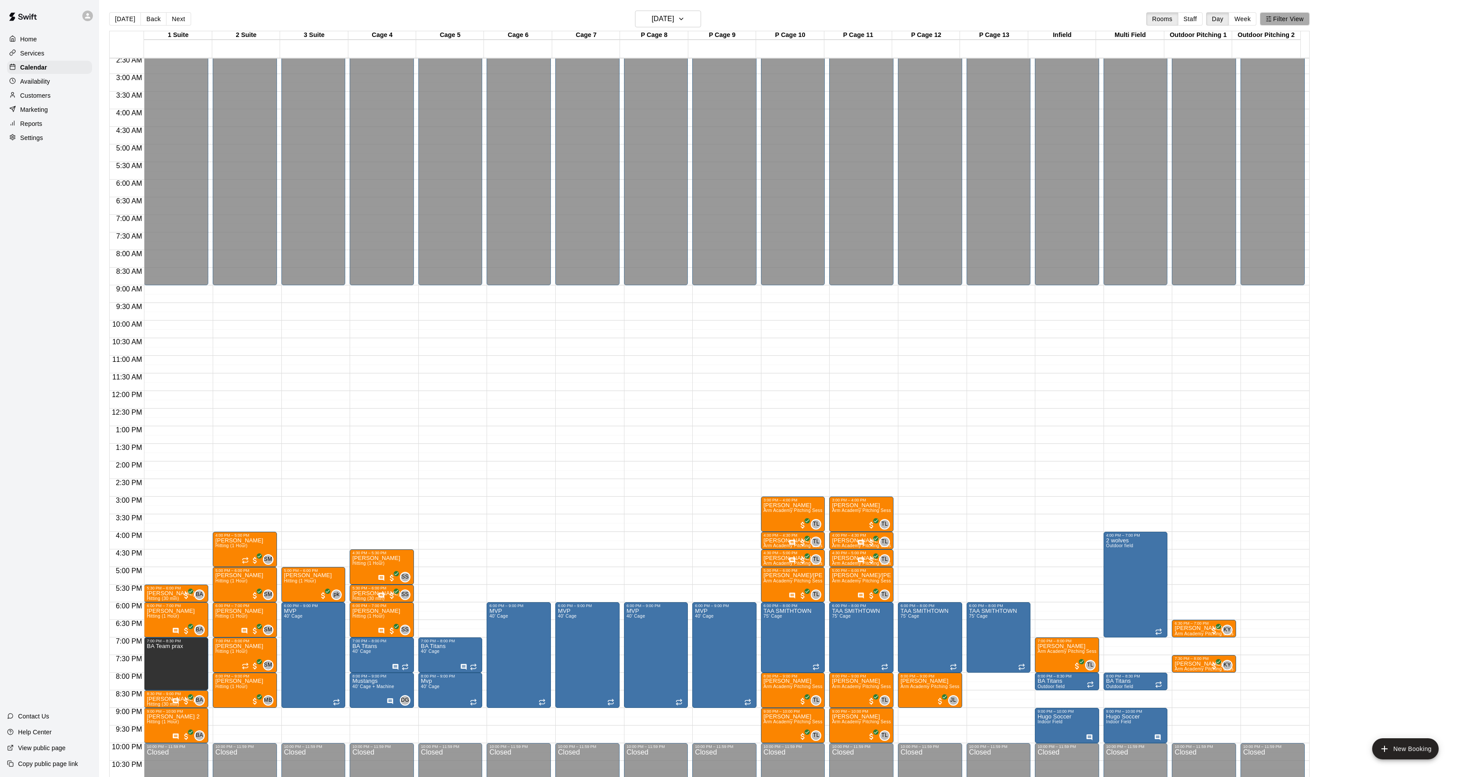
click at [1271, 18] on icon "button" at bounding box center [1268, 19] width 6 height 6
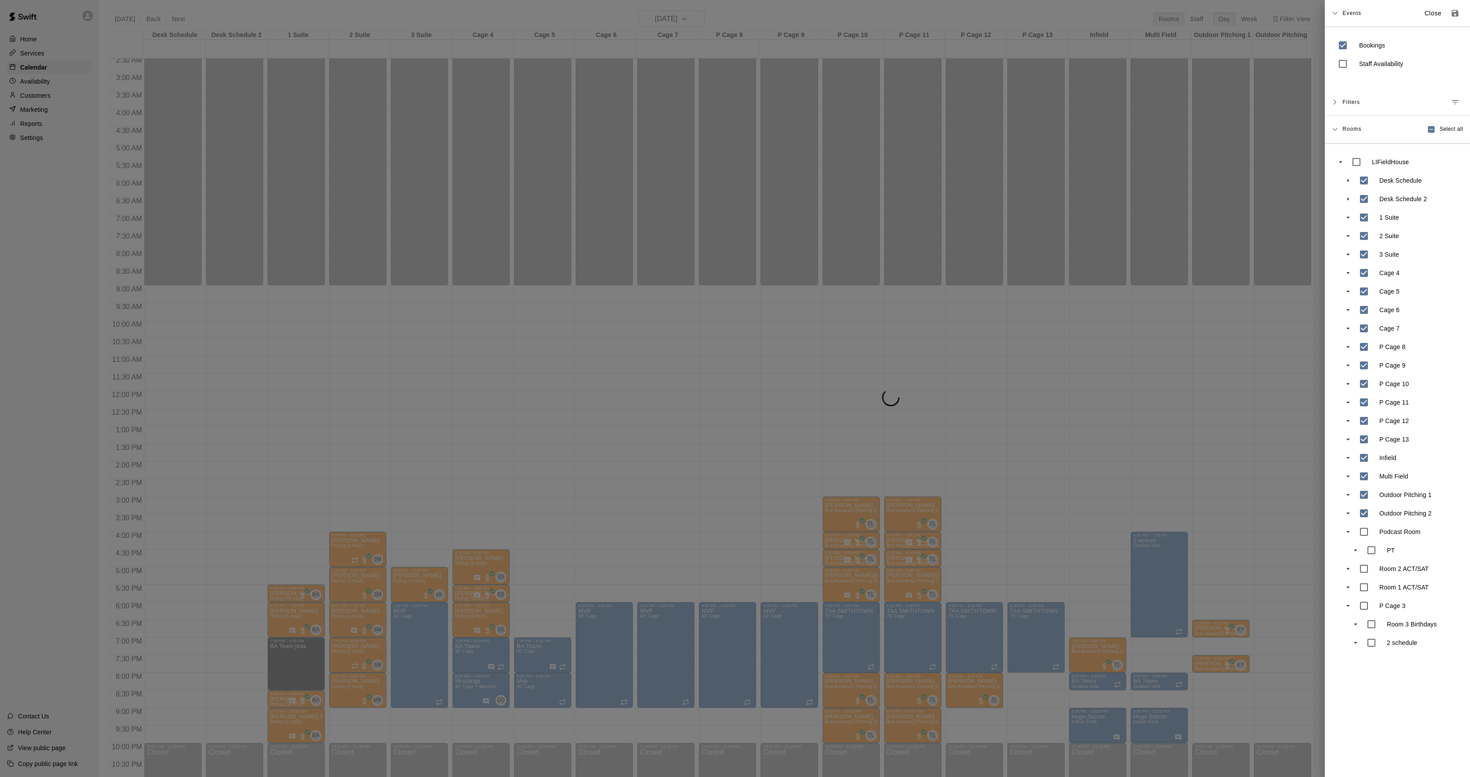
click at [406, 502] on div at bounding box center [735, 388] width 1470 height 777
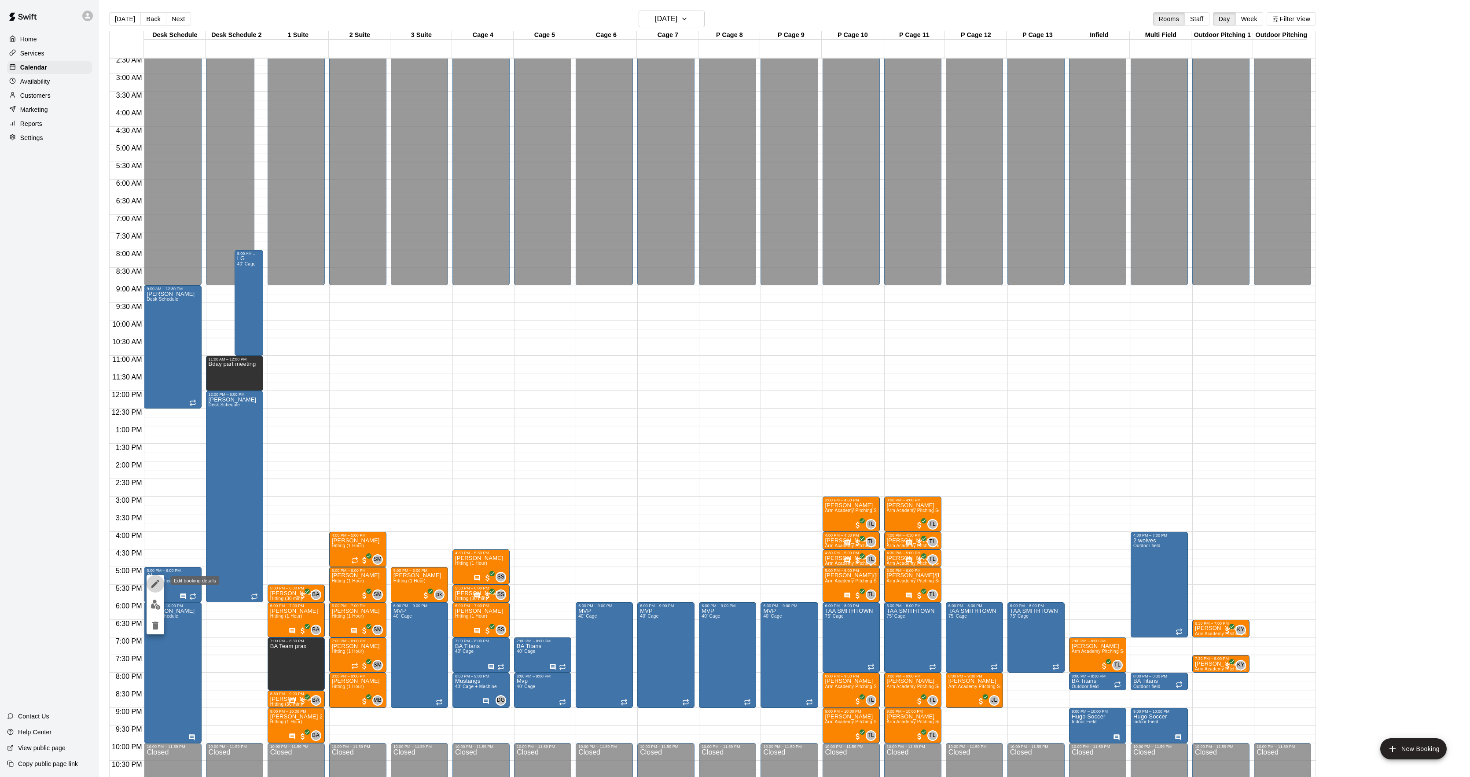
click at [154, 584] on icon "edit" at bounding box center [155, 584] width 8 height 8
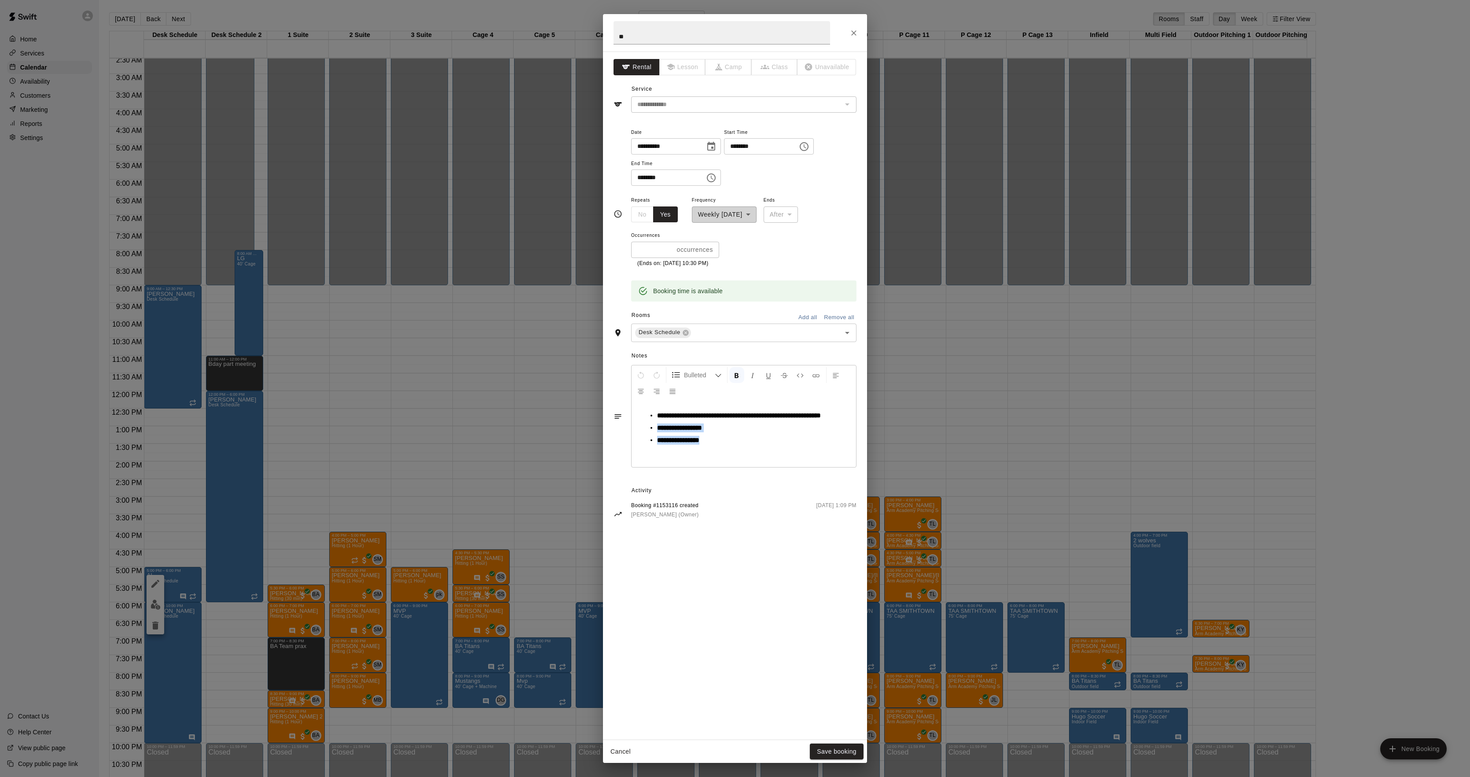
drag, startPoint x: 716, startPoint y: 450, endPoint x: 654, endPoint y: 434, distance: 63.7
click at [654, 434] on ul "**********" at bounding box center [747, 427] width 209 height 33
click at [836, 744] on button "Save booking" at bounding box center [837, 752] width 54 height 16
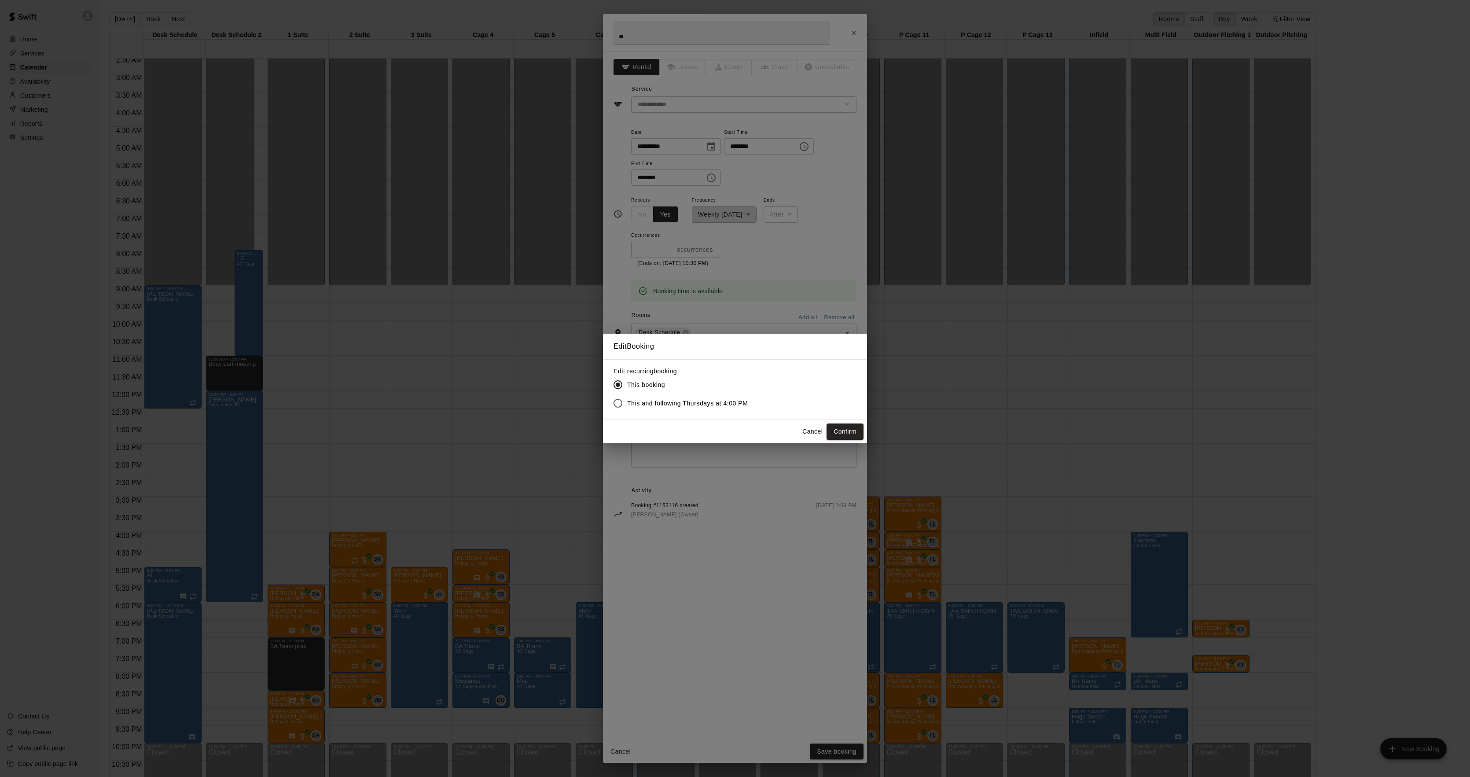
click at [843, 441] on div "Cancel Confirm" at bounding box center [735, 431] width 264 height 23
click at [844, 431] on button "Confirm" at bounding box center [845, 432] width 37 height 16
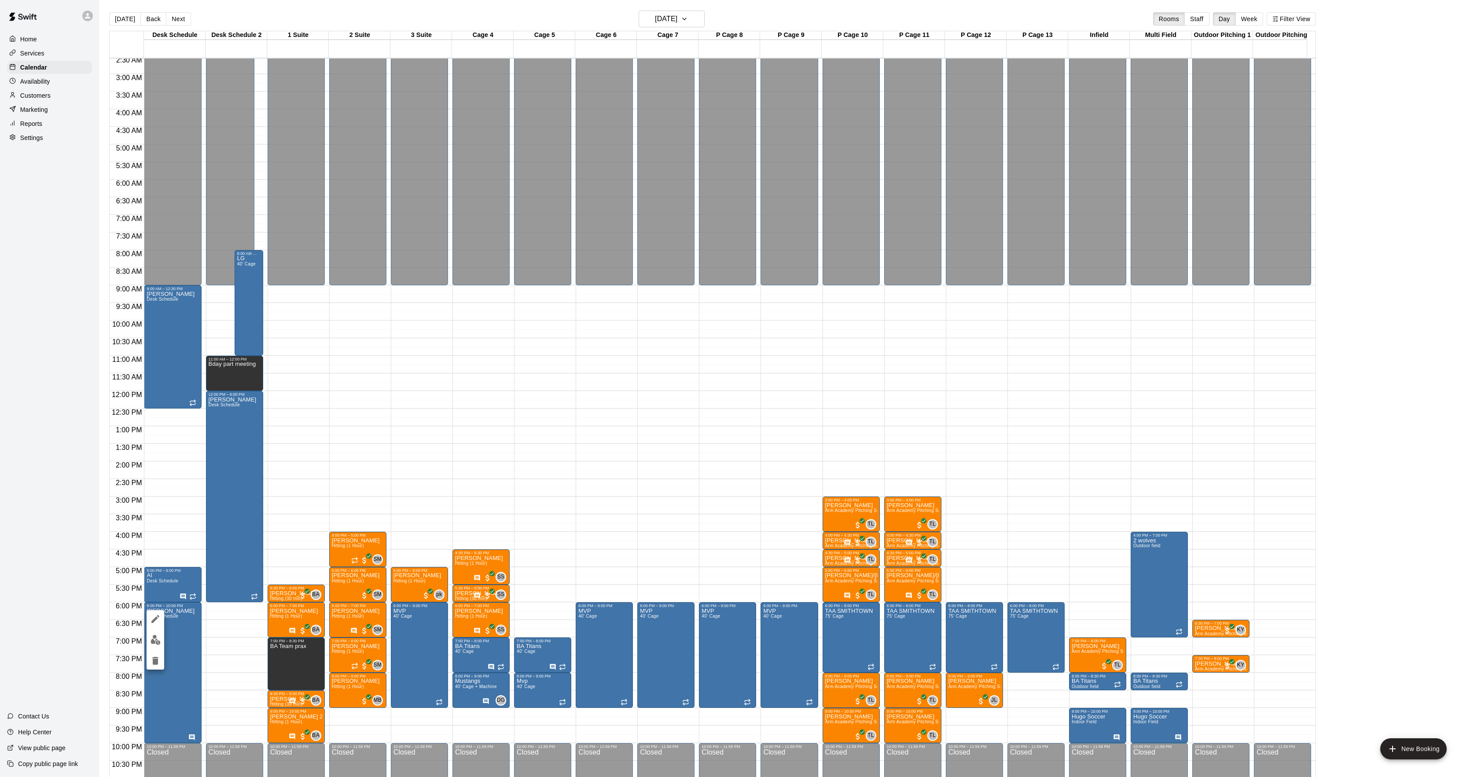
click at [152, 608] on div at bounding box center [735, 388] width 1470 height 777
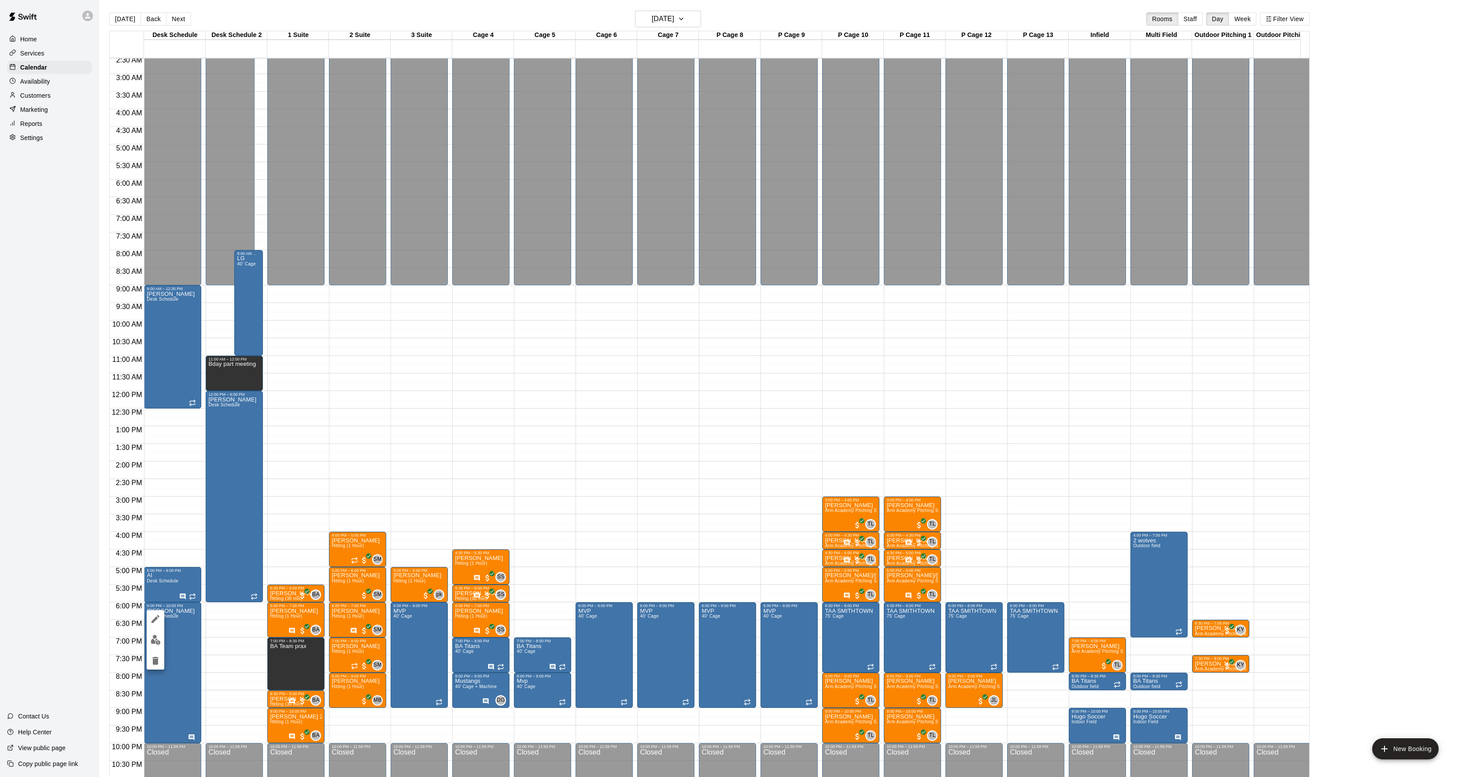
click at [155, 611] on p "Pelcher" at bounding box center [171, 611] width 48 height 0
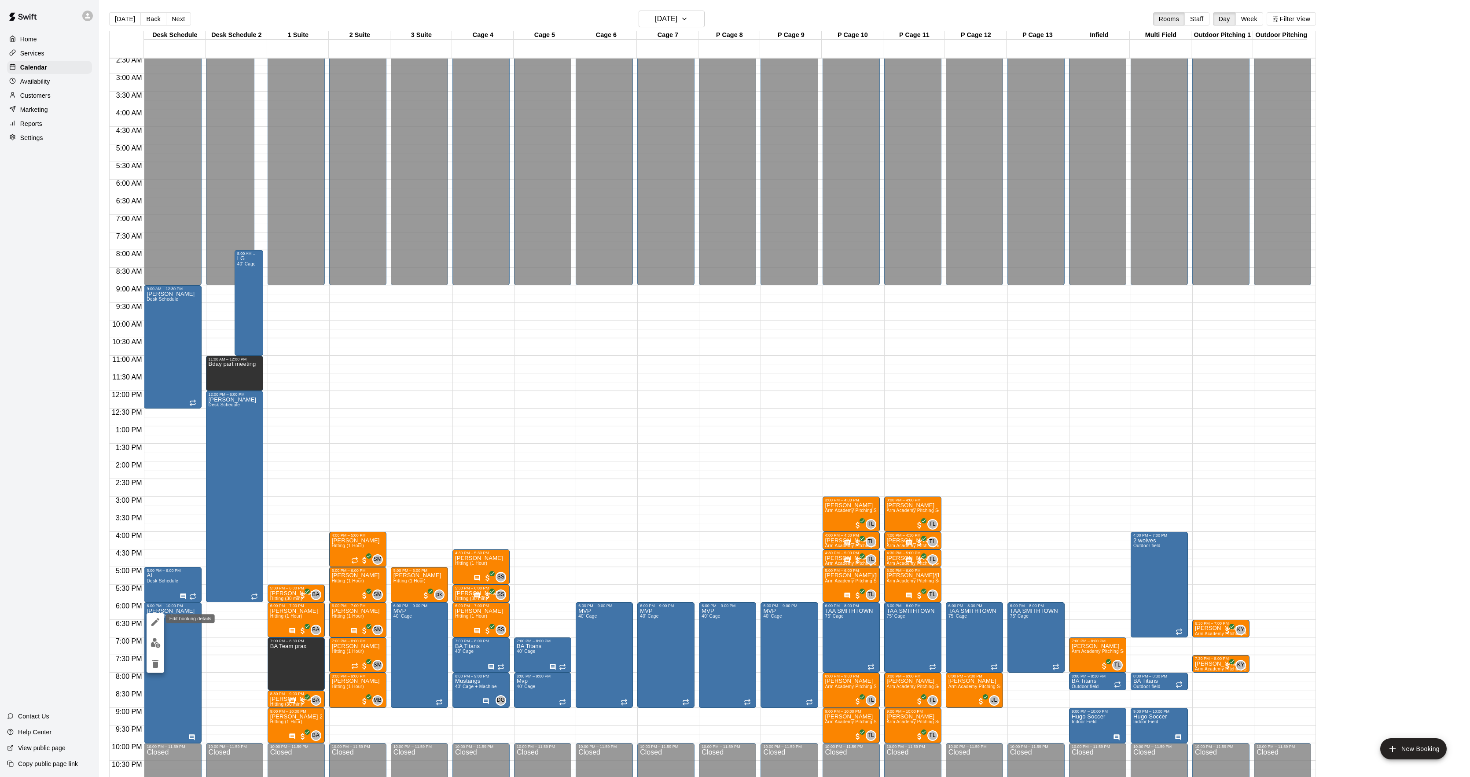
click at [155, 613] on button "edit" at bounding box center [156, 622] width 18 height 18
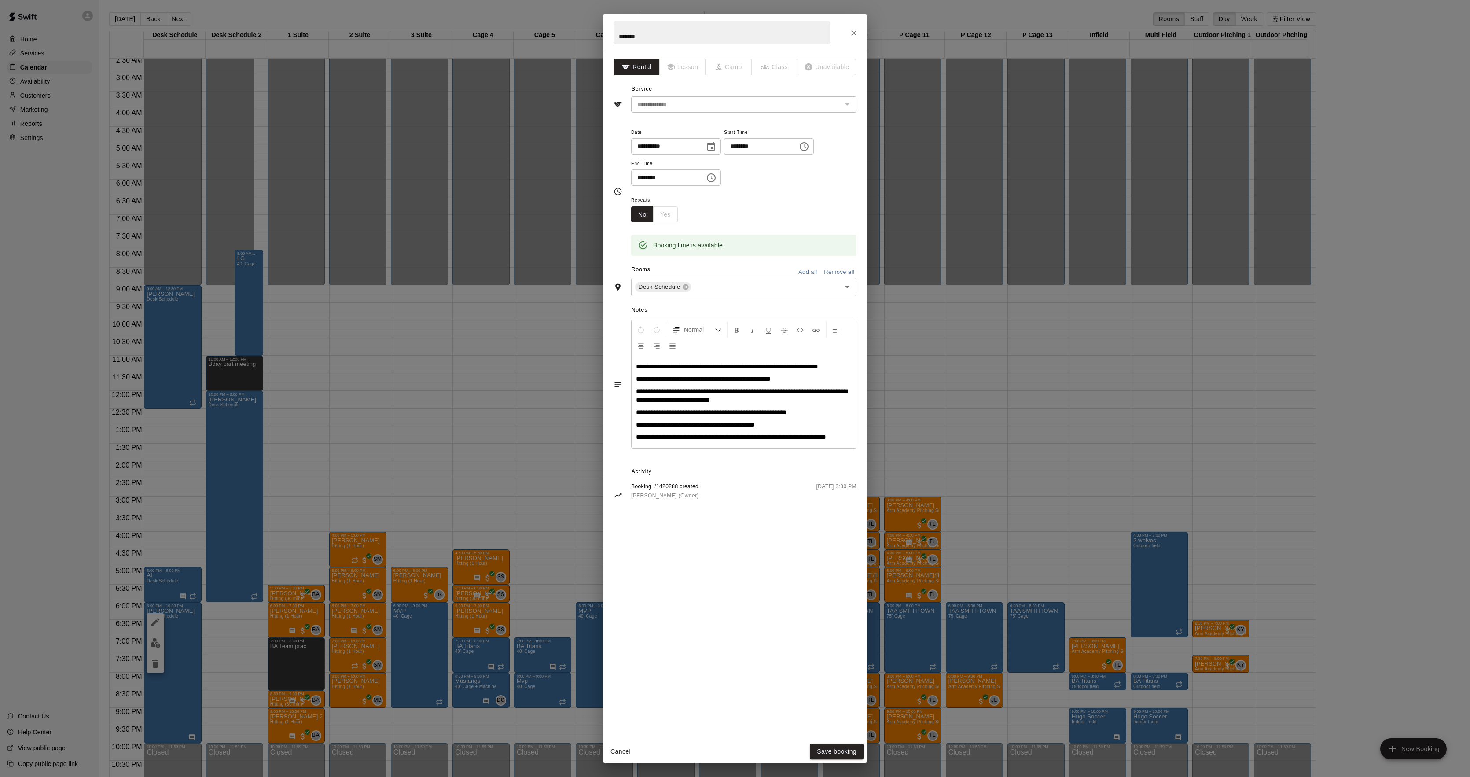
click at [1015, 499] on div "**********" at bounding box center [735, 388] width 1470 height 777
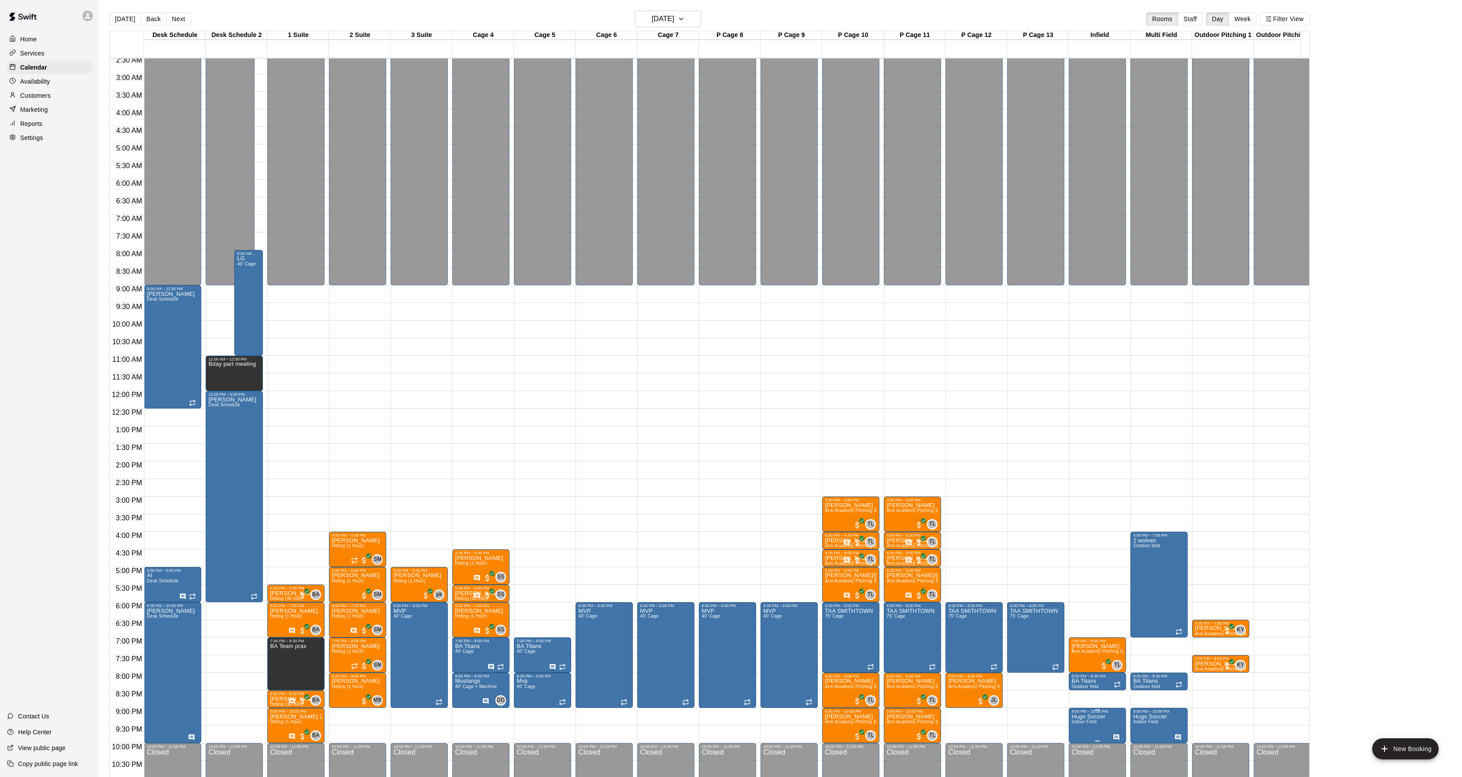
click at [1082, 722] on span "Indoor Field" at bounding box center [1083, 721] width 25 height 5
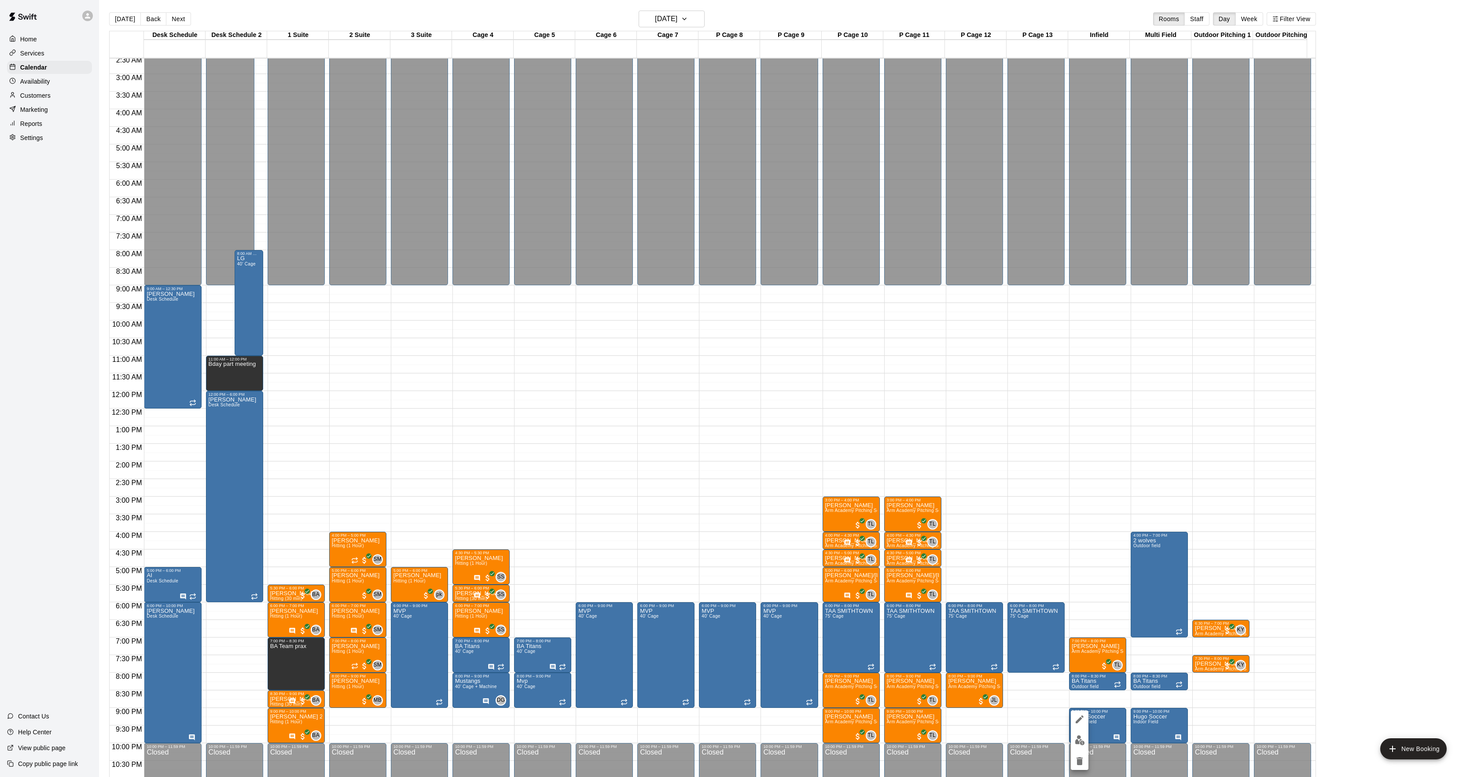
click at [1076, 740] on img "edit" at bounding box center [1080, 740] width 10 height 10
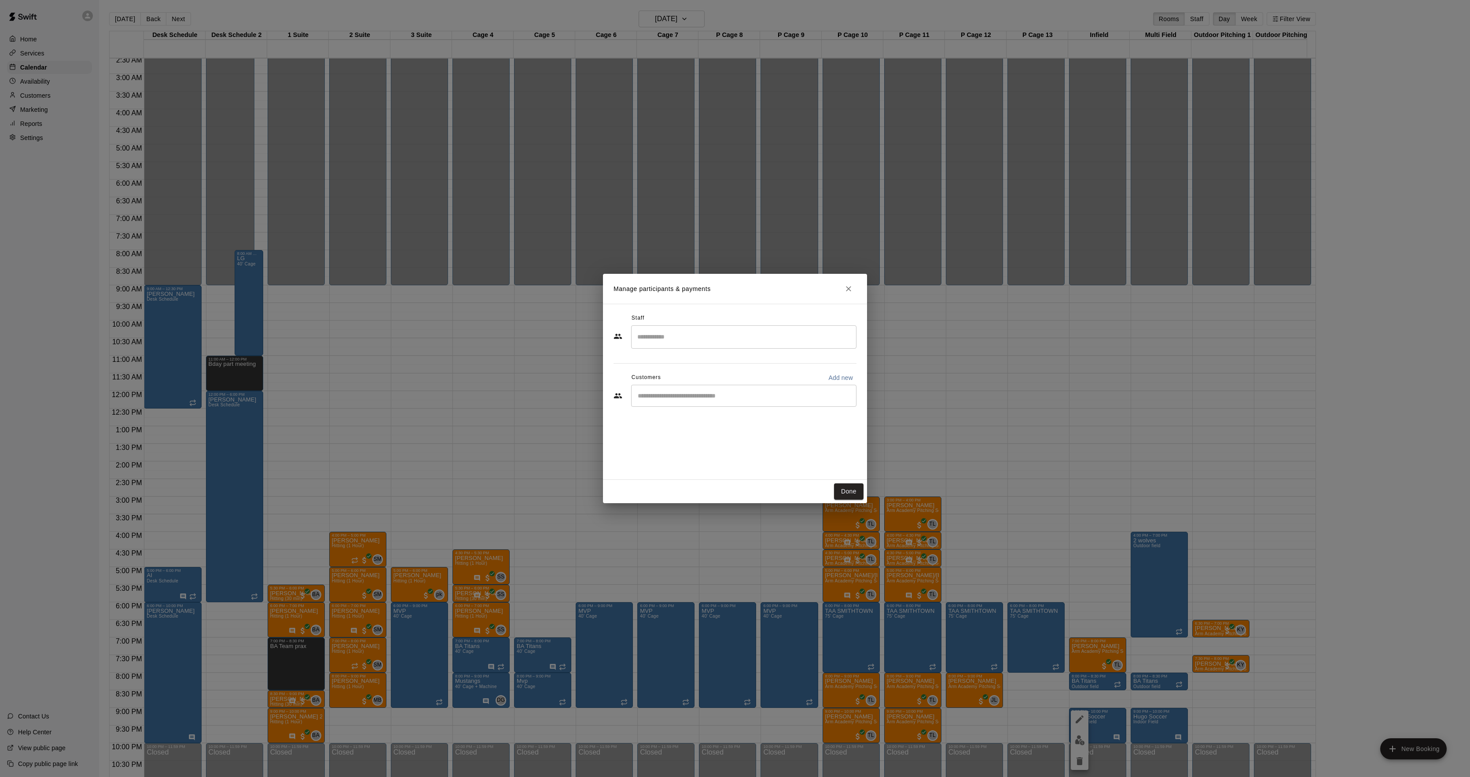
click at [695, 405] on div "​" at bounding box center [743, 396] width 225 height 22
type input "***"
click at [1087, 448] on div "Manage participants & payments Staff ​ Customers Add new *** ​ Done" at bounding box center [735, 388] width 1470 height 777
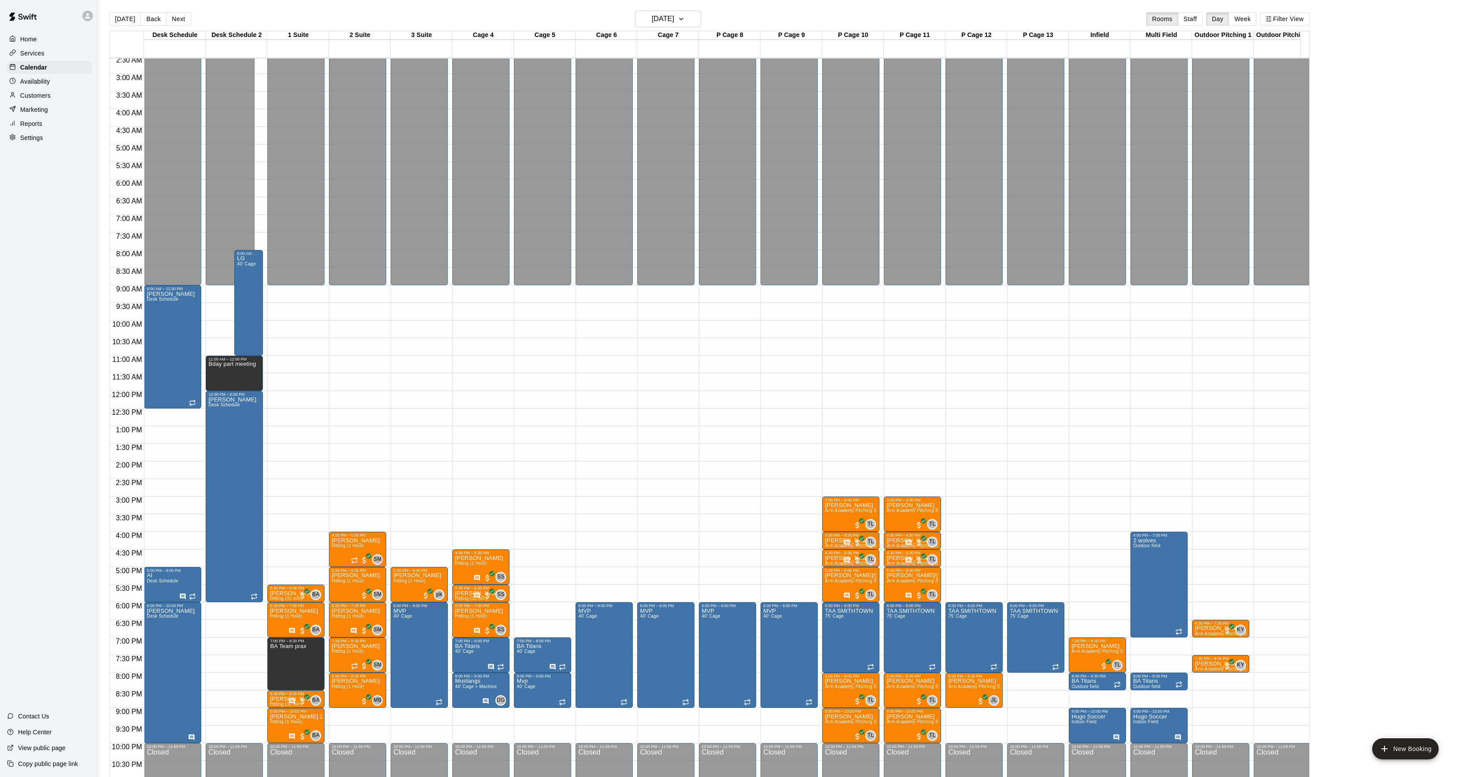
click at [38, 128] on p "Reports" at bounding box center [31, 123] width 22 height 9
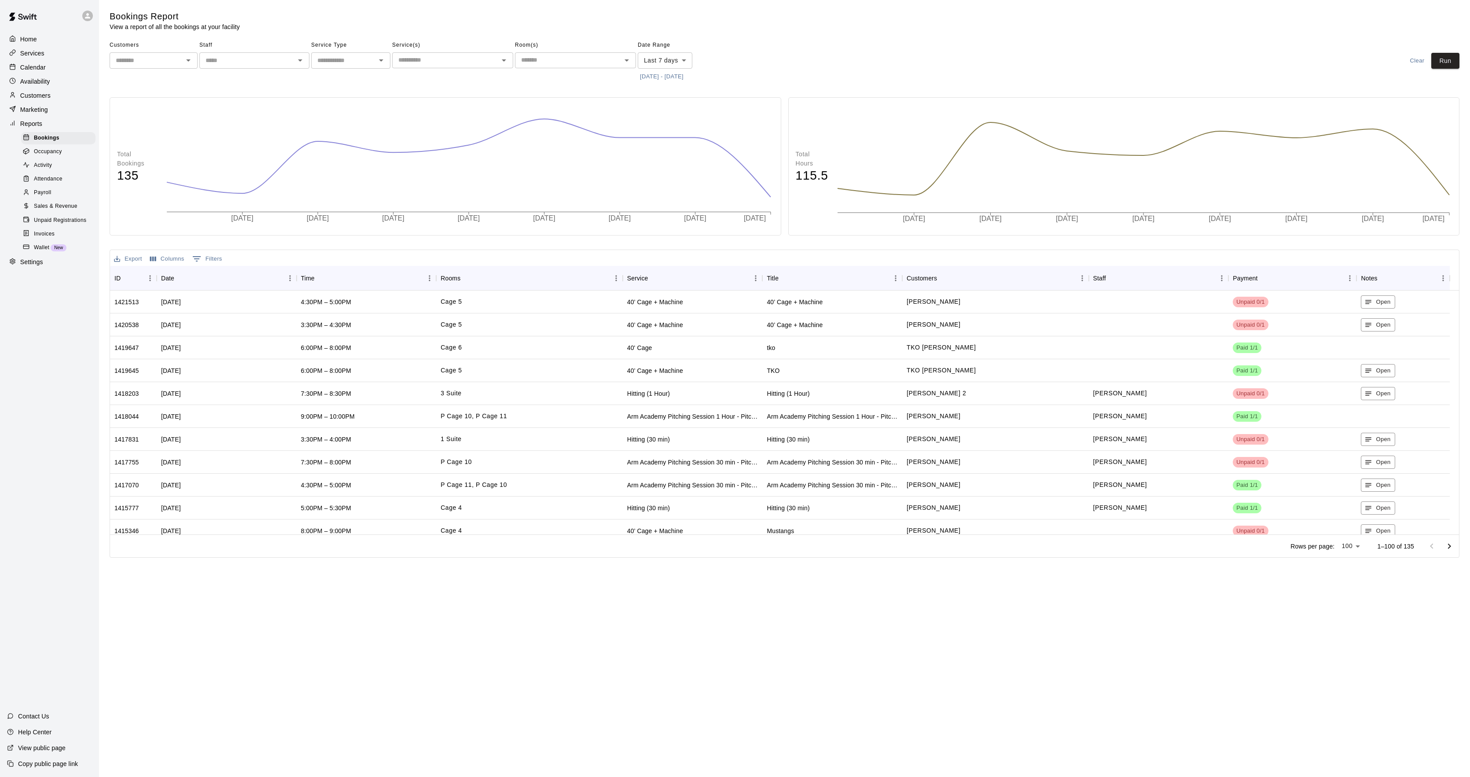
click at [69, 211] on span "Sales & Revenue" at bounding box center [56, 206] width 44 height 9
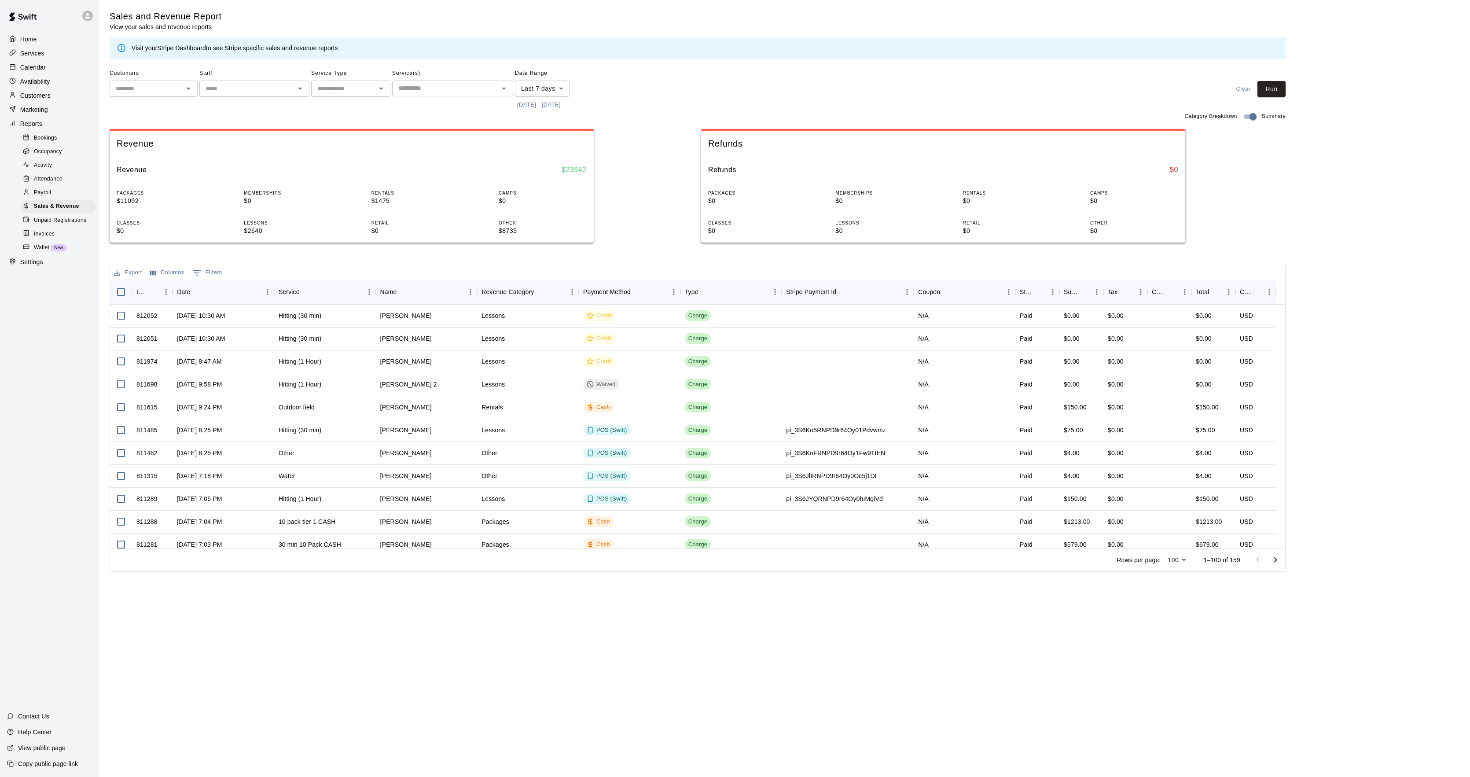
click at [46, 64] on div "Calendar" at bounding box center [49, 67] width 85 height 13
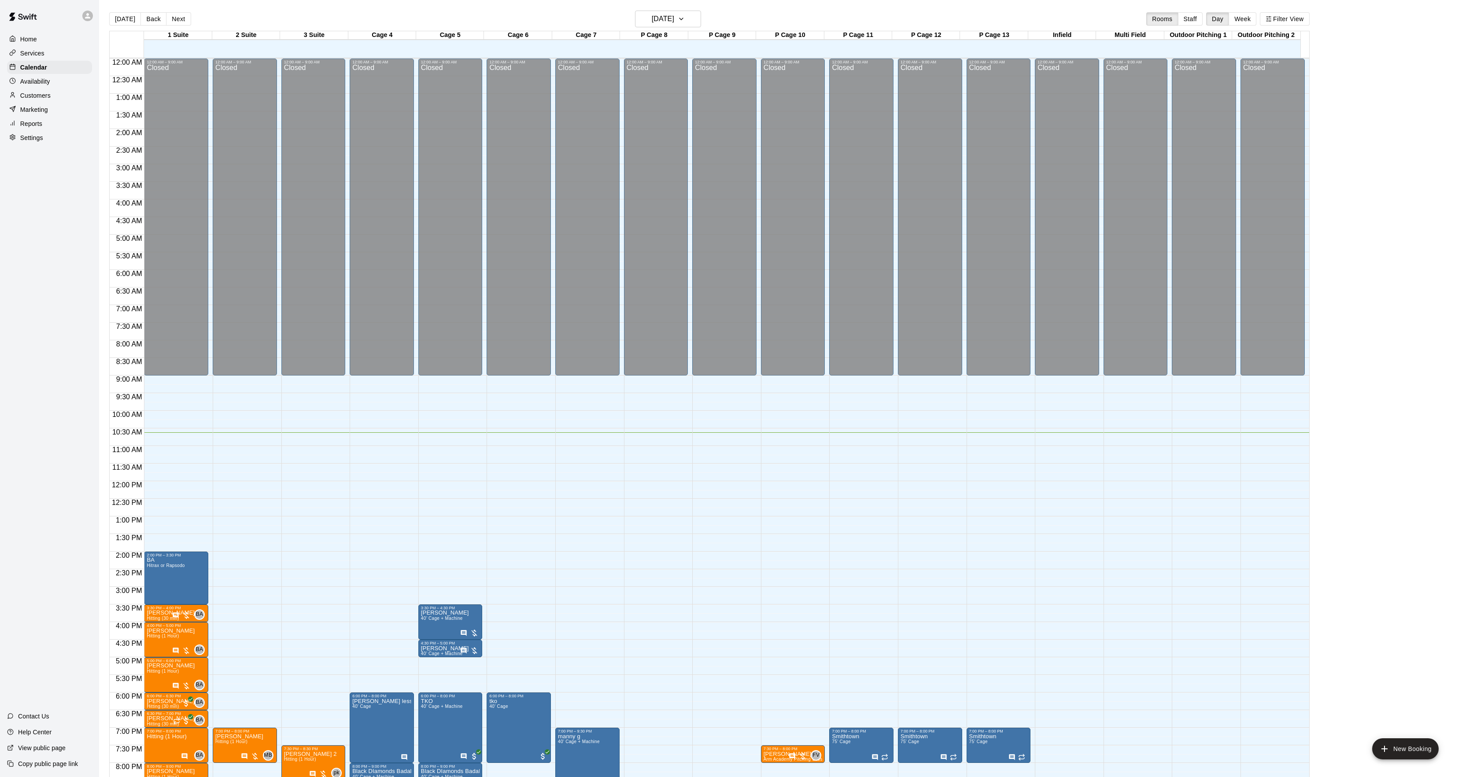
scroll to position [90, 0]
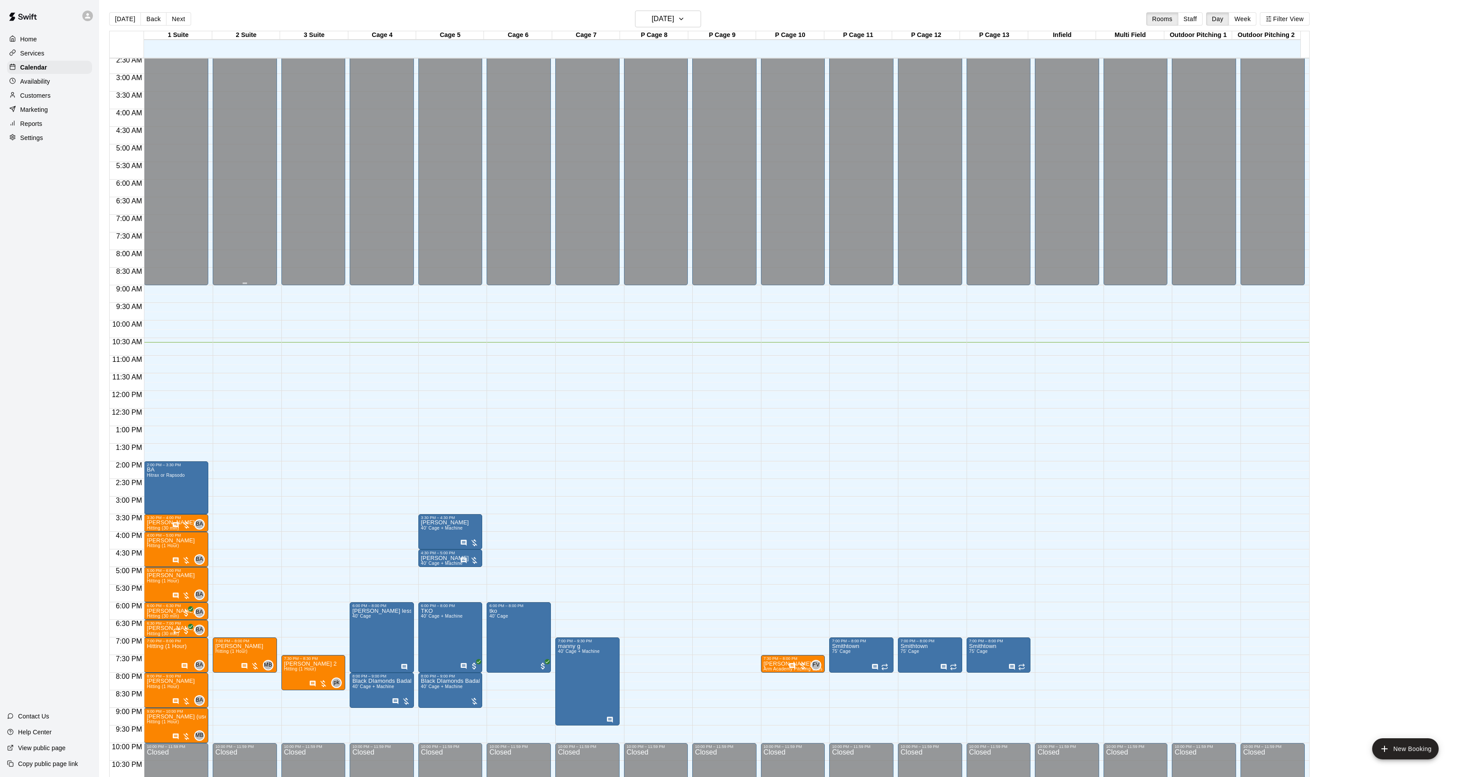
drag, startPoint x: 144, startPoint y: 18, endPoint x: 245, endPoint y: 148, distance: 164.8
click at [144, 17] on button "Back" at bounding box center [153, 18] width 26 height 13
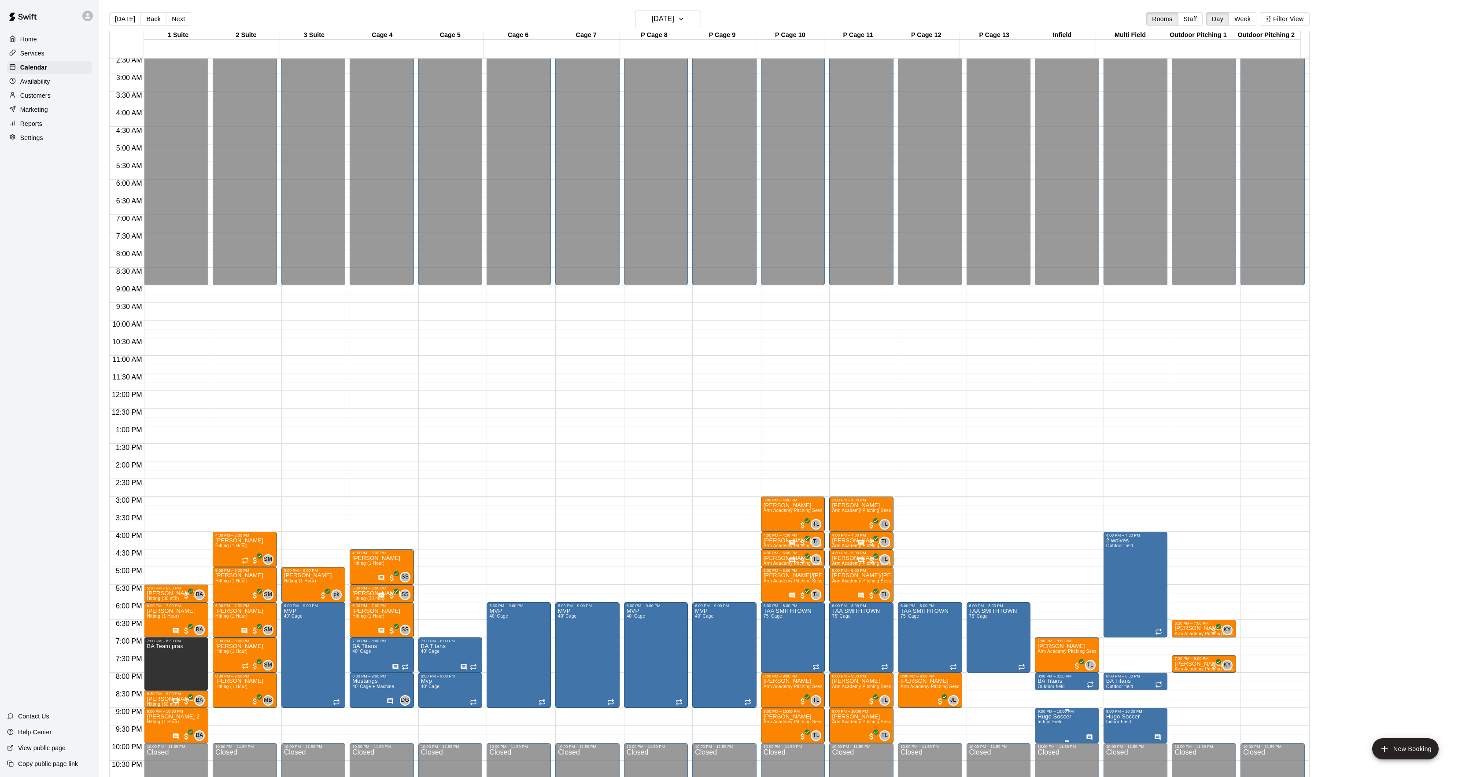
click at [1048, 740] on img "edit" at bounding box center [1045, 740] width 10 height 10
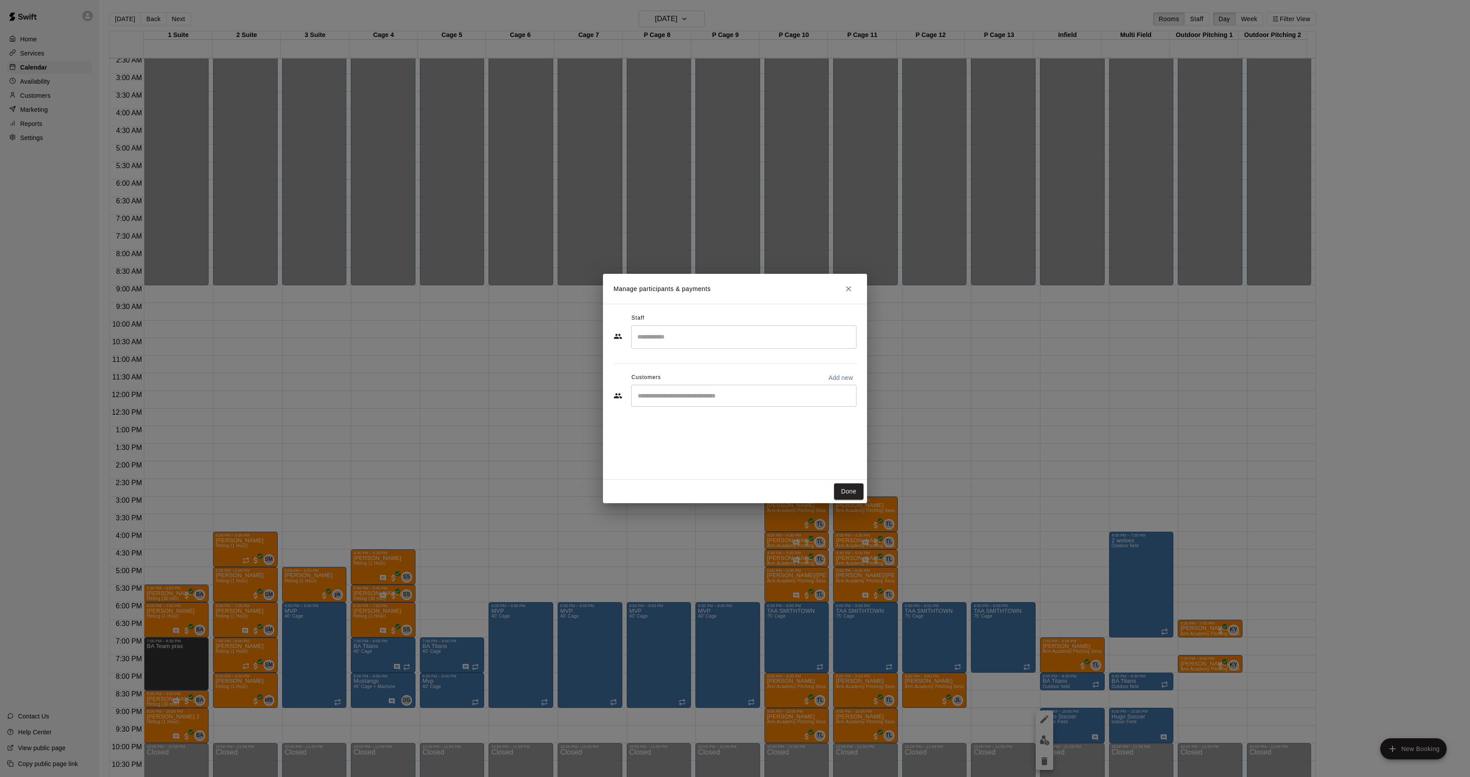
click at [680, 391] on div "​" at bounding box center [743, 396] width 225 height 22
type input "****"
click at [696, 425] on span "[PERSON_NAME][EMAIL_ADDRESS][DOMAIN_NAME]" at bounding box center [726, 426] width 140 height 6
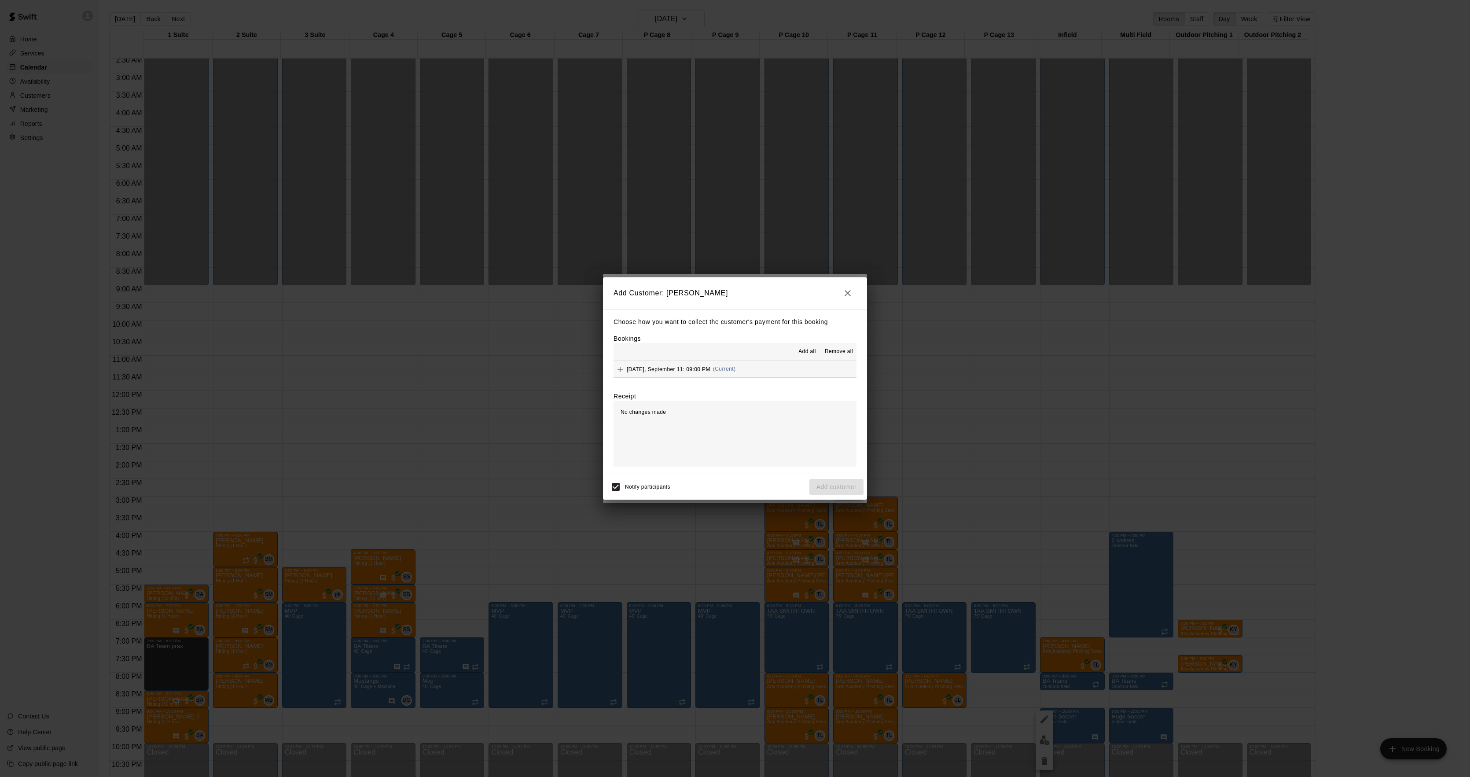
click at [722, 362] on button "Thursday, September 11: 09:00 PM (Current)" at bounding box center [735, 369] width 243 height 16
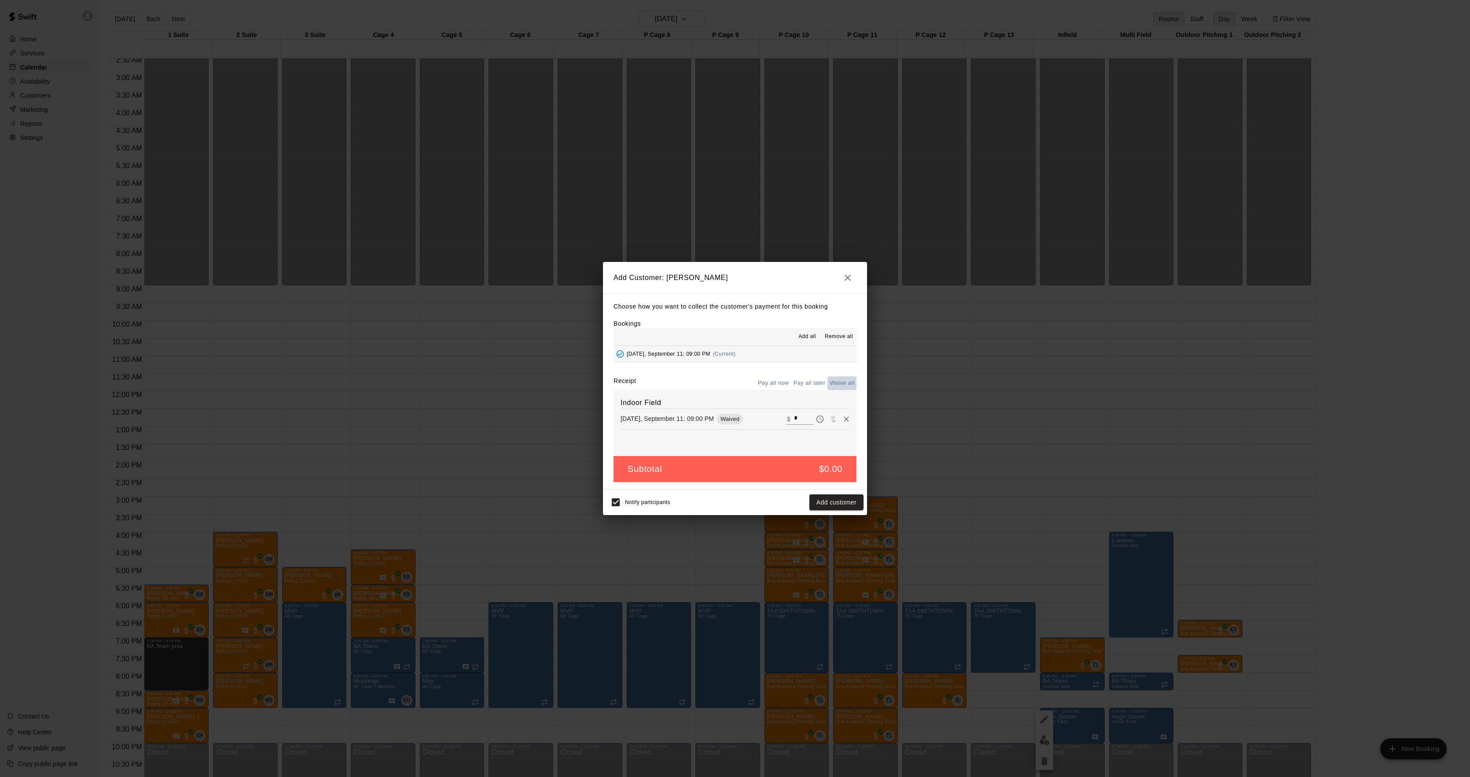
click at [848, 385] on button "Waive all" at bounding box center [842, 383] width 29 height 14
click at [842, 503] on button "Add customer" at bounding box center [837, 502] width 54 height 16
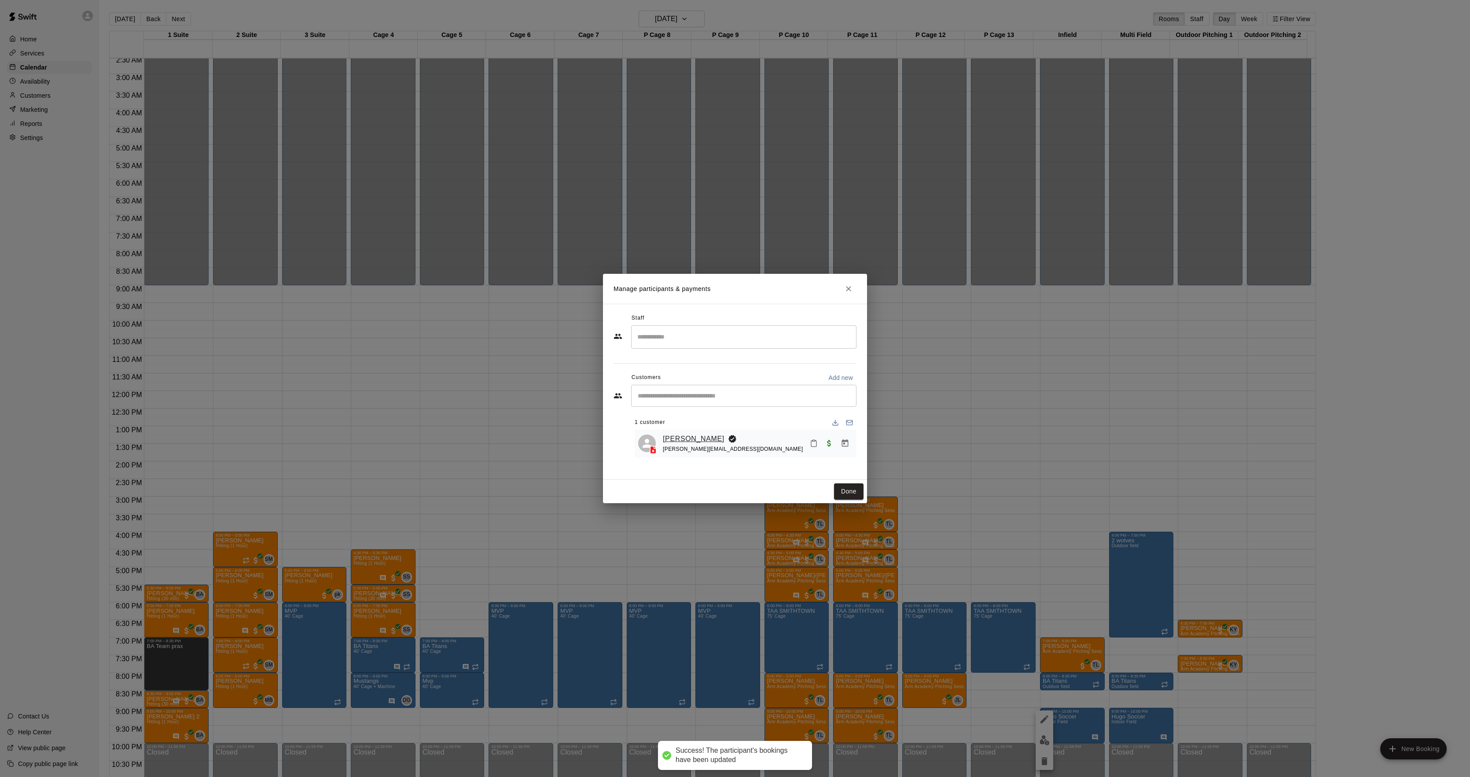
click at [689, 439] on link "[PERSON_NAME]" at bounding box center [694, 438] width 62 height 11
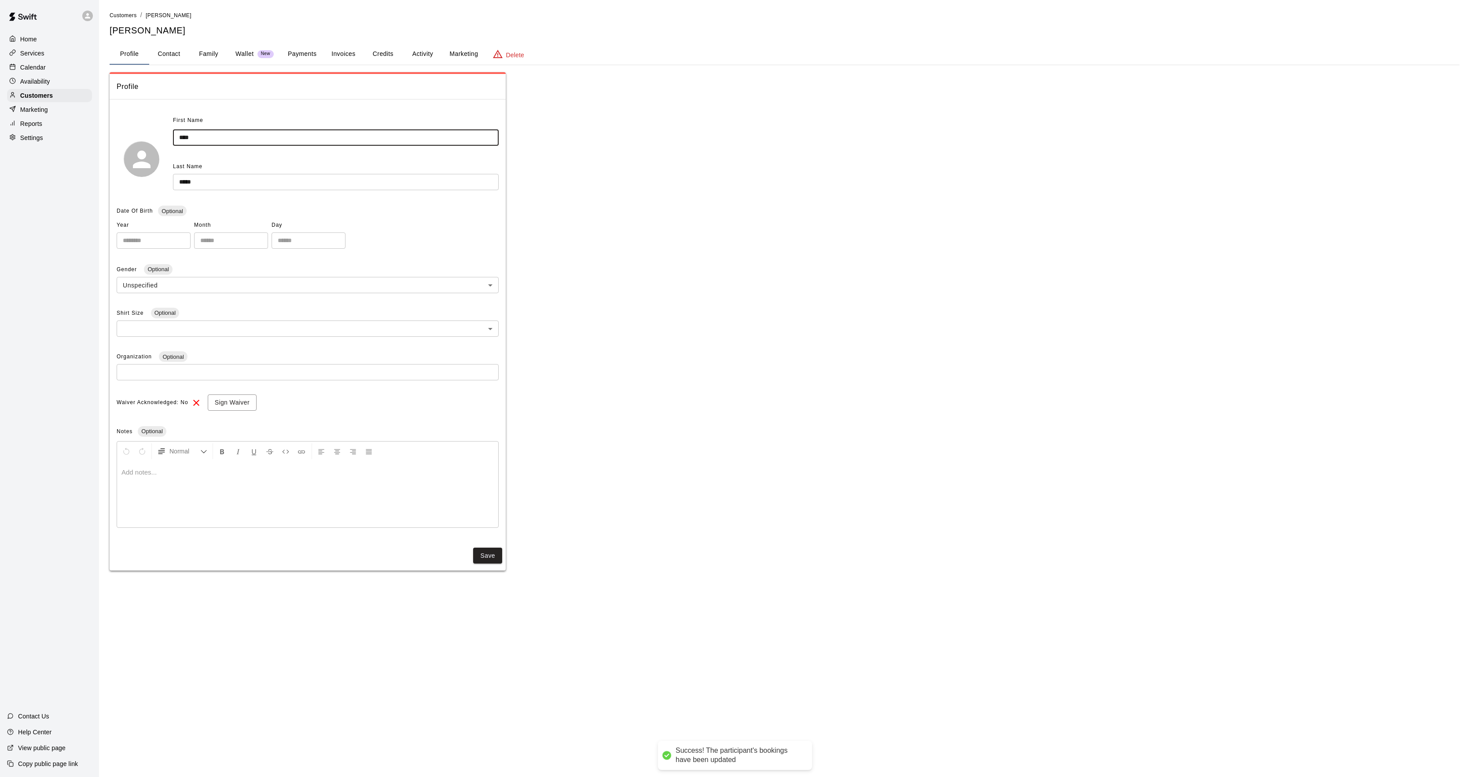
click at [200, 136] on input "****" at bounding box center [336, 137] width 326 height 16
type input "**********"
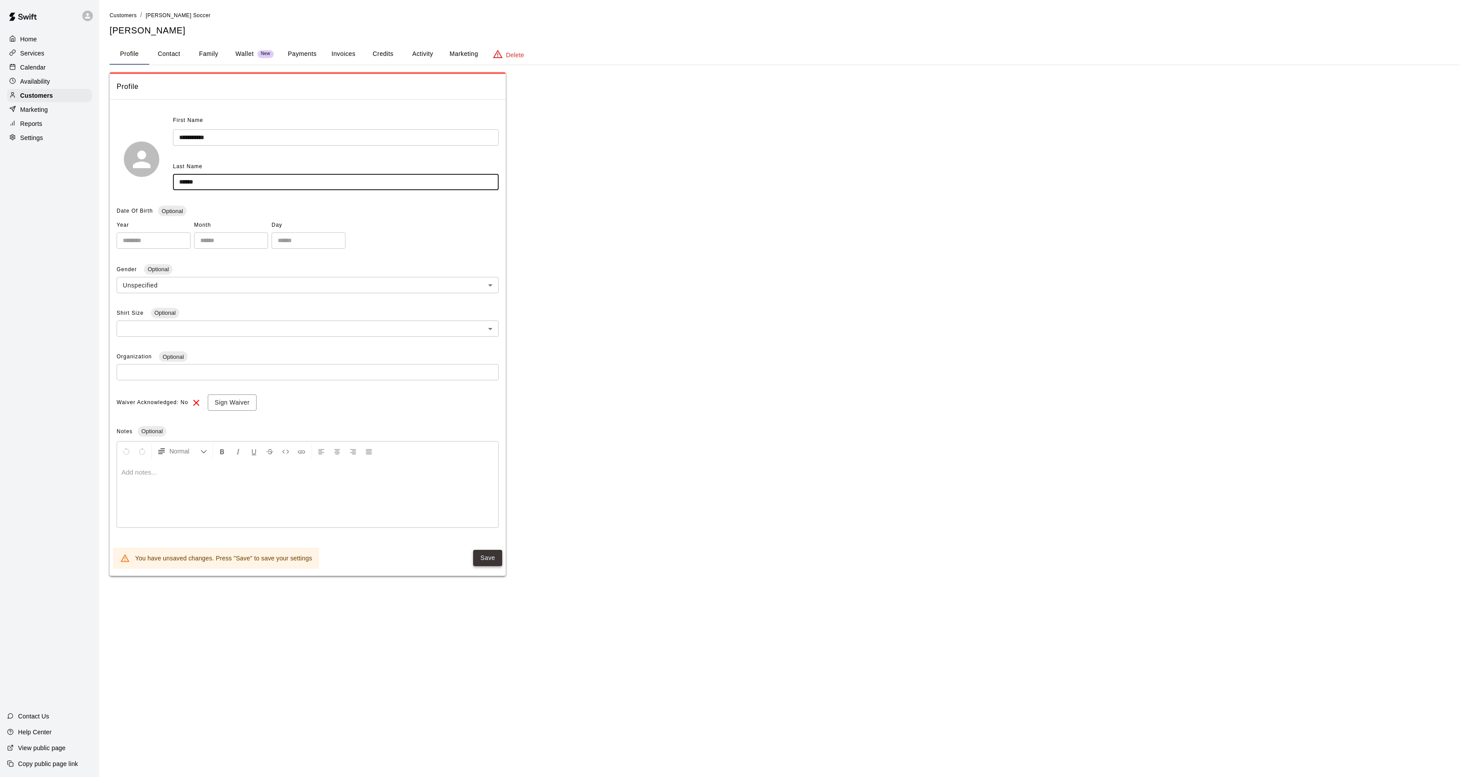
type input "******"
click at [496, 564] on button "Save" at bounding box center [487, 558] width 29 height 16
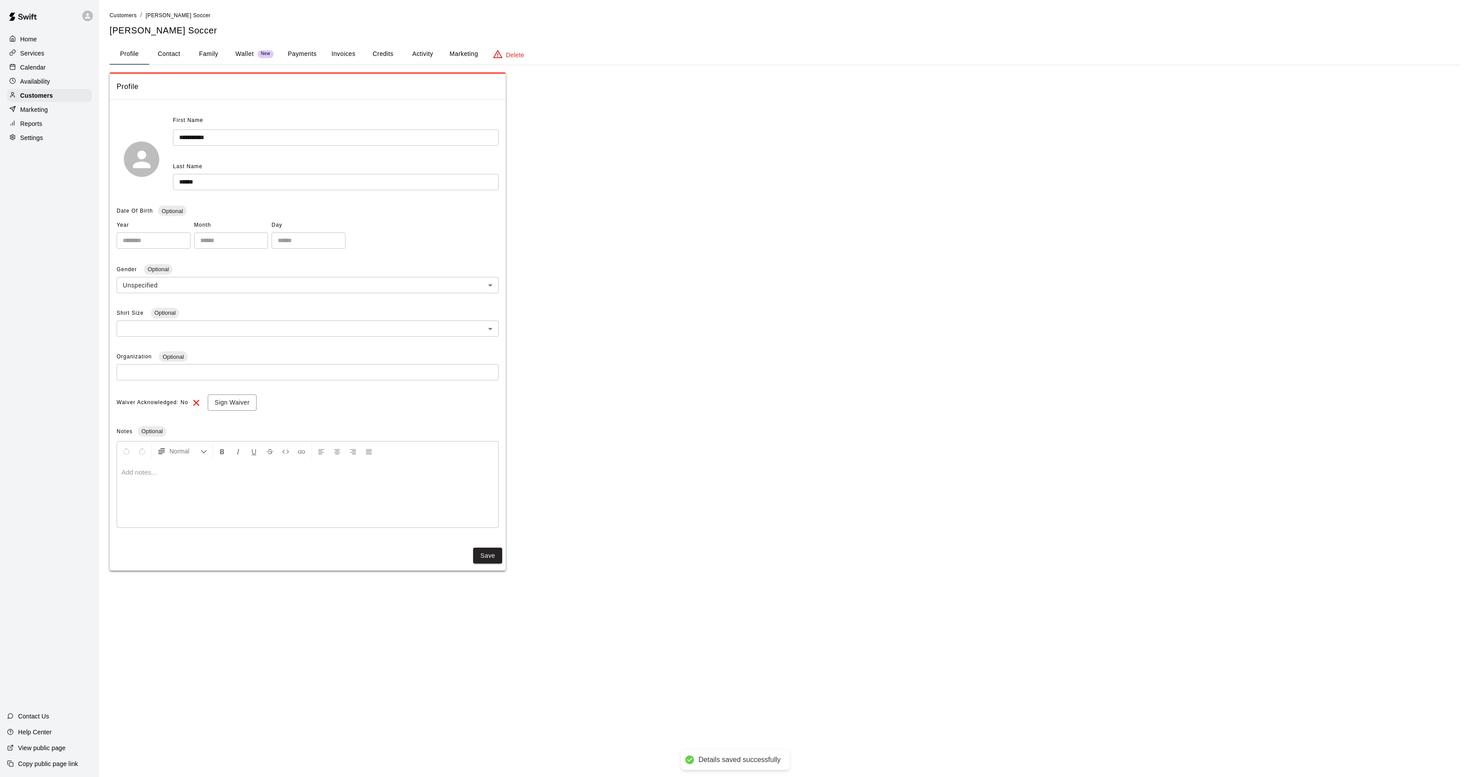
click at [39, 69] on p "Calendar" at bounding box center [33, 67] width 26 height 9
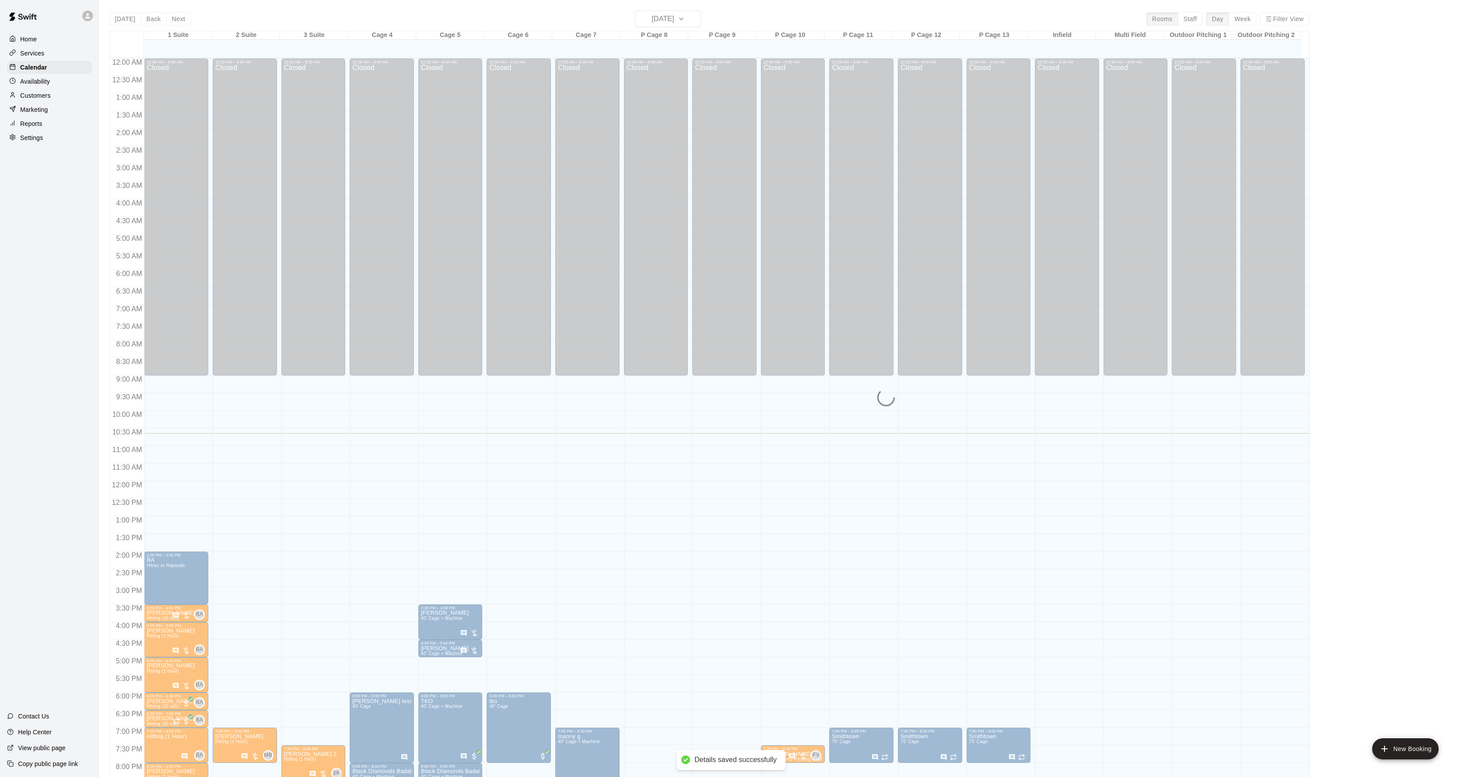
scroll to position [90, 0]
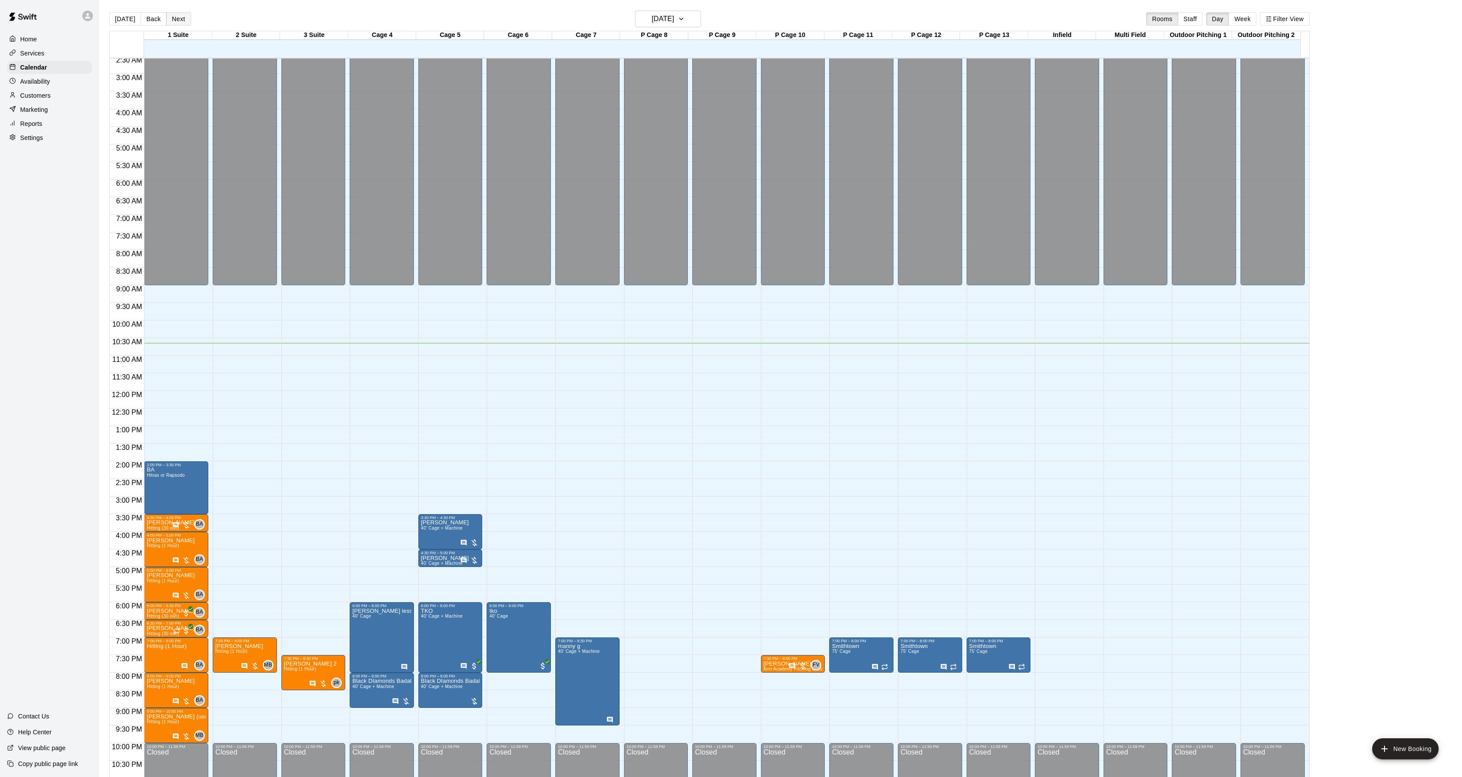
click at [180, 20] on button "Next" at bounding box center [178, 18] width 25 height 13
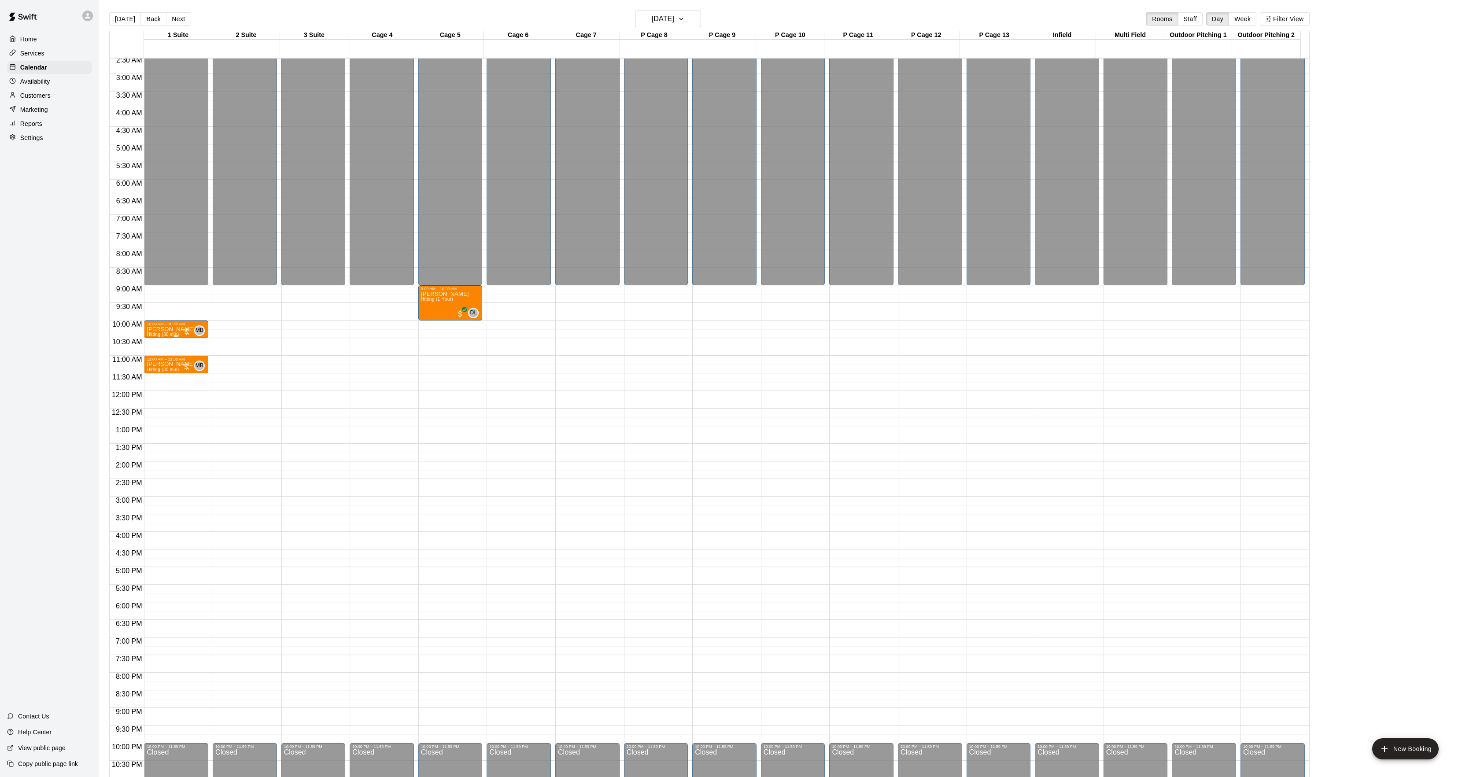
click at [165, 335] on span "Hitting (30 min)" at bounding box center [163, 334] width 32 height 5
click at [157, 361] on img "edit" at bounding box center [156, 363] width 10 height 10
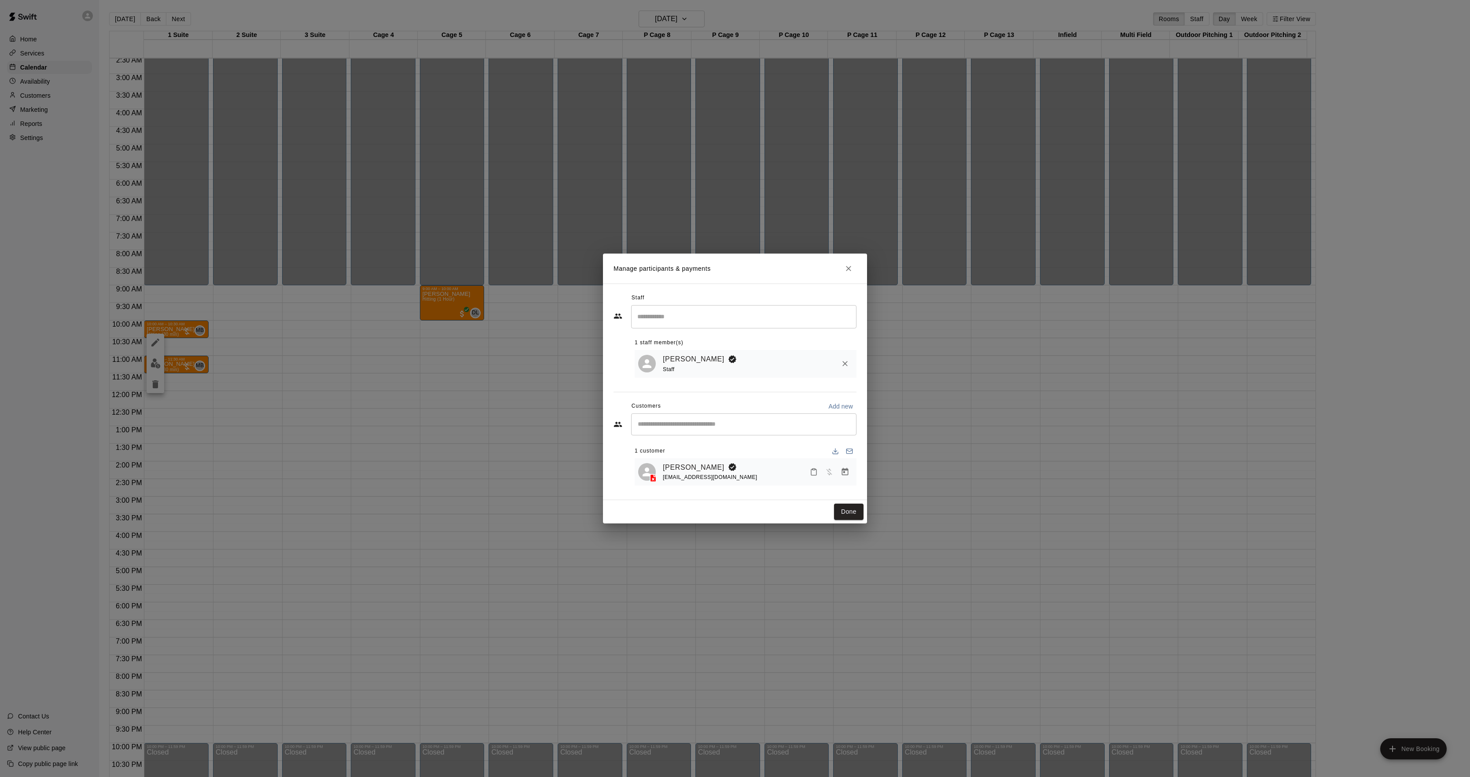
click at [847, 481] on div "Aidan Damaskinos tedd917@gmail.com" at bounding box center [758, 472] width 190 height 21
click at [844, 470] on icon "Manage bookings & payment" at bounding box center [845, 471] width 7 height 7
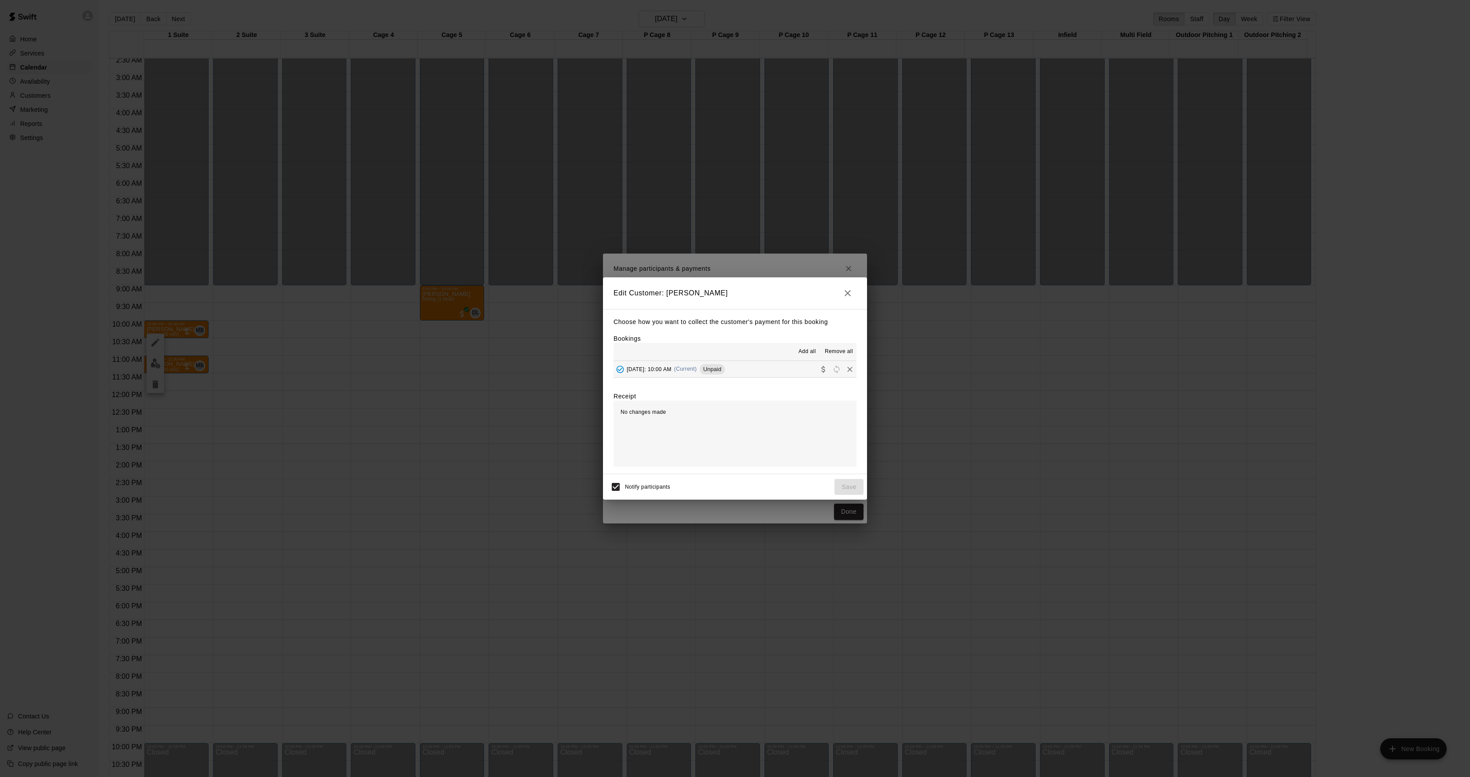
click at [725, 365] on div "Saturday, September 13: 10:00 AM (Current) Unpaid" at bounding box center [669, 369] width 111 height 13
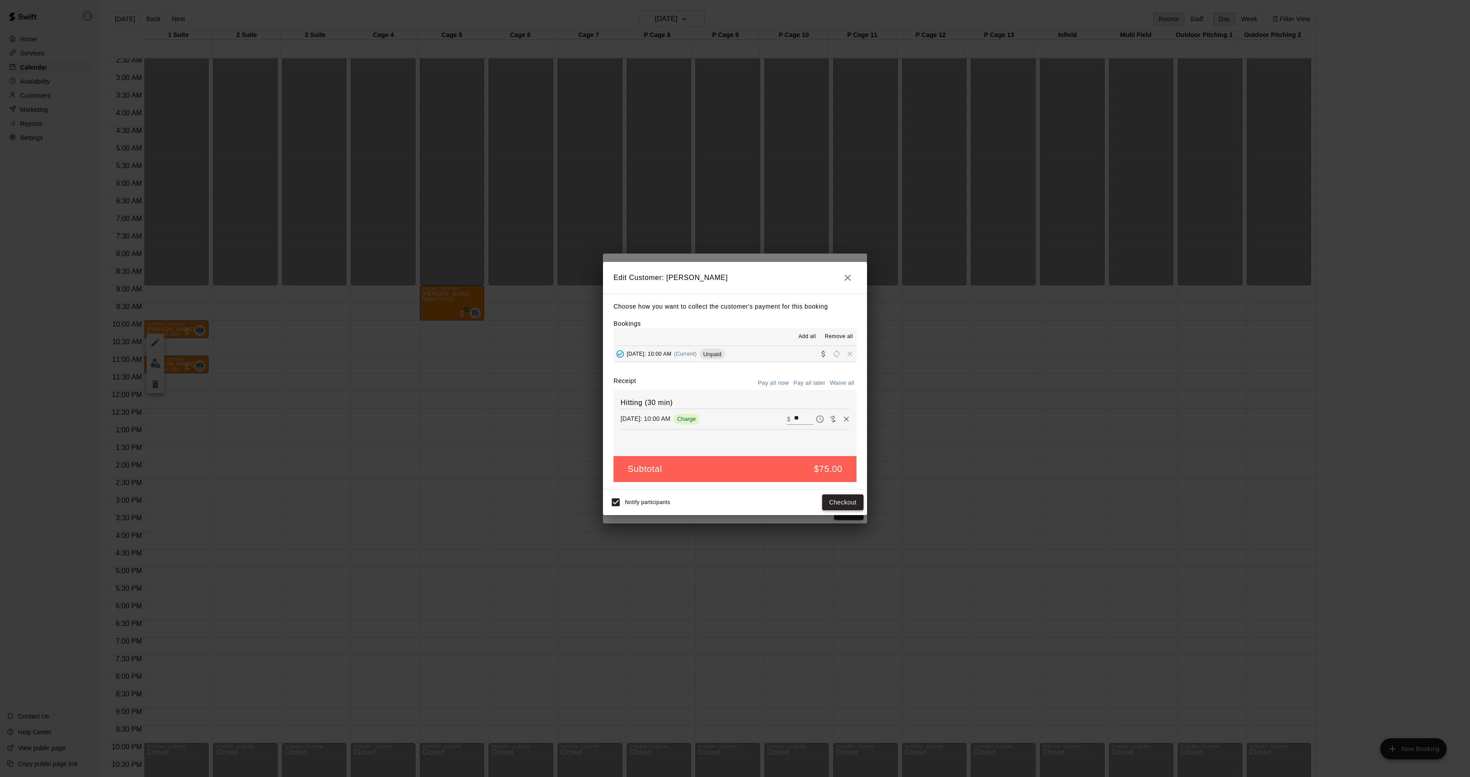
click at [845, 497] on button "Checkout" at bounding box center [842, 502] width 41 height 16
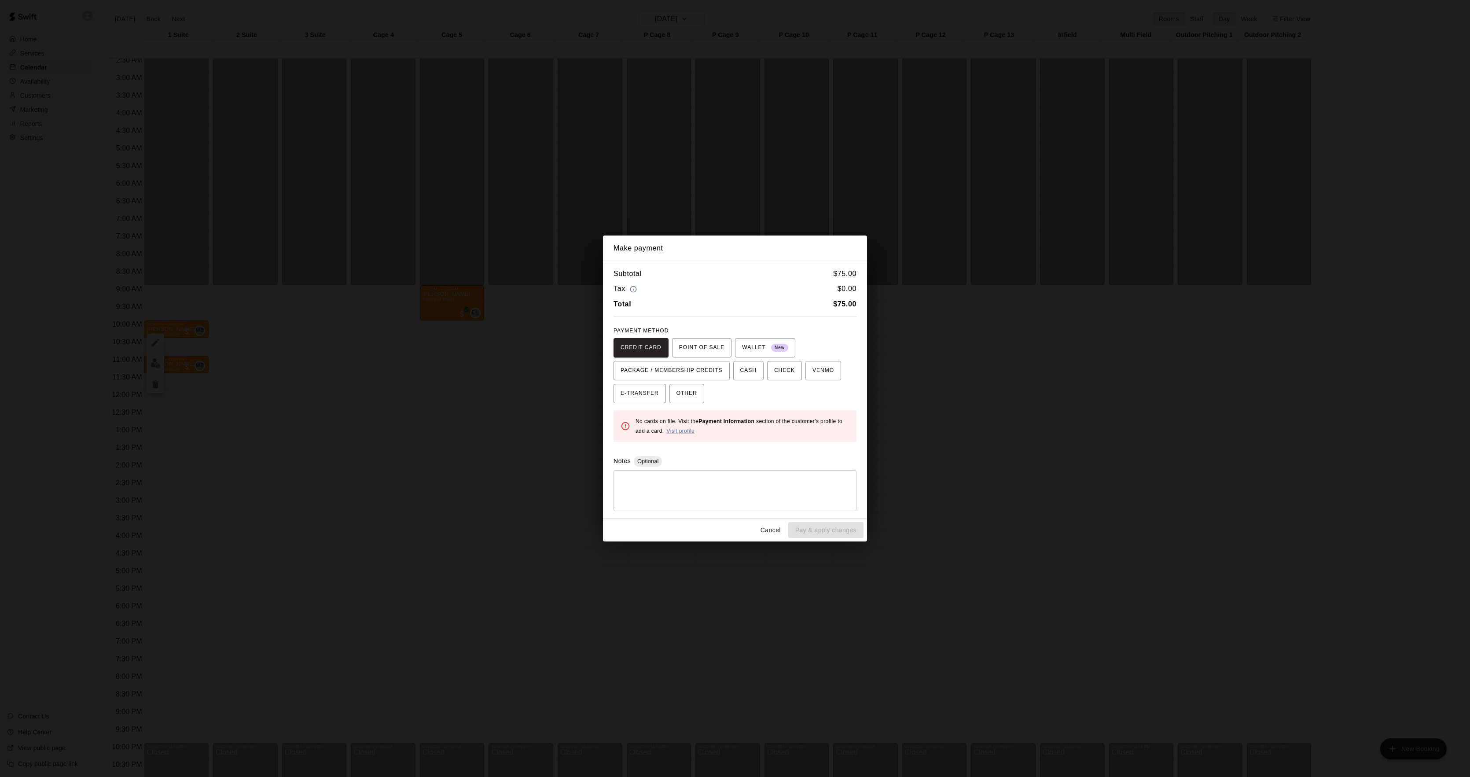
click at [950, 401] on div "Make payment Subtotal $ 75.00 Tax $ 0.00 Total $ 75.00 PAYMENT METHOD CREDIT CA…" at bounding box center [735, 388] width 1470 height 777
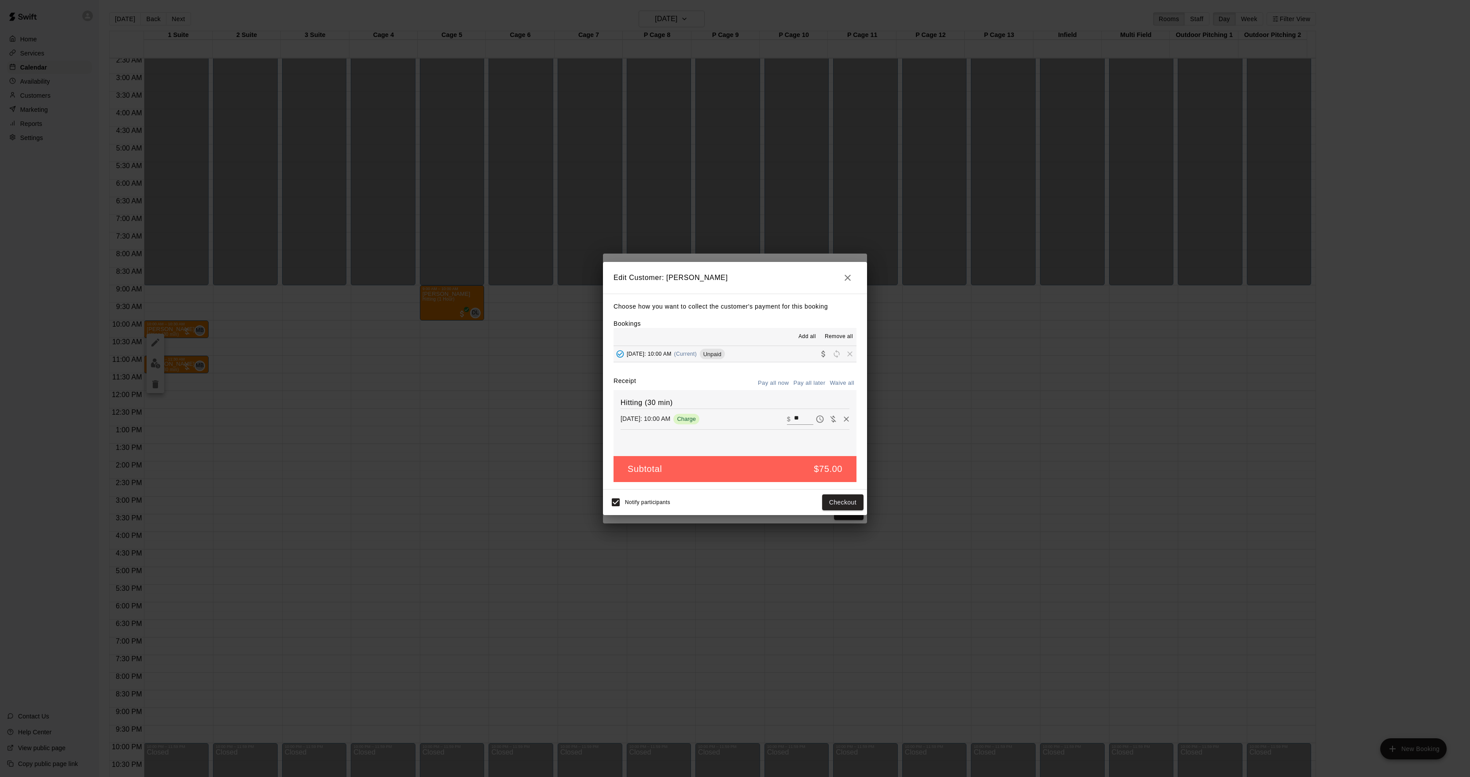
click at [950, 401] on div "Make payment Subtotal $ 75.00 Tax $ 0.00 Total $ 75.00 PAYMENT METHOD CREDIT CA…" at bounding box center [735, 388] width 1470 height 777
click at [950, 401] on div "Edit Customer: Aidan Damaskinos Choose how you want to collect the customer's p…" at bounding box center [735, 388] width 1470 height 777
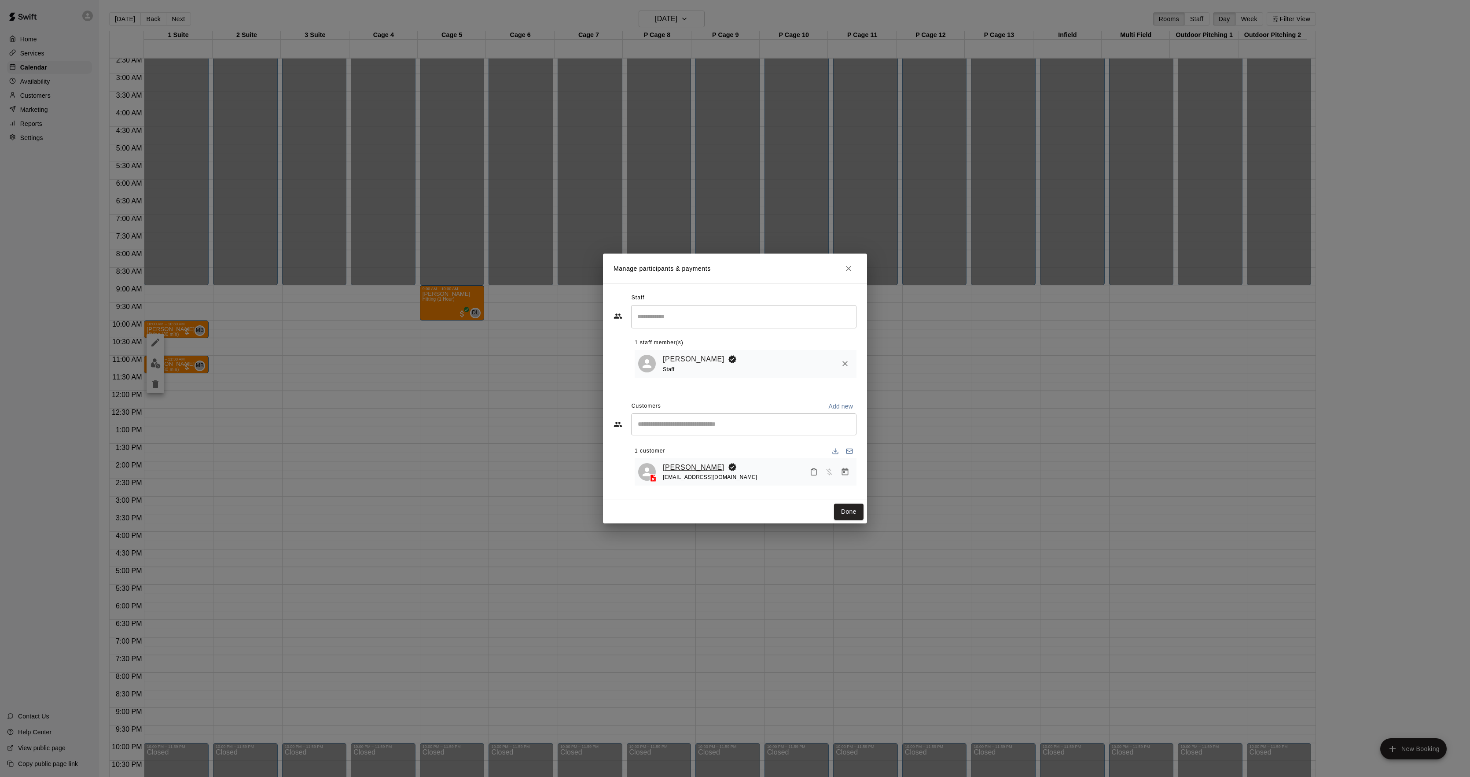
click at [680, 469] on link "Aidan Damaskinos" at bounding box center [694, 467] width 62 height 11
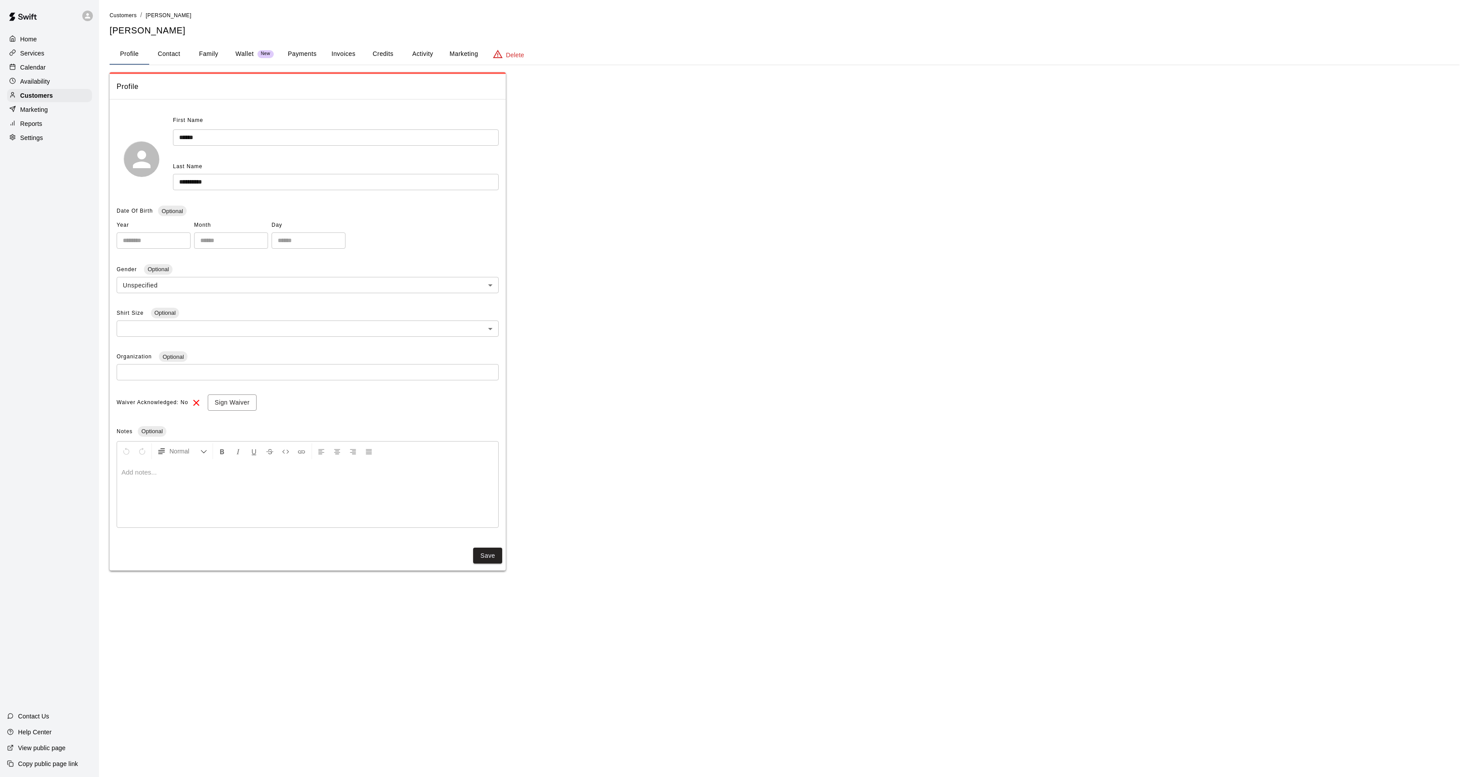
click at [416, 55] on button "Activity" at bounding box center [423, 54] width 40 height 21
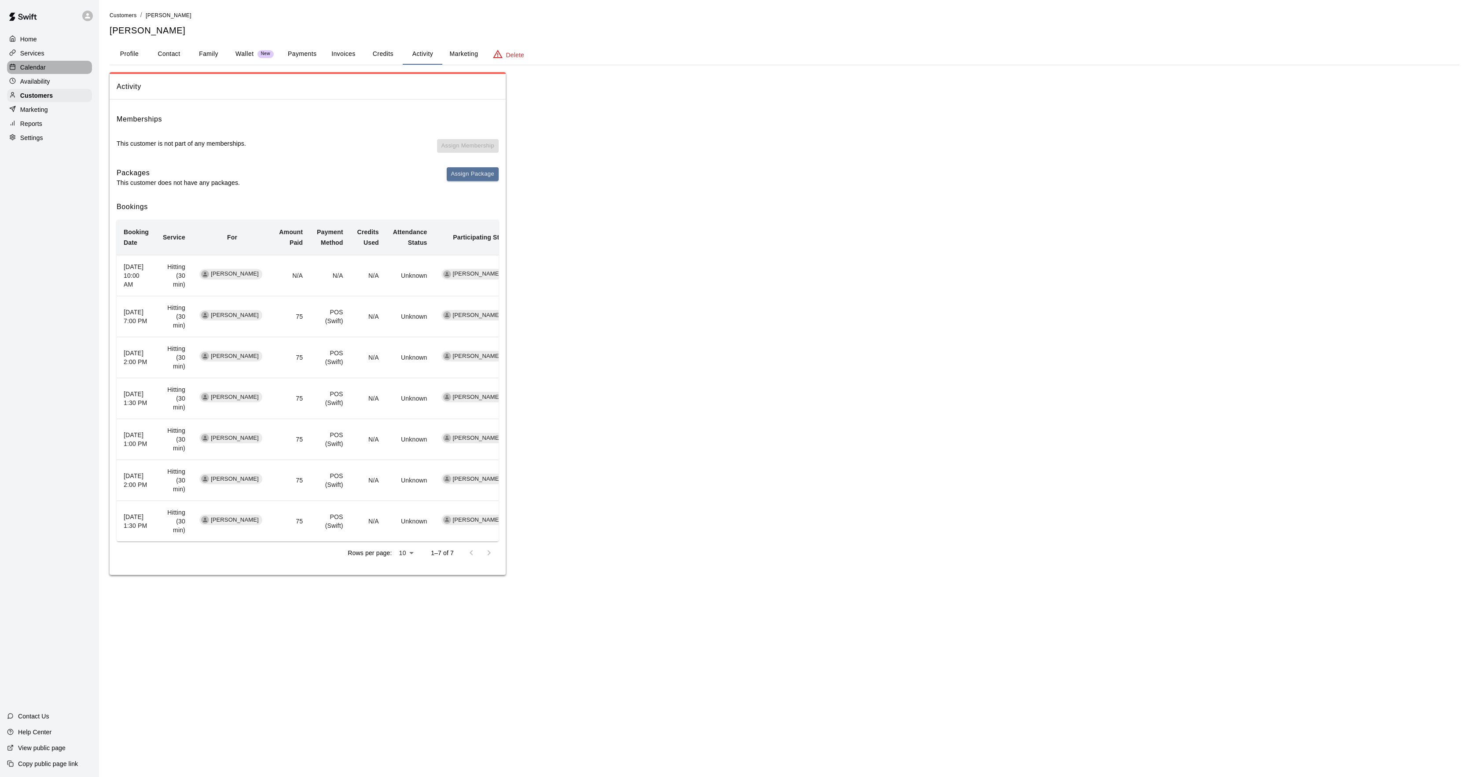
click at [50, 71] on div "Calendar" at bounding box center [49, 67] width 85 height 13
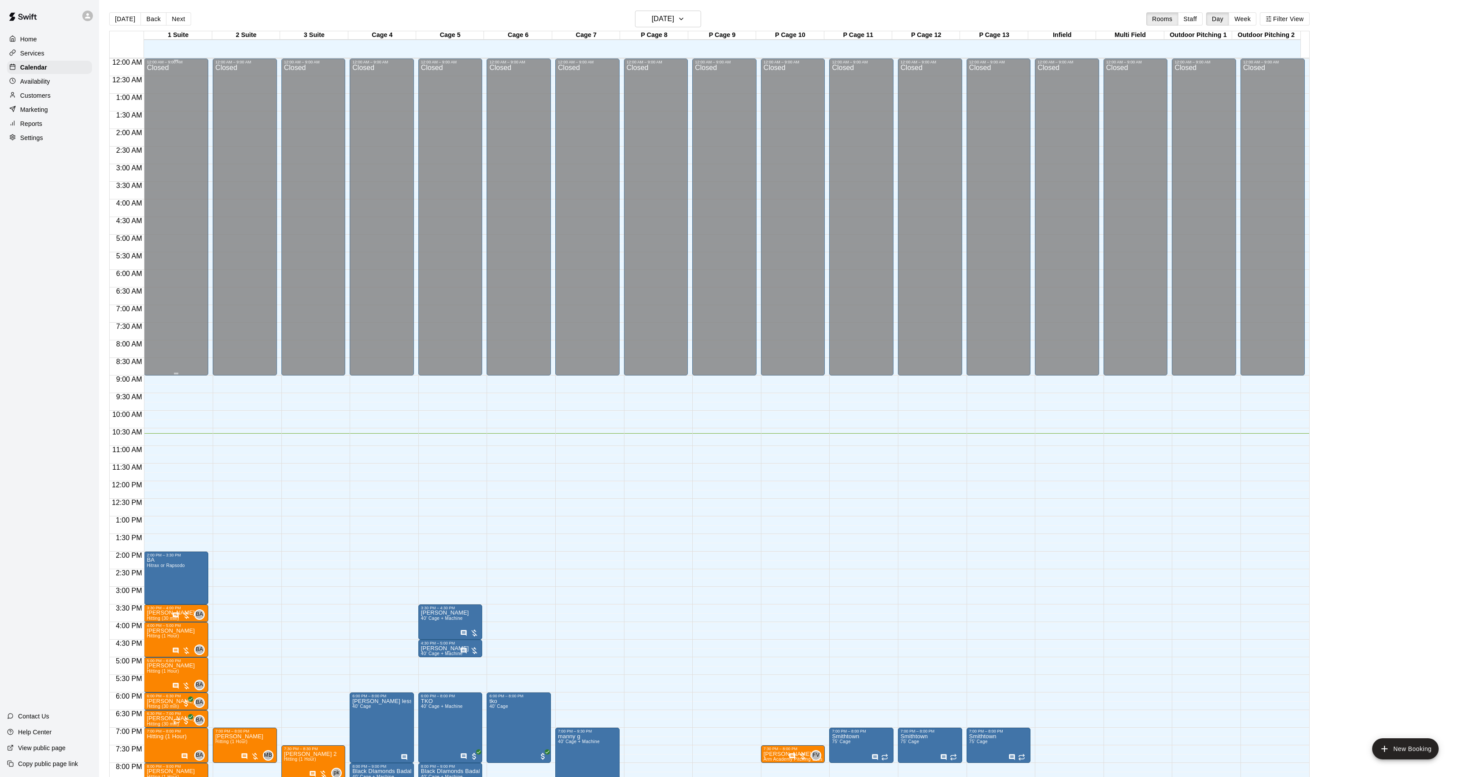
scroll to position [90, 0]
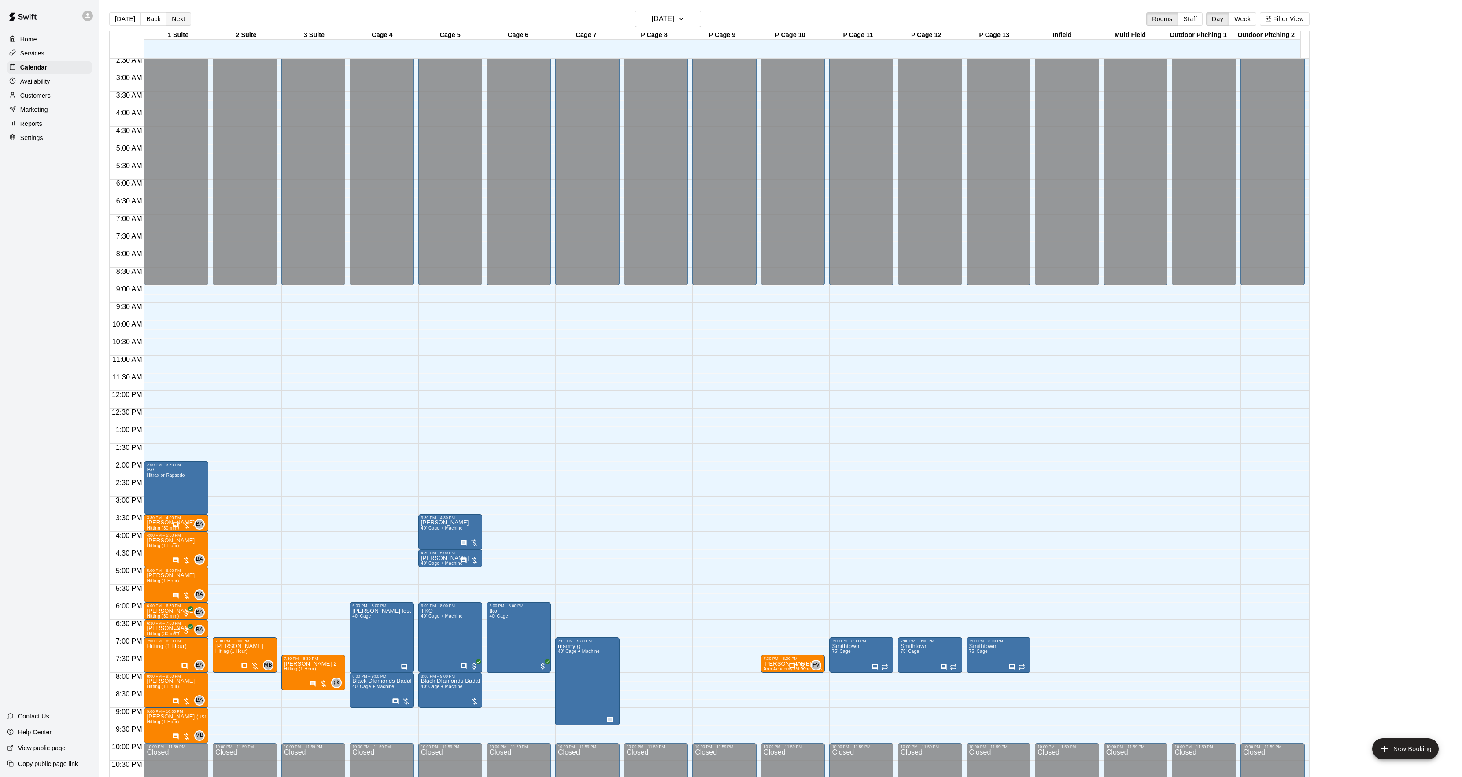
click at [179, 25] on button "Next" at bounding box center [178, 18] width 25 height 13
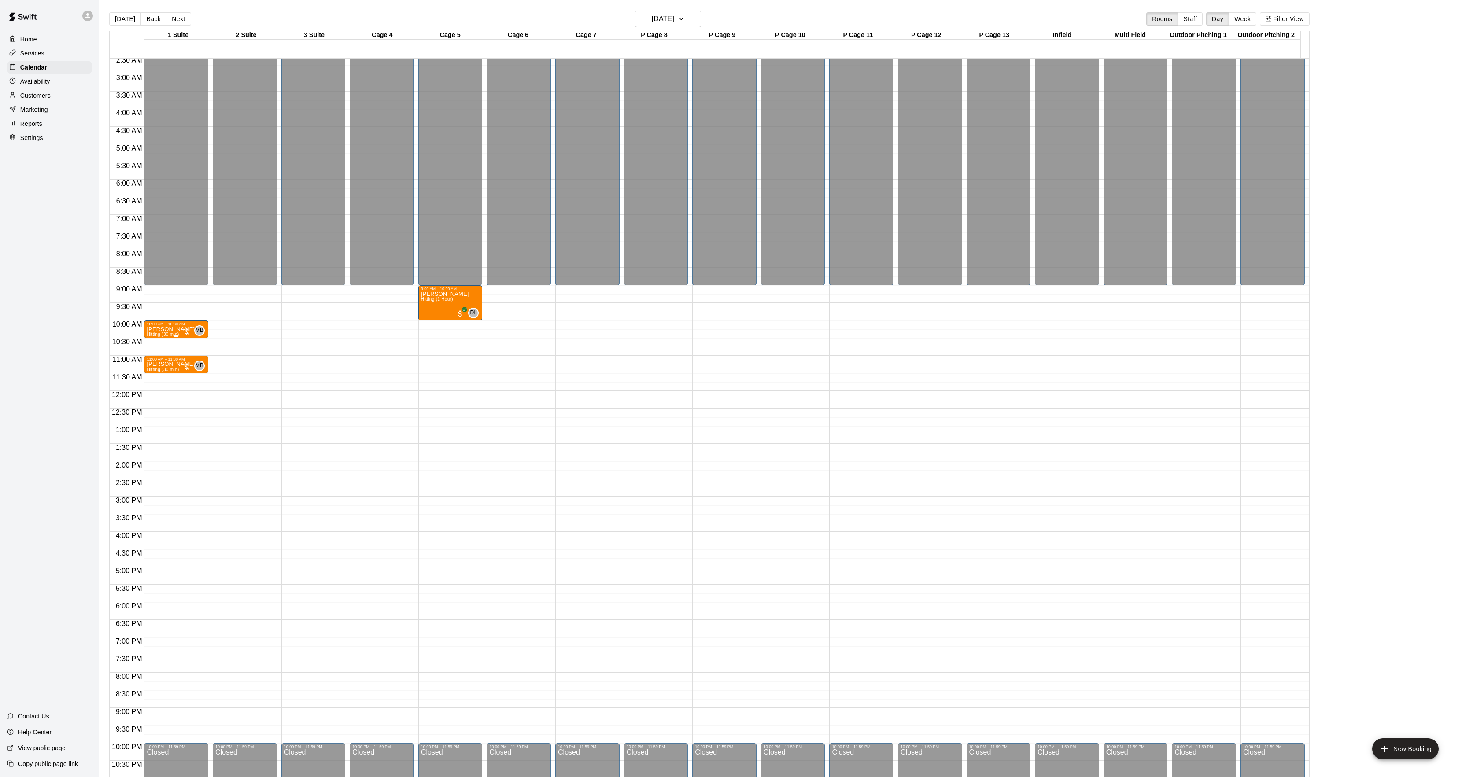
click at [153, 333] on div "Aidan Damaskinos Hitting (30 min)" at bounding box center [171, 714] width 48 height 777
click at [152, 335] on icon "edit" at bounding box center [155, 337] width 11 height 11
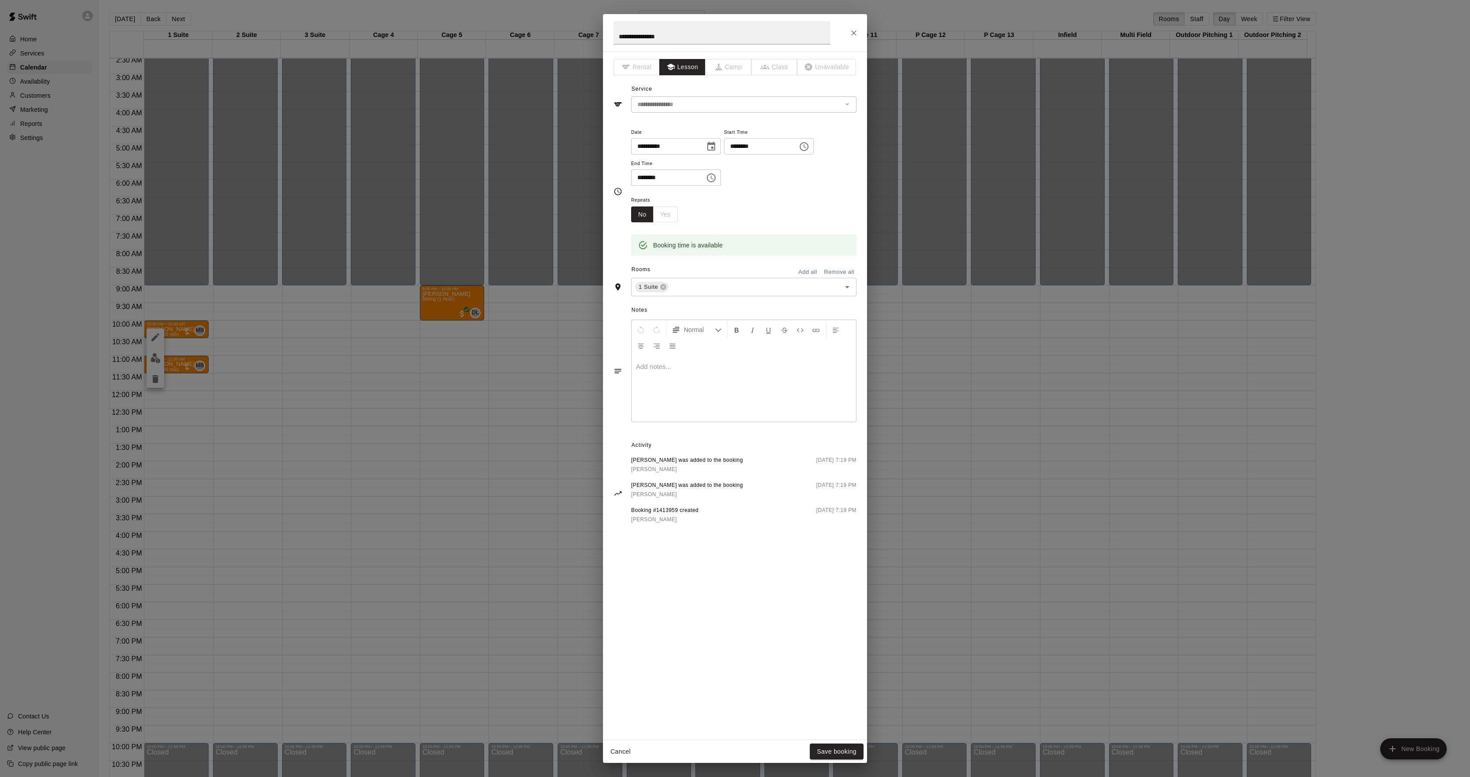
click at [698, 398] on div at bounding box center [744, 389] width 225 height 66
click at [844, 749] on button "Save booking" at bounding box center [837, 752] width 54 height 16
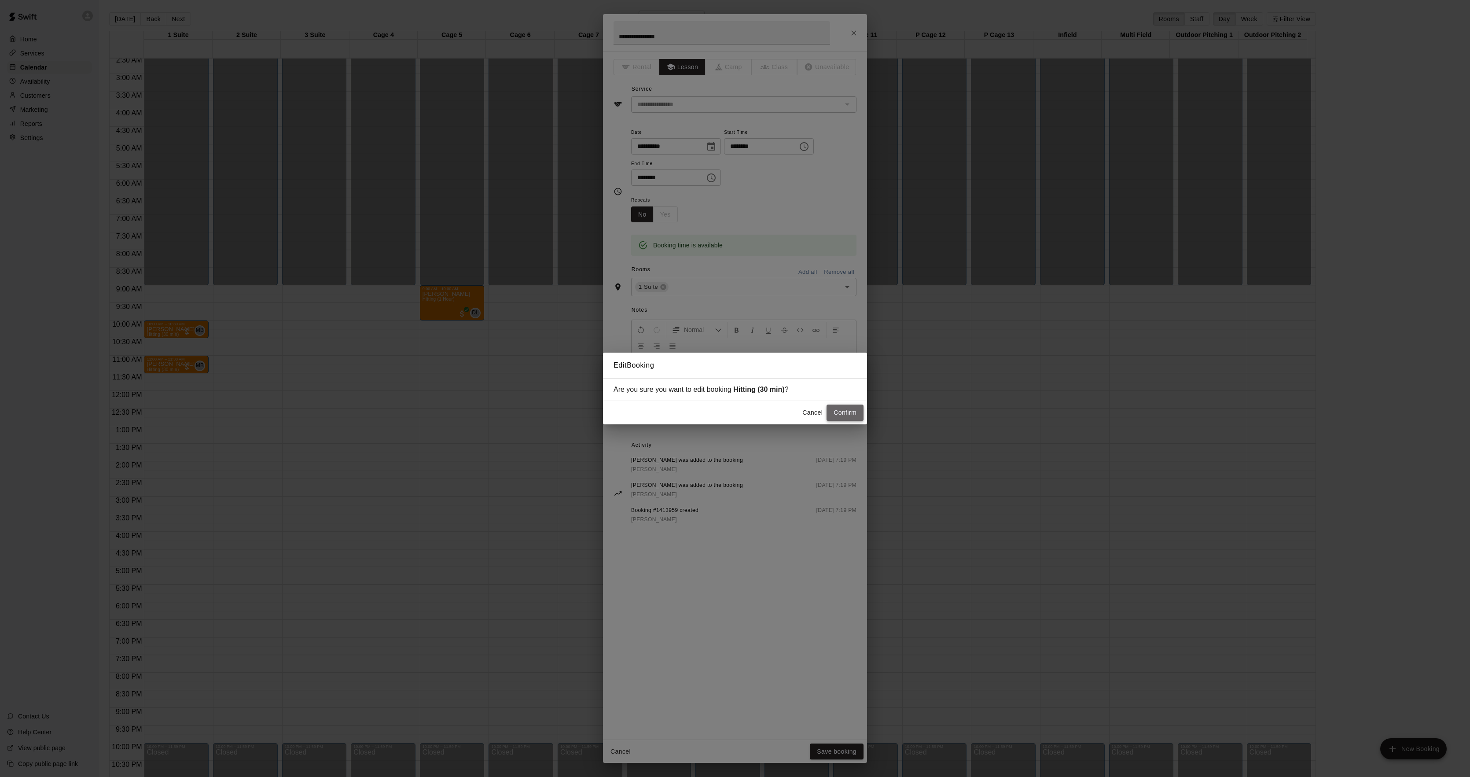
click at [833, 418] on button "Confirm" at bounding box center [845, 413] width 37 height 16
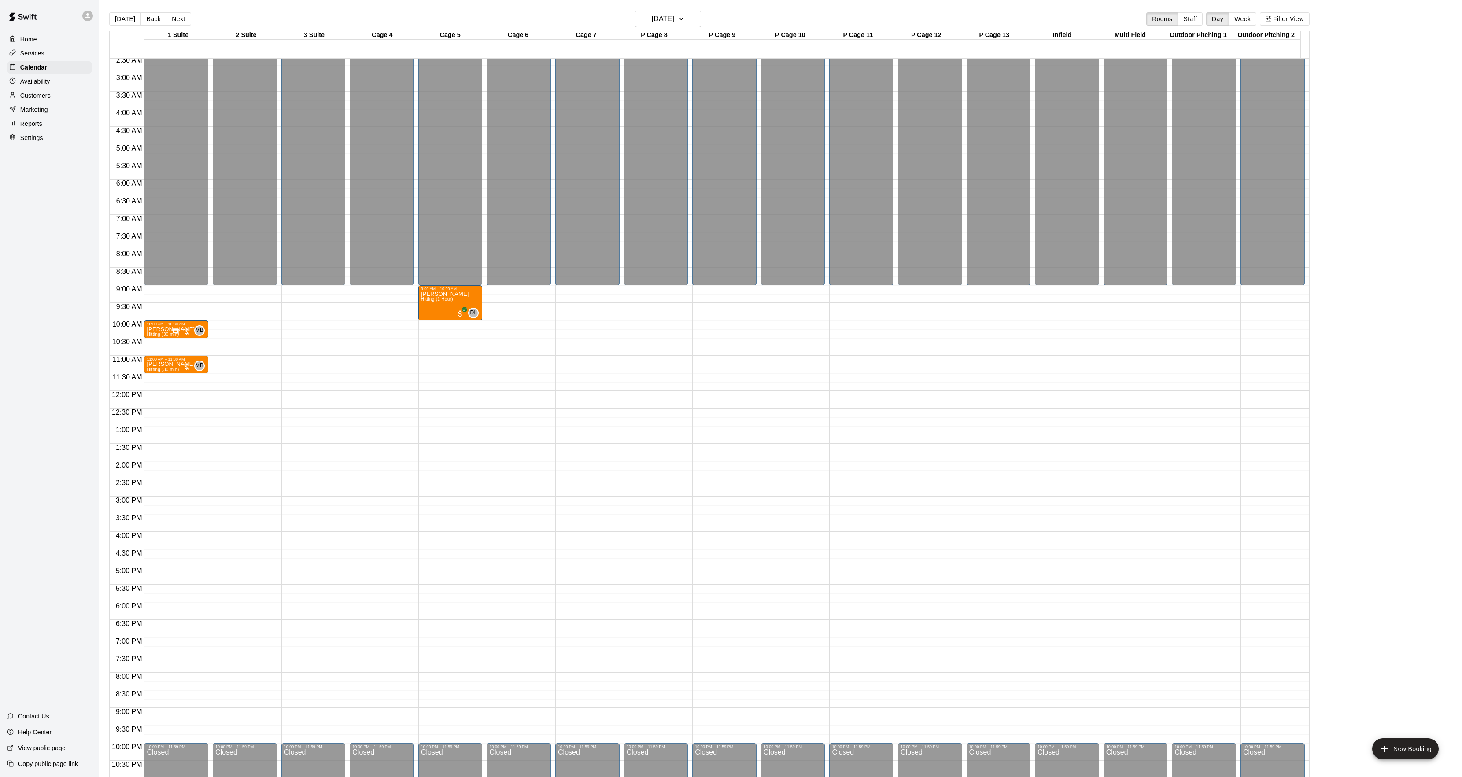
click at [175, 372] on div at bounding box center [176, 371] width 4 height 1
drag, startPoint x: 339, startPoint y: 335, endPoint x: 305, endPoint y: 342, distance: 35.1
click at [321, 356] on div at bounding box center [735, 388] width 1470 height 777
click at [157, 368] on div "Eric oswald Hitting (30 min)" at bounding box center [171, 749] width 48 height 777
click at [153, 370] on icon "edit" at bounding box center [155, 372] width 11 height 11
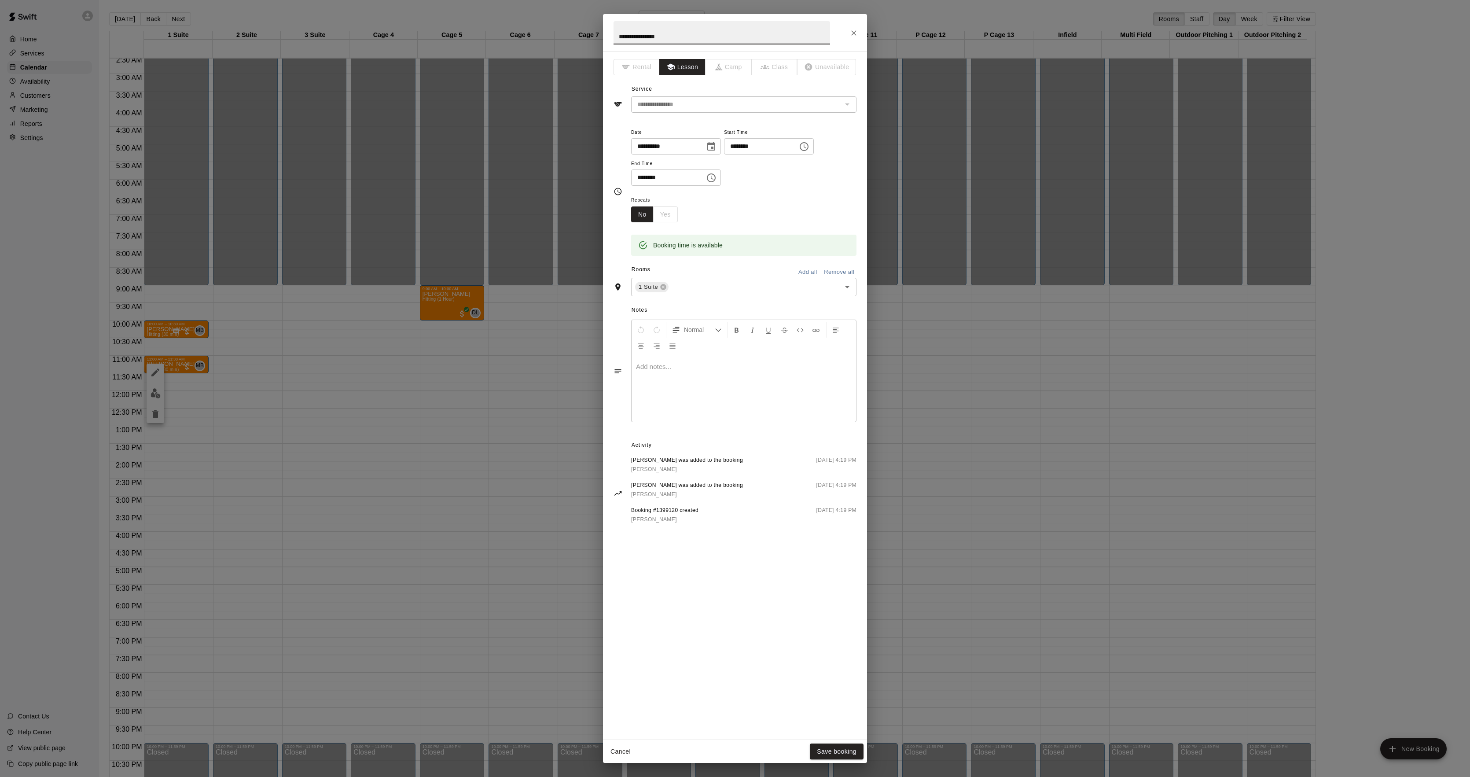
click at [703, 383] on div at bounding box center [744, 389] width 225 height 66
click at [1084, 298] on div "**********" at bounding box center [735, 388] width 1470 height 777
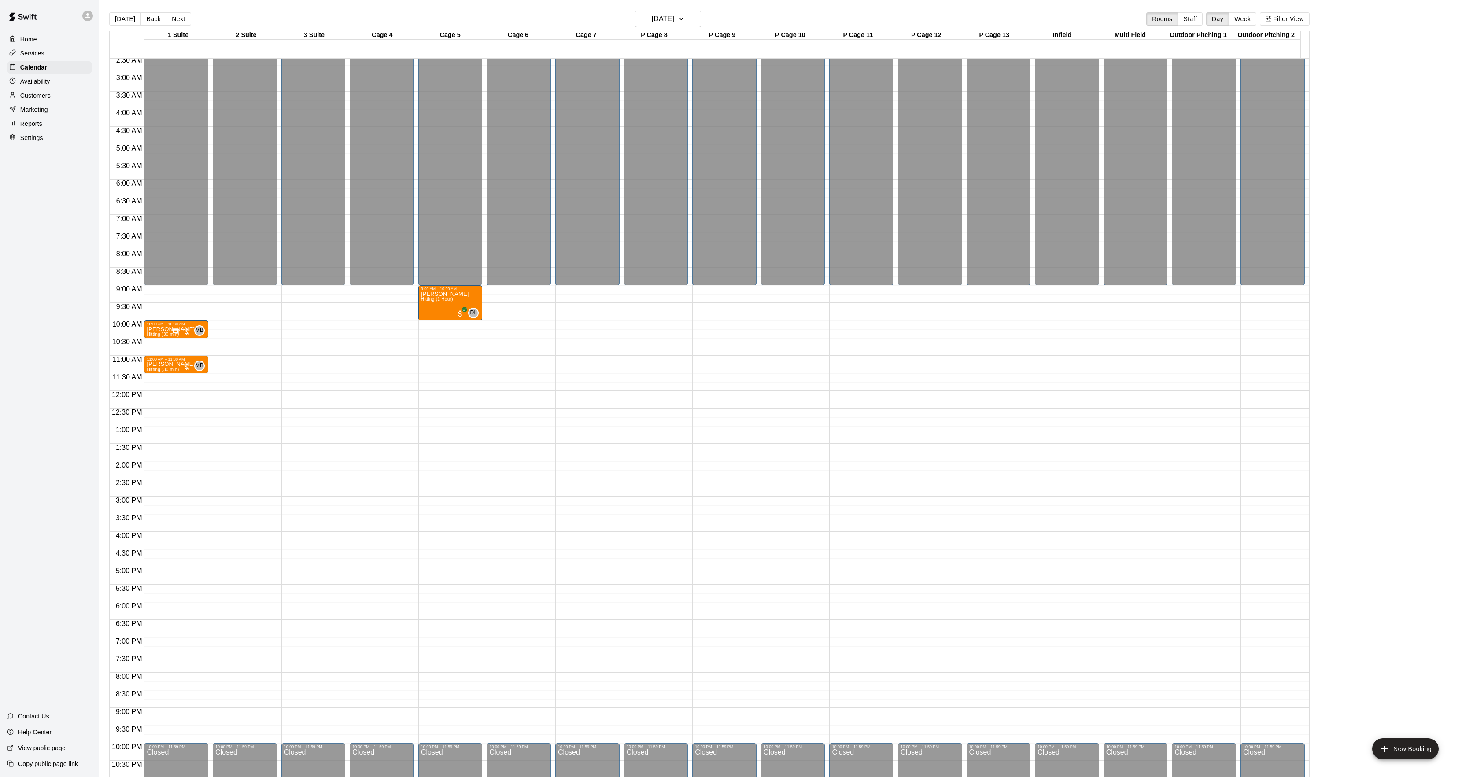
click at [167, 364] on p "Eric oswald" at bounding box center [171, 364] width 48 height 0
click at [159, 394] on img "edit" at bounding box center [156, 396] width 10 height 10
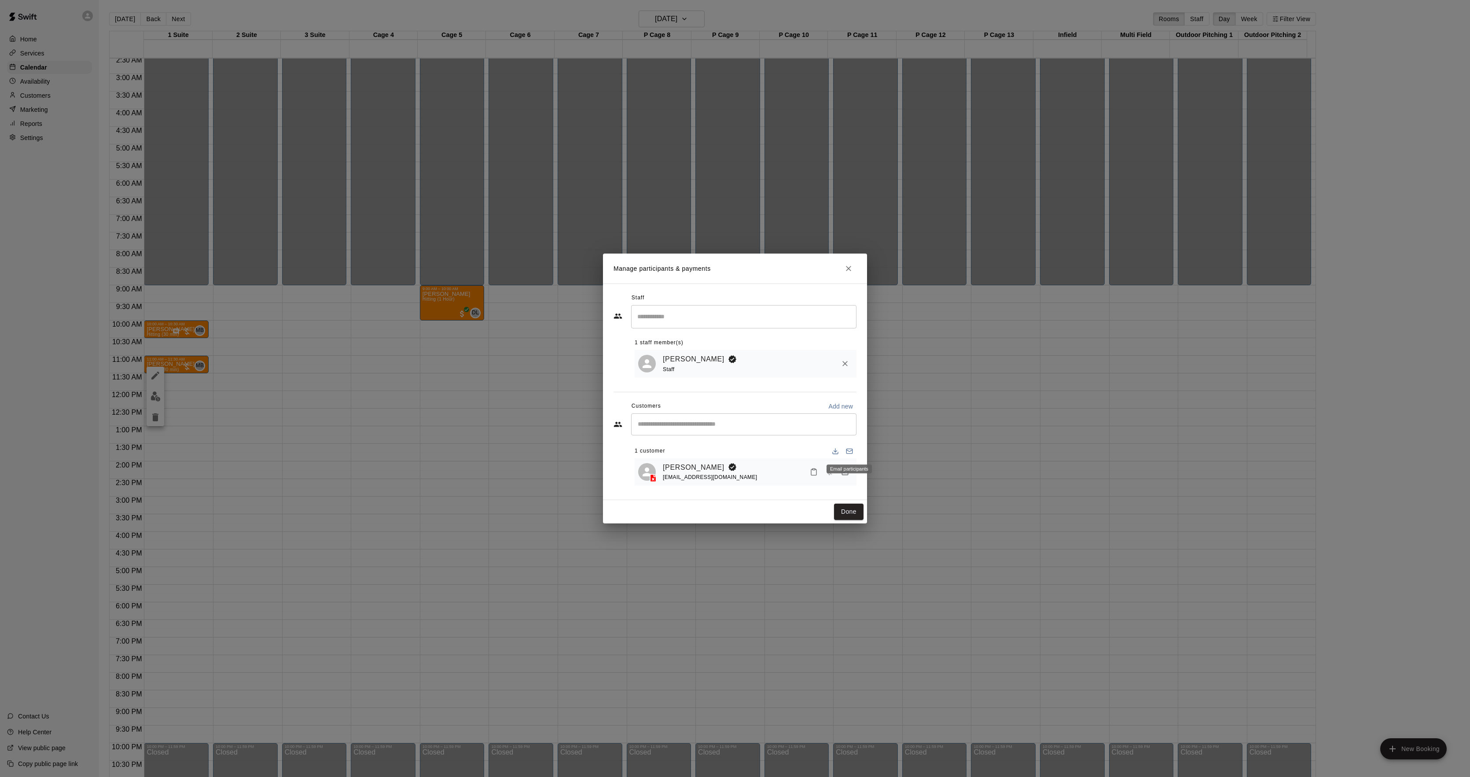
click at [845, 474] on div "Email participants" at bounding box center [849, 466] width 47 height 16
click at [840, 472] on button "Manage bookings & payment" at bounding box center [845, 472] width 16 height 16
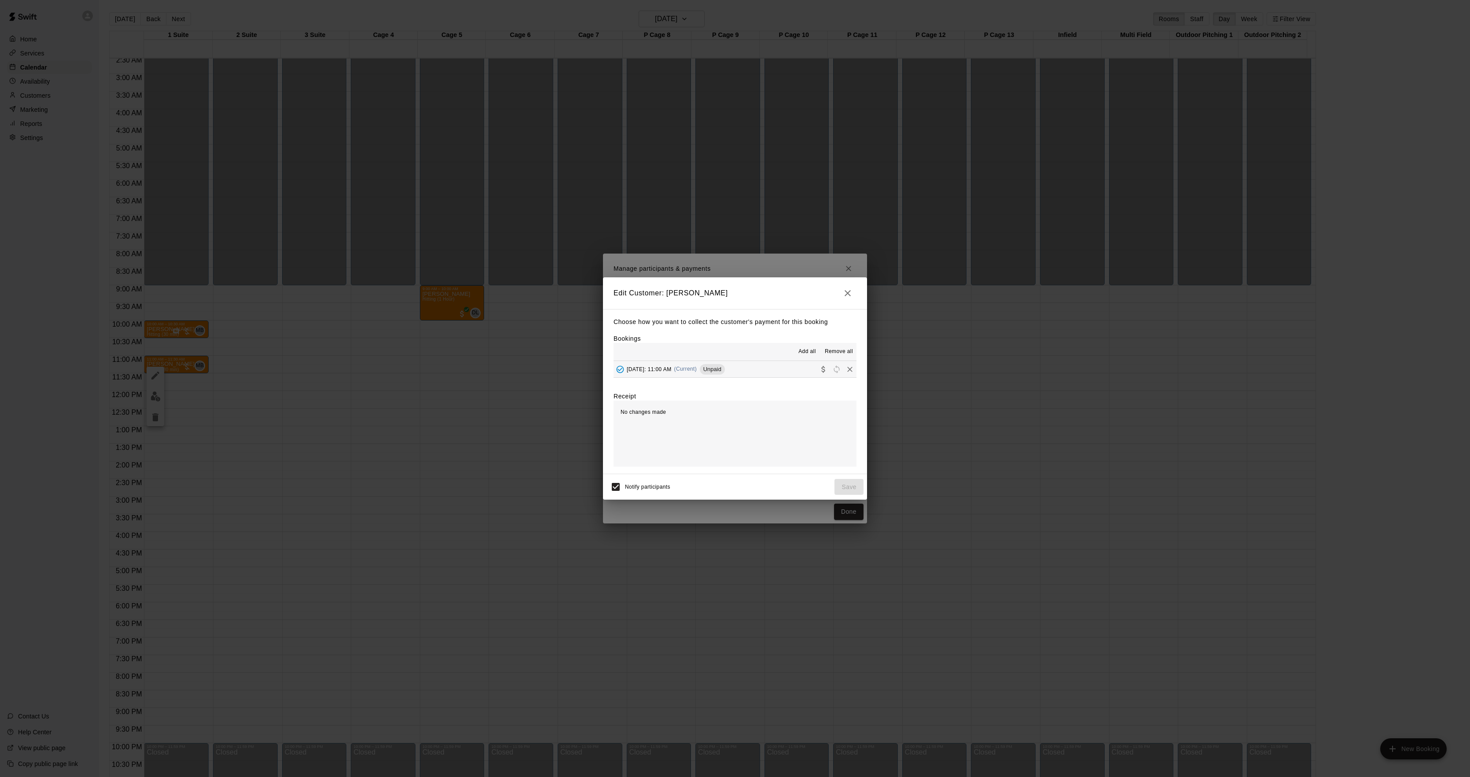
click at [725, 357] on div "Add all Remove all" at bounding box center [735, 352] width 243 height 18
click at [722, 379] on div "Choose how you want to collect the customer's payment for this booking Bookings…" at bounding box center [735, 391] width 264 height 165
click at [721, 372] on div "Saturday, September 13: 11:00 AM (Current) Unpaid" at bounding box center [669, 369] width 111 height 13
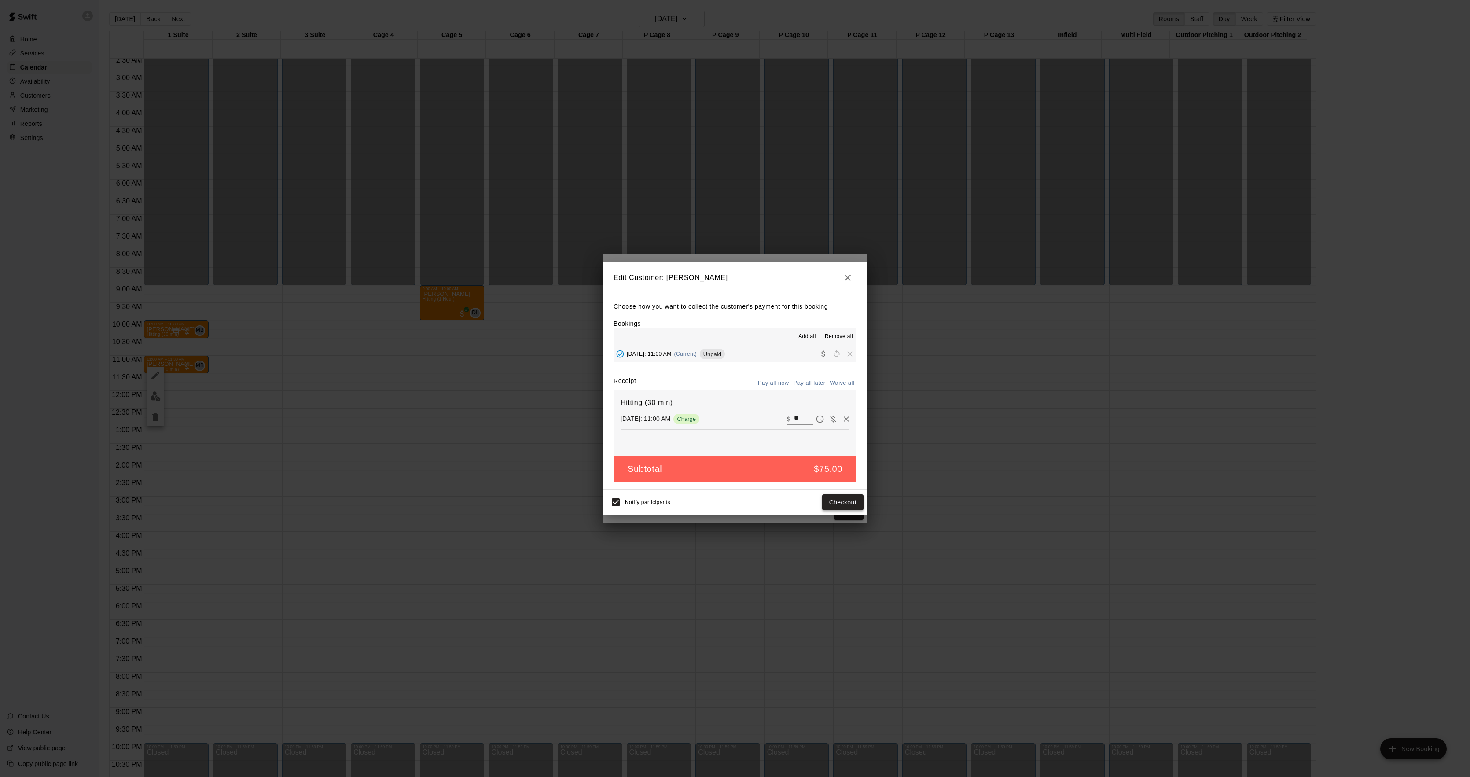
click at [833, 497] on button "Checkout" at bounding box center [842, 502] width 41 height 16
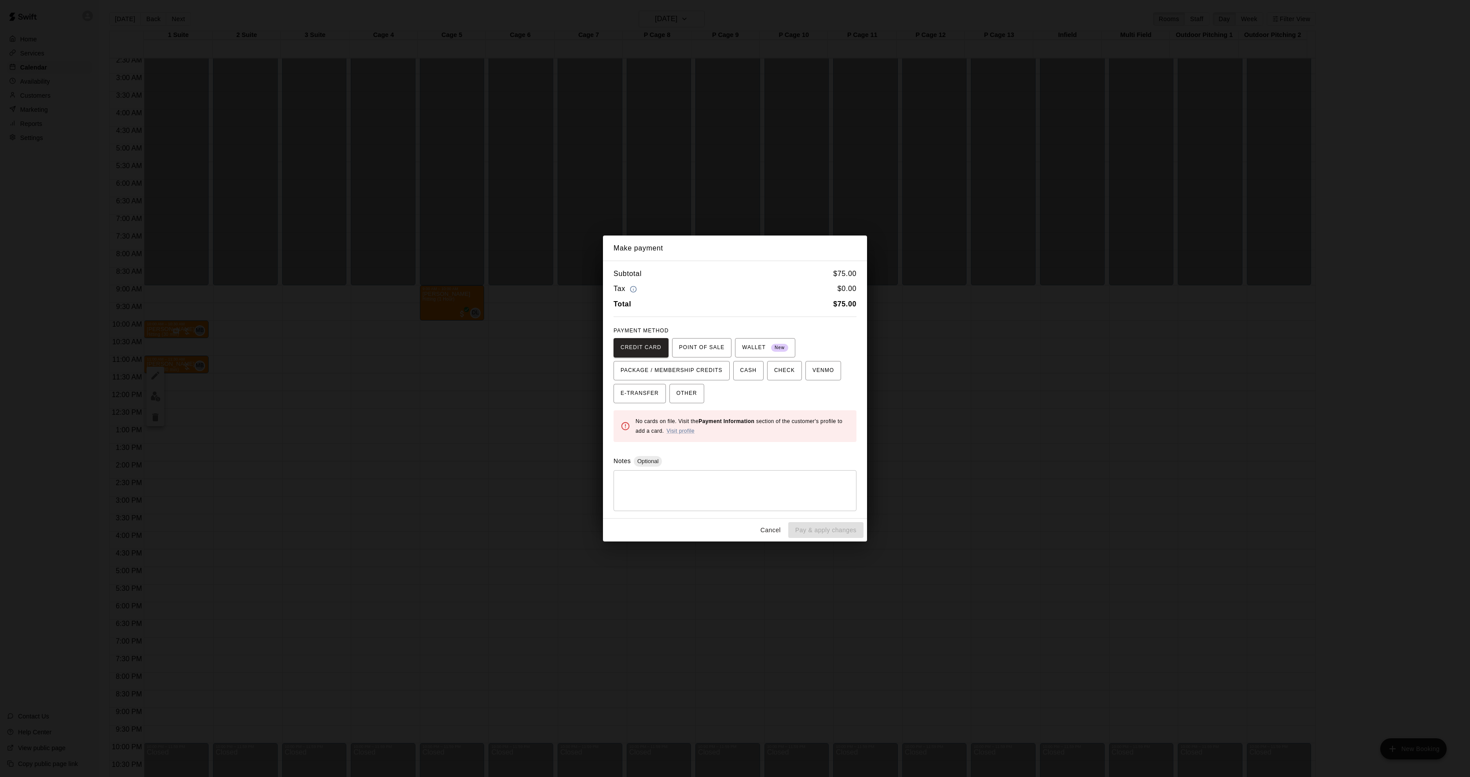
click at [1004, 410] on div "Make payment Subtotal $ 75.00 Tax $ 0.00 Total $ 75.00 PAYMENT METHOD CREDIT CA…" at bounding box center [735, 388] width 1470 height 777
click at [1002, 410] on div "Make payment Subtotal $ 75.00 Tax $ 0.00 Total $ 75.00 PAYMENT METHOD CREDIT CA…" at bounding box center [735, 388] width 1470 height 777
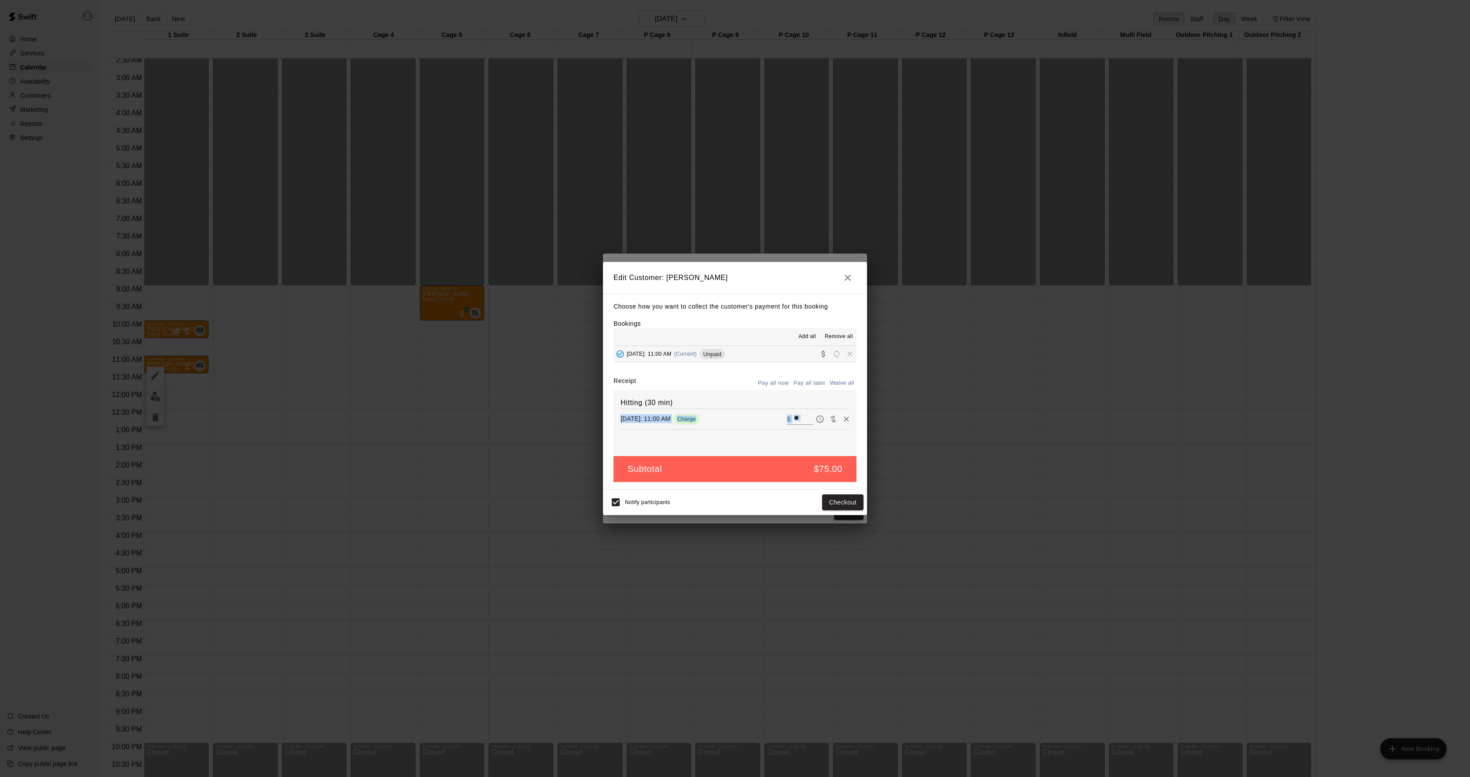
click at [1002, 410] on div "Edit Customer: Eric oswald Choose how you want to collect the customer's paymen…" at bounding box center [735, 388] width 1470 height 777
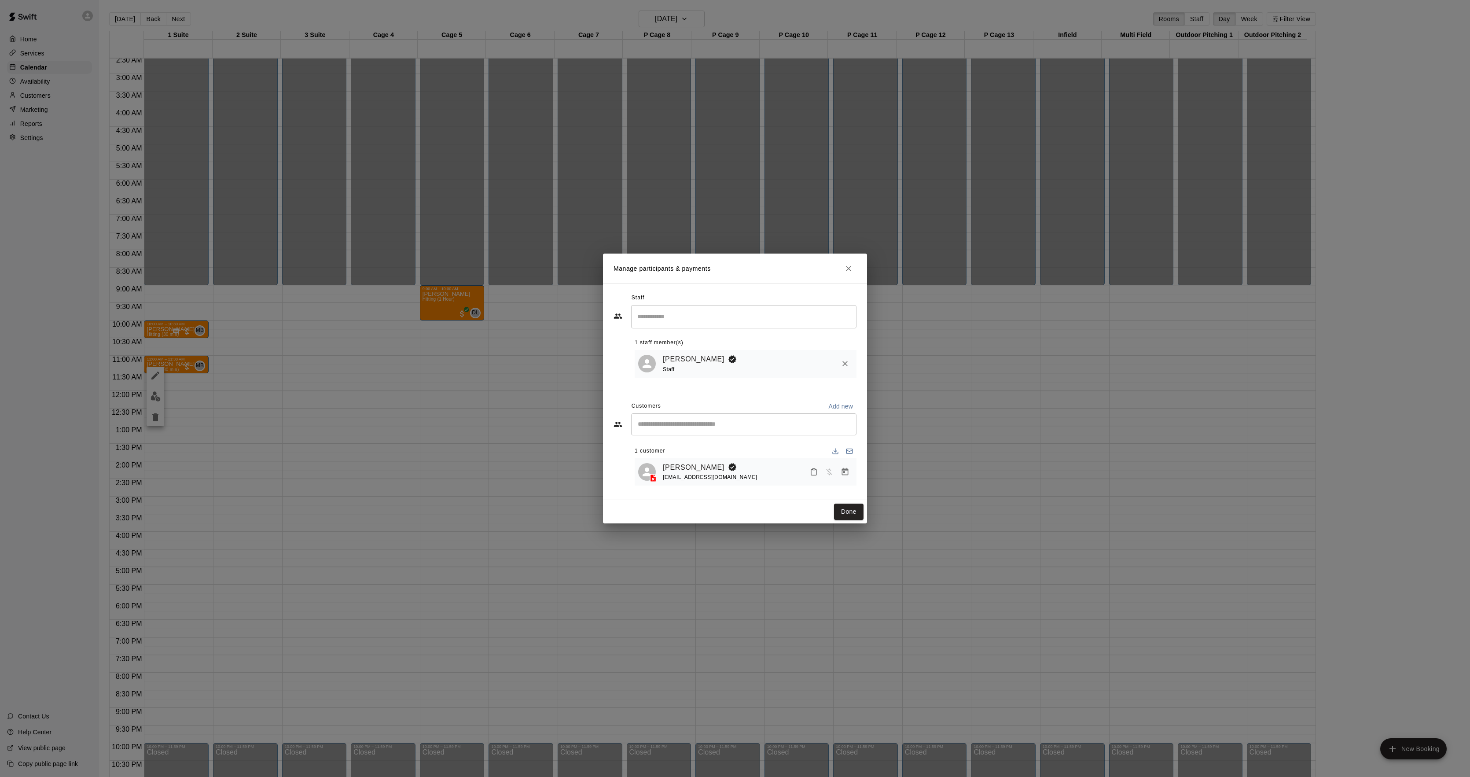
drag, startPoint x: 1038, startPoint y: 458, endPoint x: 979, endPoint y: 458, distance: 59.0
click at [1035, 459] on div "Manage participants & payments Staff ​ 1 staff member(s) Mike Badala Staff Cust…" at bounding box center [735, 388] width 1470 height 777
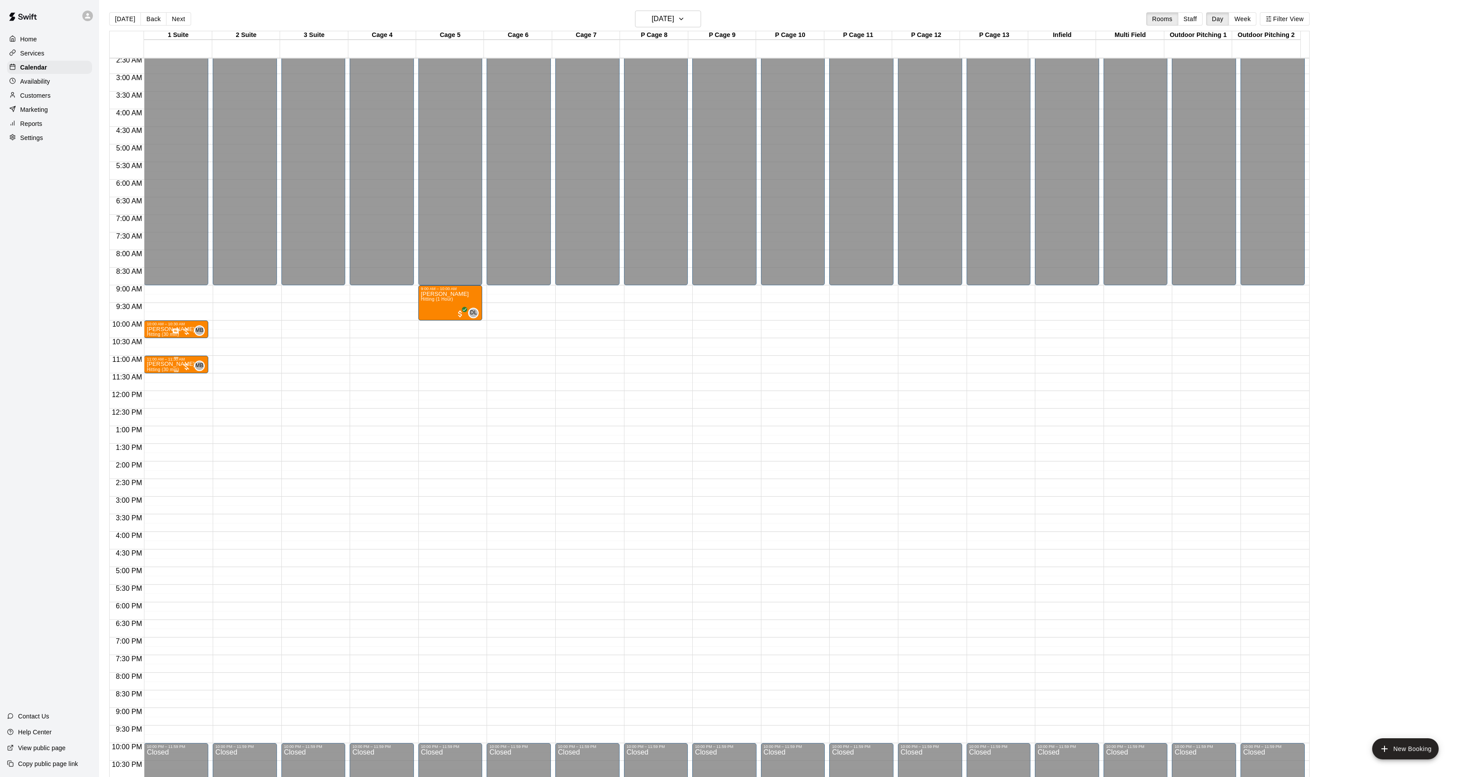
click at [177, 371] on span "Hitting (30 min)" at bounding box center [163, 369] width 32 height 5
click at [154, 372] on icon "edit" at bounding box center [155, 377] width 11 height 11
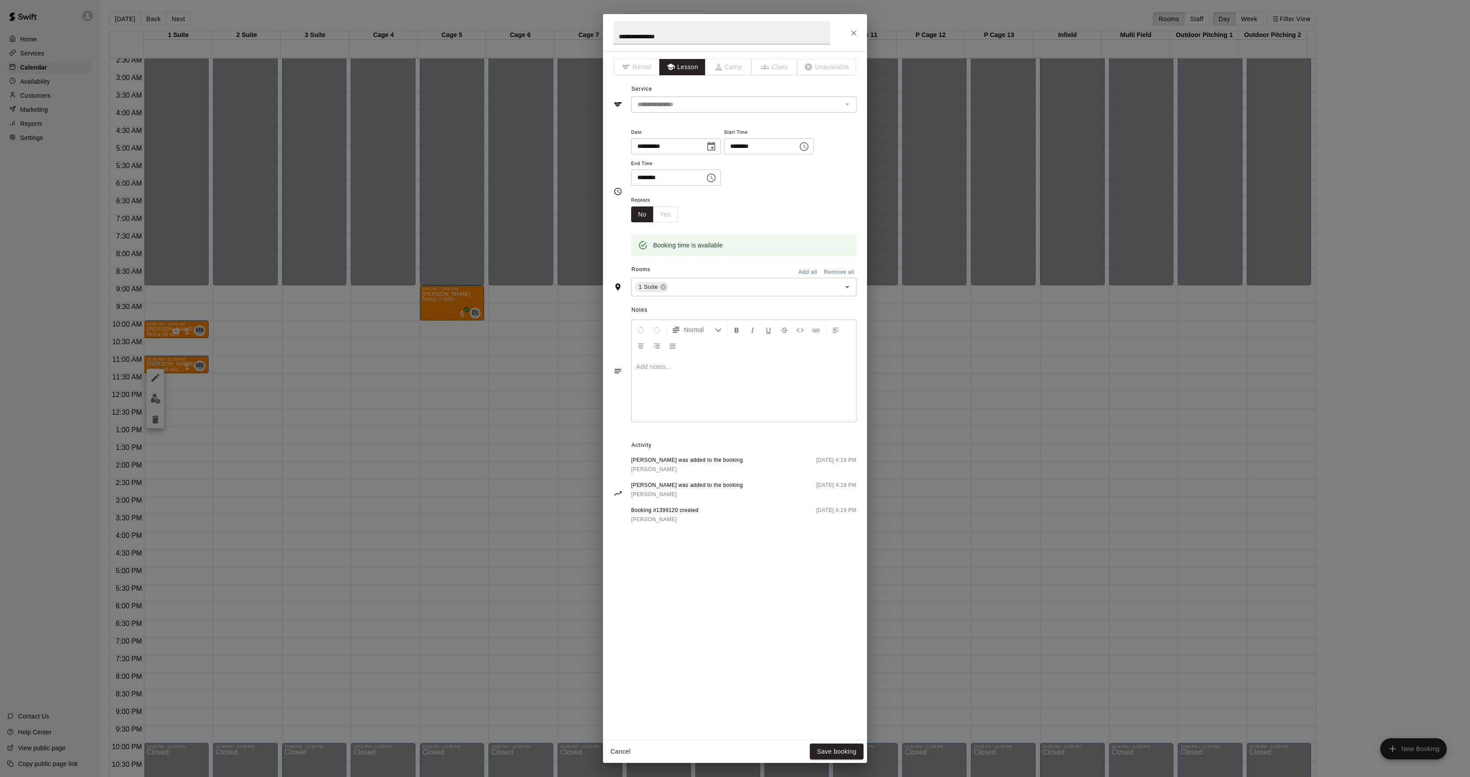
click at [641, 376] on div at bounding box center [744, 389] width 225 height 66
click at [824, 752] on button "Save booking" at bounding box center [837, 752] width 54 height 16
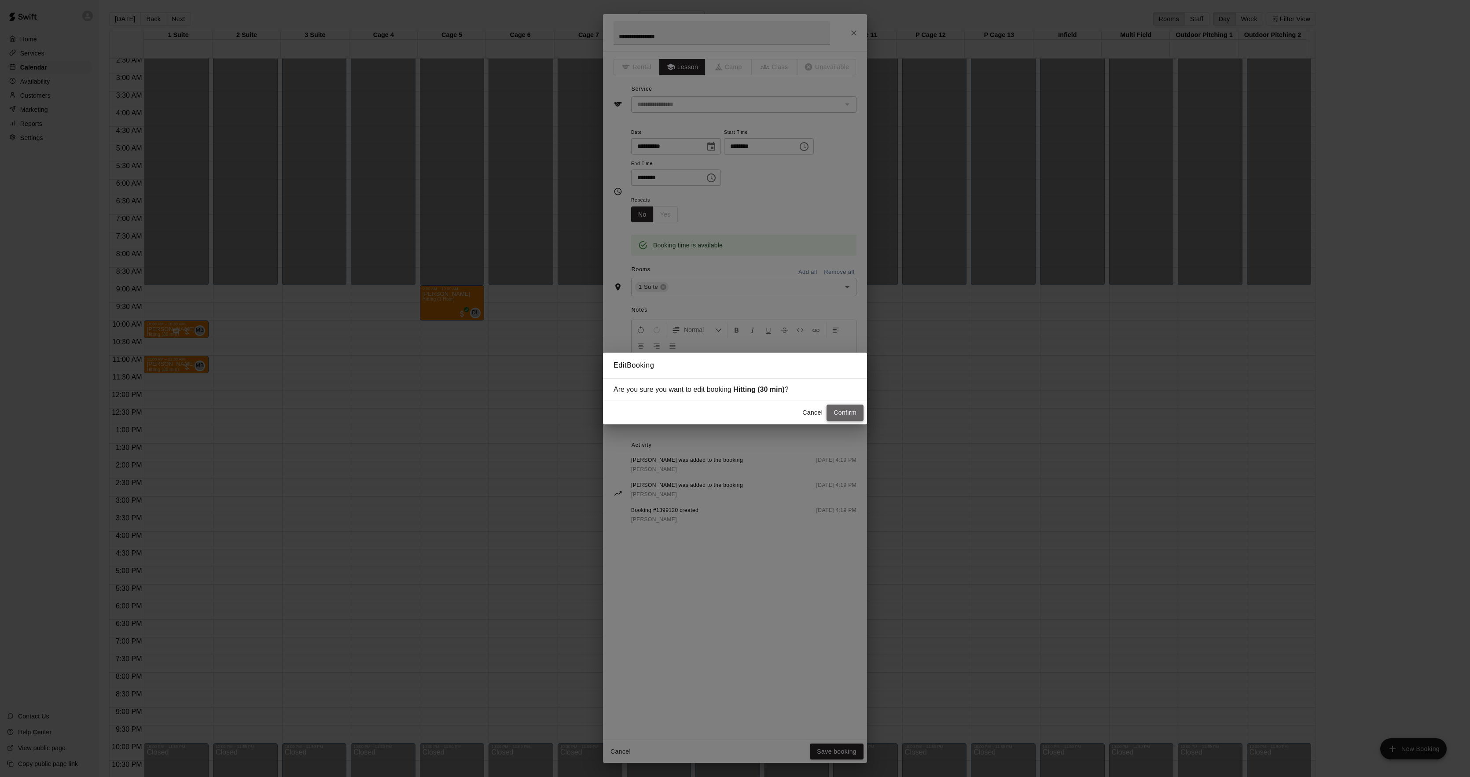
click at [850, 419] on button "Confirm" at bounding box center [845, 413] width 37 height 16
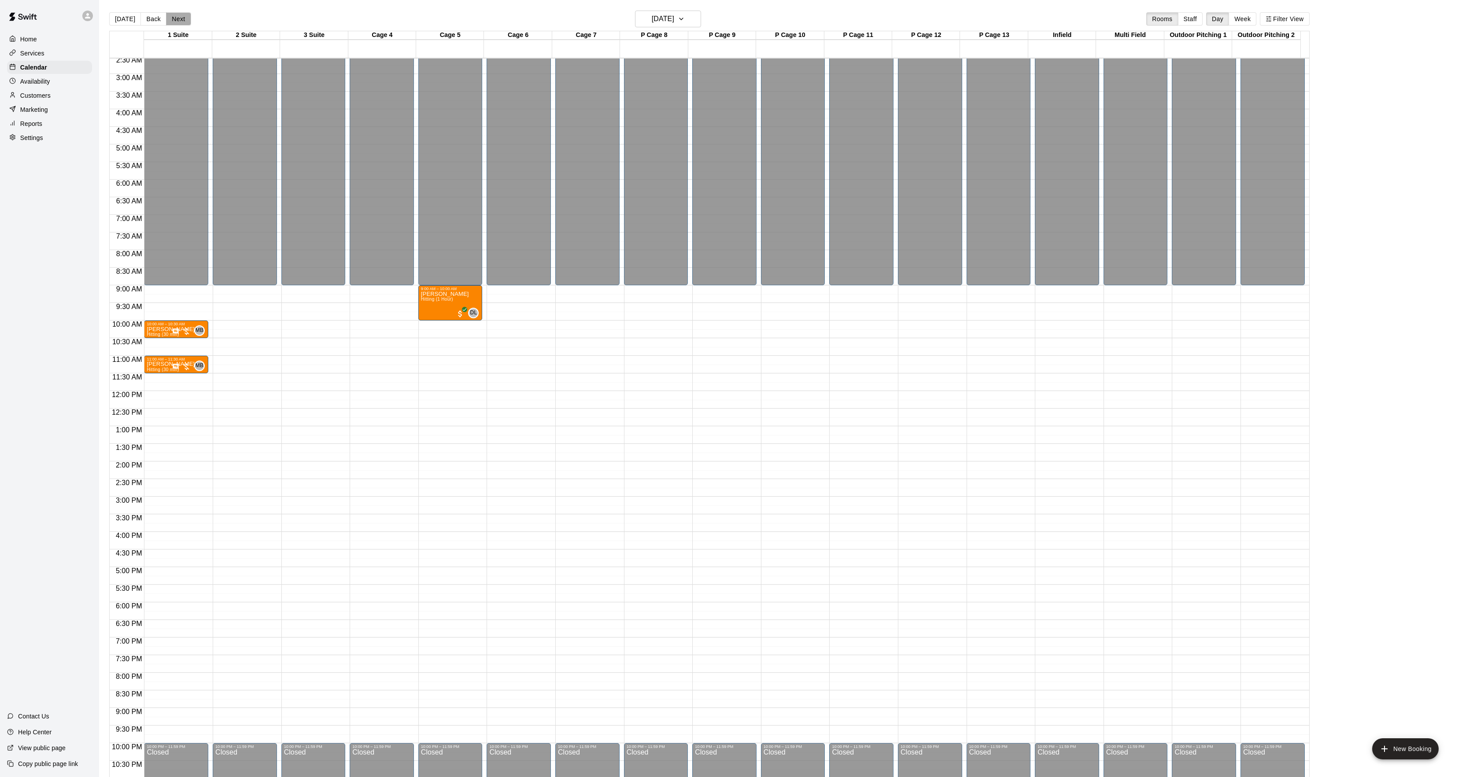
click at [178, 17] on button "Next" at bounding box center [178, 18] width 25 height 13
click at [154, 15] on button "Back" at bounding box center [153, 18] width 26 height 13
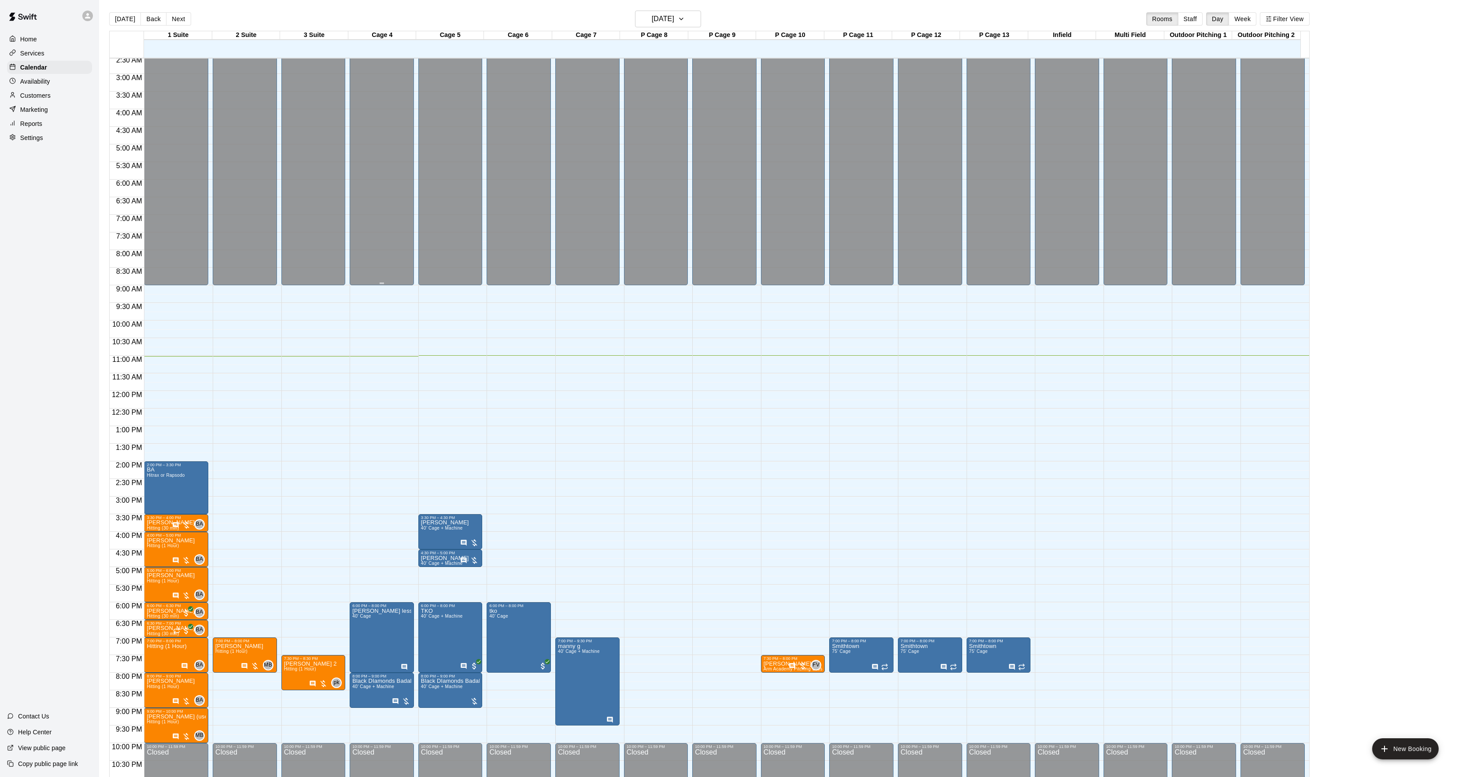
click at [393, 88] on div "1 Suite 12 Fri 2 Suite 12 Fri 3 Suite 12 Fri Cage 4 12 Fri Cage 5 12 Fri Cage 6…" at bounding box center [709, 409] width 1200 height 757
click at [124, 19] on button "[DATE]" at bounding box center [125, 18] width 32 height 13
